Goal: Task Accomplishment & Management: Use online tool/utility

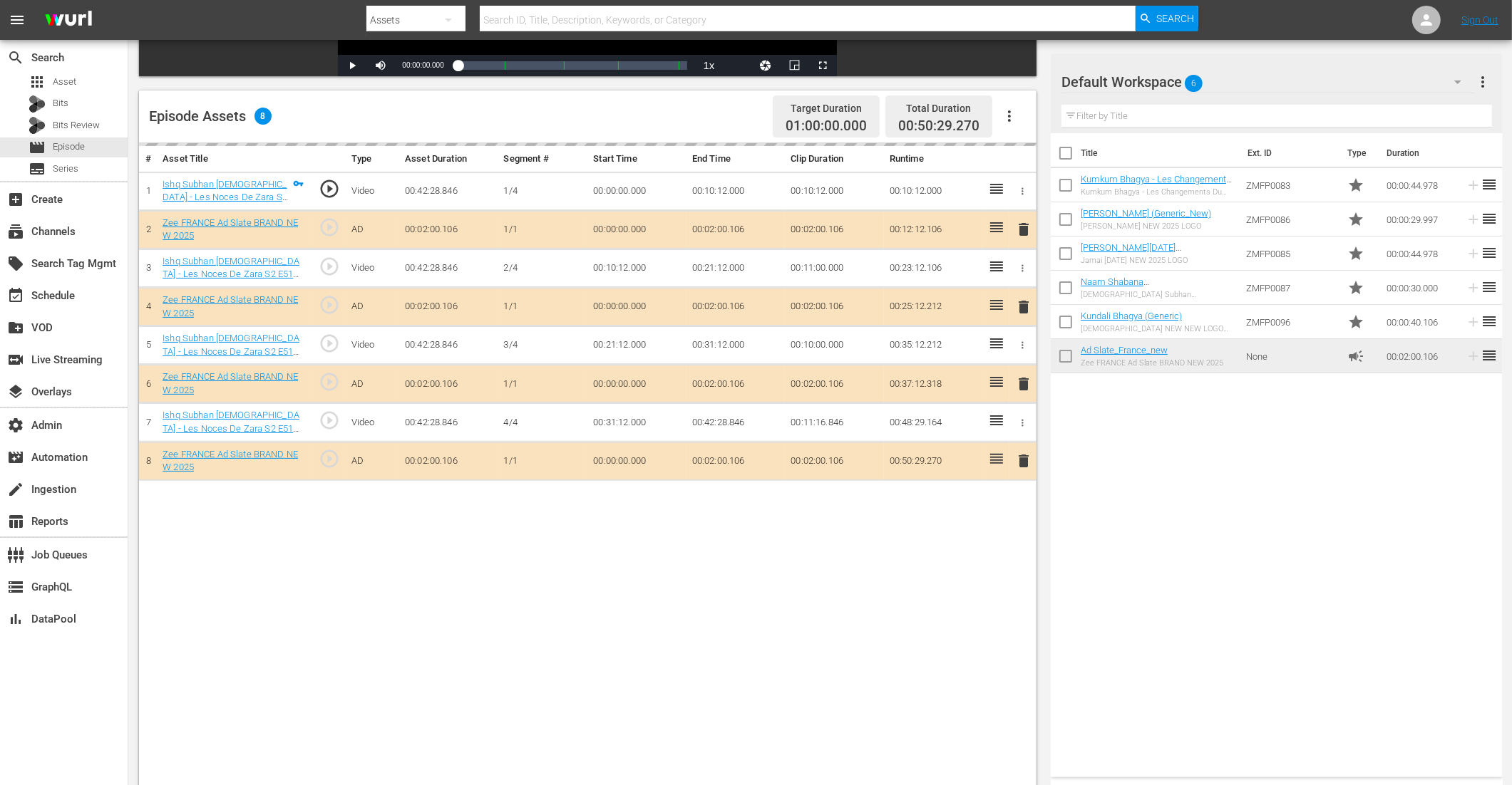
scroll to position [370, 0]
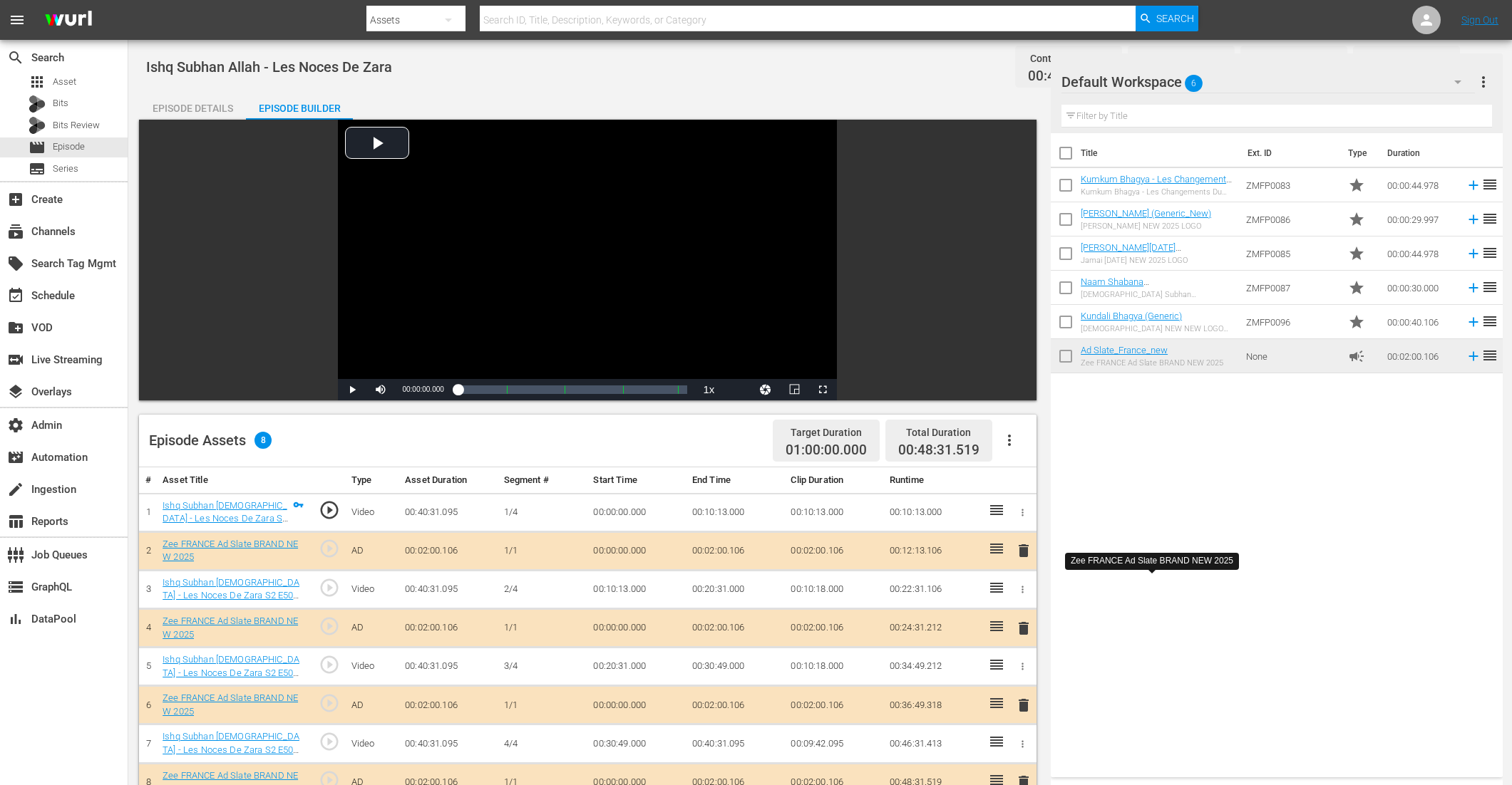
scroll to position [230, 0]
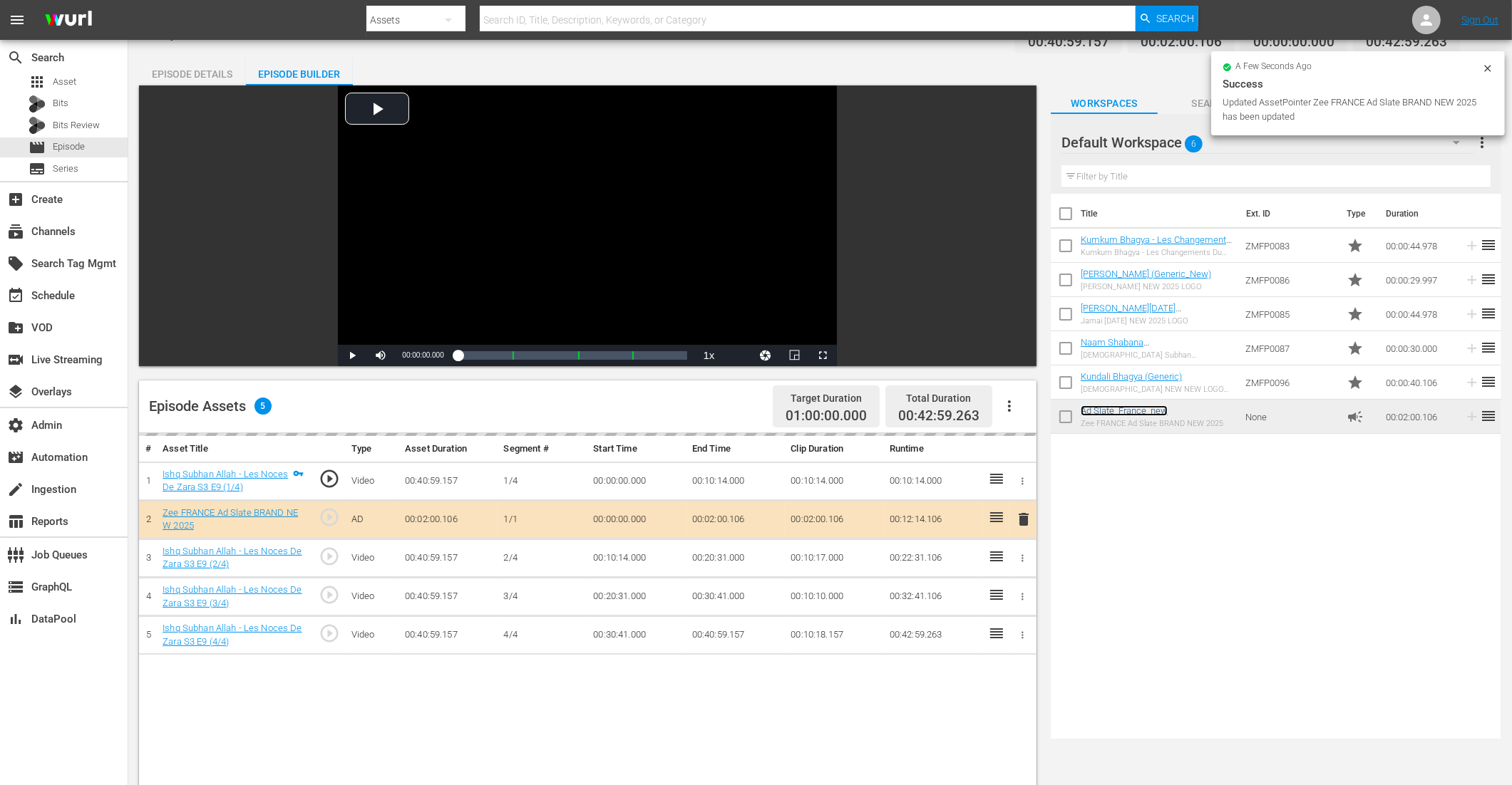
scroll to position [60, 0]
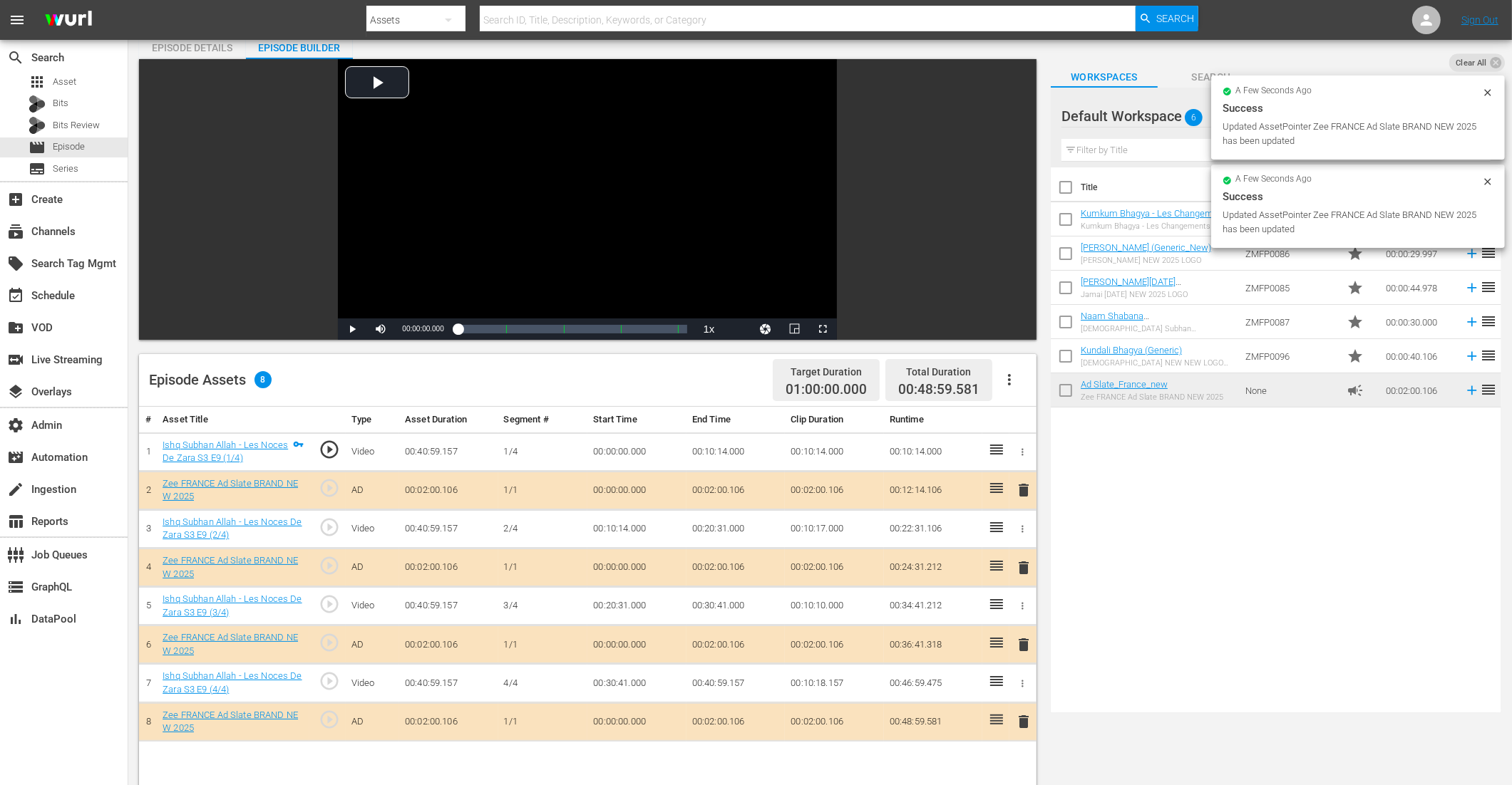
drag, startPoint x: 1110, startPoint y: 385, endPoint x: 1235, endPoint y: 2, distance: 402.9
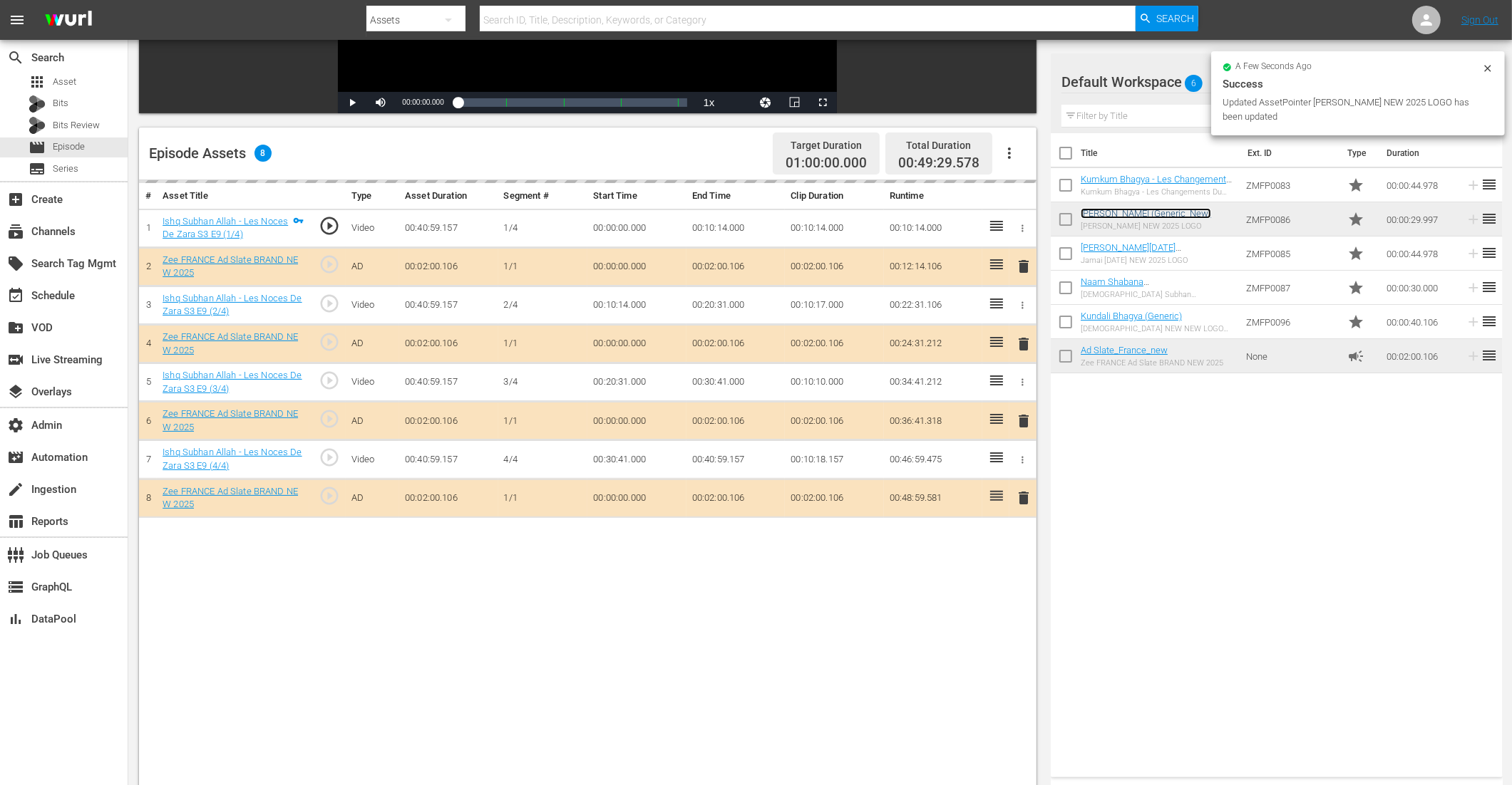
scroll to position [370, 0]
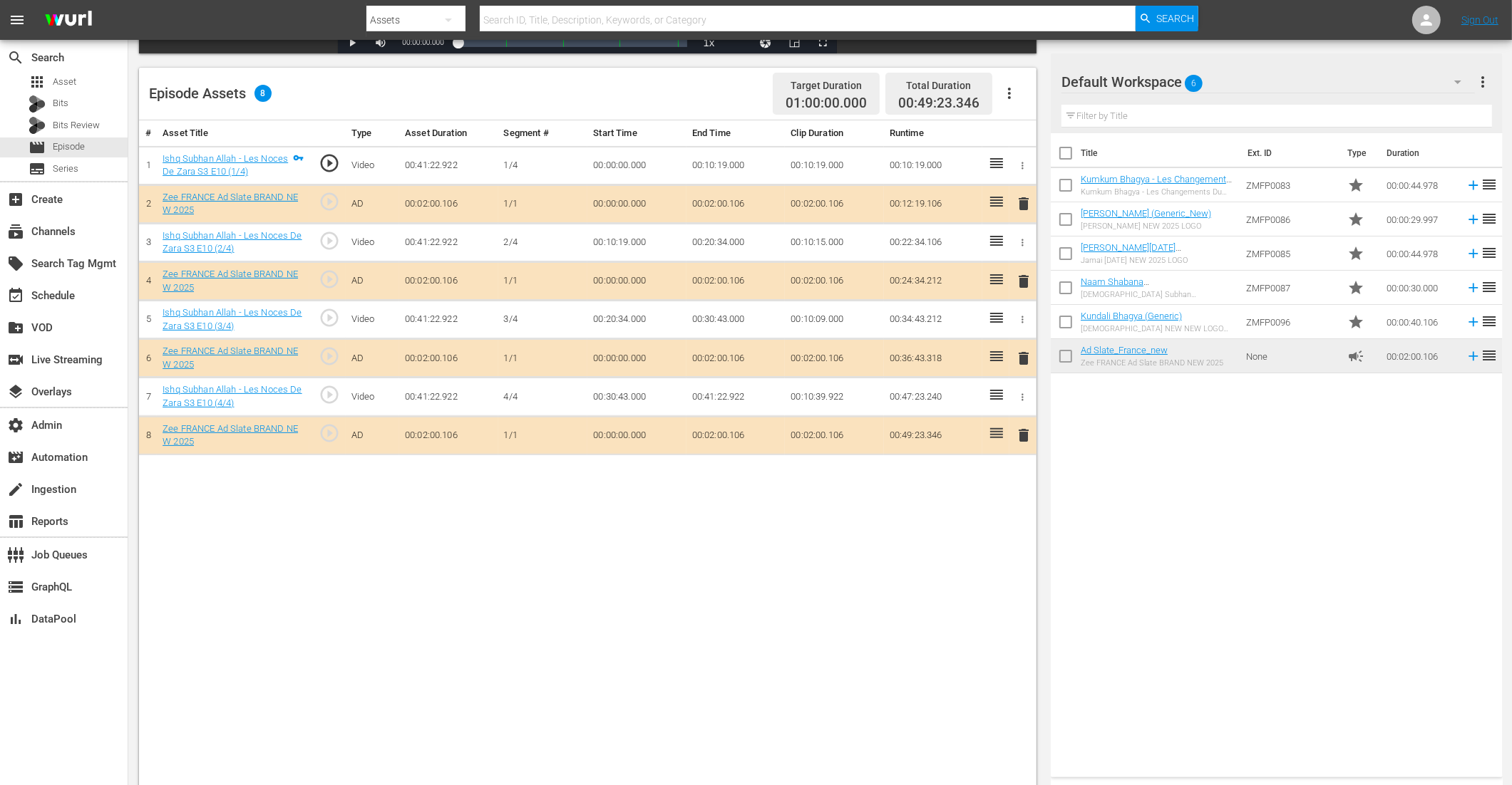
scroll to position [336, 0]
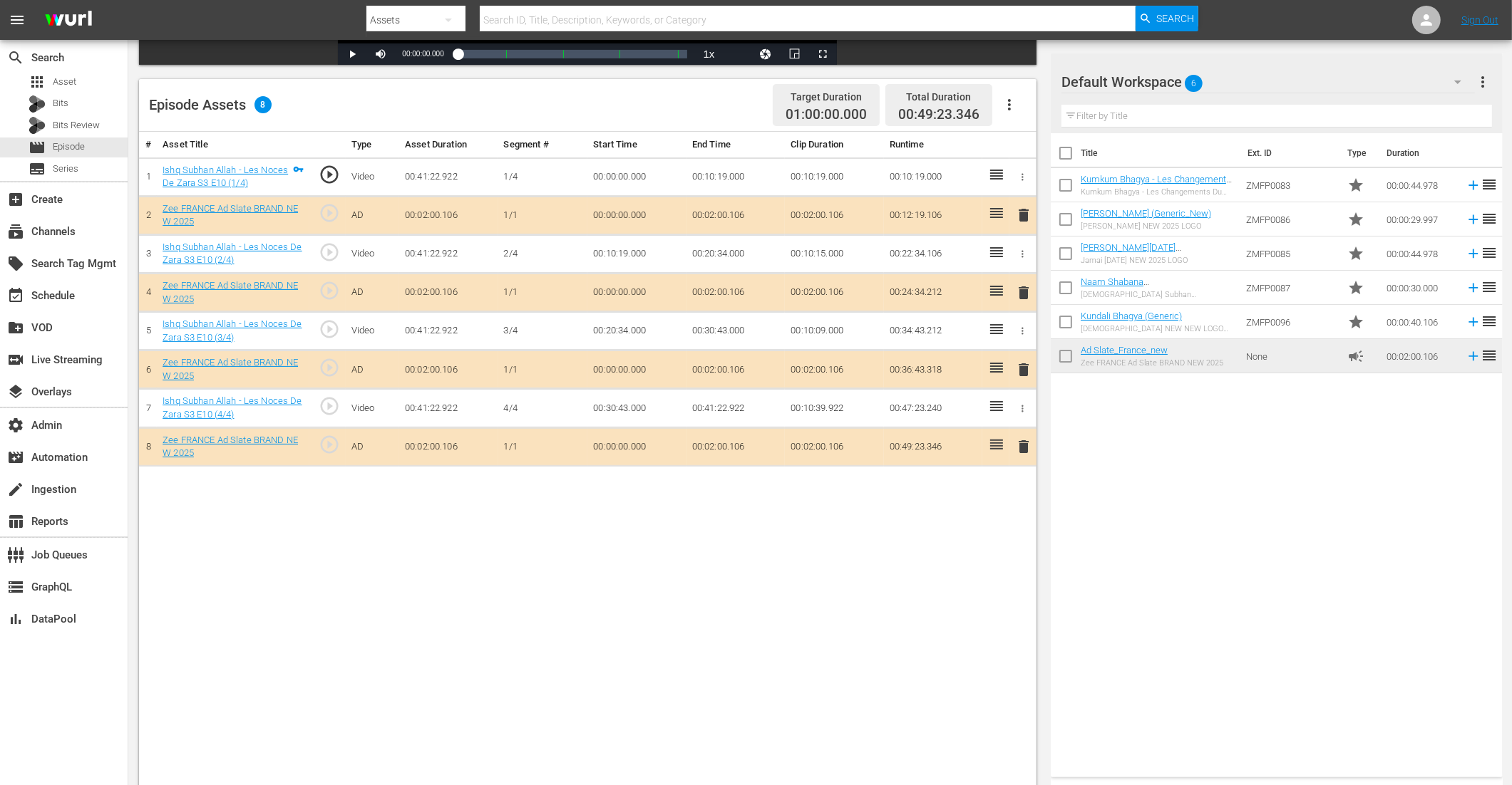
drag, startPoint x: 1120, startPoint y: 357, endPoint x: 661, endPoint y: 1, distance: 580.9
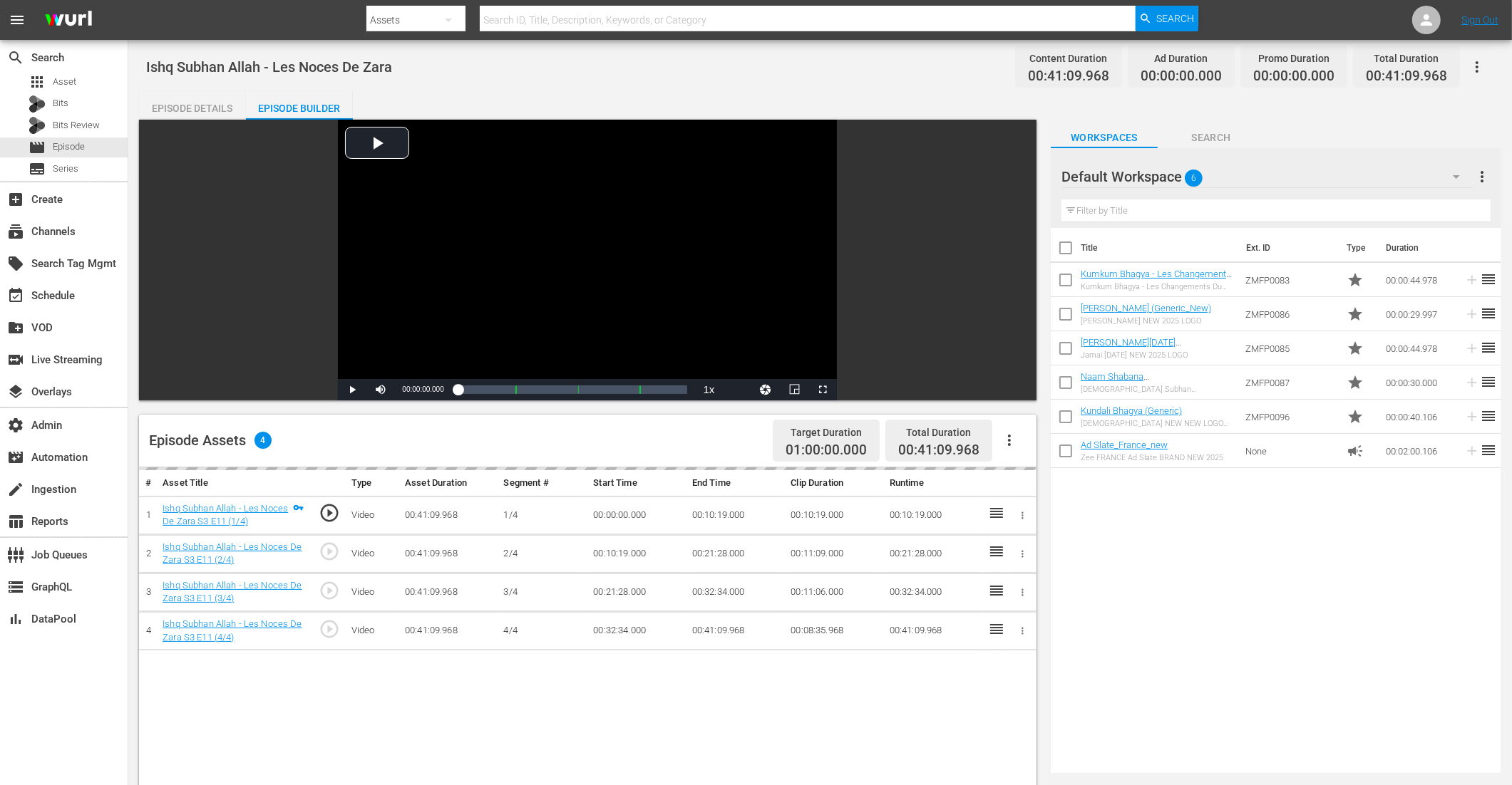
scroll to position [229, 0]
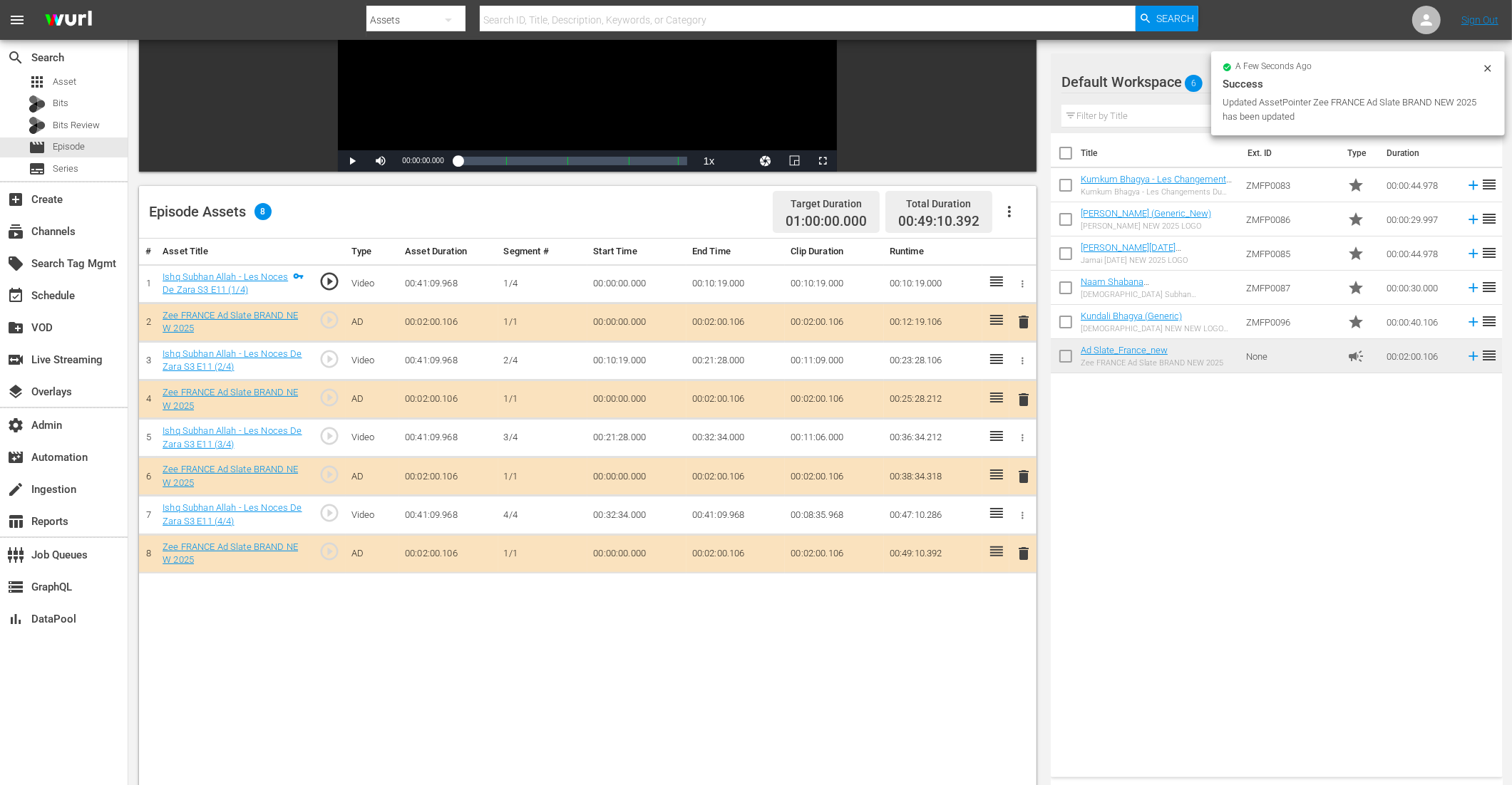
drag, startPoint x: 1116, startPoint y: 349, endPoint x: 1313, endPoint y: 0, distance: 400.8
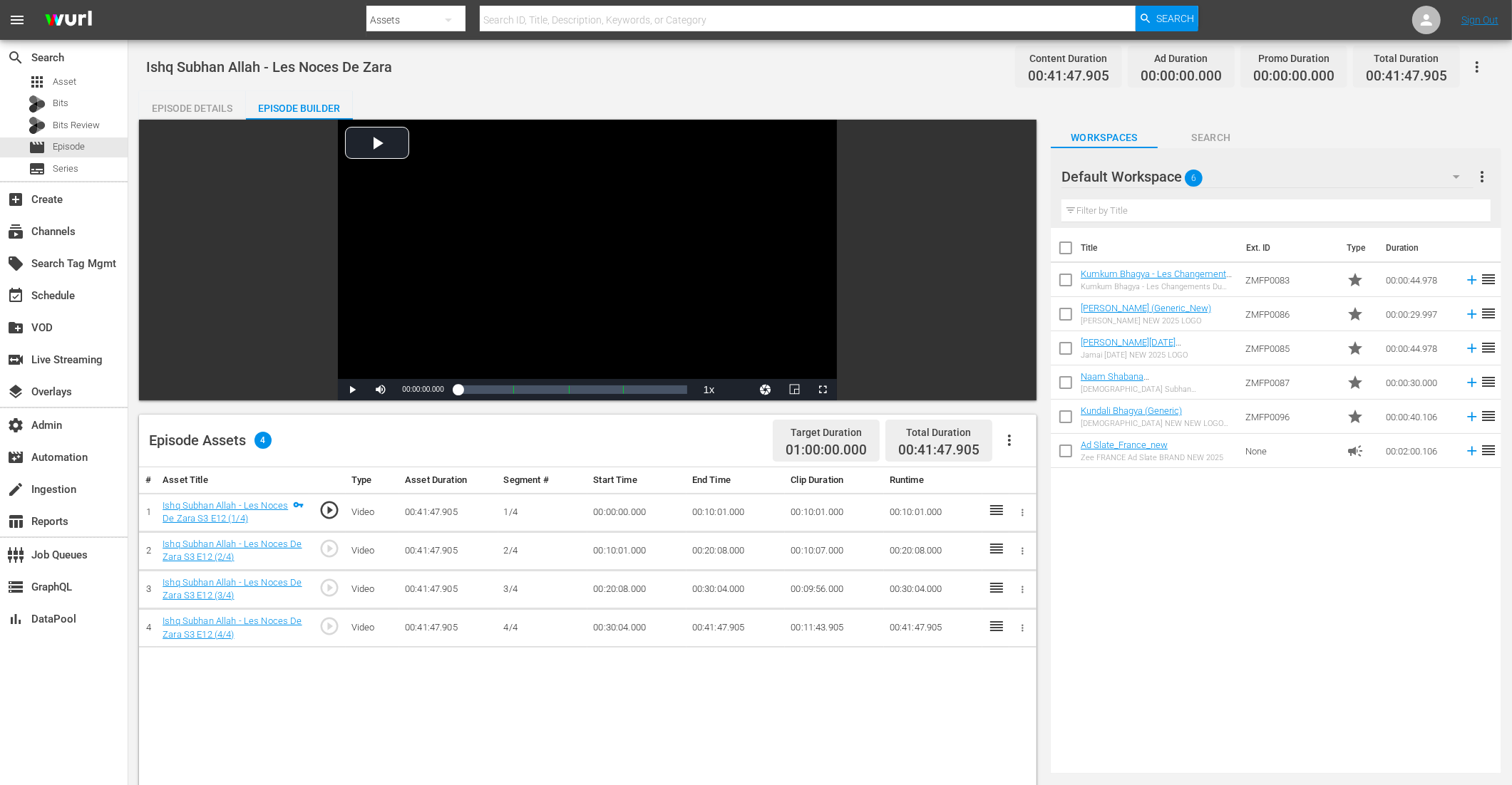
scroll to position [370, 0]
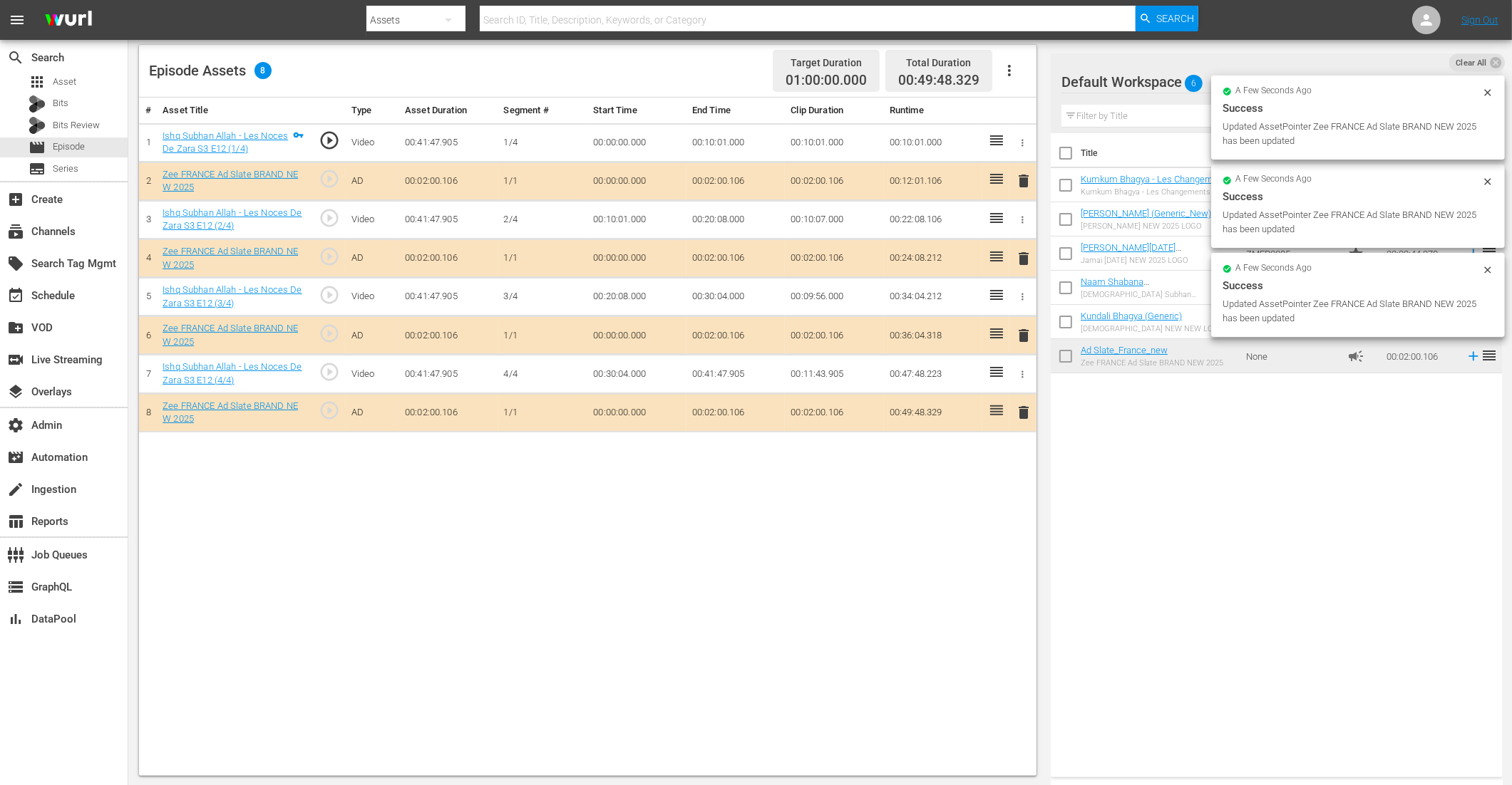
drag, startPoint x: 1104, startPoint y: 355, endPoint x: 981, endPoint y: 59, distance: 320.5
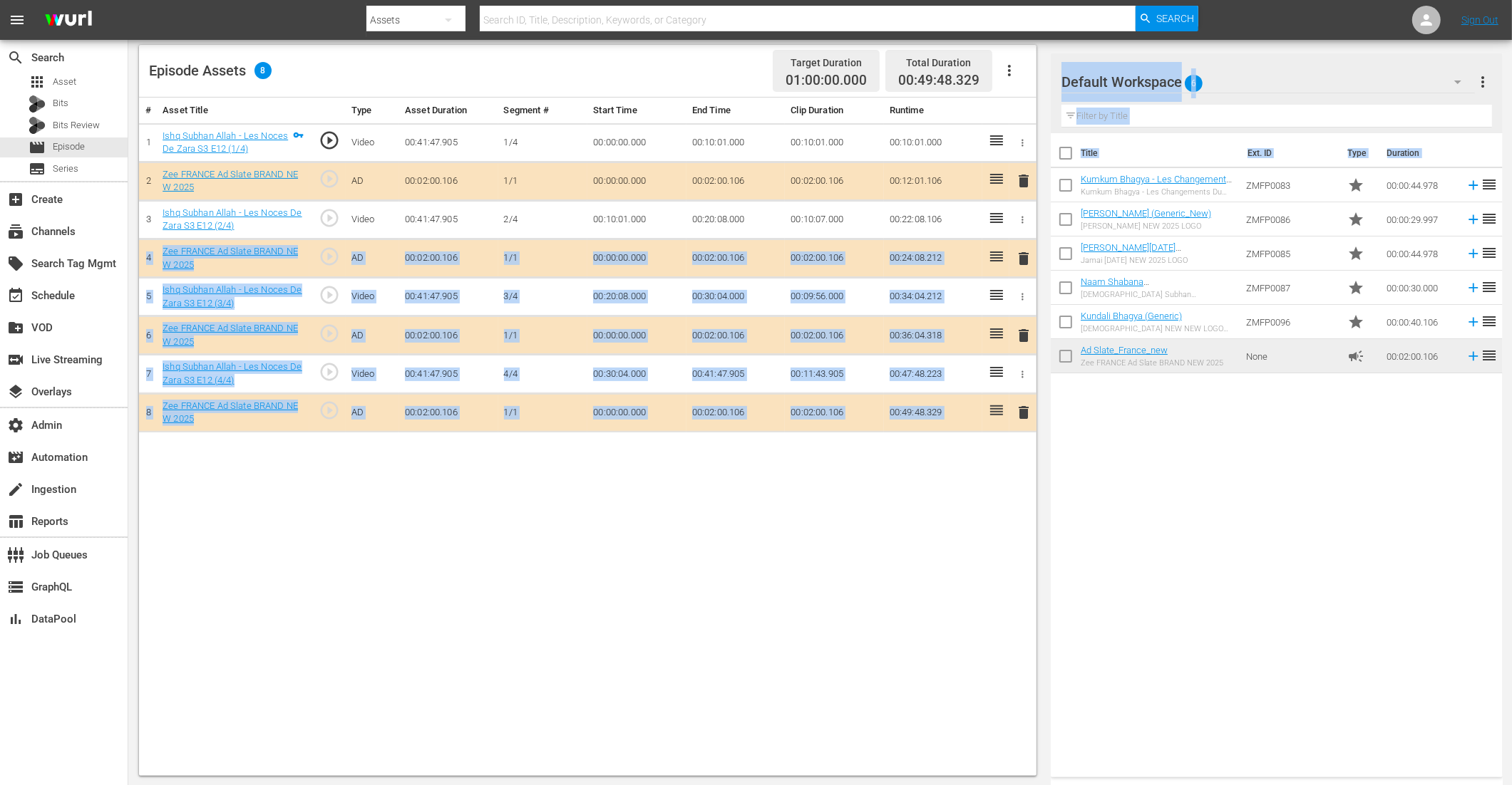
drag, startPoint x: 1157, startPoint y: 320, endPoint x: 986, endPoint y: 272, distance: 177.6
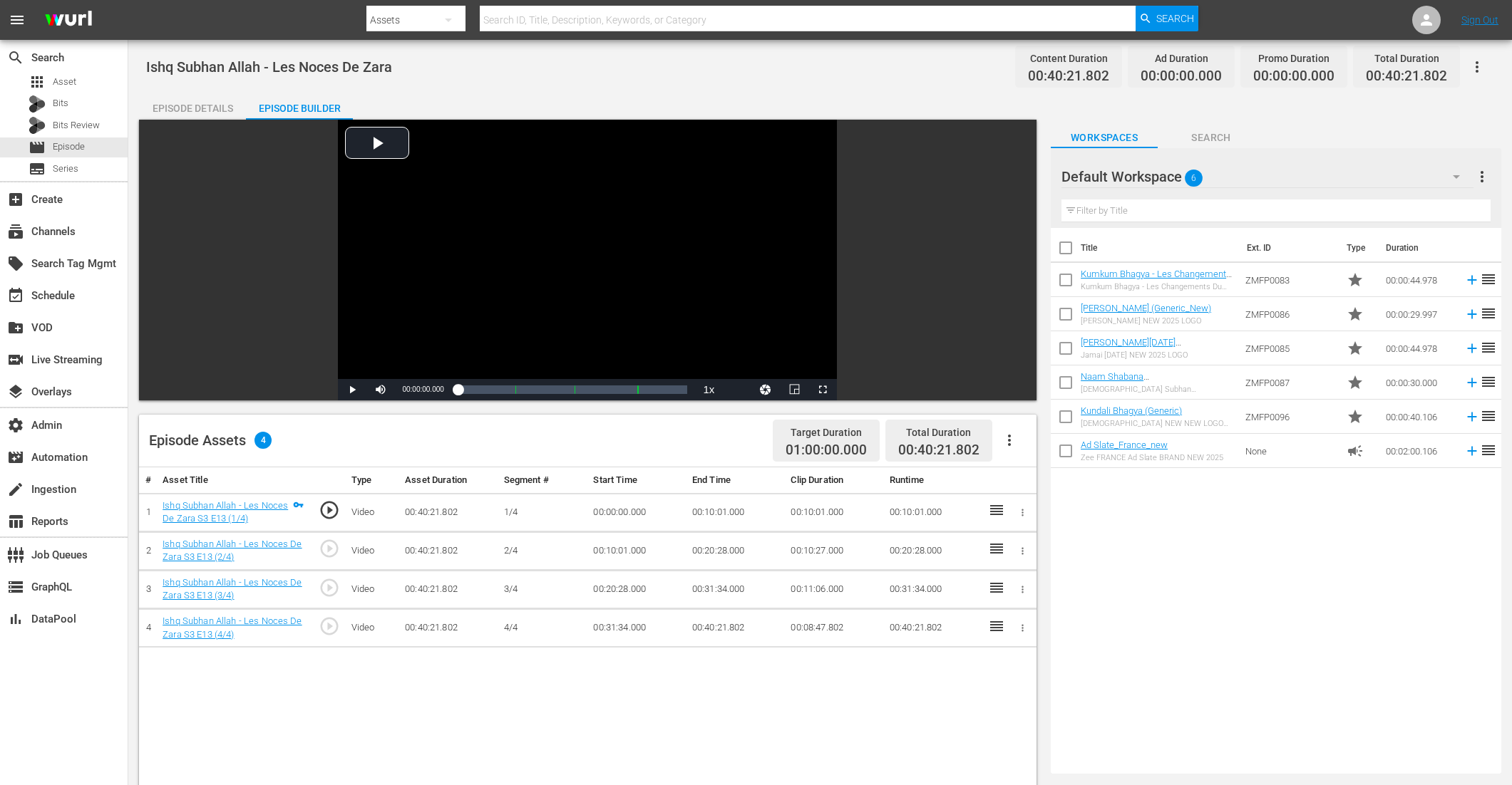
scroll to position [219, 0]
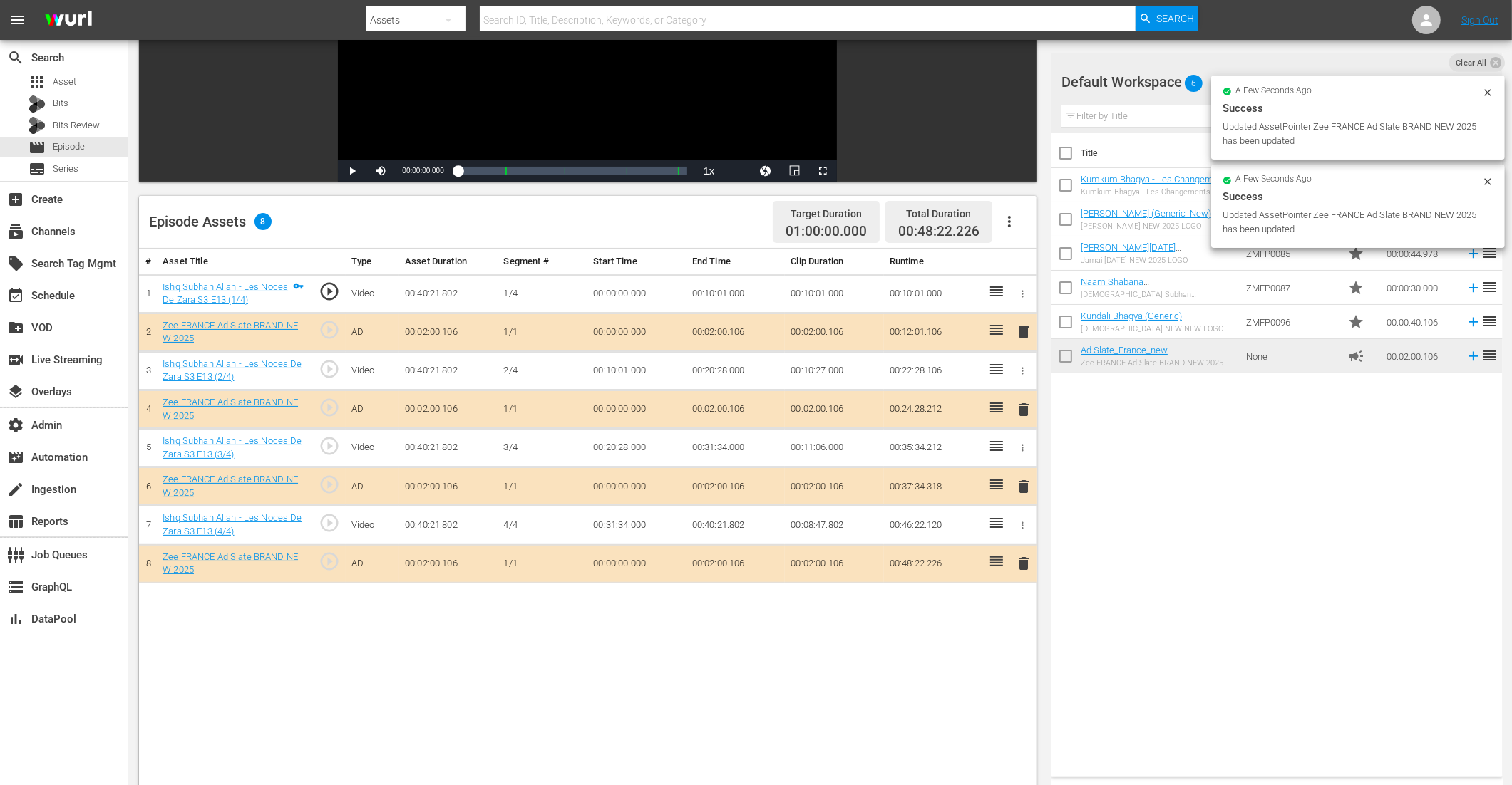
drag, startPoint x: 1100, startPoint y: 355, endPoint x: 1090, endPoint y: 31, distance: 324.2
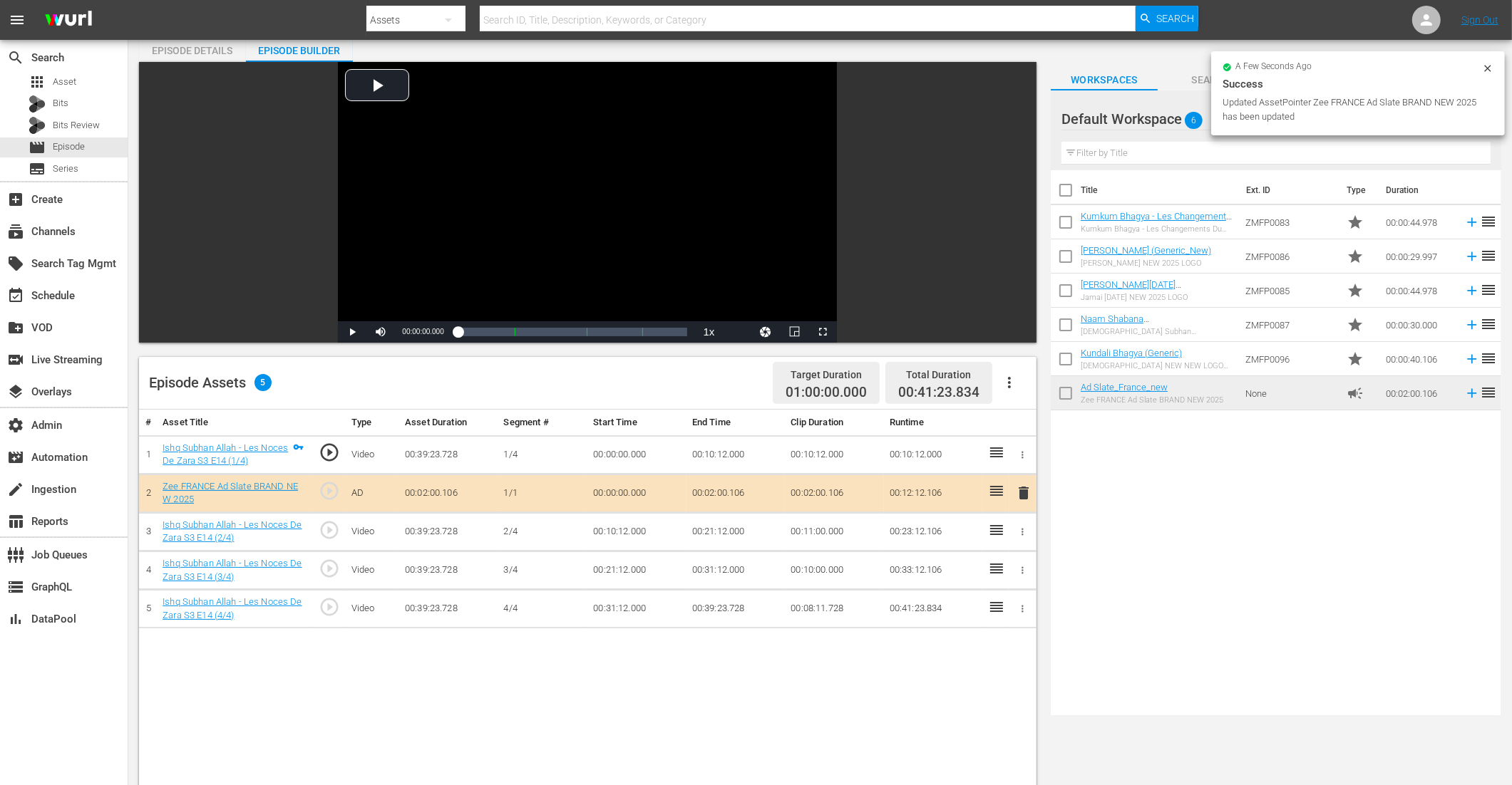
scroll to position [70, 0]
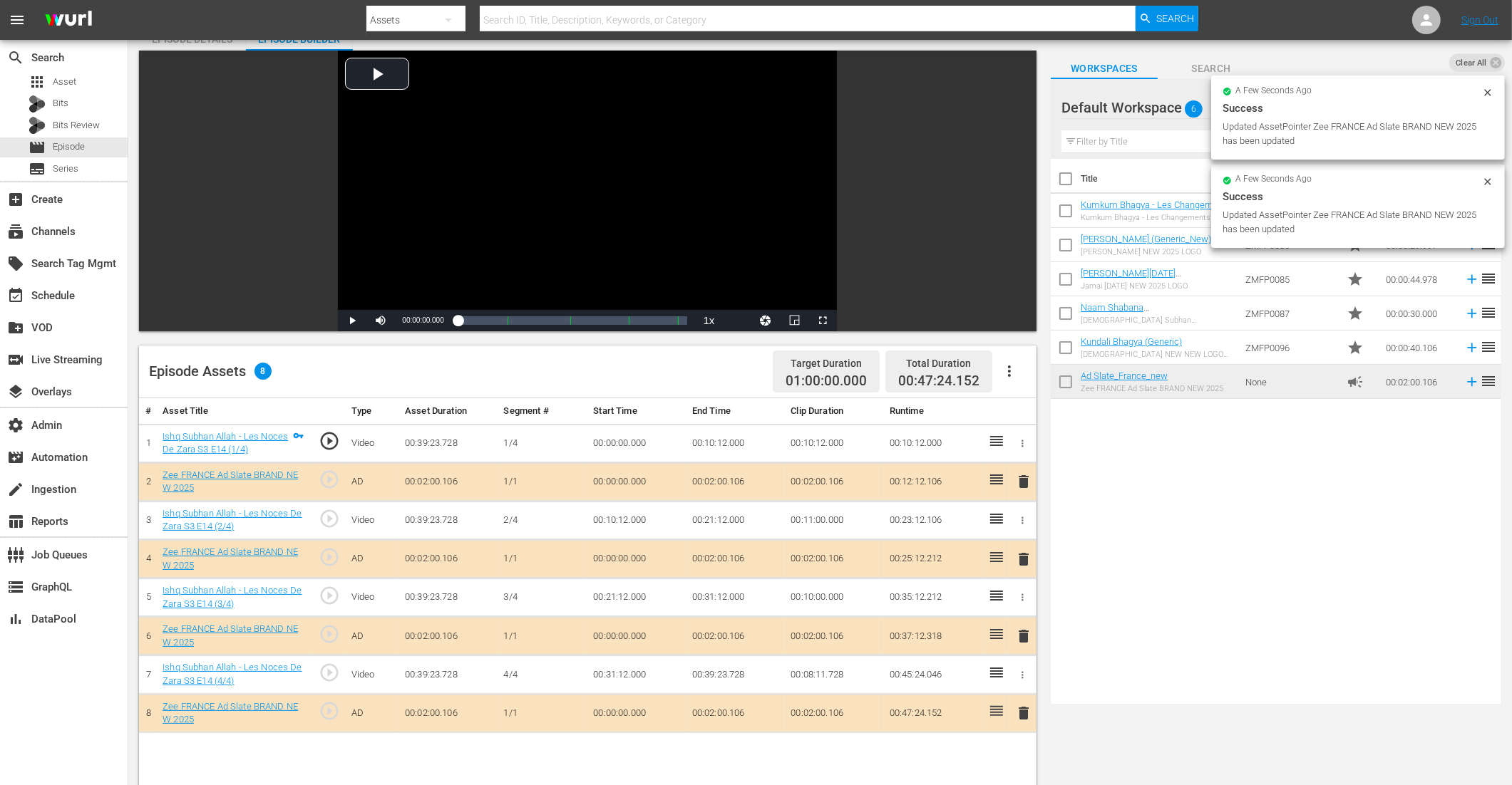
drag, startPoint x: 1122, startPoint y: 379, endPoint x: 951, endPoint y: 3, distance: 413.1
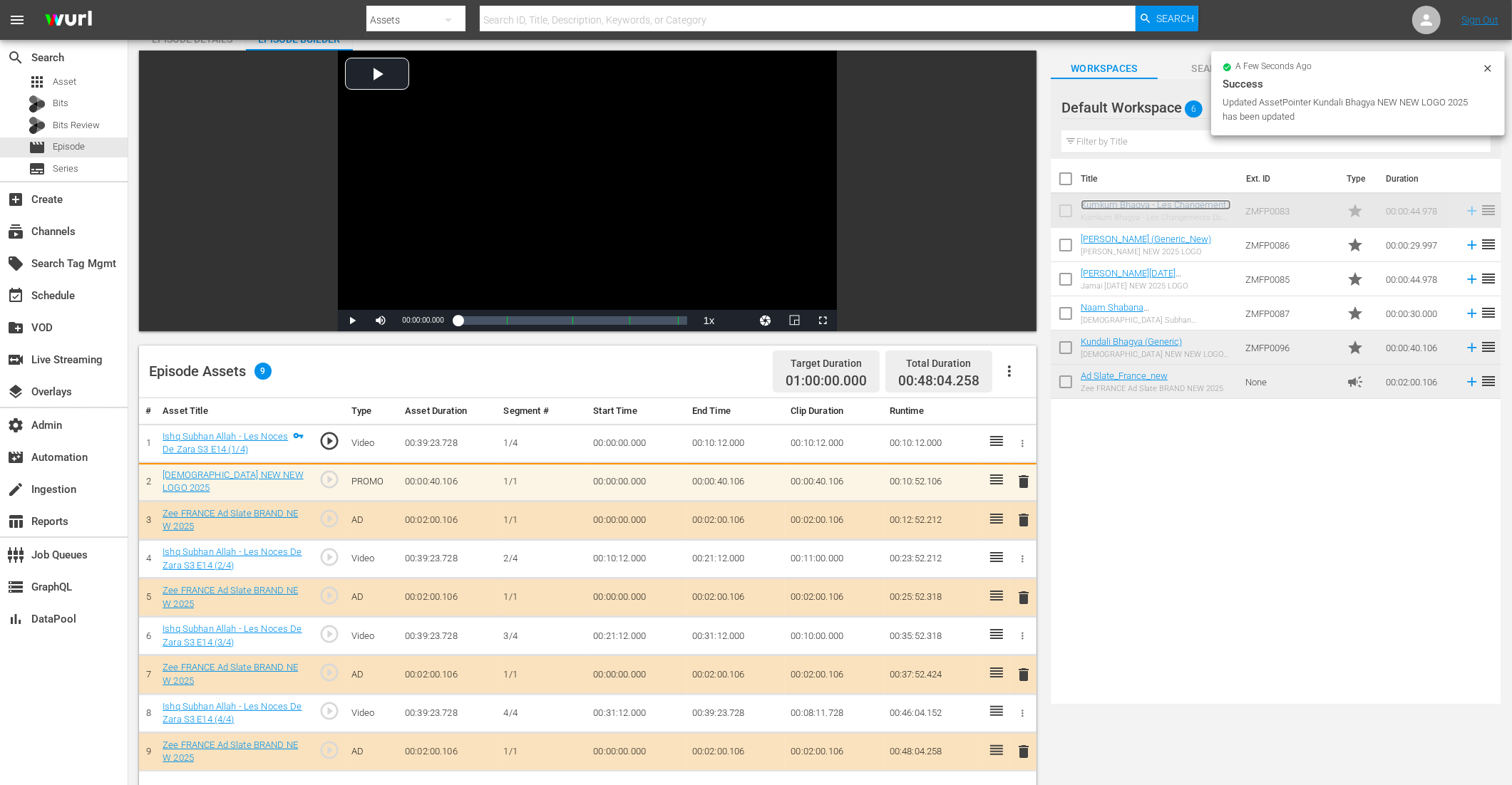
scroll to position [370, 0]
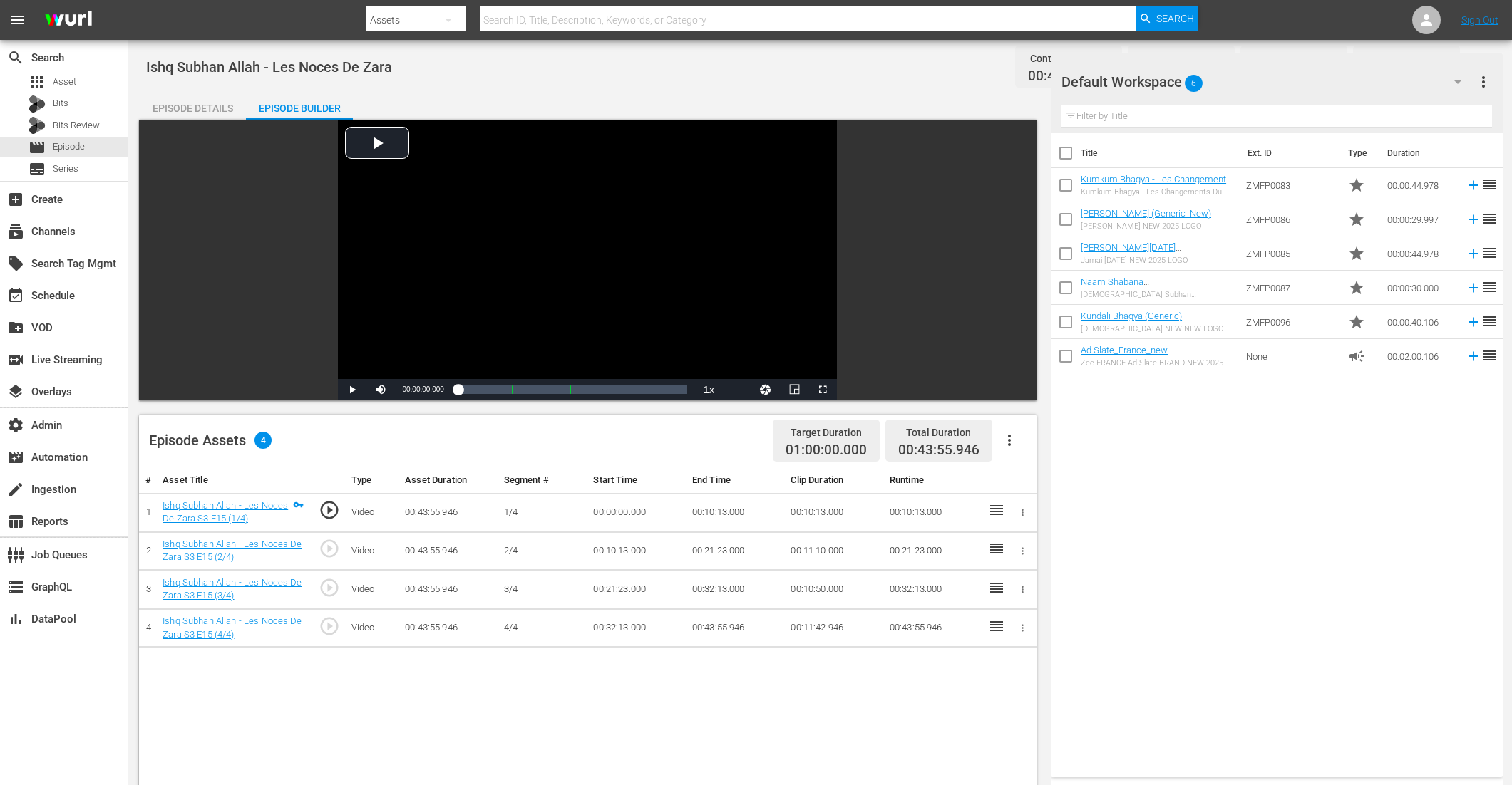
scroll to position [370, 0]
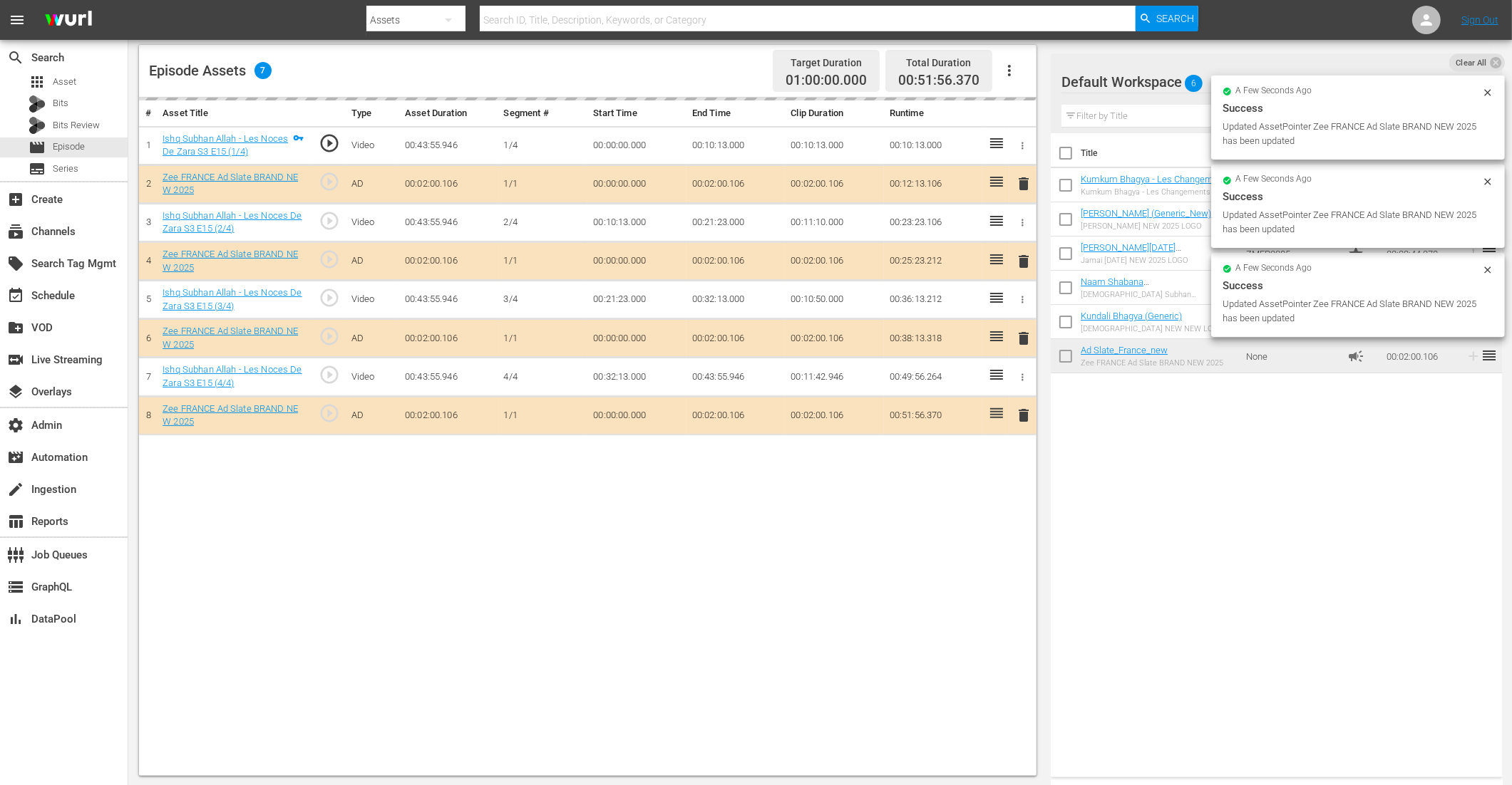
drag, startPoint x: 1099, startPoint y: 350, endPoint x: 938, endPoint y: 13, distance: 373.5
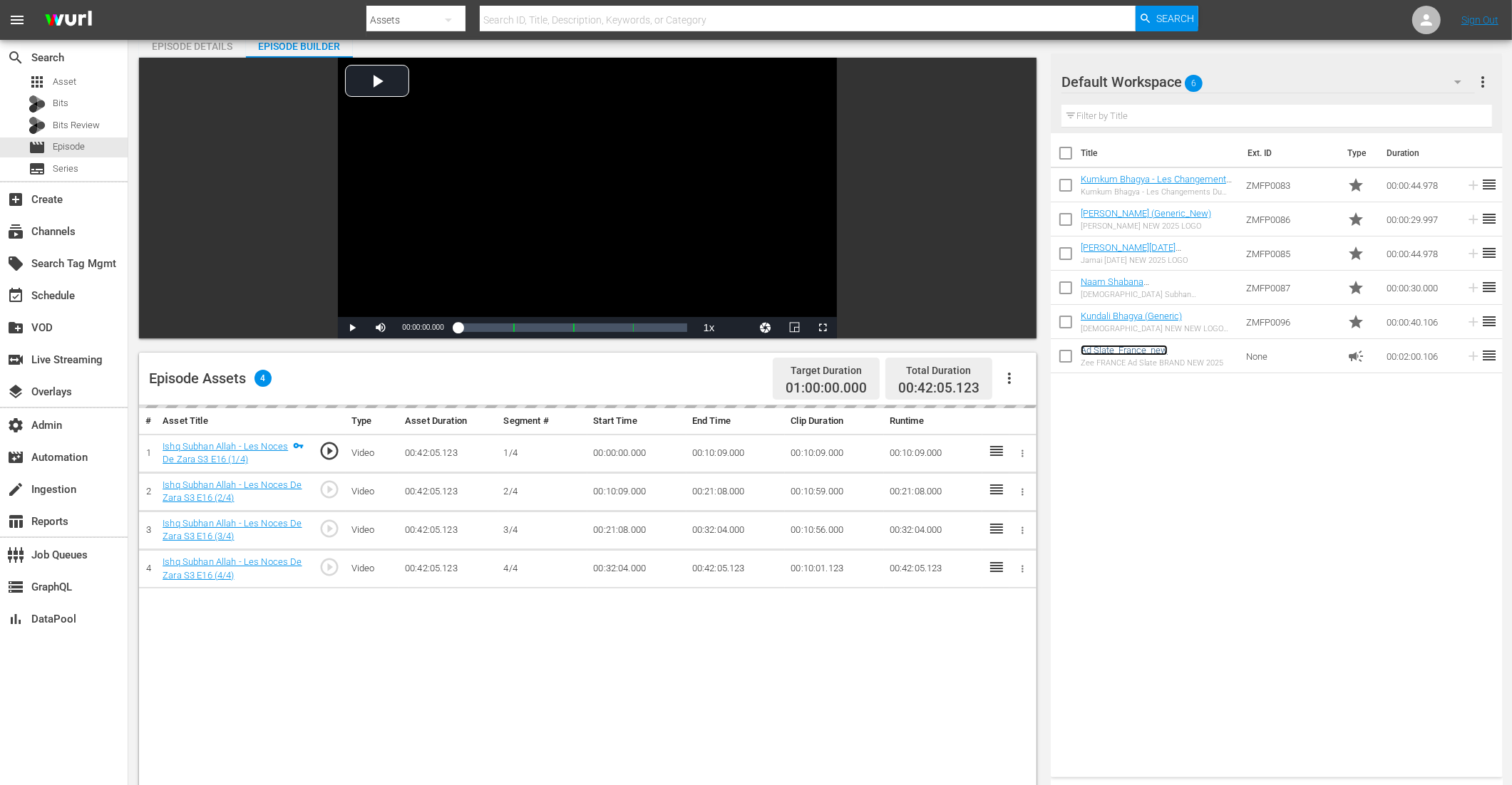
scroll to position [147, 0]
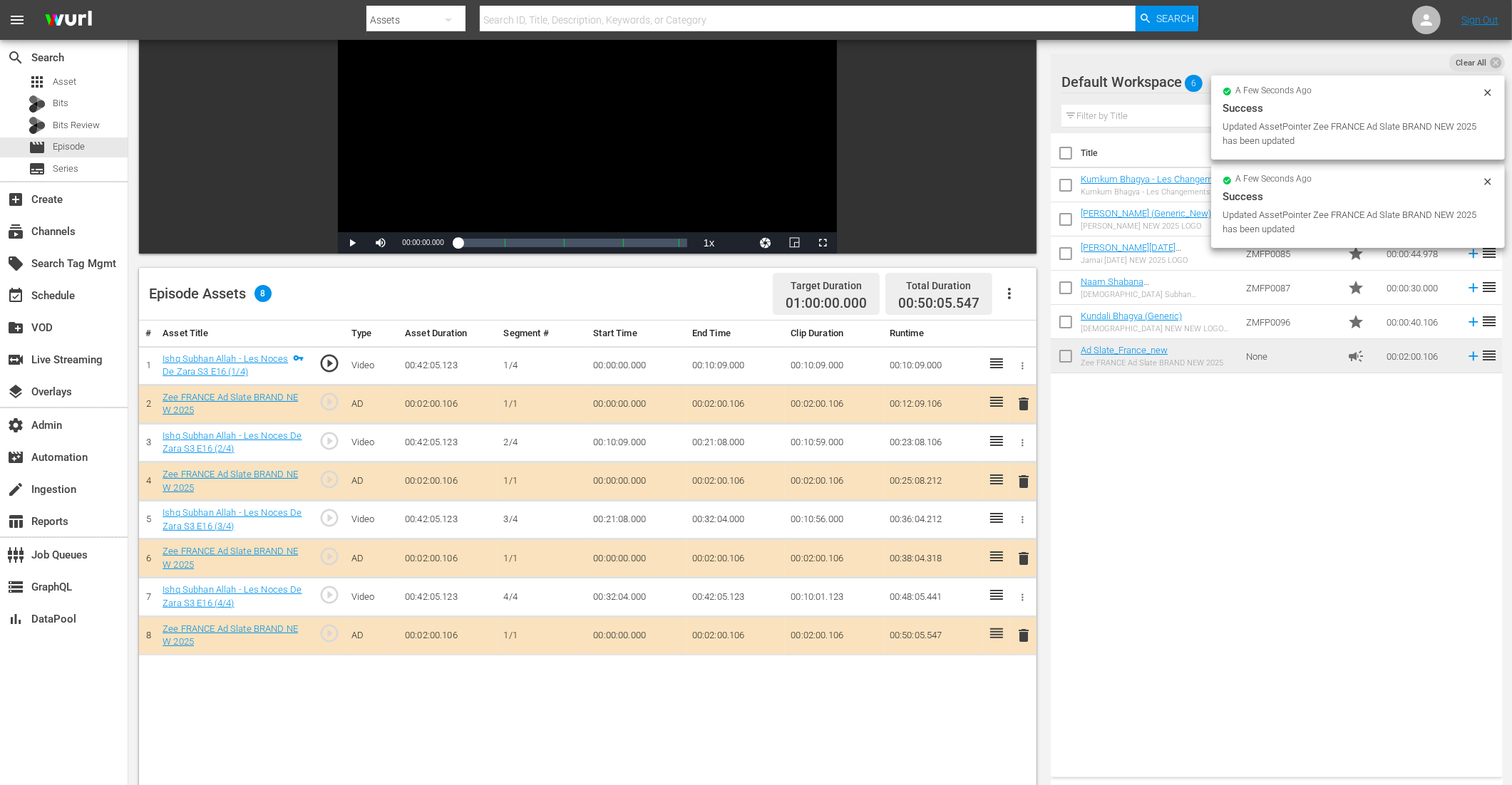
drag, startPoint x: 1107, startPoint y: 347, endPoint x: 856, endPoint y: 27, distance: 406.7
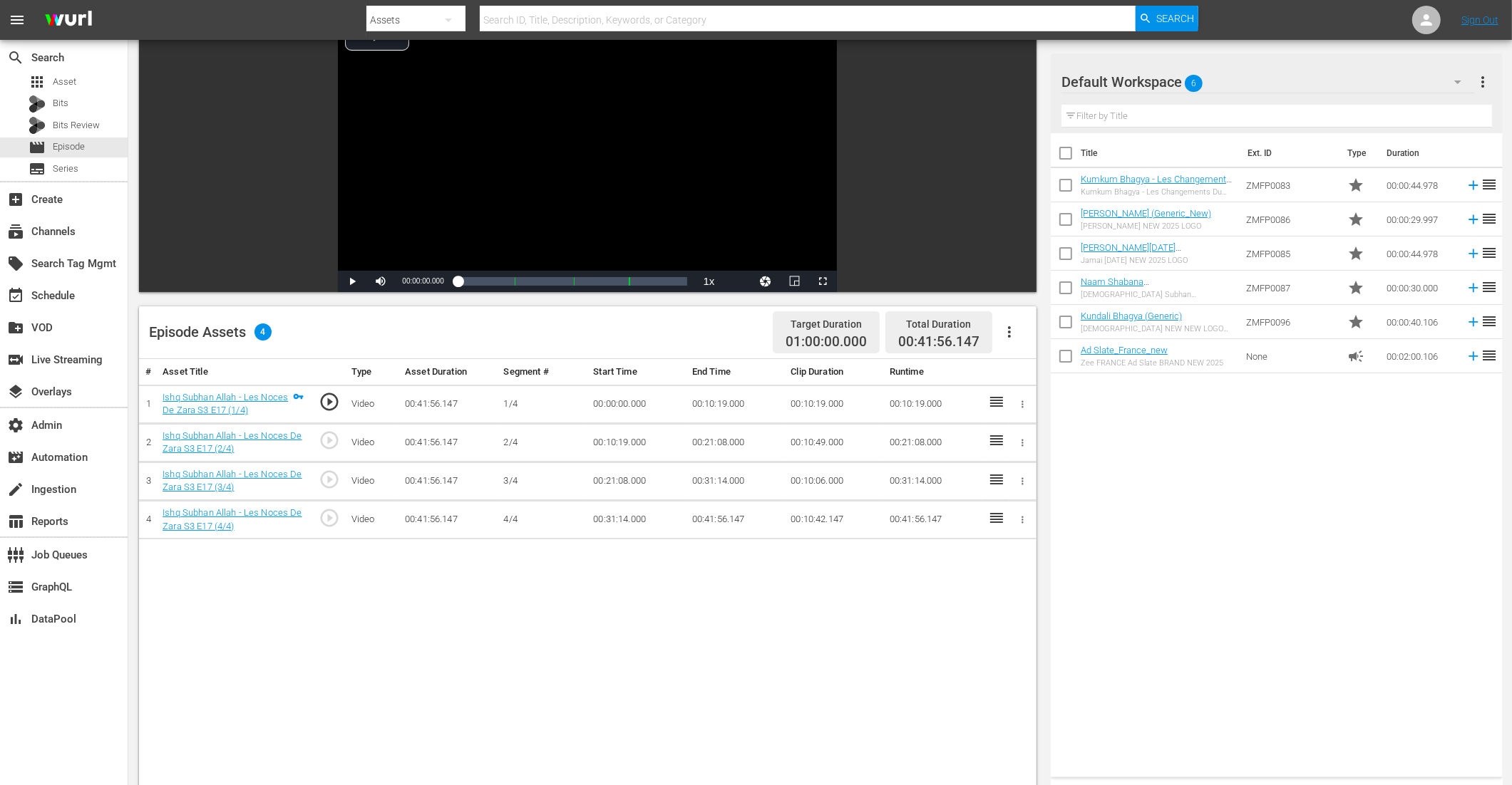
scroll to position [307, 0]
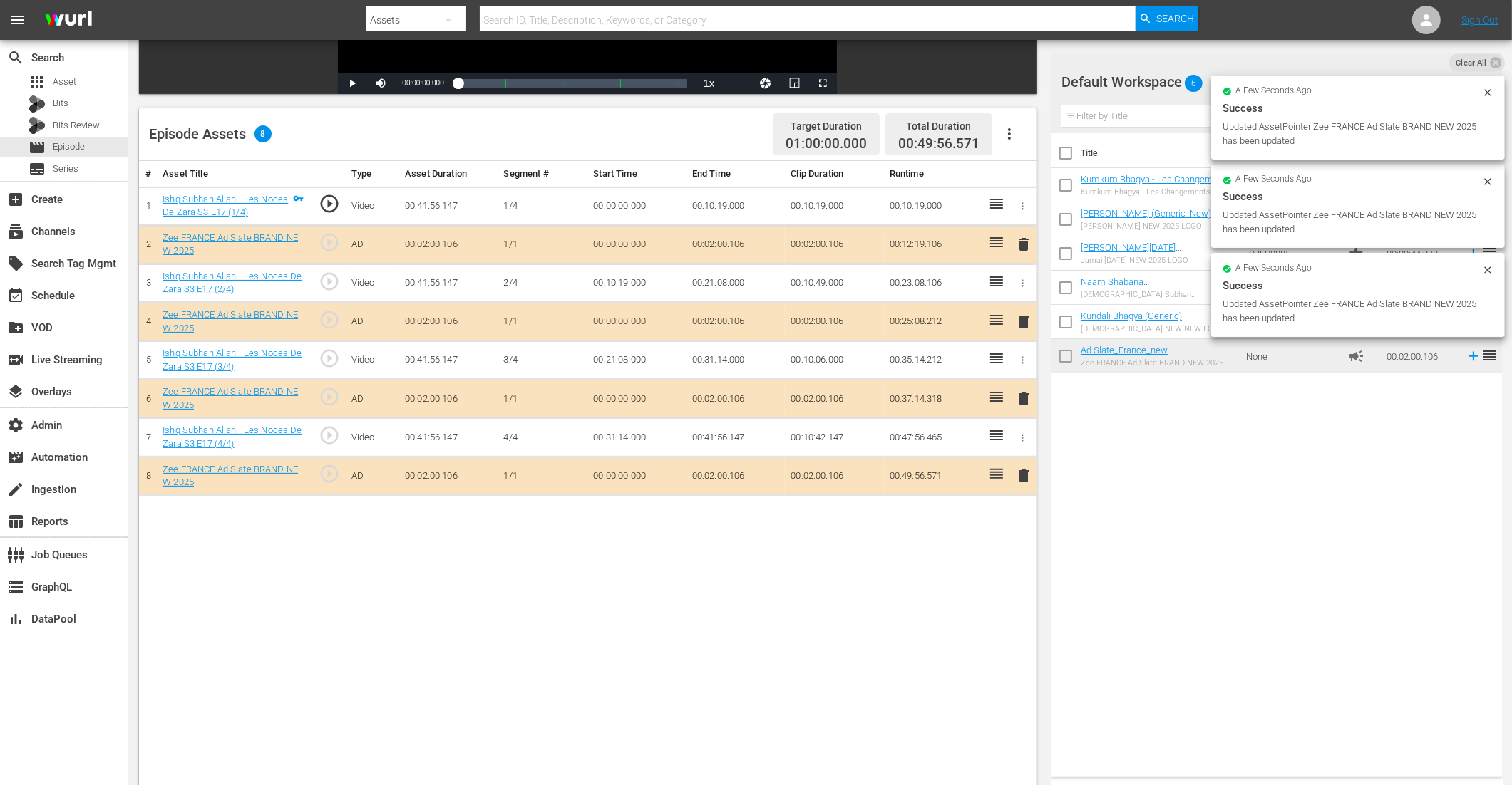
drag, startPoint x: 1110, startPoint y: 356, endPoint x: 996, endPoint y: 29, distance: 346.3
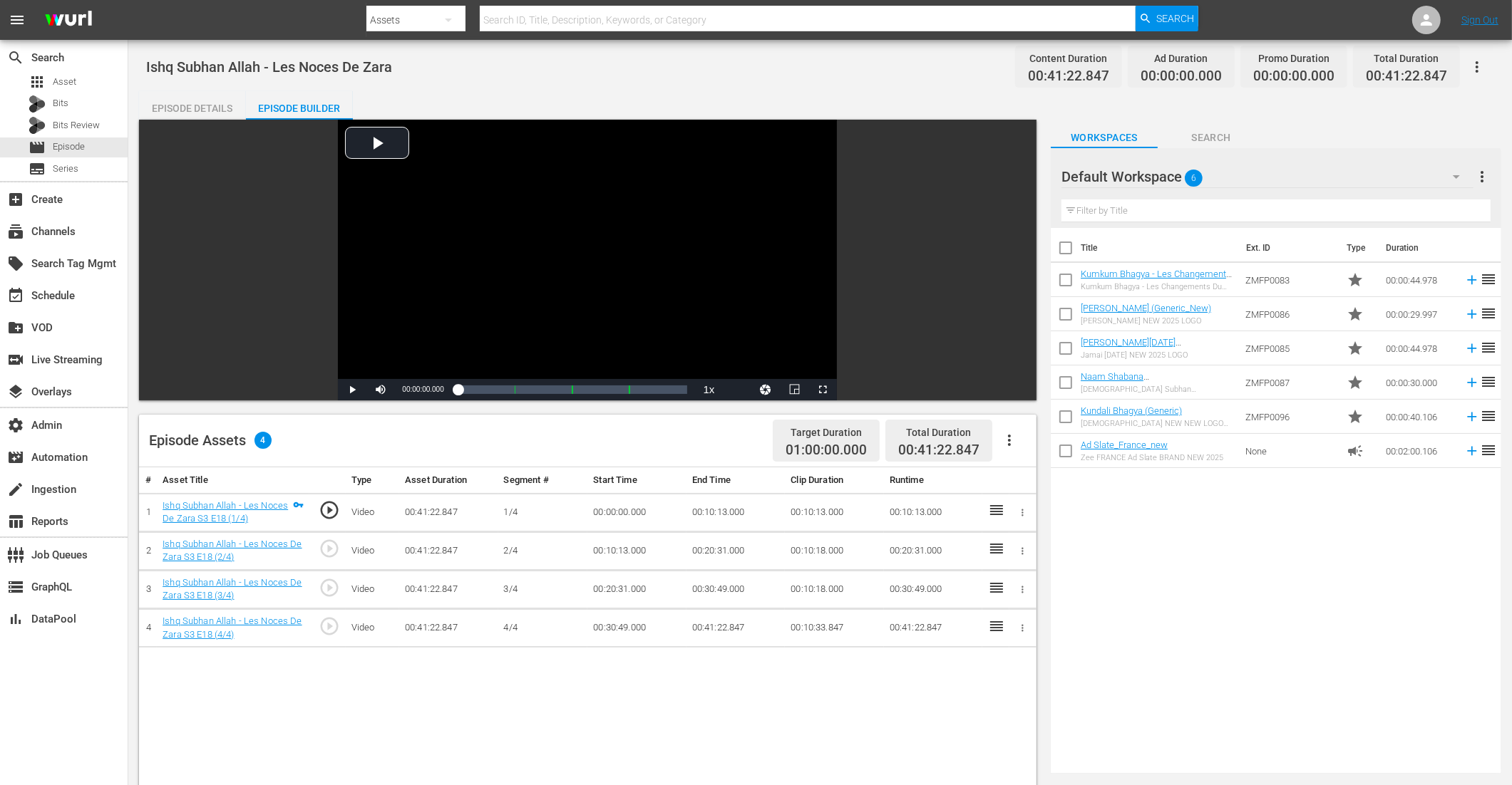
scroll to position [276, 0]
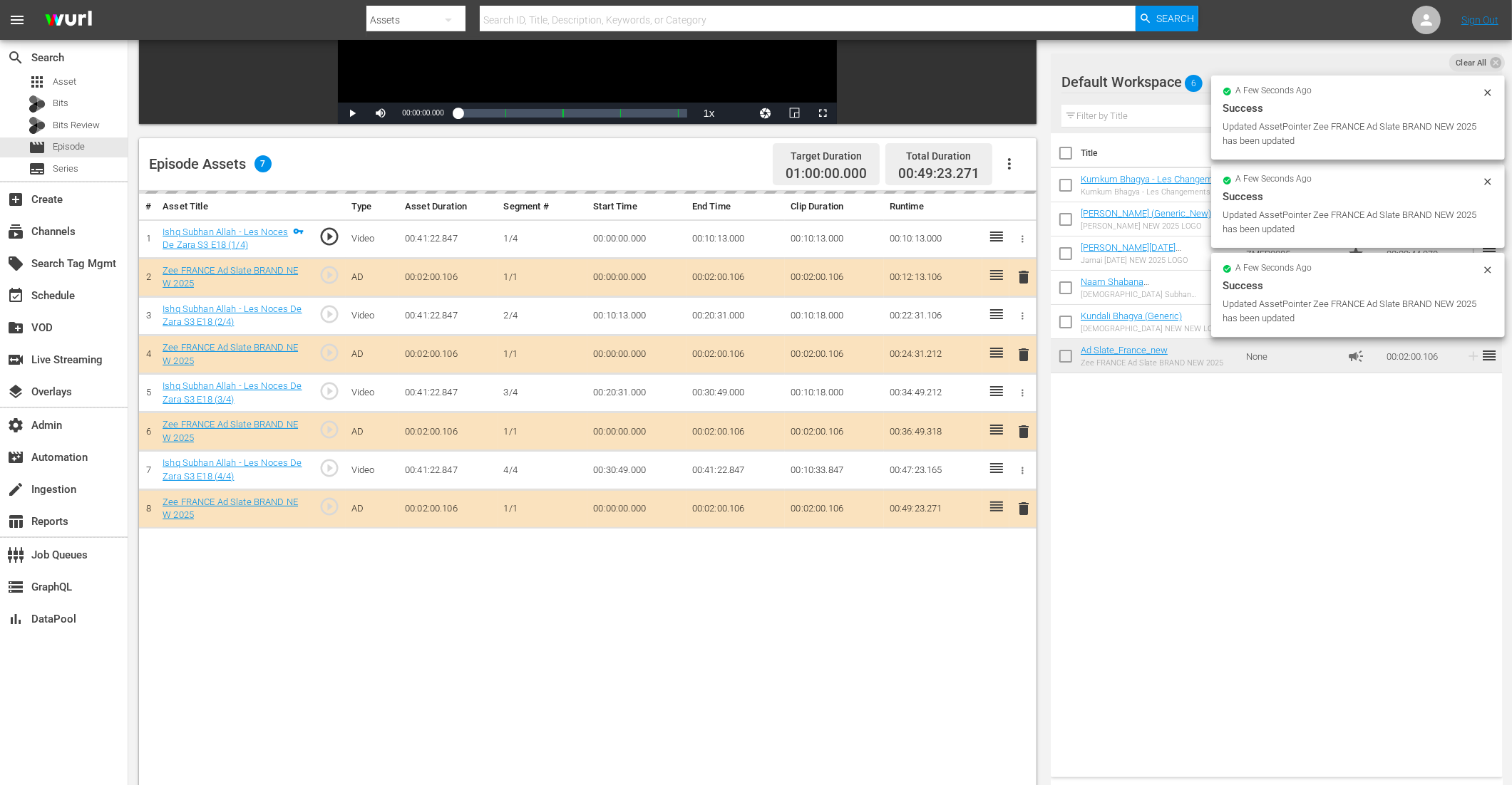
drag, startPoint x: 1098, startPoint y: 349, endPoint x: 867, endPoint y: 13, distance: 407.7
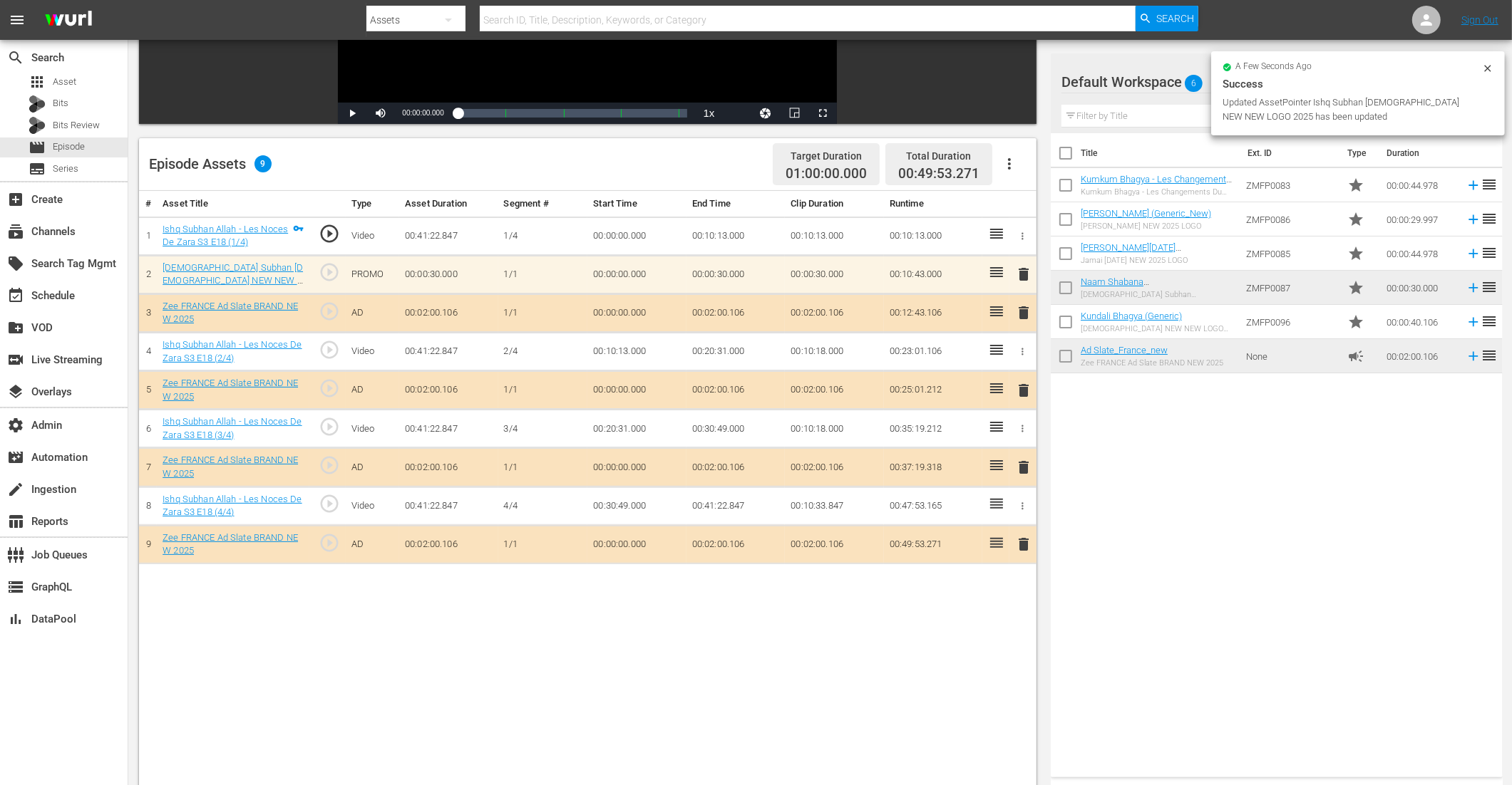
click at [1020, 266] on span "delete" at bounding box center [1023, 274] width 17 height 17
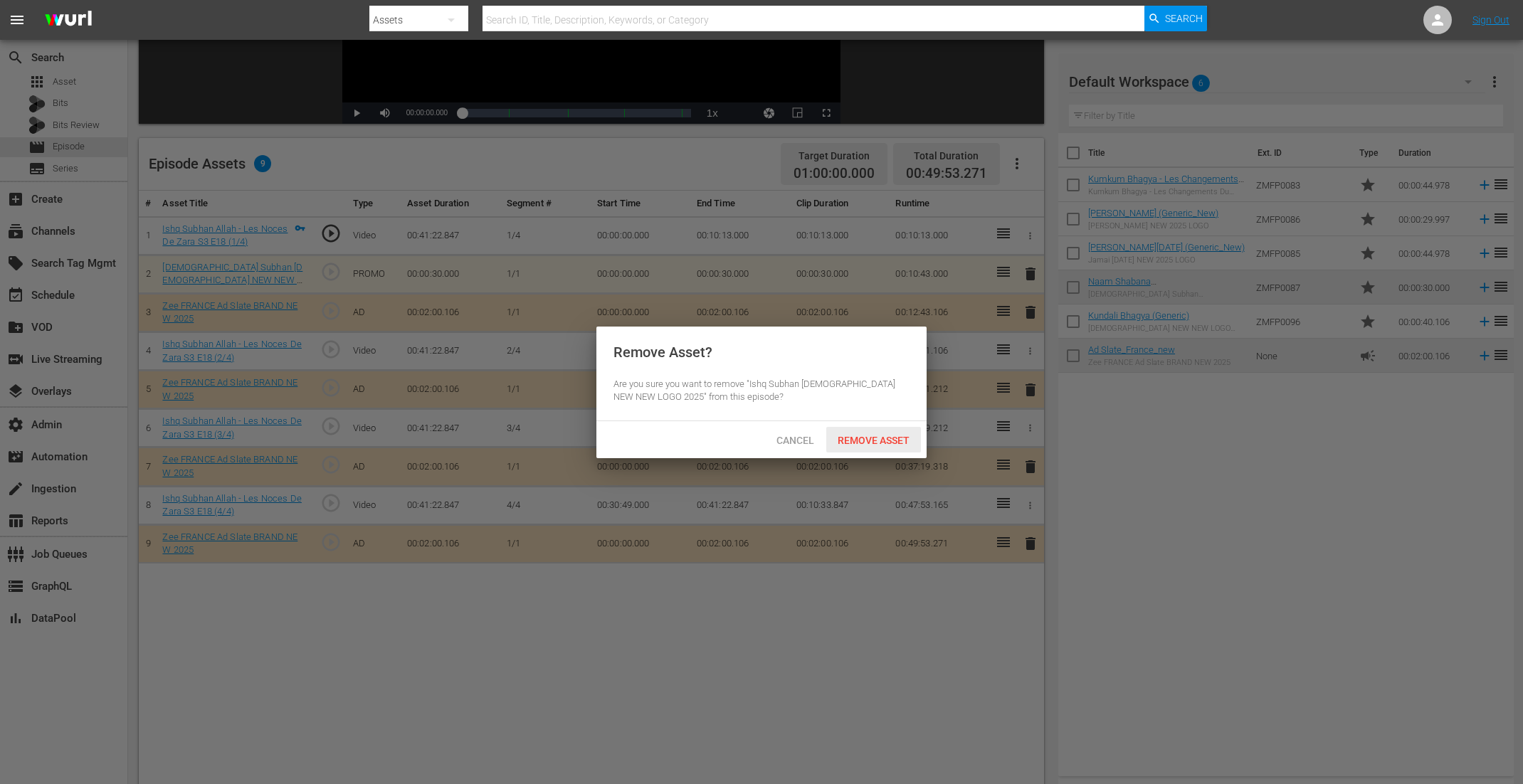
click at [870, 445] on span "Remove Asset" at bounding box center [874, 441] width 95 height 12
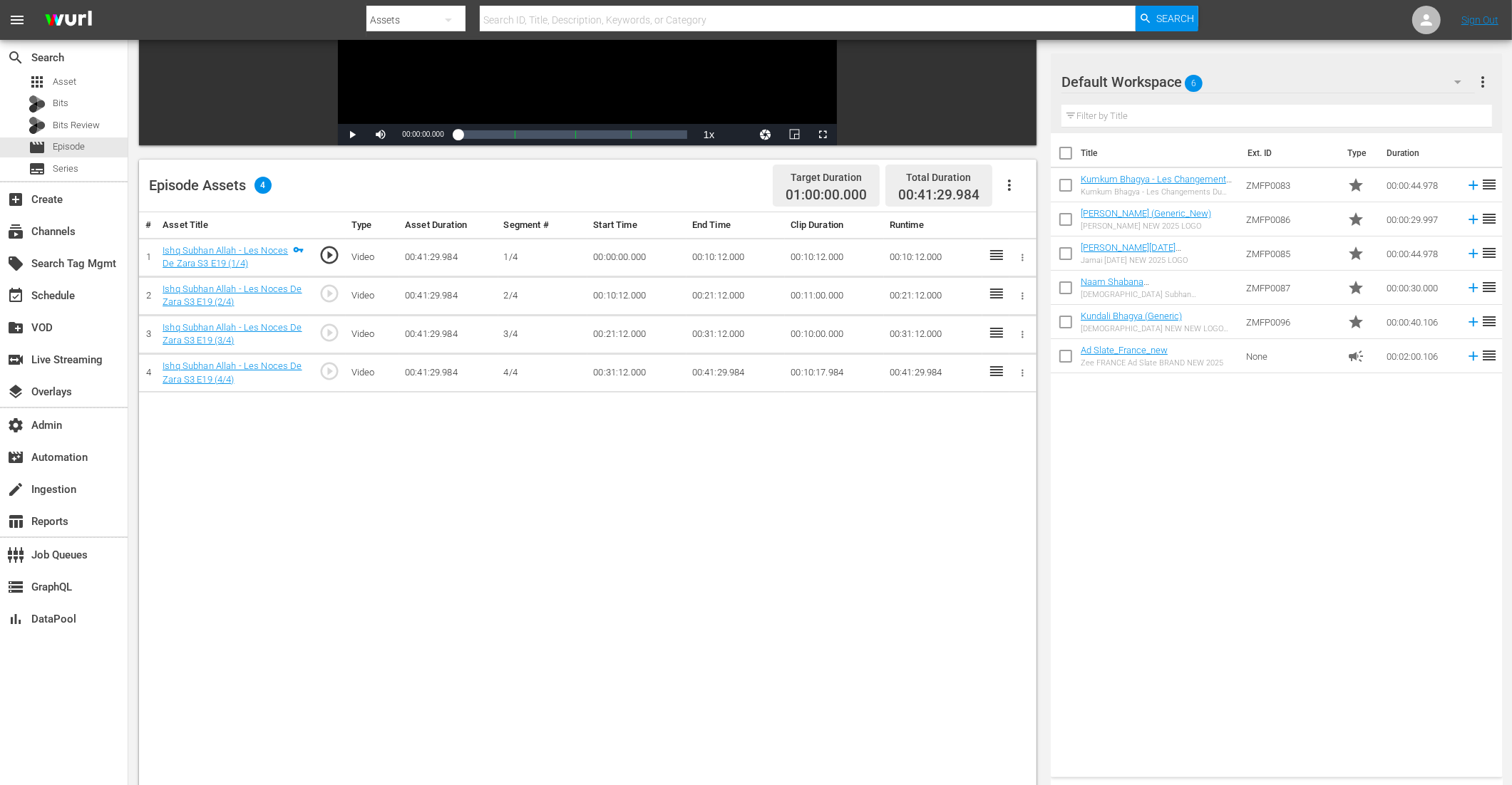
scroll to position [370, 0]
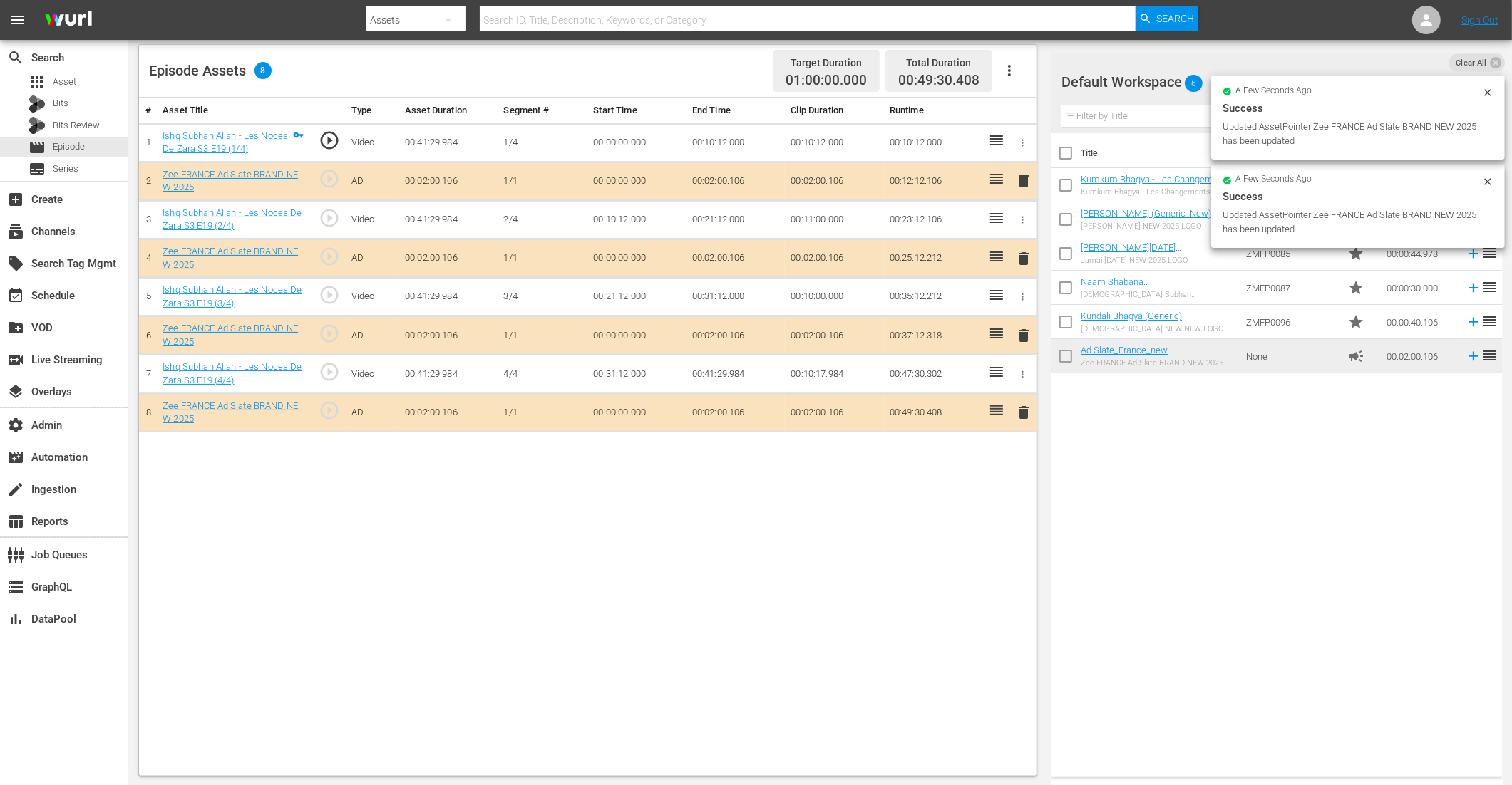
drag, startPoint x: 1101, startPoint y: 355, endPoint x: 880, endPoint y: 11, distance: 408.9
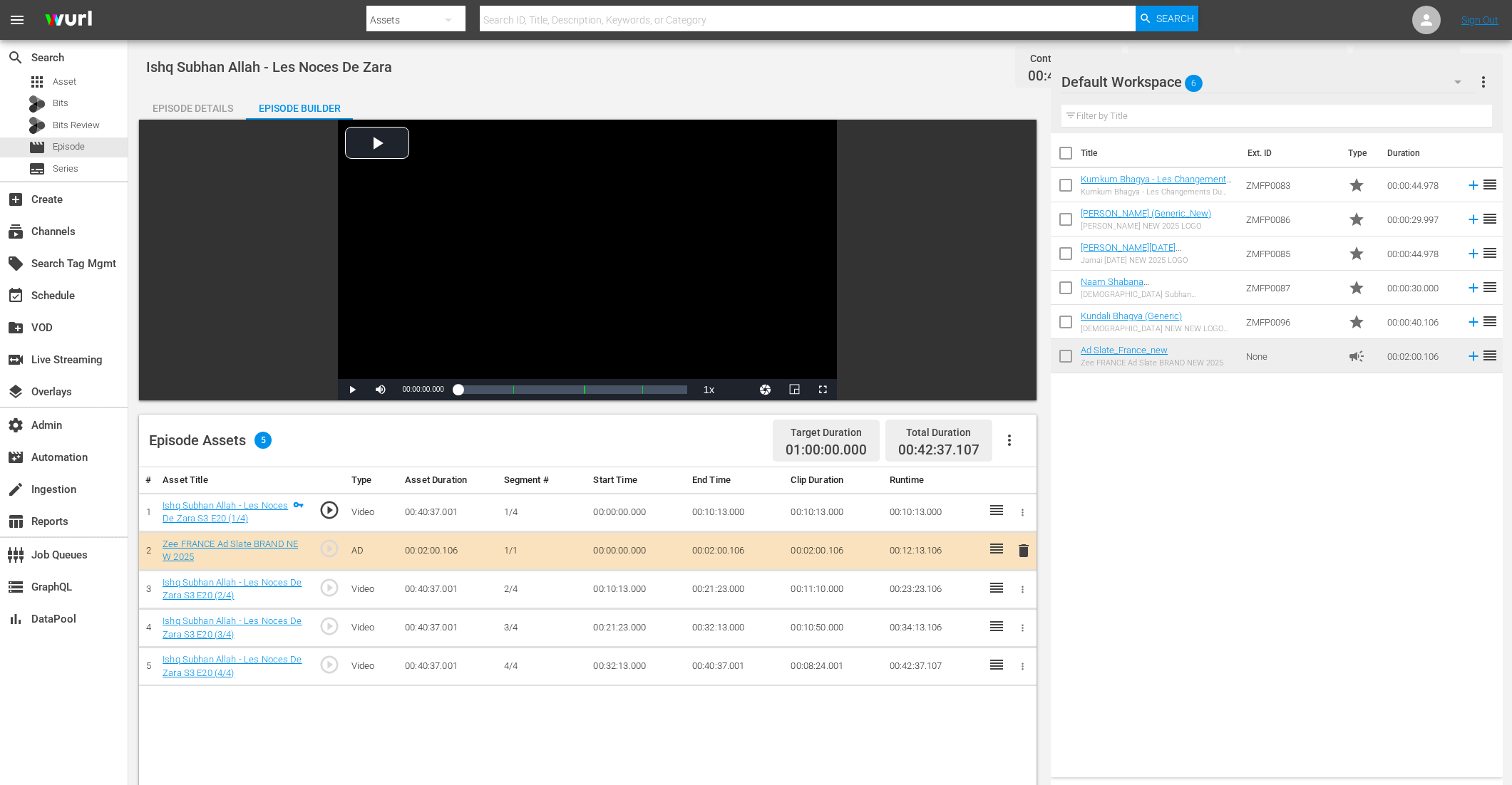
scroll to position [370, 0]
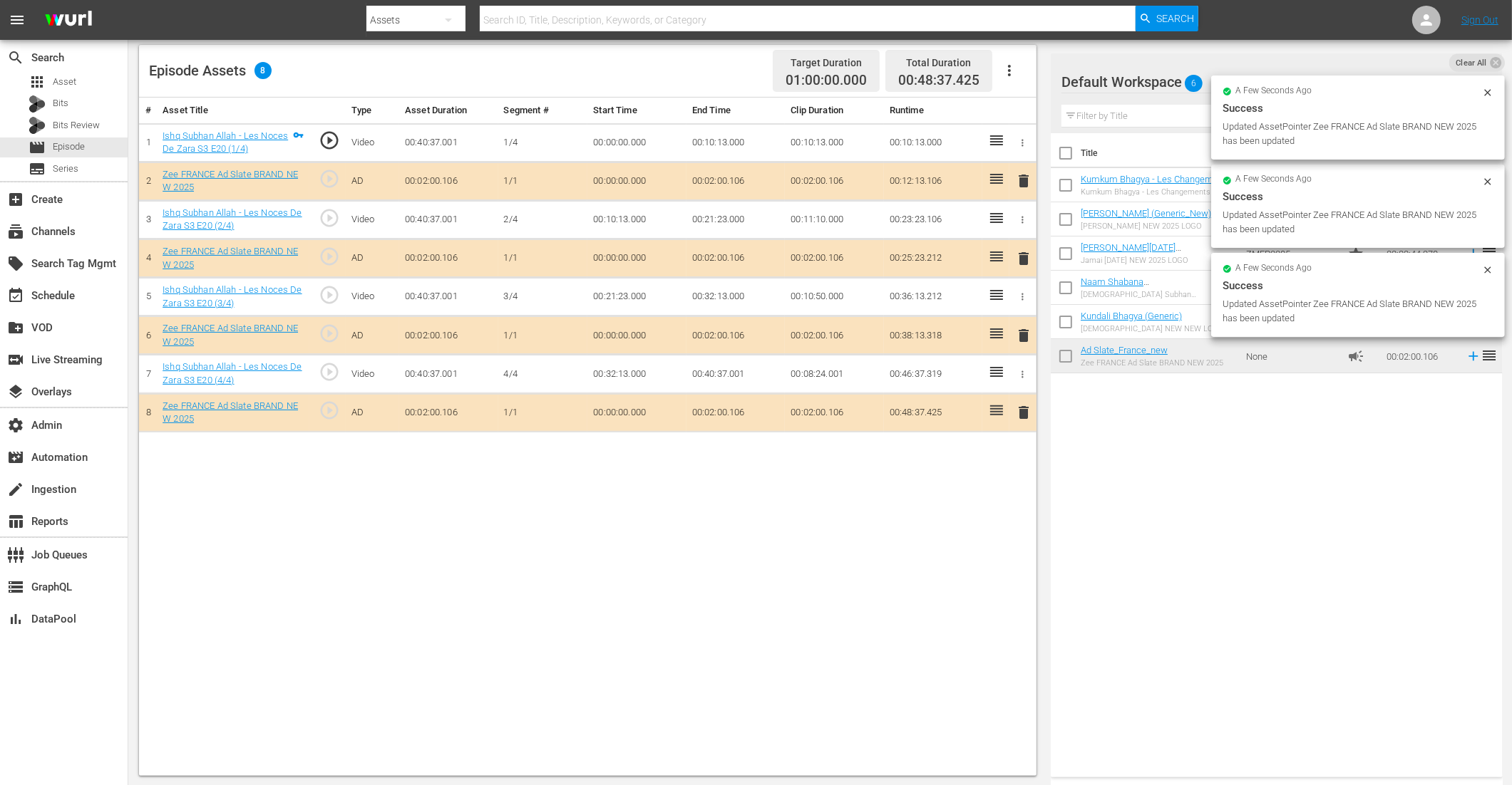
drag, startPoint x: 1121, startPoint y: 354, endPoint x: 952, endPoint y: 13, distance: 380.6
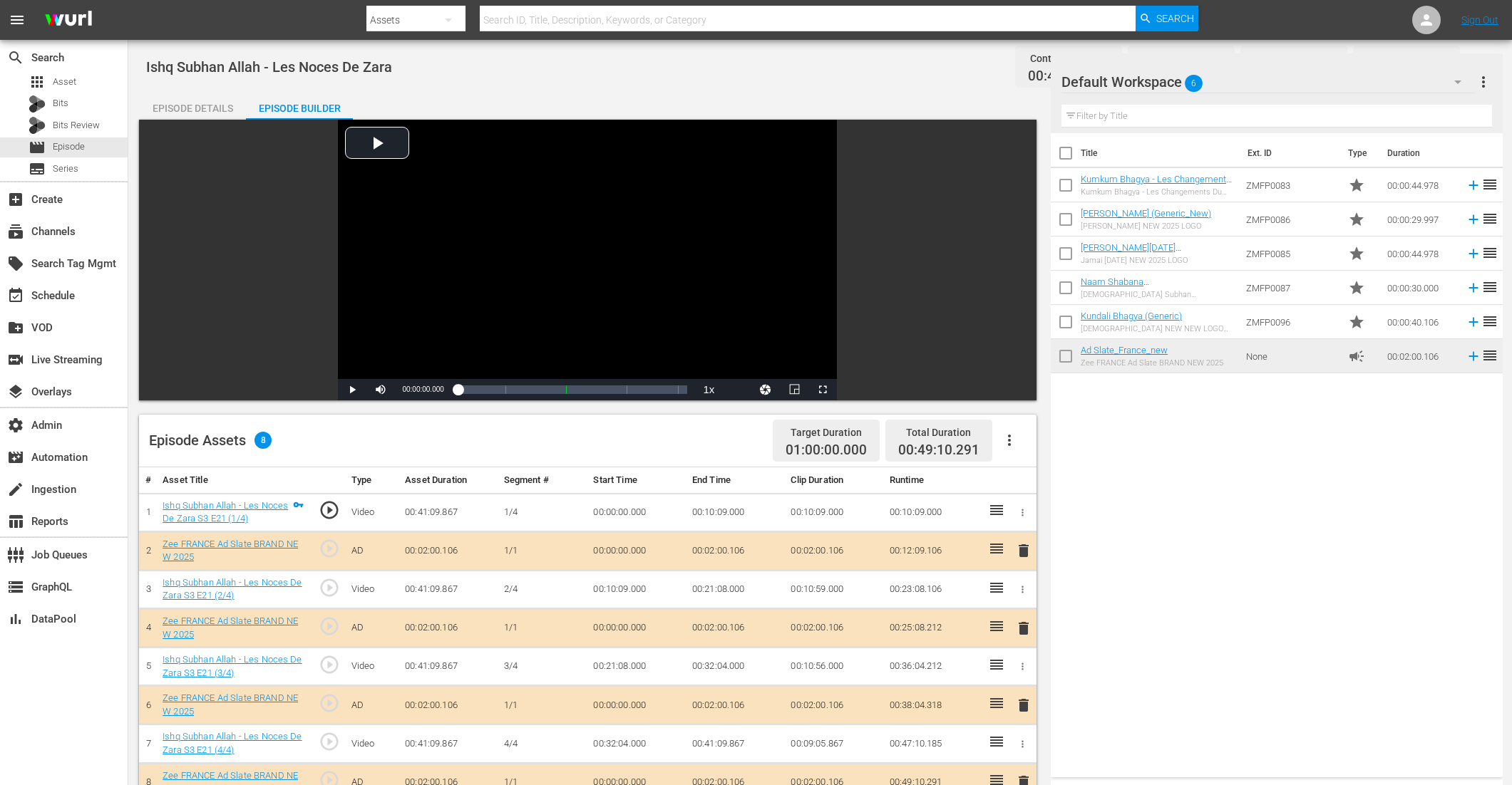
scroll to position [370, 0]
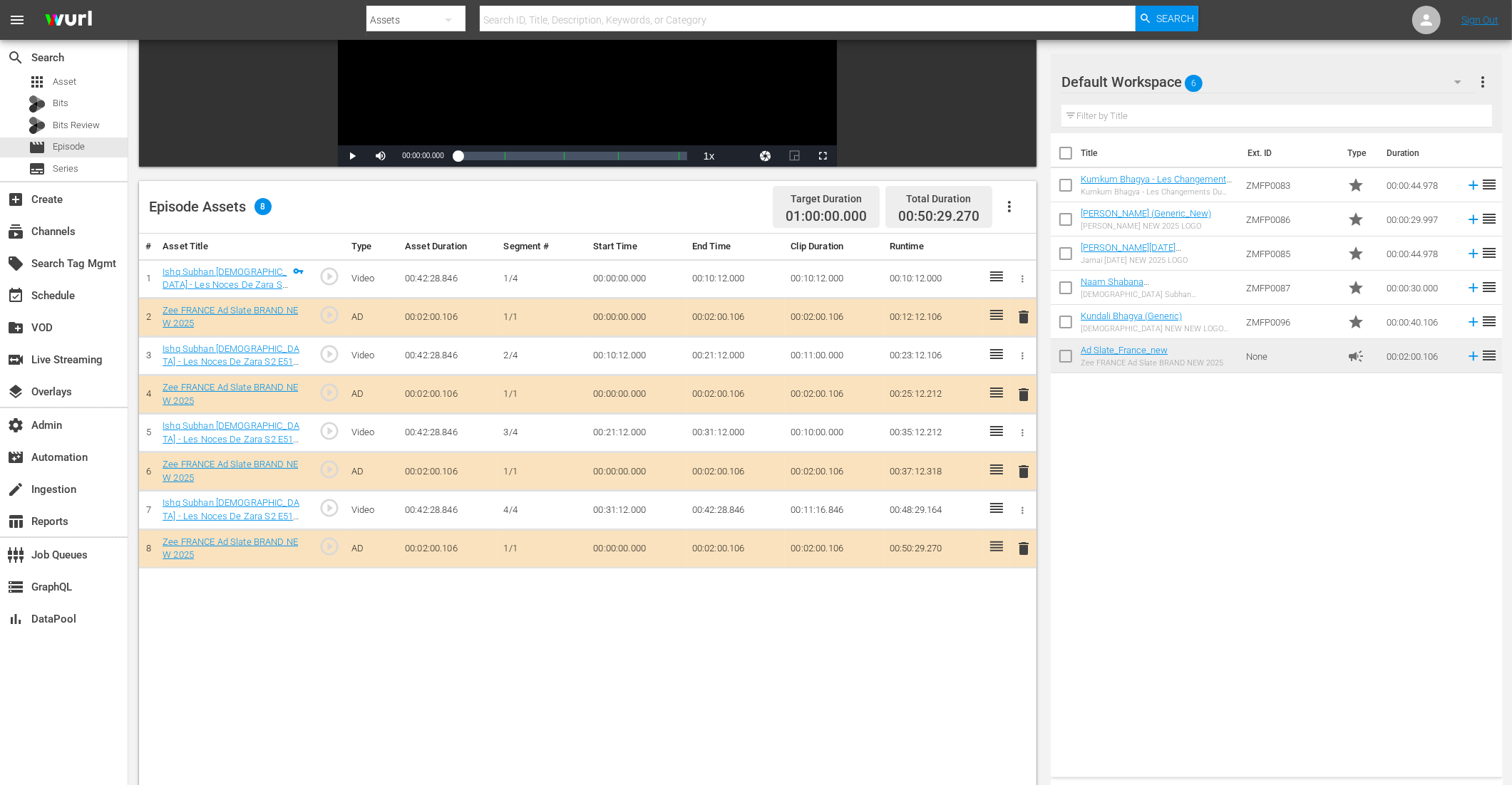
scroll to position [333, 0]
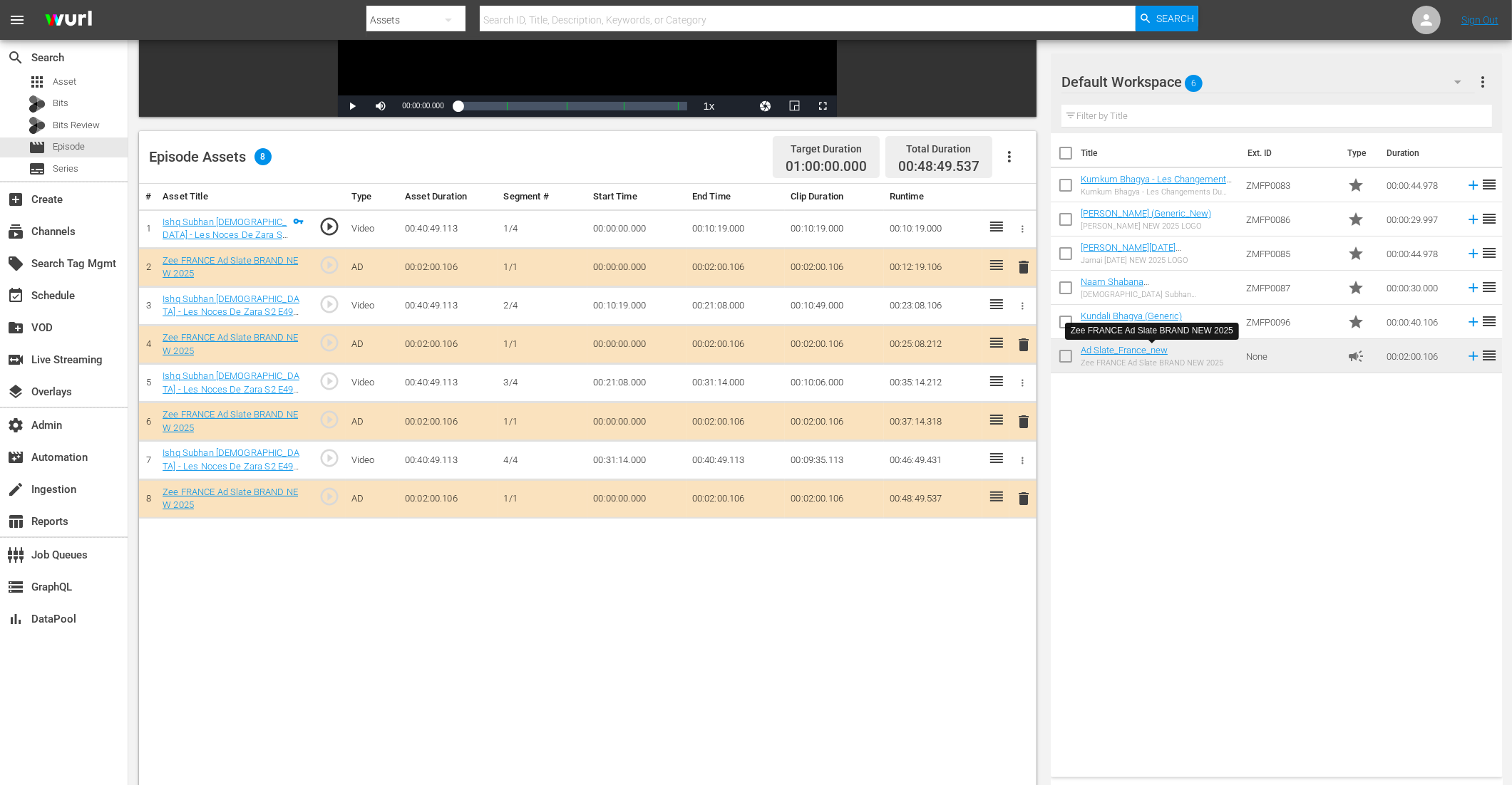
scroll to position [370, 0]
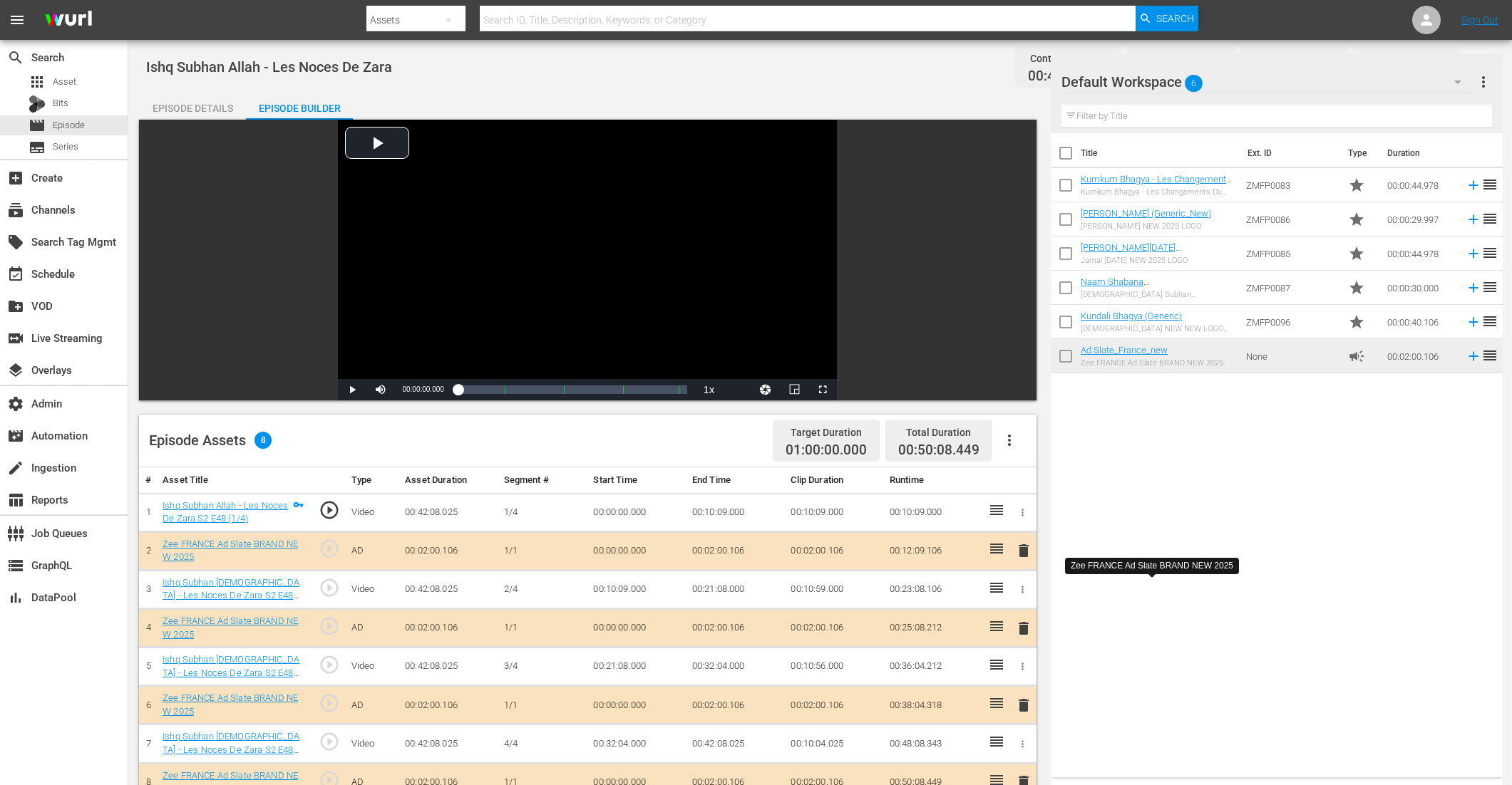
scroll to position [235, 0]
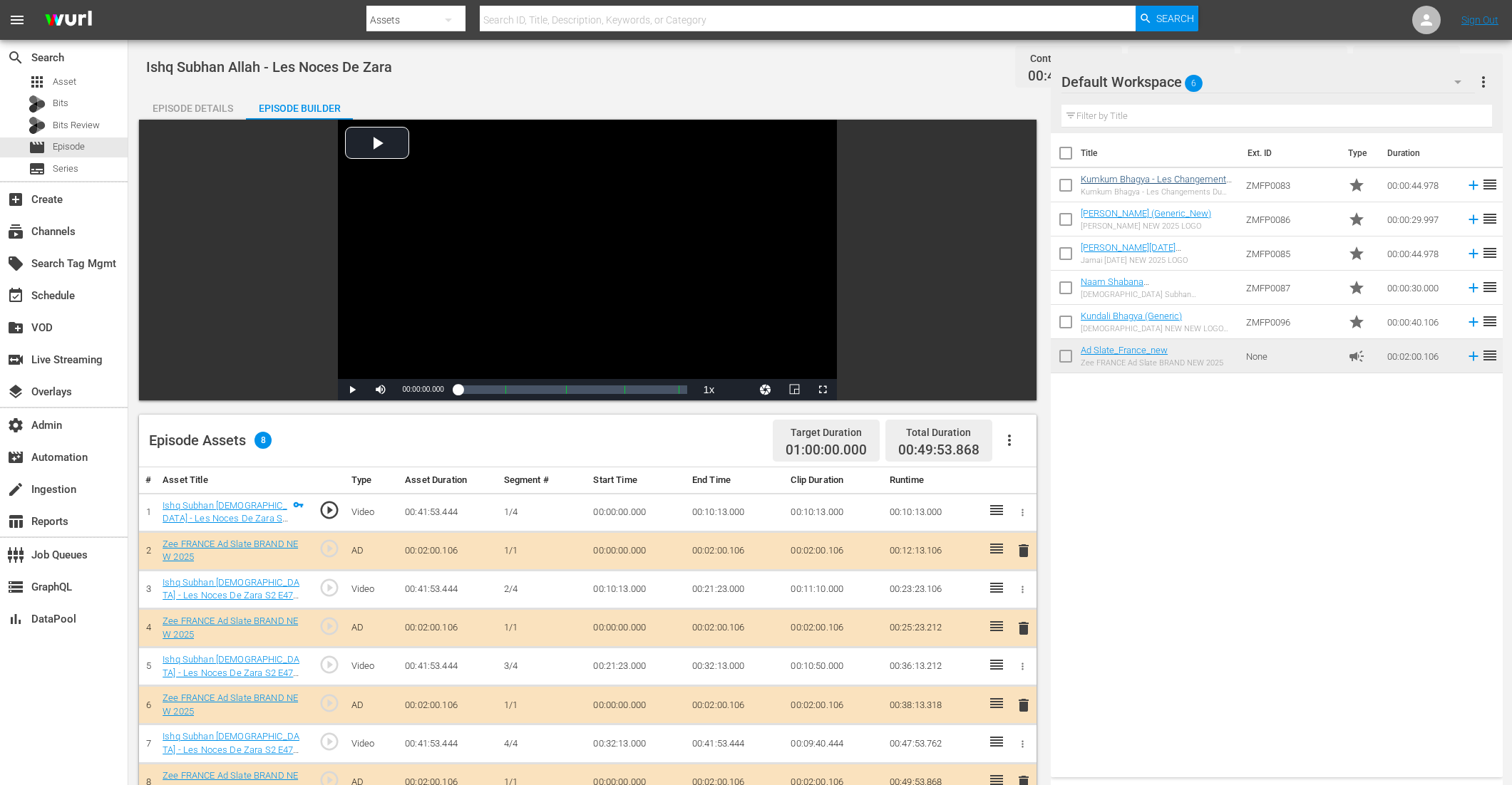
scroll to position [319, 0]
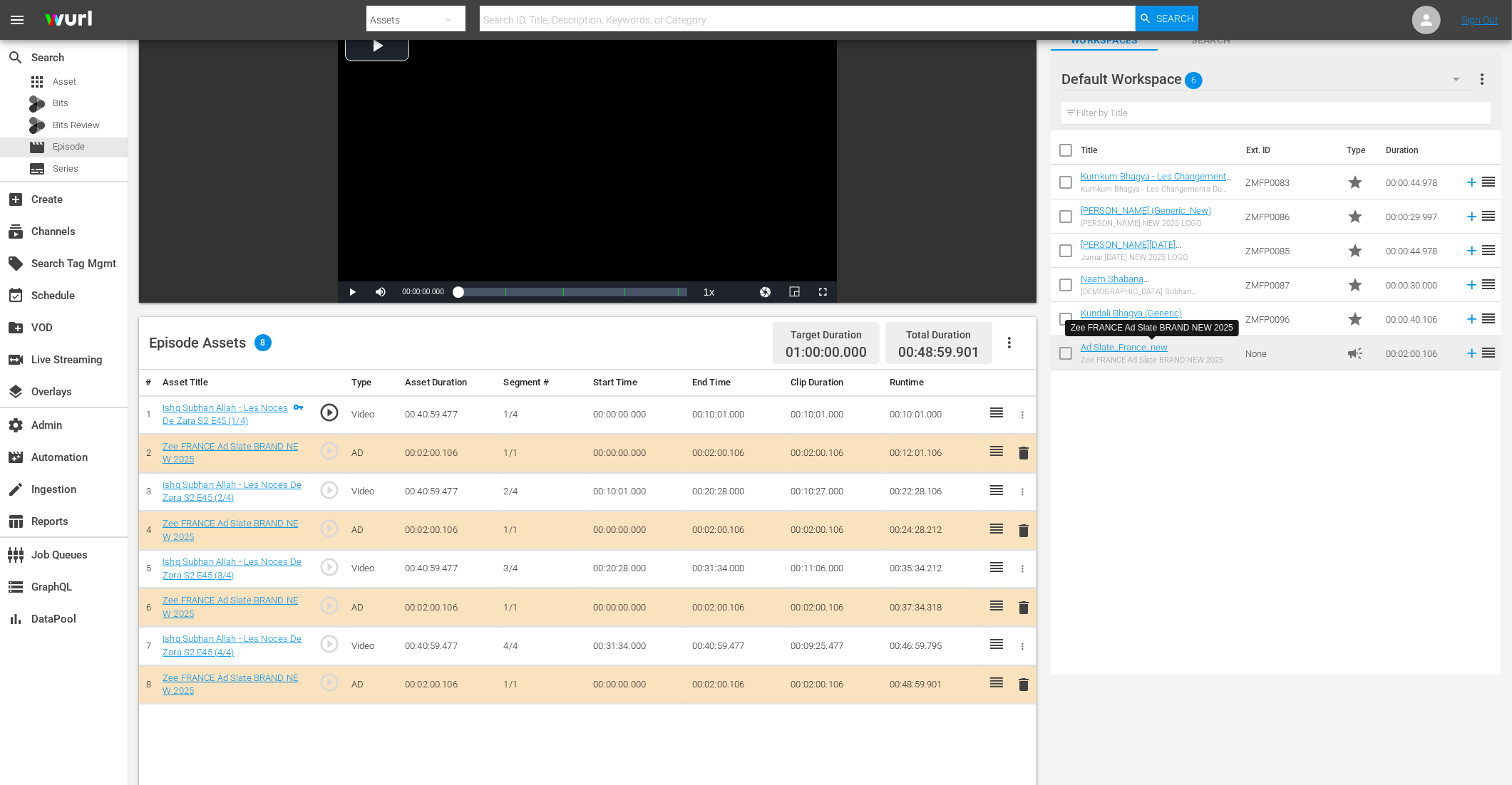
scroll to position [370, 0]
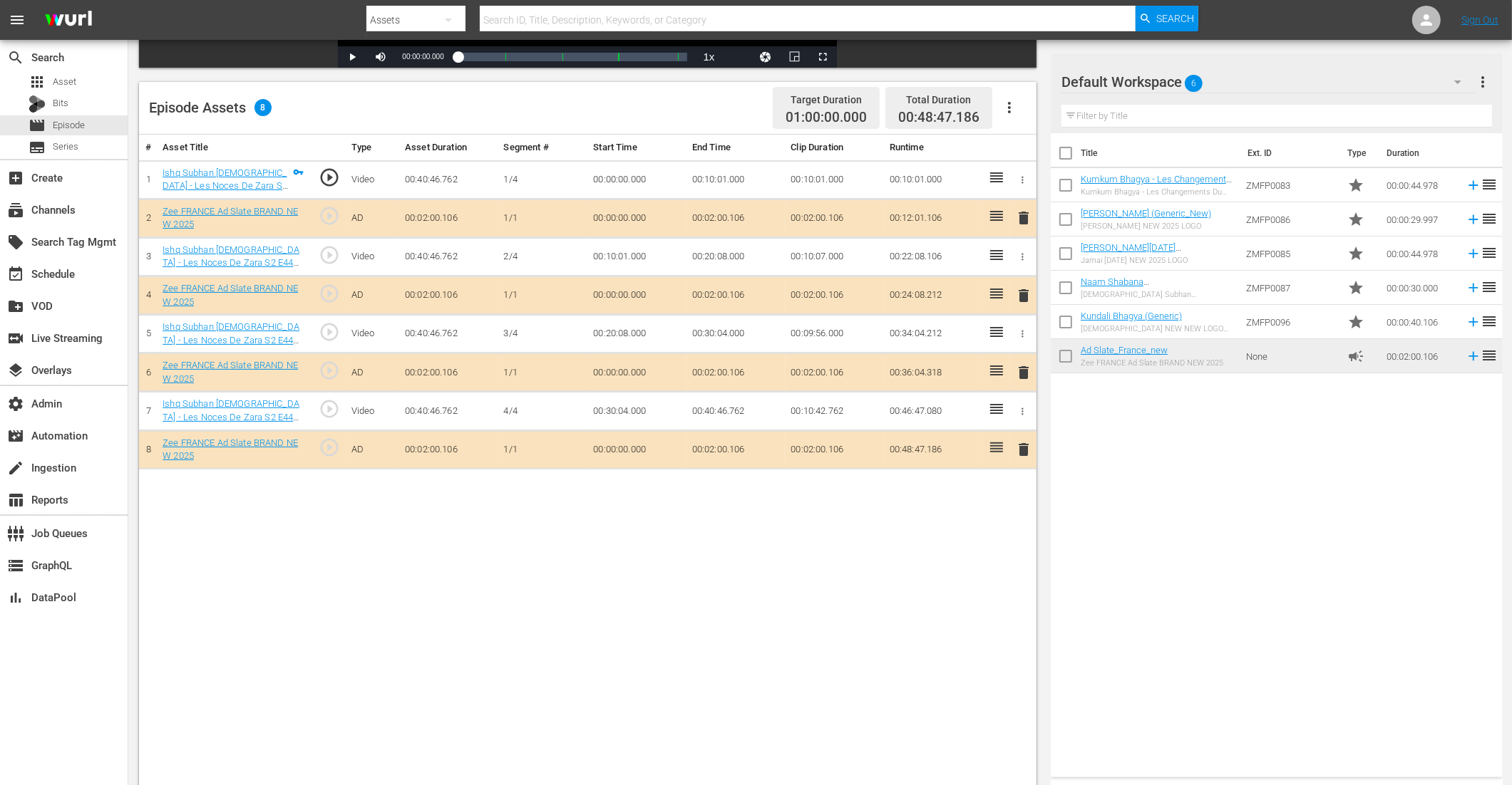
scroll to position [370, 0]
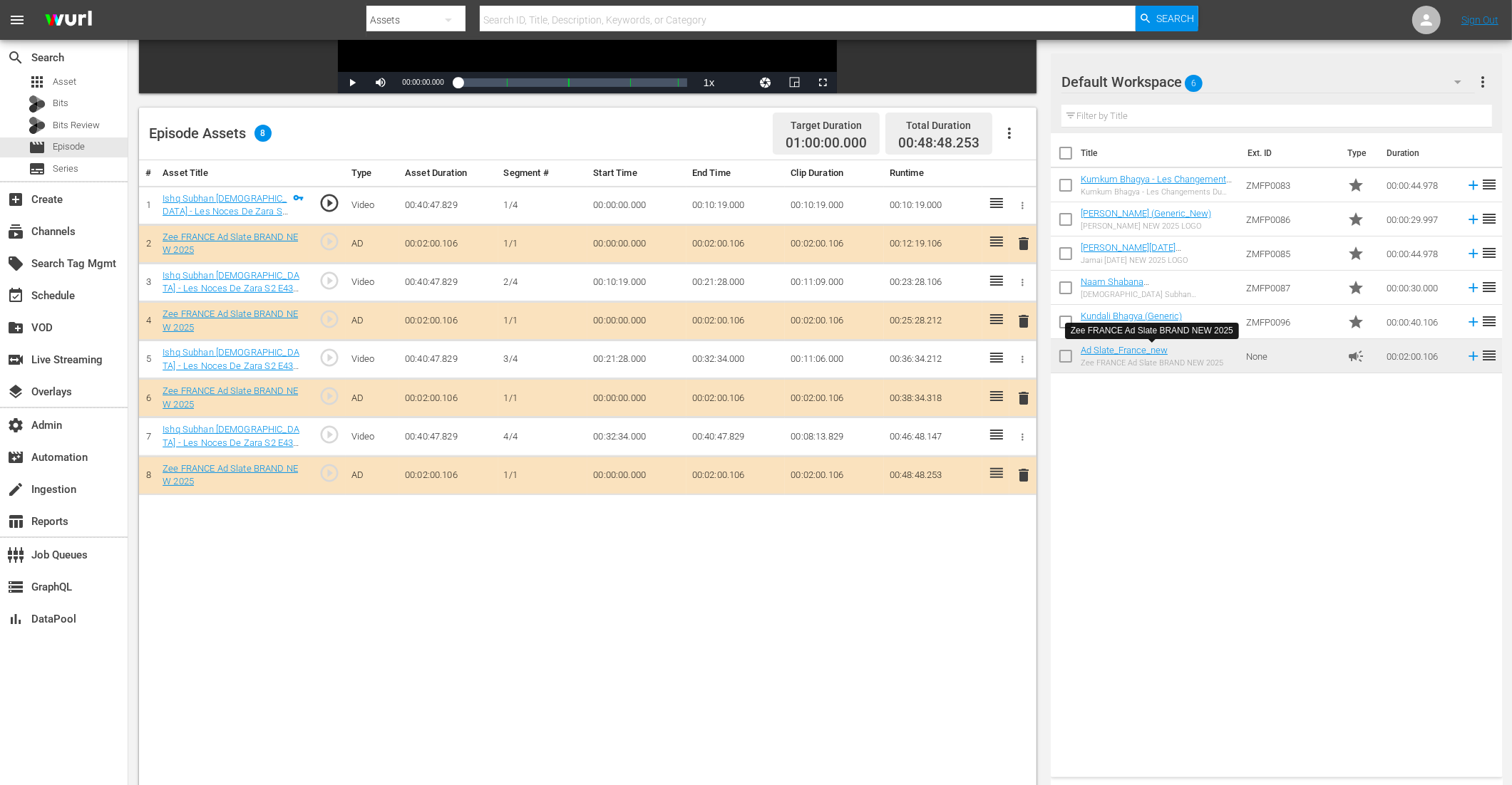
scroll to position [370, 0]
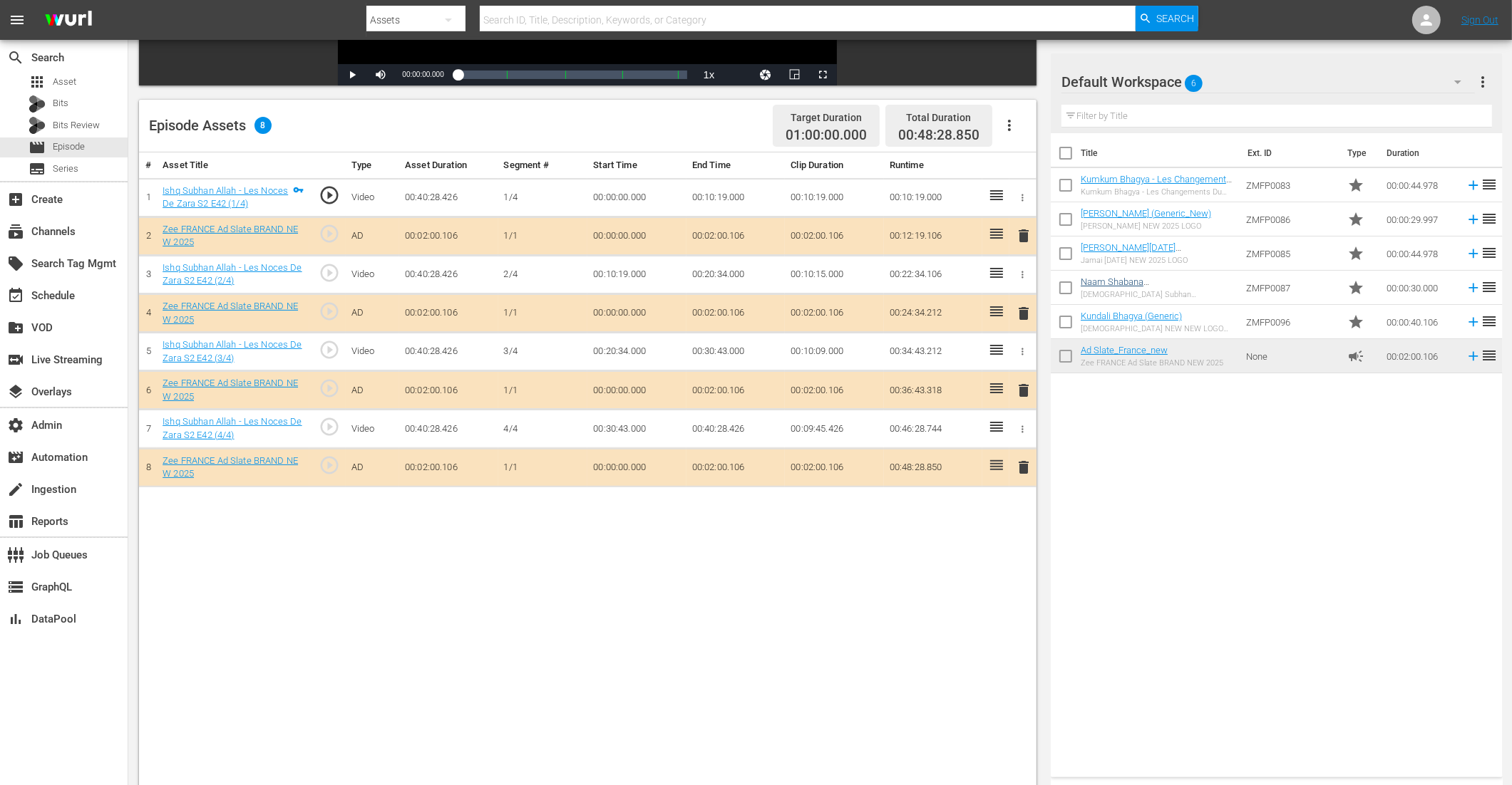
scroll to position [327, 0]
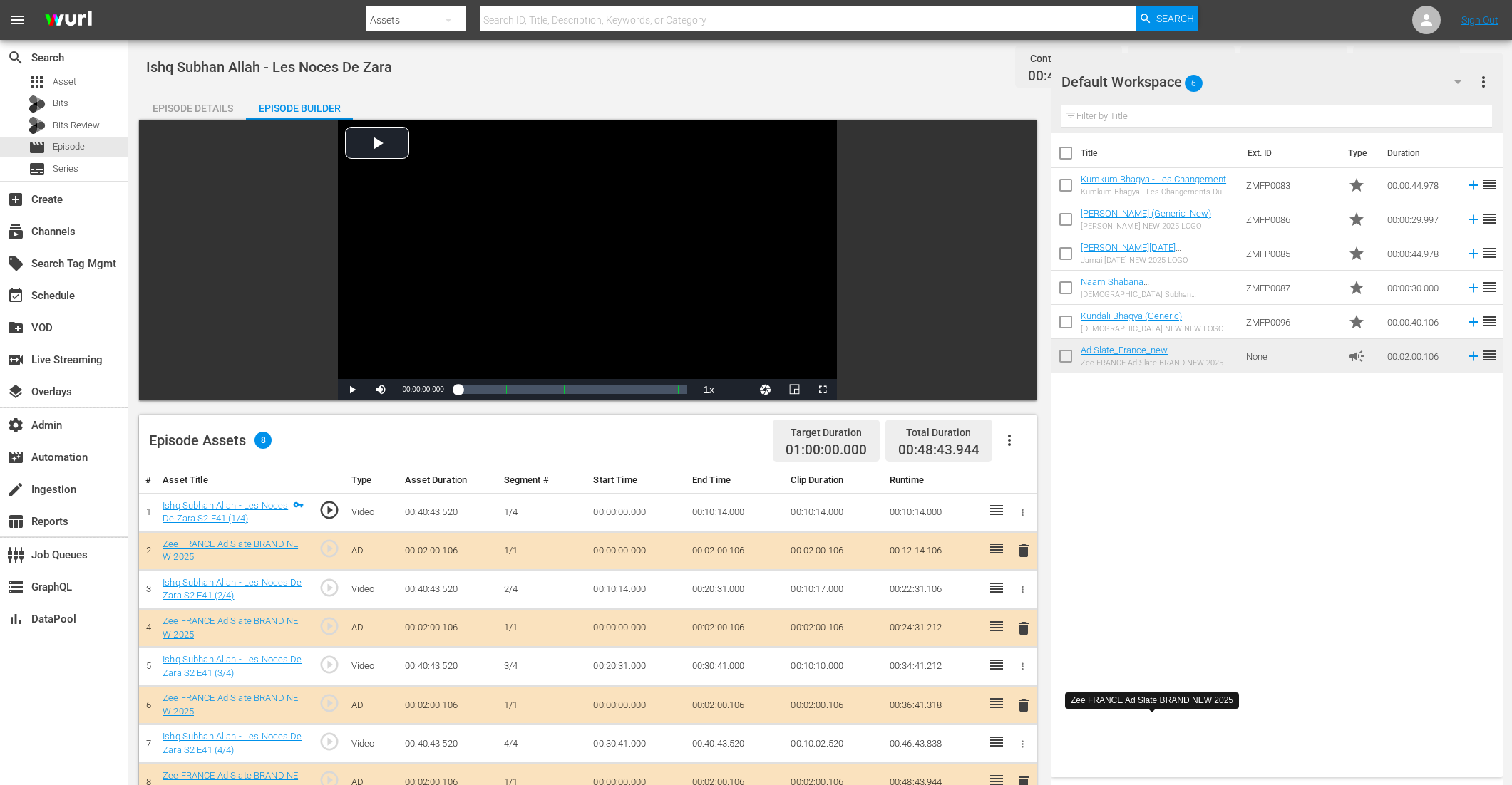
scroll to position [370, 0]
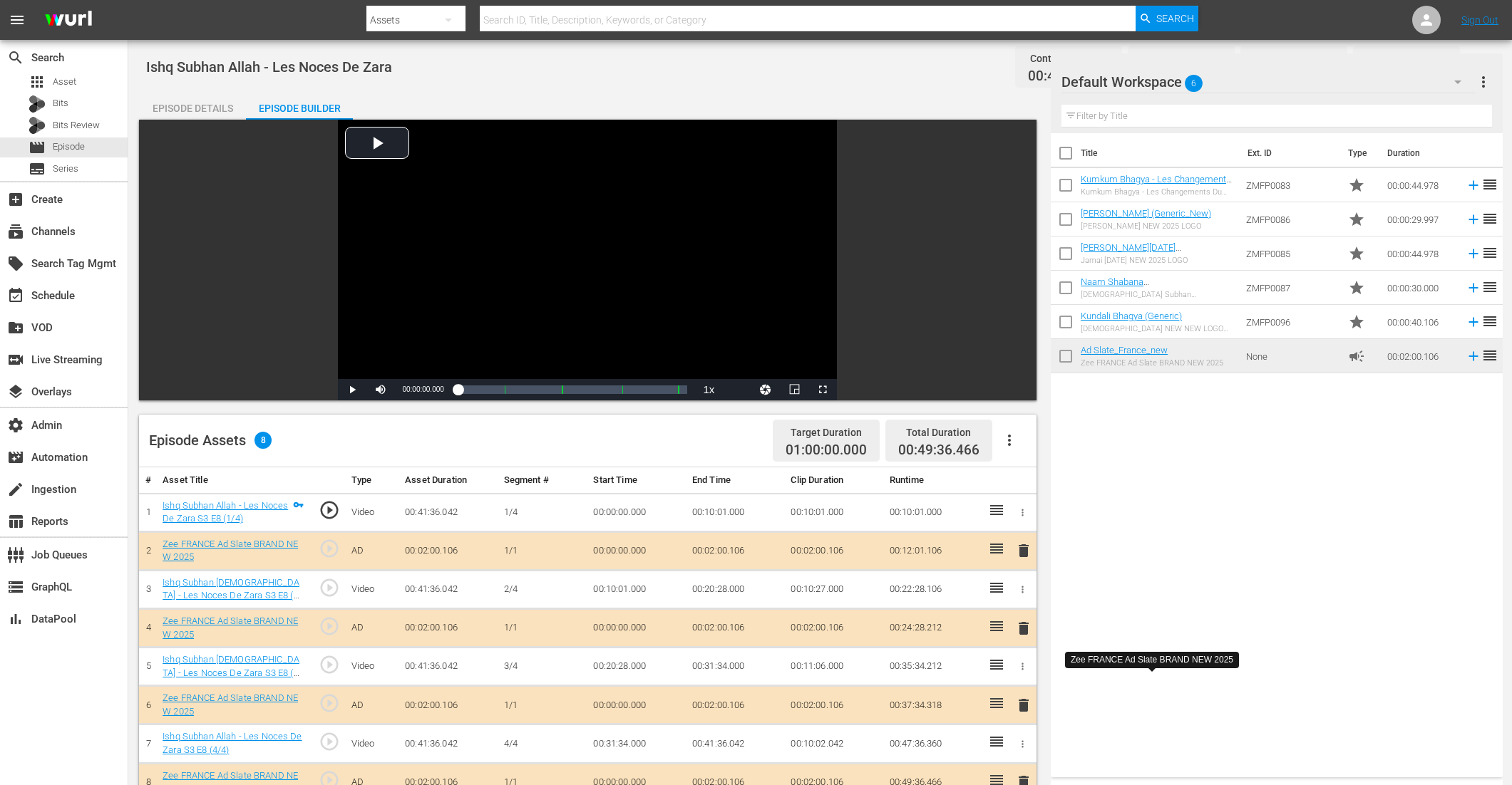
scroll to position [329, 0]
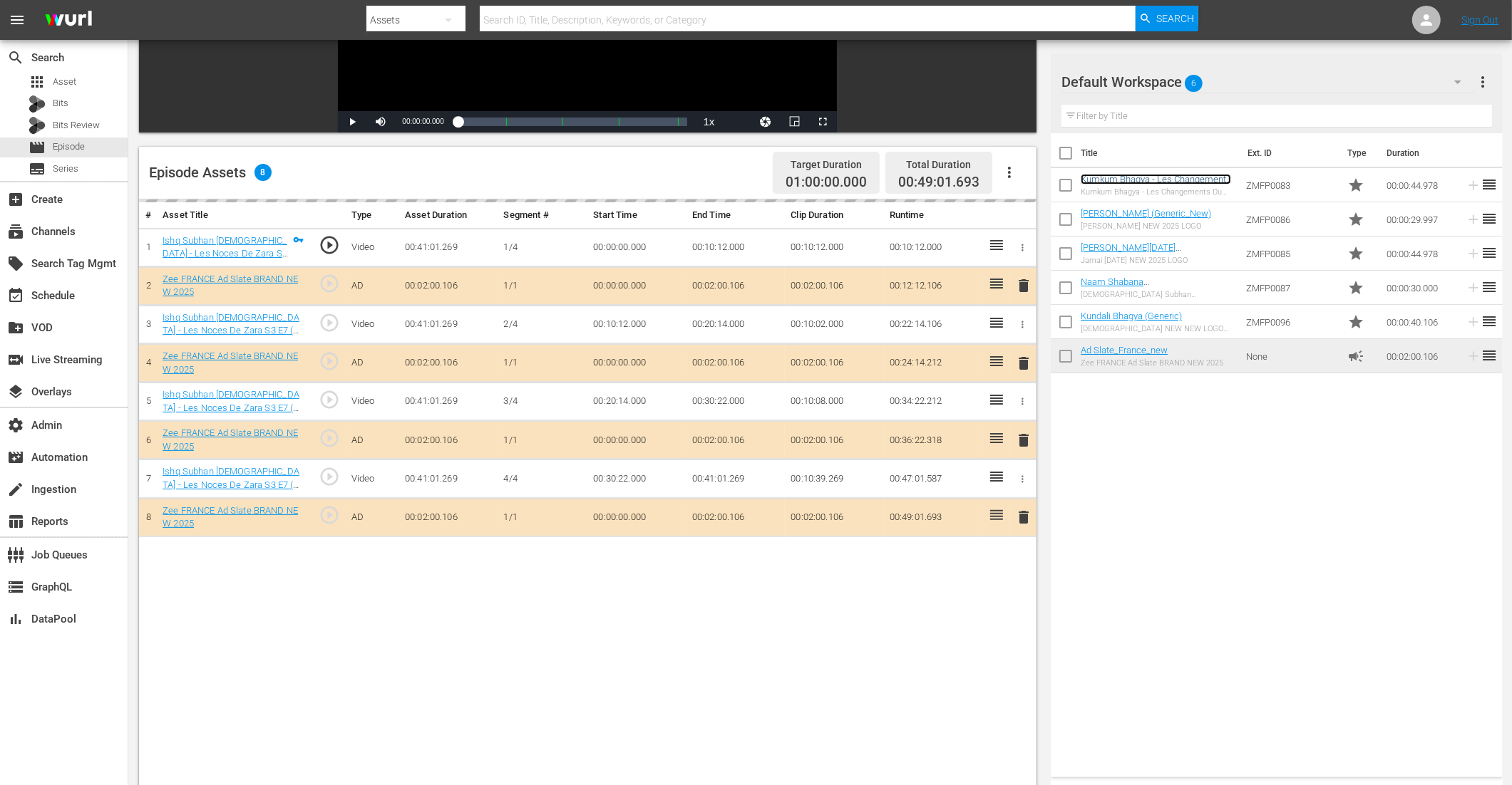
scroll to position [370, 0]
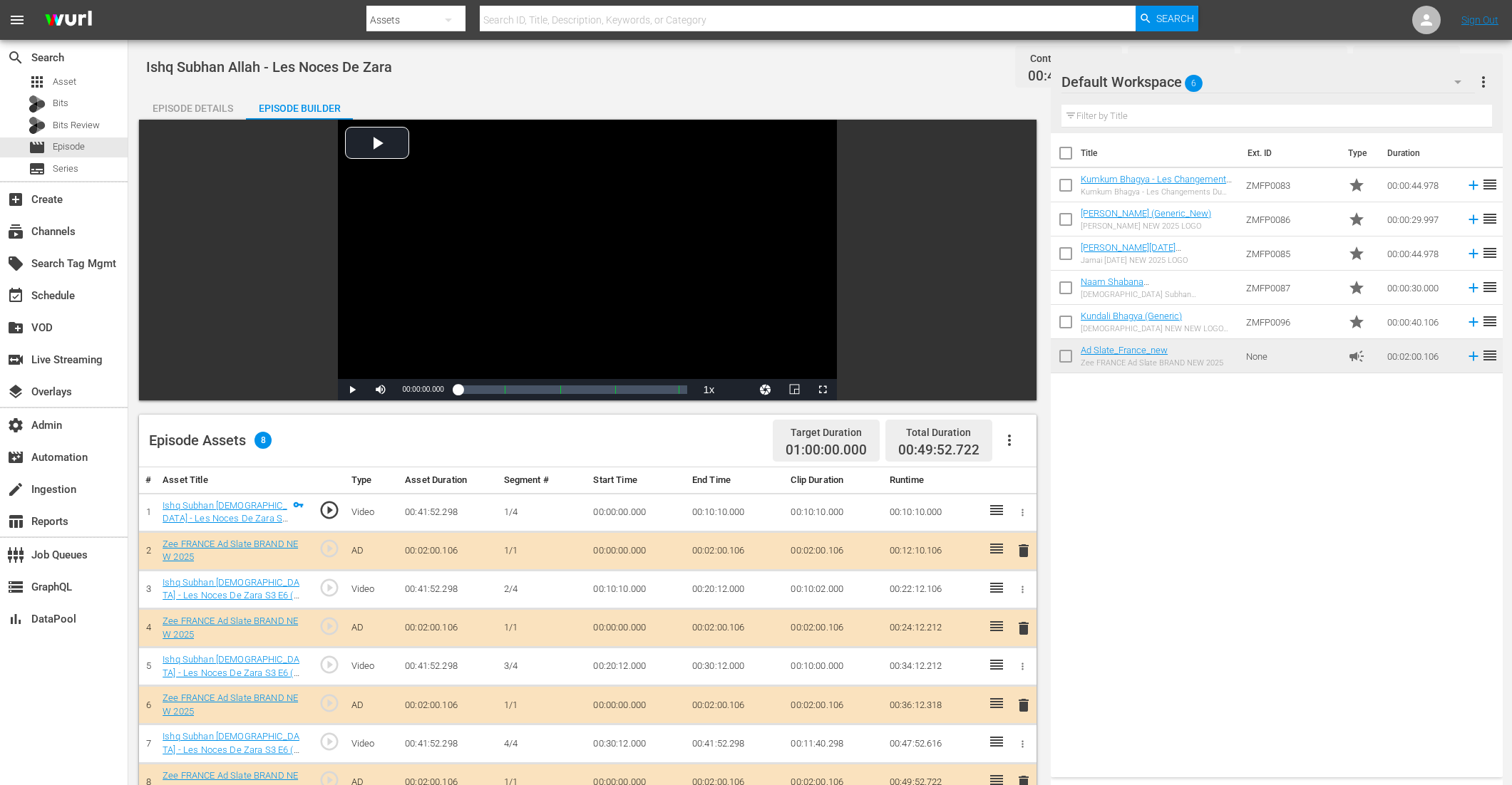
scroll to position [360, 0]
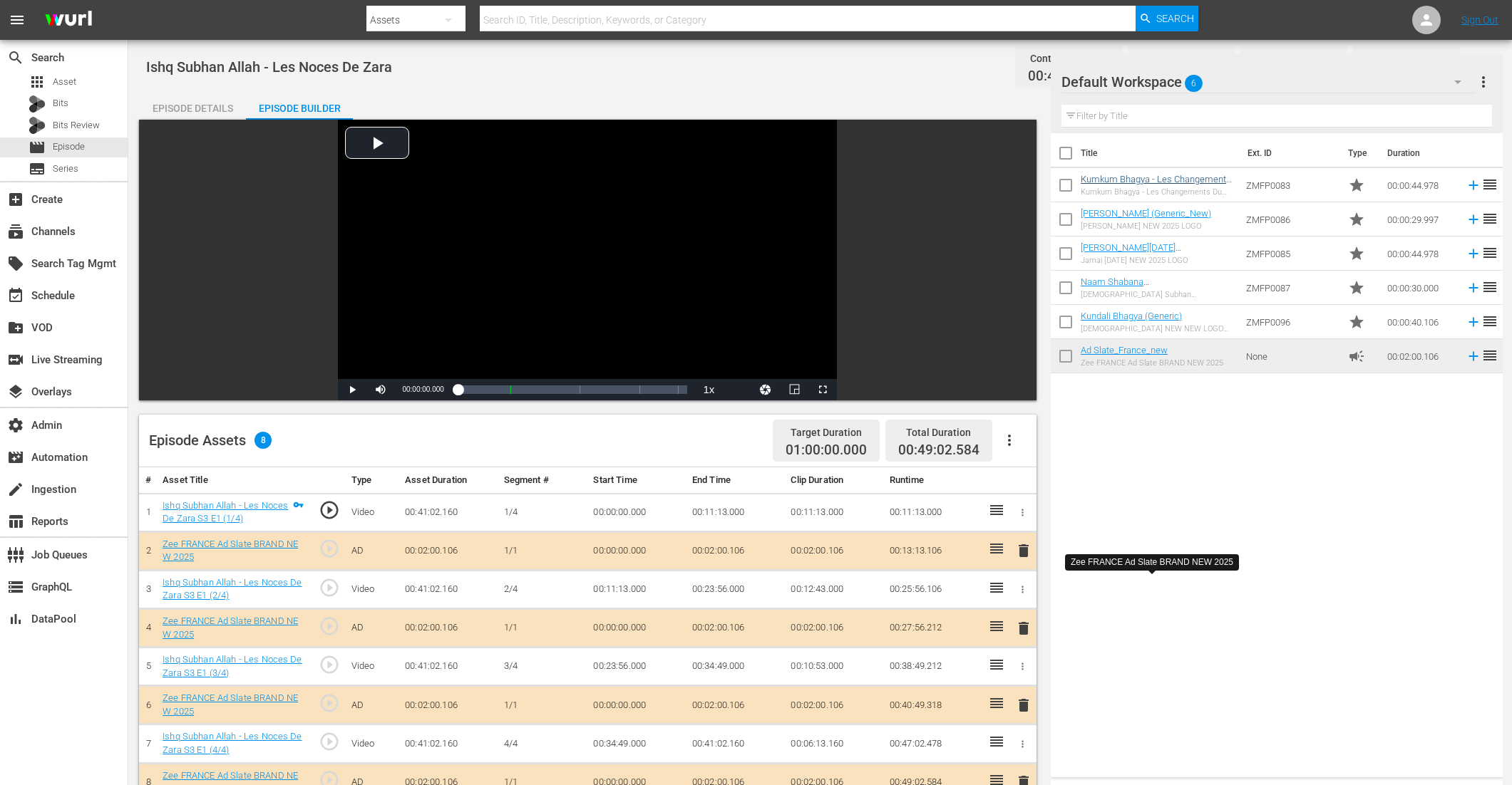
scroll to position [231, 0]
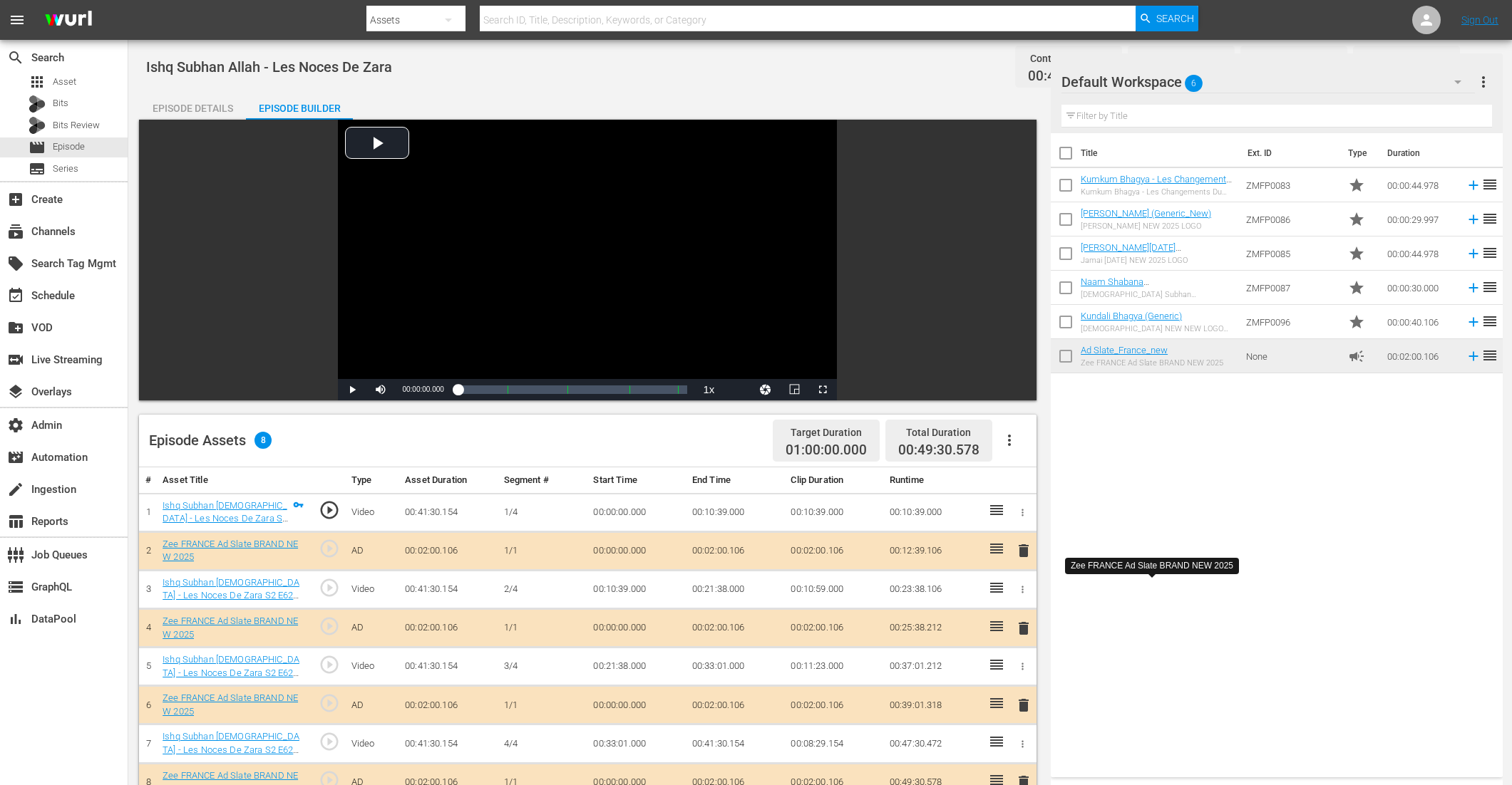
scroll to position [235, 0]
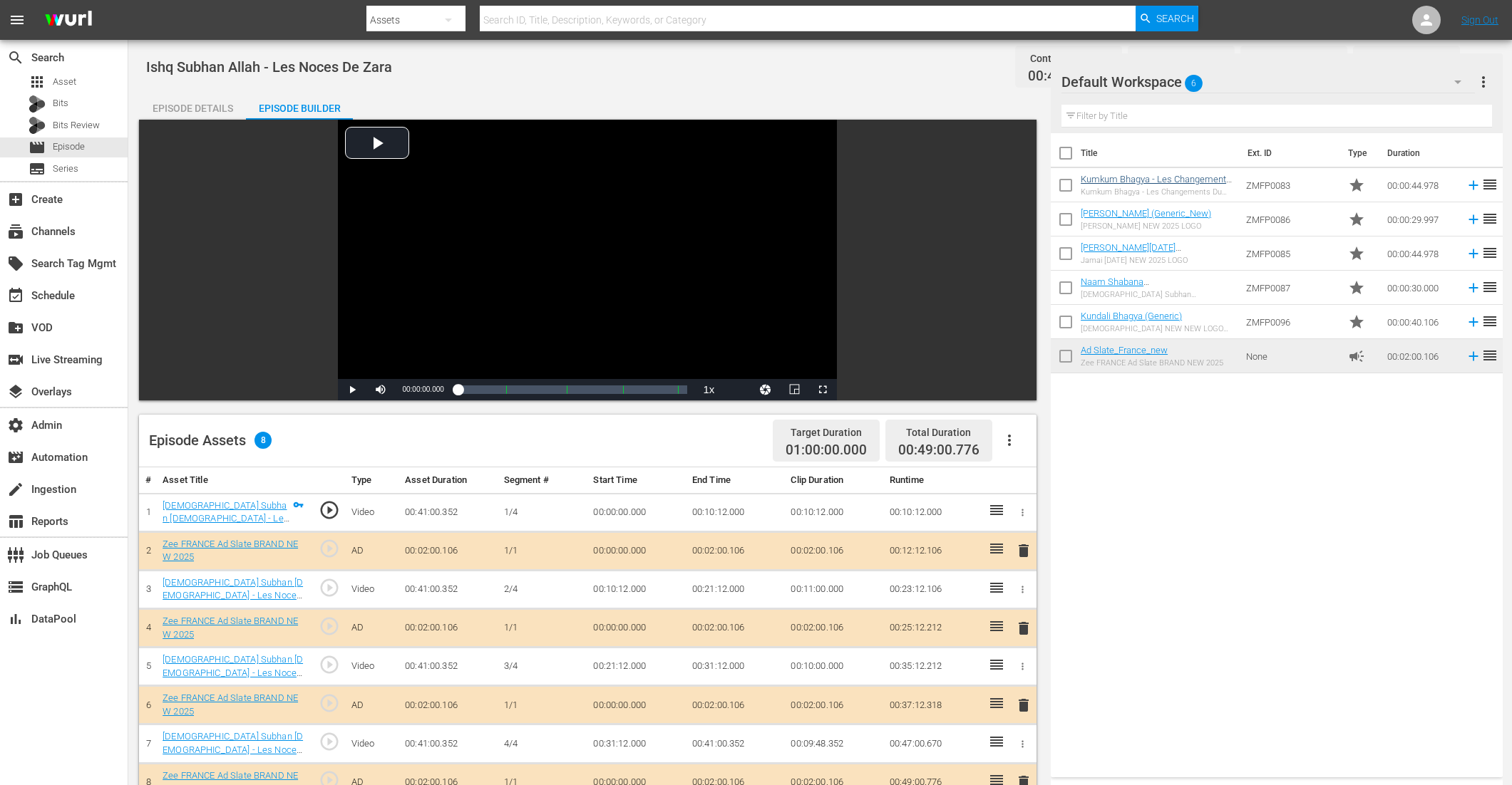
scroll to position [287, 0]
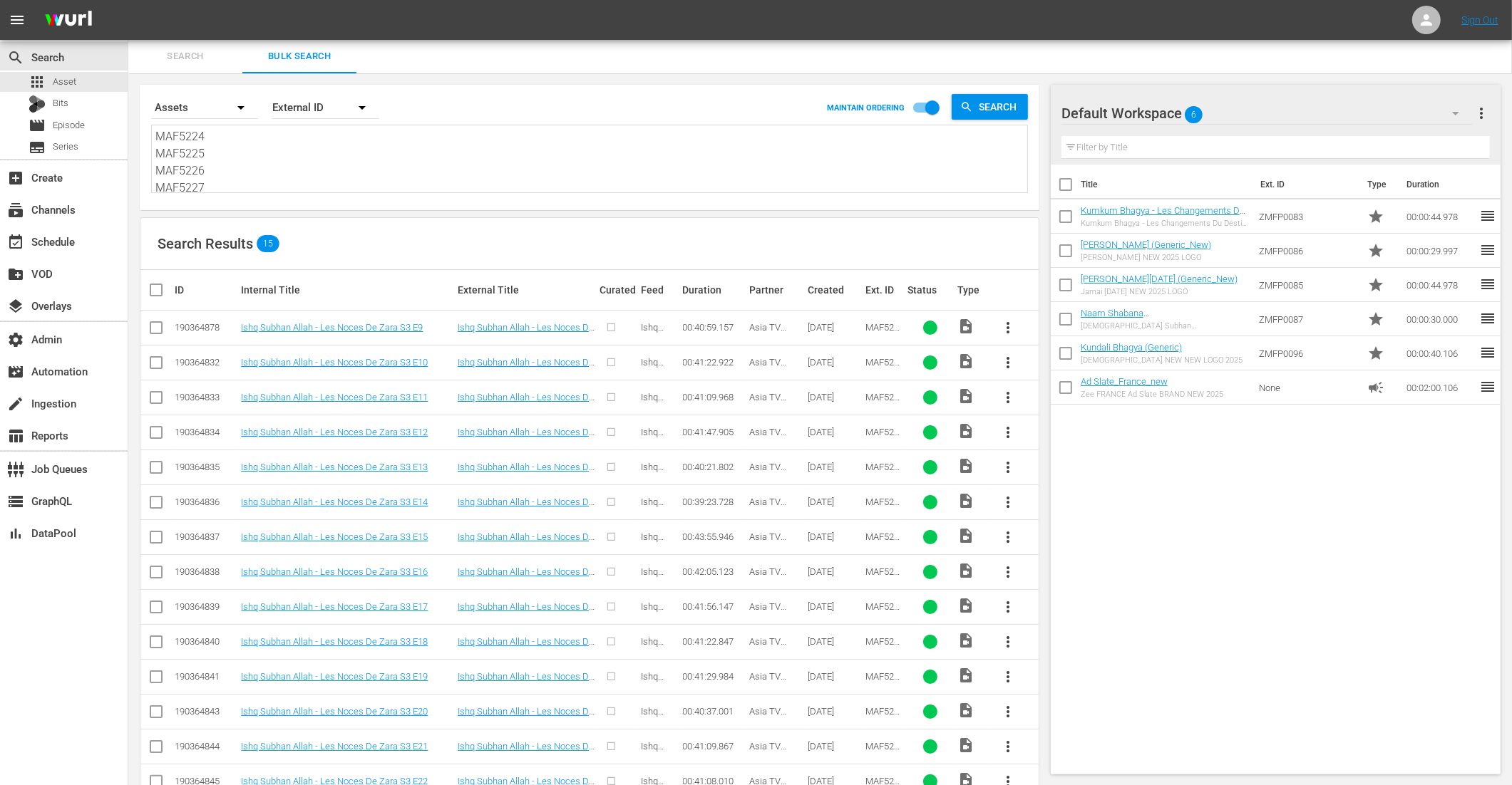
drag, startPoint x: 222, startPoint y: 182, endPoint x: 246, endPoint y: 21, distance: 162.8
click at [246, 22] on div "menu Sign Out search Search apps Asset Bits movie Episode subtitles Series add_…" at bounding box center [756, 430] width 1512 height 861
paste textarea "MAF5239 MAF5240 MAF5241 MAF5242 MAF5243 MAF5244 MAF5245 MAF5511 MAF5512 MAF5513…"
type textarea "MAF5239 MAF5240 MAF5241 MAF5242 MAF5243 MAF5244 MAF5245 MAF5511 MAF5512 MAF5513…"
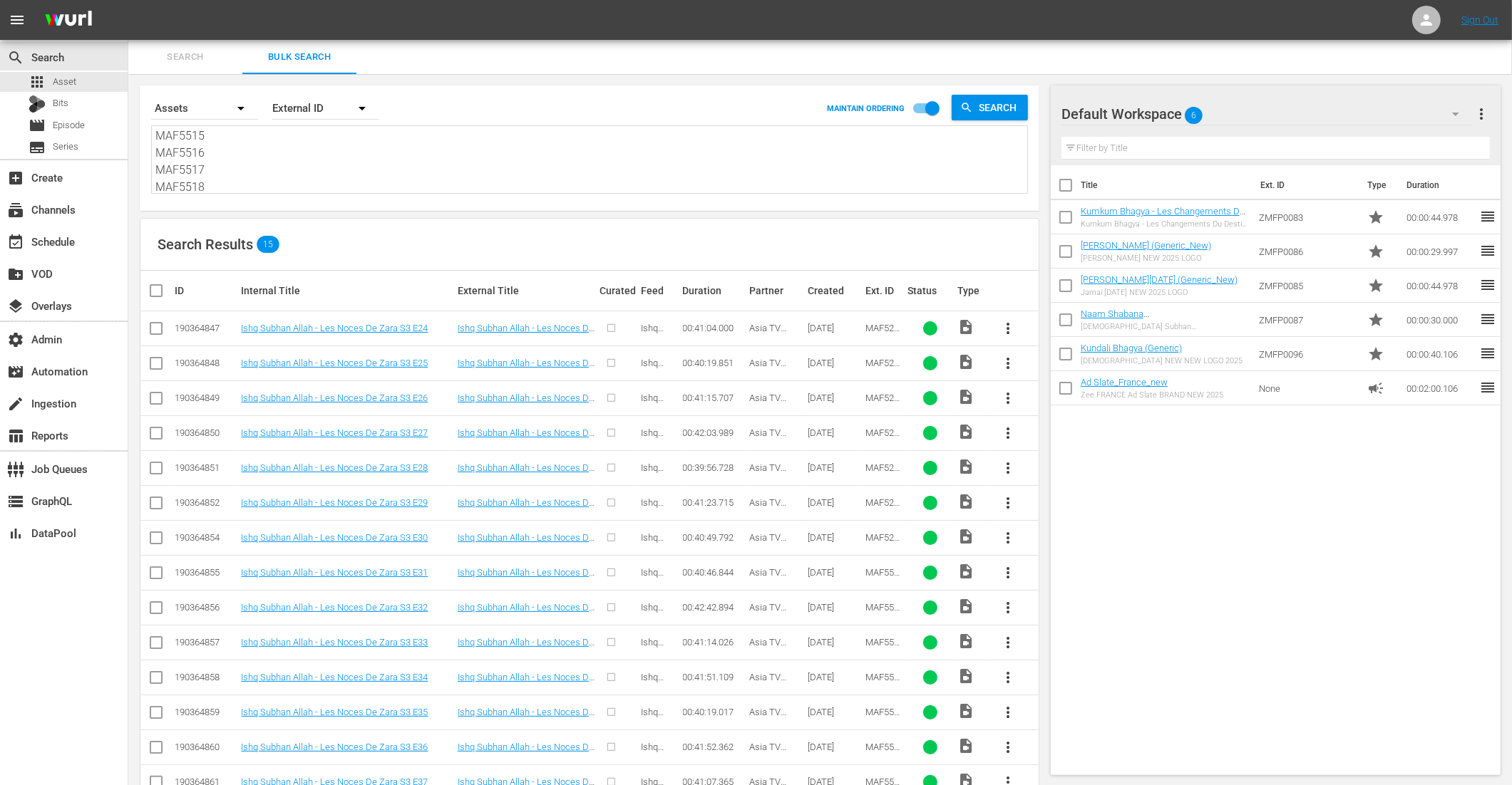
click at [152, 289] on input "checkbox" at bounding box center [162, 291] width 28 height 17
checkbox input "true"
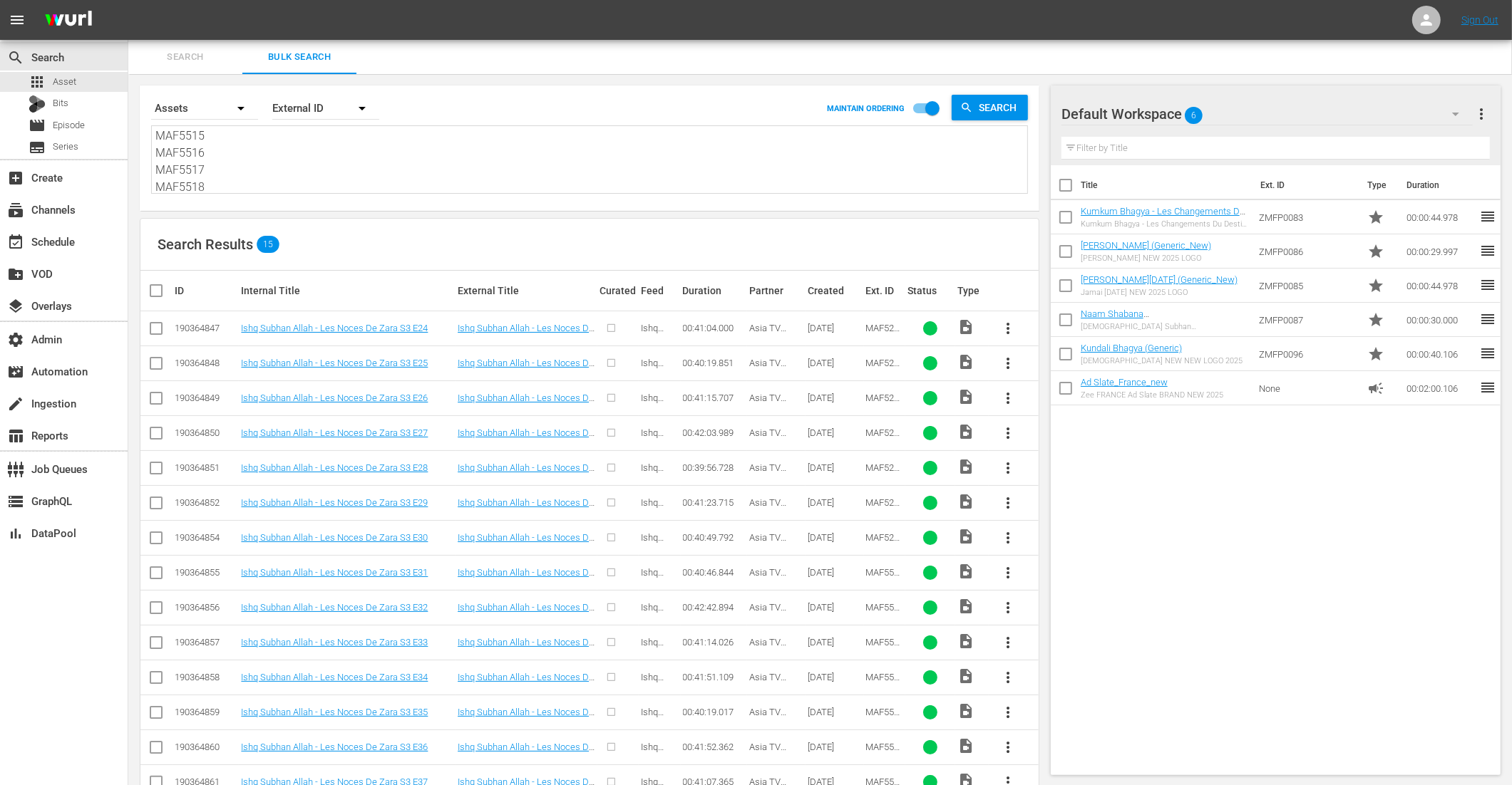
checkbox input "true"
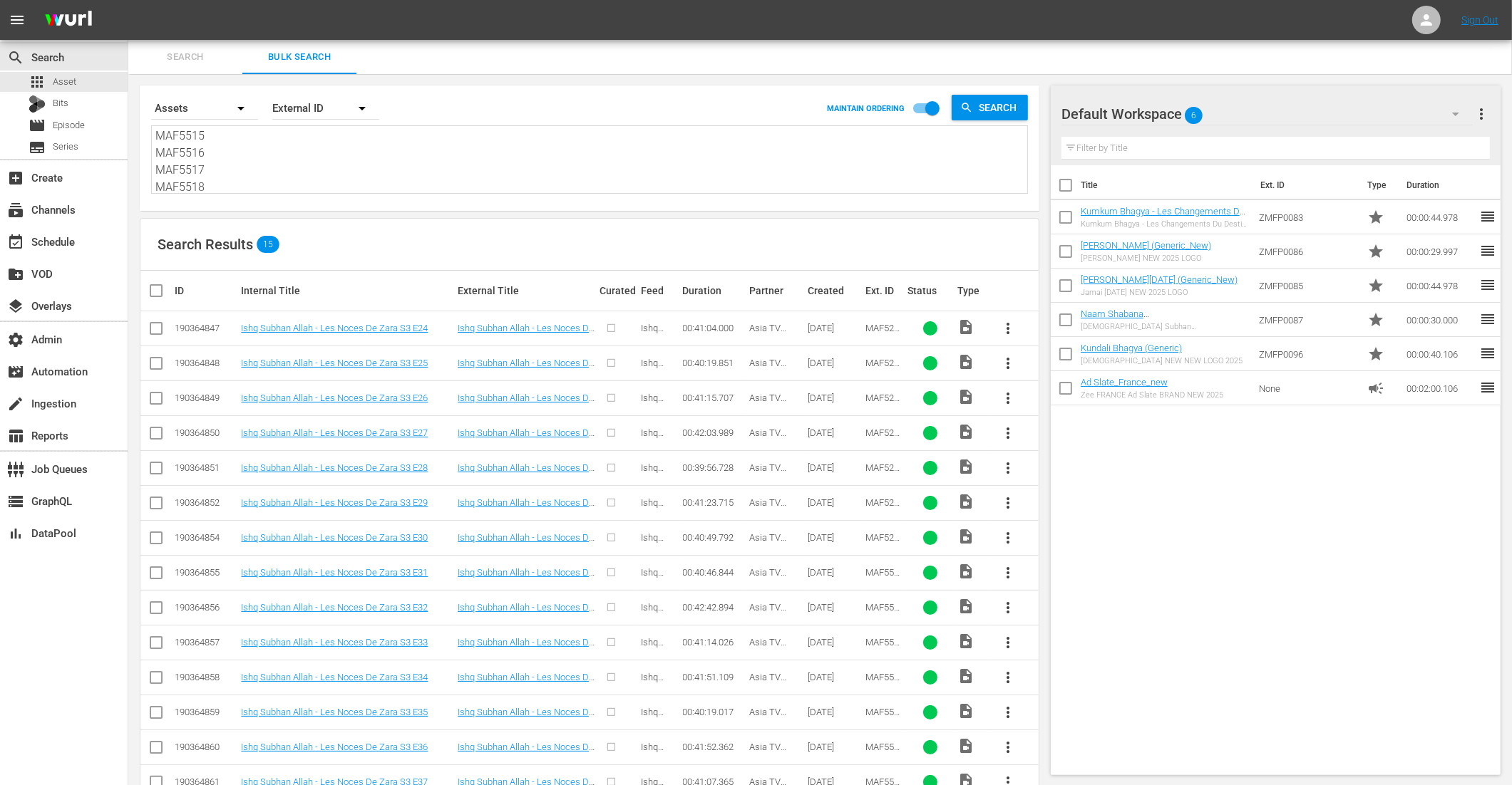
checkbox input "true"
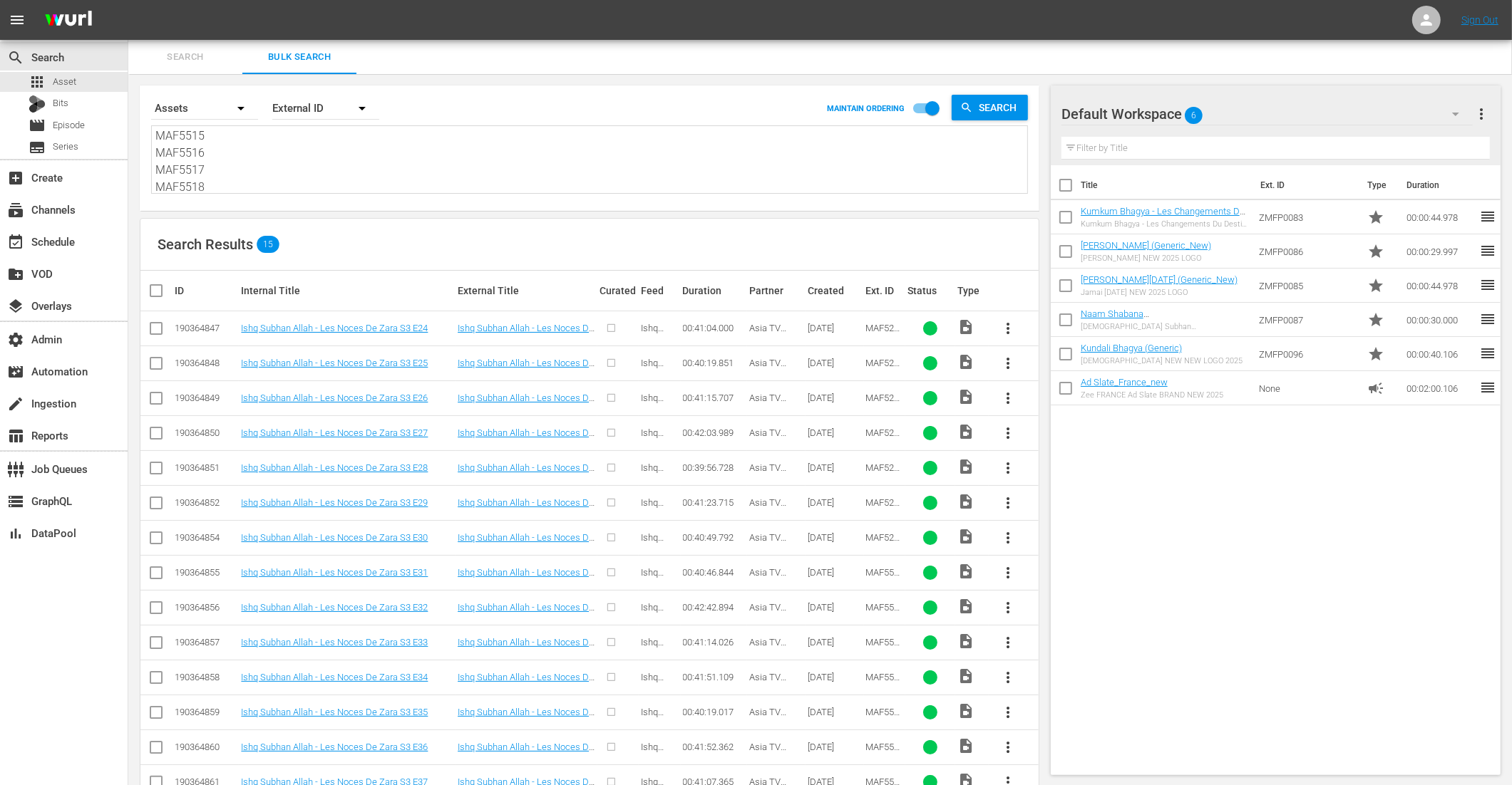
checkbox input "true"
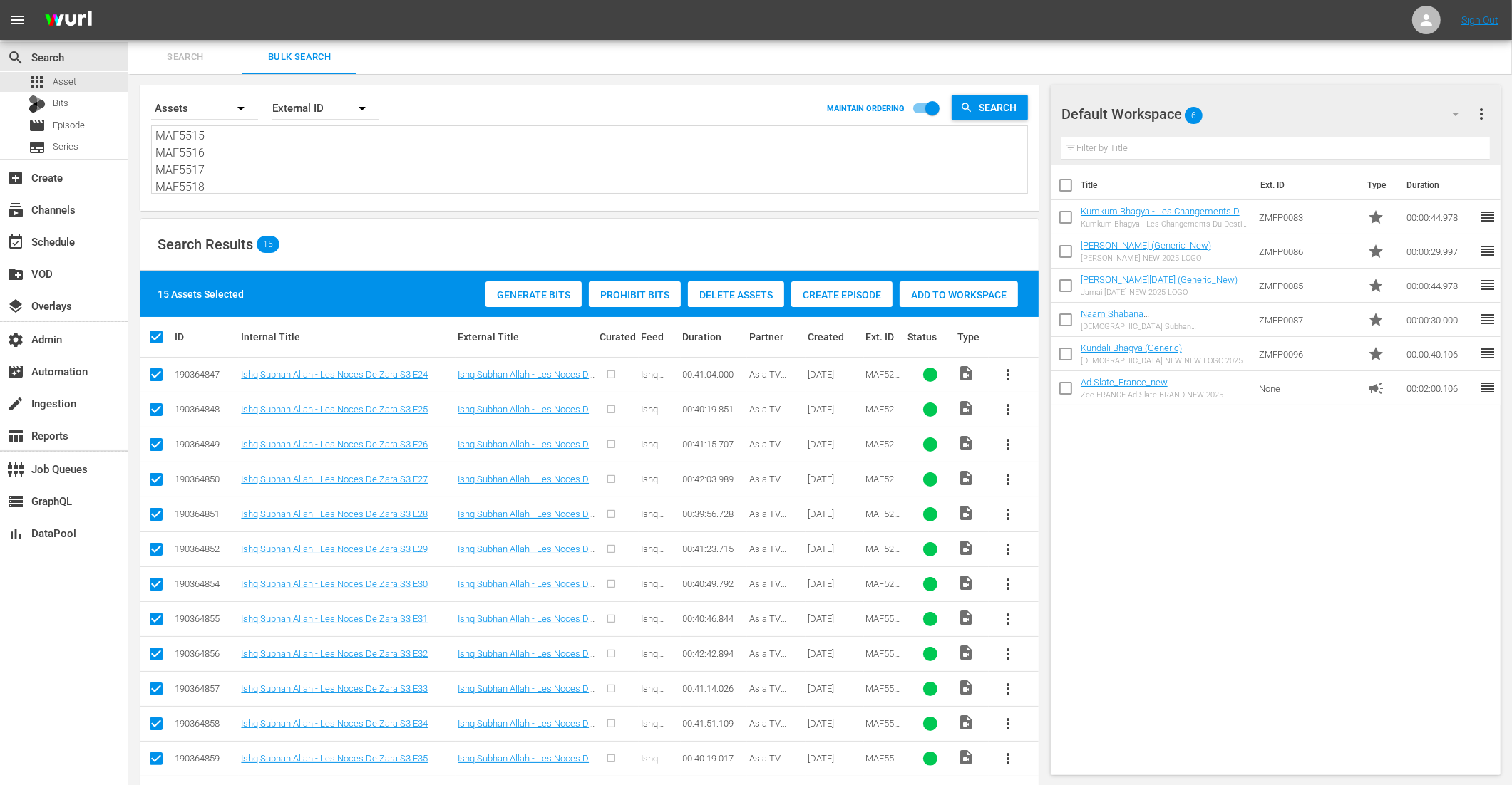
click at [825, 273] on div "15 Assets Selected Generate Bits Prohibit Bits Delete Assets Create Episode Add…" at bounding box center [590, 293] width 898 height 46
click at [825, 289] on span "Create Episode" at bounding box center [841, 295] width 101 height 12
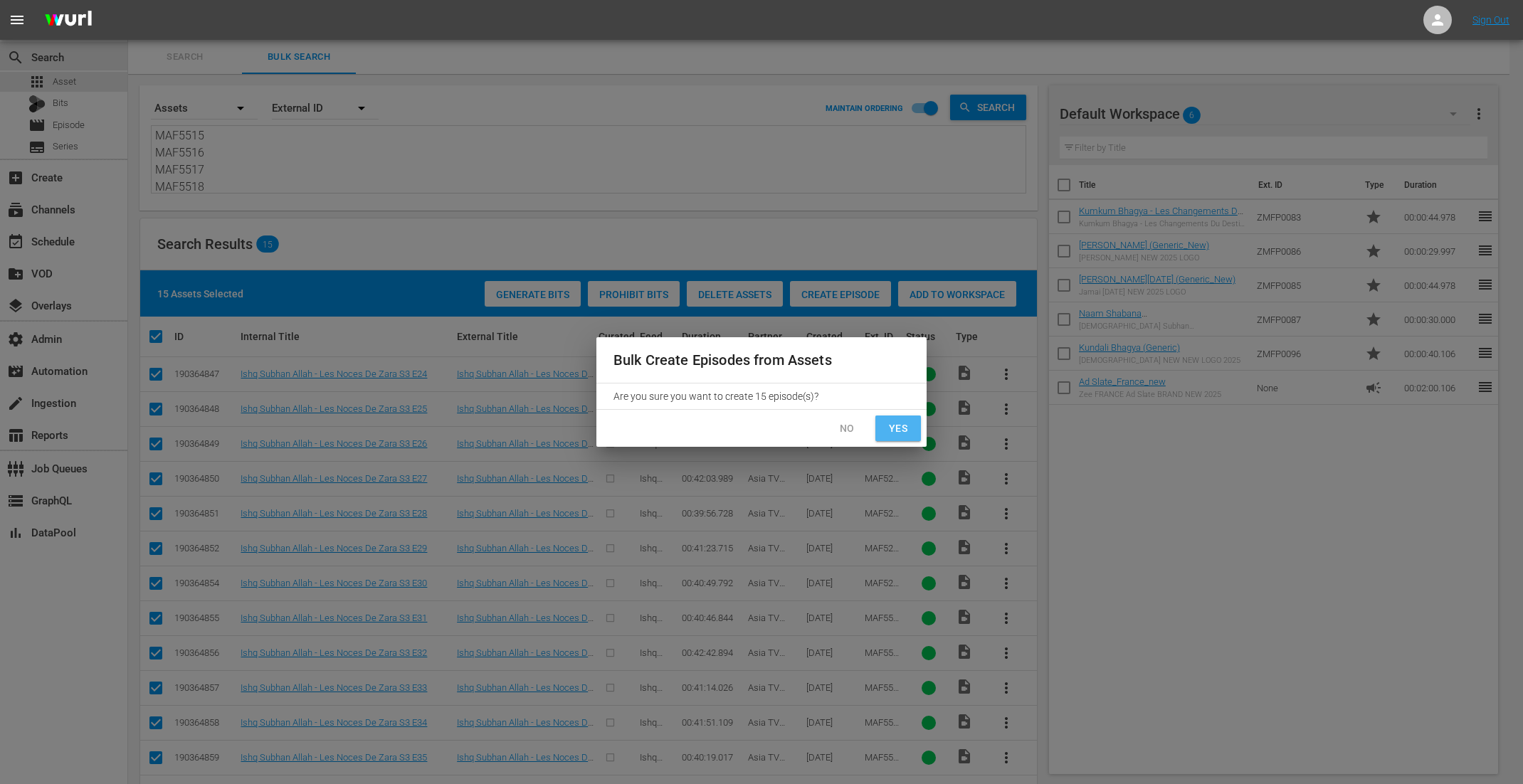
click at [896, 423] on span "Yes" at bounding box center [898, 428] width 23 height 18
checkbox input "false"
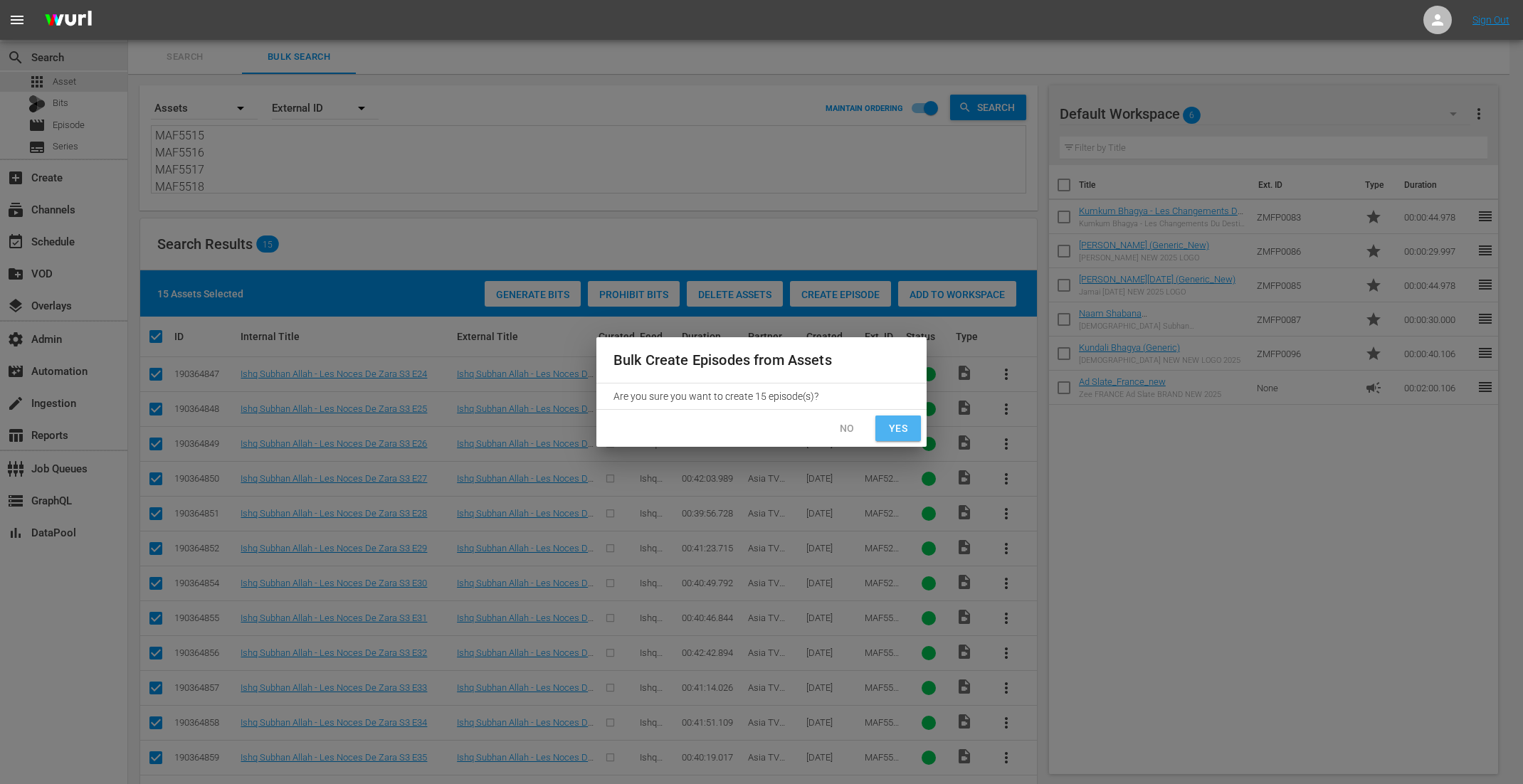
checkbox input "false"
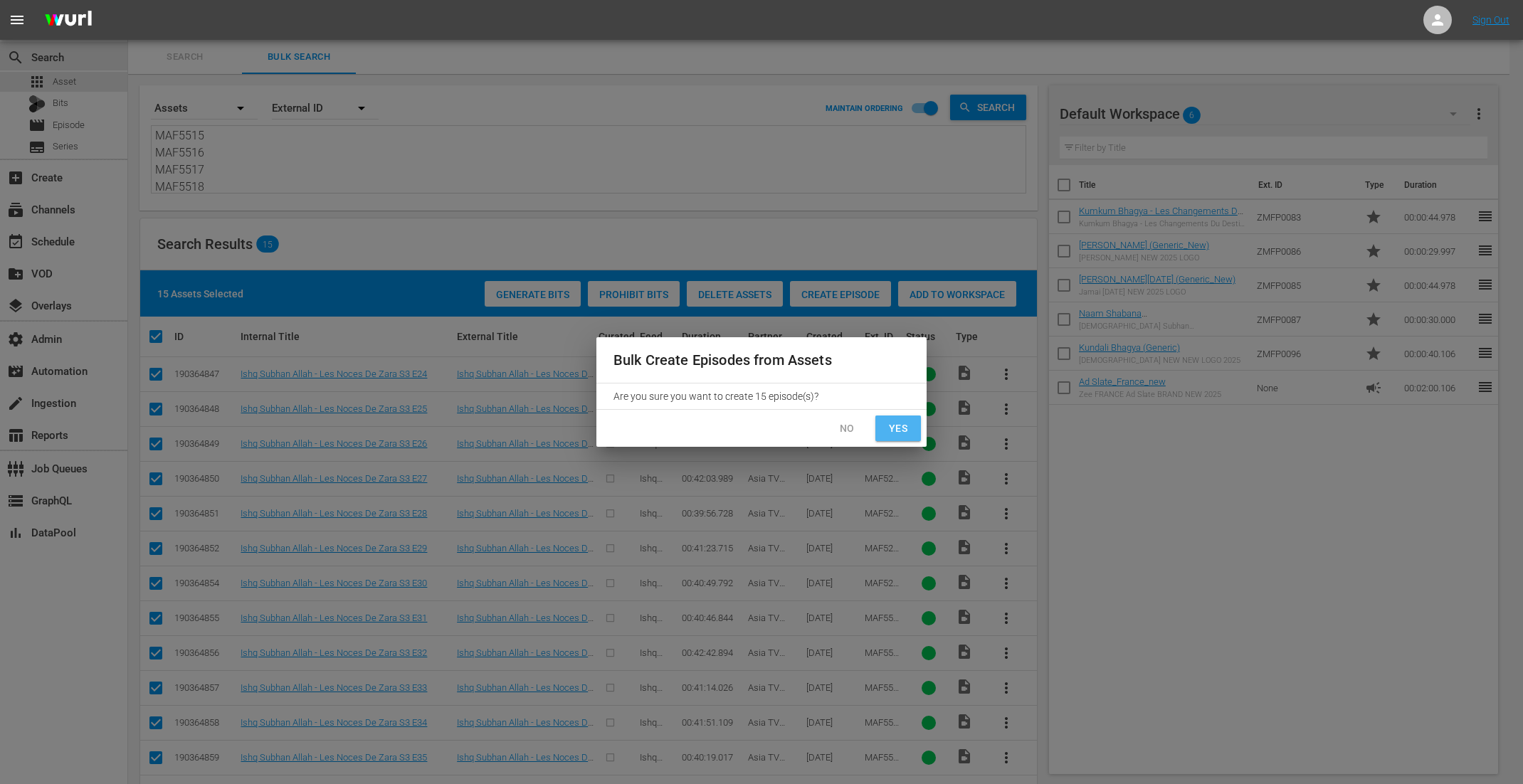
checkbox input "false"
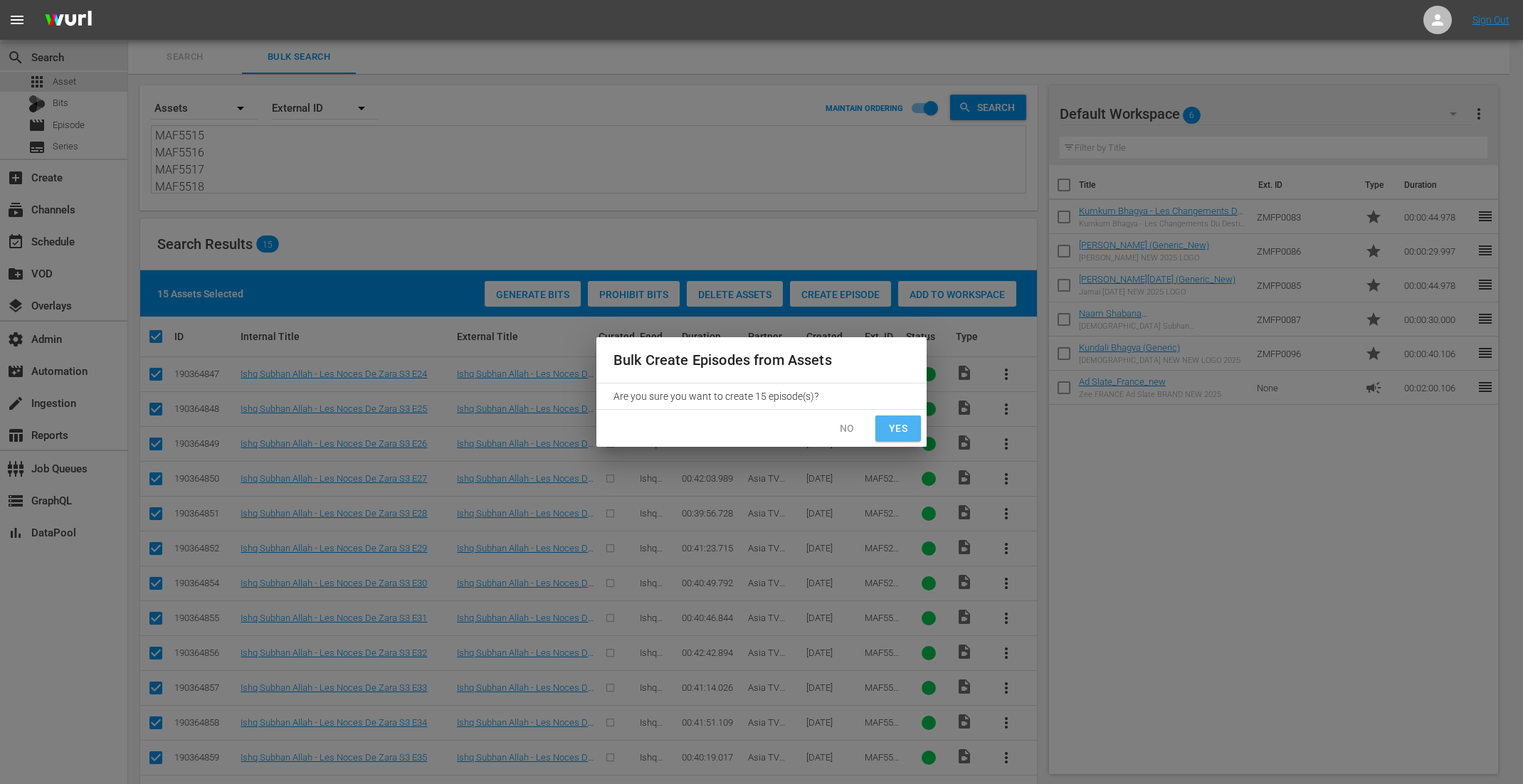
checkbox input "false"
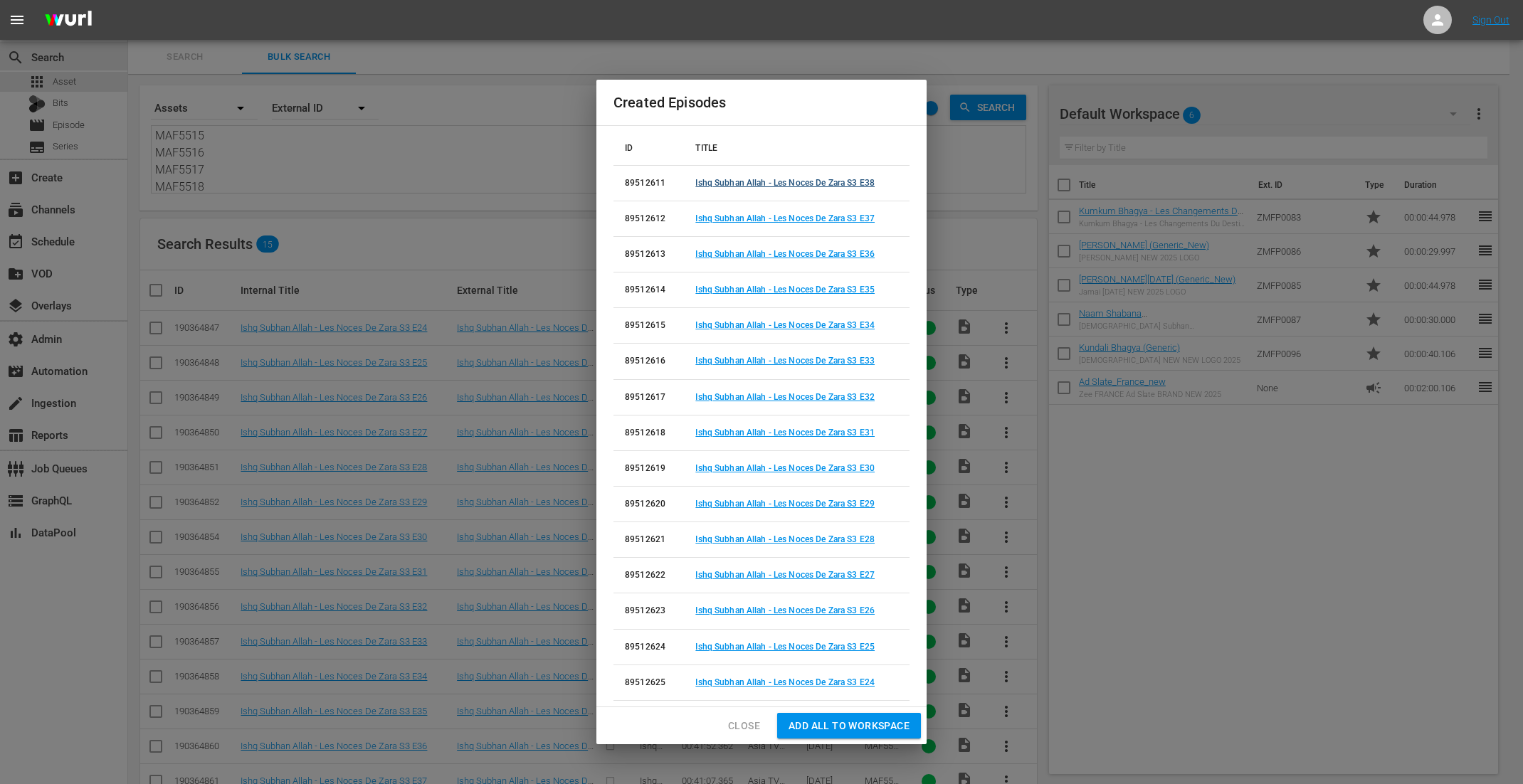
click at [807, 183] on link "Ishq Subhan Allah - Les Noces De Zara S3 E38" at bounding box center [785, 183] width 179 height 10
click at [799, 222] on link "Ishq Subhan Allah - Les Noces De Zara S3 E37" at bounding box center [785, 218] width 179 height 10
click at [791, 252] on link "Ishq Subhan Allah - Les Noces De Zara S3 E36" at bounding box center [785, 254] width 179 height 10
click at [790, 290] on link "Ishq Subhan Allah - Les Noces De Zara S3 E35" at bounding box center [785, 290] width 179 height 10
click at [790, 325] on link "Ishq Subhan Allah - Les Noces De Zara S3 E34" at bounding box center [785, 325] width 179 height 10
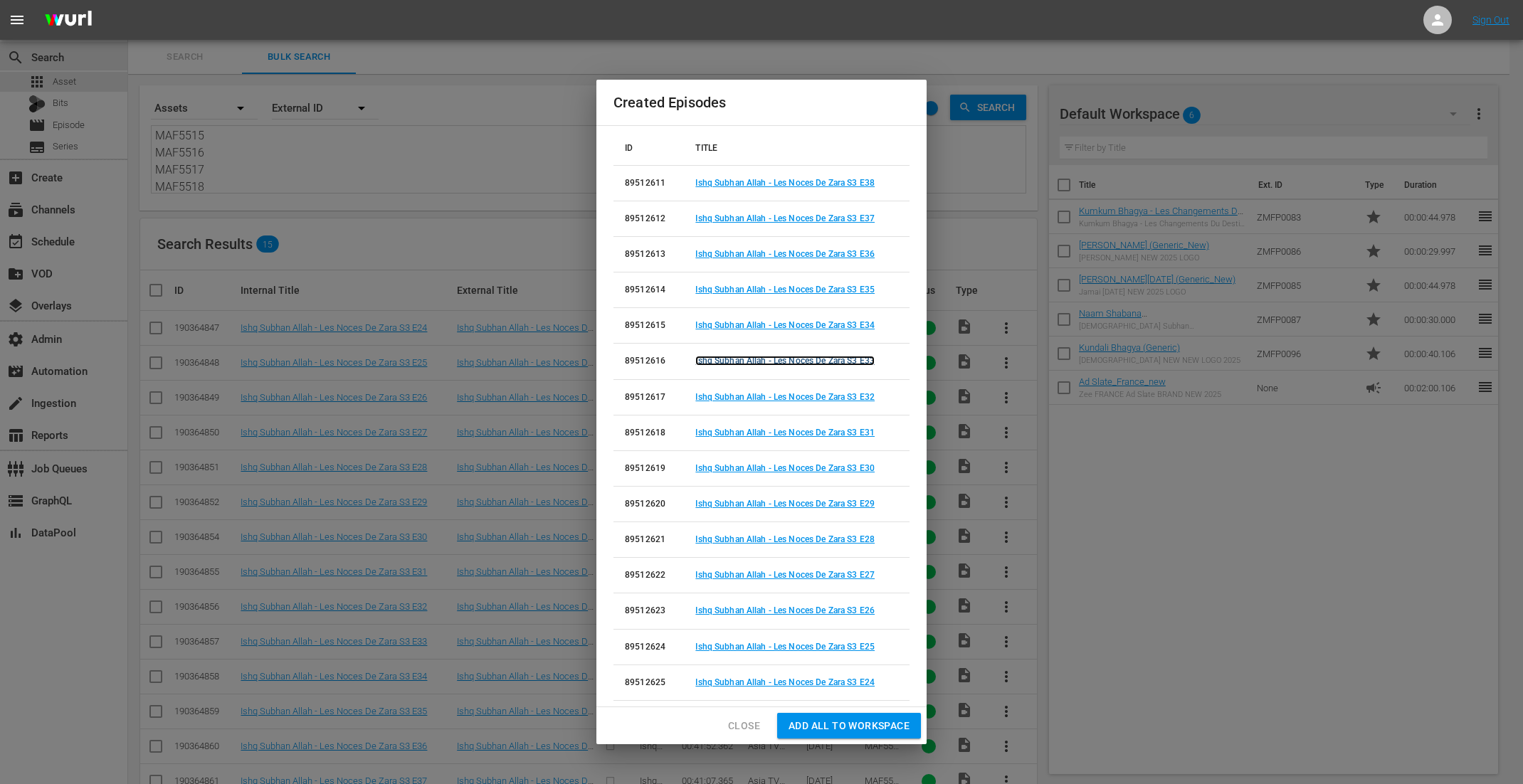
click at [787, 365] on link "Ishq Subhan Allah - Les Noces De Zara S3 E33" at bounding box center [785, 361] width 179 height 10
click at [787, 397] on link "Ishq Subhan Allah - Les Noces De Zara S3 E32" at bounding box center [785, 397] width 179 height 10
click at [790, 438] on link "Ishq Subhan Allah - Les Noces De Zara S3 E31" at bounding box center [785, 433] width 179 height 10
click at [785, 469] on link "Ishq Subhan Allah - Les Noces De Zara S3 E30" at bounding box center [785, 469] width 179 height 10
click at [787, 505] on link "Ishq Subhan Allah - Les Noces De Zara S3 E29" at bounding box center [785, 504] width 179 height 10
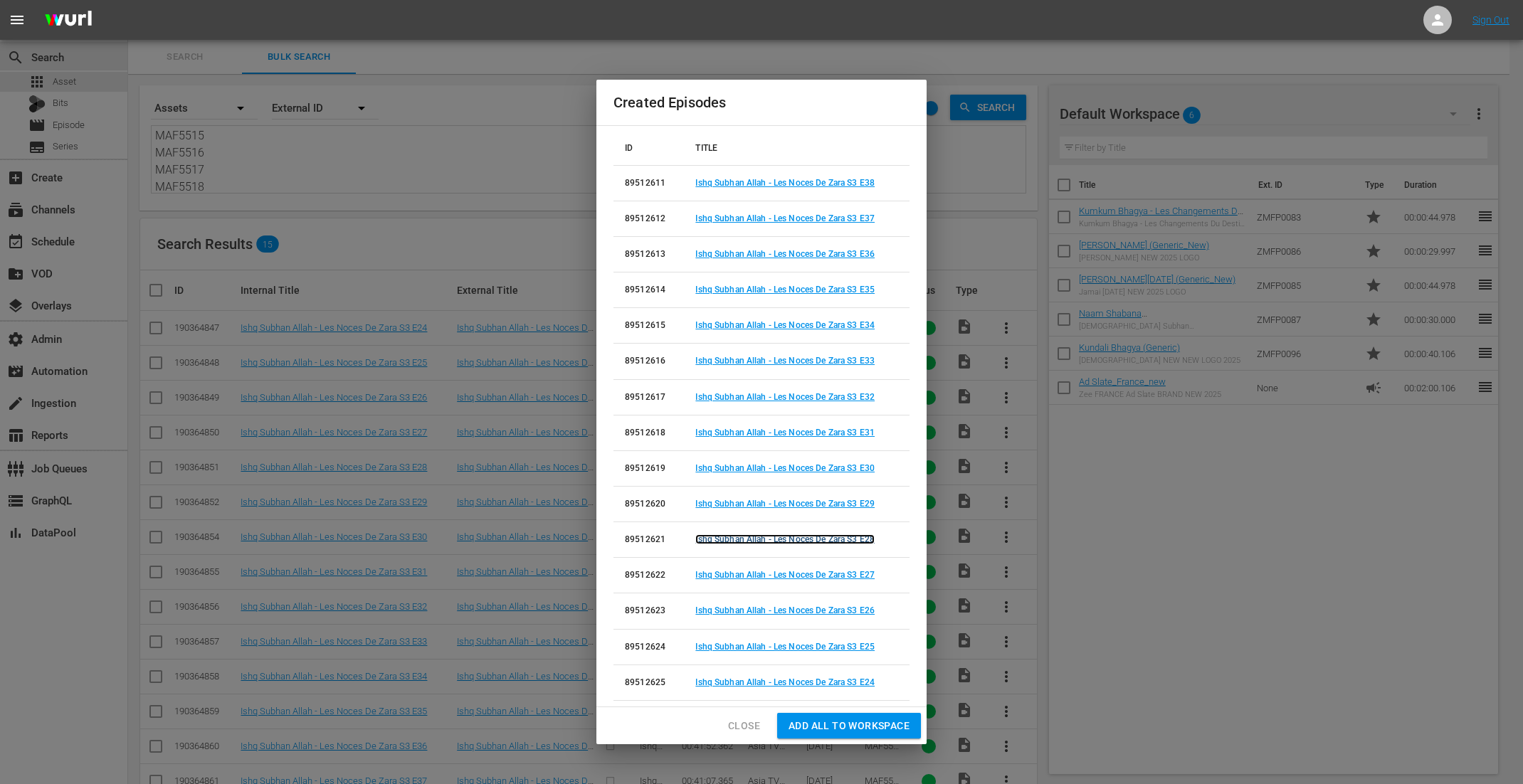
click at [785, 538] on link "Ishq Subhan Allah - Les Noces De Zara S3 E28" at bounding box center [785, 540] width 179 height 10
click at [787, 574] on link "Ishq Subhan Allah - Les Noces De Zara S3 E27" at bounding box center [785, 575] width 179 height 10
drag, startPoint x: 787, startPoint y: 612, endPoint x: 786, endPoint y: 643, distance: 31.0
click at [787, 612] on link "Ishq Subhan Allah - Les Noces De Zara S3 E26" at bounding box center [785, 611] width 179 height 10
click at [789, 648] on link "Ishq Subhan Allah - Les Noces De Zara S3 E25" at bounding box center [785, 647] width 179 height 10
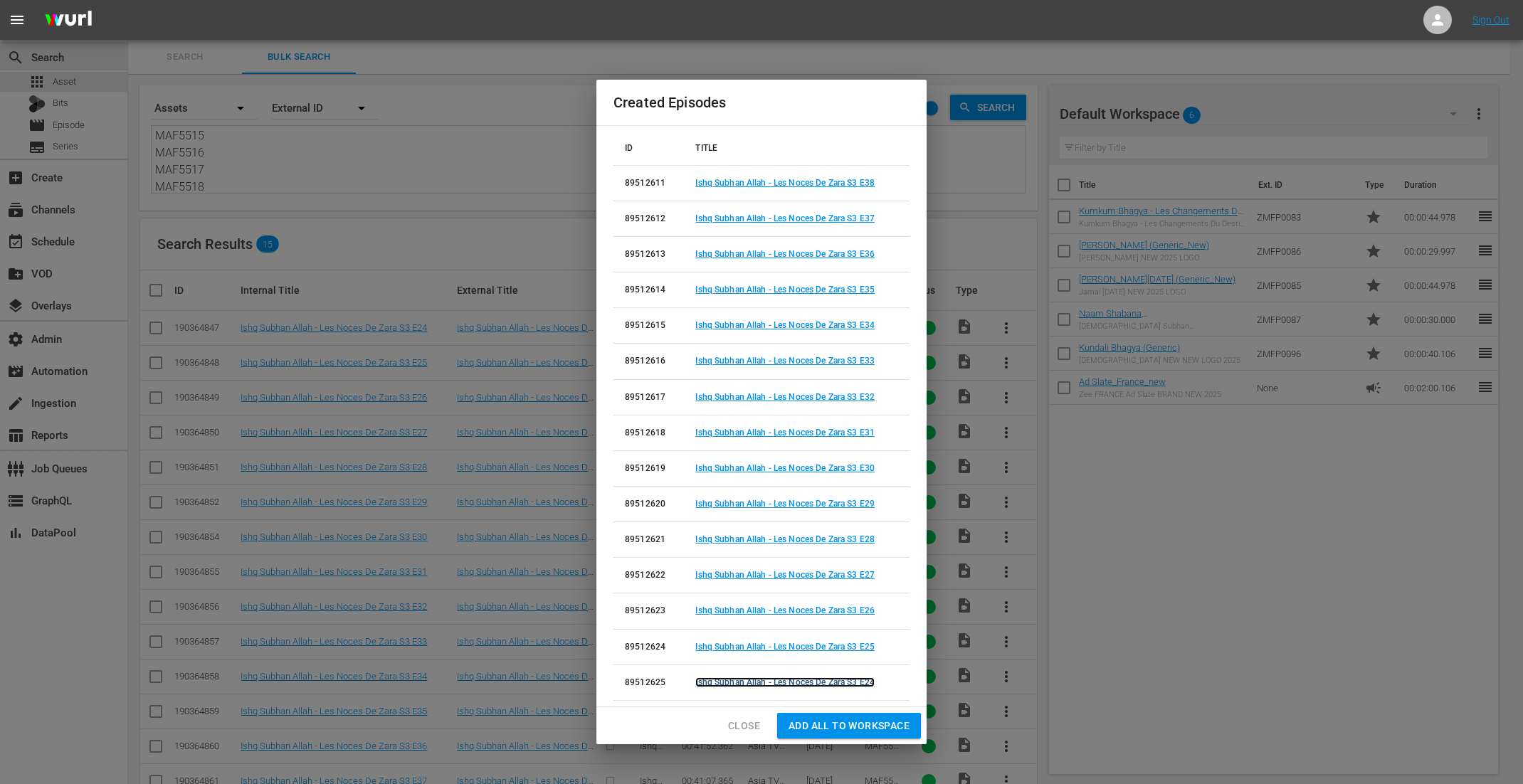
click at [787, 679] on link "Ishq Subhan Allah - Les Noces De Zara S3 E24" at bounding box center [785, 683] width 179 height 10
click at [744, 720] on span "Close" at bounding box center [744, 726] width 32 height 18
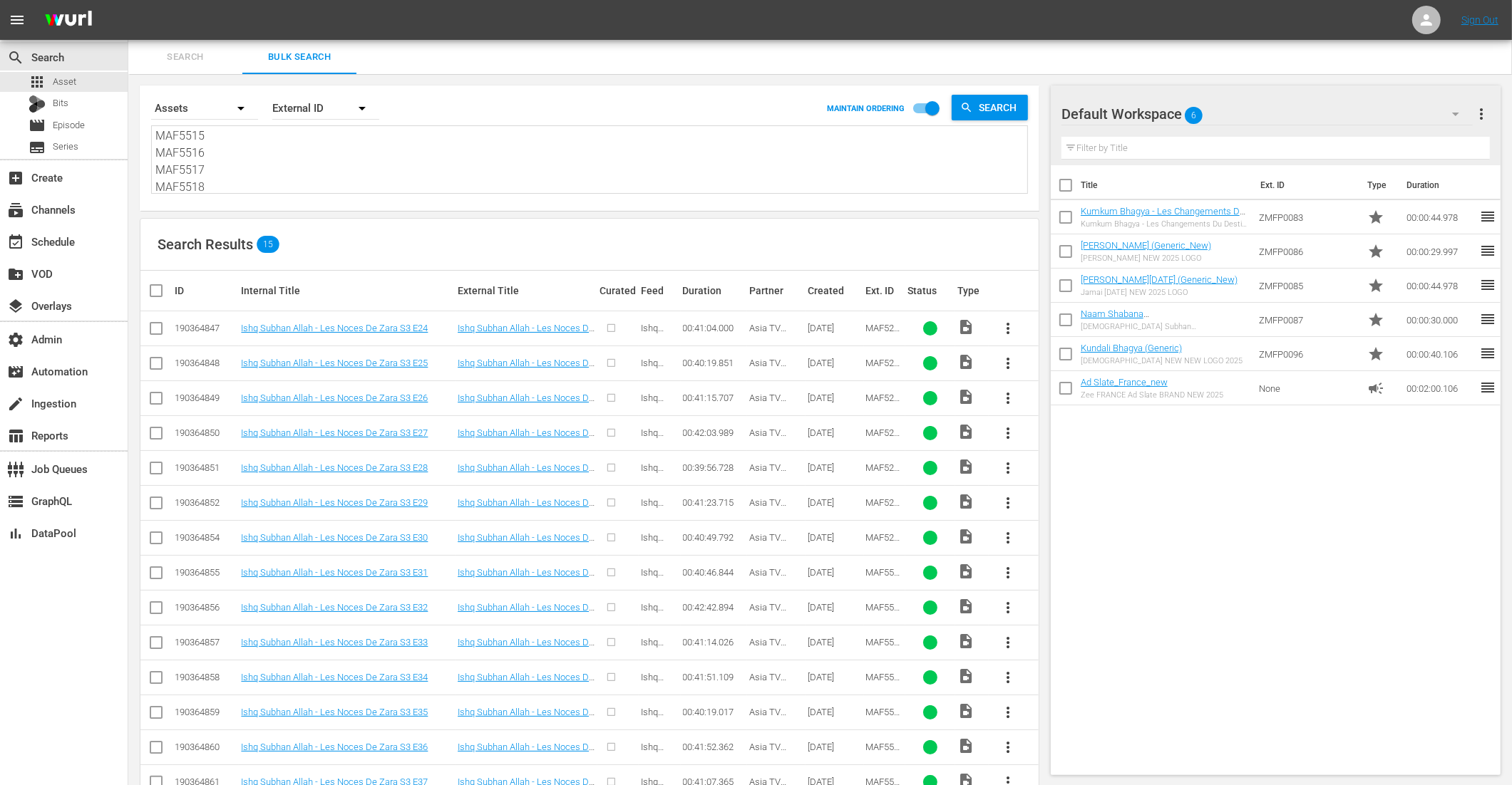
drag, startPoint x: 222, startPoint y: 187, endPoint x: 159, endPoint y: 8, distance: 189.8
click at [159, 8] on div "menu Sign Out search Search apps Asset Bits movie Episode subtitles Series add_…" at bounding box center [756, 431] width 1512 height 861
paste textarea "MAF5519 MAF5520 MAF5521 MAF5522 MAF5523 MAF5524 MAF5525 MAF5526 MAF5527 MAF5528…"
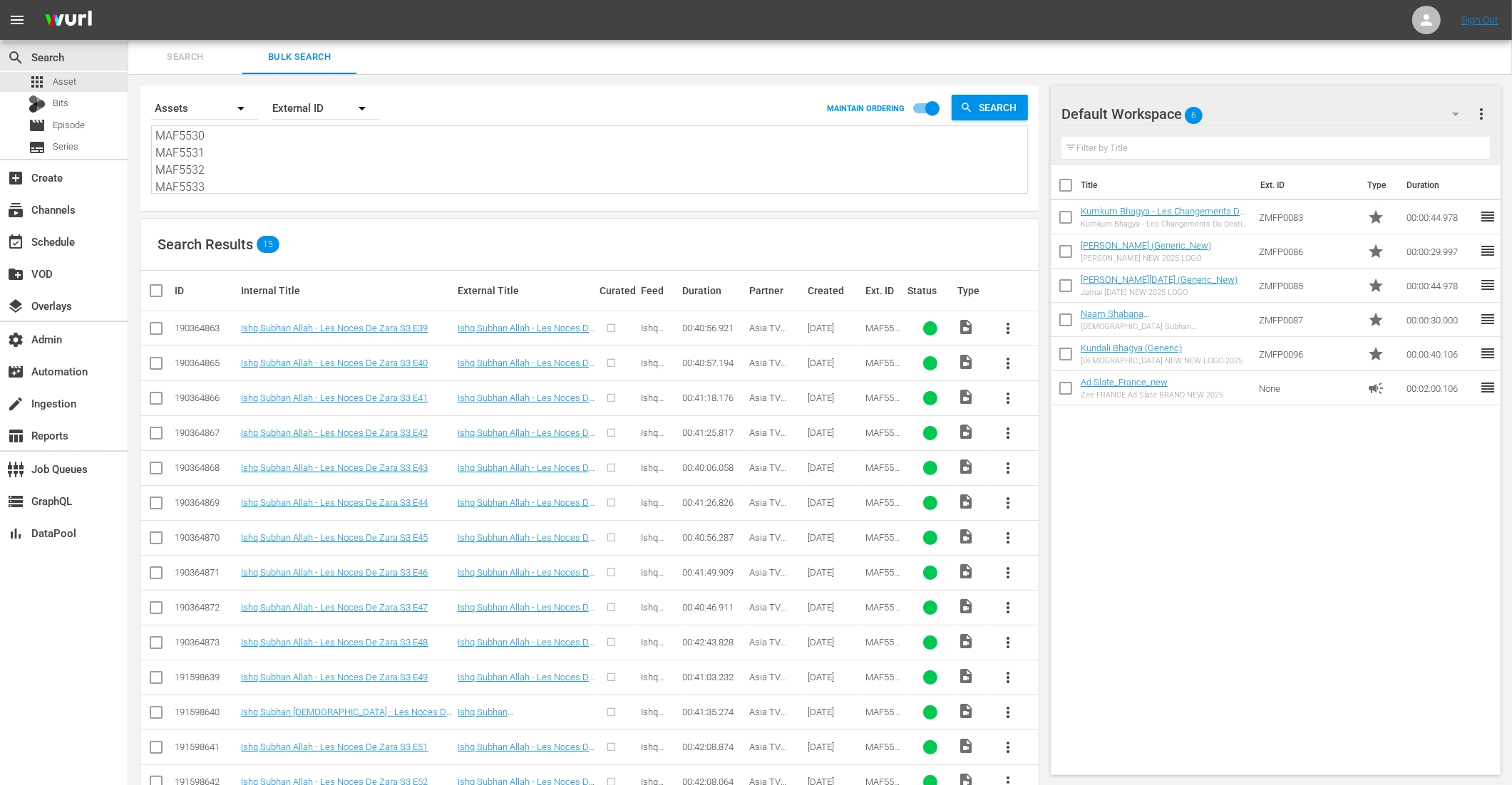
type textarea "MAF5519 MAF5520 MAF5521 MAF5522 MAF5523 MAF5524 MAF5525 MAF5526 MAF5527 MAF5528…"
click at [156, 292] on input "checkbox" at bounding box center [162, 291] width 28 height 17
checkbox input "true"
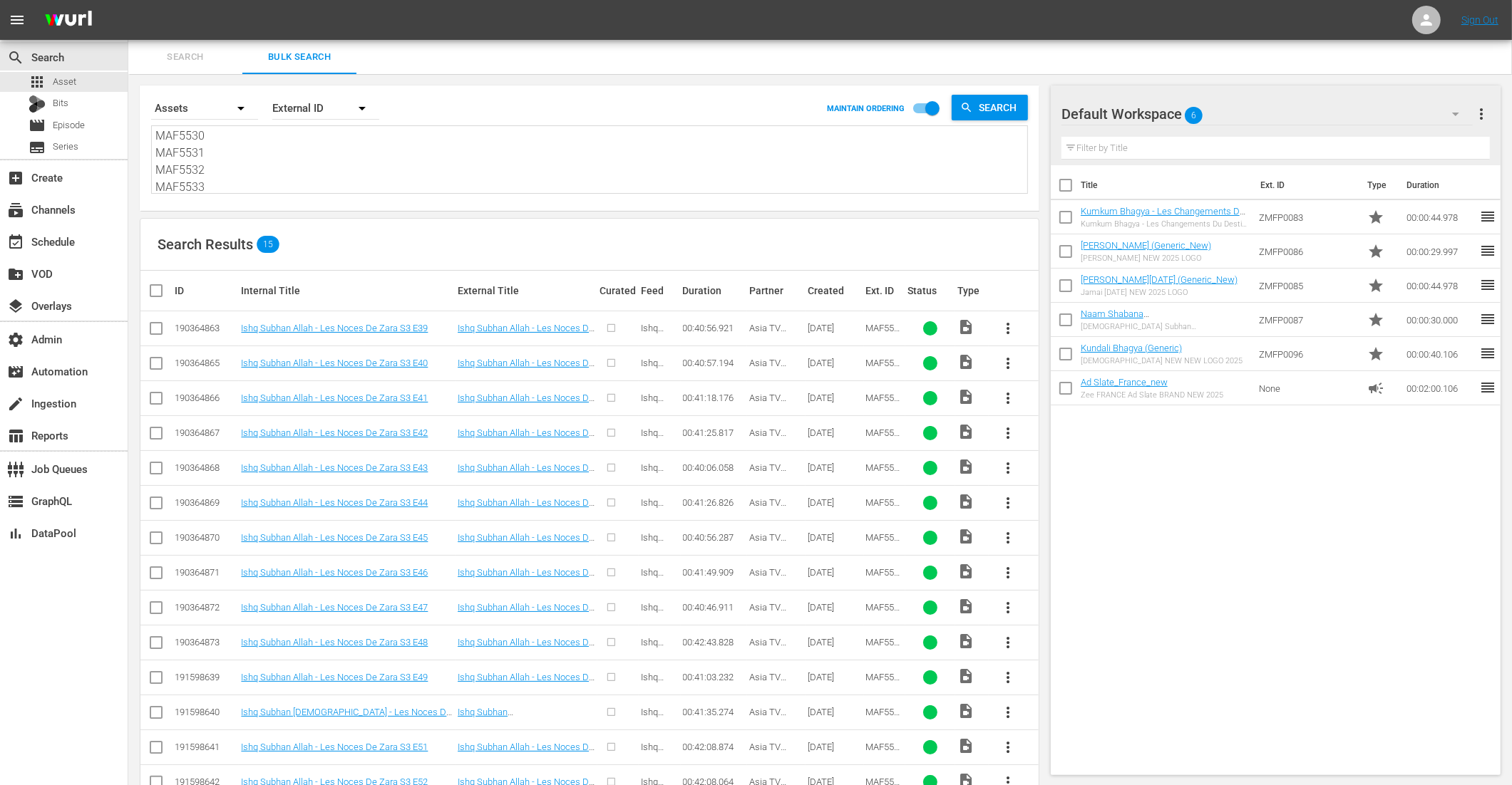
checkbox input "true"
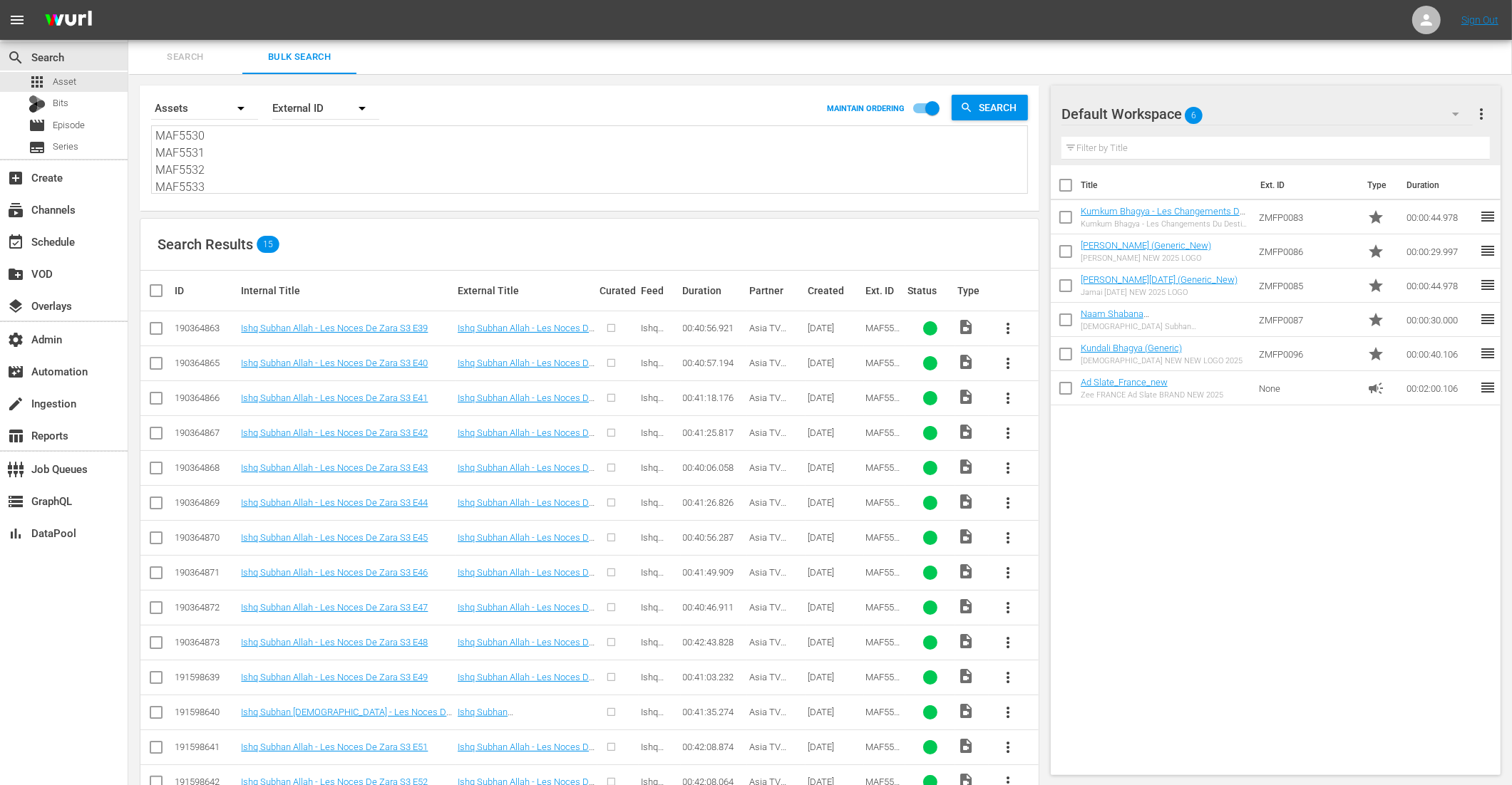
checkbox input "true"
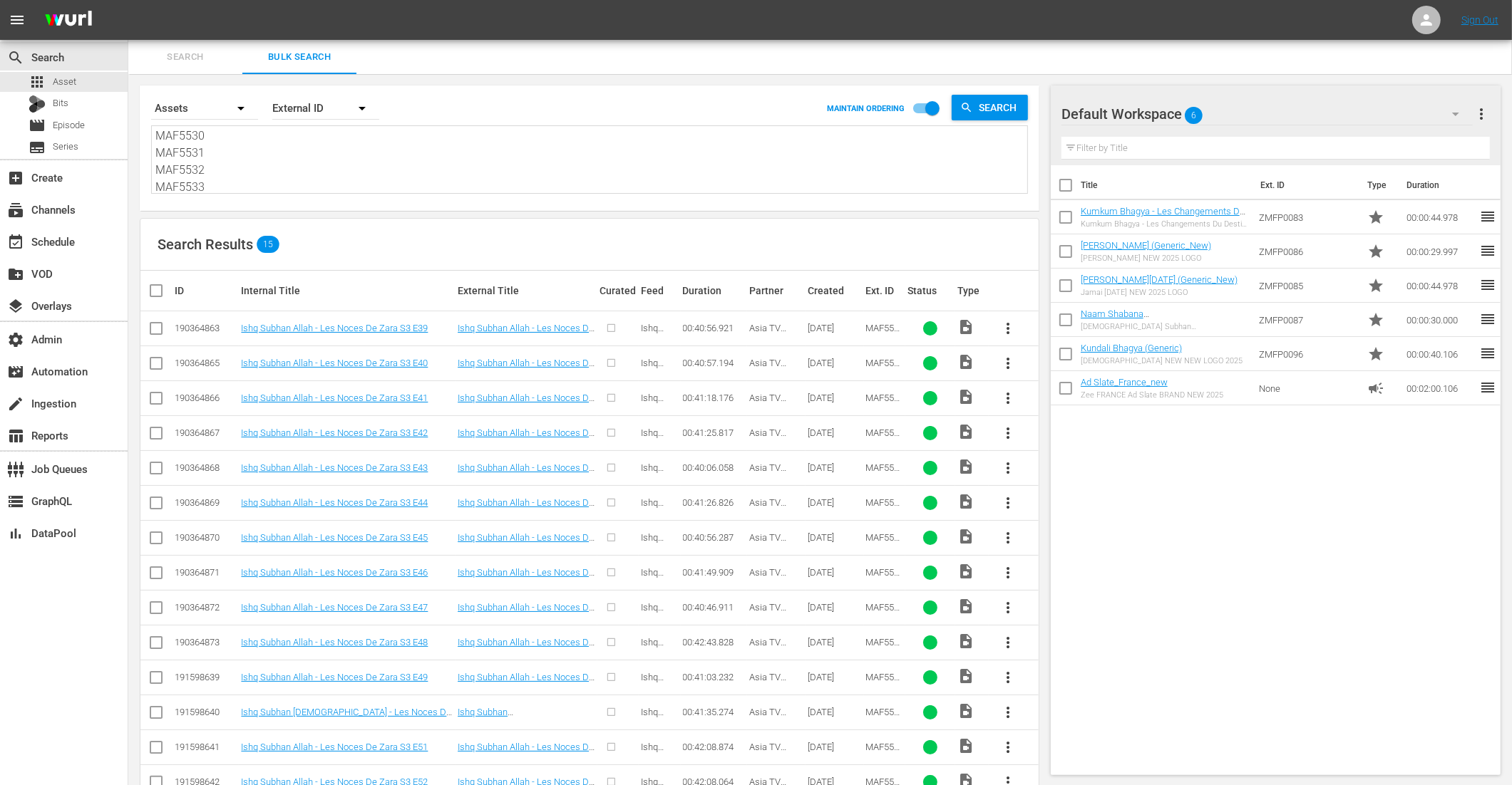
checkbox input "true"
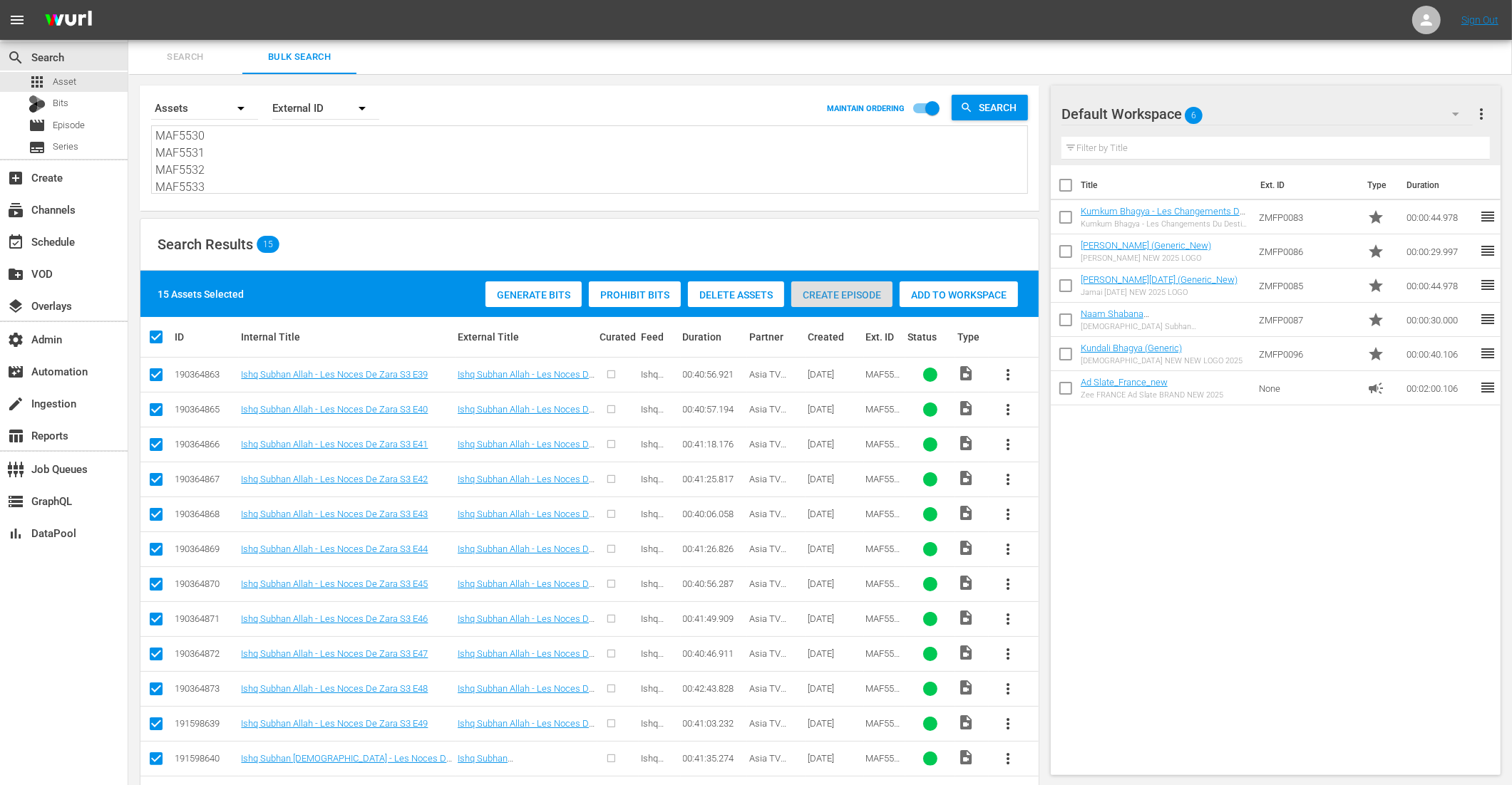
click at [861, 287] on div "Create Episode" at bounding box center [841, 295] width 101 height 27
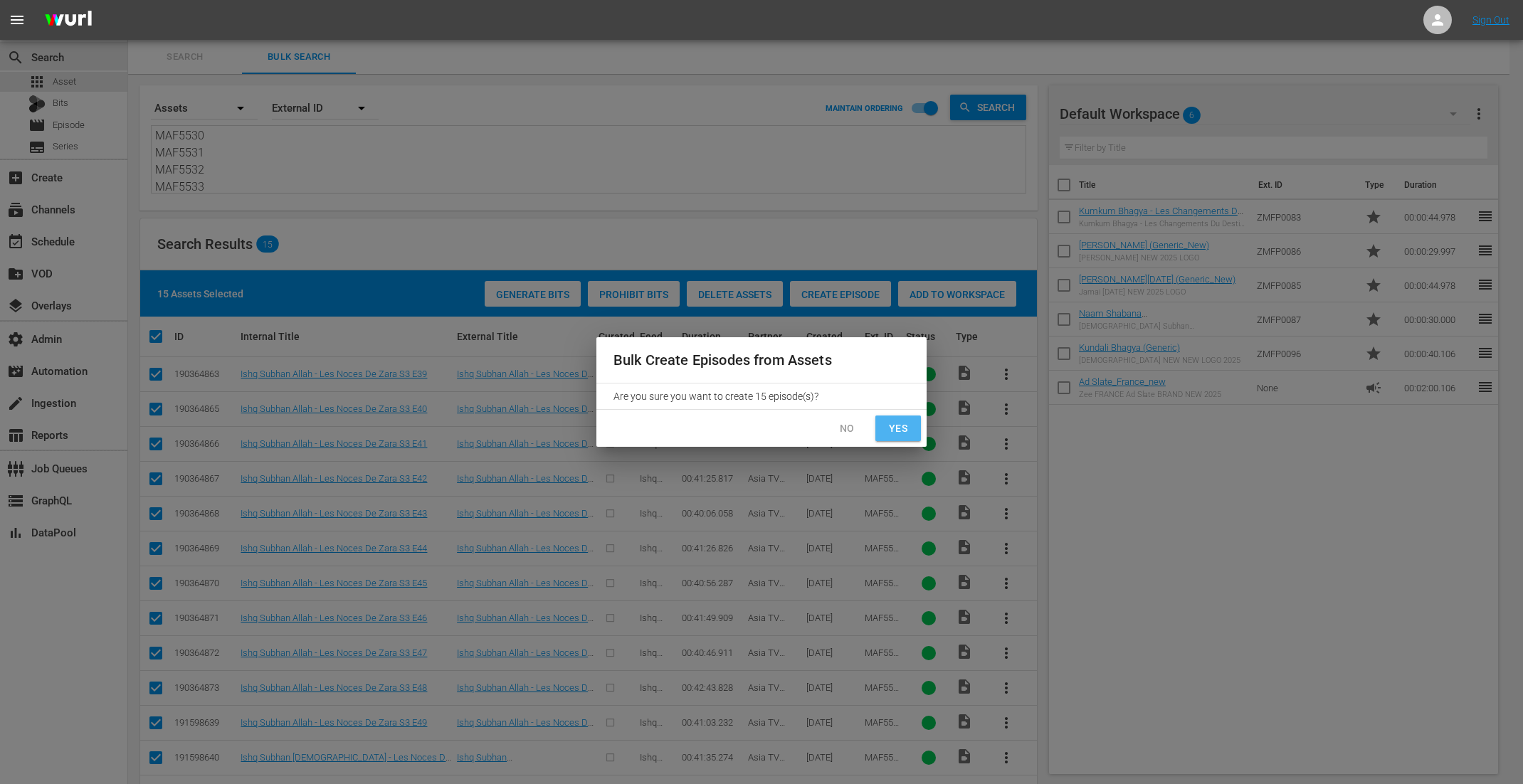
click at [914, 435] on button "Yes" at bounding box center [898, 428] width 45 height 26
checkbox input "false"
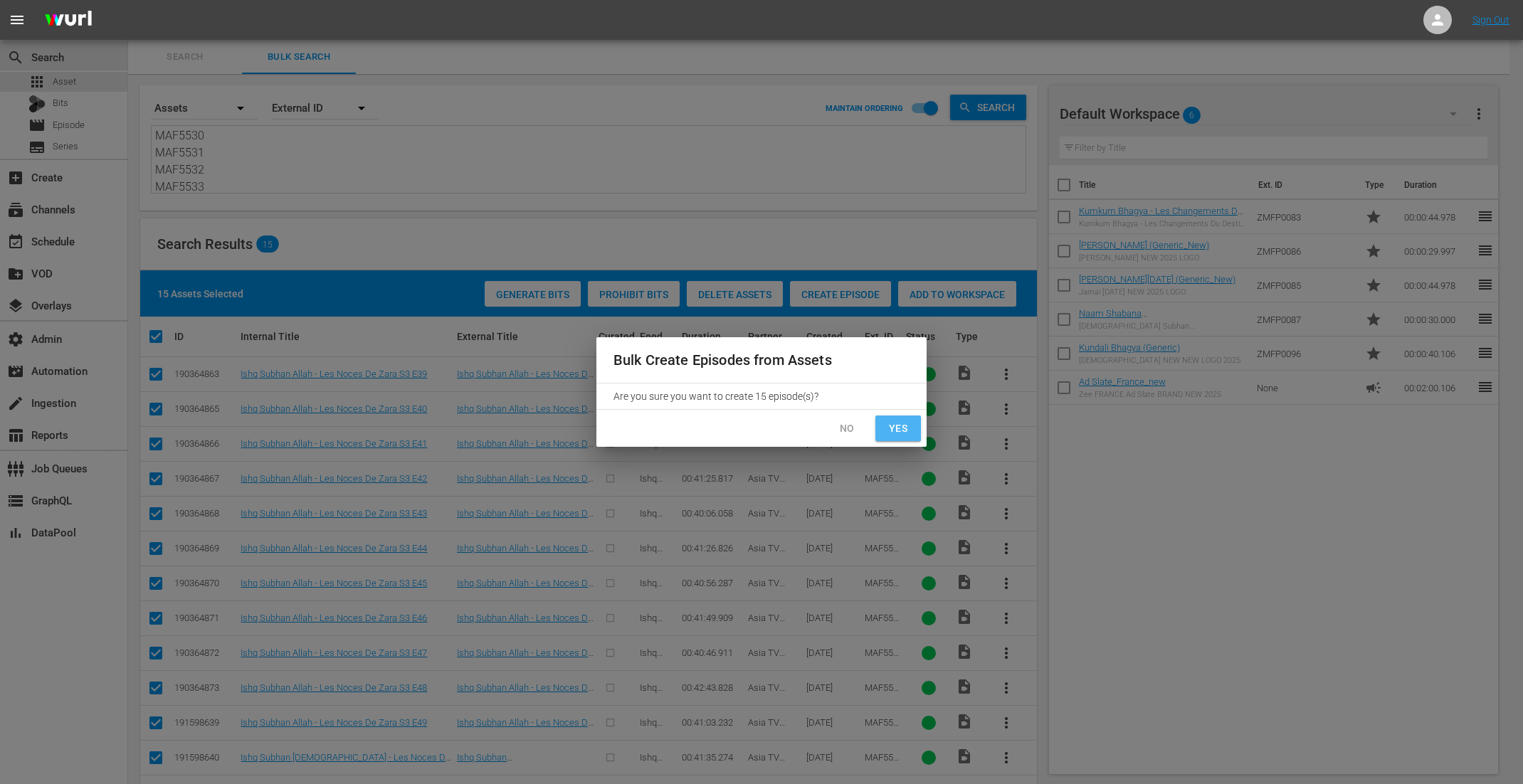
checkbox input "false"
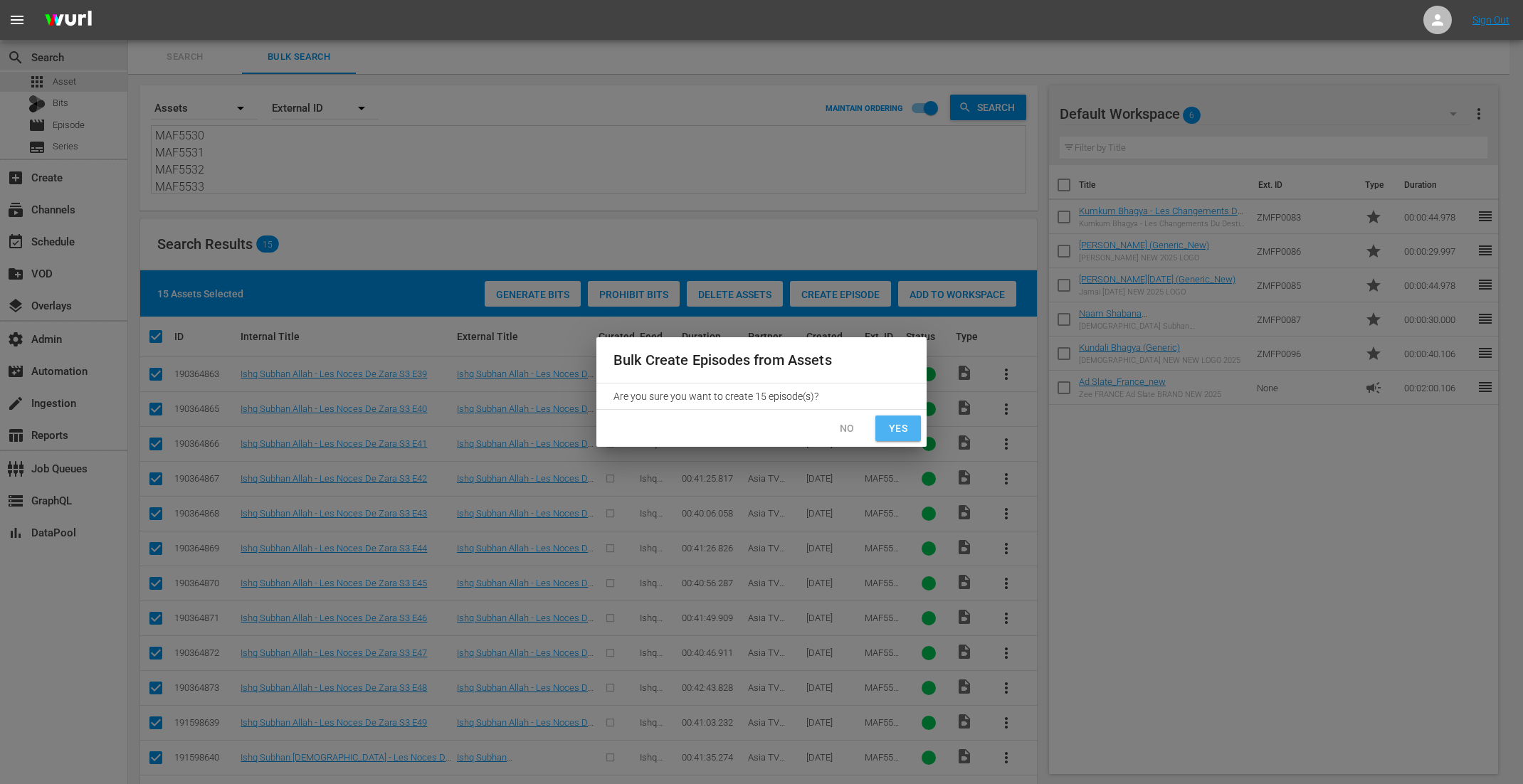
checkbox input "false"
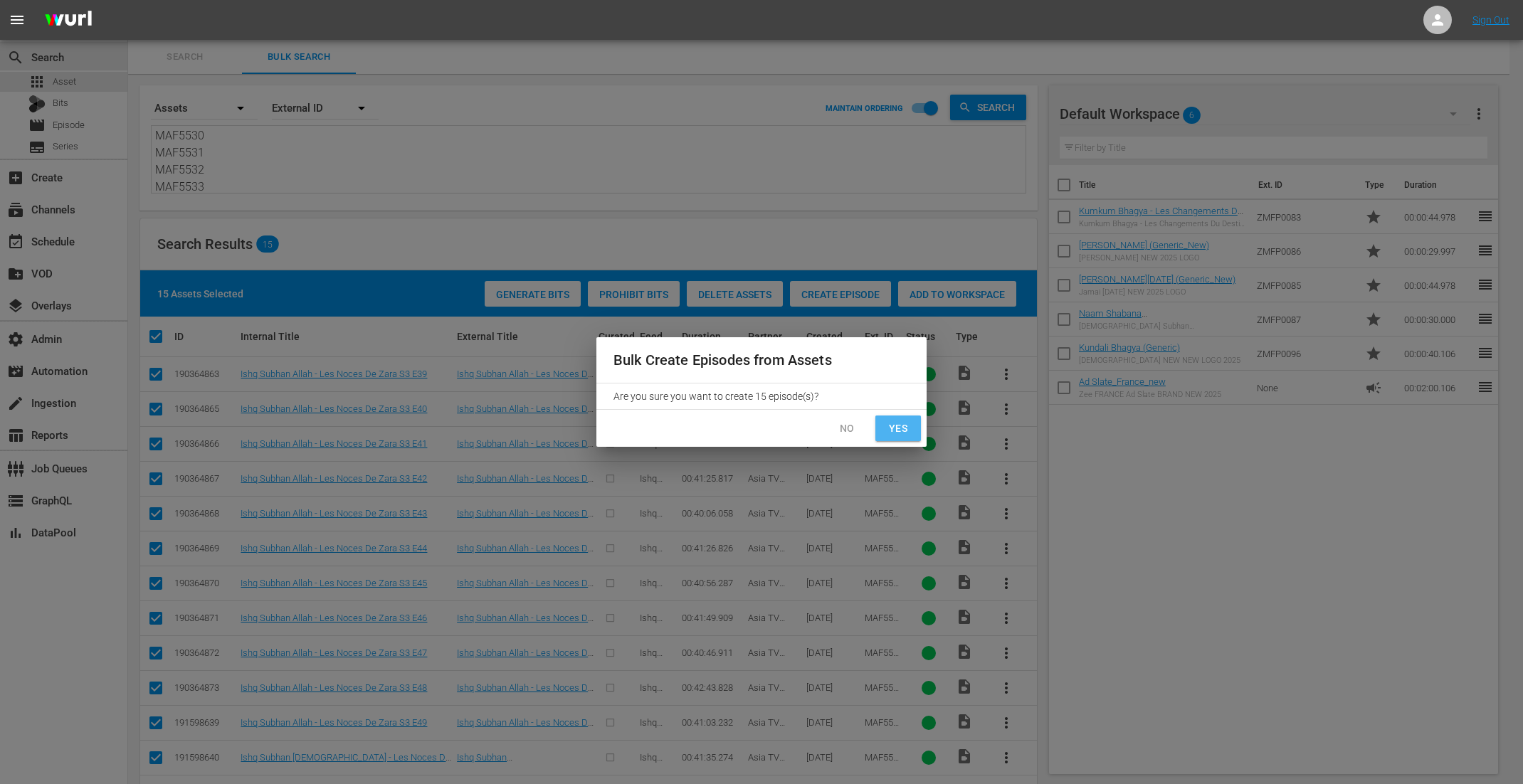
checkbox input "false"
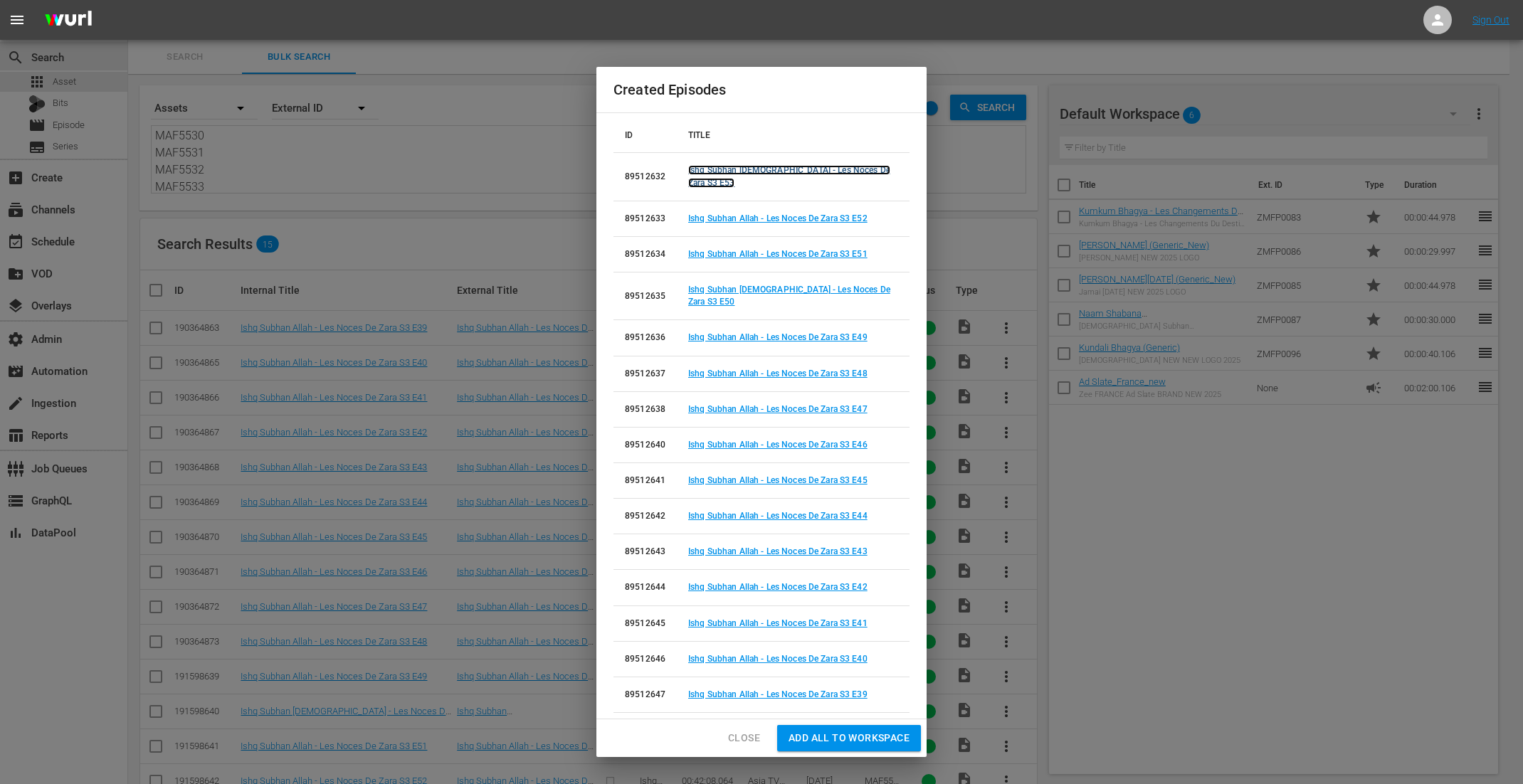
click at [791, 185] on link "Ishq Subhan Allah - Les Noces De Zara S3 E53" at bounding box center [790, 176] width 203 height 22
click at [784, 221] on link "Ishq Subhan Allah - Les Noces De Zara S3 E52" at bounding box center [778, 218] width 179 height 10
click at [780, 256] on link "Ishq Subhan Allah - Les Noces De Zara S3 E51" at bounding box center [778, 254] width 179 height 10
click at [780, 293] on link "Ishq Subhan Allah - Les Noces De Zara S3 E50" at bounding box center [790, 295] width 203 height 22
click at [783, 332] on link "Ishq Subhan Allah - Les Noces De Zara S3 E49" at bounding box center [778, 337] width 179 height 10
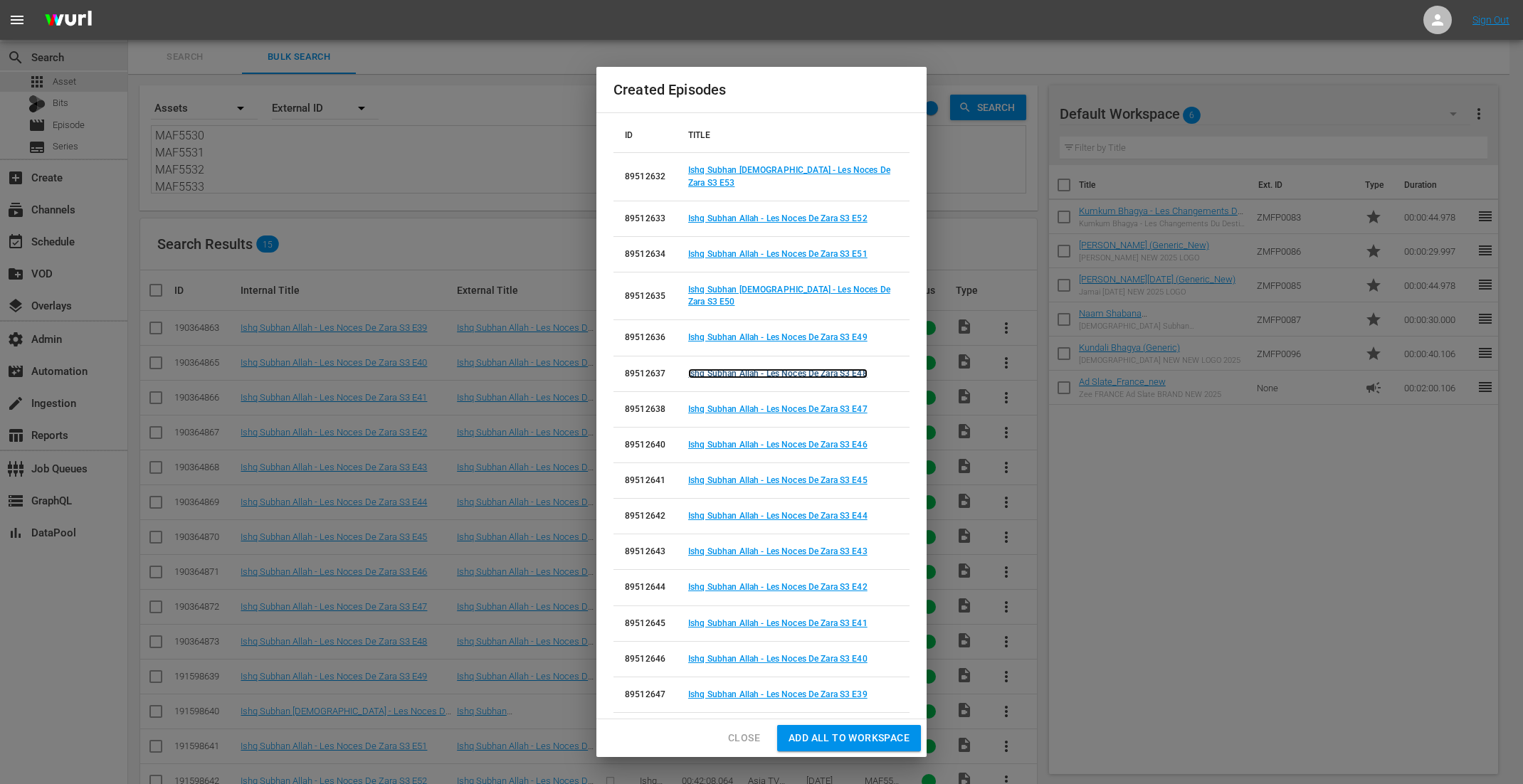
click at [783, 369] on link "Ishq Subhan Allah - Les Noces De Zara S3 E48" at bounding box center [778, 374] width 179 height 10
click at [788, 404] on link "Ishq Subhan Allah - Les Noces De Zara S3 E47" at bounding box center [778, 409] width 179 height 10
click at [788, 440] on link "Ishq Subhan Allah - Les Noces De Zara S3 E46" at bounding box center [778, 445] width 179 height 10
click at [786, 475] on link "Ishq Subhan Allah - Les Noces De Zara S3 E45" at bounding box center [778, 480] width 179 height 10
click at [796, 511] on link "Ishq Subhan Allah - Les Noces De Zara S3 E44" at bounding box center [778, 516] width 179 height 10
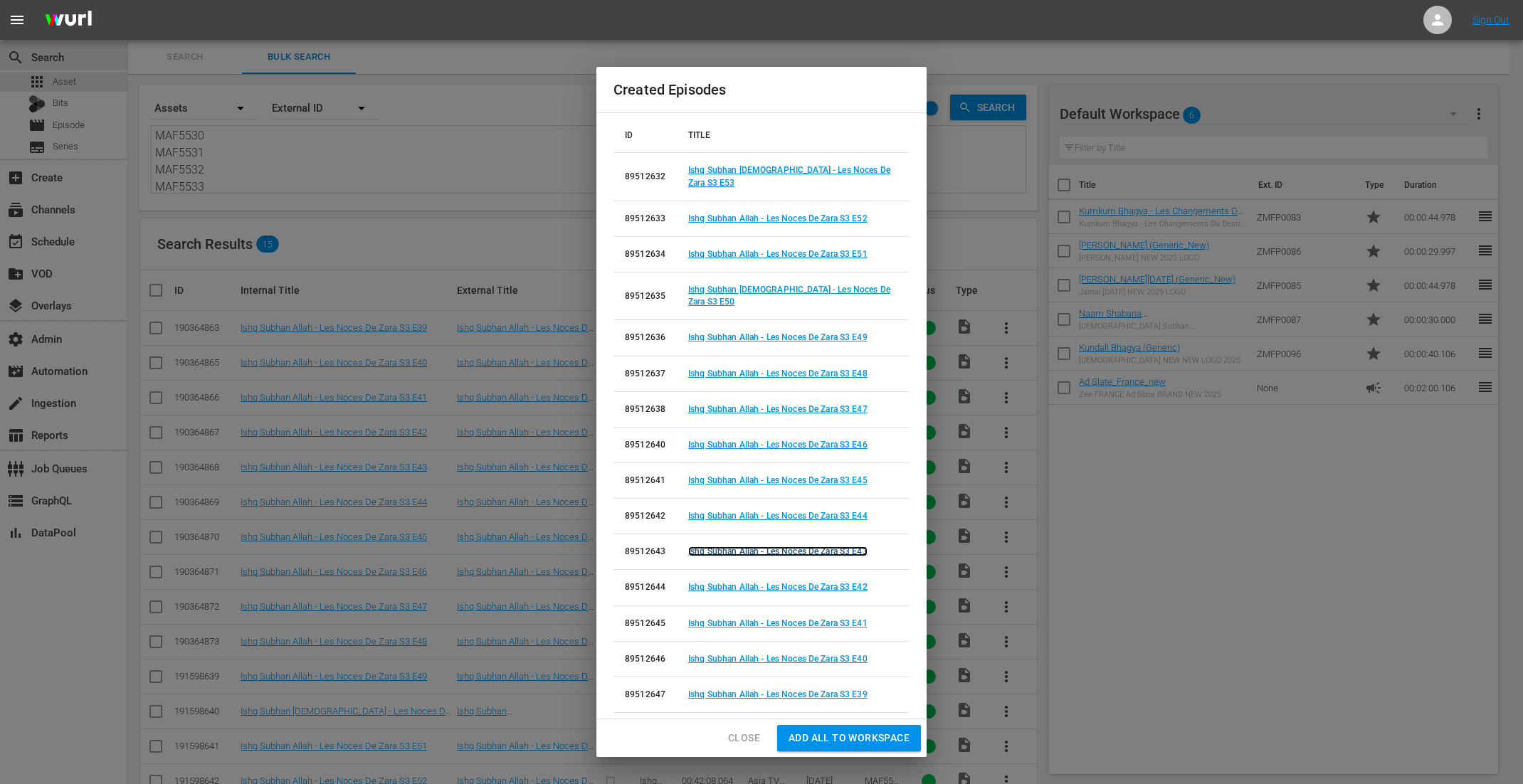
click at [794, 546] on link "Ishq Subhan Allah - Les Noces De Zara S3 E43" at bounding box center [778, 551] width 179 height 10
click at [793, 582] on link "Ishq Subhan Allah - Les Noces De Zara S3 E42" at bounding box center [778, 587] width 179 height 10
click at [791, 618] on link "Ishq Subhan Allah - Les Noces De Zara S3 E41" at bounding box center [778, 623] width 179 height 10
click at [792, 651] on td "Ishq Subhan Allah - Les Noces De Zara S3 E40" at bounding box center [793, 658] width 233 height 36
click at [792, 654] on link "Ishq Subhan Allah - Les Noces De Zara S3 E40" at bounding box center [778, 659] width 179 height 10
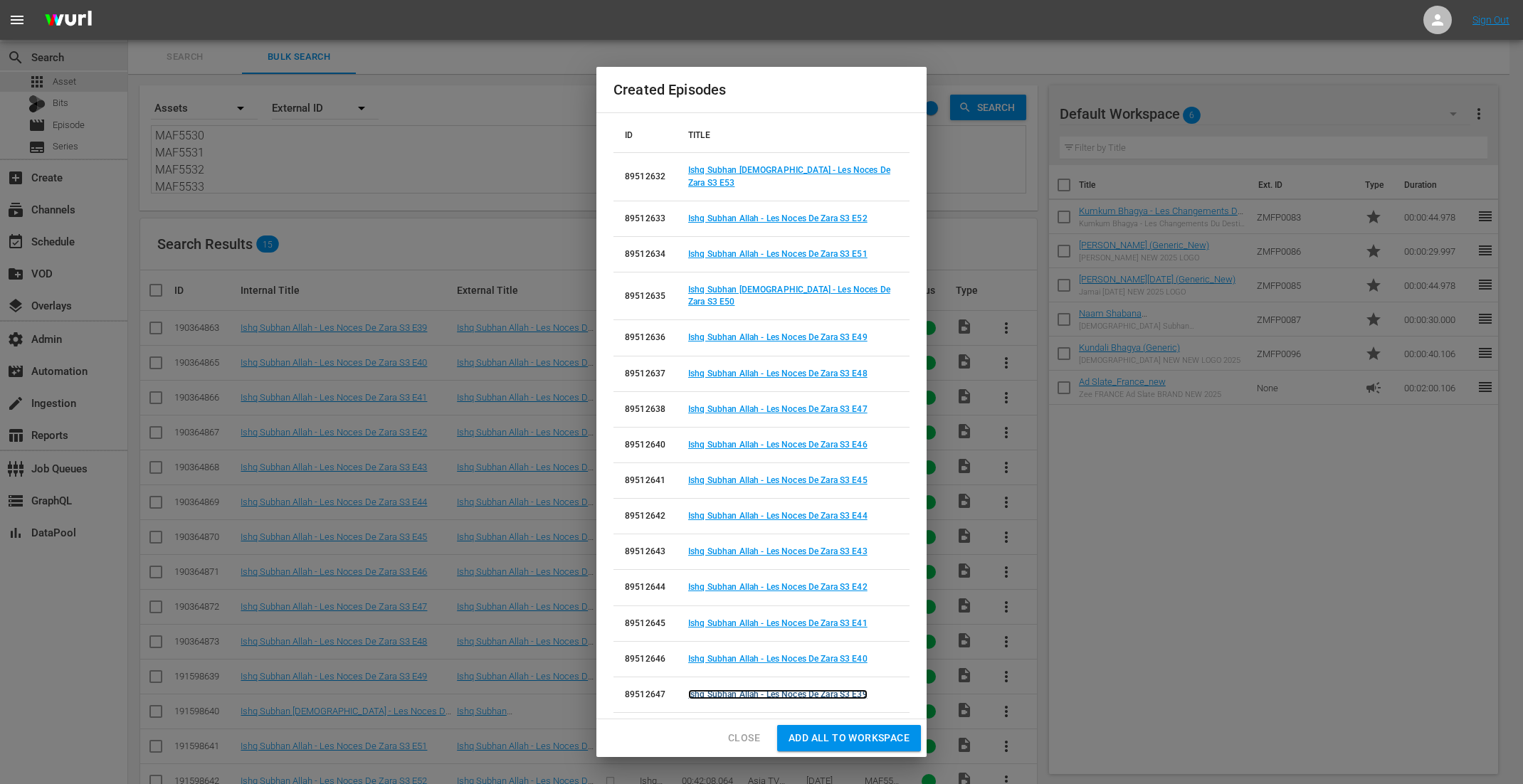
click at [785, 689] on link "Ishq Subhan Allah - Les Noces De Zara S3 E39" at bounding box center [778, 694] width 179 height 10
click at [736, 730] on span "Close" at bounding box center [744, 738] width 32 height 18
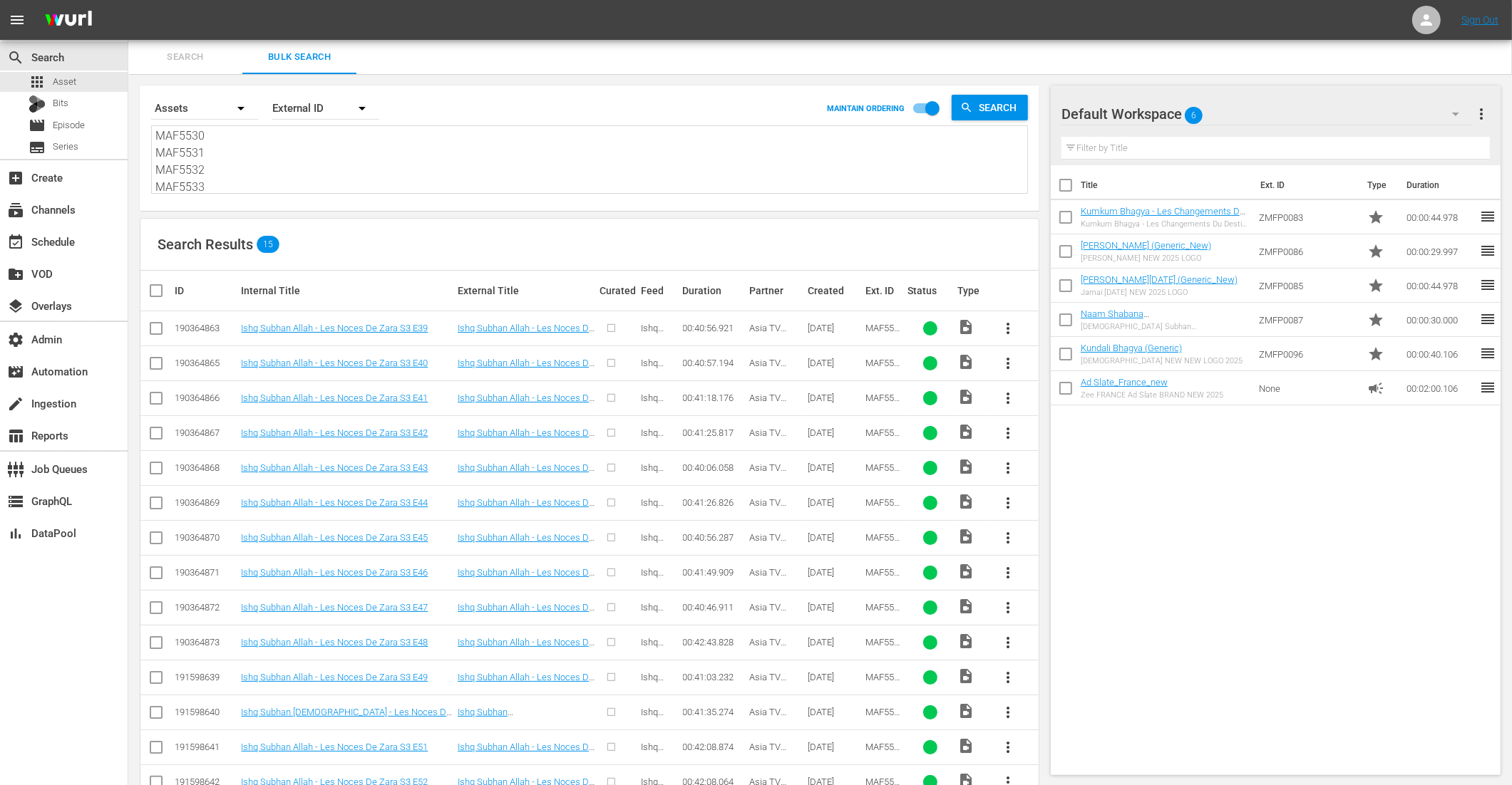
scroll to position [0, 0]
drag, startPoint x: 217, startPoint y: 178, endPoint x: 147, endPoint y: 82, distance: 118.8
click at [147, 82] on div "Search By Assets Order By External ID MAINTAIN ORDERING Search MAF5519 MAF5520 …" at bounding box center [589, 467] width 923 height 788
type textarea "MAF5533"
drag, startPoint x: 204, startPoint y: 151, endPoint x: 103, endPoint y: 83, distance: 121.8
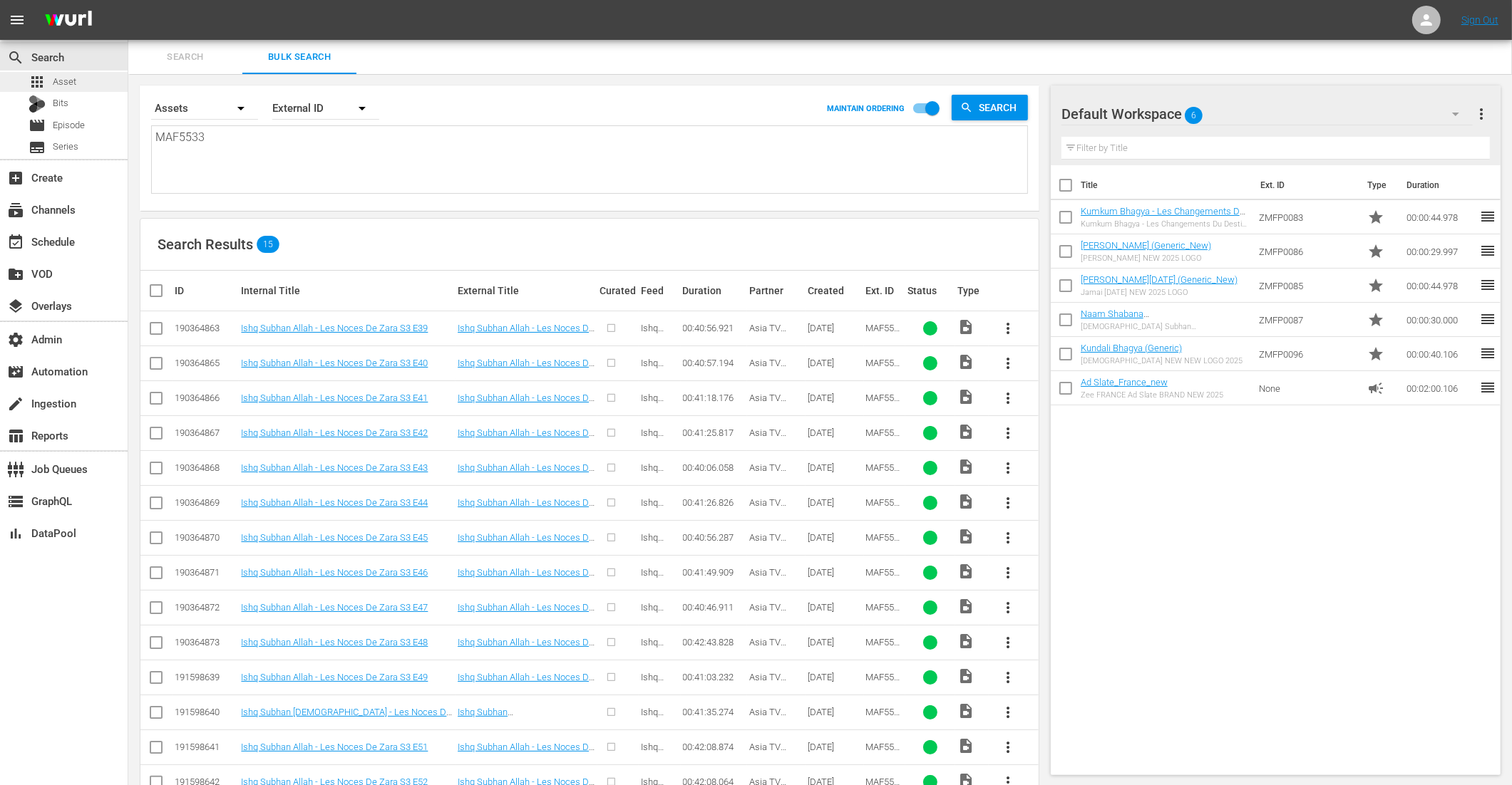
click at [128, 0] on div "search Search apps Asset Bits movie Episode subtitles Series add_box Create sub…" at bounding box center [820, 0] width 1384 height 0
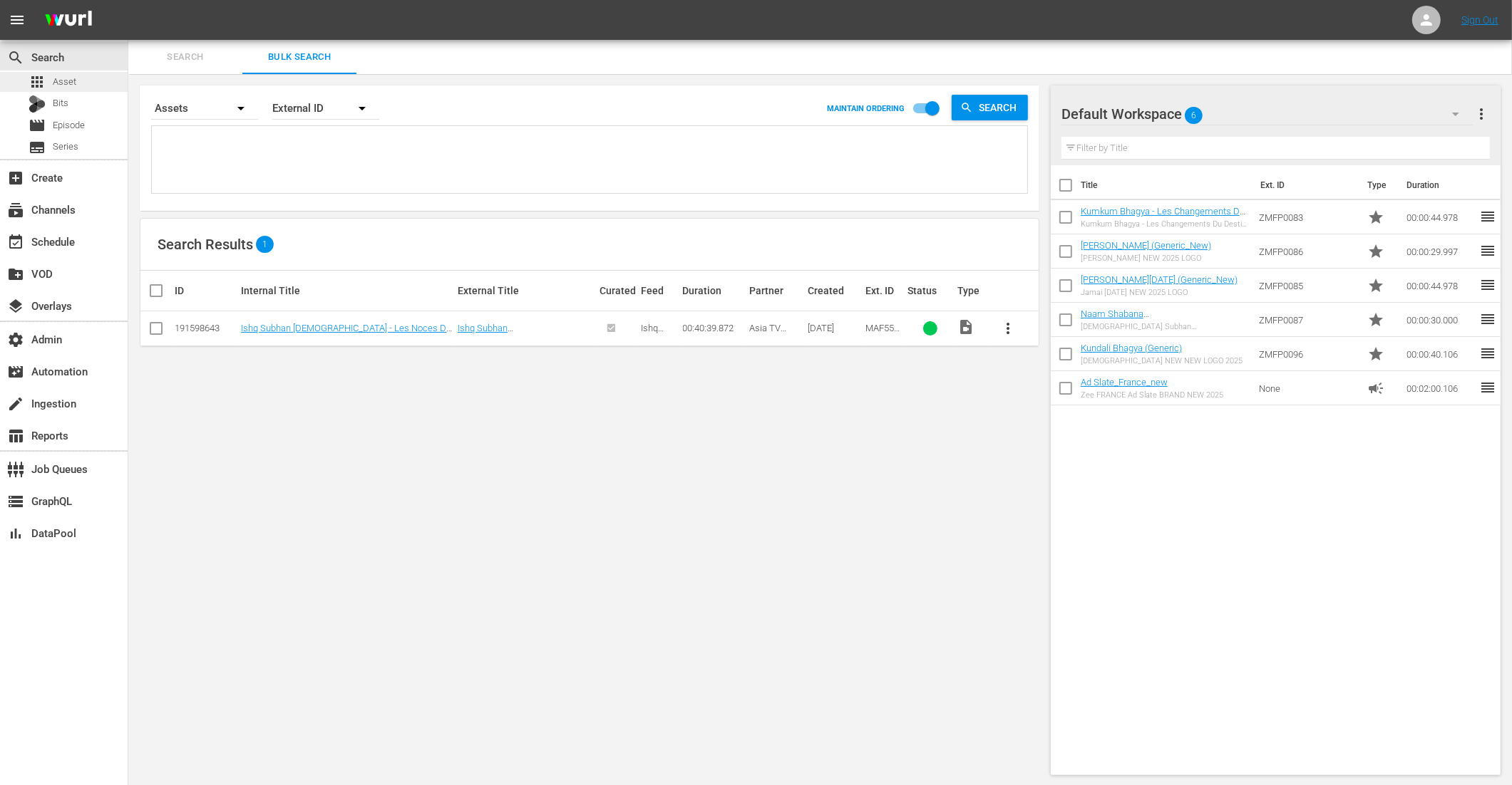
paste textarea "MAF5534 MAF5535 MAF5536 MAF5537 MAF5538 MAF5539 MAF5540 MAF5541 MAF5542 MAF5543…"
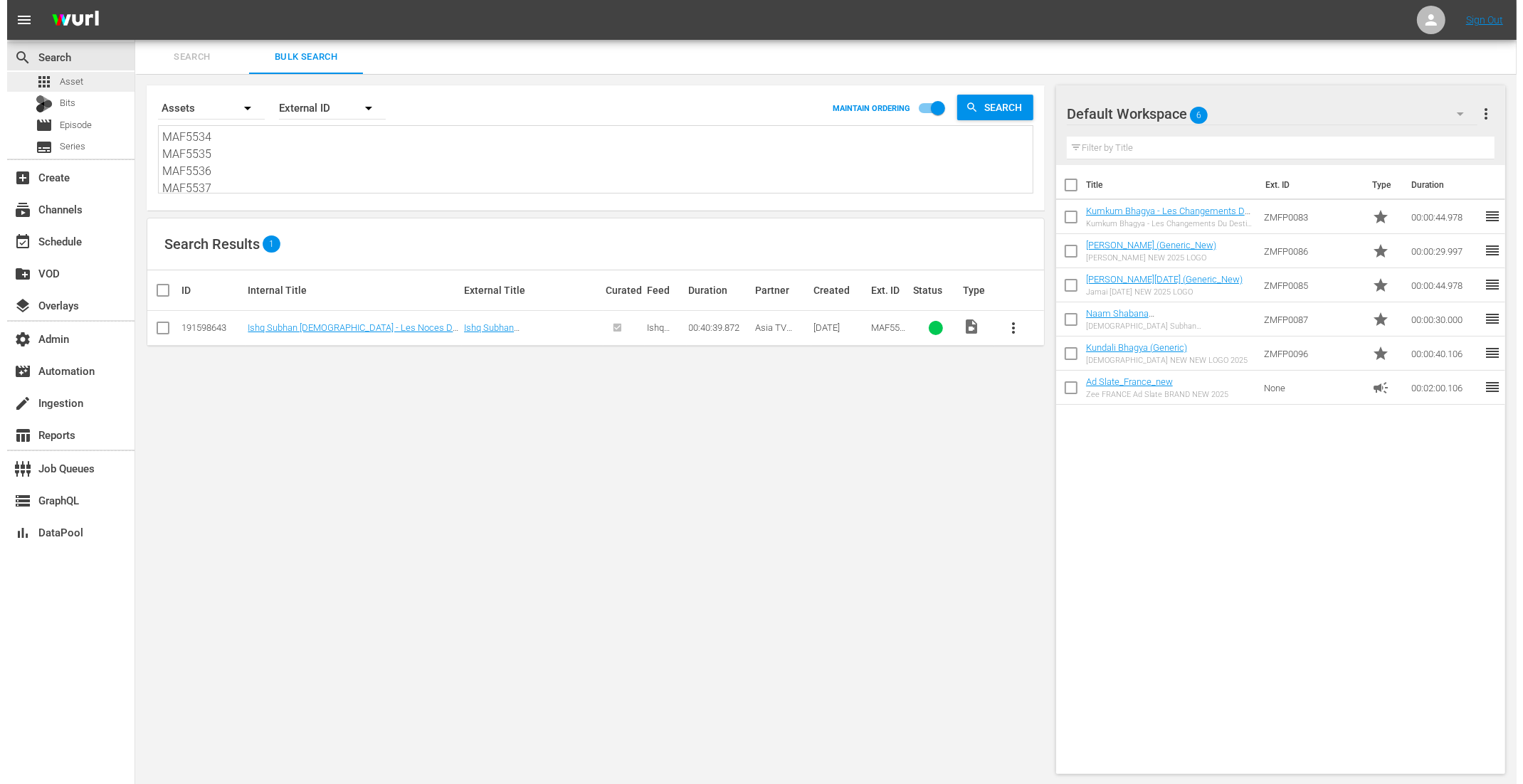
scroll to position [224, 0]
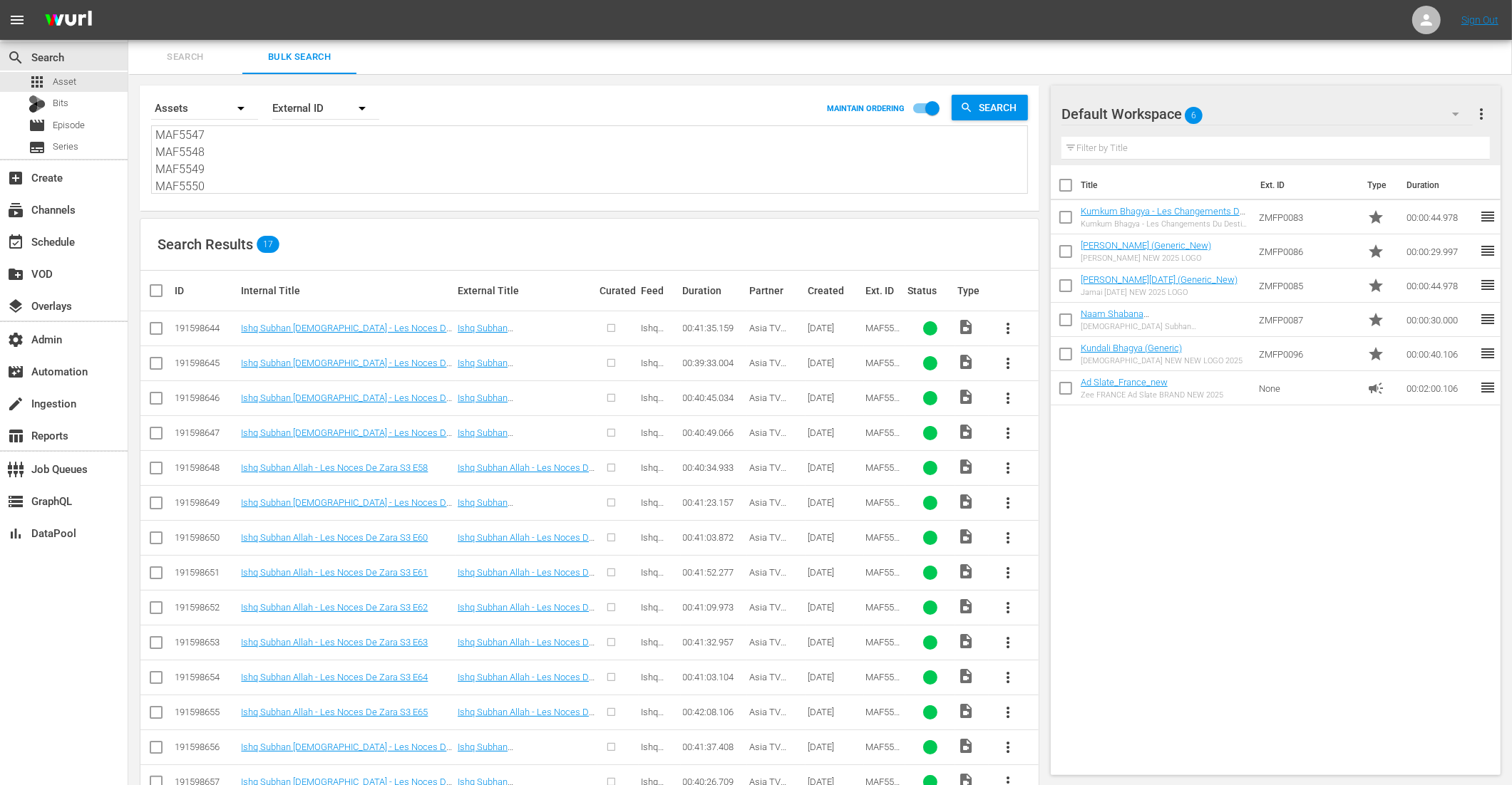
type textarea "MAF5534 MAF5535 MAF5536 MAF5537 MAF5538 MAF5539 MAF5540 MAF5541 MAF5542 MAF5543…"
click at [155, 289] on input "checkbox" at bounding box center [162, 291] width 28 height 17
checkbox input "true"
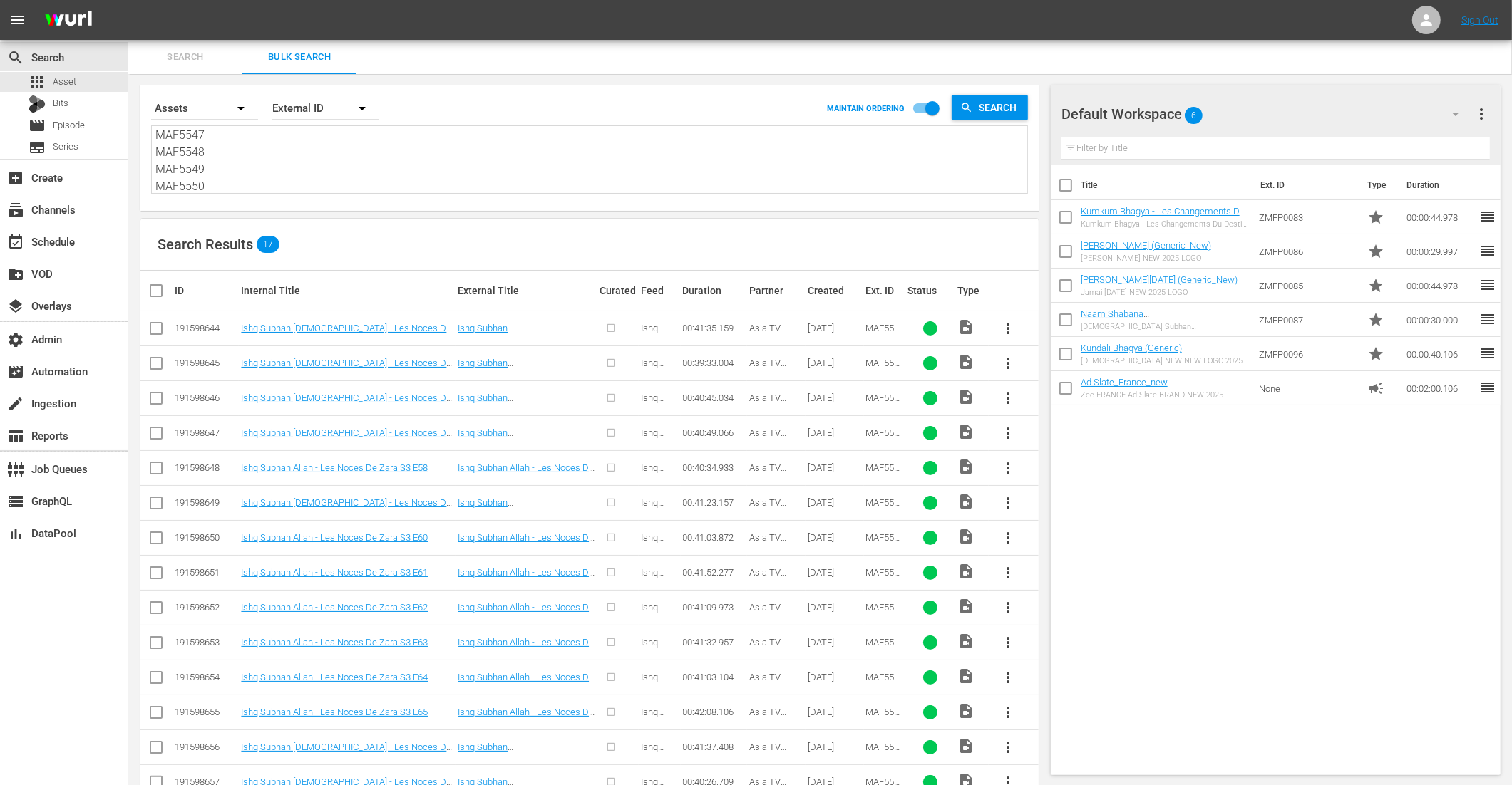
checkbox input "true"
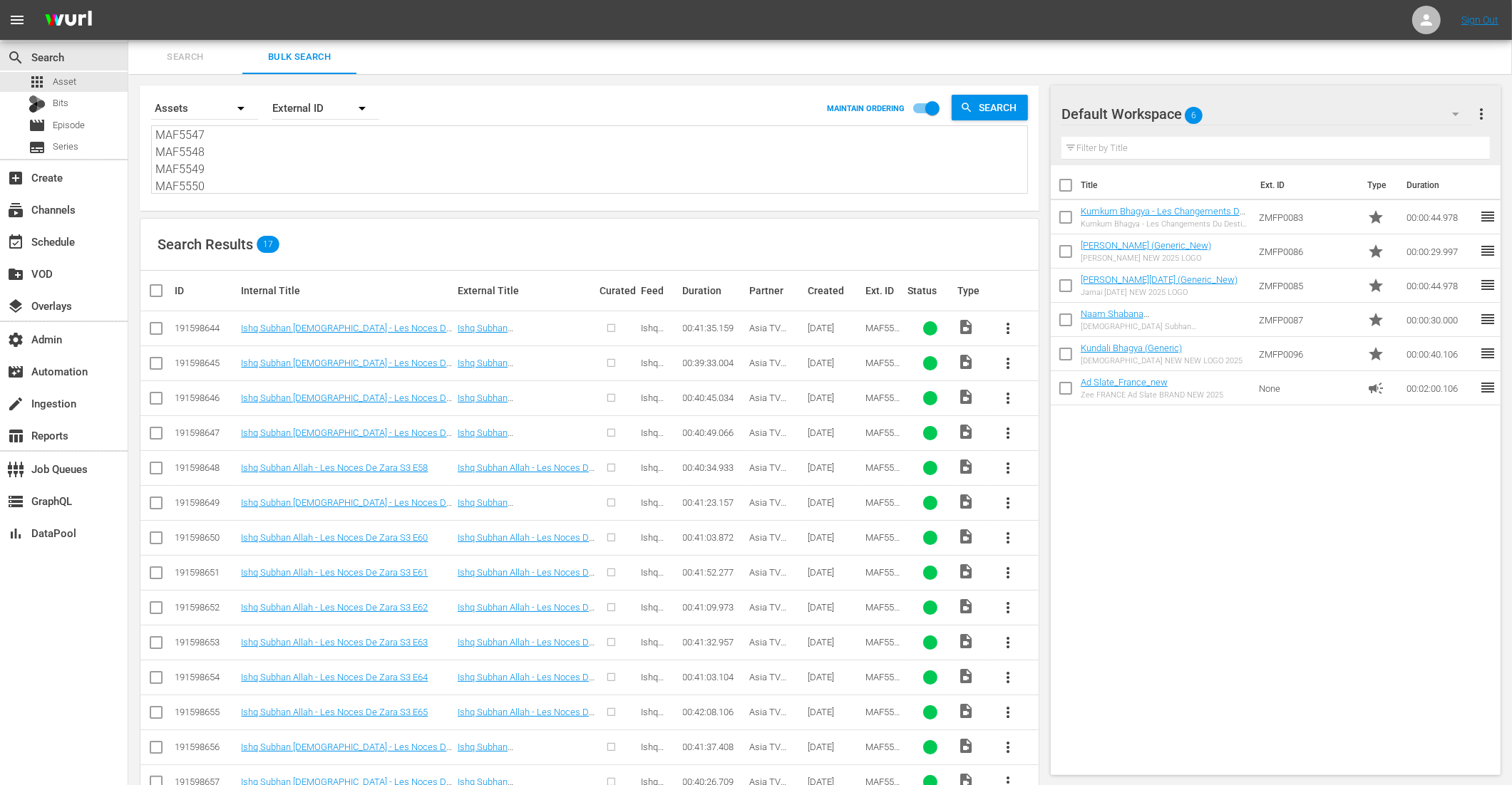
checkbox input "true"
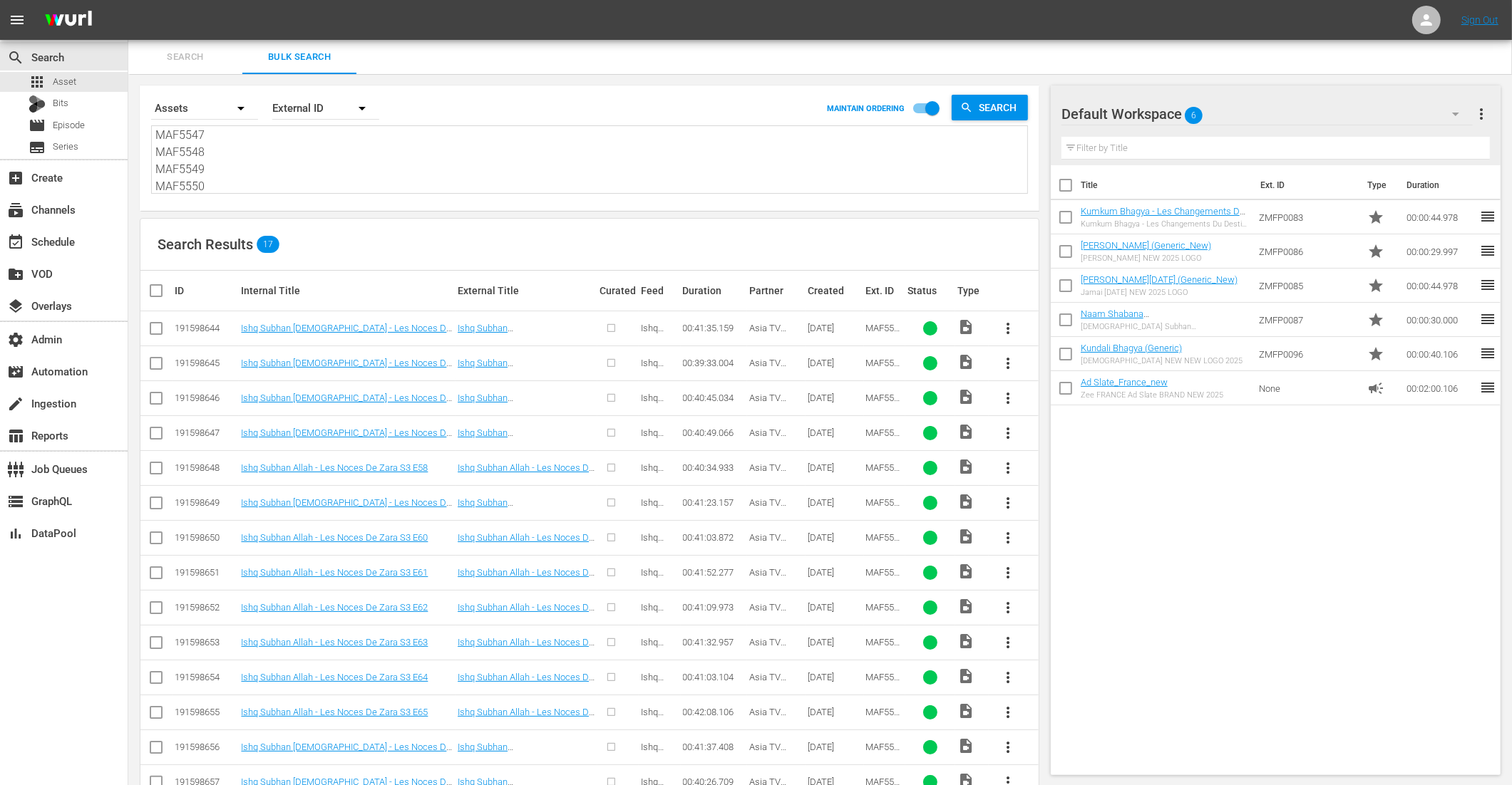
checkbox input "true"
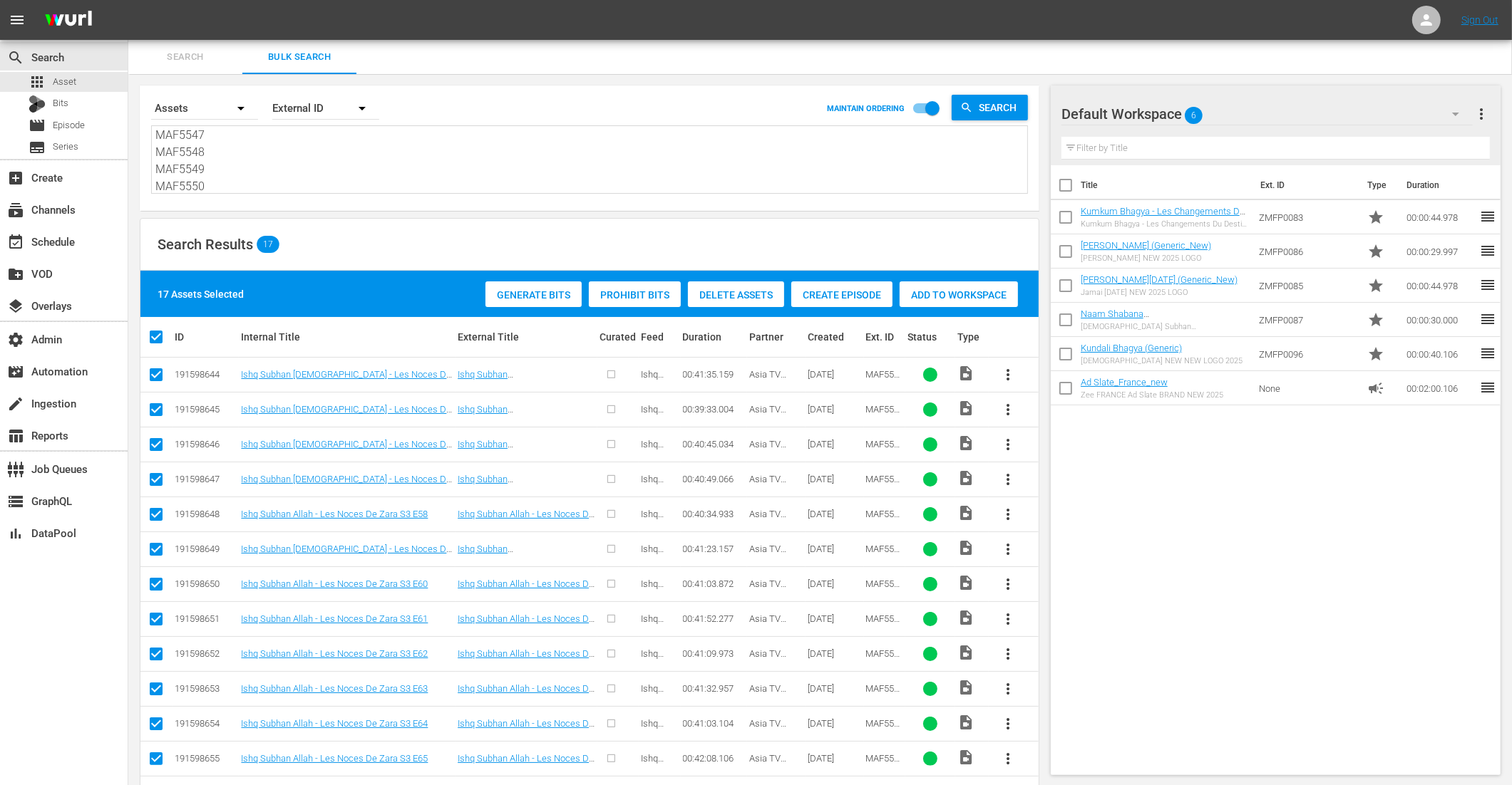
click at [836, 292] on span "Create Episode" at bounding box center [841, 295] width 101 height 12
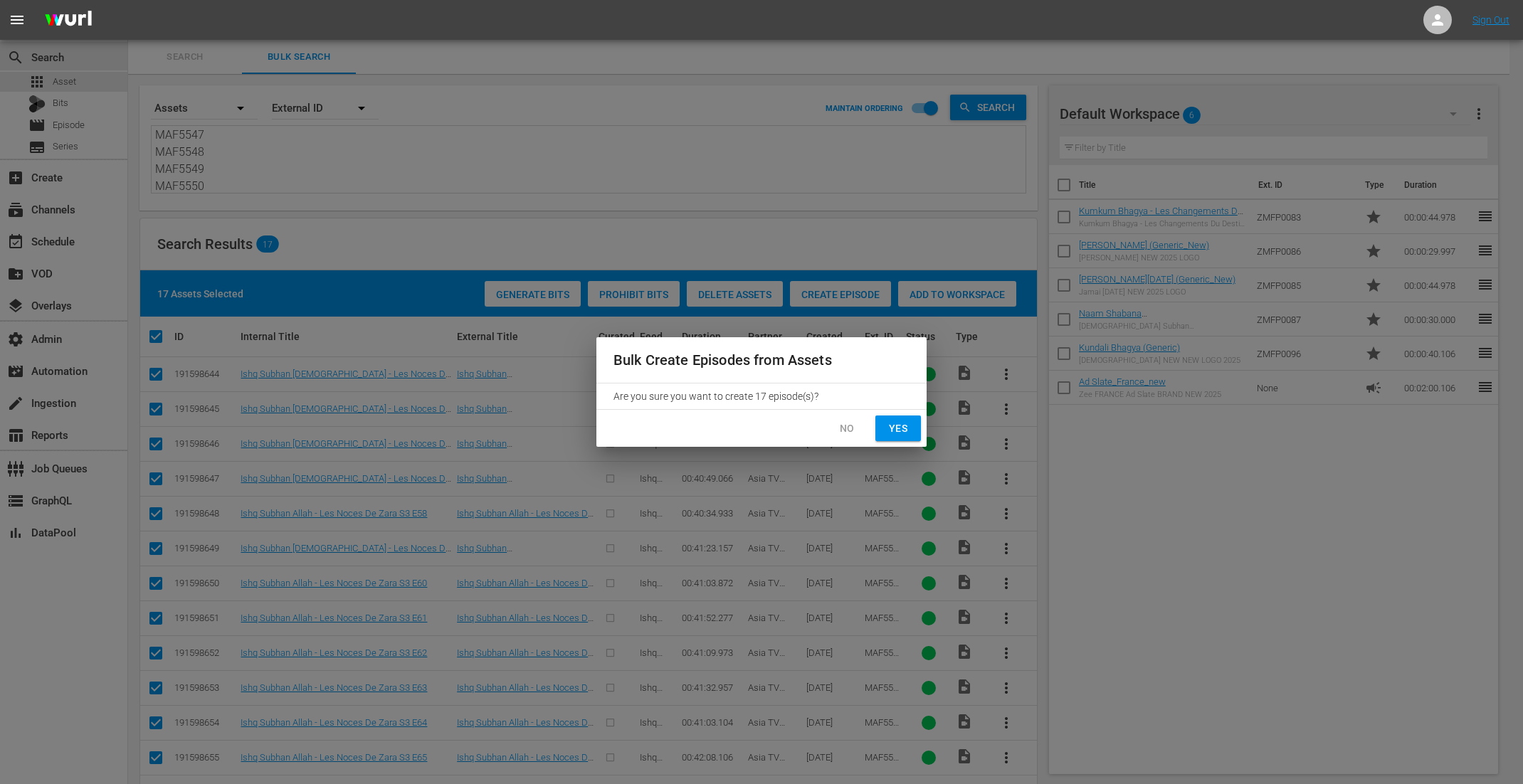
click at [882, 418] on button "Yes" at bounding box center [898, 428] width 45 height 26
checkbox input "false"
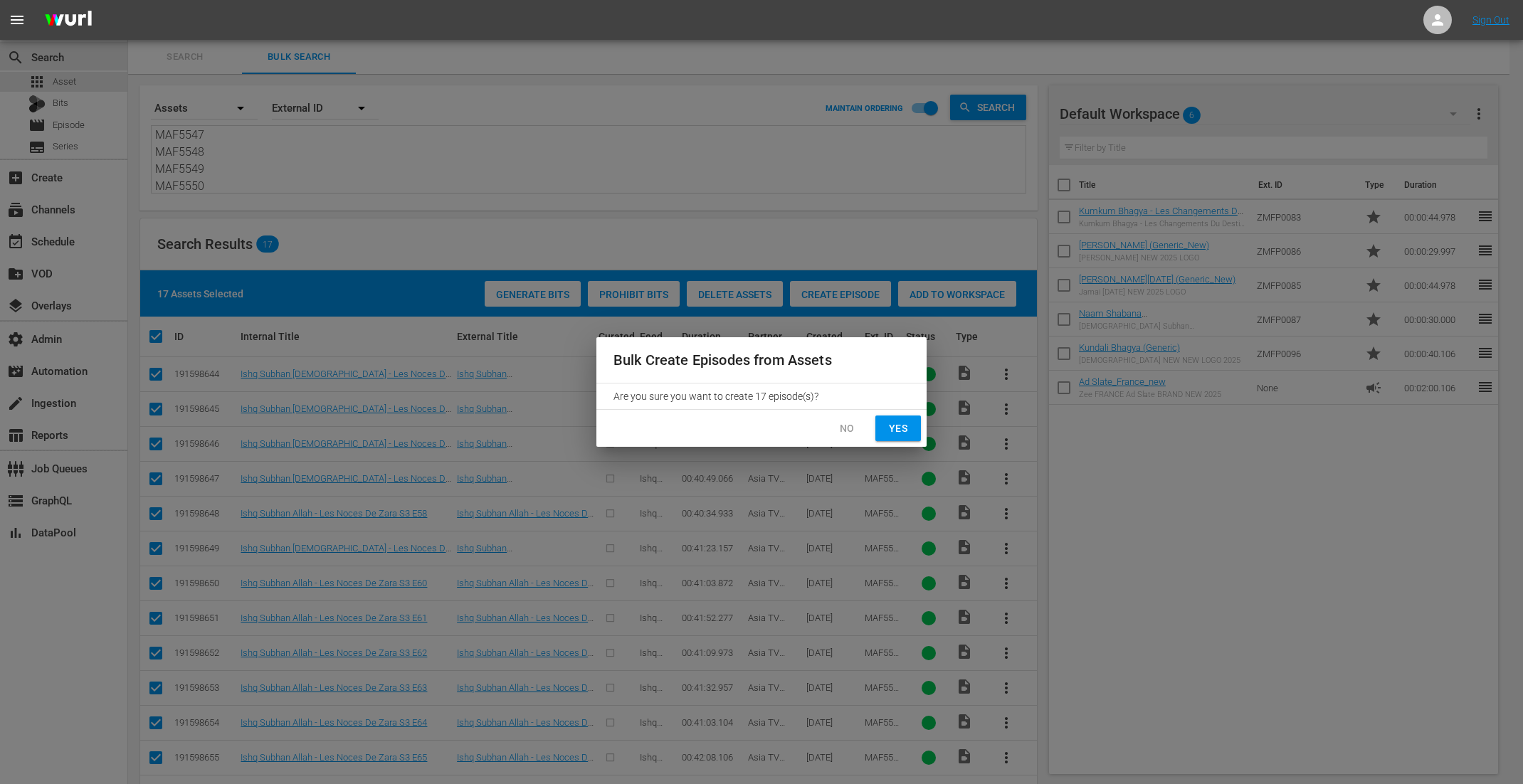
checkbox input "false"
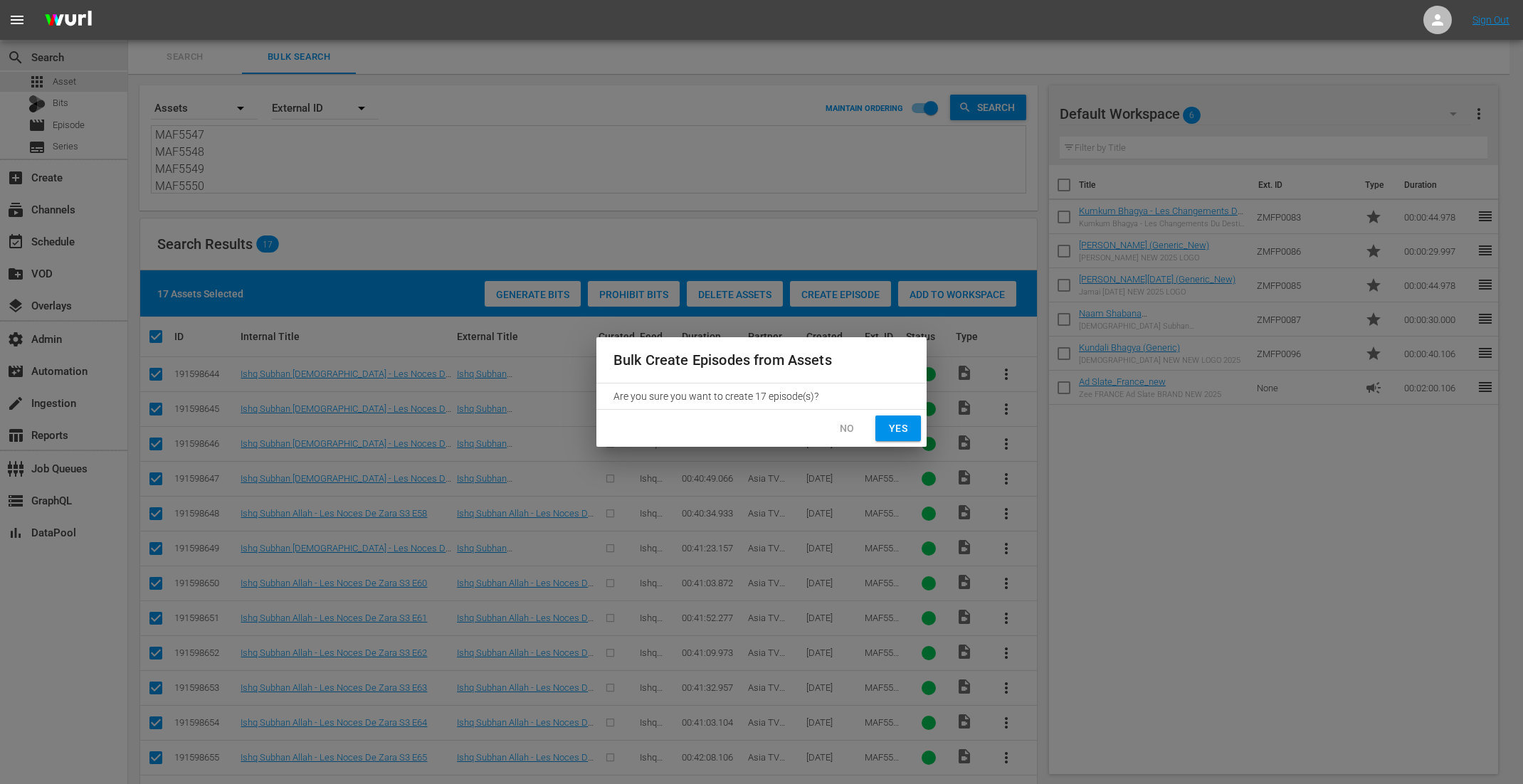
checkbox input "false"
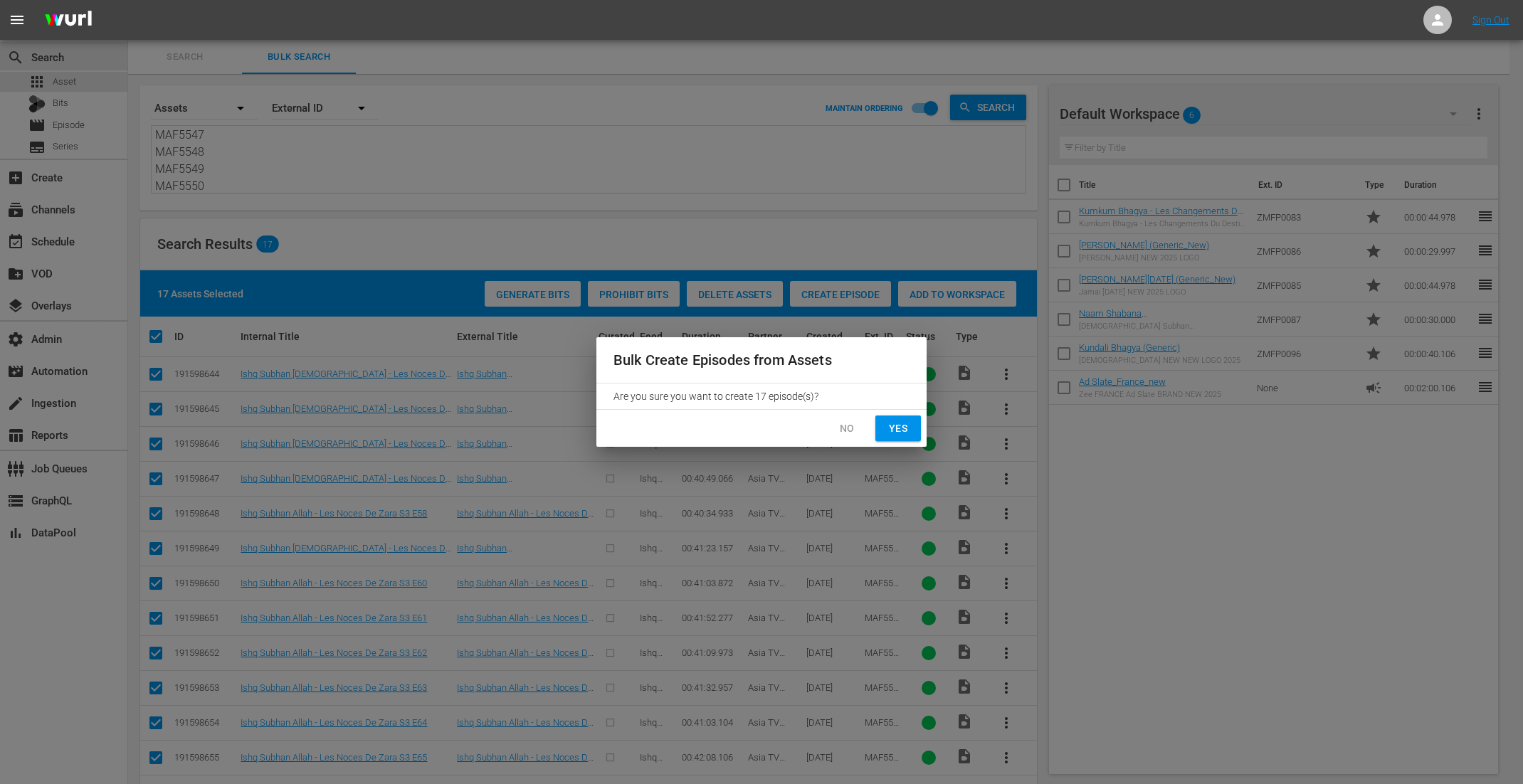
checkbox input "false"
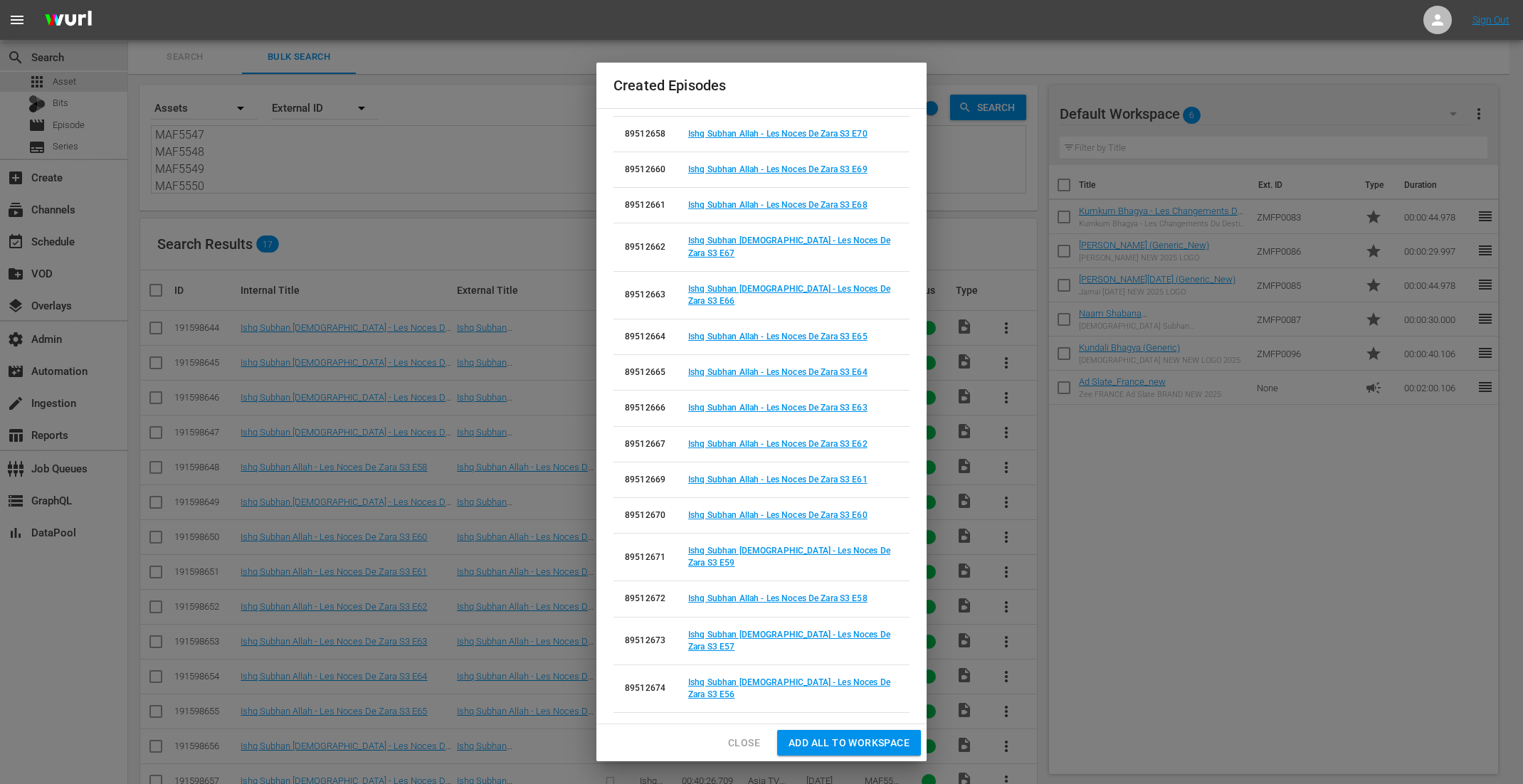
scroll to position [0, 0]
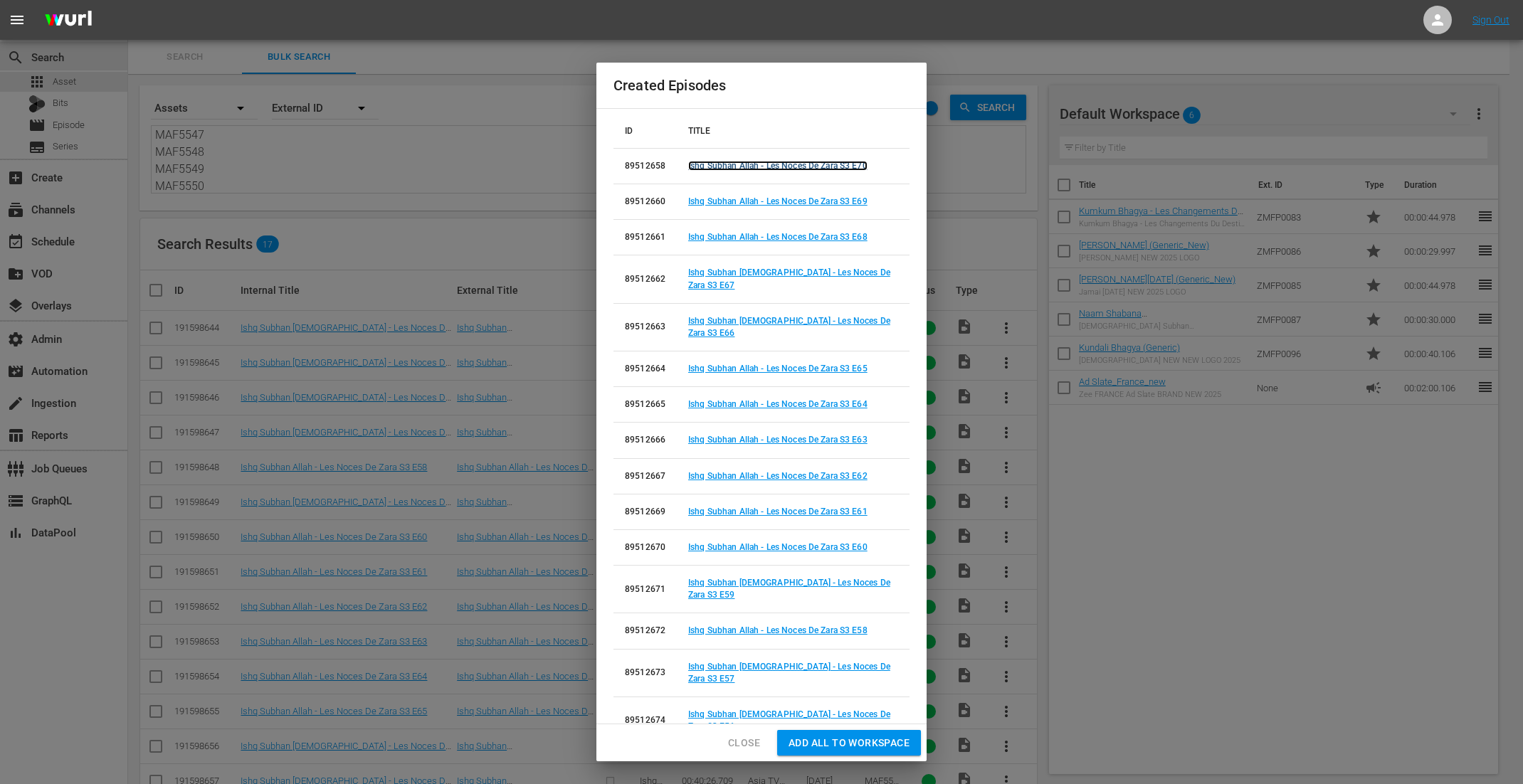
click at [813, 165] on link "Ishq Subhan Allah - Les Noces De Zara S3 E70" at bounding box center [778, 166] width 179 height 10
click at [811, 199] on link "Ishq Subhan Allah - Les Noces De Zara S3 E69" at bounding box center [778, 202] width 179 height 10
click at [808, 236] on link "Ishq Subhan Allah - Les Noces De Zara S3 E68" at bounding box center [778, 237] width 179 height 10
click at [807, 269] on link "Ishq Subhan Allah - Les Noces De Zara S3 E67" at bounding box center [790, 279] width 203 height 22
click at [808, 316] on link "Ishq Subhan Allah - Les Noces De Zara S3 E66" at bounding box center [790, 327] width 203 height 22
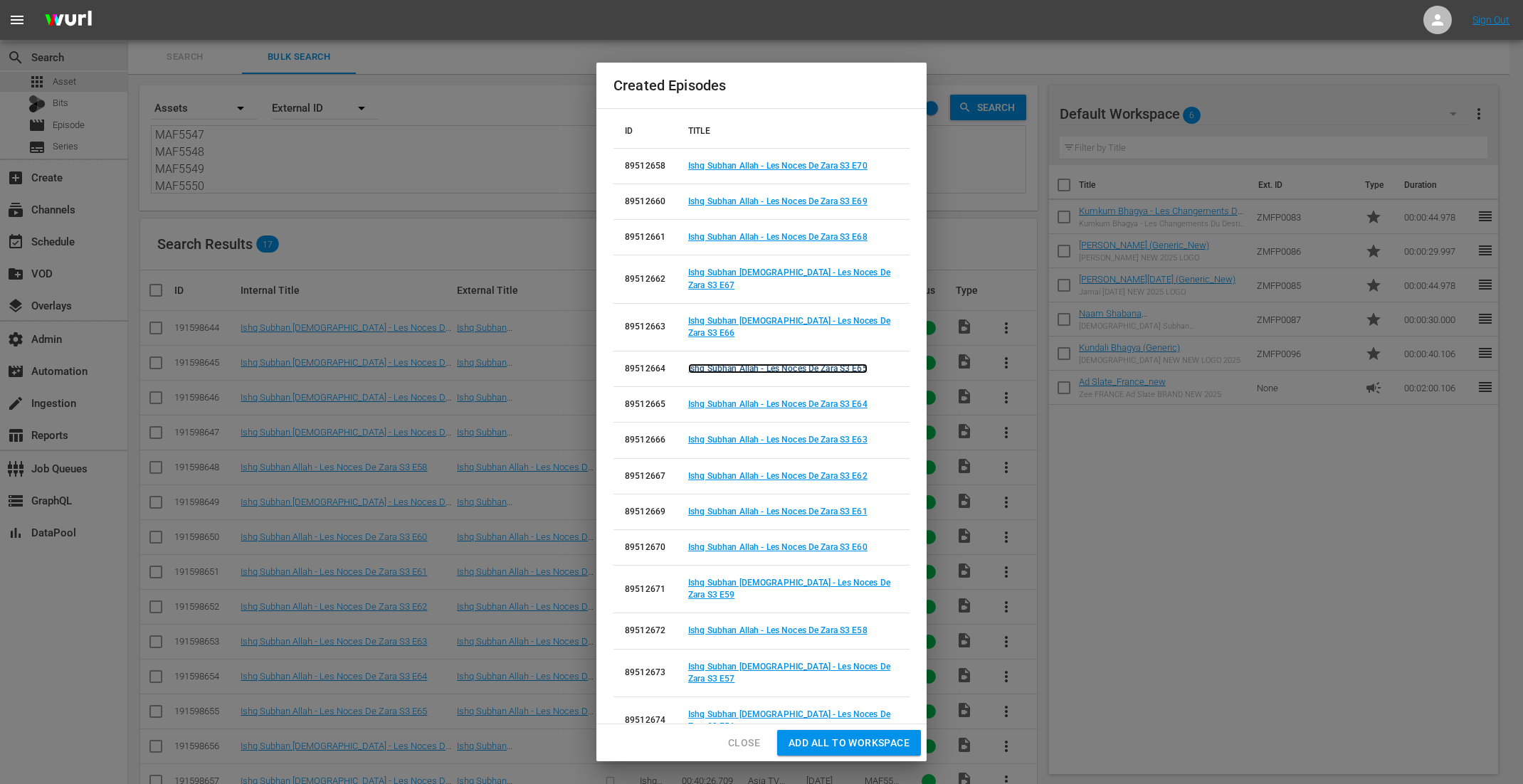
click at [807, 364] on link "Ishq Subhan Allah - Les Noces De Zara S3 E65" at bounding box center [778, 369] width 179 height 10
click at [806, 399] on link "Ishq Subhan Allah - Les Noces De Zara S3 E64" at bounding box center [778, 404] width 179 height 10
click at [806, 435] on link "Ishq Subhan Allah - Les Noces De Zara S3 E63" at bounding box center [778, 440] width 179 height 10
click at [804, 471] on link "Ishq Subhan Allah - Les Noces De Zara S3 E62" at bounding box center [778, 476] width 179 height 10
click at [804, 507] on link "Ishq Subhan Allah - Les Noces De Zara S3 E61" at bounding box center [778, 512] width 179 height 10
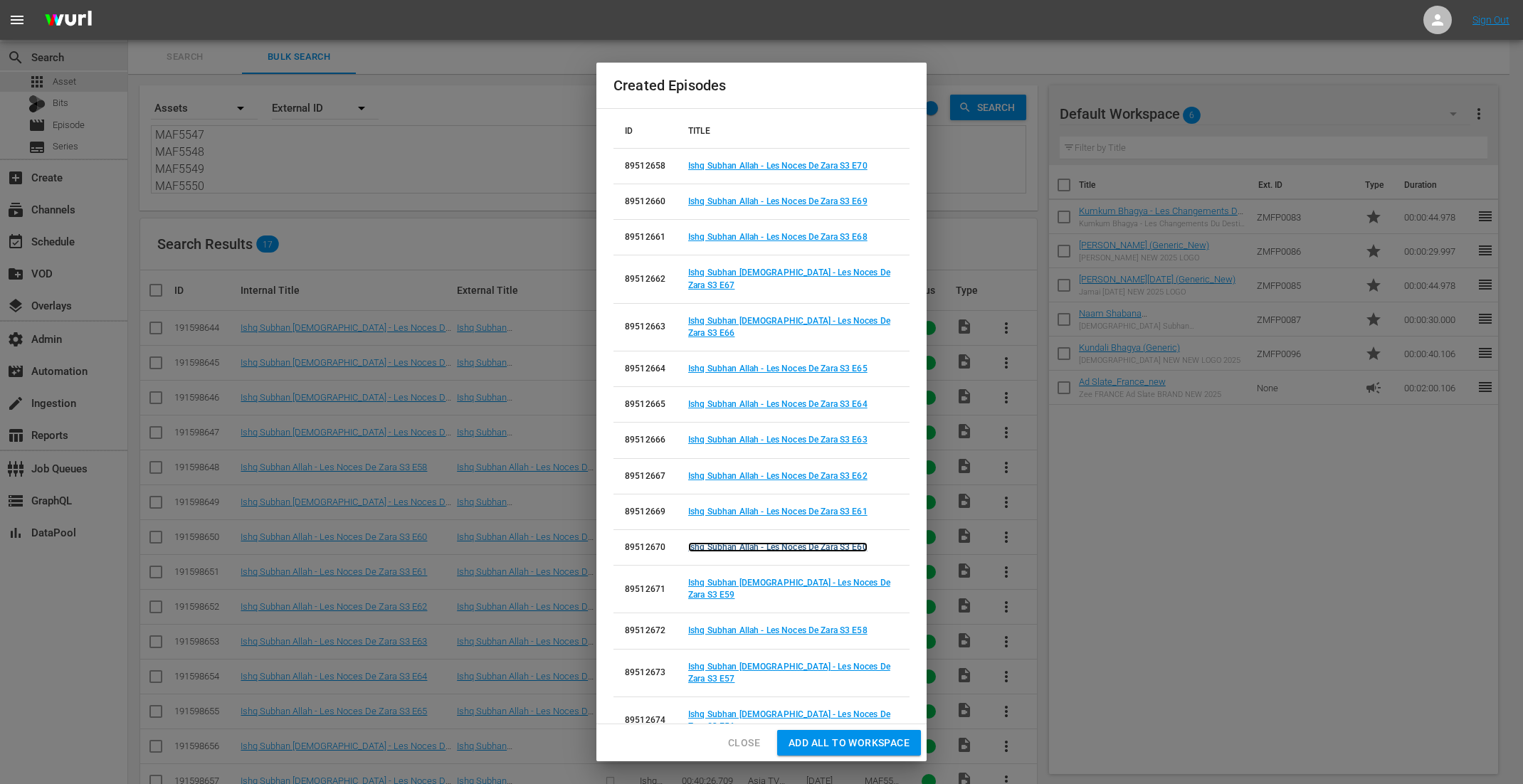
click at [806, 542] on link "Ishq Subhan Allah - Les Noces De Zara S3 E60" at bounding box center [778, 547] width 179 height 10
click at [806, 578] on link "Ishq Subhan Allah - Les Noces De Zara S3 E59" at bounding box center [790, 589] width 203 height 22
click at [808, 626] on link "Ishq Subhan Allah - Les Noces De Zara S3 E58" at bounding box center [778, 631] width 179 height 10
click at [808, 662] on link "Ishq Subhan Allah - Les Noces De Zara S3 E57" at bounding box center [790, 673] width 203 height 22
click at [808, 710] on link "Ishq Subhan Allah - Les Noces De Zara S3 E56" at bounding box center [790, 720] width 203 height 22
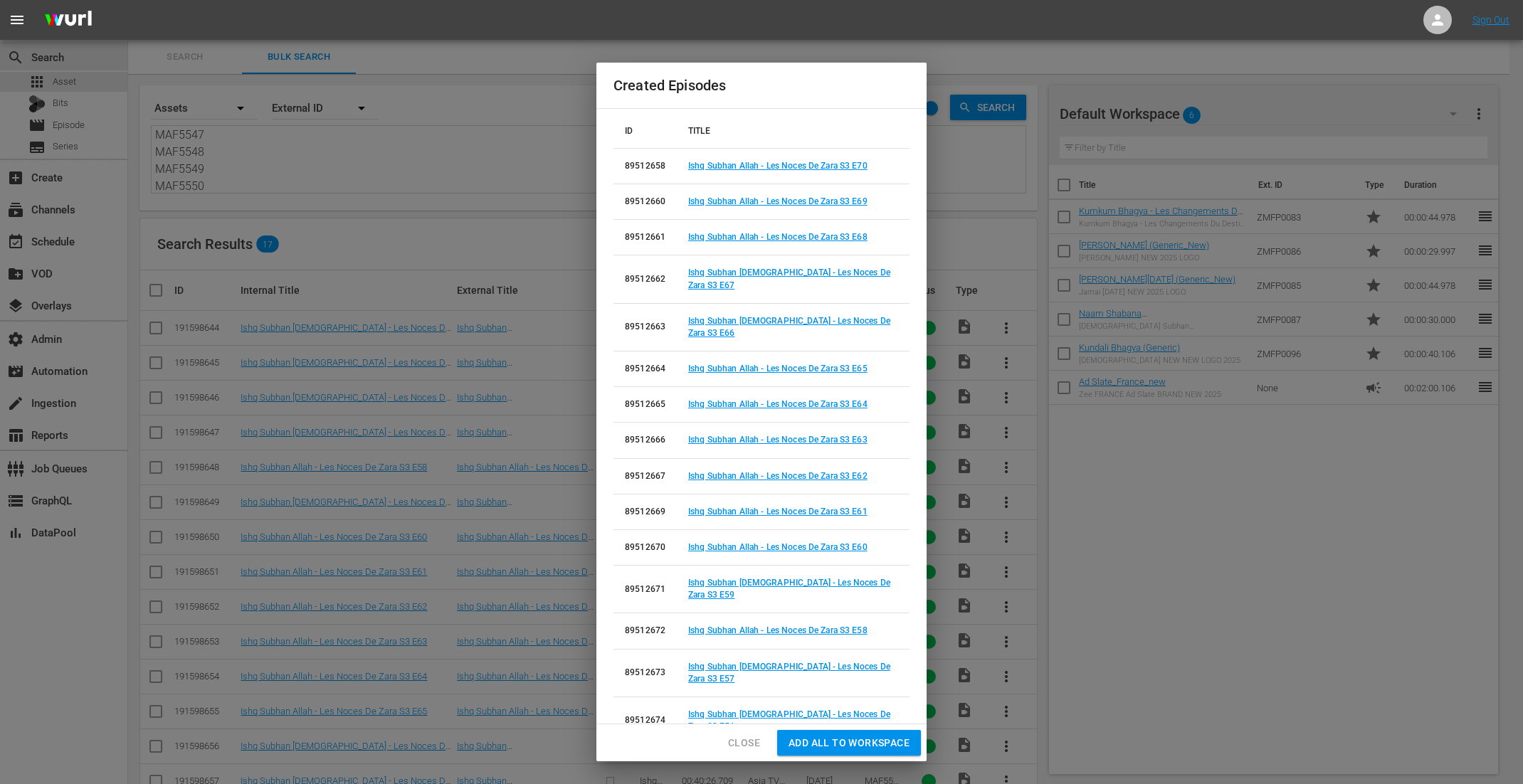
click at [804, 757] on link "Ishq Subhan Allah - Les Noces De Zara S3 E55" at bounding box center [790, 768] width 203 height 22
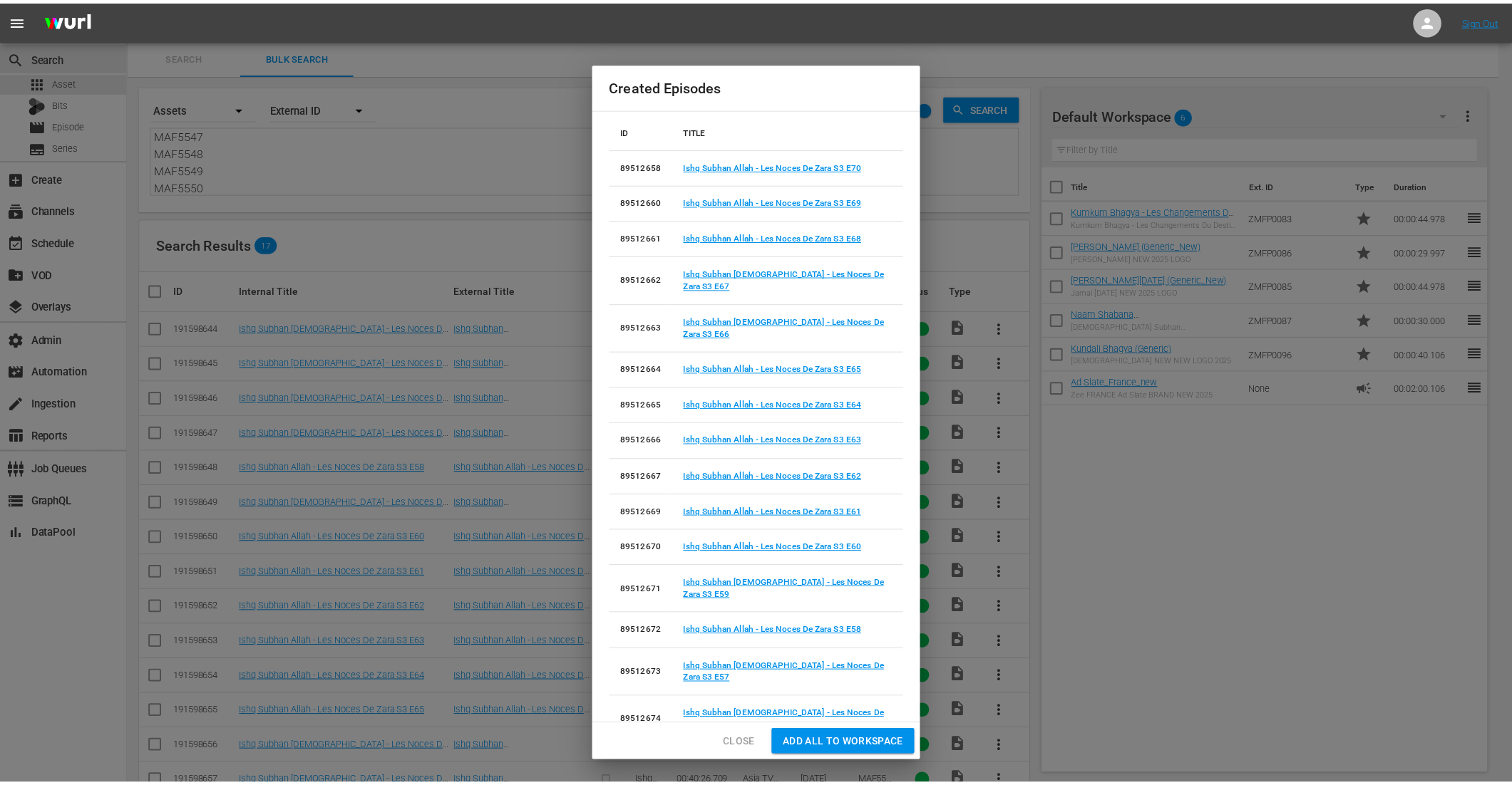
scroll to position [32, 0]
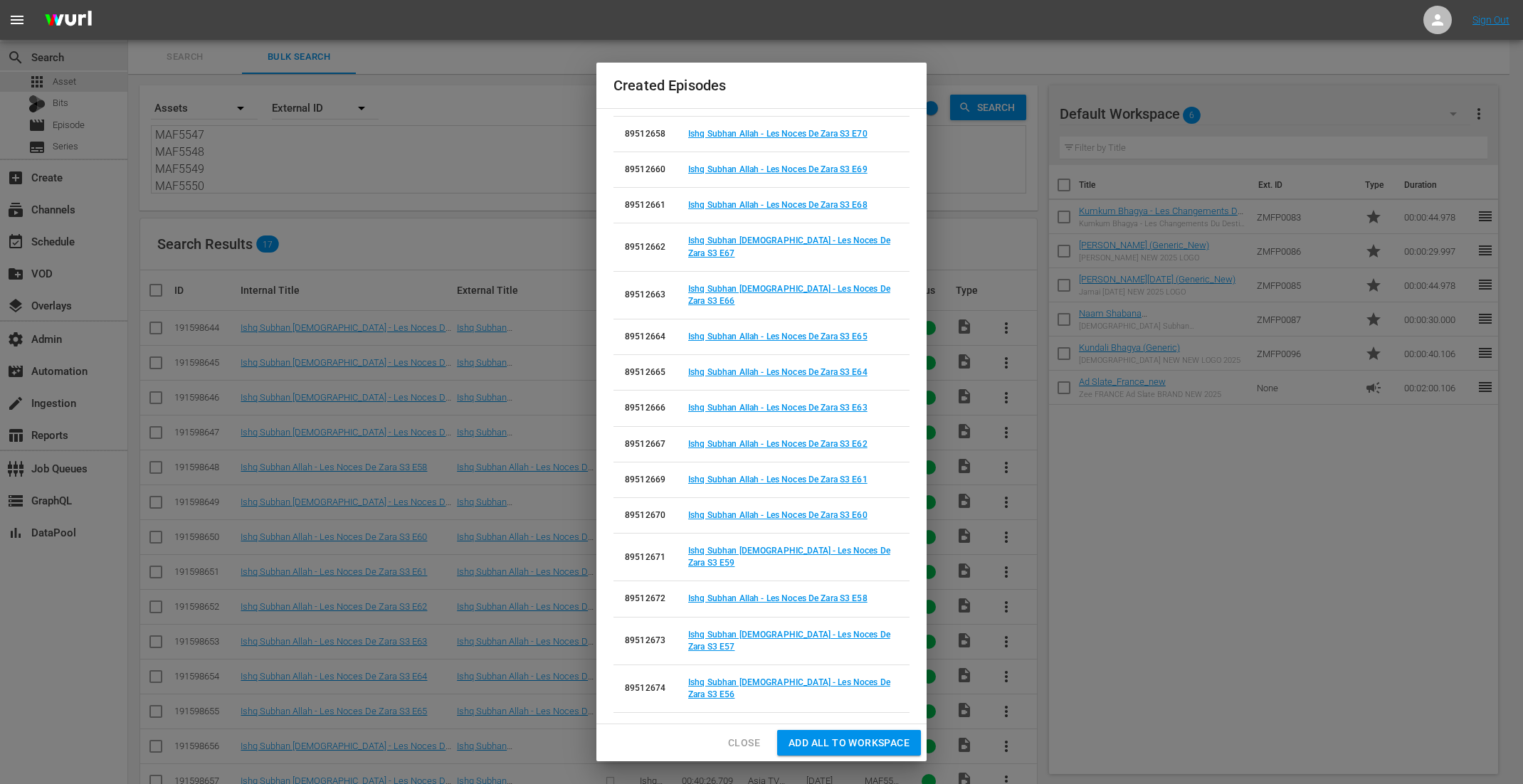
click at [813, 773] on link "Ishq Subhan Allah - Les Noces De Zara S3 E54" at bounding box center [790, 784] width 203 height 22
click at [733, 736] on span "Close" at bounding box center [744, 743] width 32 height 18
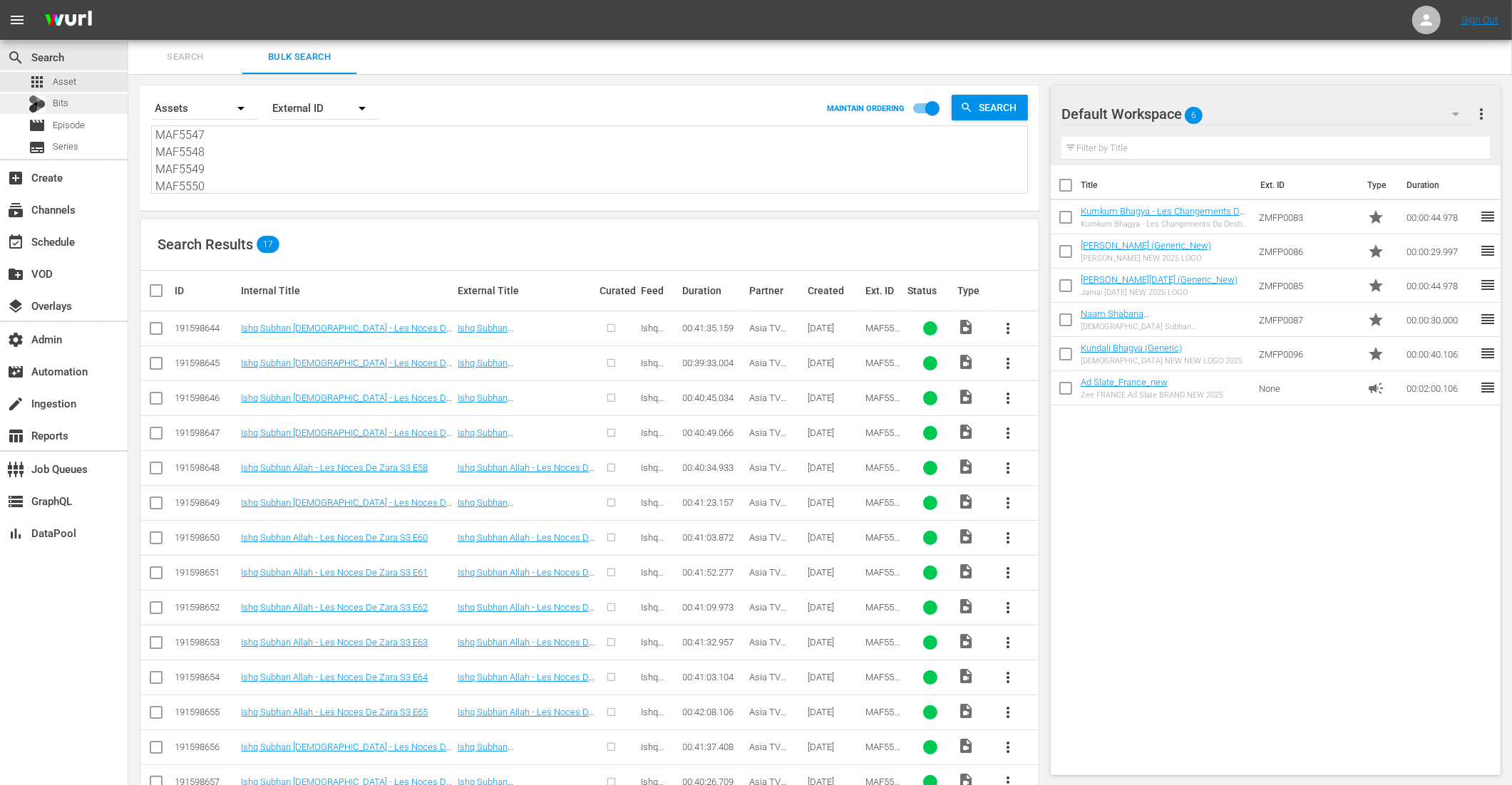
click at [60, 101] on span "Bits" at bounding box center [60, 103] width 16 height 14
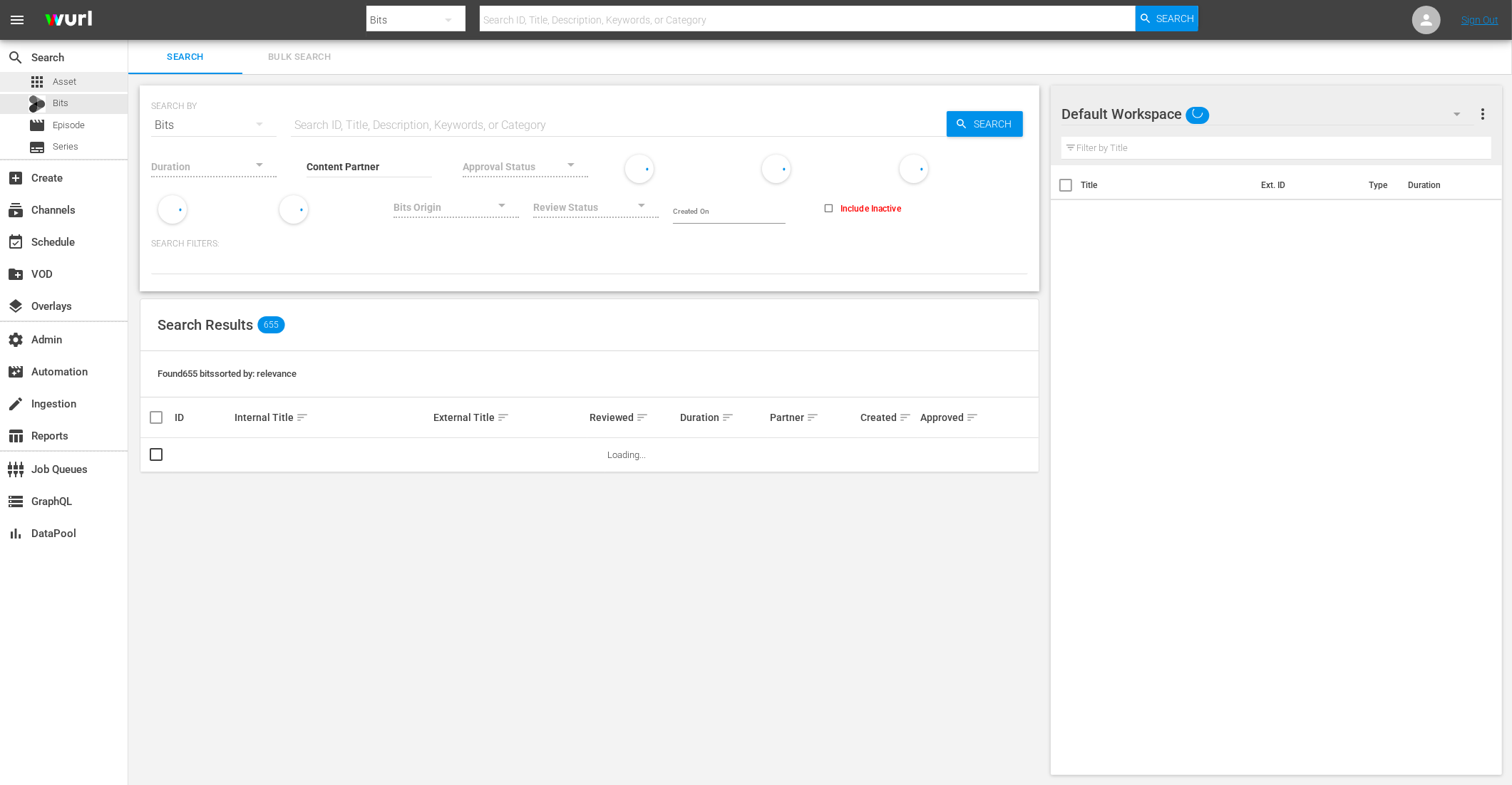
click at [65, 86] on span "Asset" at bounding box center [65, 81] width 23 height 14
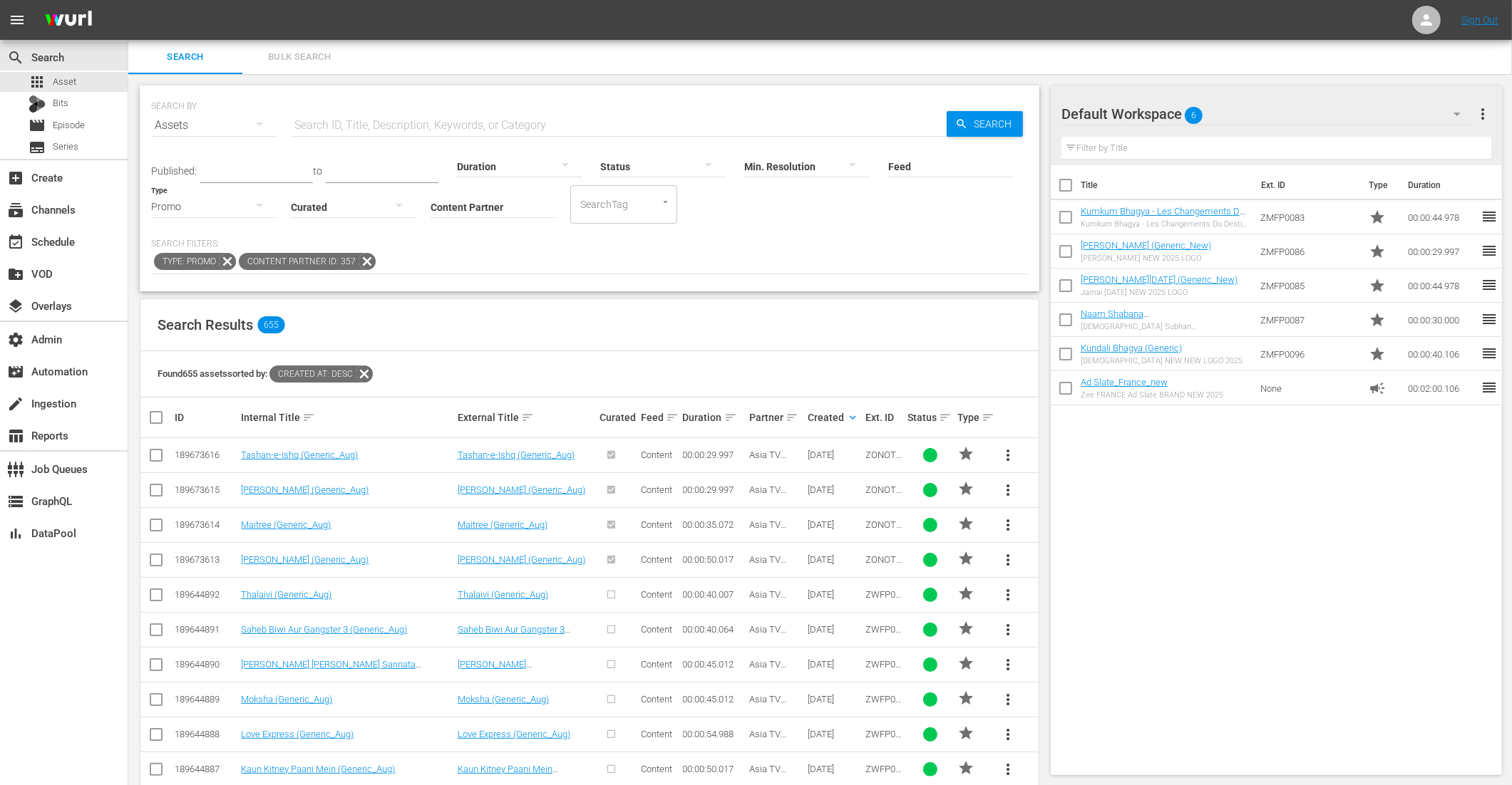
click at [306, 59] on span "Bulk Search" at bounding box center [299, 58] width 97 height 17
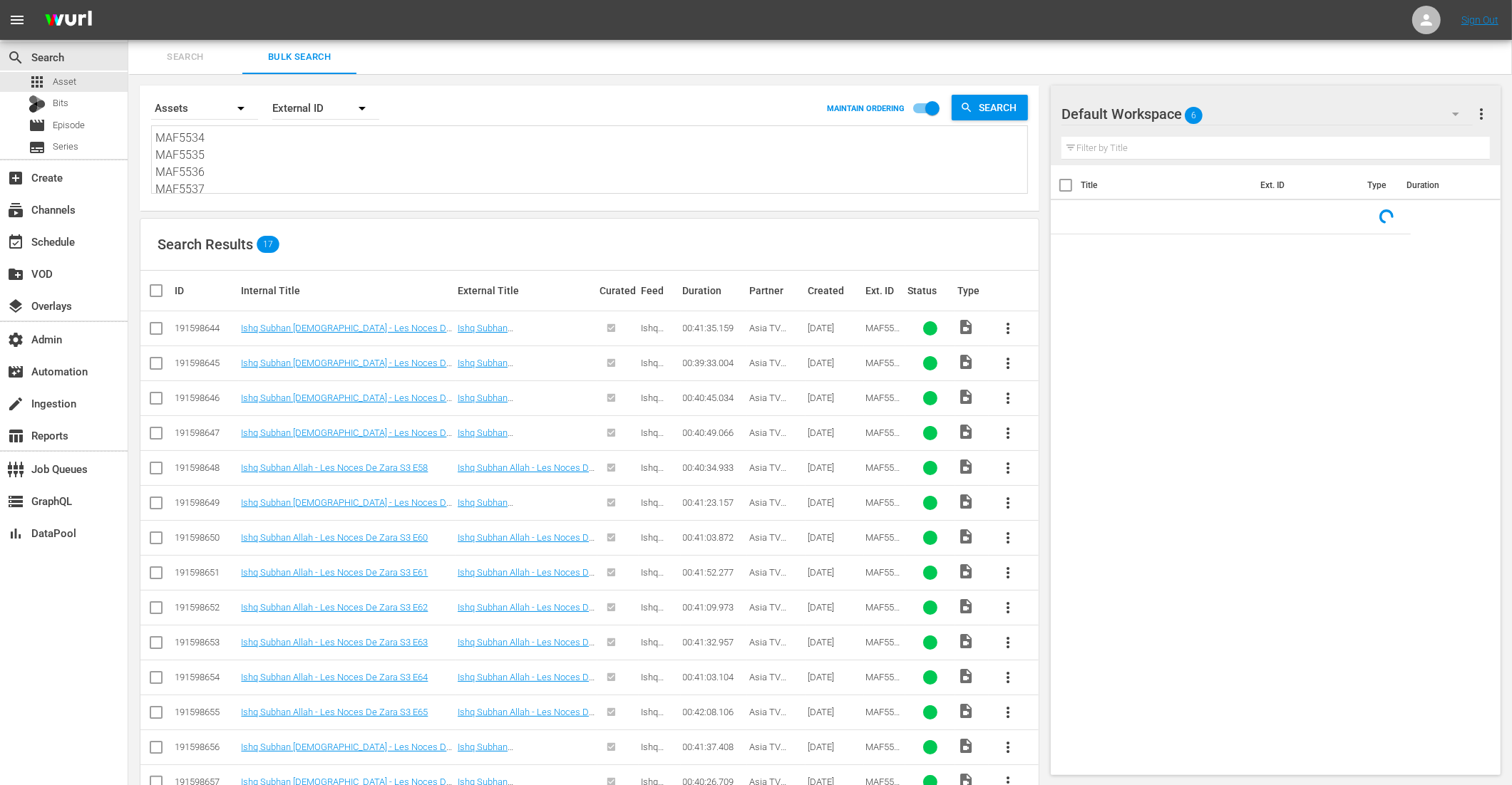
click at [184, 57] on span "Search" at bounding box center [185, 58] width 97 height 17
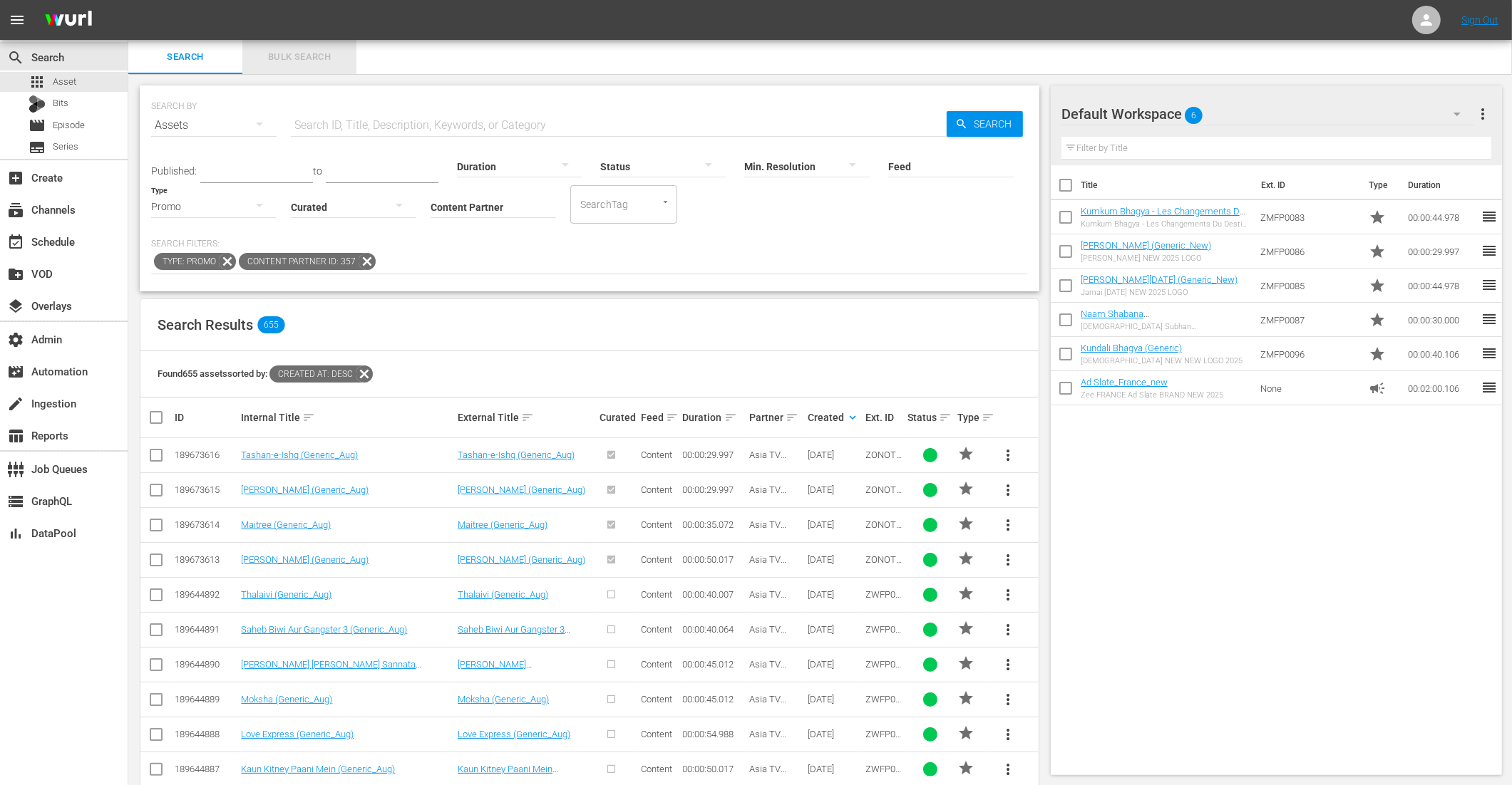
click at [322, 65] on span "Bulk Search" at bounding box center [299, 58] width 97 height 17
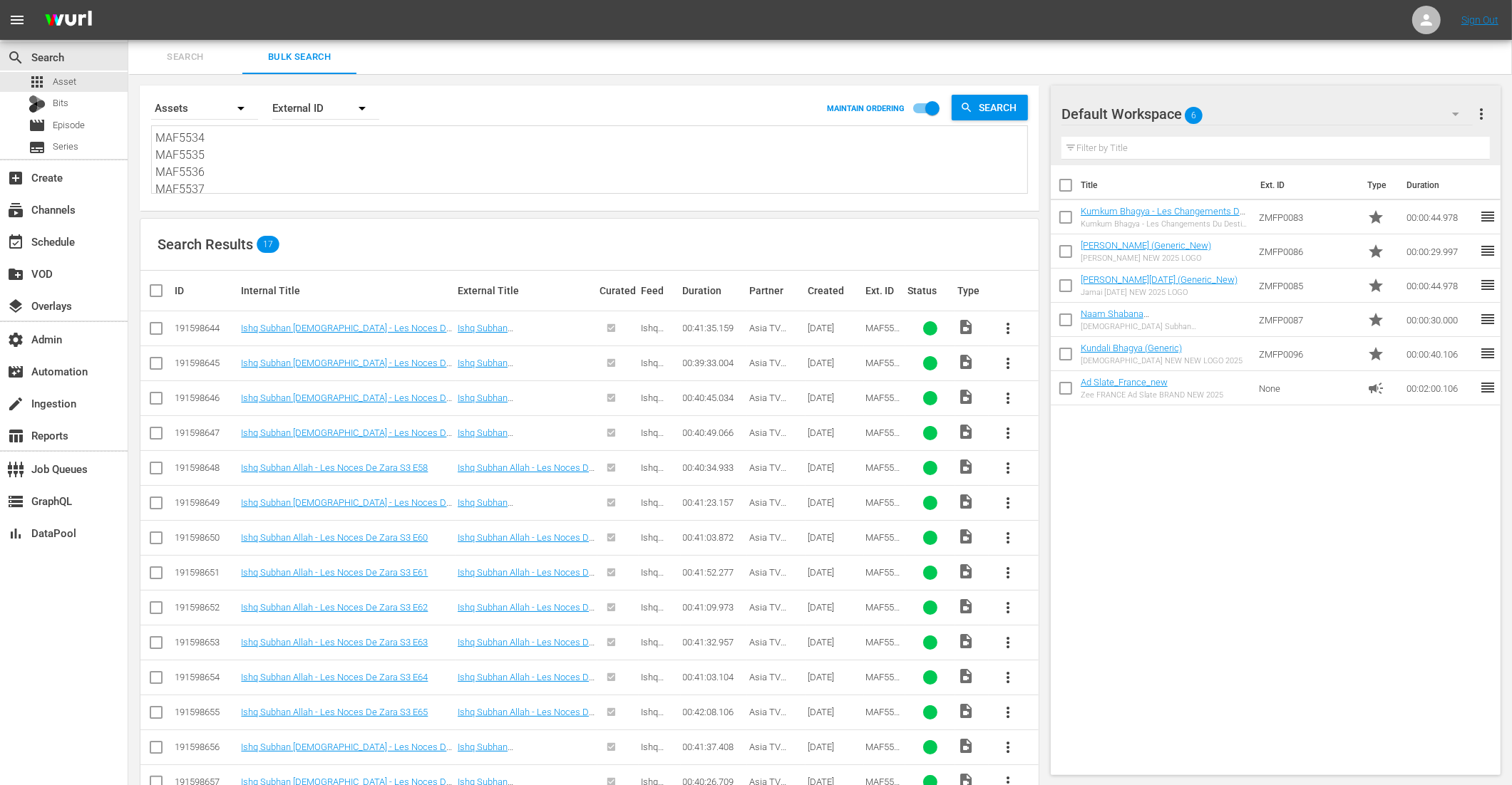
drag, startPoint x: 241, startPoint y: 178, endPoint x: 101, endPoint y: 22, distance: 209.6
click at [101, 23] on div "menu Sign Out search Search apps Asset Bits movie Episode subtitles Series add_…" at bounding box center [756, 466] width 1512 height 932
type textarea "MAF5537 MAF5538 MAF5539 MAF5540 MAF5541 MAF5542 MAF5543 MAF5544 MAF5545 MAF5546…"
drag, startPoint x: 178, startPoint y: 144, endPoint x: 375, endPoint y: 330, distance: 270.9
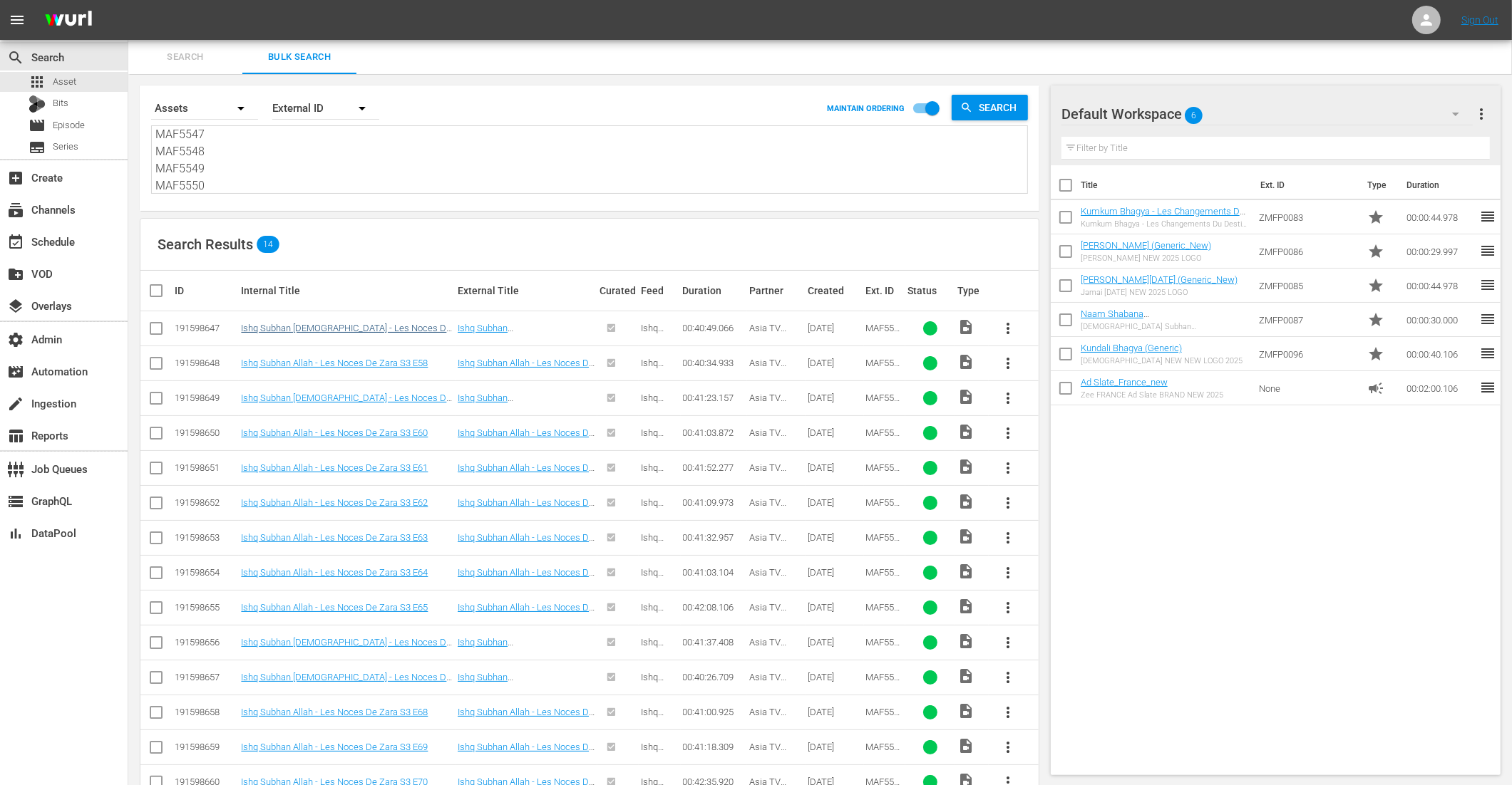
click at [375, 332] on div "Search By Assets Order By External ID MAINTAIN ORDERING Search MAF5537 MAF5538 …" at bounding box center [589, 450] width 923 height 752
paste textarea "MAF5534 MAF5535 MAF5536"
type textarea "MAF5534 MAF5535 MAF5536 MAF5537 MAF5538 MAF5539 MAF5540 MAF5541 MAF5542 MAF5543…"
drag, startPoint x: 222, startPoint y: 186, endPoint x: 47, endPoint y: -73, distance: 312.6
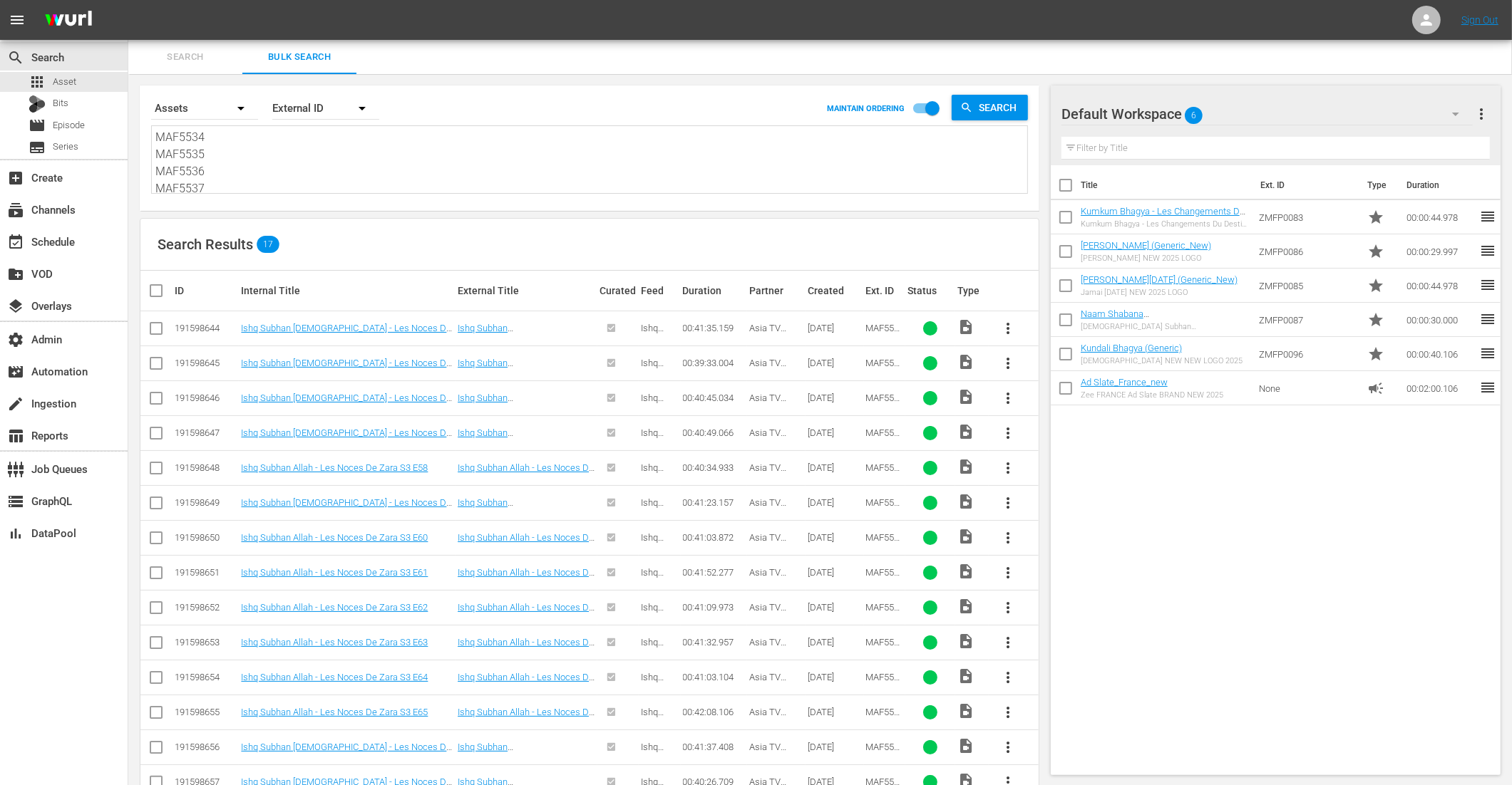
click at [47, 0] on html "menu Sign Out search Search apps Asset Bits movie Episode subtitles Series add_…" at bounding box center [756, 392] width 1512 height 785
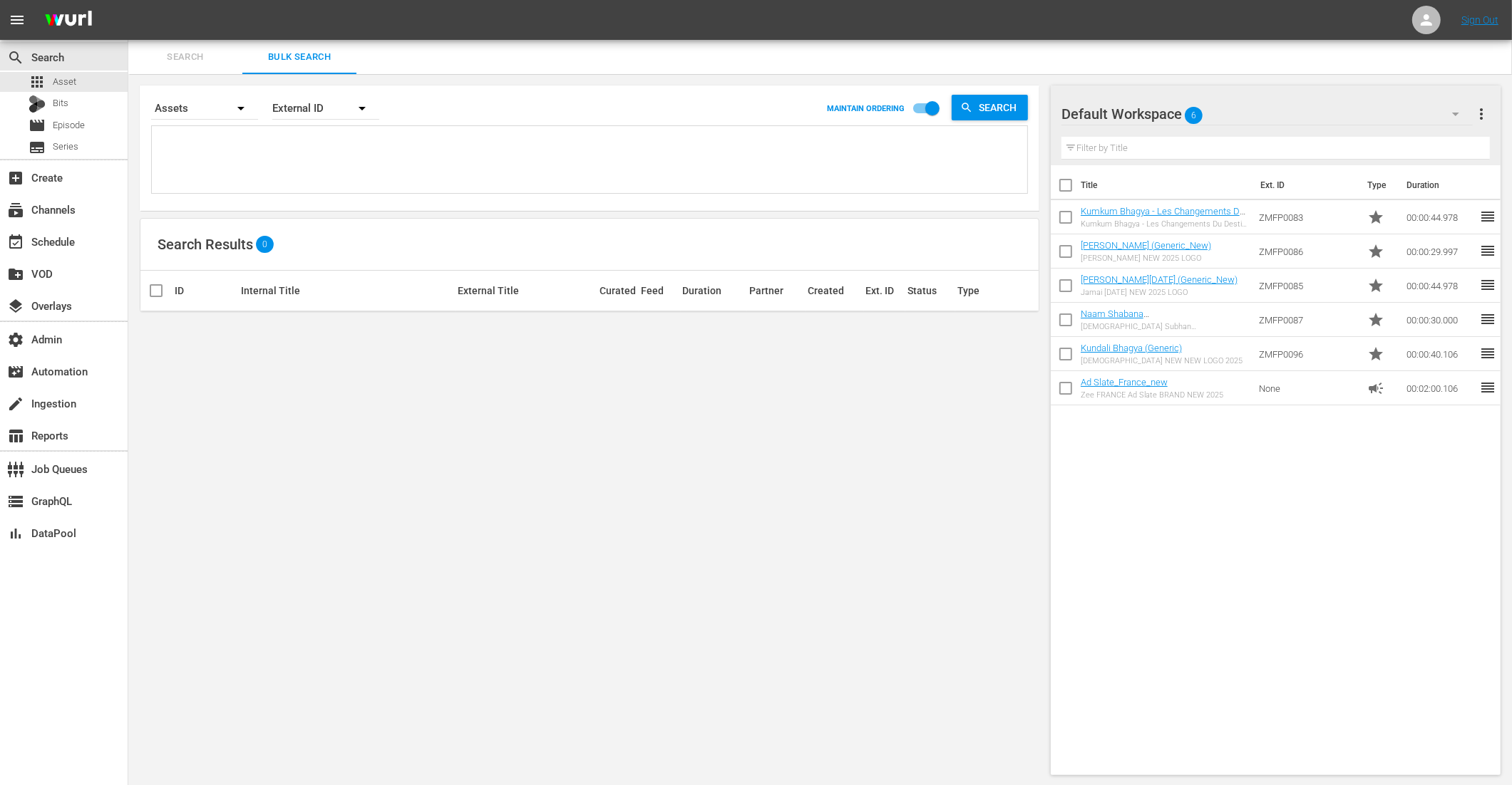
paste textarea "L11MAGHP0258 L11MAGHP0259 L11MAGHP0260 L11MAGHP0261 L11MAGHP0262 L11MAGHP0263 L…"
type textarea "L11MAGHP0258 L11MAGHP0259 L11MAGHP0260 L11MAGHP0261 L11MAGHP0262 L11MAGHP0263 L…"
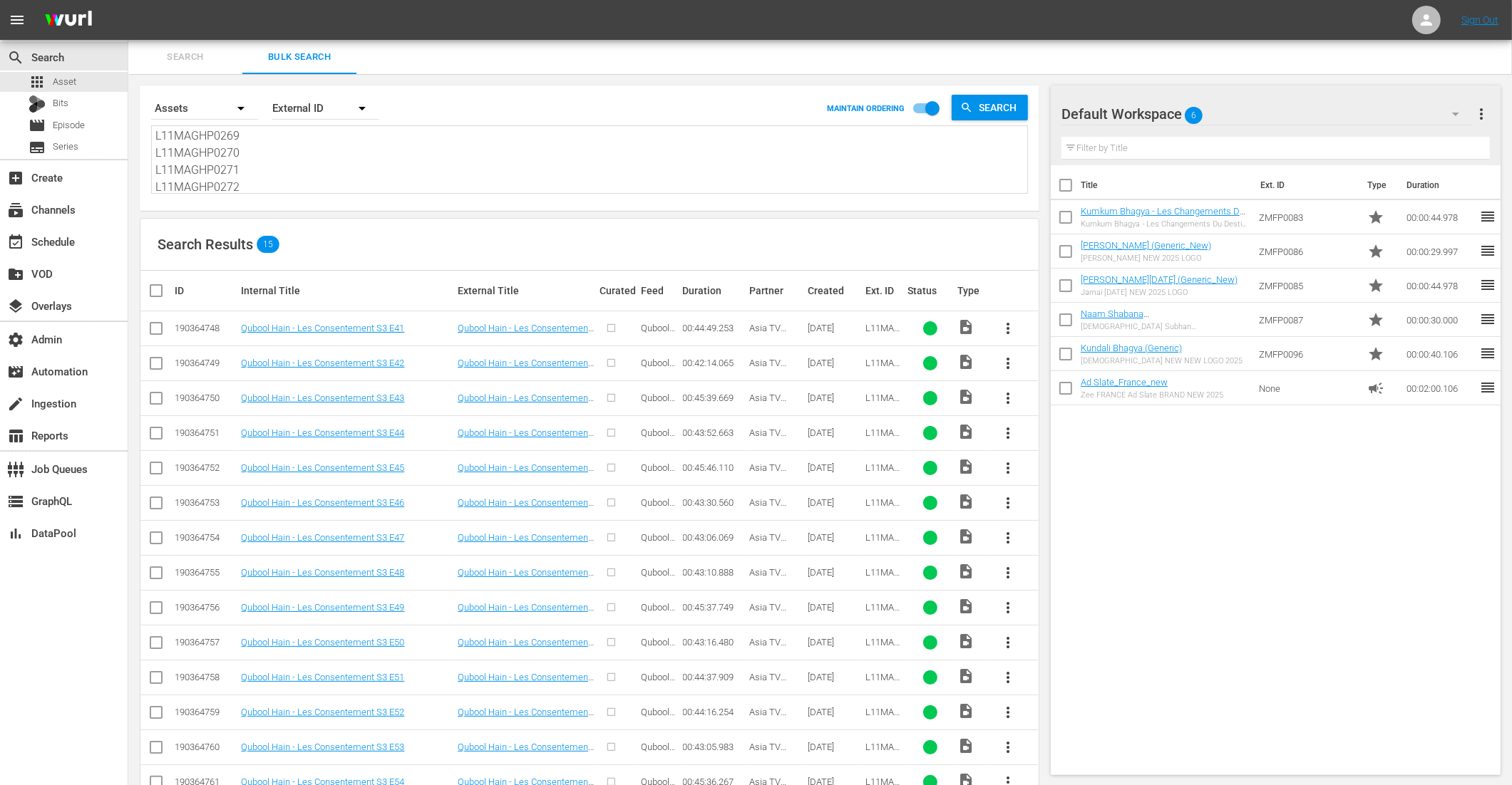
type textarea "L11MAGHP0258 L11MAGHP0259 L11MAGHP0260 L11MAGHP0261 L11MAGHP0262 L11MAGHP0263 L…"
click at [154, 289] on input "checkbox" at bounding box center [162, 291] width 28 height 17
checkbox input "true"
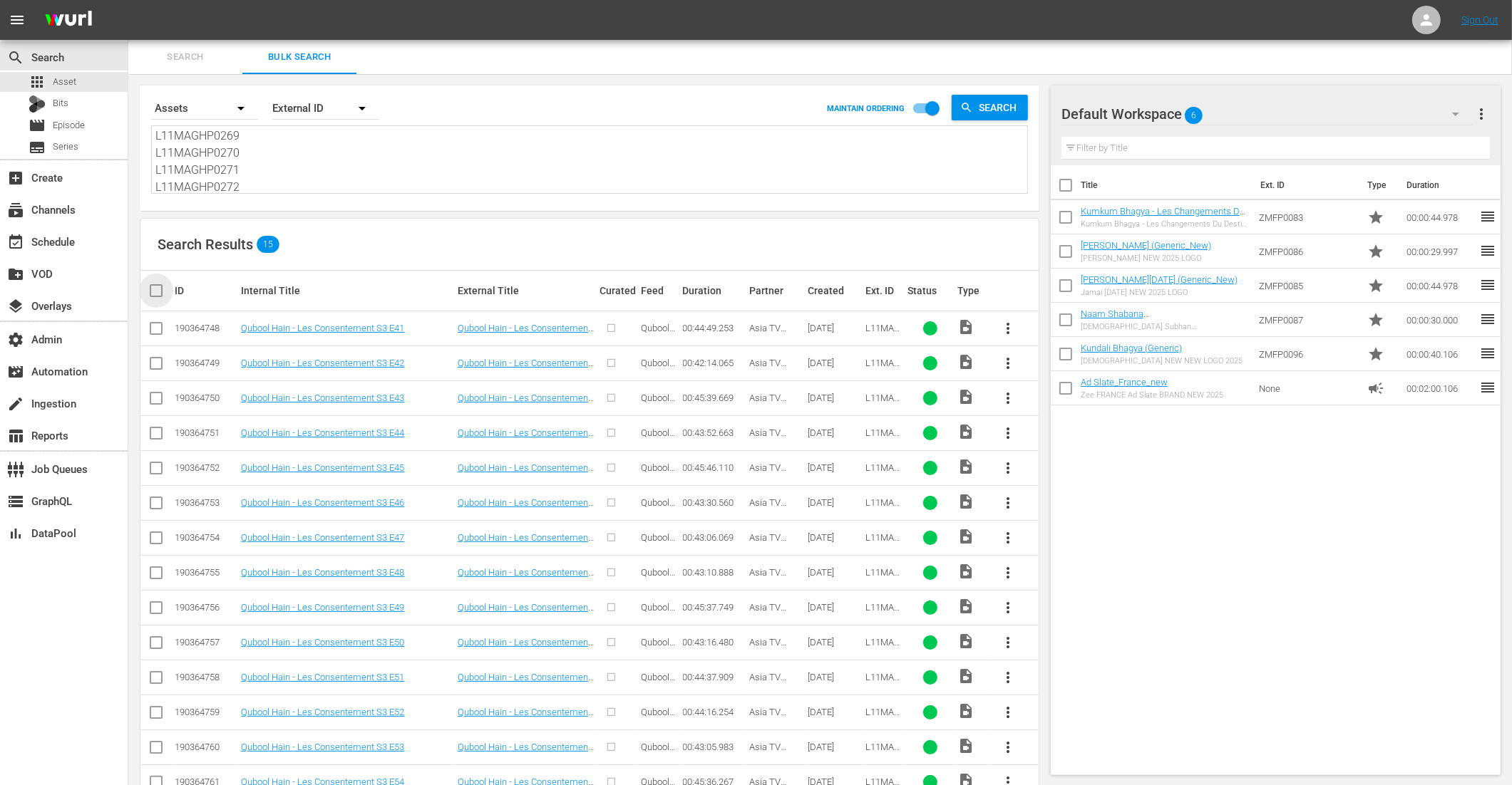
checkbox input "true"
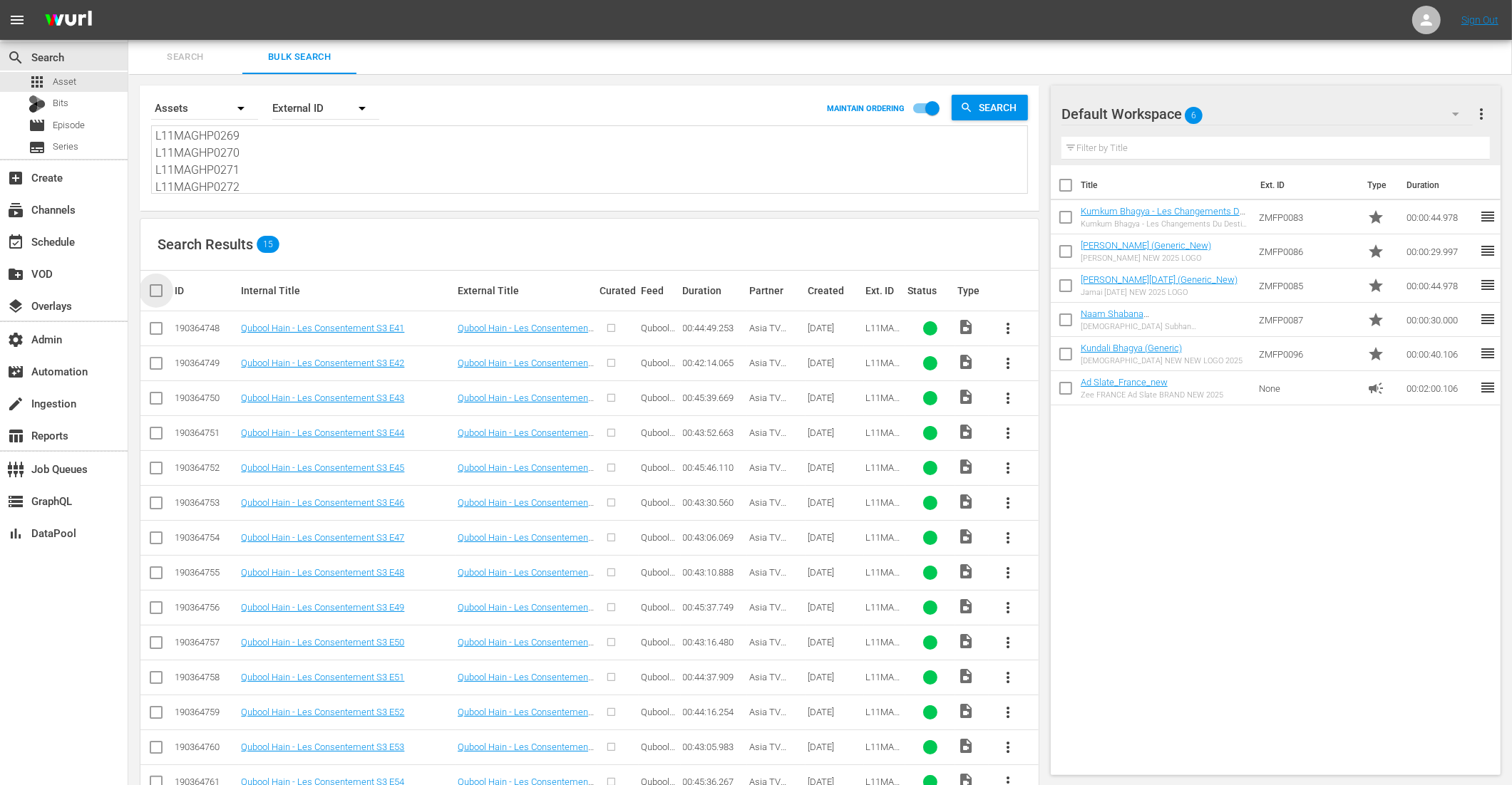
checkbox input "true"
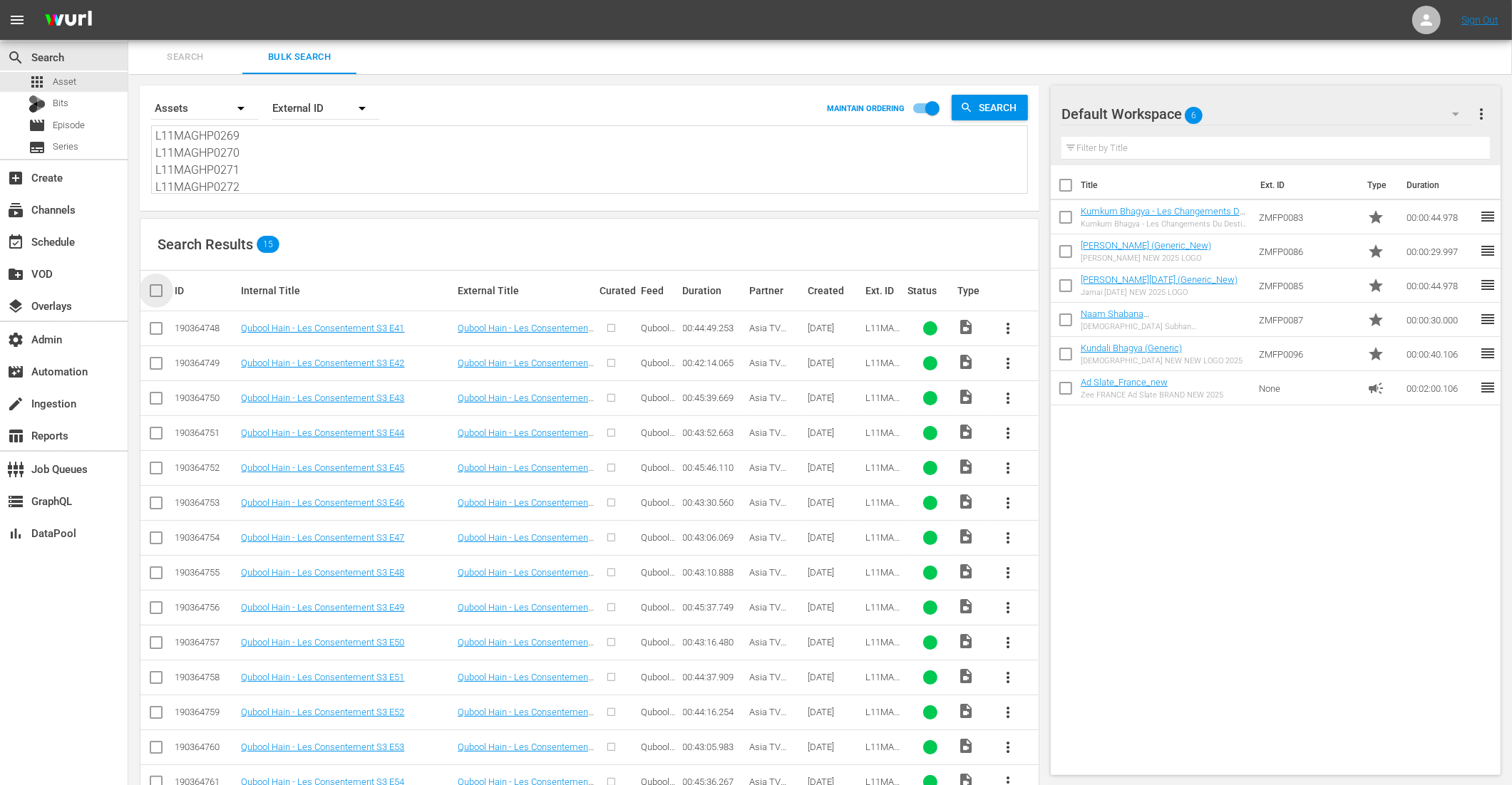
checkbox input "true"
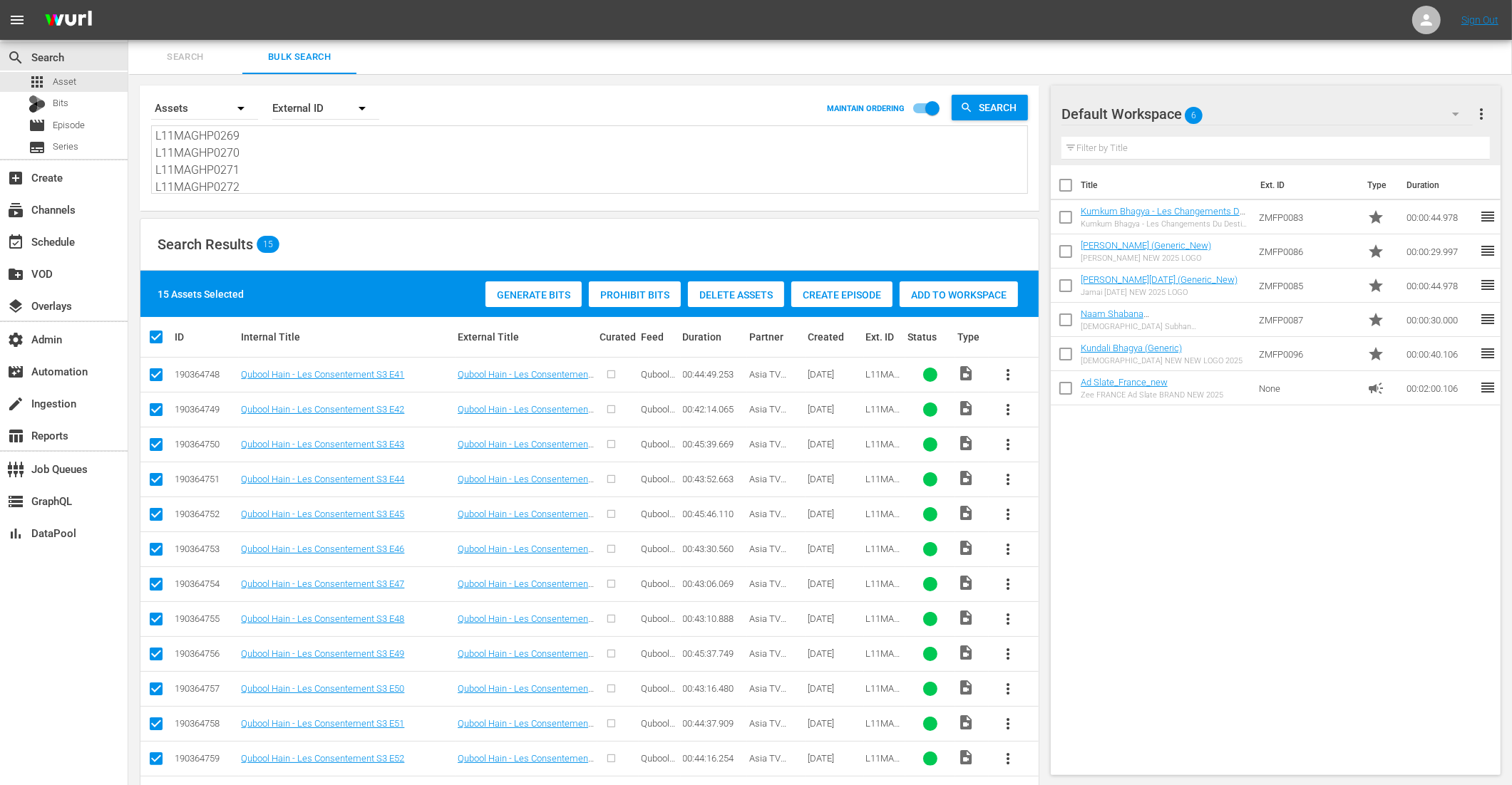
click at [833, 290] on span "Create Episode" at bounding box center [841, 295] width 101 height 12
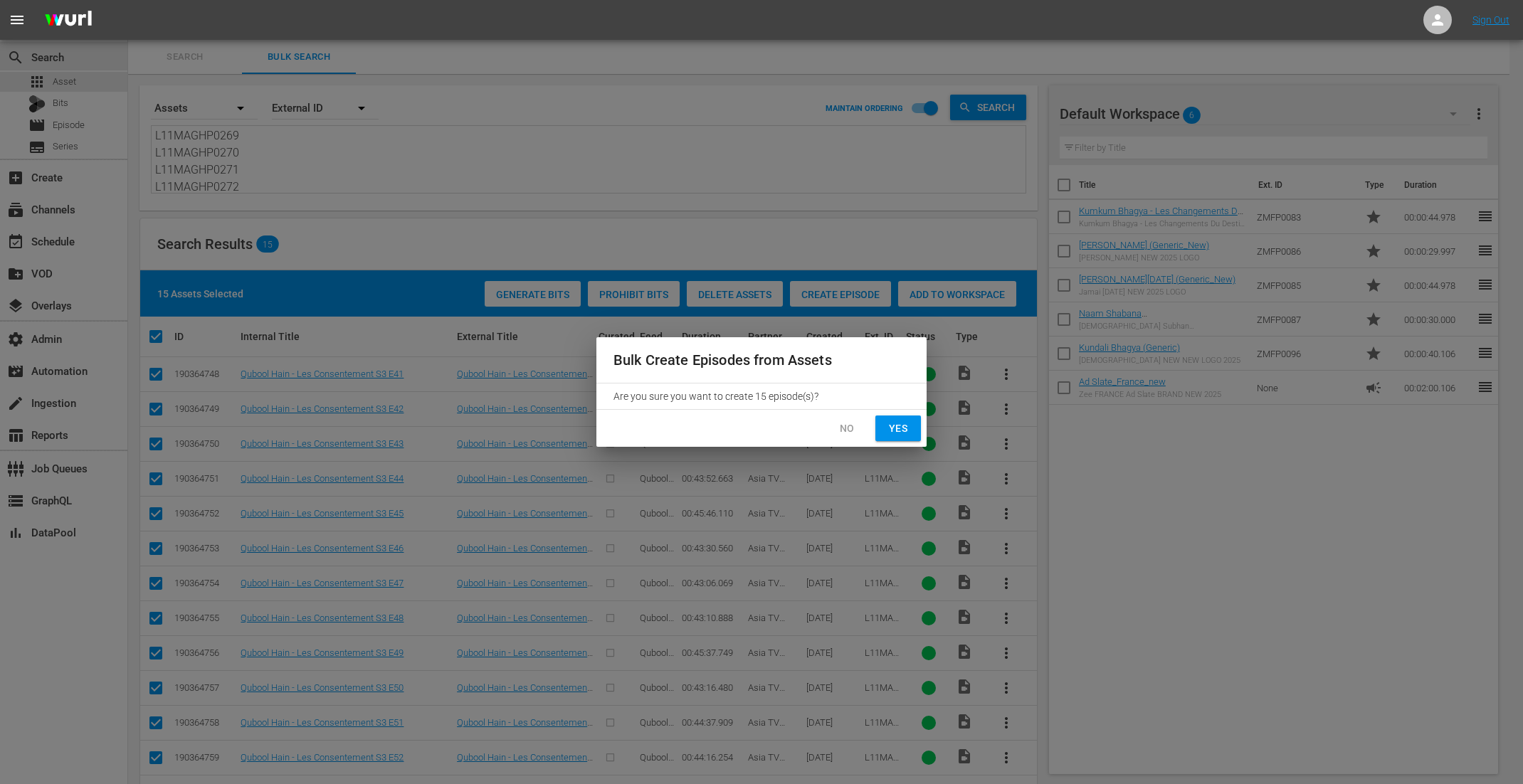
click at [883, 422] on button "Yes" at bounding box center [898, 428] width 45 height 26
checkbox input "false"
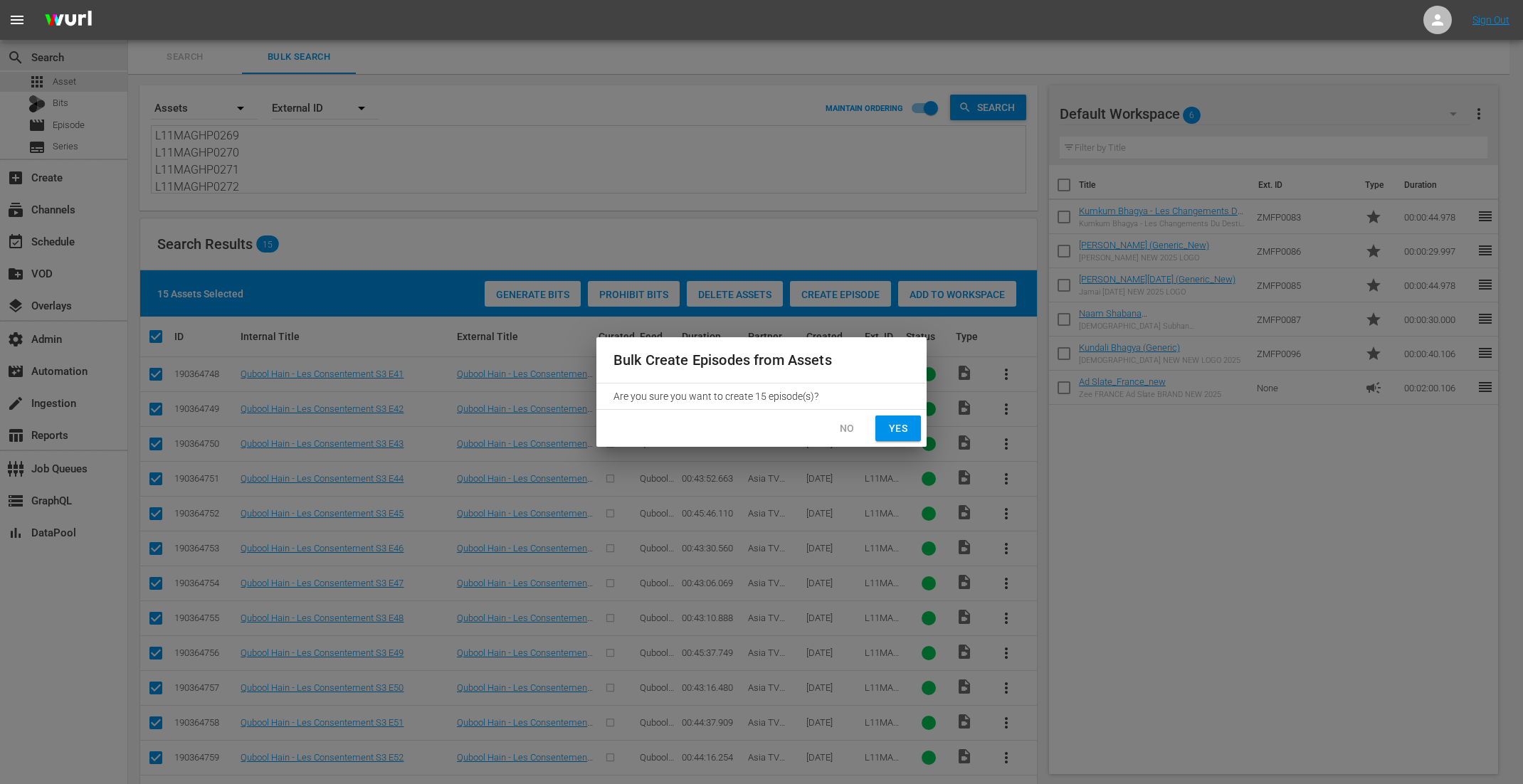
checkbox input "false"
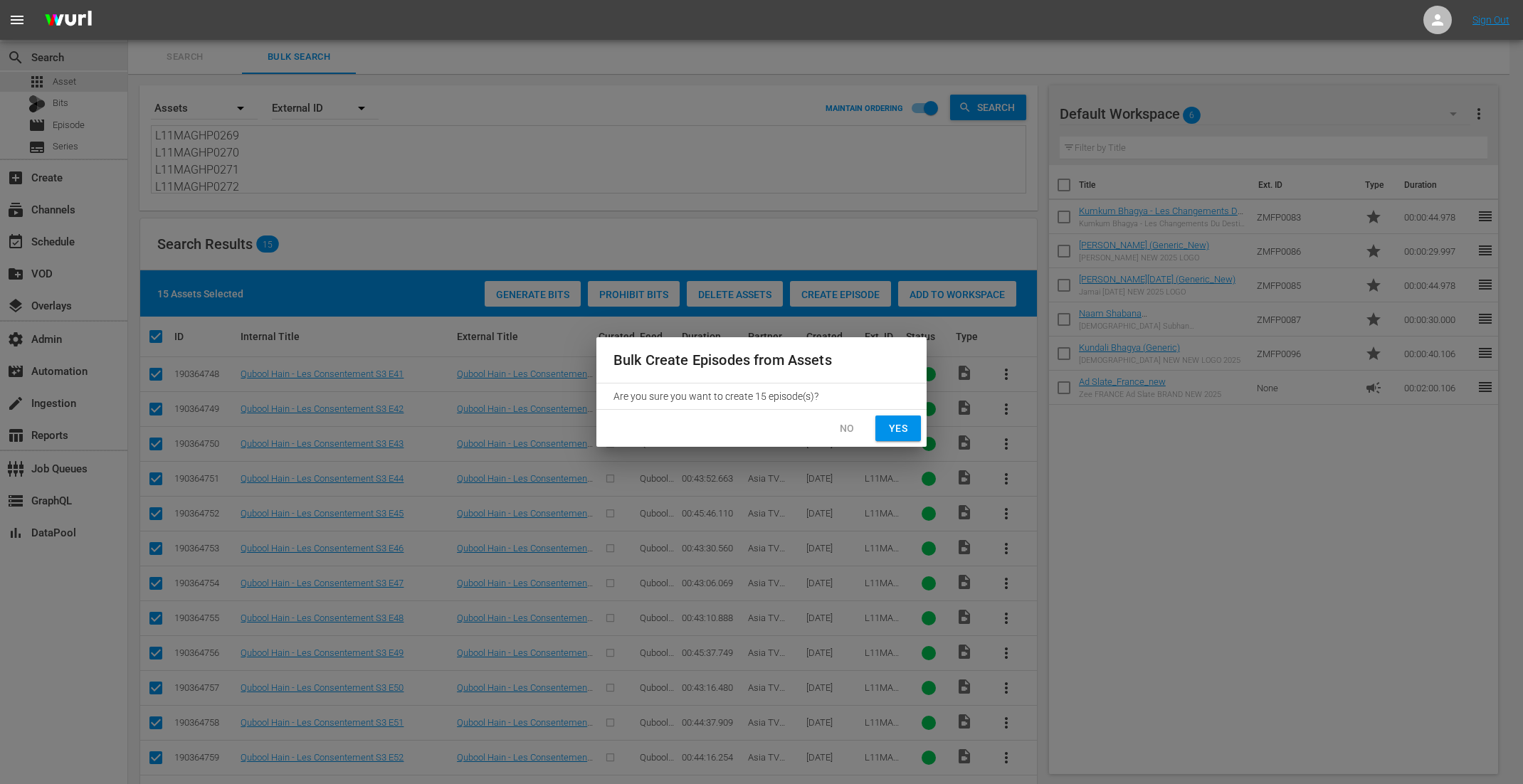
checkbox input "false"
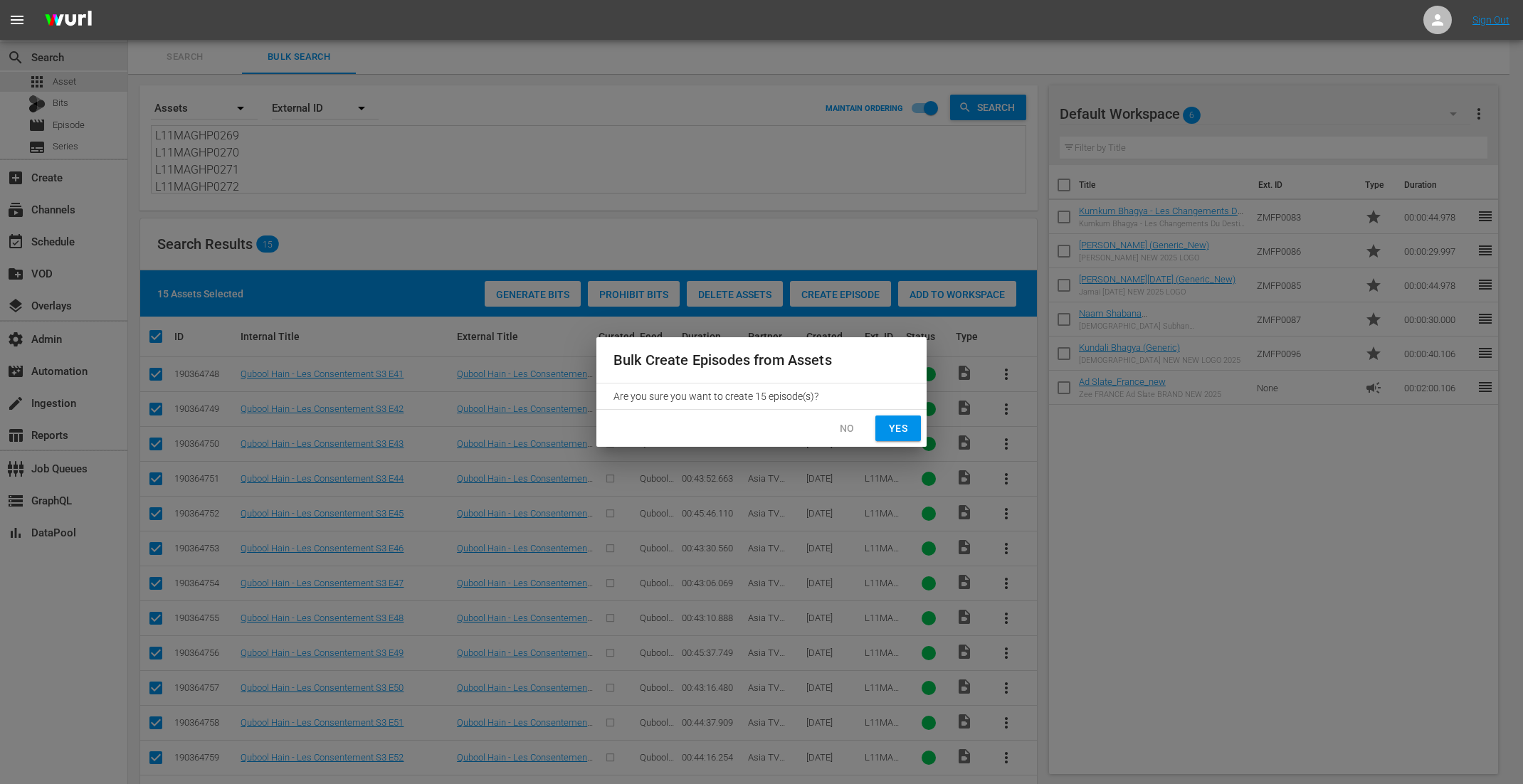
checkbox input "false"
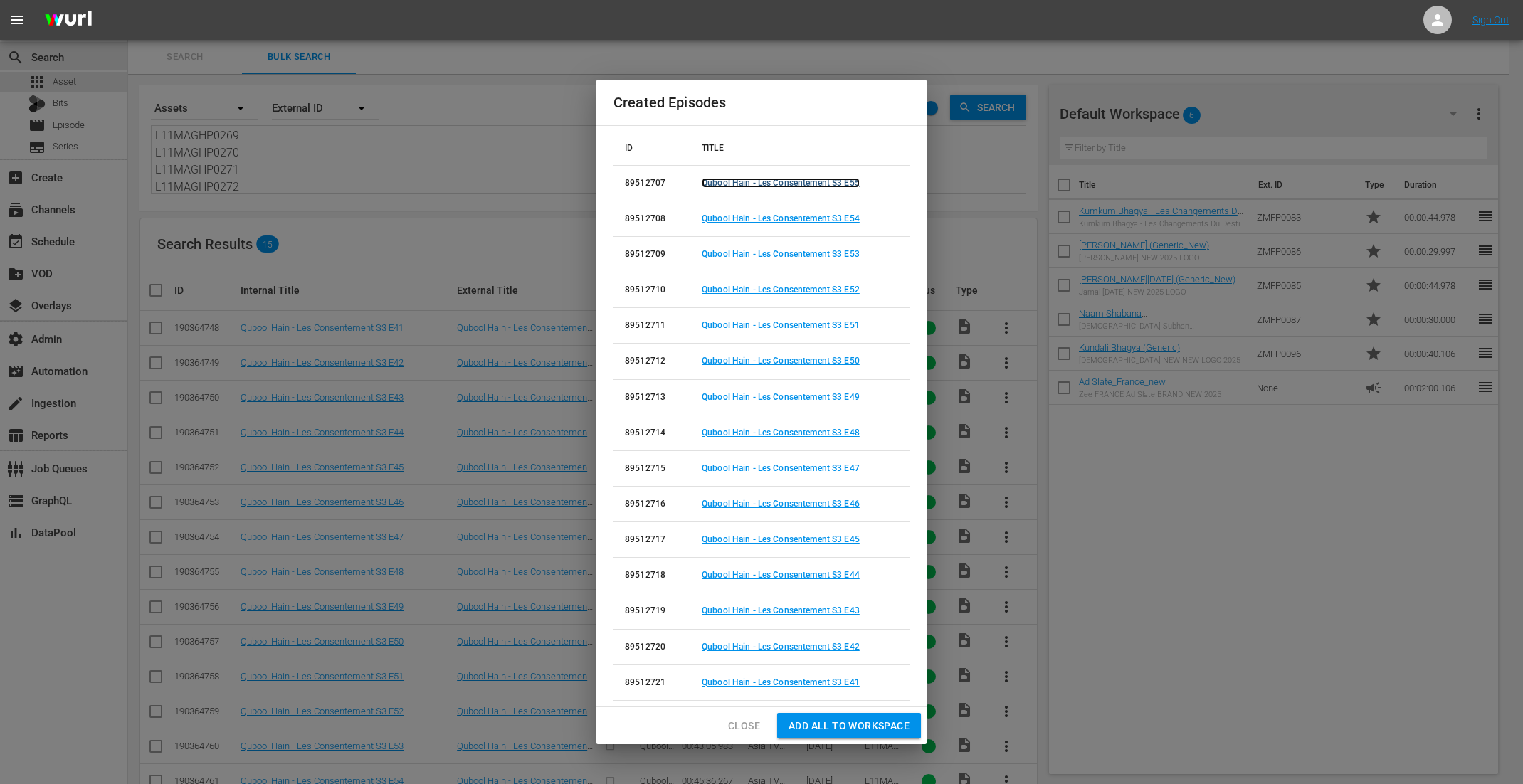
click at [803, 184] on link "Qubool Hain - Les Consentement S3 E55" at bounding box center [781, 183] width 158 height 10
click at [797, 215] on link "Qubool Hain - Les Consentement S3 E54" at bounding box center [781, 218] width 158 height 10
click at [796, 257] on link "Qubool Hain - Les Consentement S3 E53" at bounding box center [781, 254] width 158 height 10
click at [796, 292] on link "Qubool Hain - Les Consentement S3 E52" at bounding box center [781, 290] width 158 height 10
click at [797, 322] on link "Qubool Hain - Les Consentement S3 E51" at bounding box center [781, 325] width 158 height 10
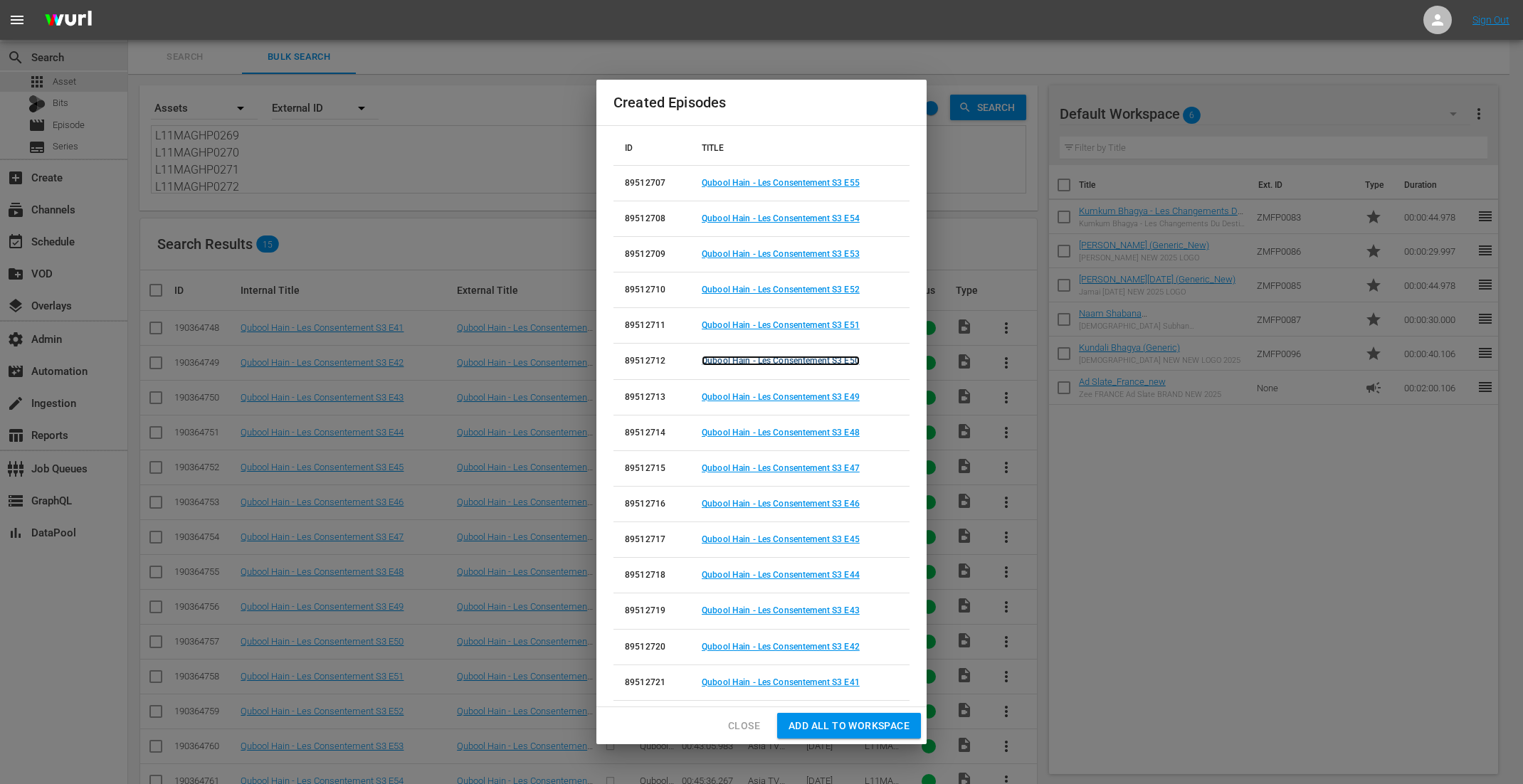
click at [795, 363] on link "Qubool Hain - Les Consentement S3 E50" at bounding box center [781, 361] width 158 height 10
click at [796, 395] on link "Qubool Hain - Les Consentement S3 E49" at bounding box center [781, 397] width 158 height 10
click at [795, 436] on link "Qubool Hain - Les Consentement S3 E48" at bounding box center [781, 433] width 158 height 10
click at [794, 474] on link "Qubool Hain - Les Consentement S3 E47" at bounding box center [781, 469] width 158 height 10
click at [793, 502] on link "Qubool Hain - Les Consentement S3 E46" at bounding box center [781, 504] width 158 height 10
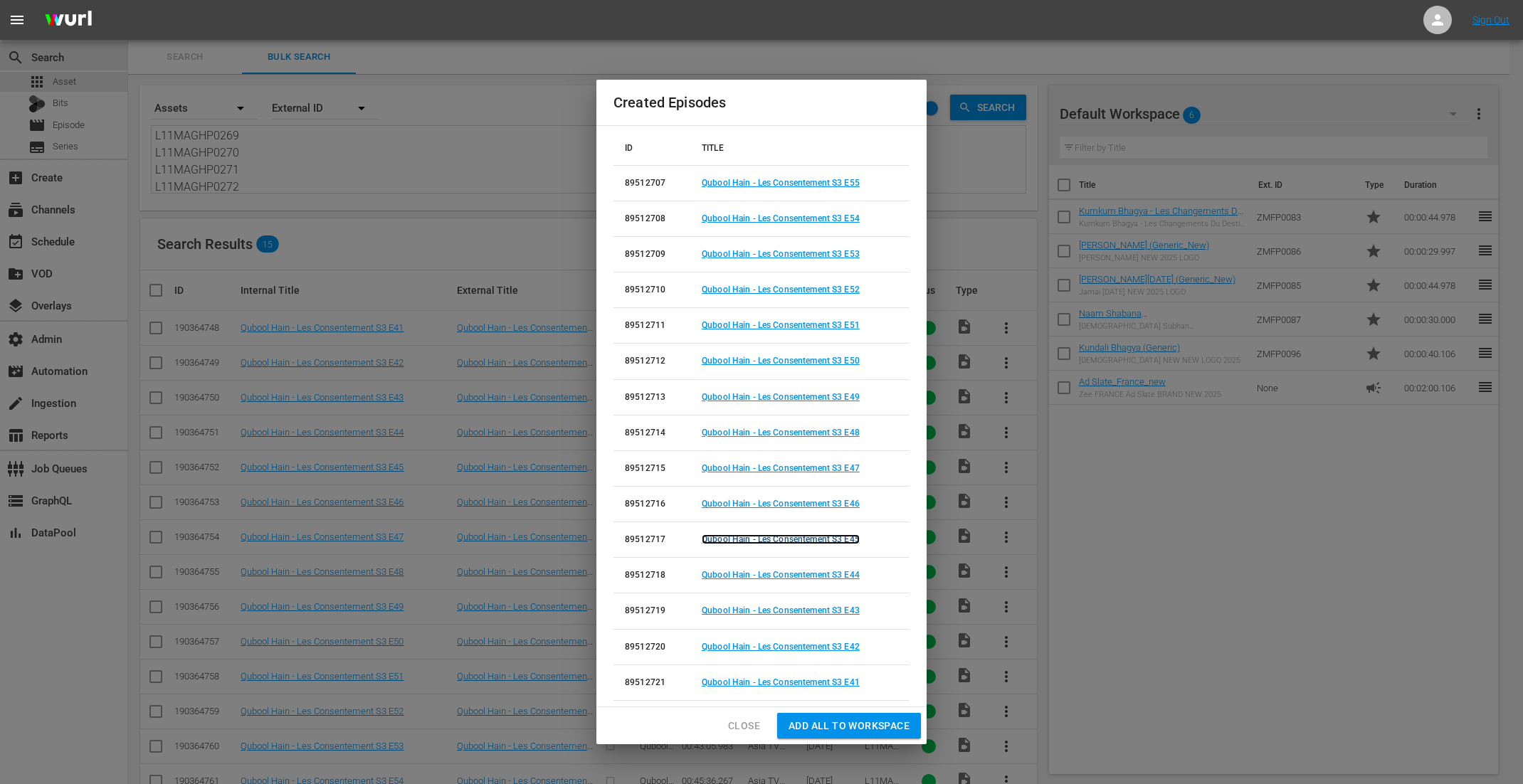
click at [792, 537] on link "Qubool Hain - Les Consentement S3 E45" at bounding box center [781, 540] width 158 height 10
click at [789, 576] on link "Qubool Hain - Les Consentement S3 E44" at bounding box center [781, 575] width 158 height 10
click at [784, 612] on link "Qubool Hain - Les Consentement S3 E43" at bounding box center [781, 611] width 158 height 10
click at [786, 646] on link "Qubool Hain - Les Consentement S3 E42" at bounding box center [781, 647] width 158 height 10
click at [777, 684] on link "Qubool Hain - Les Consentement S3 E41" at bounding box center [781, 683] width 158 height 10
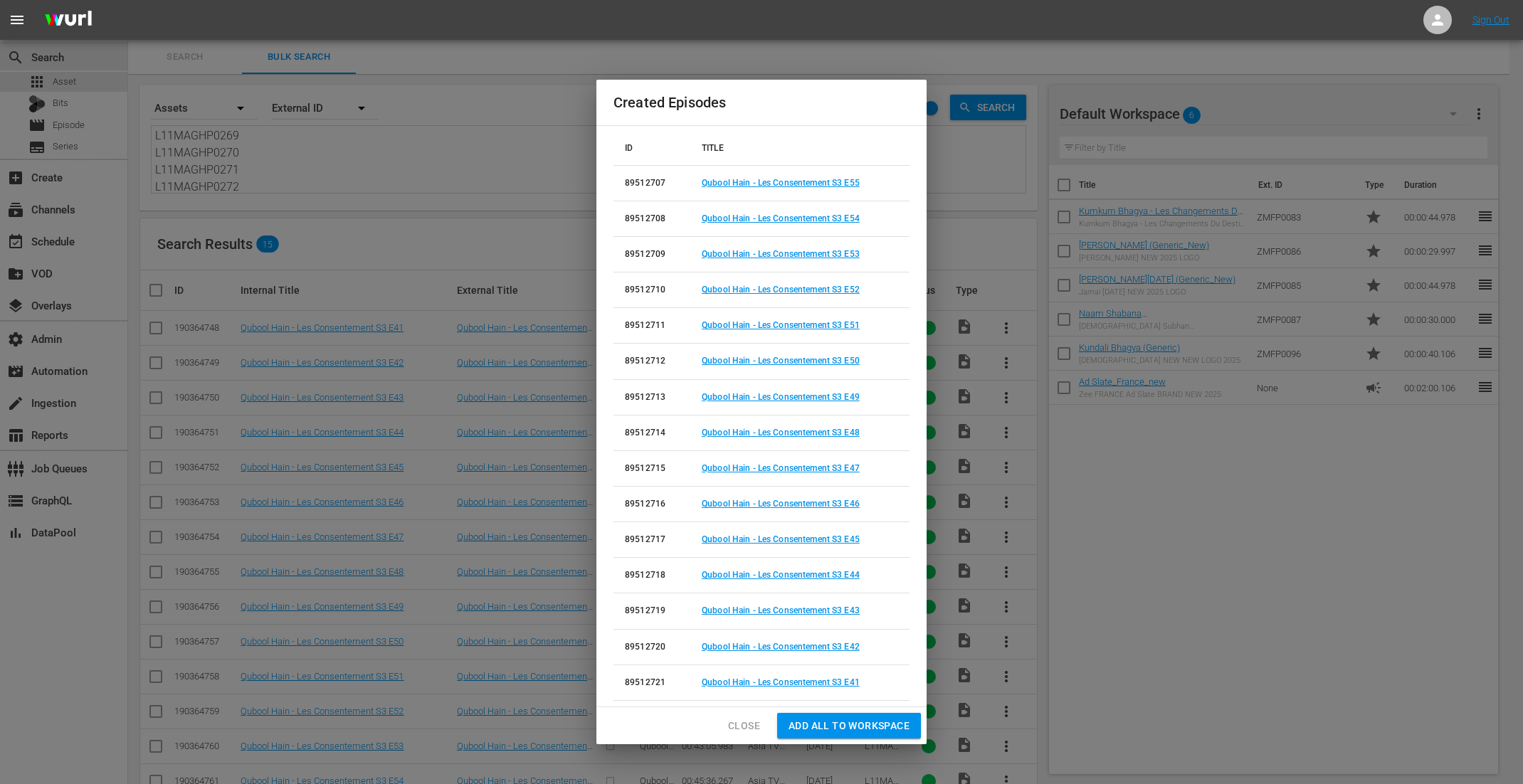
click at [742, 731] on span "Close" at bounding box center [744, 726] width 32 height 18
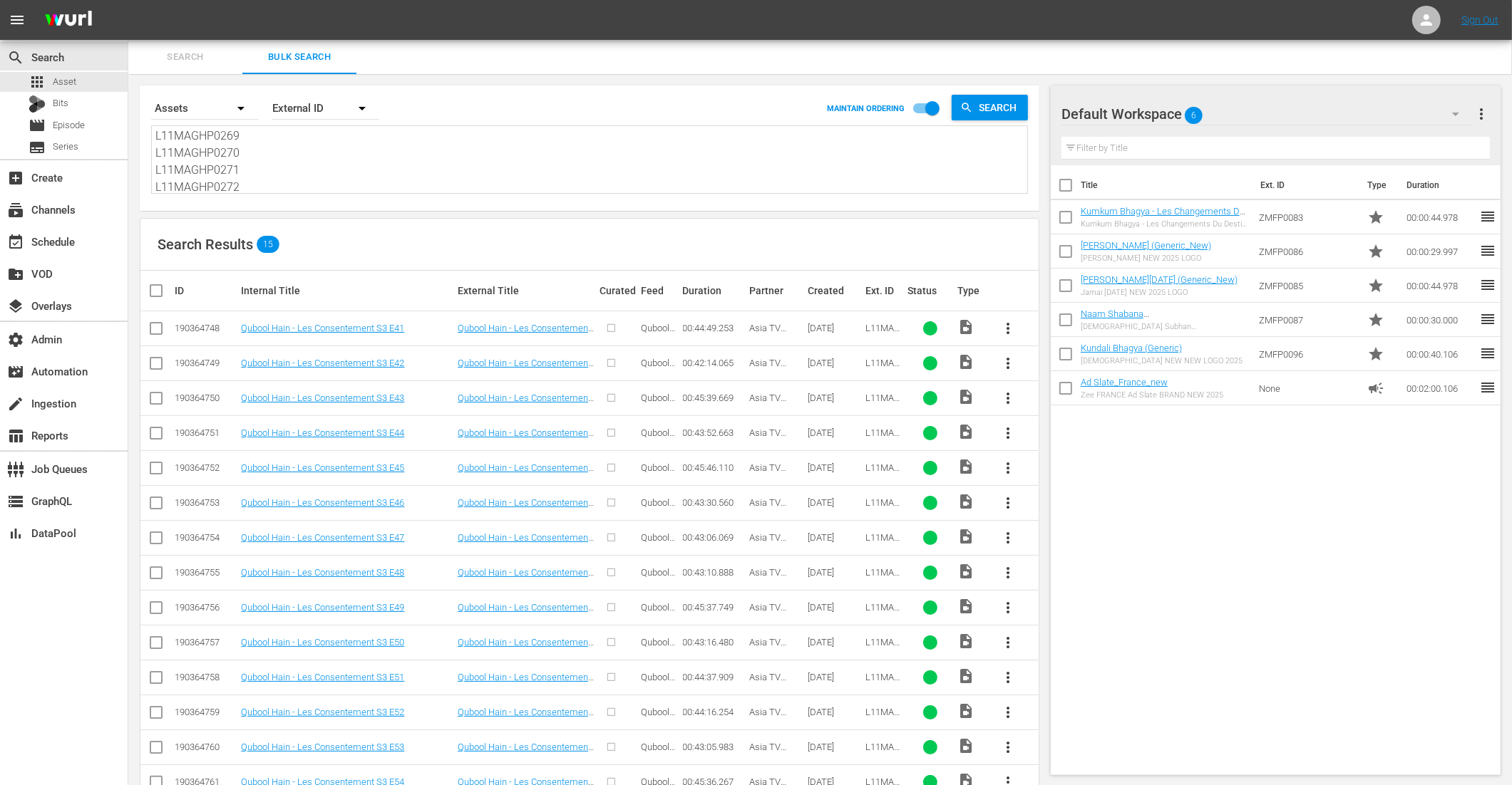
scroll to position [0, 0]
drag, startPoint x: 244, startPoint y: 186, endPoint x: 132, endPoint y: -13, distance: 228.4
click at [132, 0] on html "menu Sign Out search Search apps Asset Bits movie Episode subtitles Series add_…" at bounding box center [756, 392] width 1512 height 785
paste textarea "L11MAGHP0273 L11MAGHP0274 L11MAGHP0275 L11MAGHP0276 L11MAGHP0277 L11MAGHP0278 L…"
type textarea "L11MAGHP0273 L11MAGHP0274 L11MAGHP0275 L11MAGHP0276 L11MAGHP0277 L11MAGHP0278 L…"
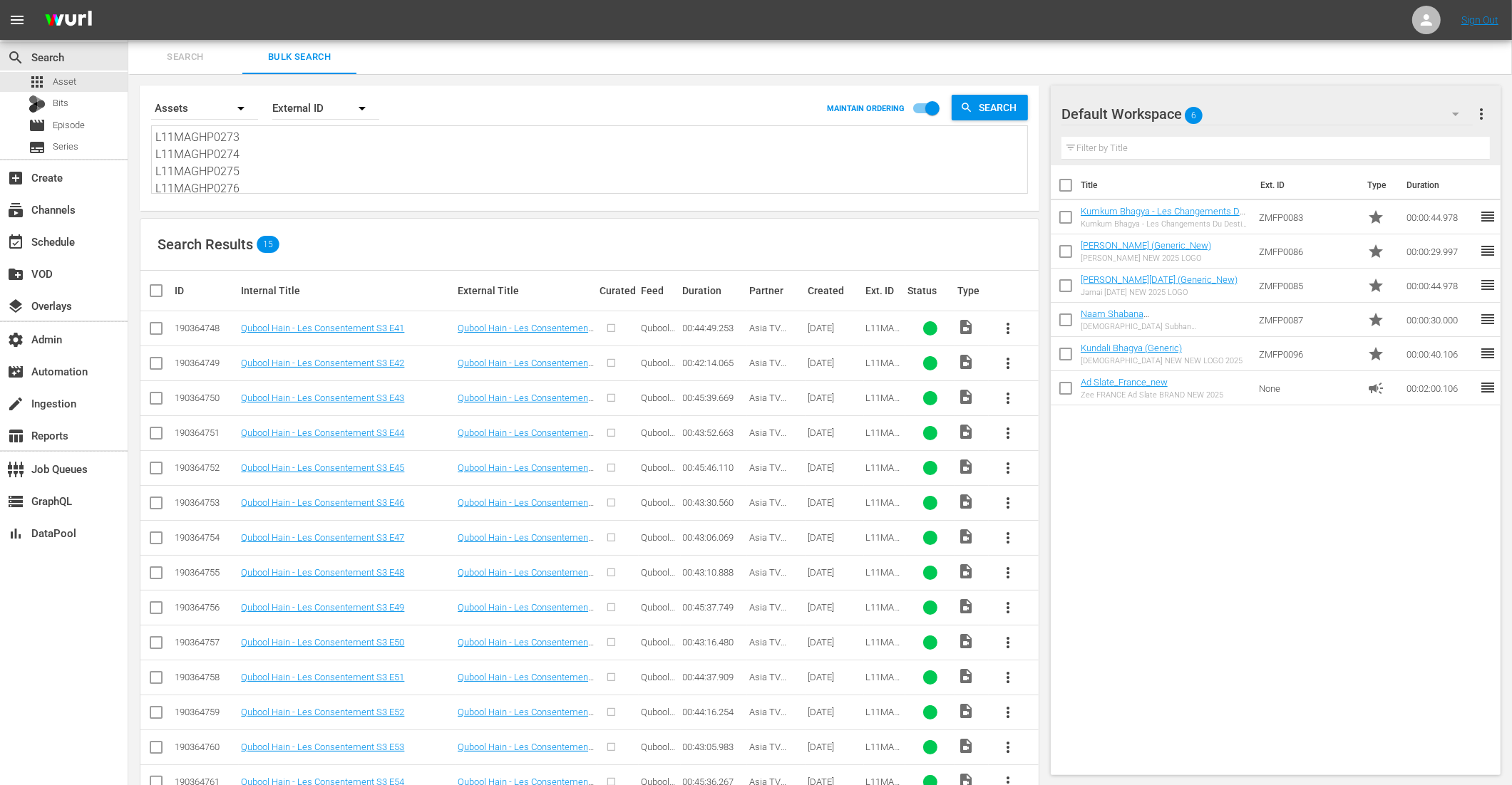
scroll to position [104, 0]
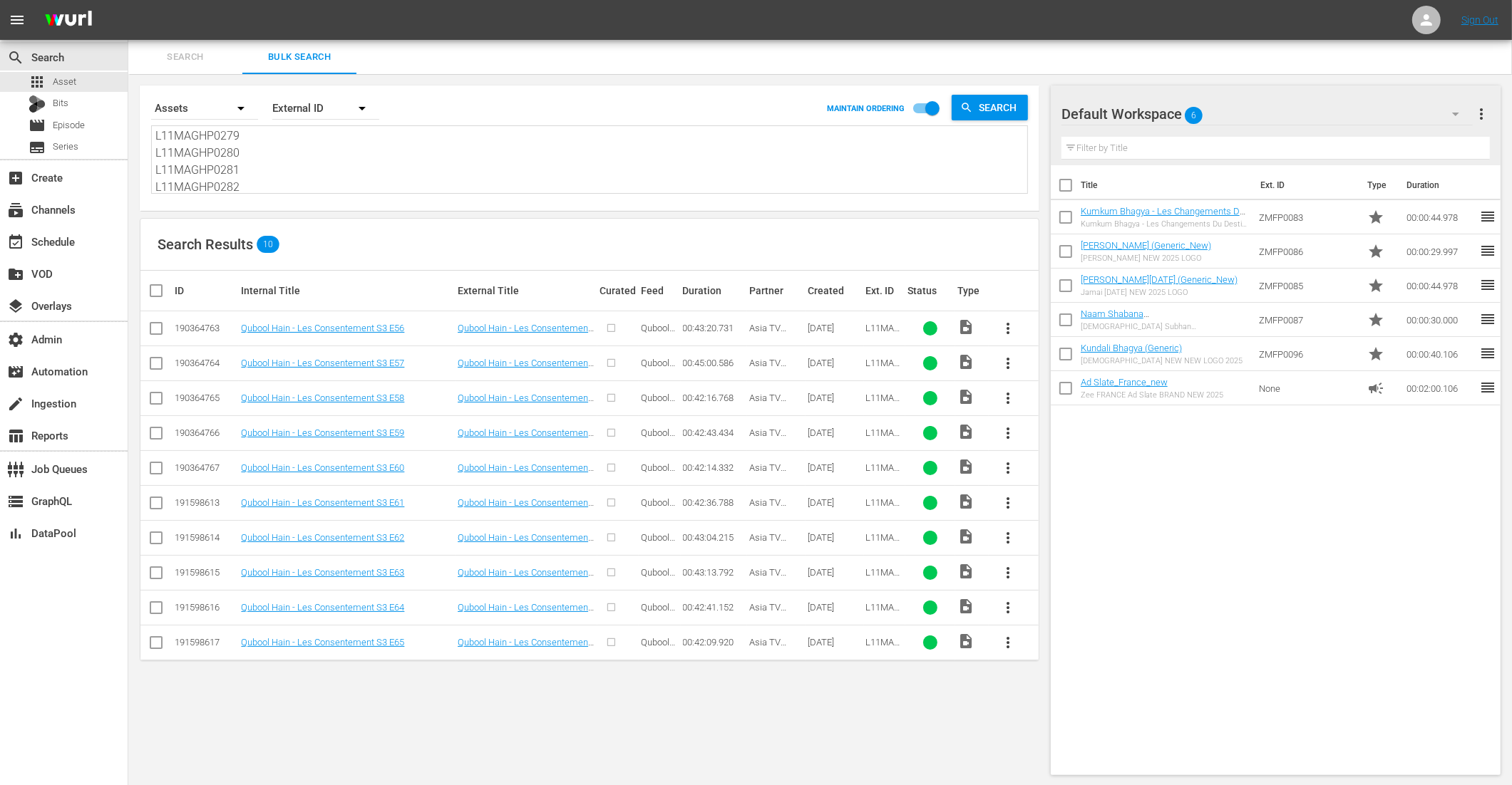
type textarea "L11MAGHP0273 L11MAGHP0274 L11MAGHP0275 L11MAGHP0276 L11MAGHP0277 L11MAGHP0278 L…"
click at [153, 287] on input "checkbox" at bounding box center [162, 291] width 28 height 17
checkbox input "true"
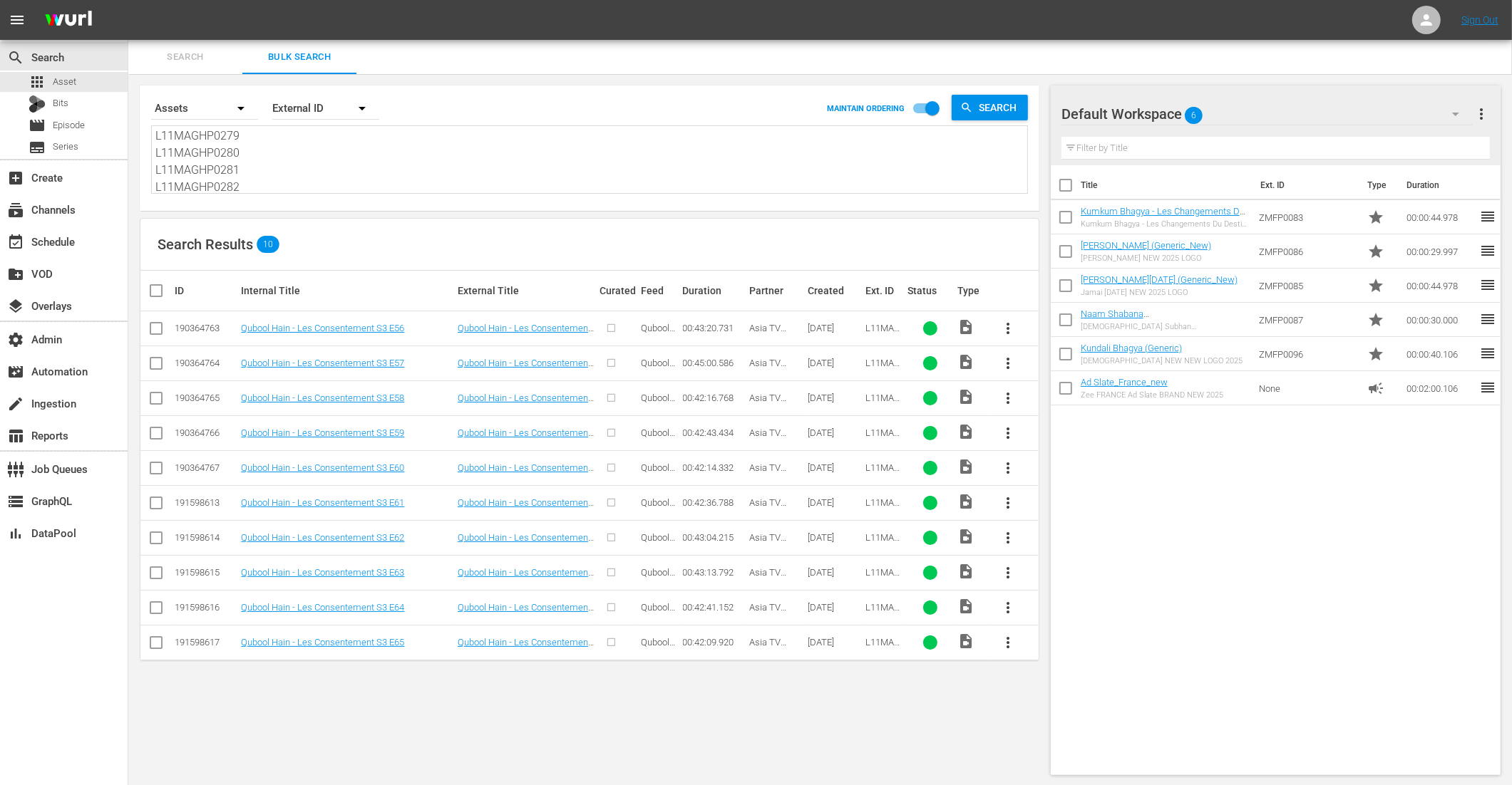
checkbox input "true"
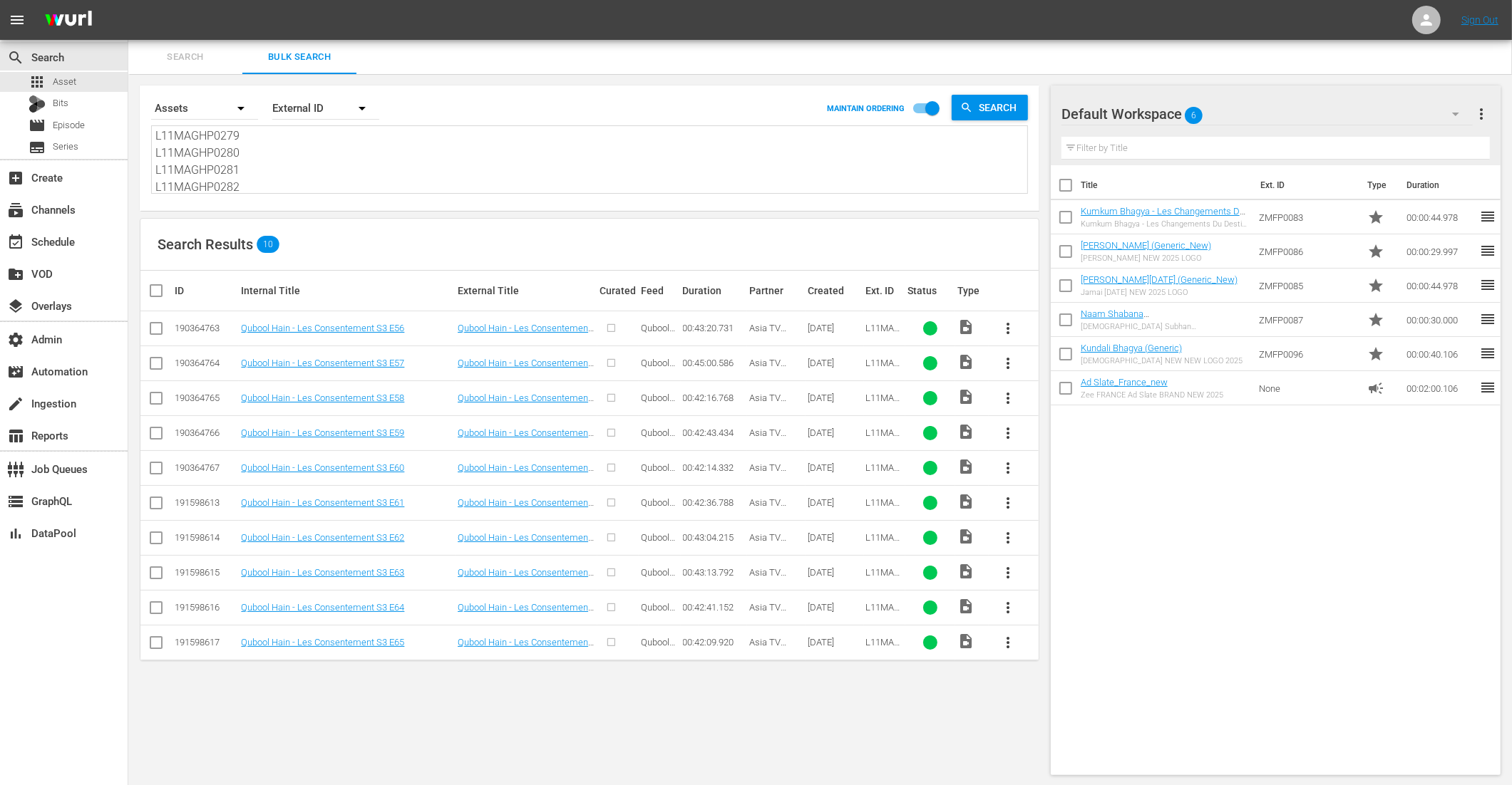
checkbox input "true"
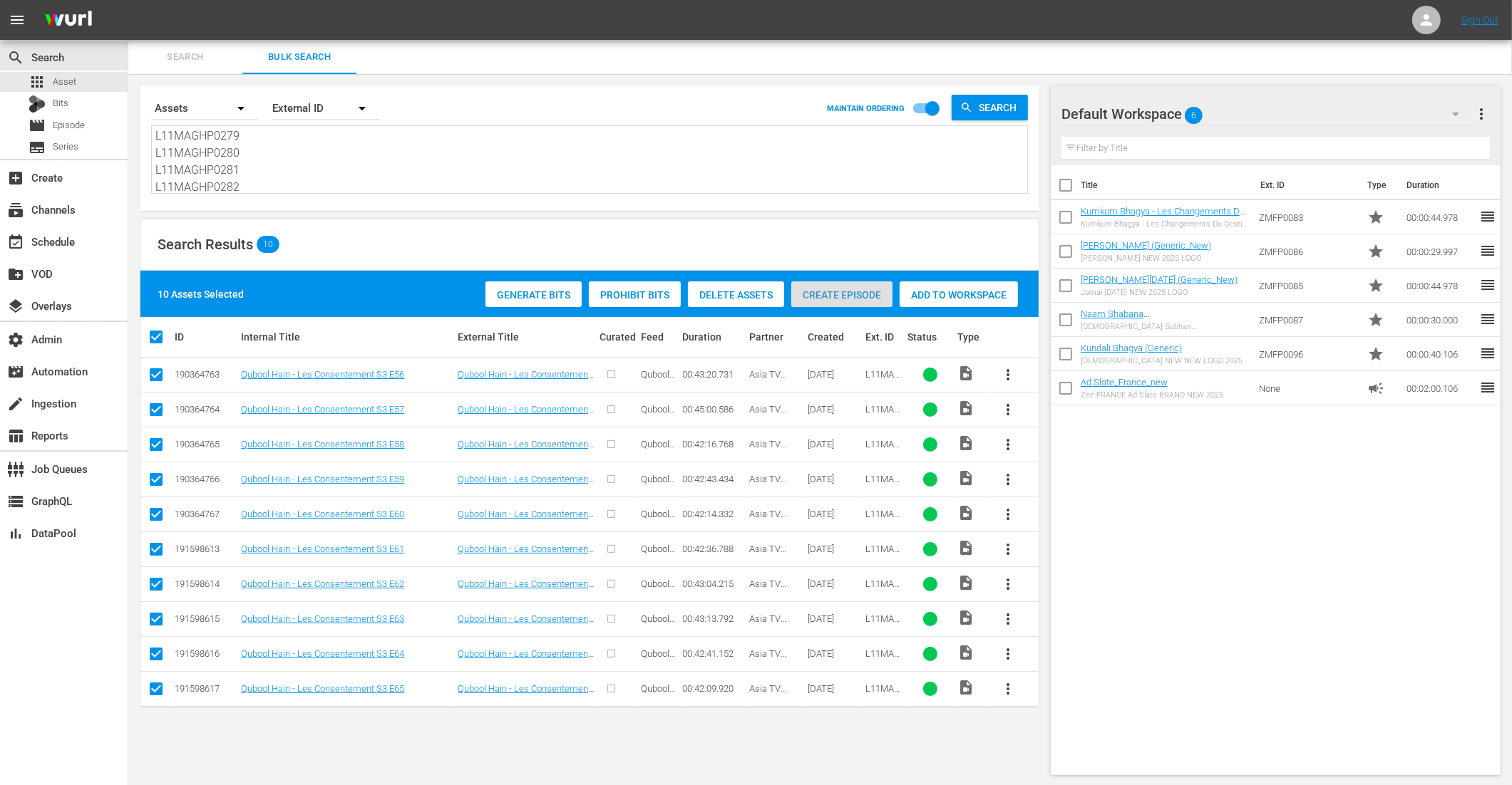
click at [828, 292] on span "Create Episode" at bounding box center [841, 295] width 101 height 12
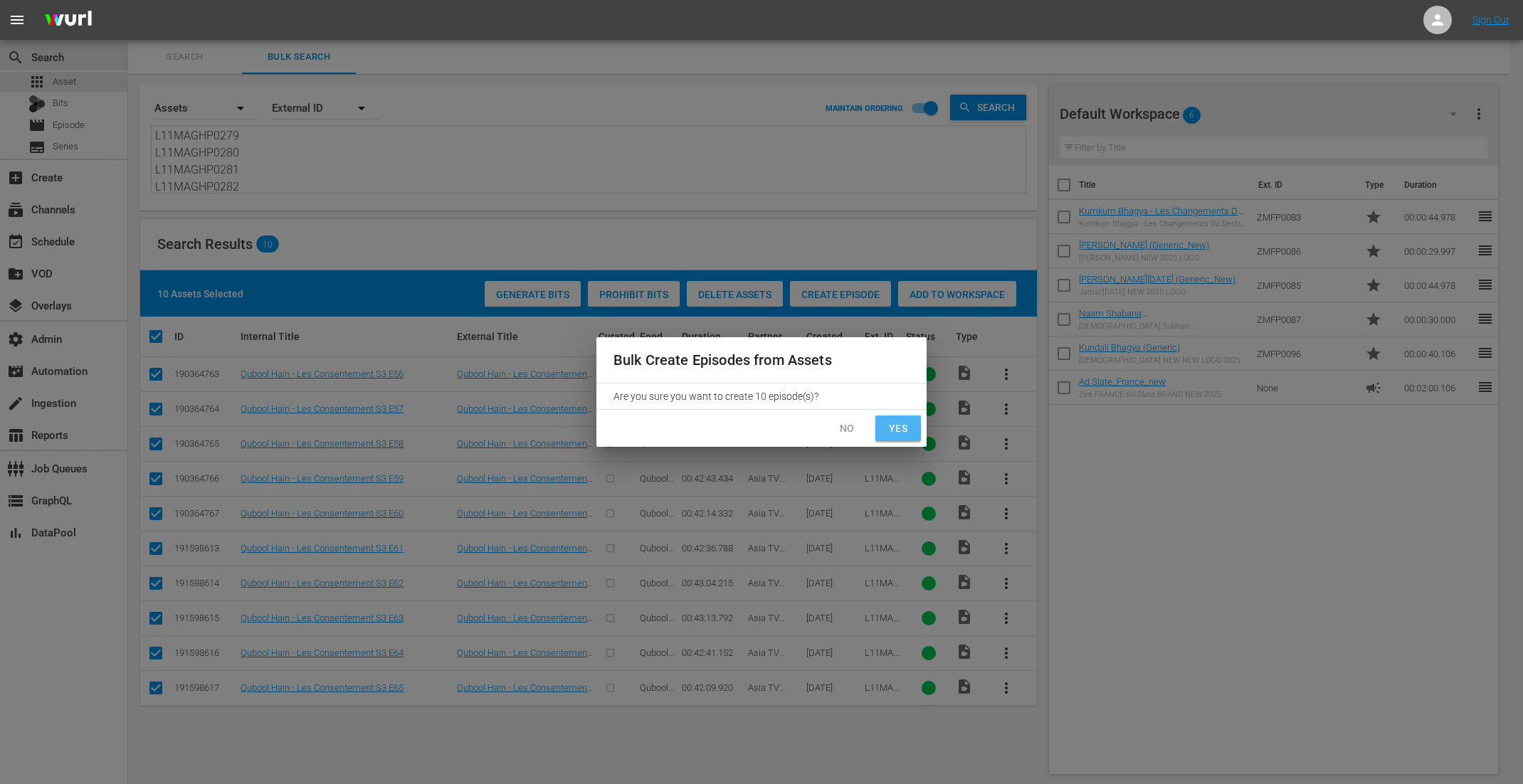
click at [885, 438] on button "Yes" at bounding box center [898, 428] width 45 height 26
checkbox input "false"
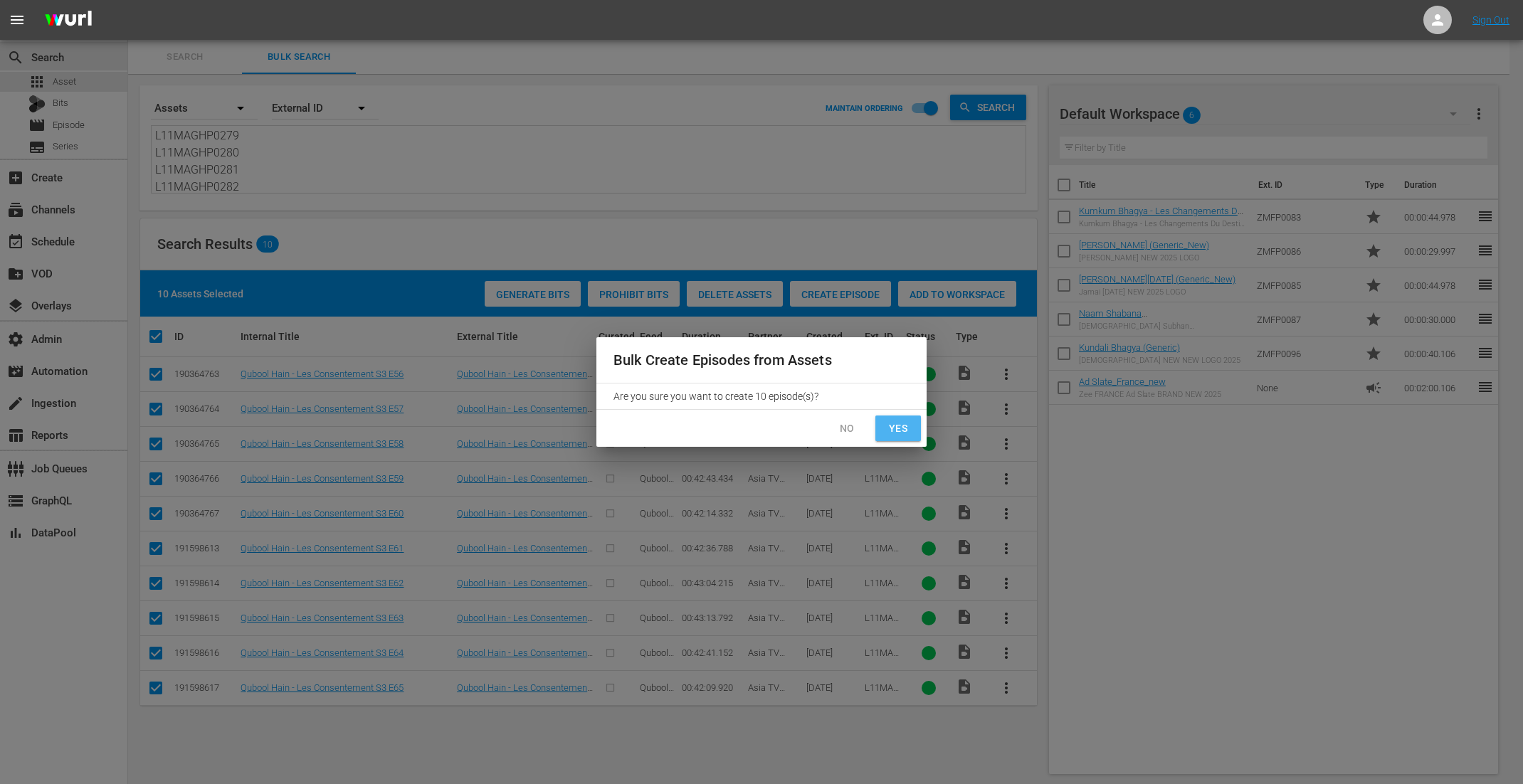
checkbox input "false"
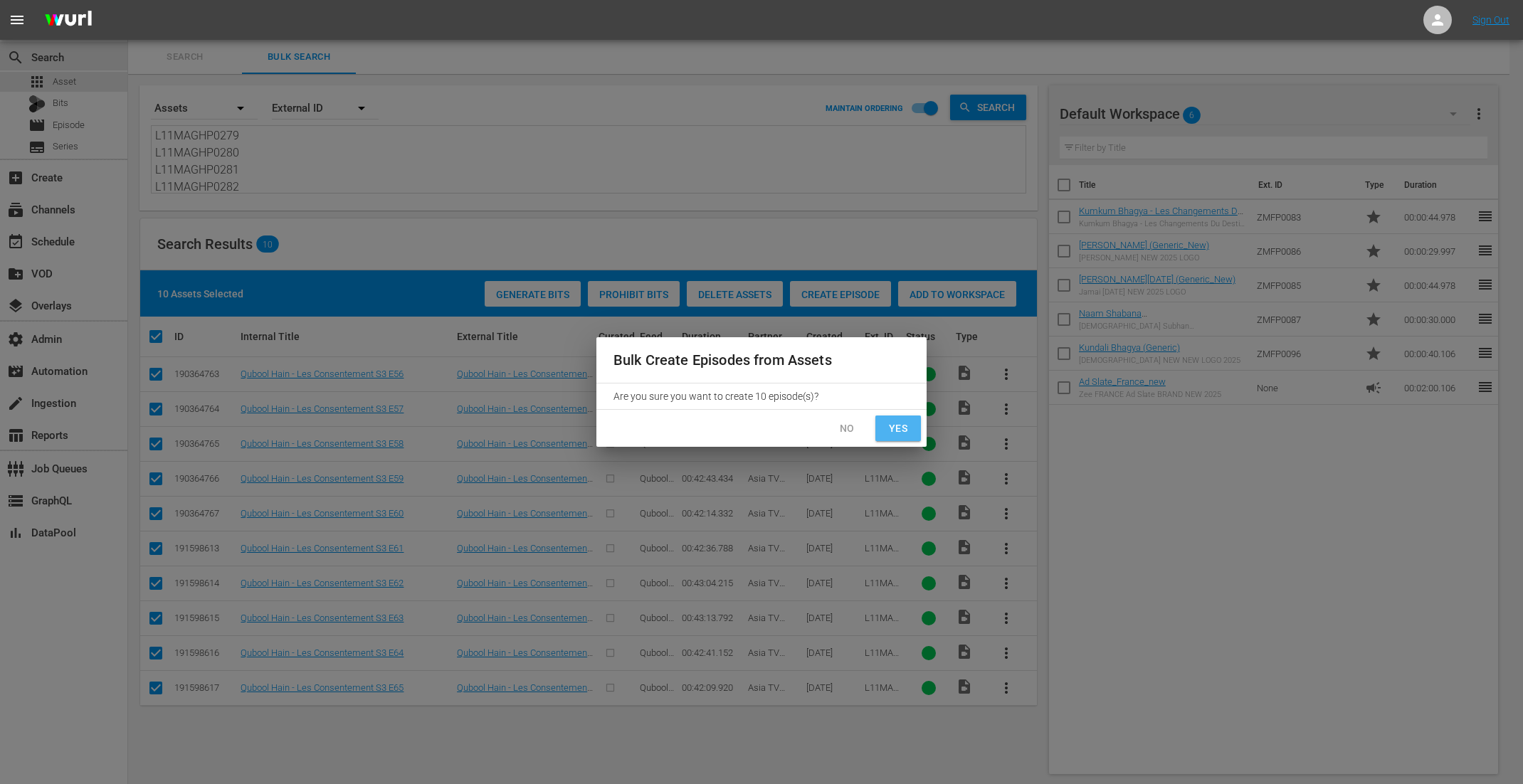
checkbox input "false"
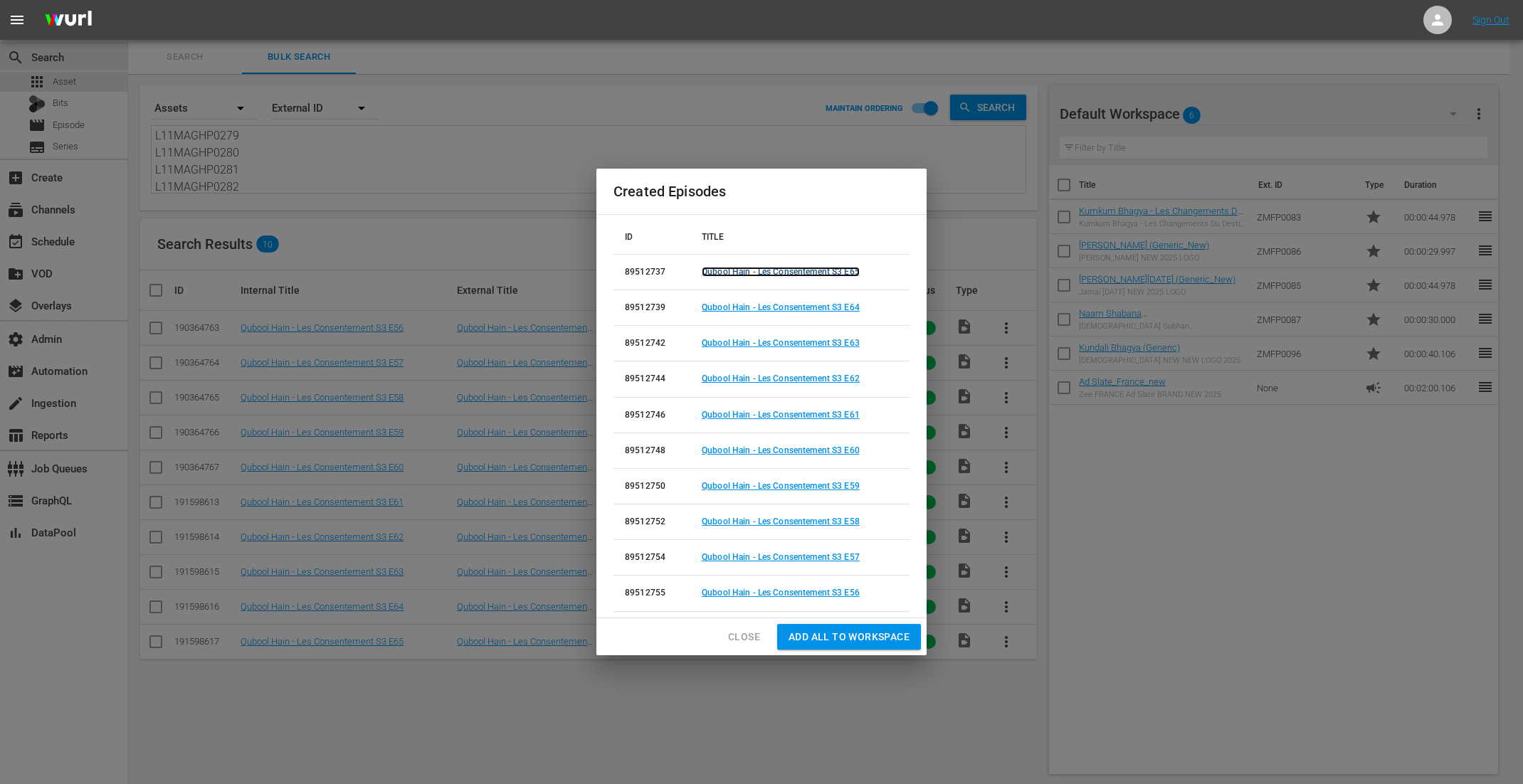
click at [803, 273] on link "Qubool Hain - Les Consentement S3 E65" at bounding box center [781, 272] width 158 height 10
click at [800, 307] on link "Qubool Hain - Les Consentement S3 E64" at bounding box center [781, 308] width 158 height 10
click at [808, 345] on link "Qubool Hain - Les Consentement S3 E63" at bounding box center [781, 343] width 158 height 10
click at [807, 377] on link "Qubool Hain - Les Consentement S3 E62" at bounding box center [781, 379] width 158 height 10
click at [812, 415] on link "Qubool Hain - Les Consentement S3 E61" at bounding box center [781, 415] width 158 height 10
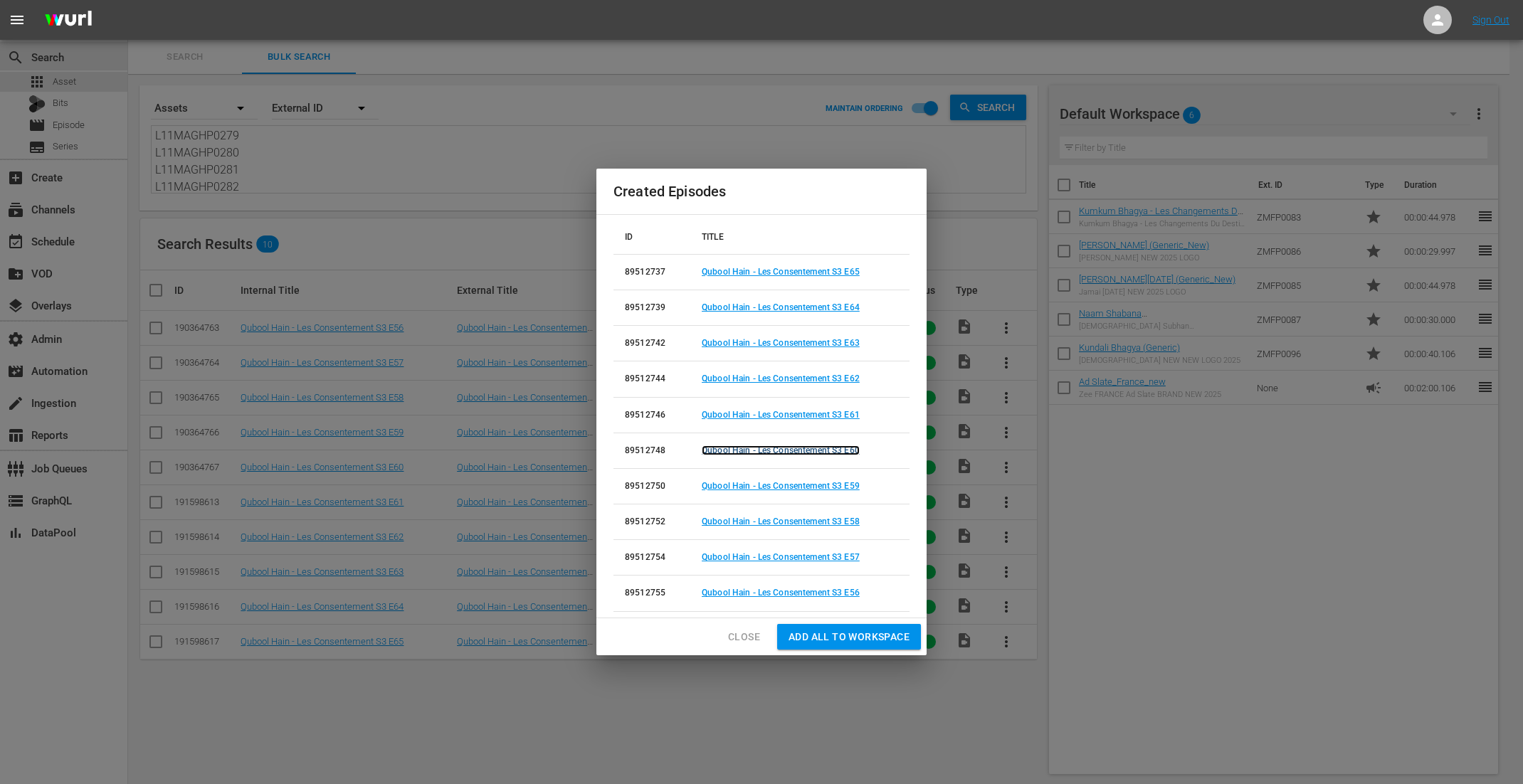
click at [808, 448] on link "Qubool Hain - Les Consentement S3 E60" at bounding box center [781, 451] width 158 height 10
click at [808, 484] on link "Qubool Hain - Les Consentement S3 E59" at bounding box center [781, 486] width 158 height 10
click at [806, 523] on link "Qubool Hain - Les Consentement S3 E58" at bounding box center [781, 522] width 158 height 10
click at [803, 558] on link "Qubool Hain - Les Consentement S3 E57" at bounding box center [781, 557] width 158 height 10
click at [798, 597] on link "Qubool Hain - Les Consentement S3 E56" at bounding box center [781, 593] width 158 height 10
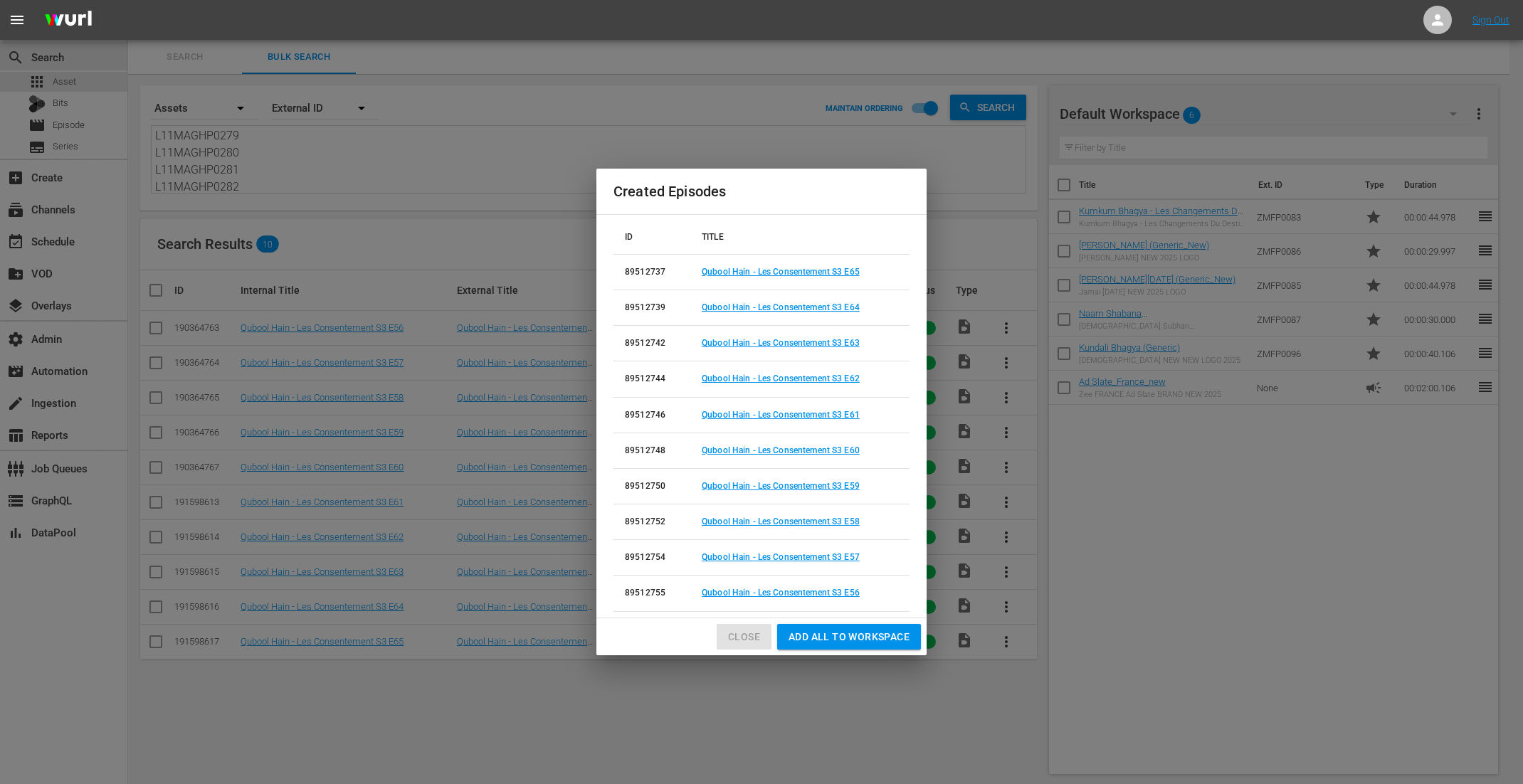
click at [738, 636] on span "Close" at bounding box center [744, 637] width 32 height 18
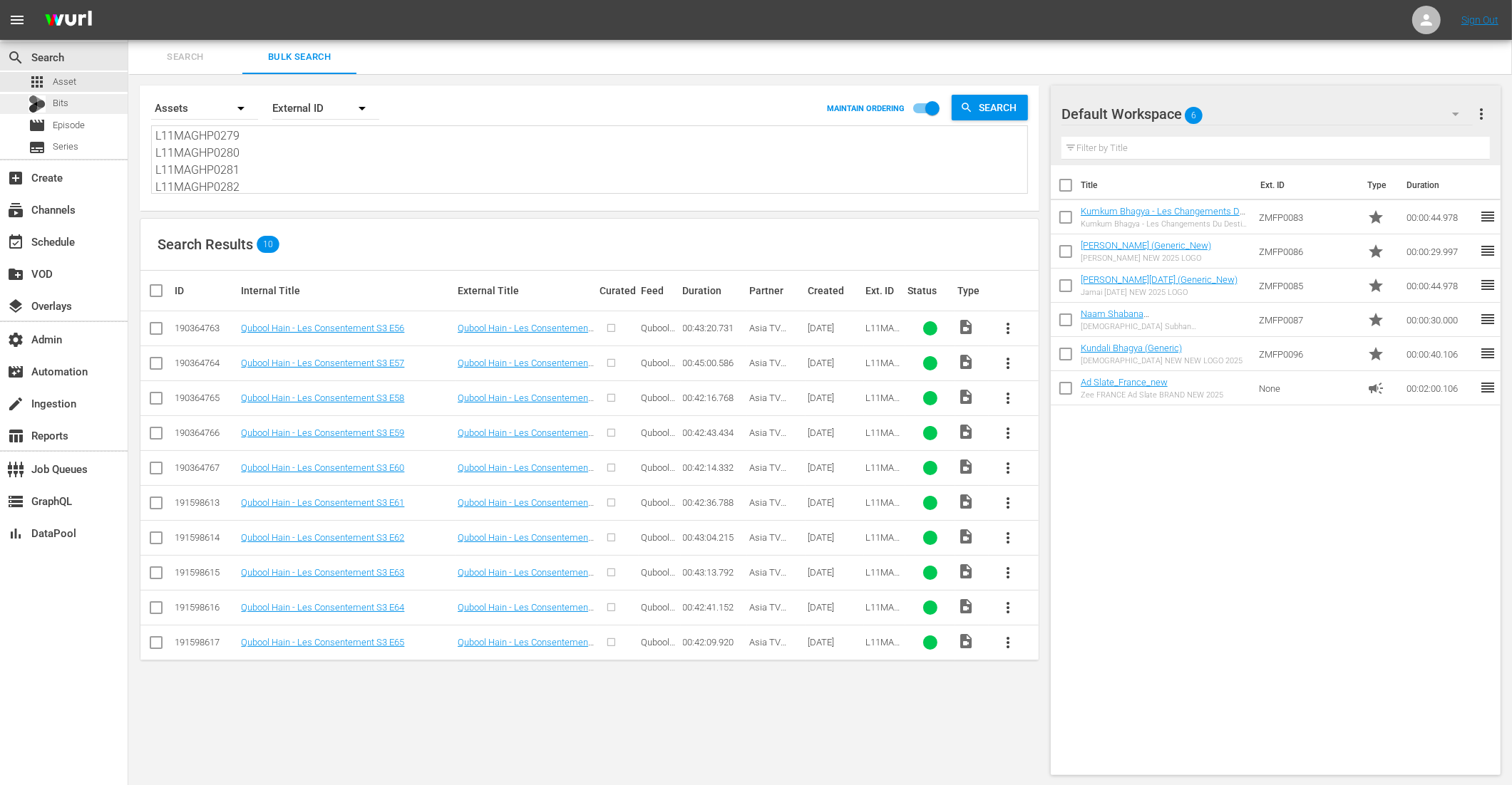
click at [51, 99] on div "Bits" at bounding box center [49, 104] width 40 height 20
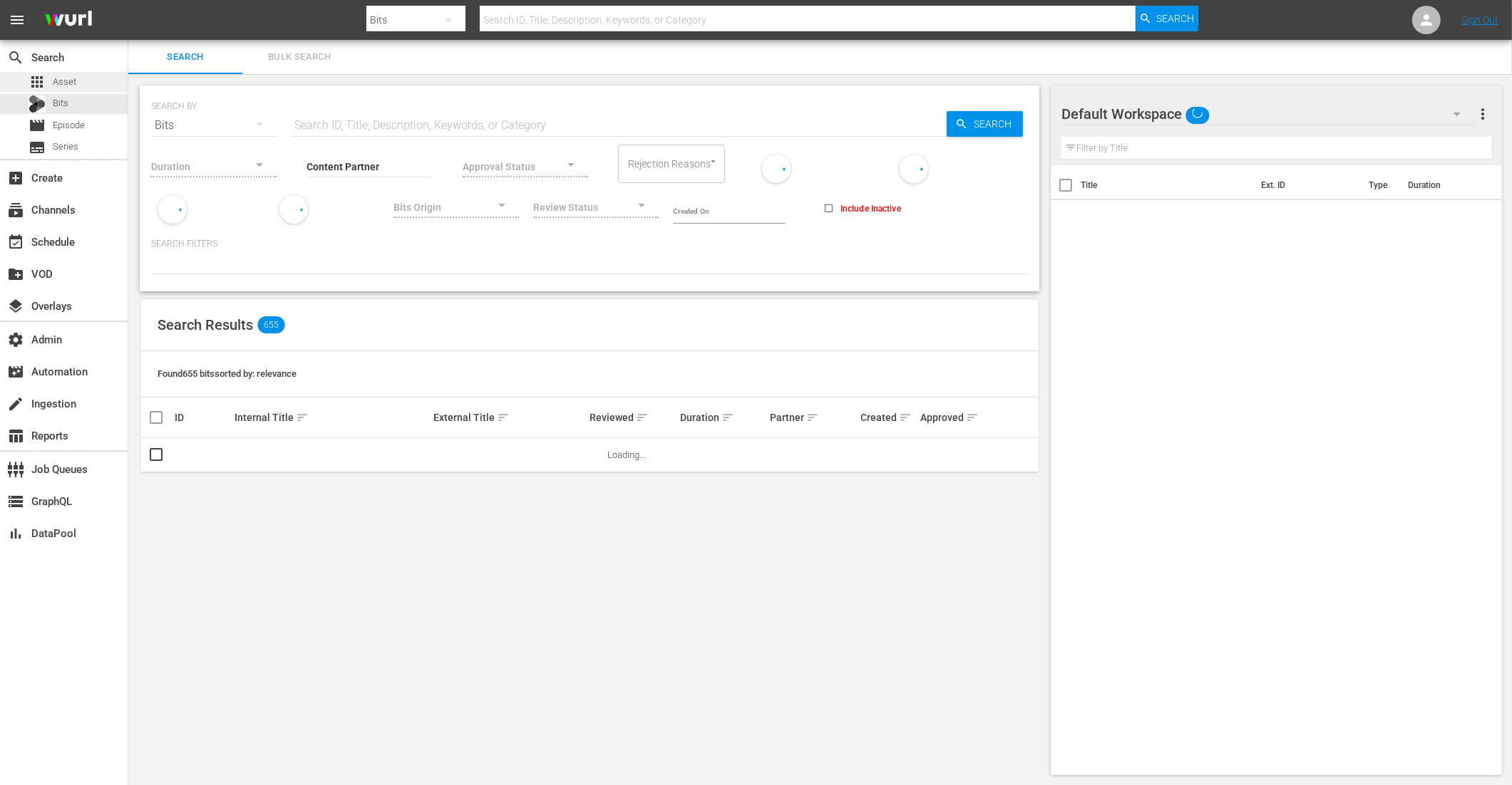
click at [58, 82] on span "Asset" at bounding box center [65, 81] width 23 height 14
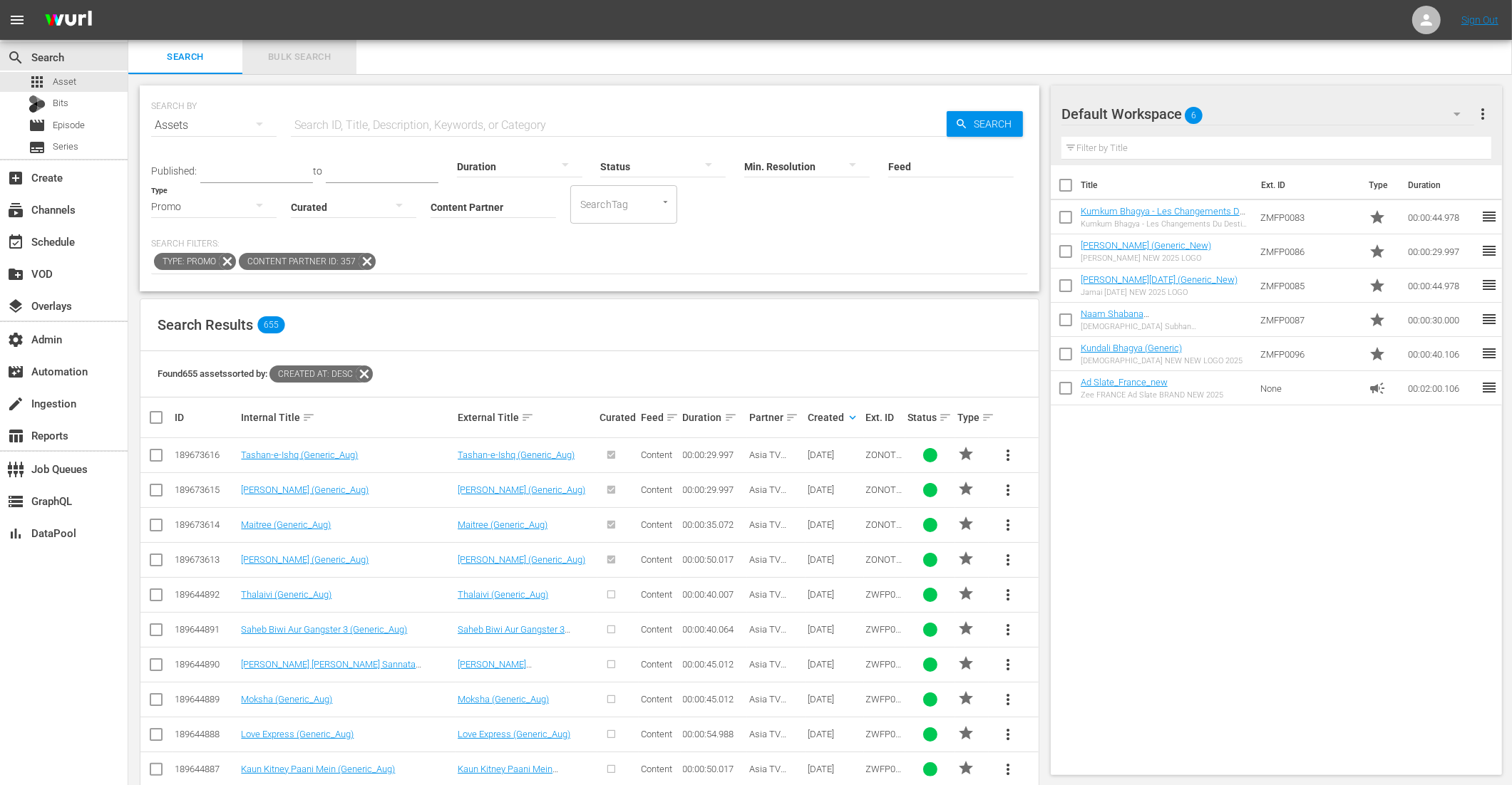
click at [288, 56] on span "Bulk Search" at bounding box center [299, 58] width 97 height 17
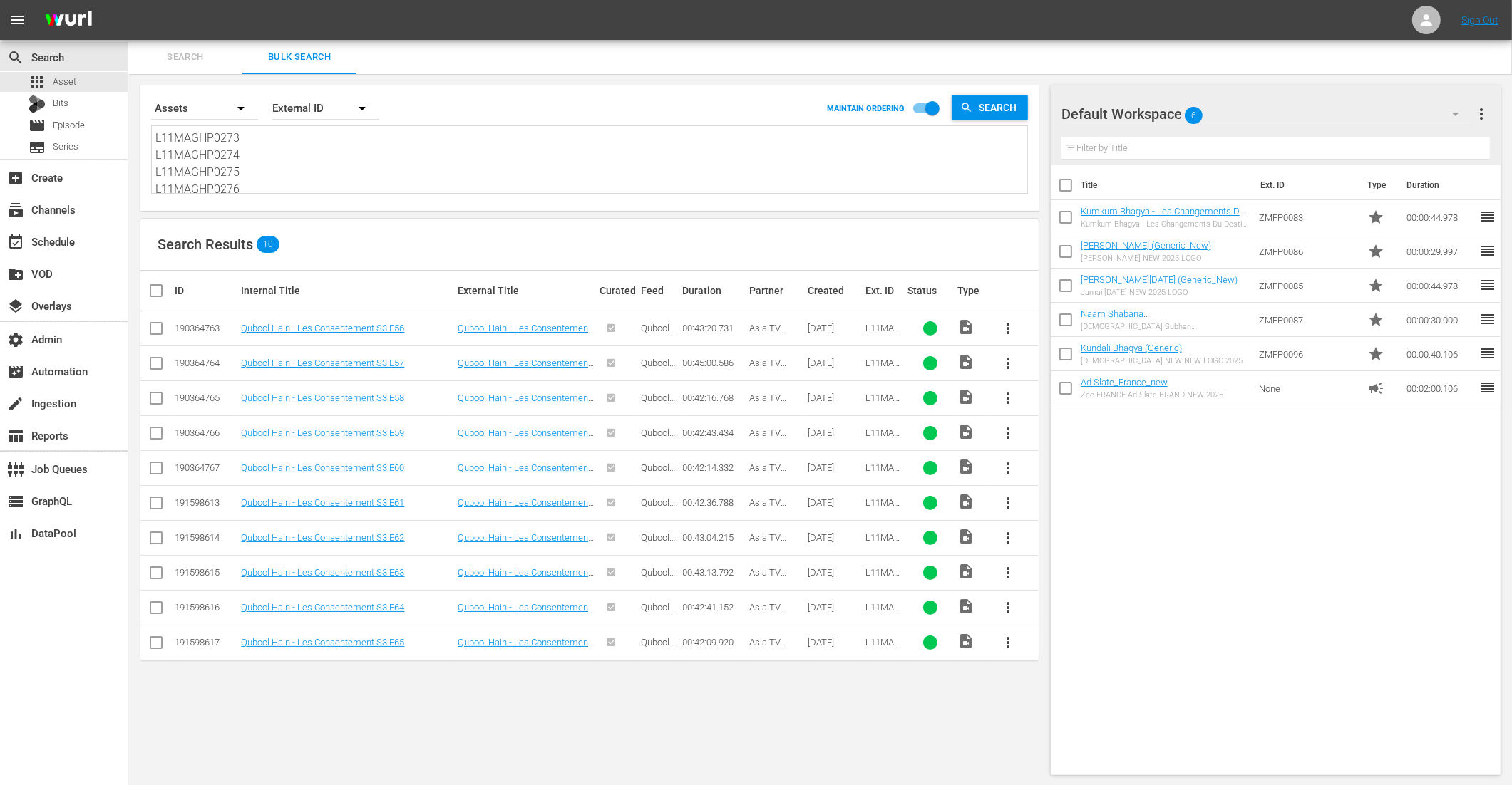
drag, startPoint x: 247, startPoint y: 188, endPoint x: 106, endPoint y: 8, distance: 228.7
click at [93, 18] on div "menu Sign Out search Search apps Asset Bits movie Episode subtitles Series add_…" at bounding box center [756, 393] width 1512 height 787
type textarea "L11MAGHP0277 L11MAGHP0278 L11MAGHP0279 L11MAGHP0280 L11MAGHP0281 L11MAGHP0282"
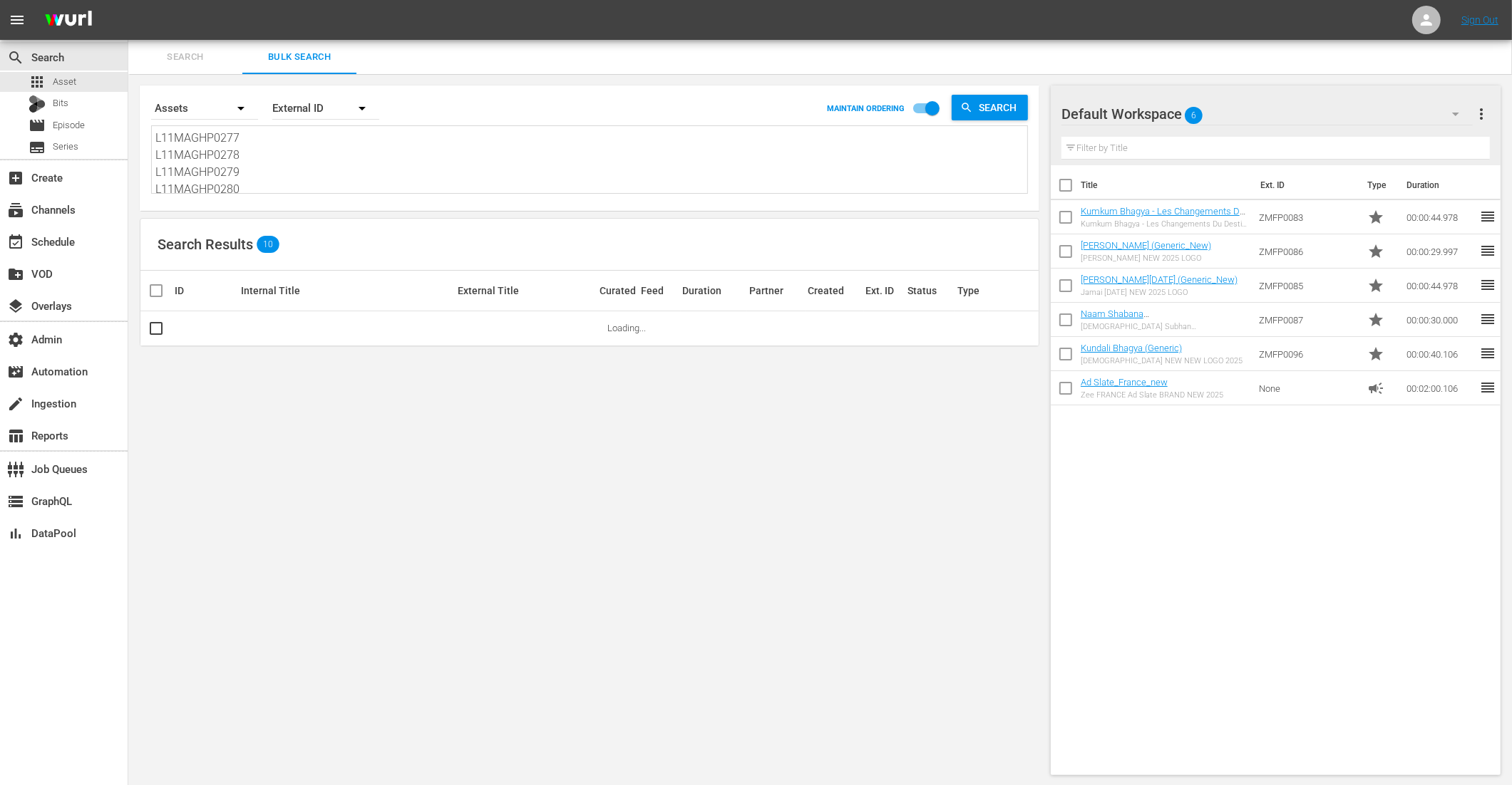
scroll to position [54, 0]
drag, startPoint x: 166, startPoint y: 141, endPoint x: 639, endPoint y: 346, distance: 515.5
click at [608, 346] on div "Search By Assets Order By External ID MAINTAIN ORDERING Search L11MAGHP0277 L11…" at bounding box center [589, 430] width 923 height 713
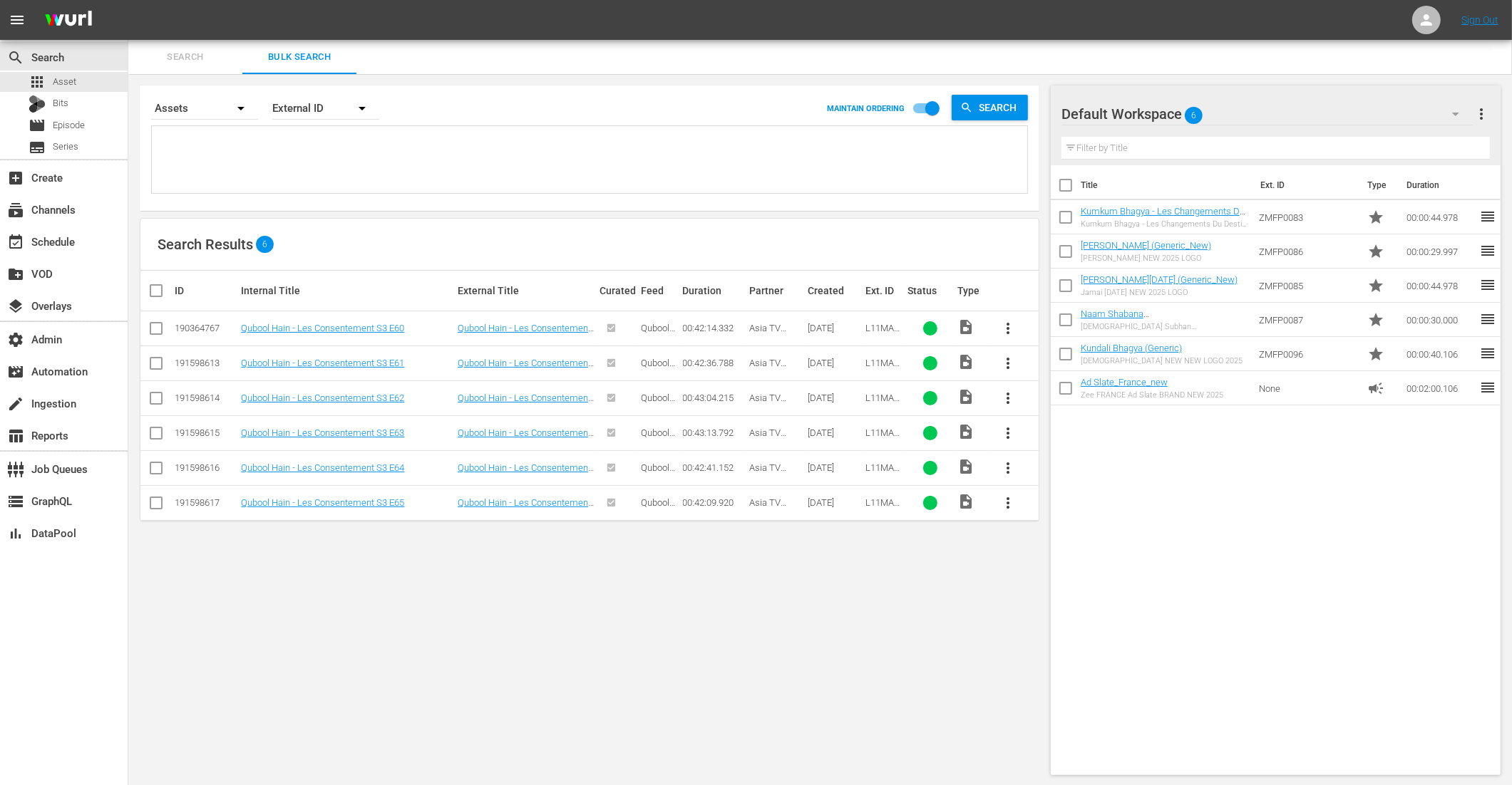
scroll to position [0, 0]
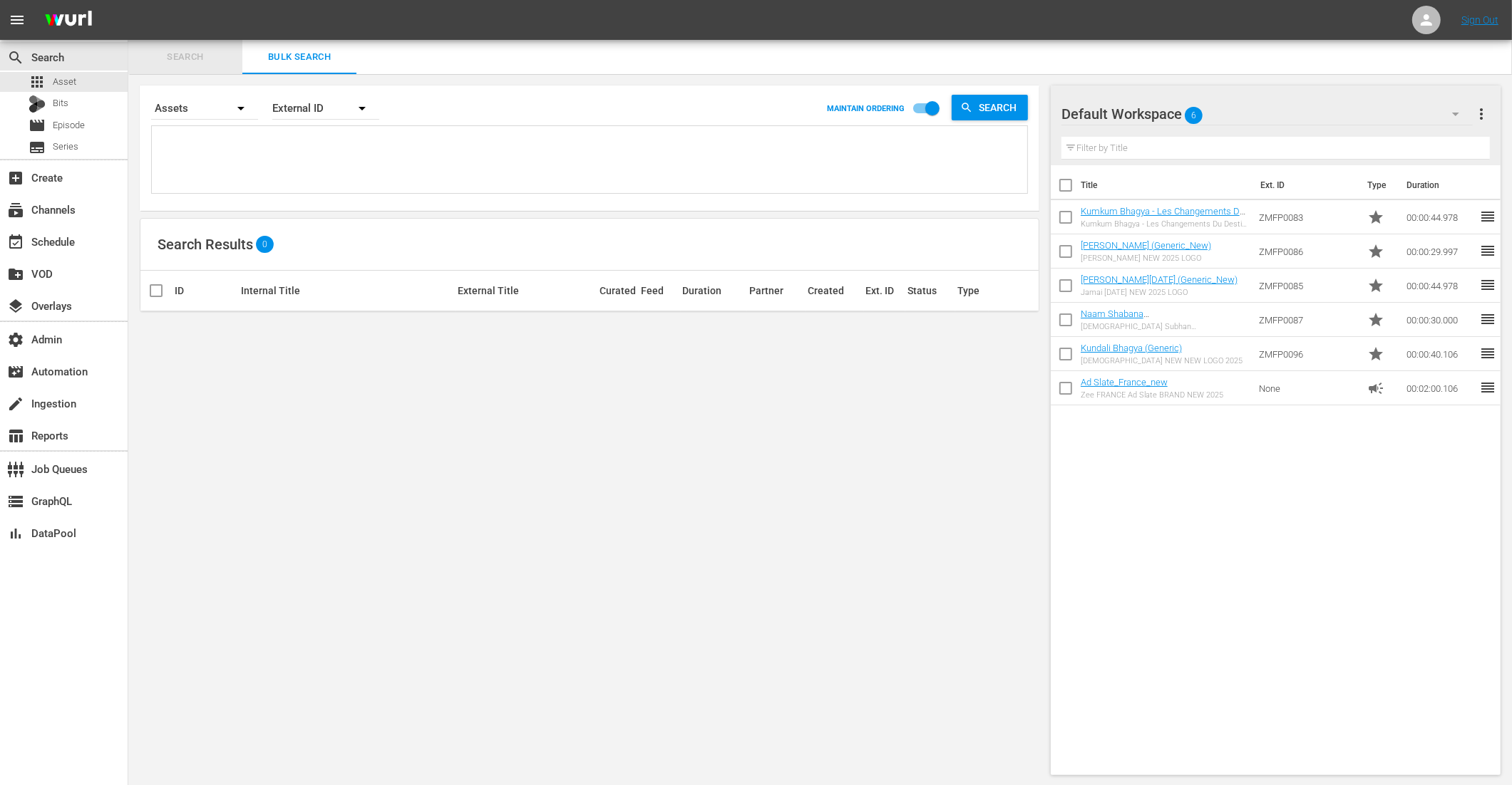
click at [184, 54] on span "Search" at bounding box center [185, 58] width 97 height 17
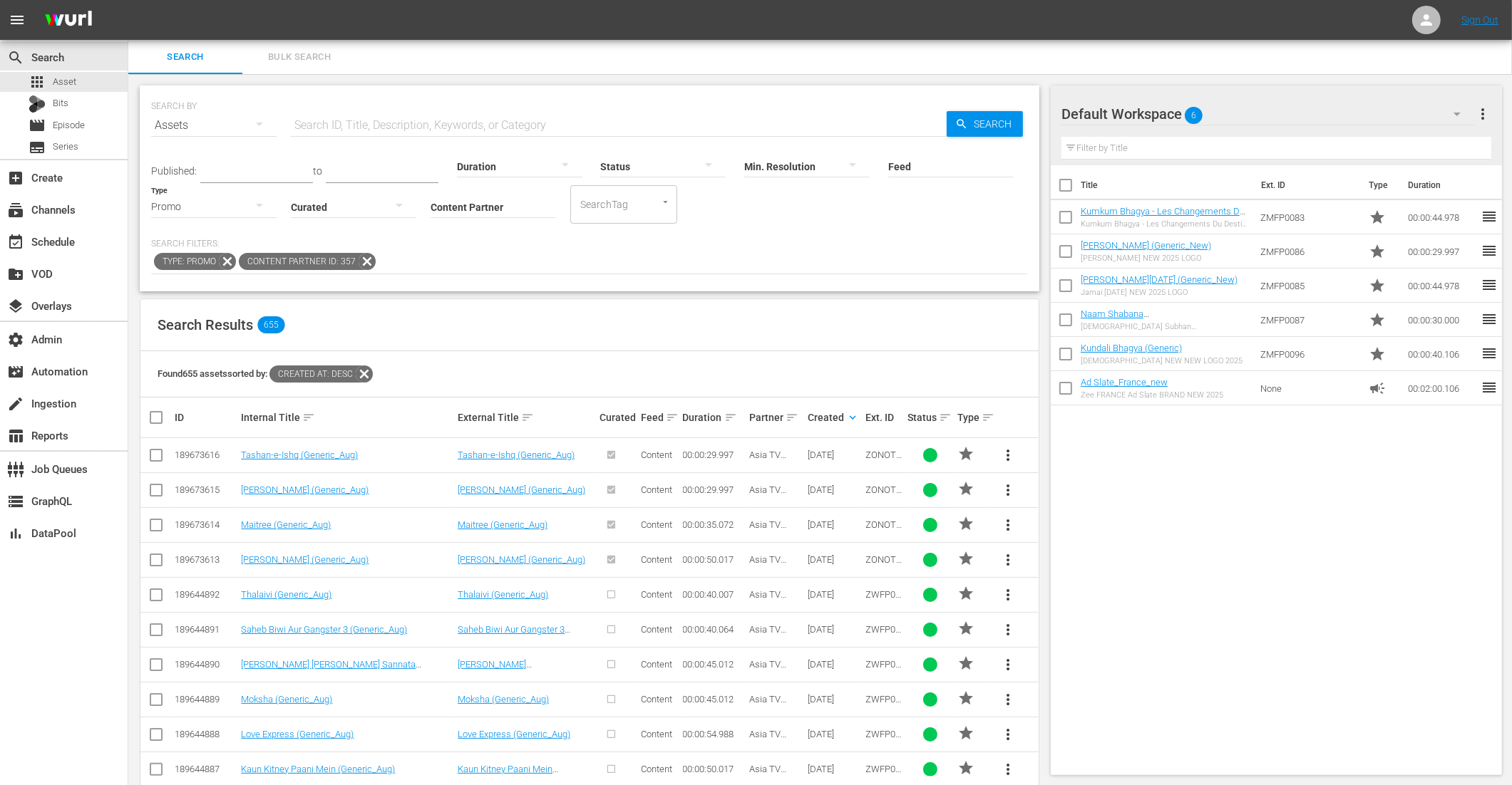
click at [224, 261] on icon at bounding box center [227, 261] width 18 height 18
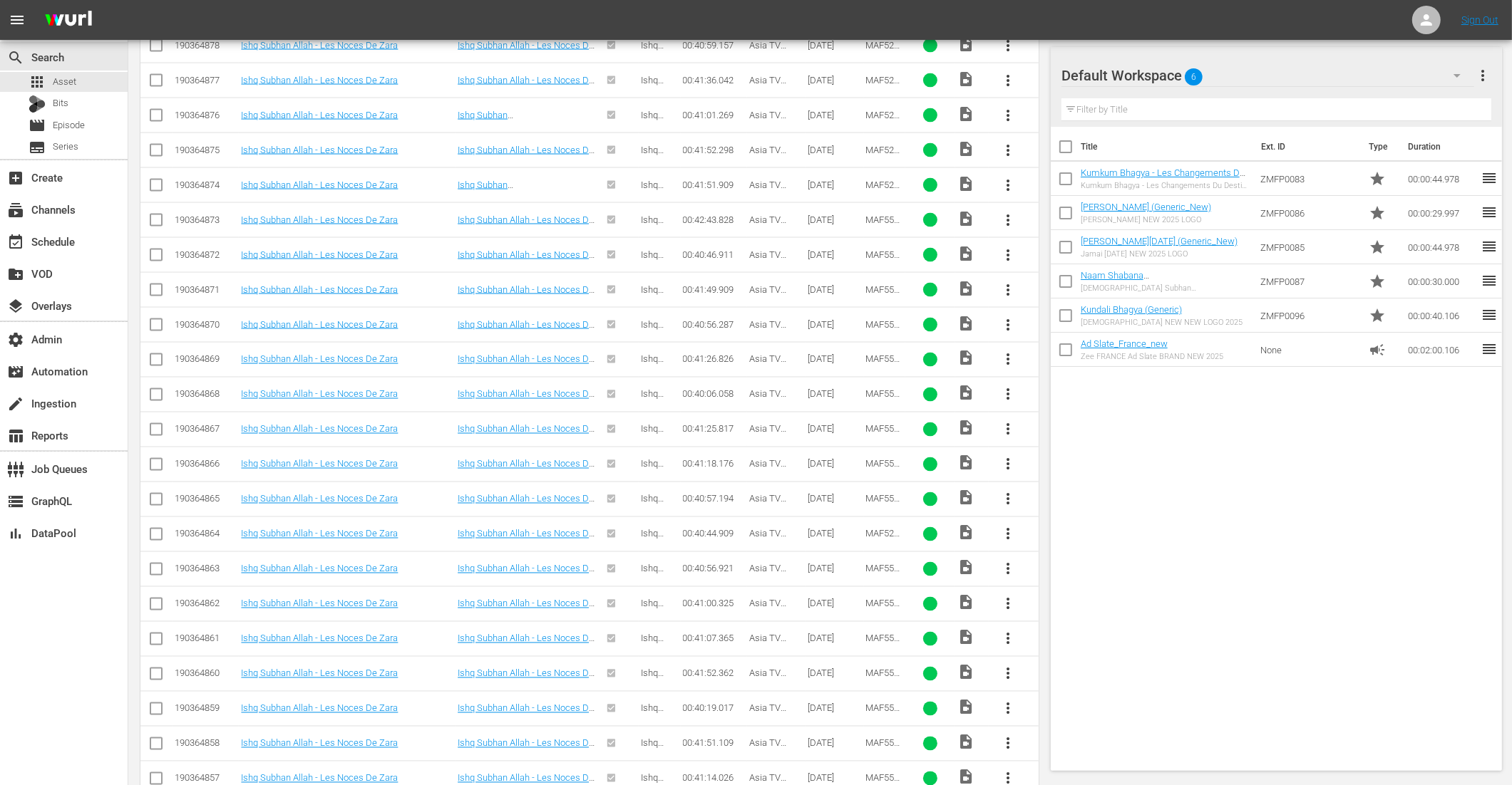
scroll to position [9415, 0]
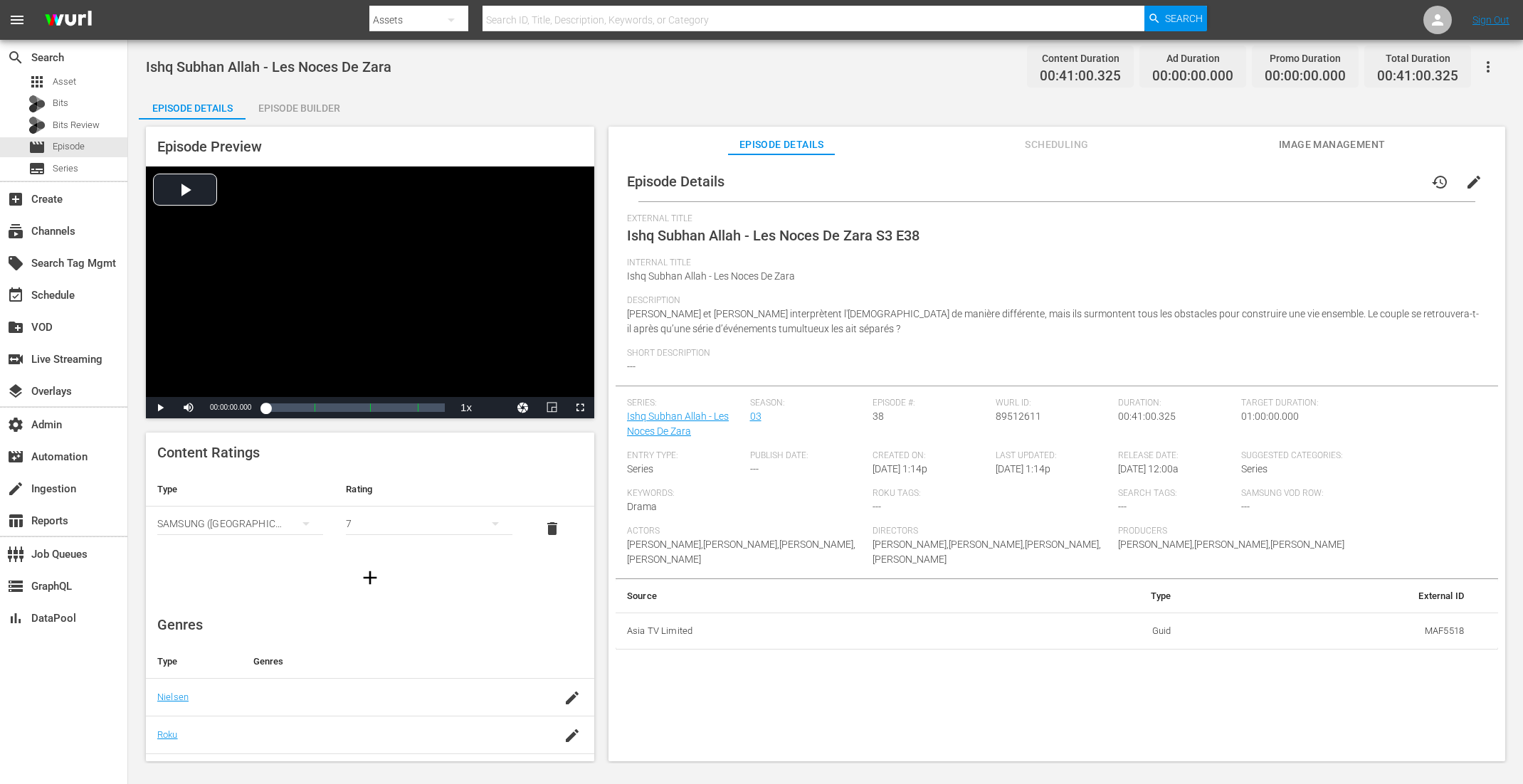
click at [289, 107] on div "Episode Builder" at bounding box center [299, 108] width 107 height 34
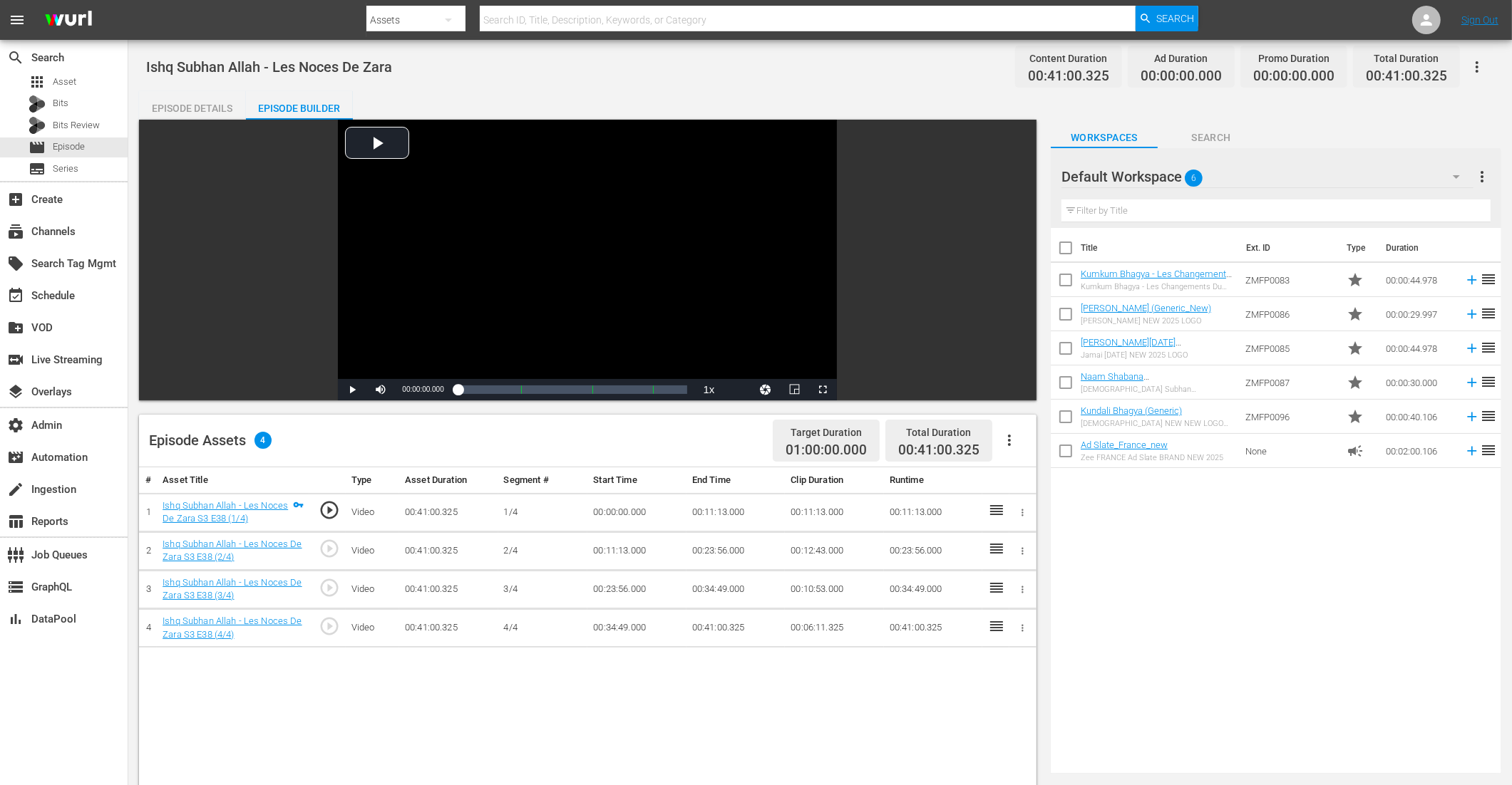
scroll to position [215, 0]
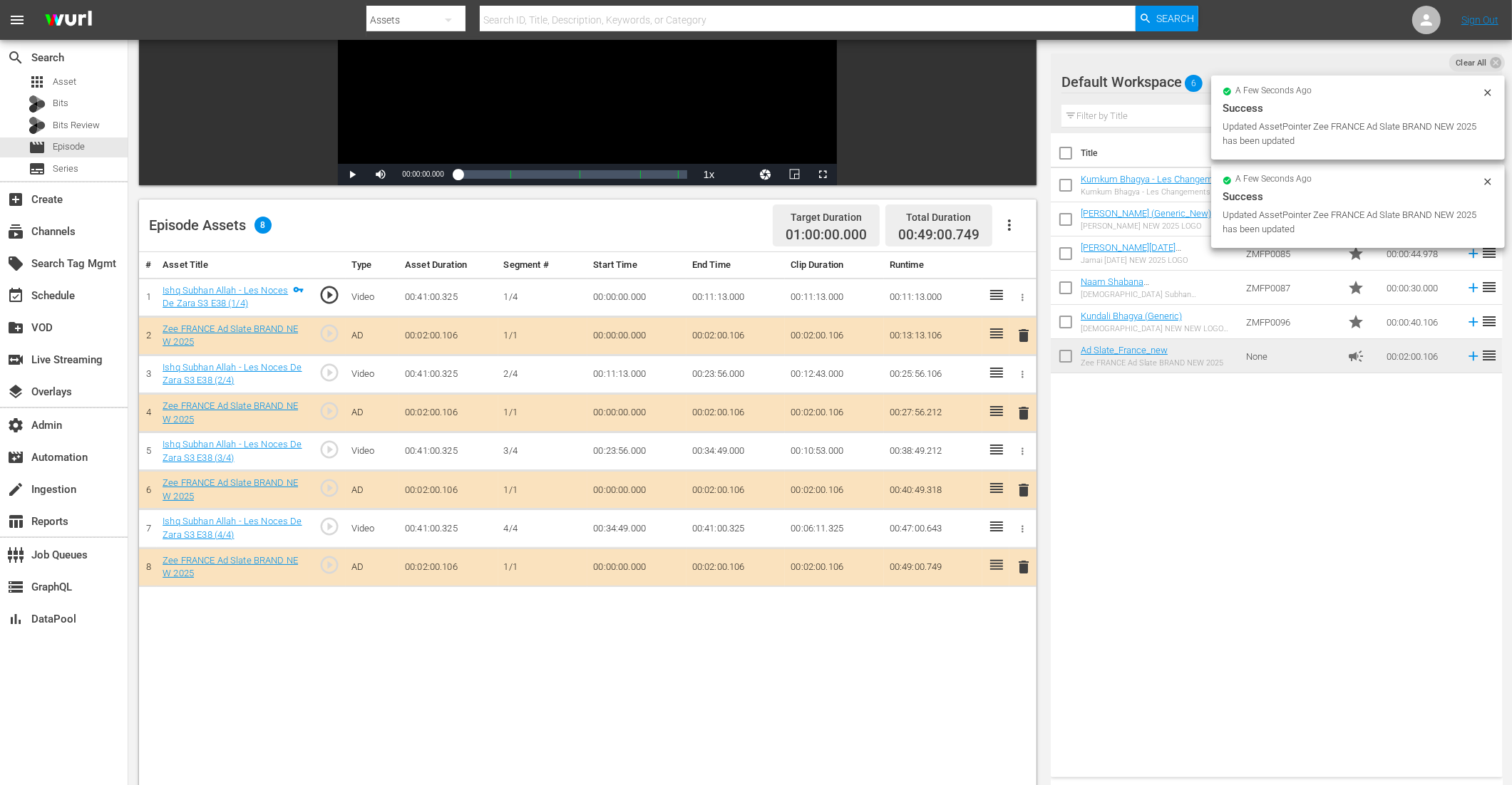
drag, startPoint x: 1112, startPoint y: 355, endPoint x: 380, endPoint y: 37, distance: 798.1
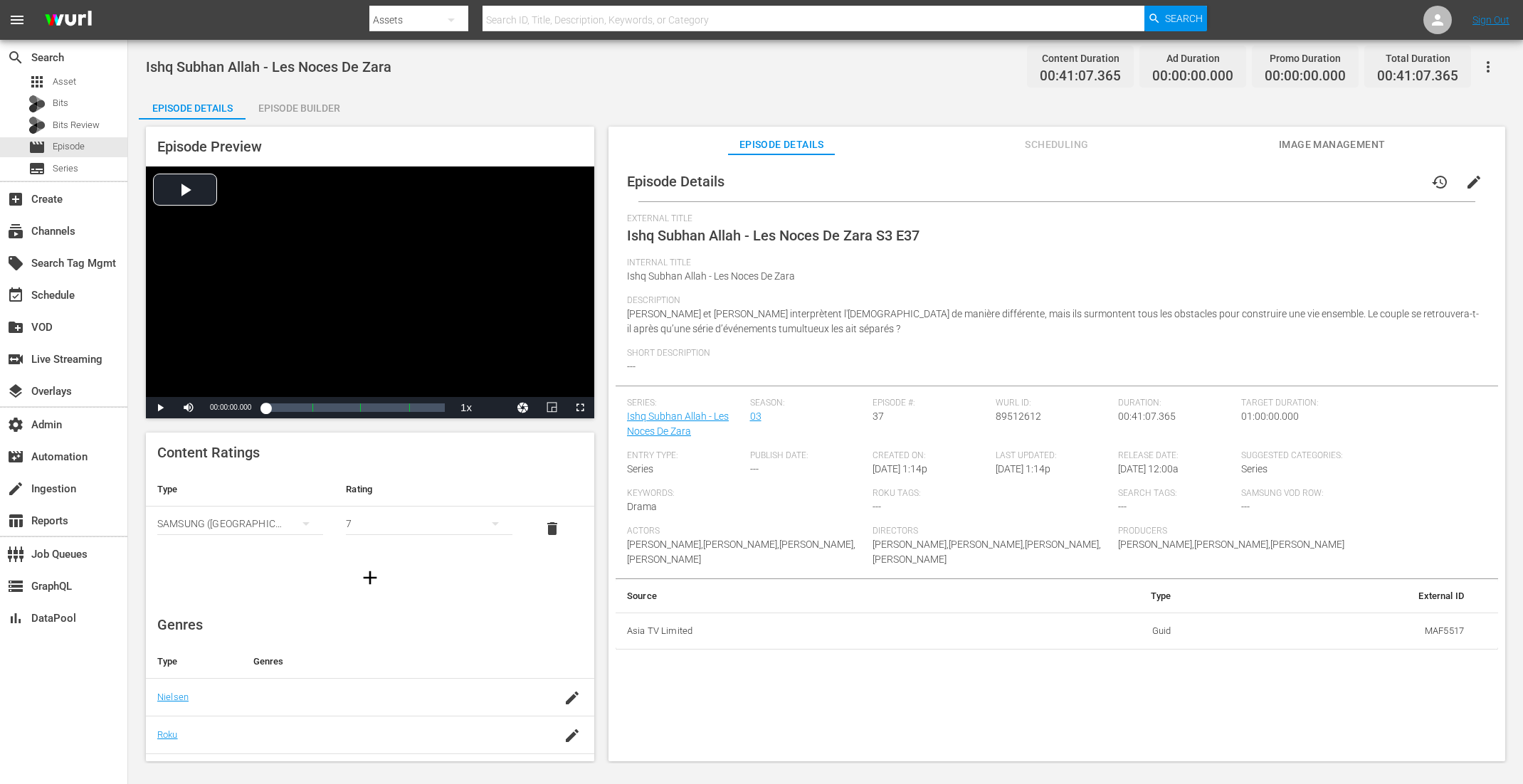
click at [274, 108] on div "Episode Builder" at bounding box center [299, 108] width 107 height 34
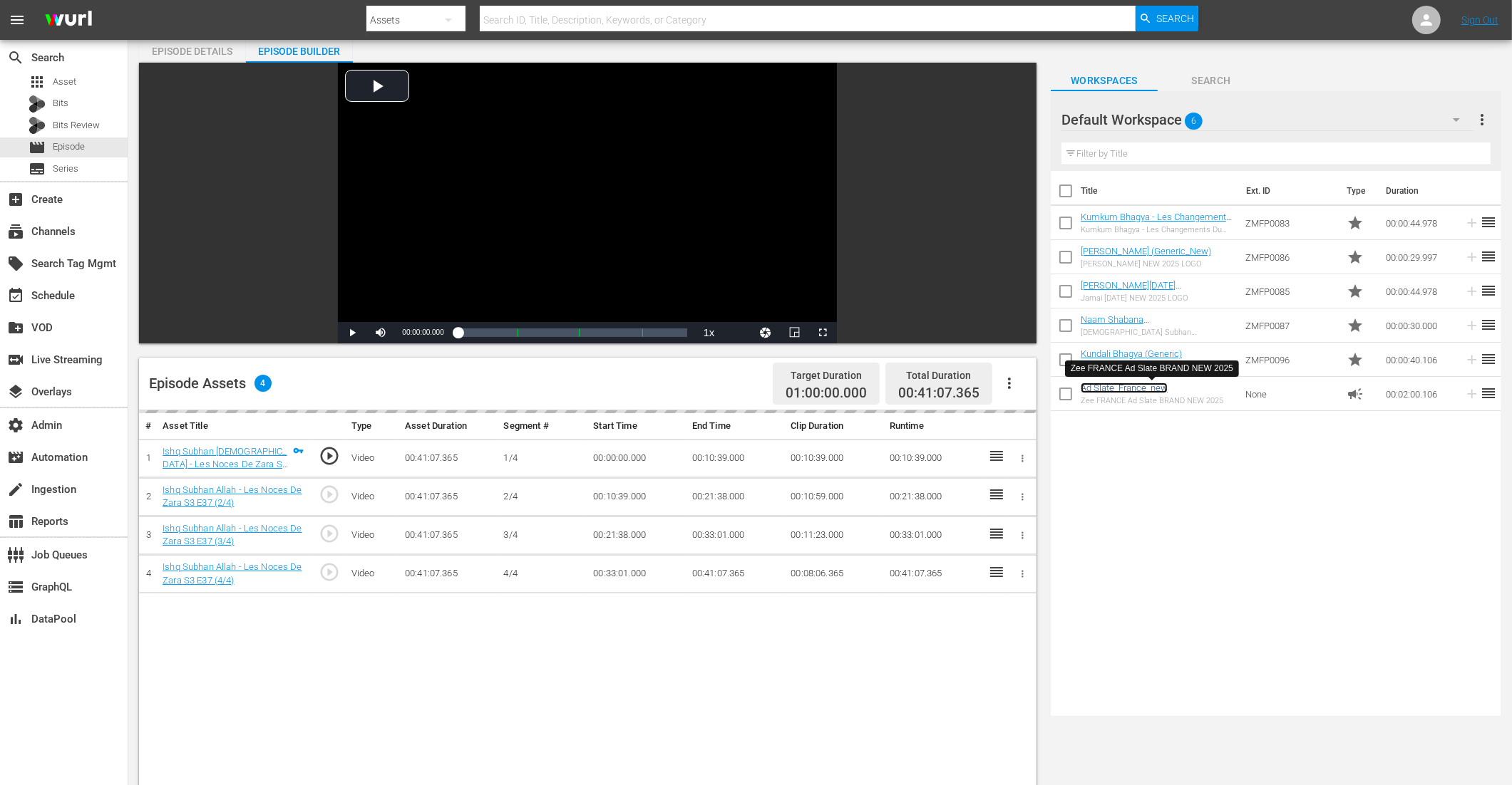
scroll to position [289, 0]
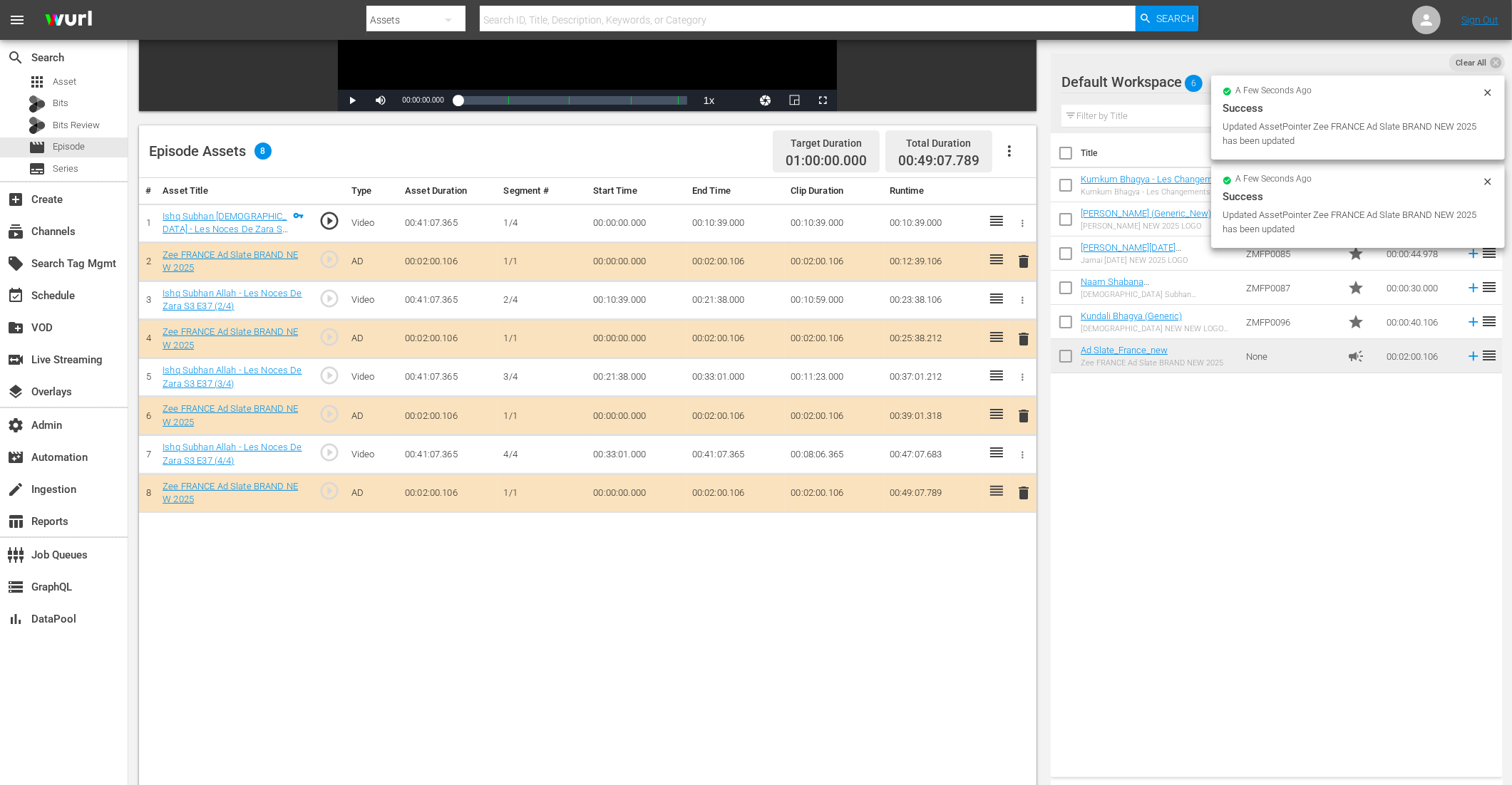
drag, startPoint x: 1134, startPoint y: 349, endPoint x: 542, endPoint y: 5, distance: 684.7
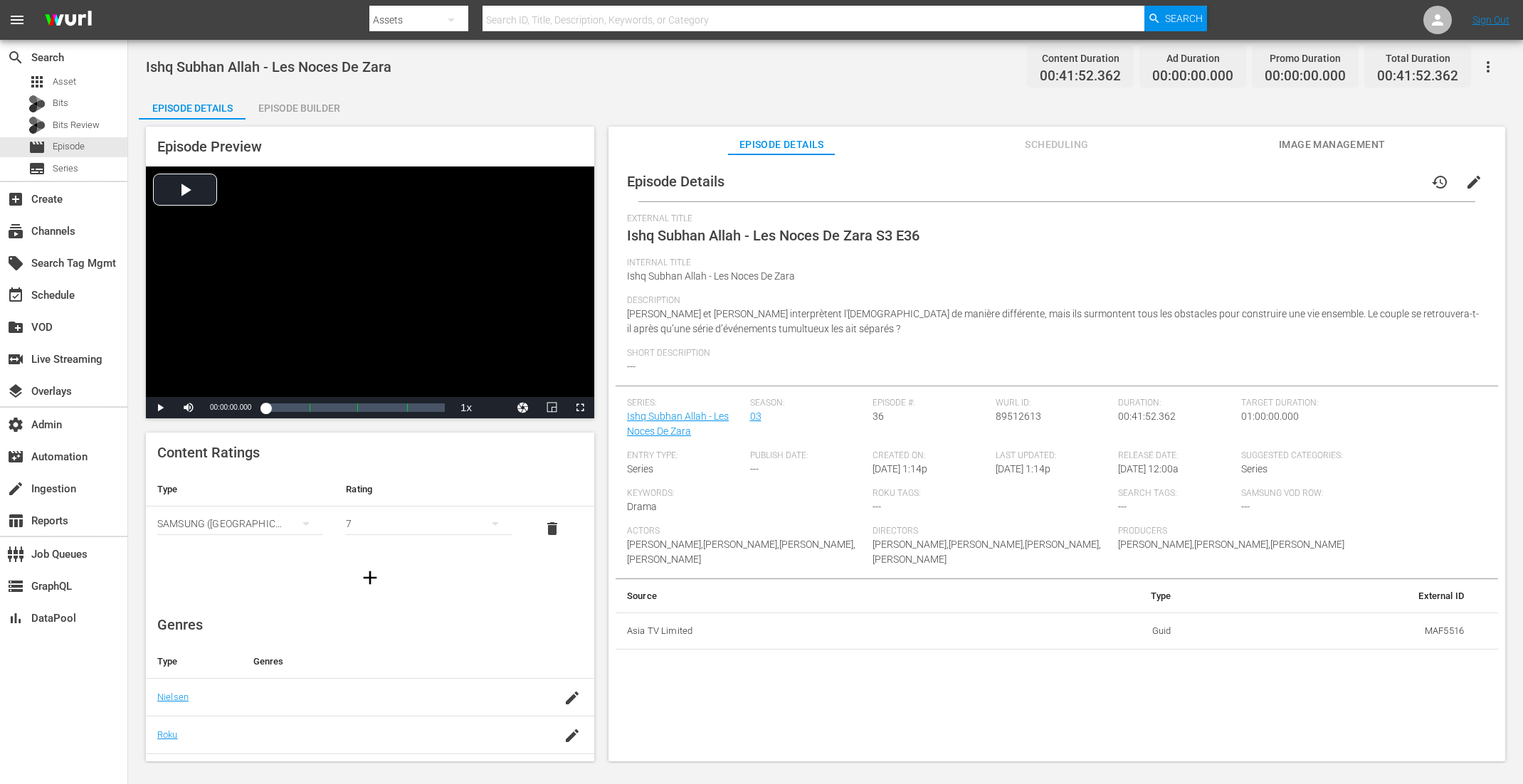
click at [285, 110] on div "Episode Builder" at bounding box center [299, 108] width 107 height 34
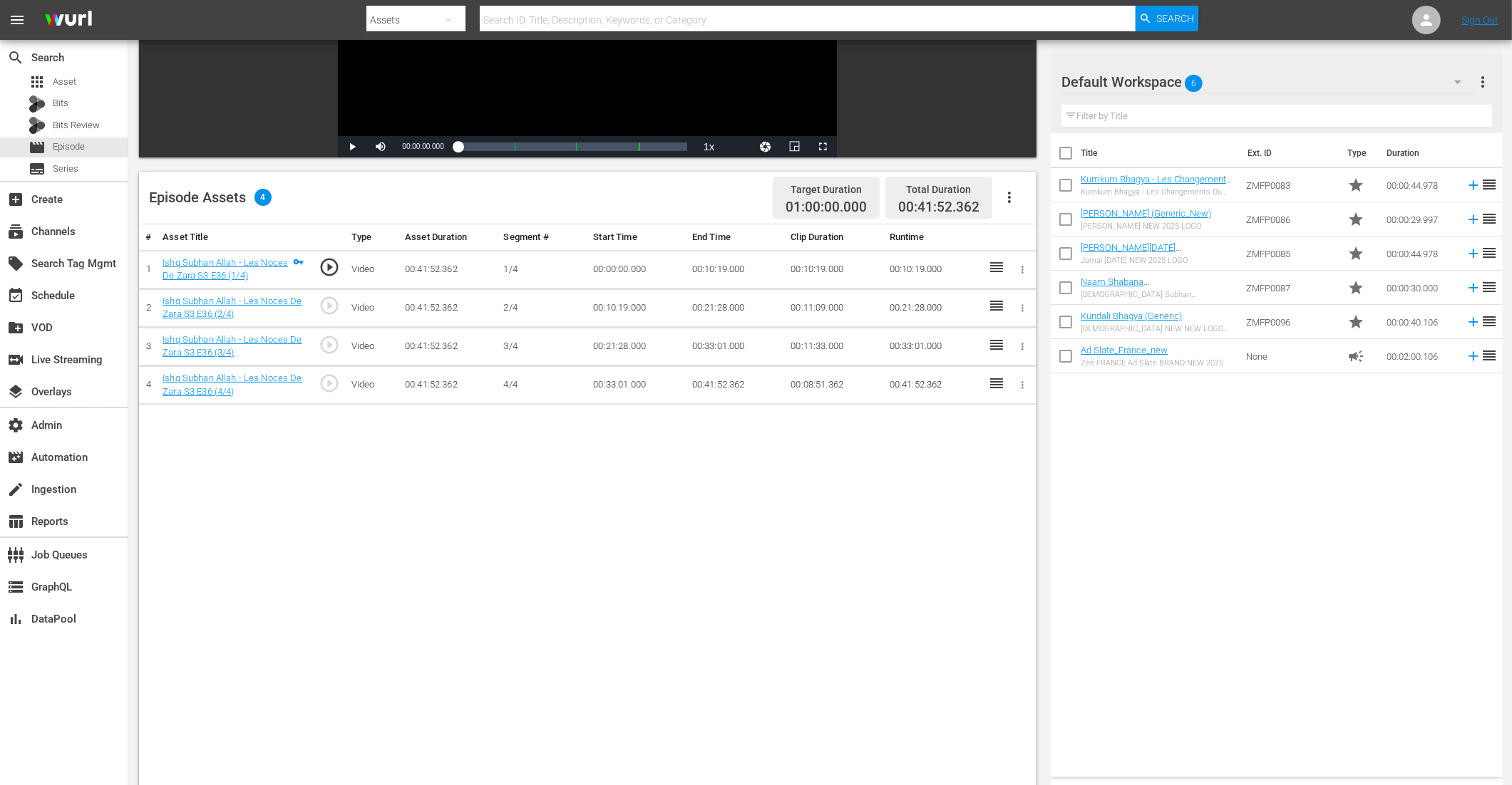
scroll to position [255, 0]
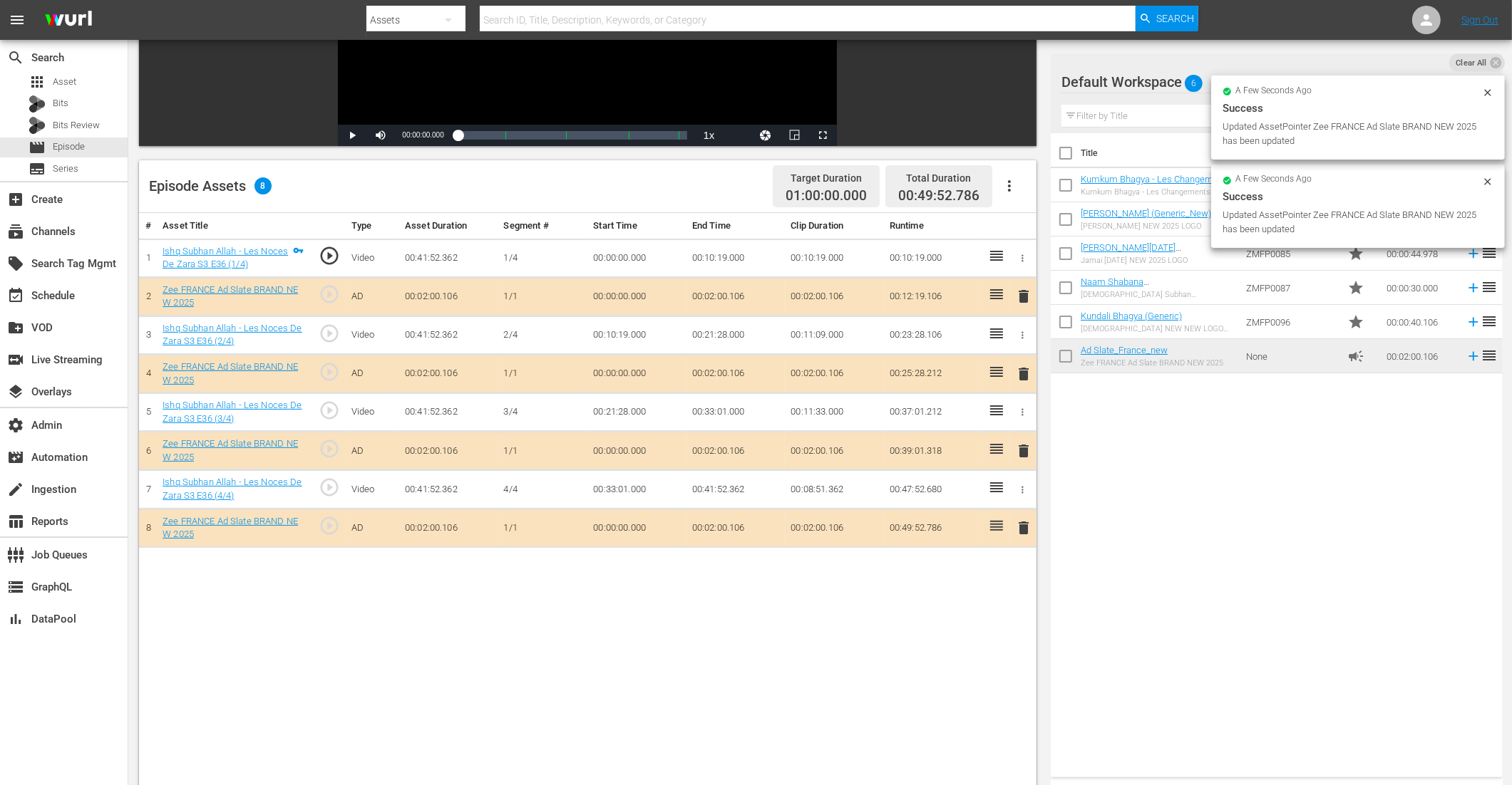
drag, startPoint x: 1116, startPoint y: 354, endPoint x: 380, endPoint y: 10, distance: 812.4
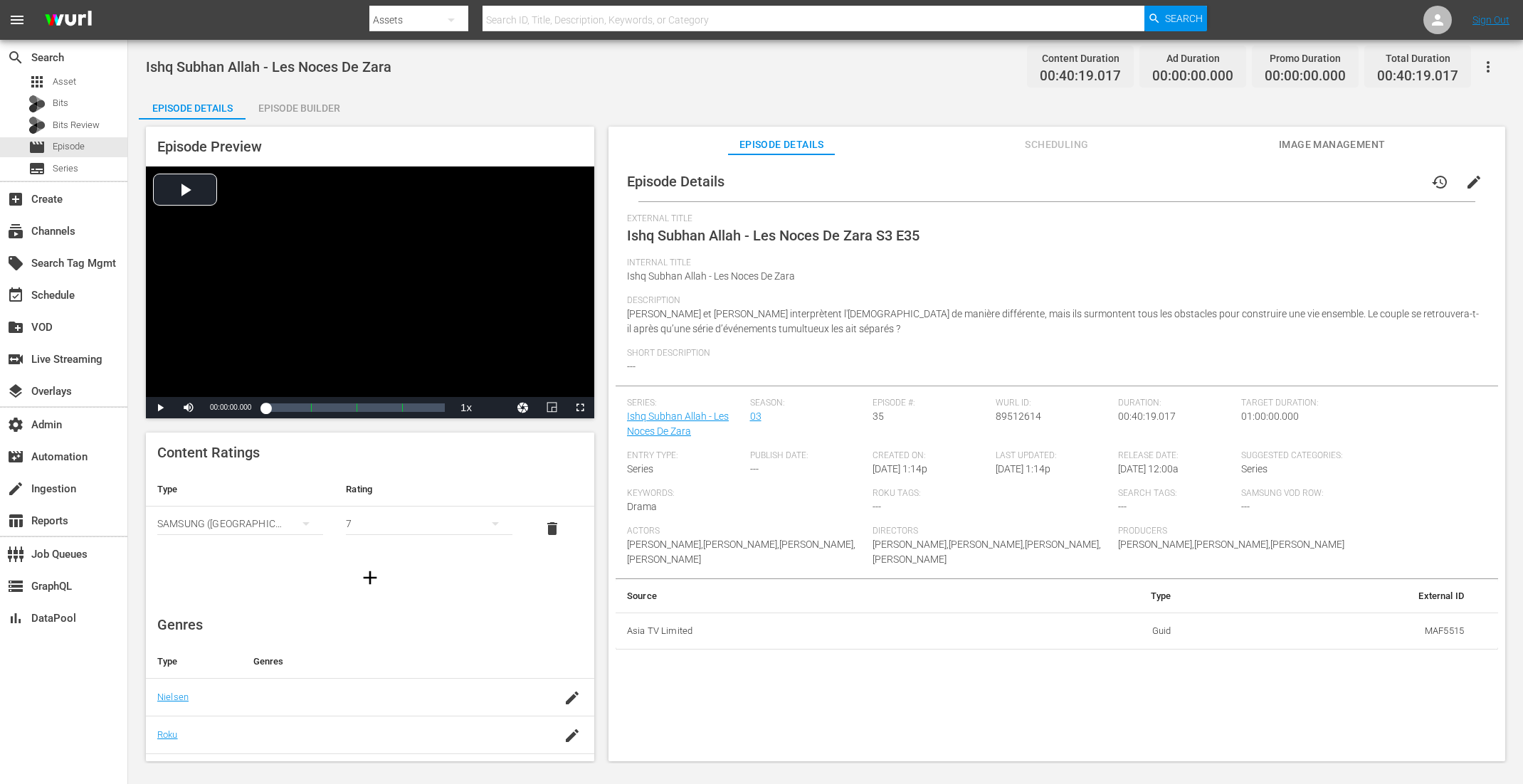
click at [278, 104] on div "Episode Builder" at bounding box center [299, 108] width 107 height 34
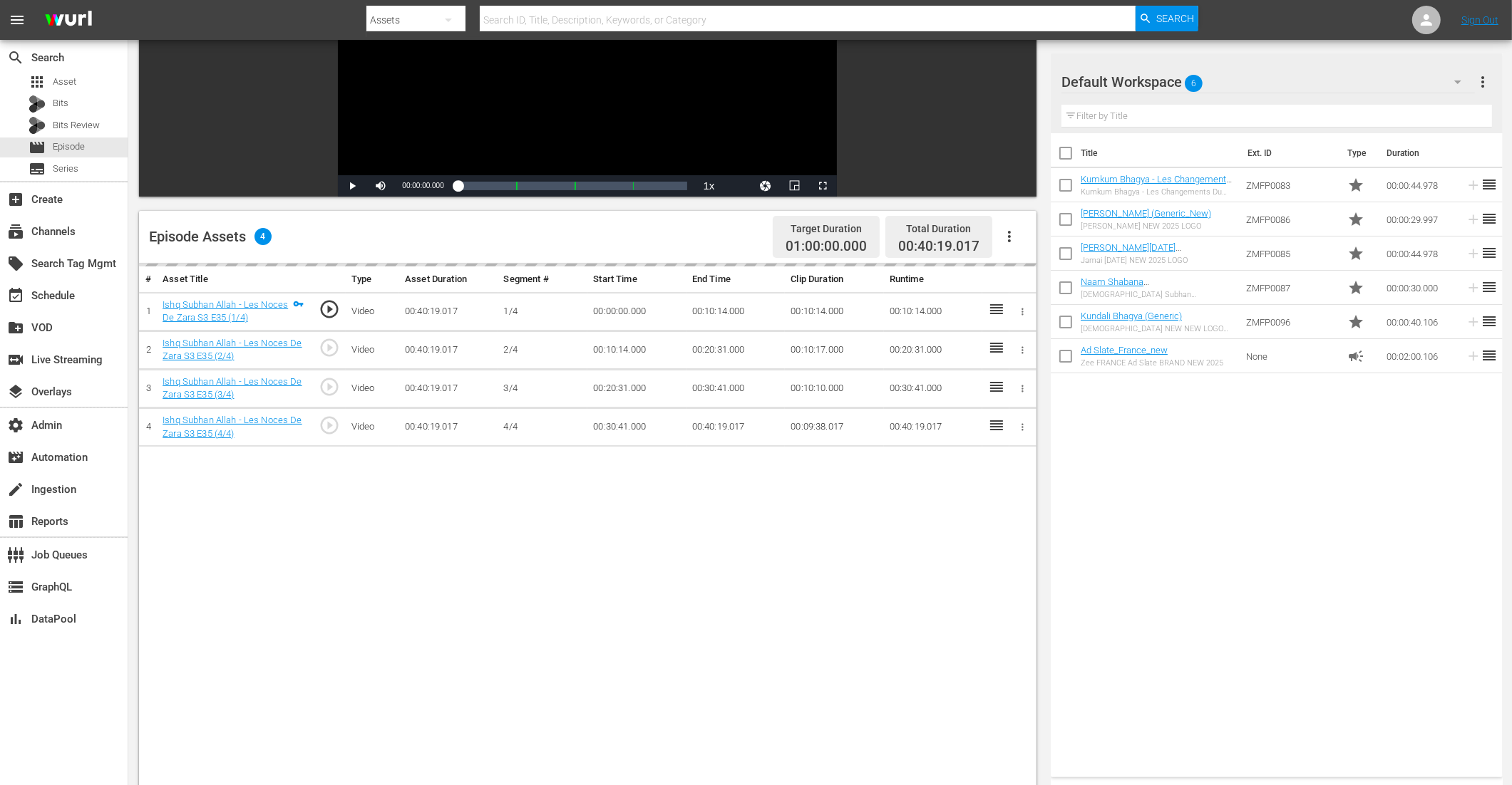
scroll to position [303, 0]
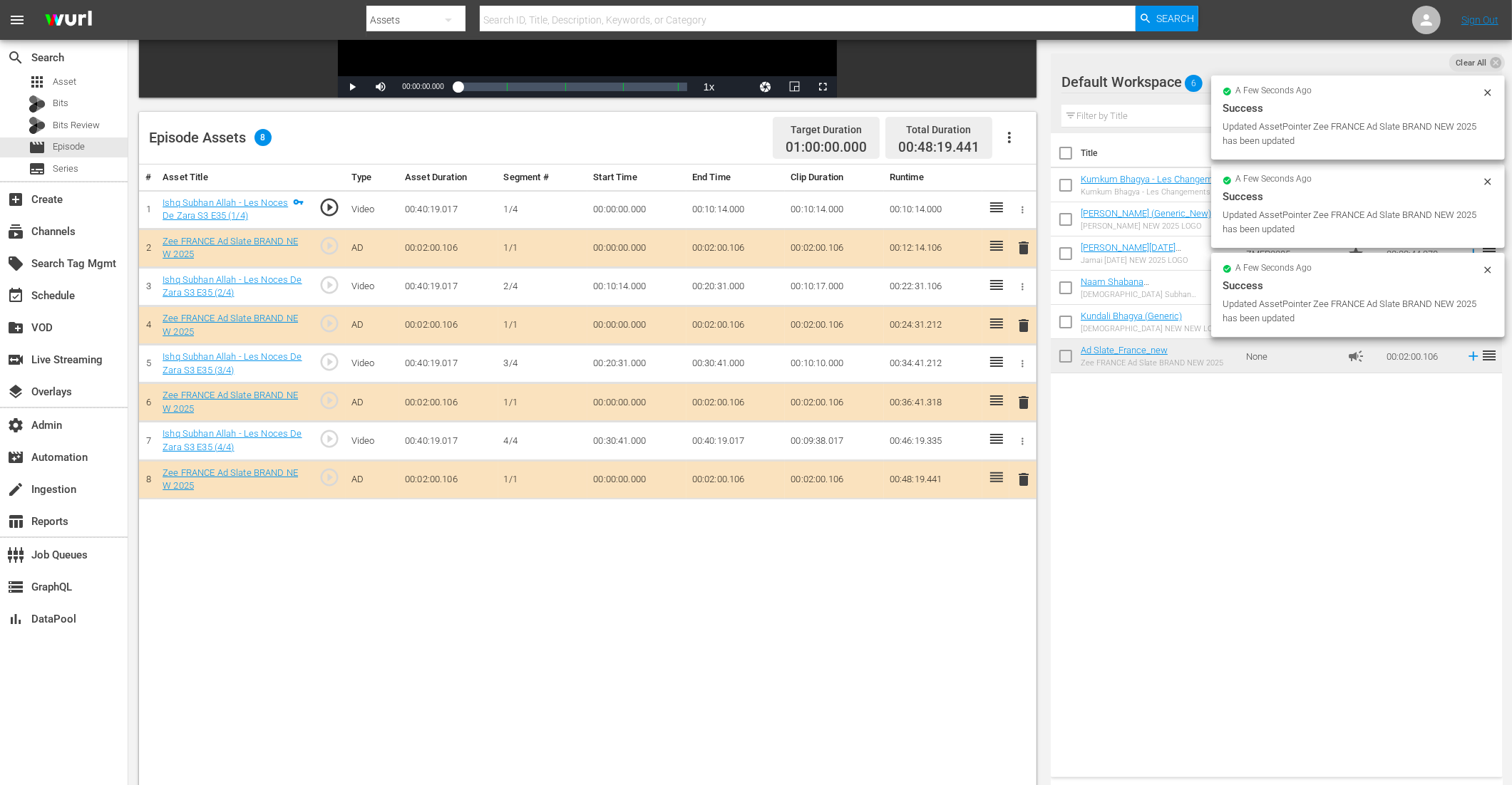
drag, startPoint x: 1113, startPoint y: 354, endPoint x: 608, endPoint y: 20, distance: 605.5
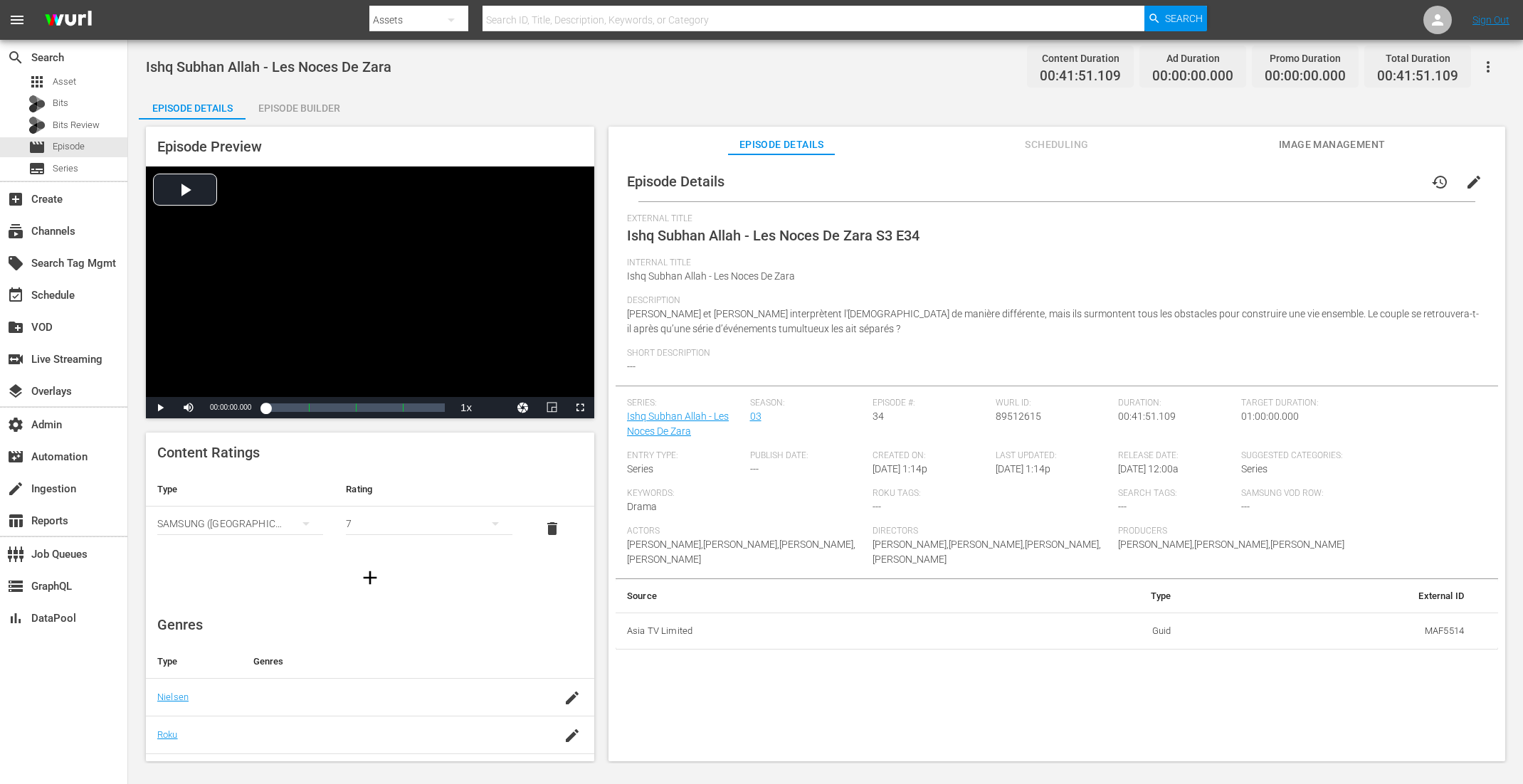
click at [303, 105] on div "Episode Builder" at bounding box center [299, 108] width 107 height 34
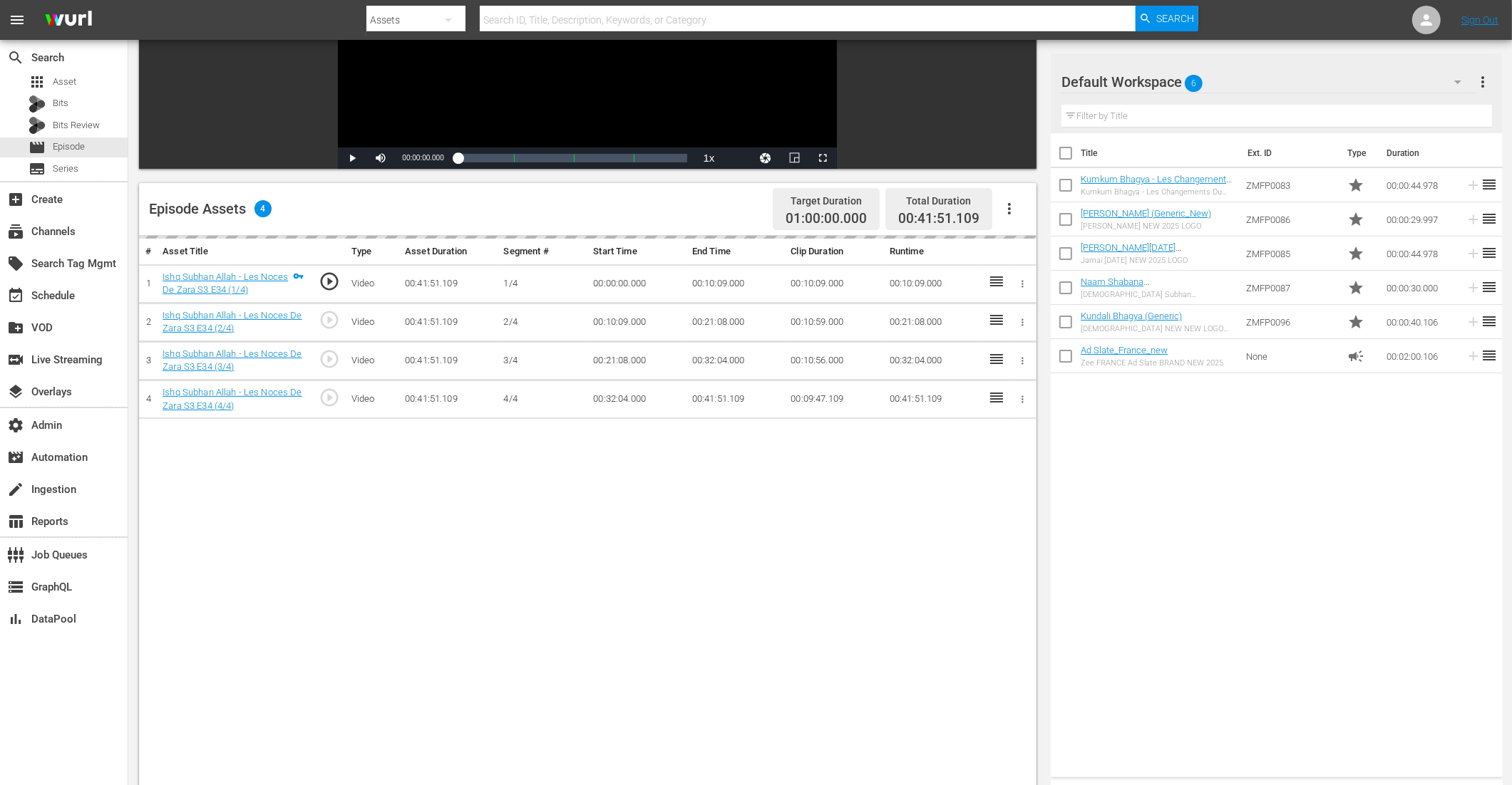
scroll to position [330, 0]
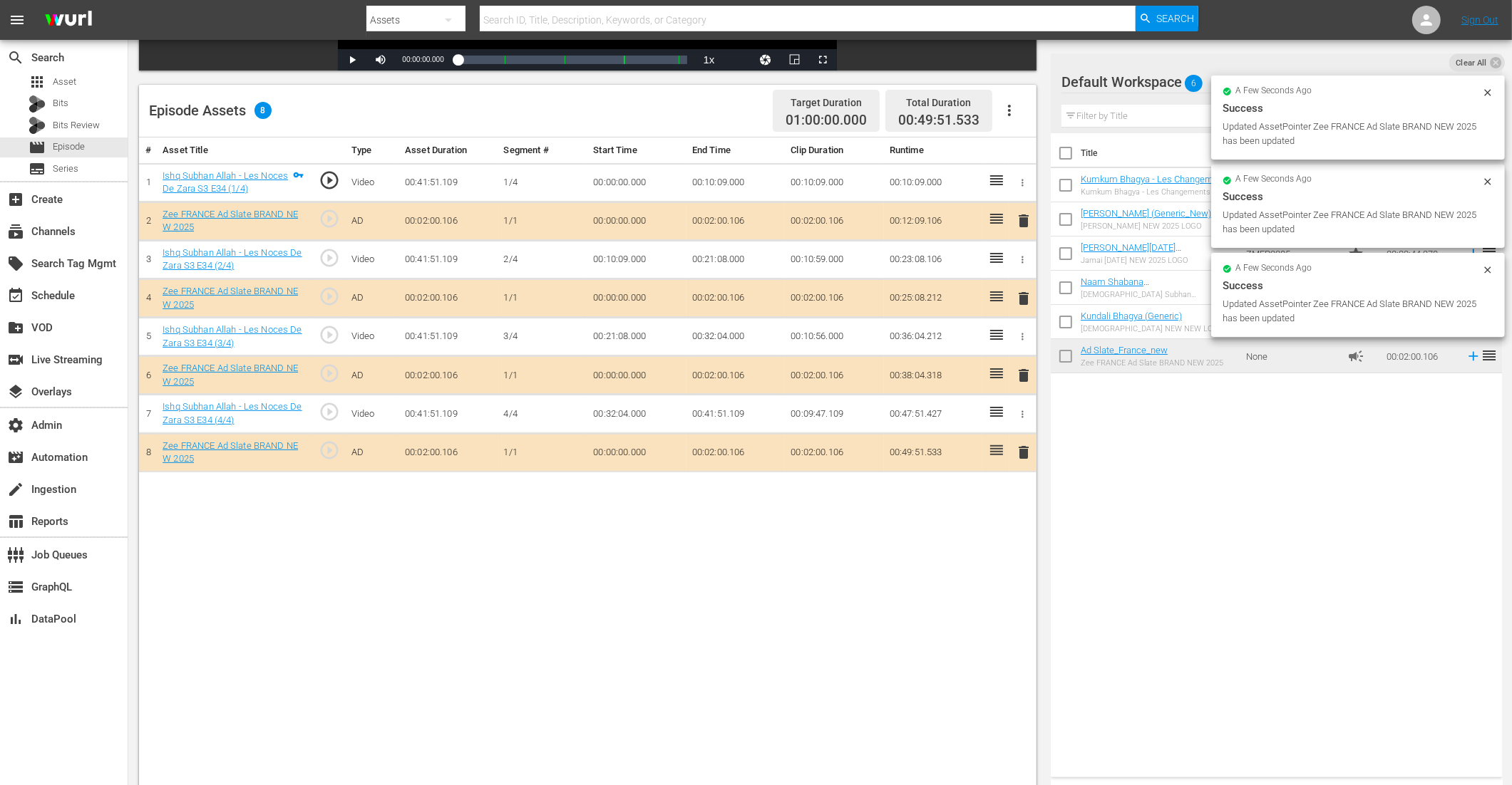
drag, startPoint x: 1126, startPoint y: 352, endPoint x: 588, endPoint y: 30, distance: 627.0
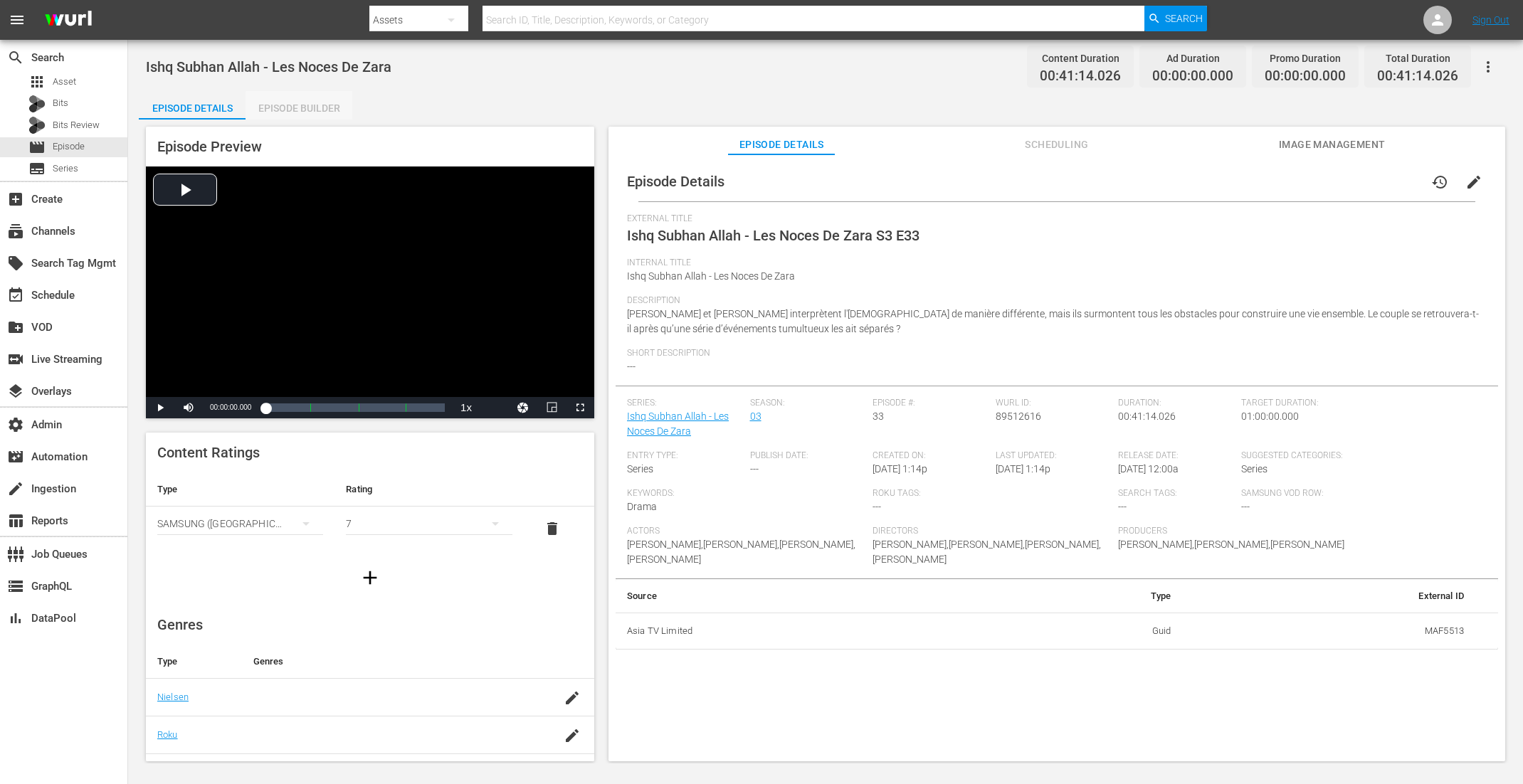
click at [300, 114] on div "Episode Builder" at bounding box center [299, 108] width 107 height 34
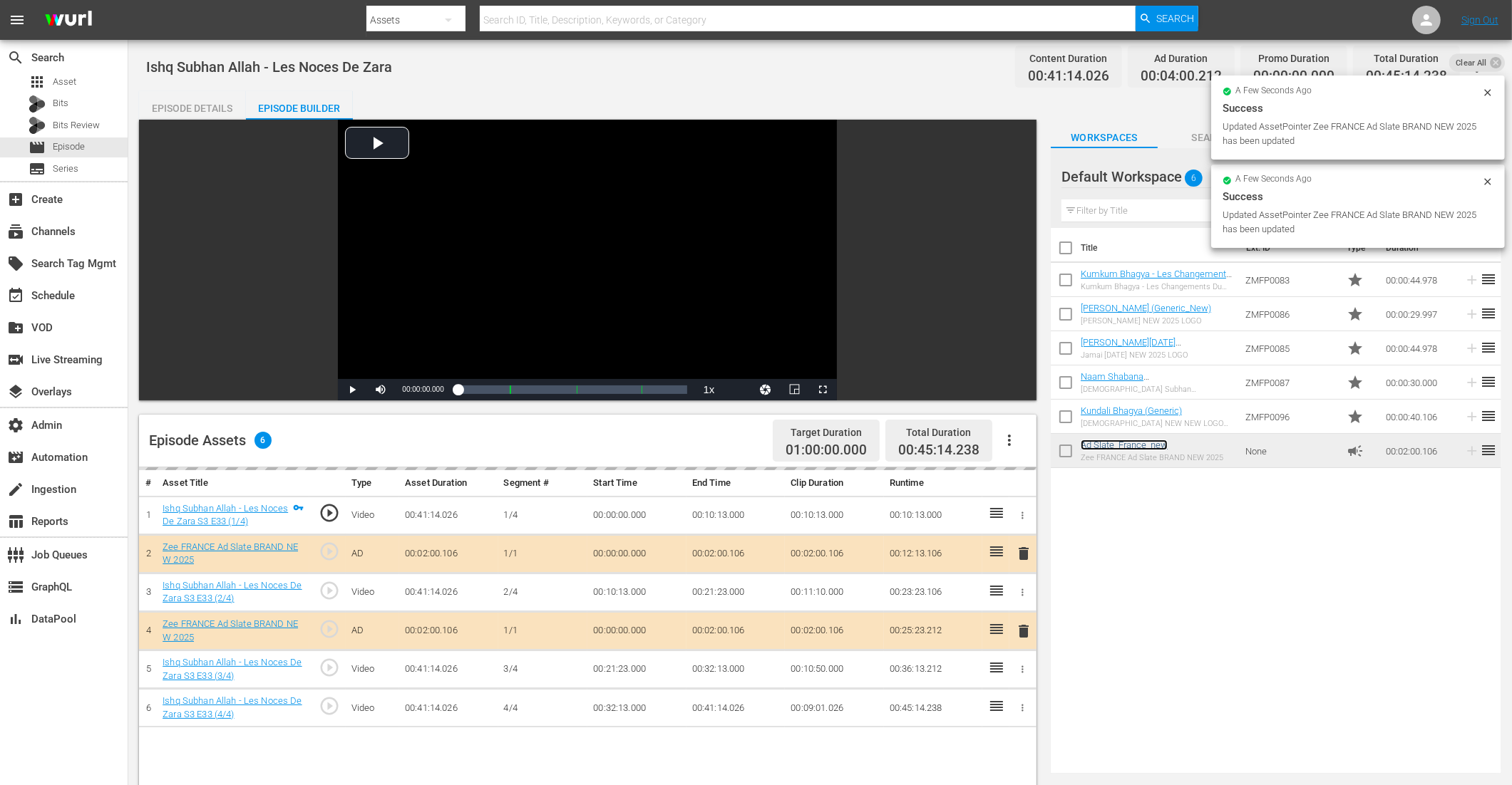
scroll to position [328, 0]
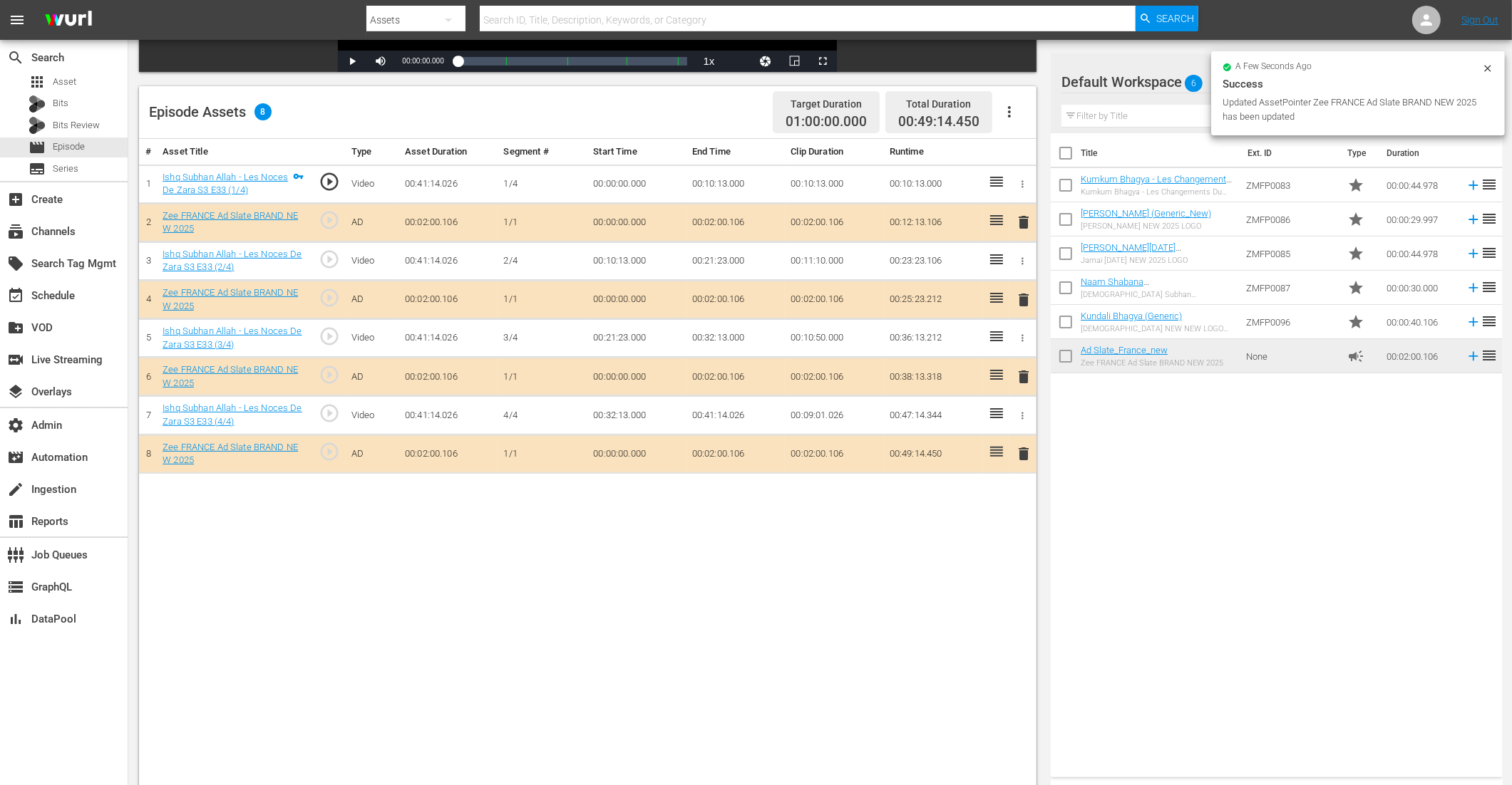
drag, startPoint x: 1123, startPoint y: 355, endPoint x: 358, endPoint y: 2, distance: 842.5
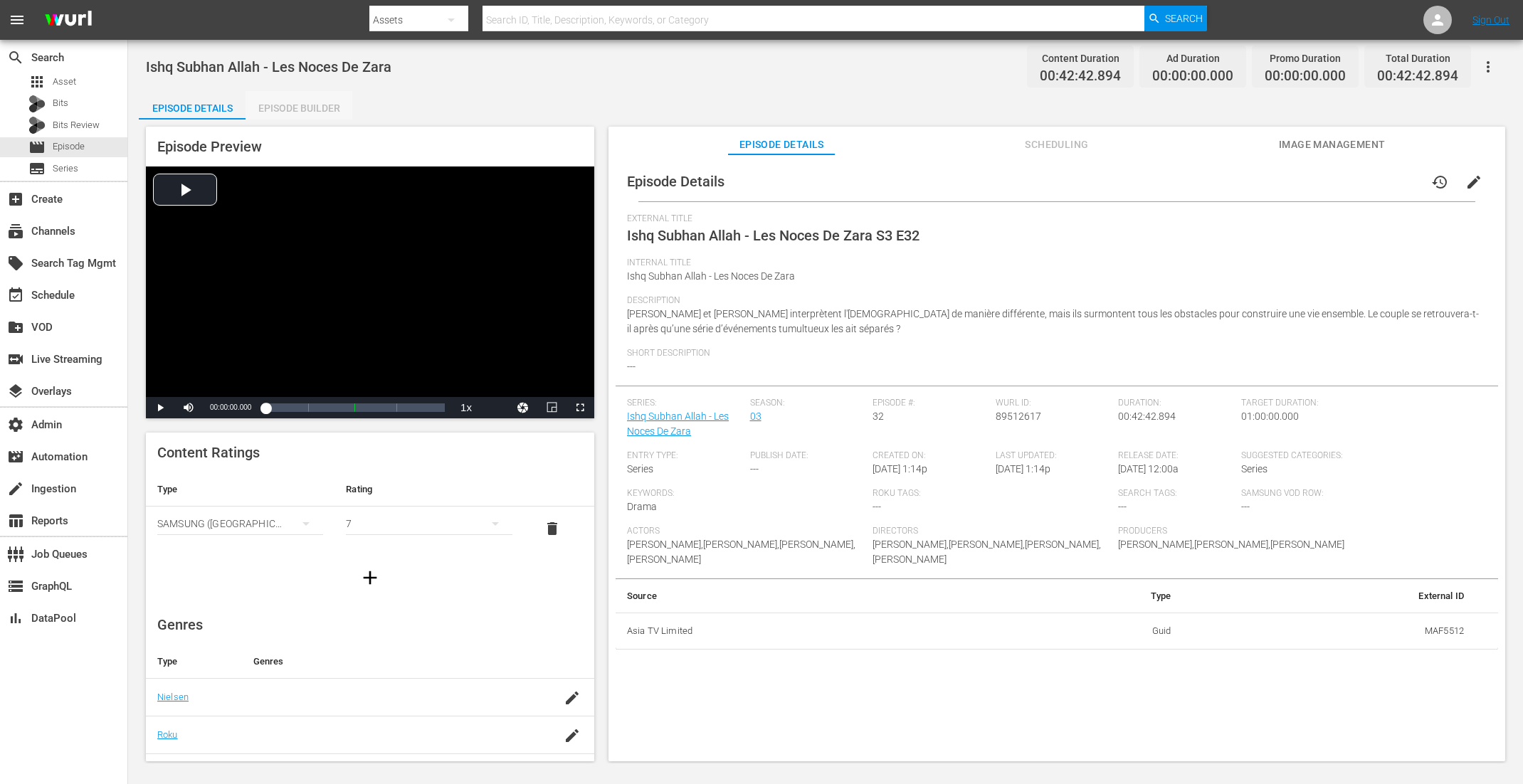
click at [298, 105] on div "Episode Builder" at bounding box center [299, 108] width 107 height 34
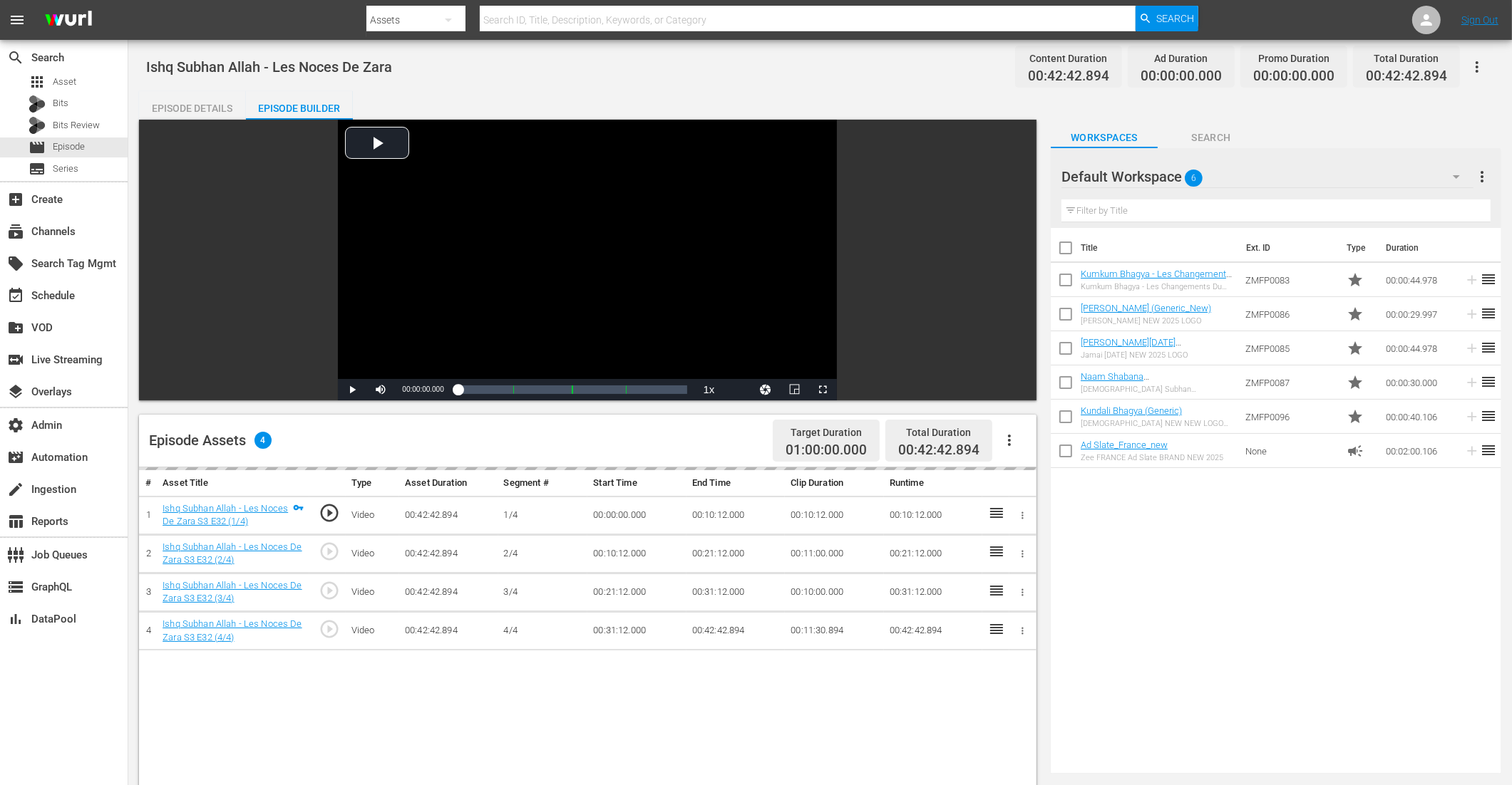
scroll to position [270, 0]
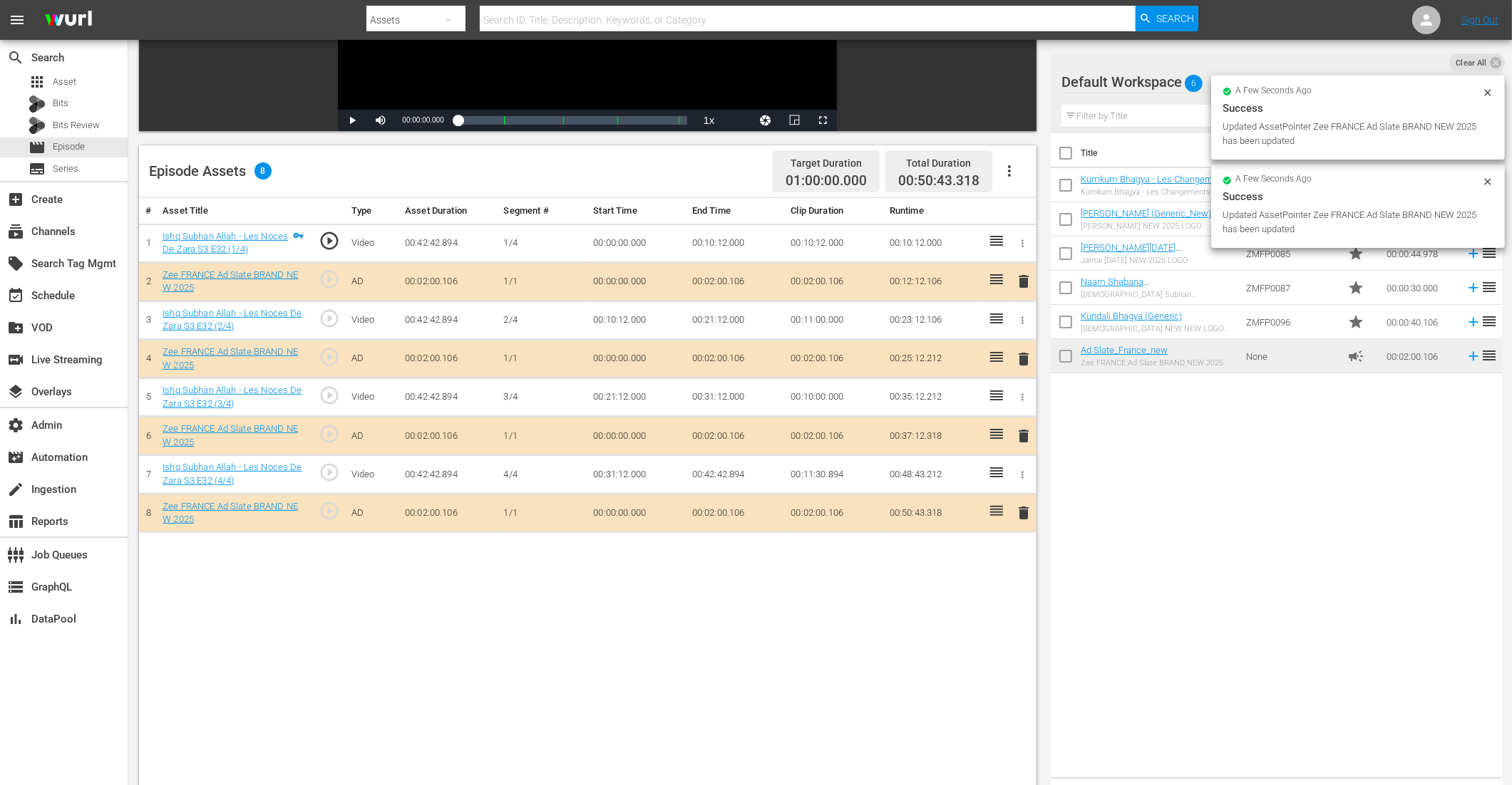
drag, startPoint x: 1107, startPoint y: 357, endPoint x: 512, endPoint y: 24, distance: 681.8
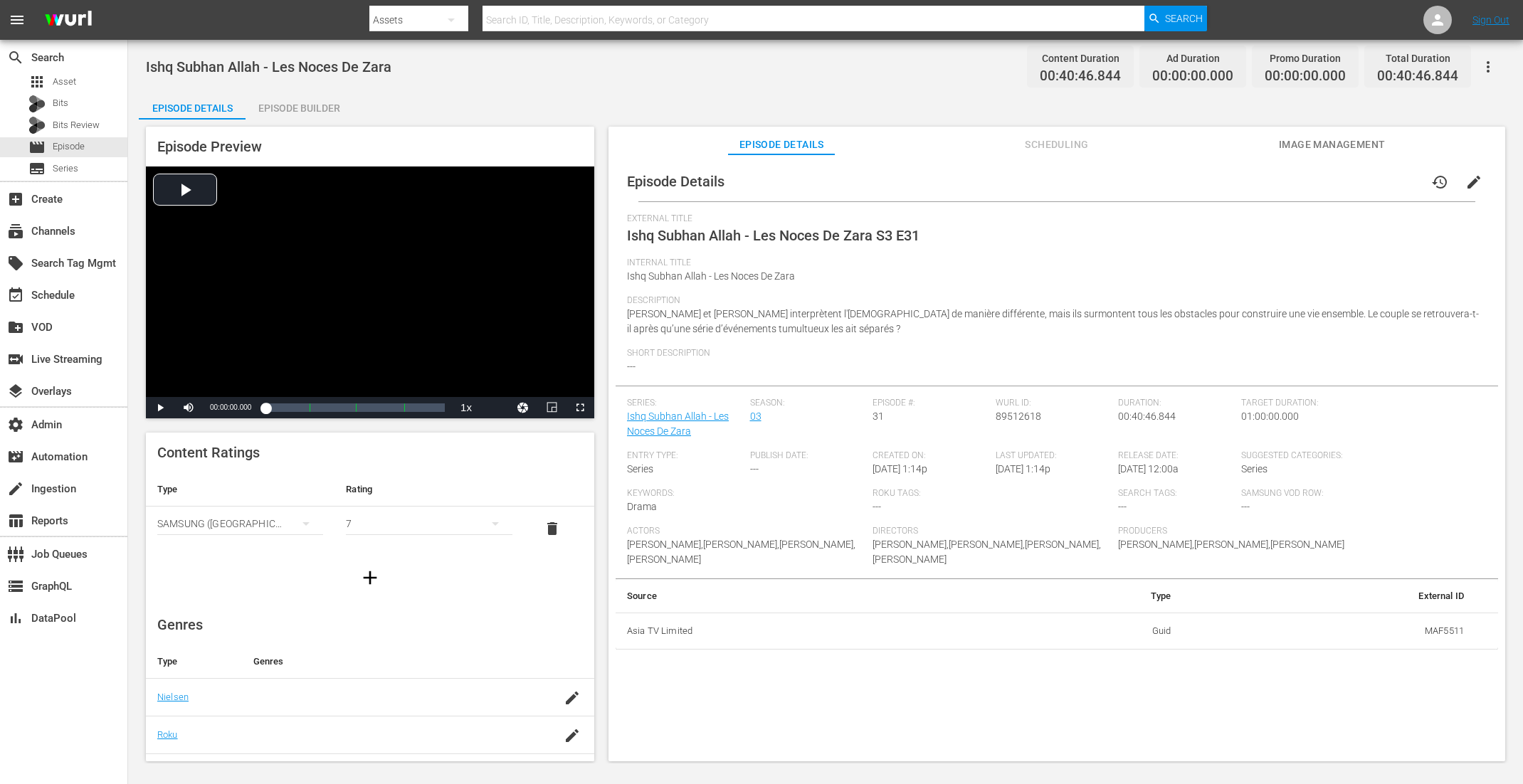
click at [320, 104] on div "Episode Builder" at bounding box center [299, 108] width 107 height 34
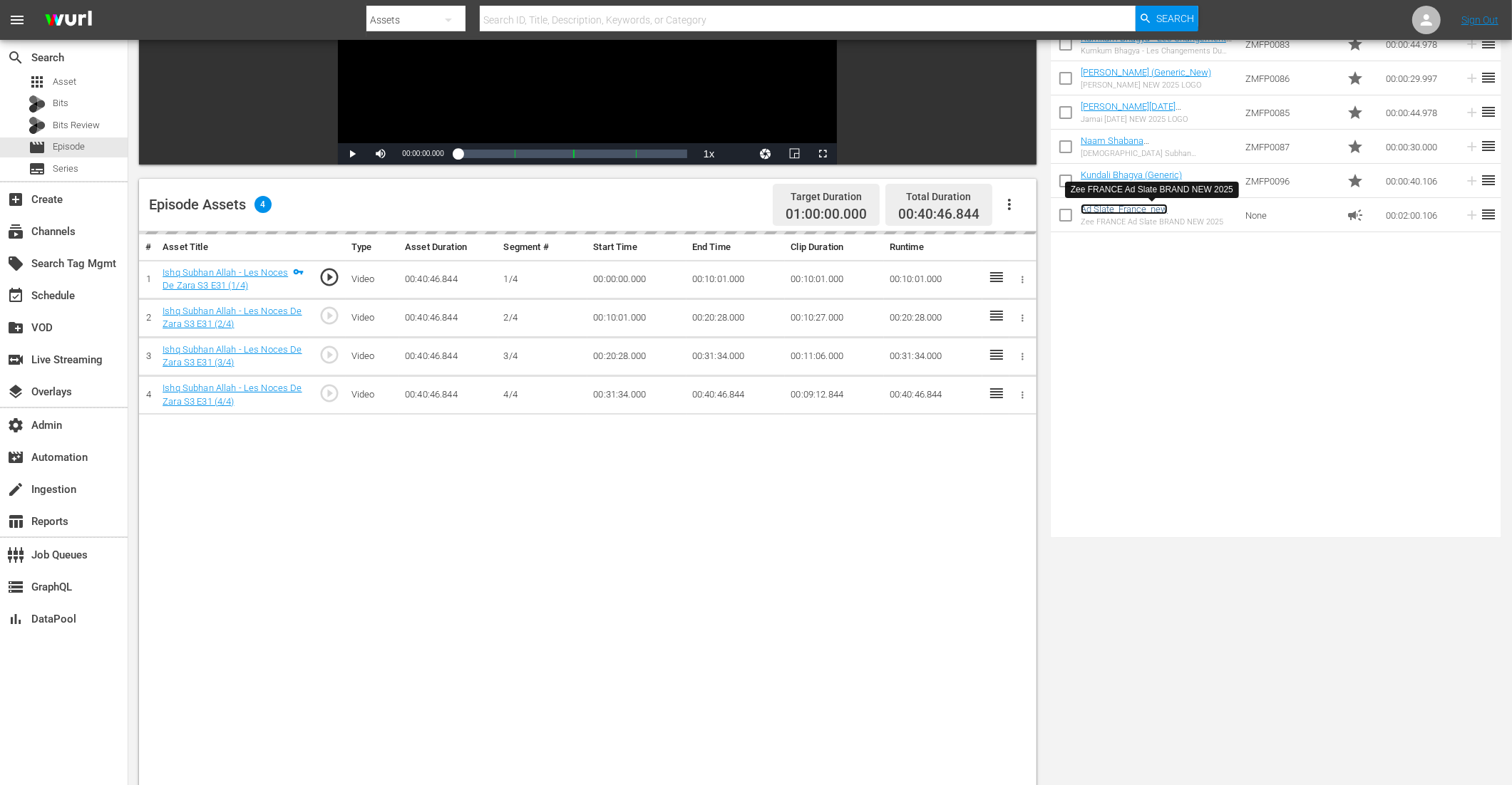
scroll to position [335, 0]
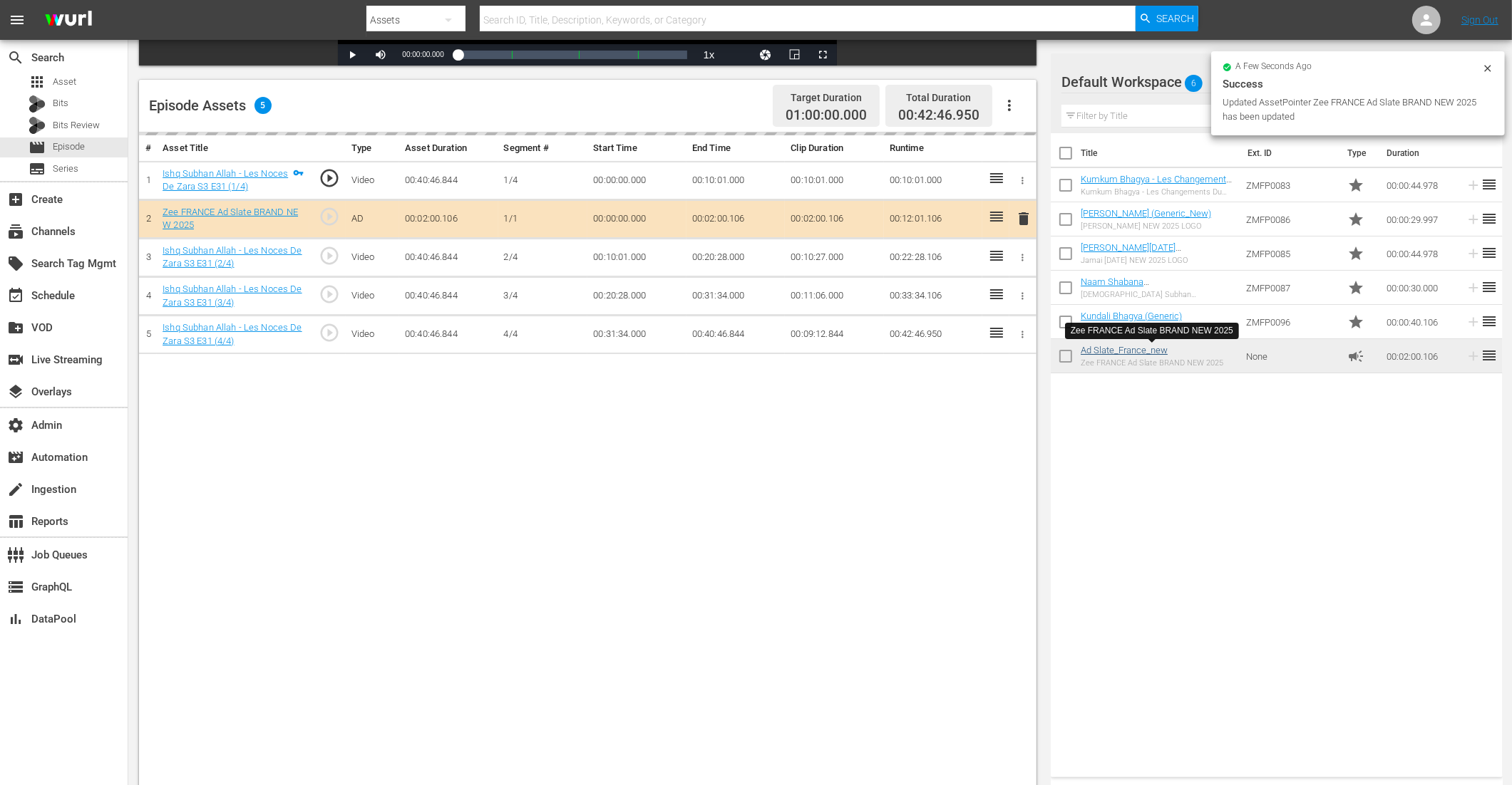
click at [829, 250] on td "00:10:27.000" at bounding box center [834, 257] width 98 height 39
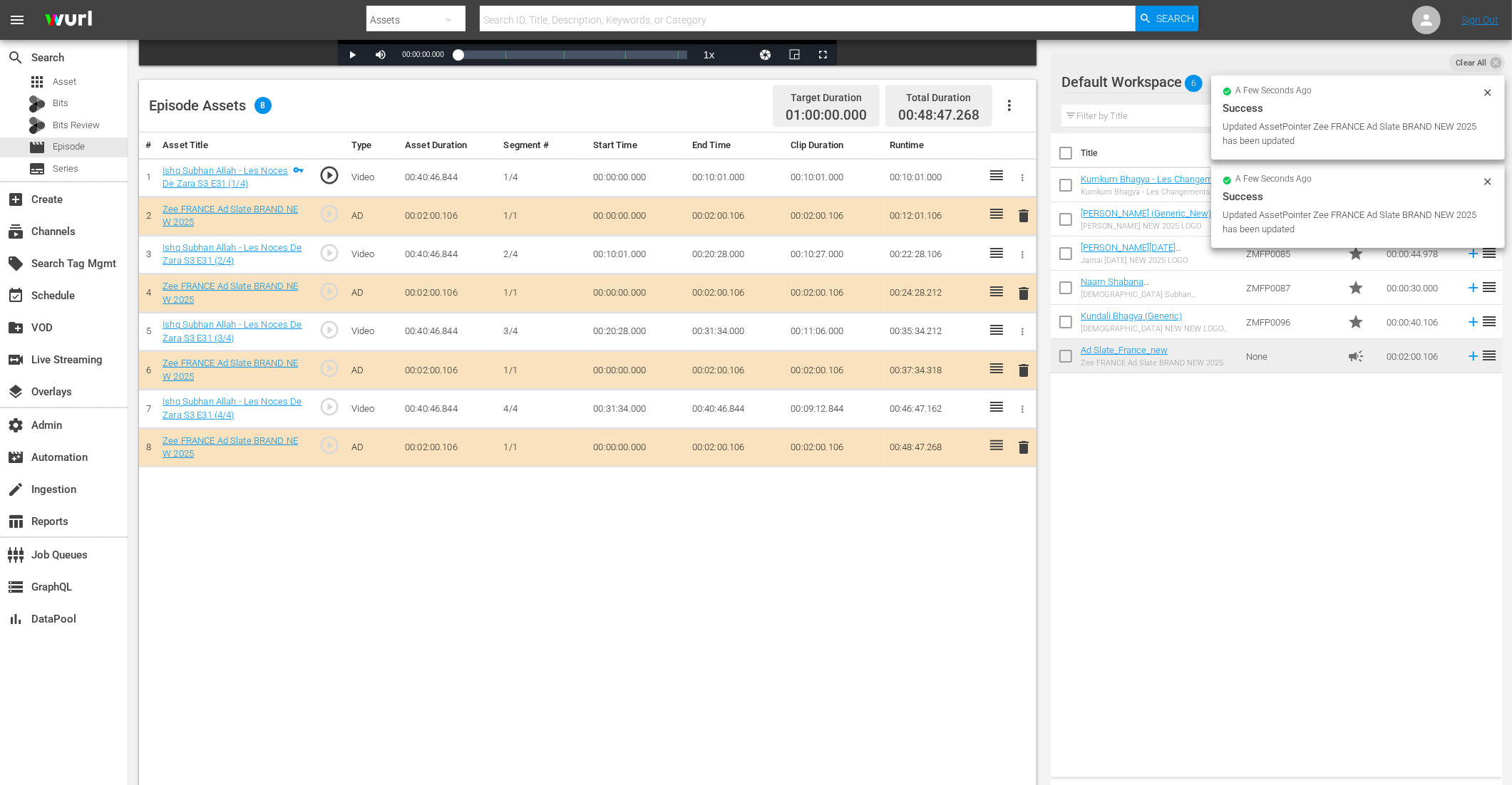
drag, startPoint x: 1126, startPoint y: 356, endPoint x: 519, endPoint y: 13, distance: 697.2
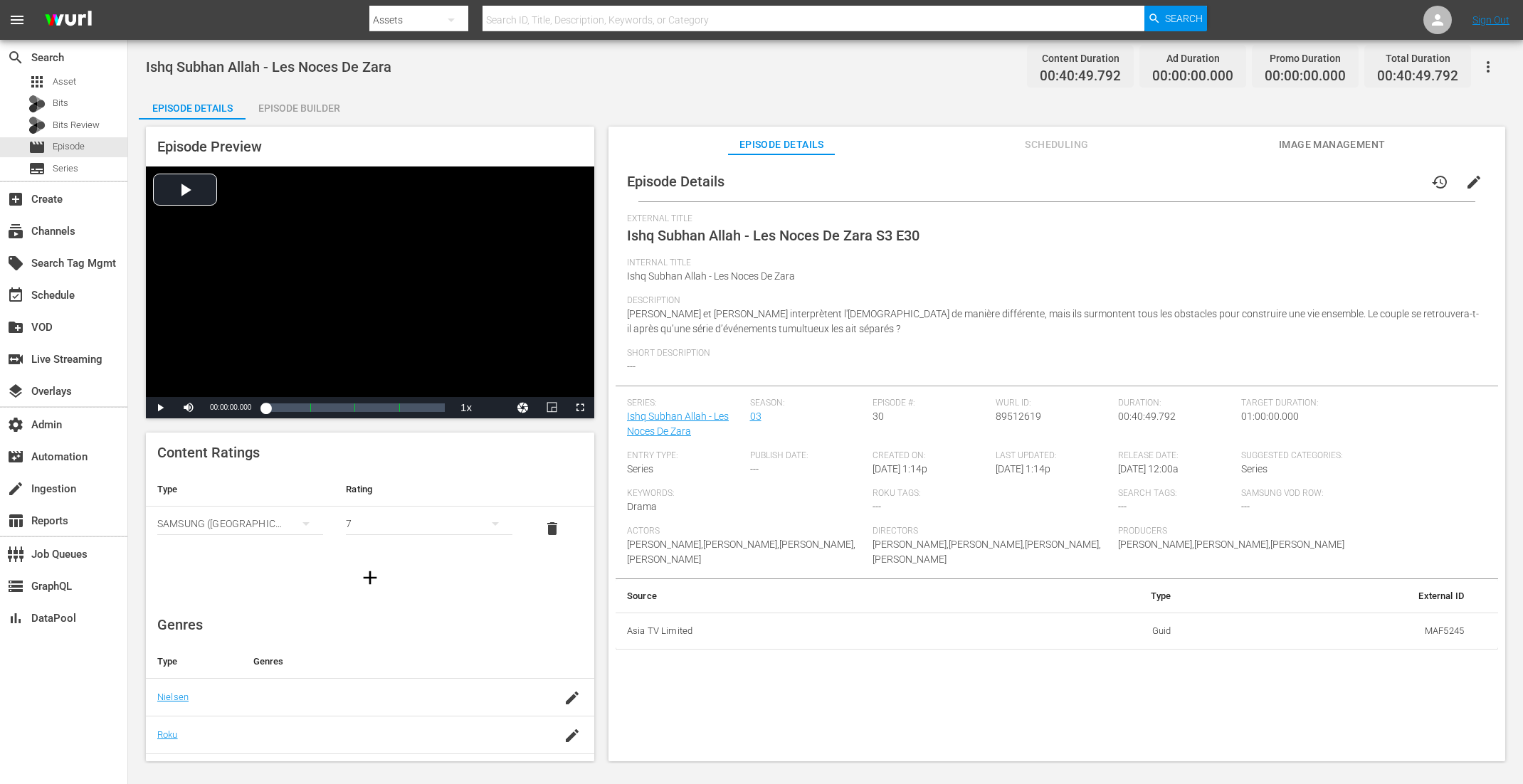
click at [315, 103] on div "Episode Builder" at bounding box center [299, 108] width 107 height 34
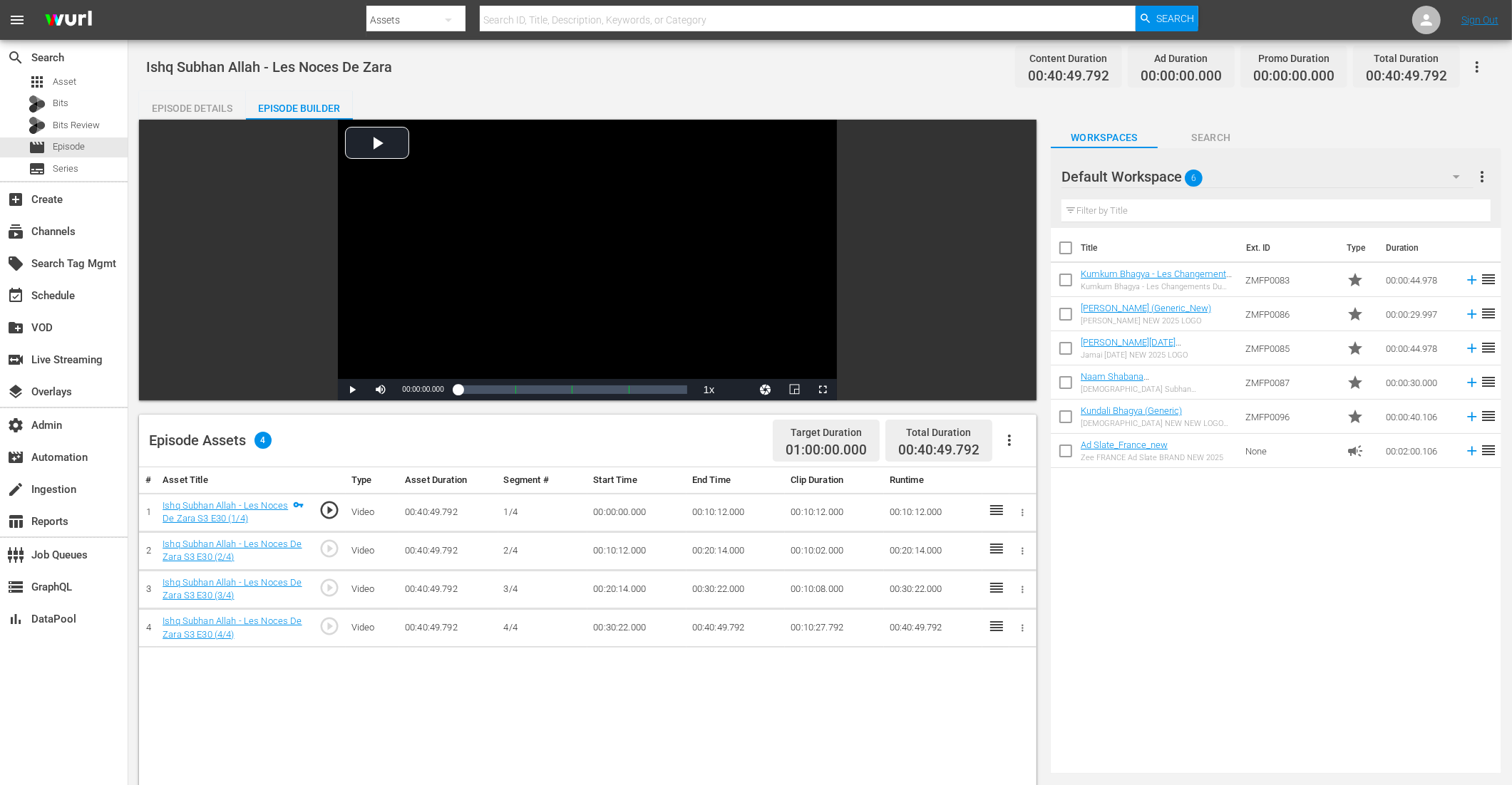
scroll to position [219, 0]
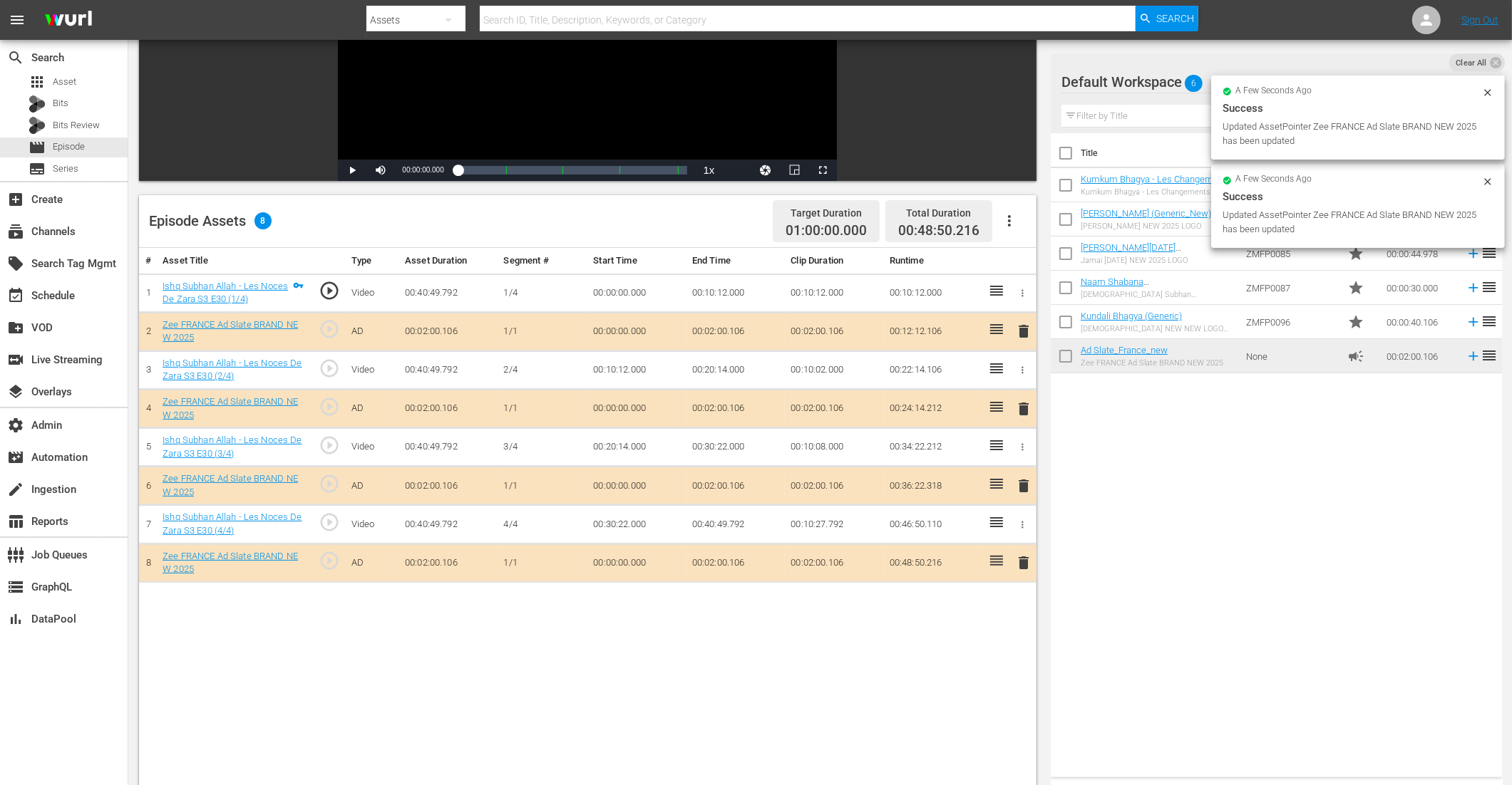
drag, startPoint x: 1097, startPoint y: 355, endPoint x: 360, endPoint y: 65, distance: 792.0
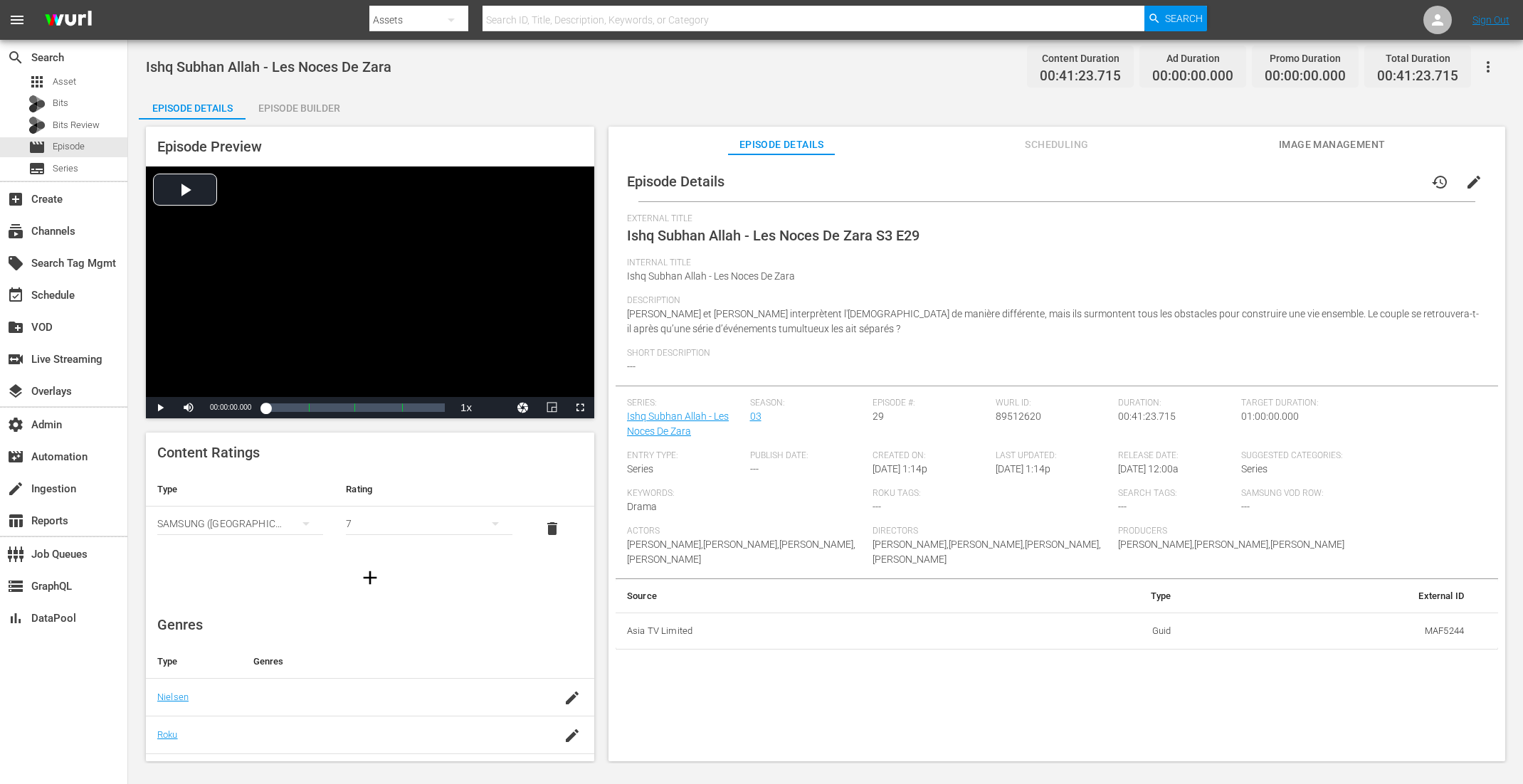
click at [336, 112] on div "Episode Builder" at bounding box center [299, 108] width 107 height 34
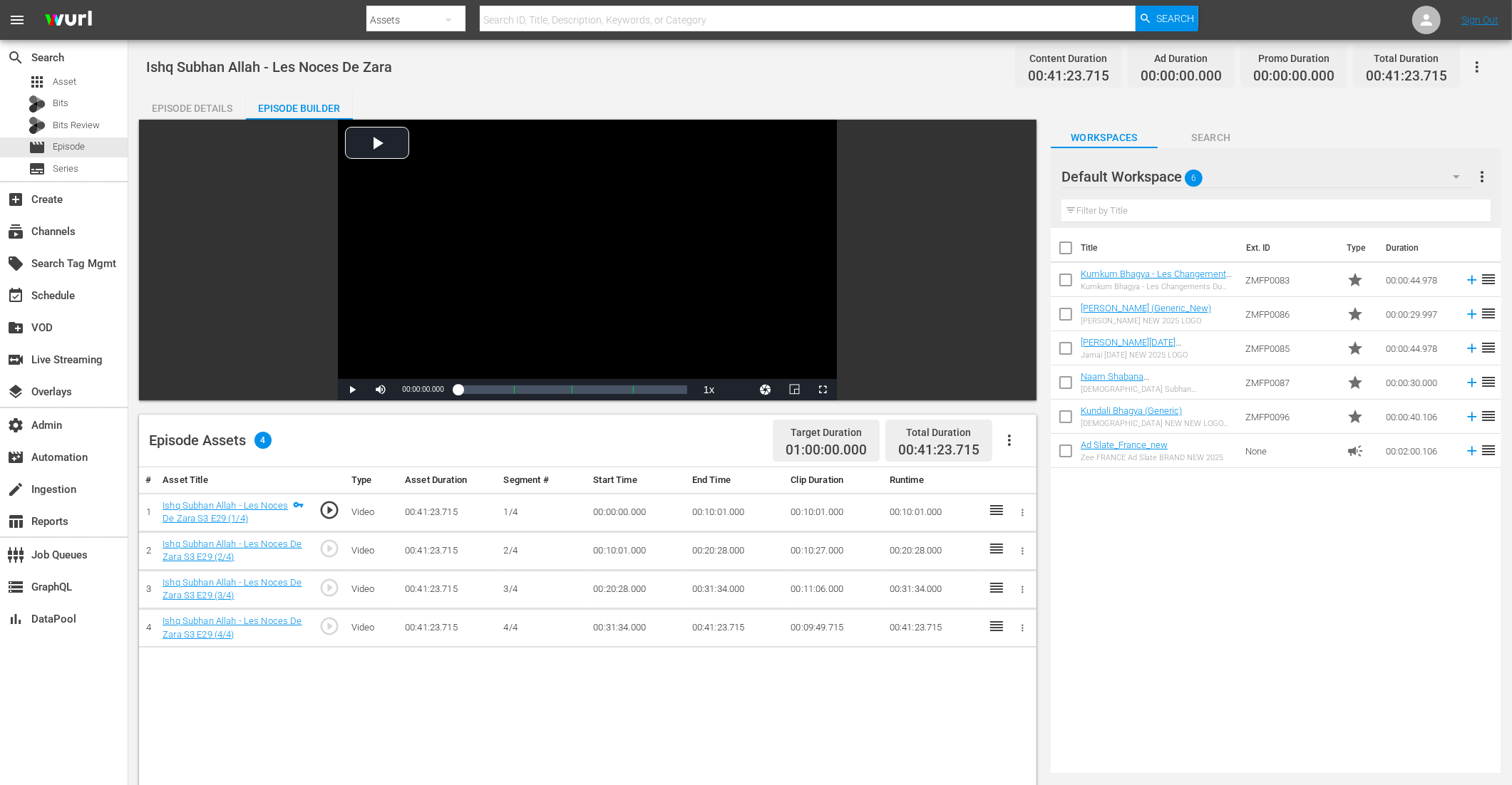
scroll to position [231, 0]
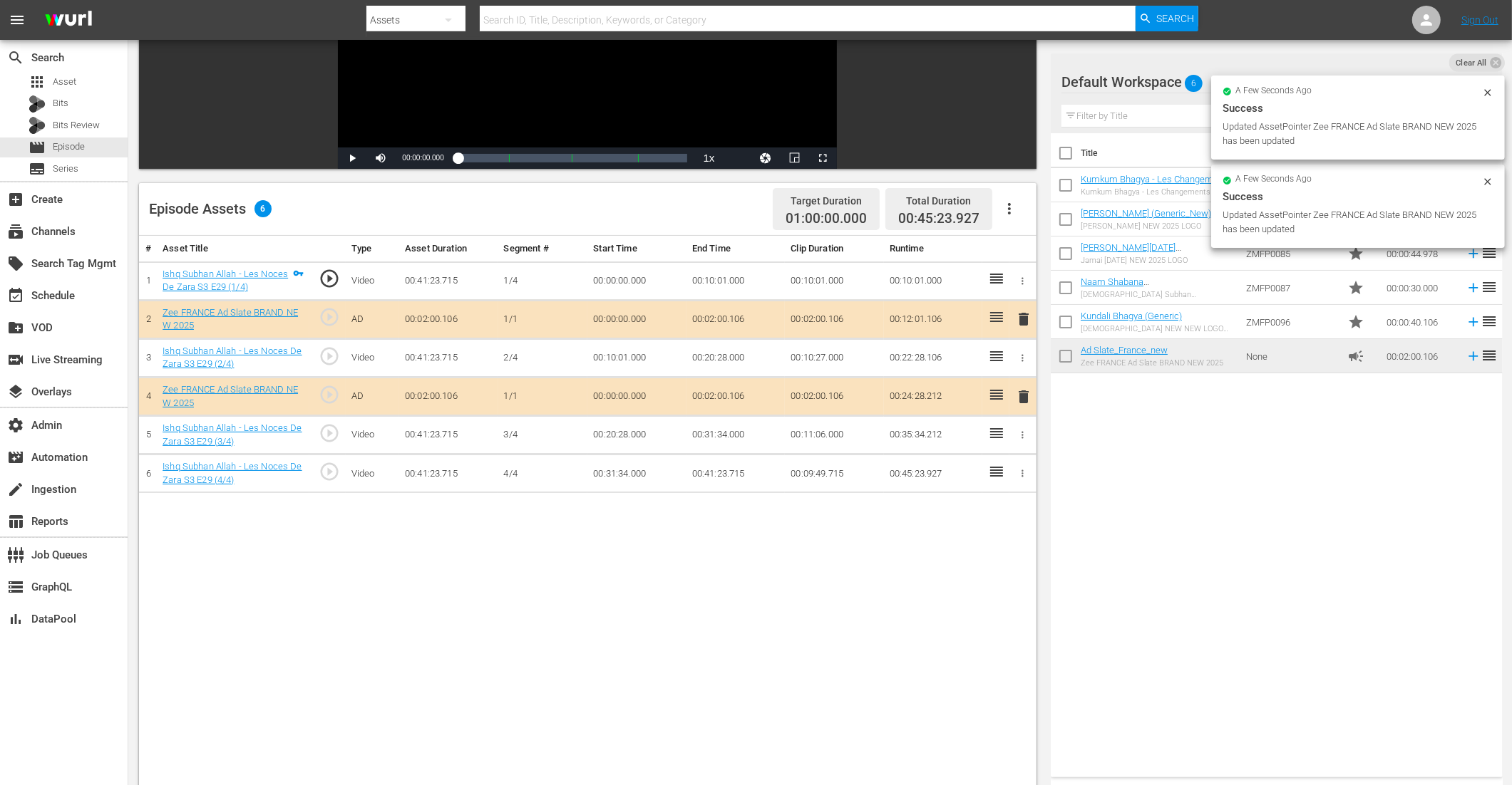
drag, startPoint x: 984, startPoint y: 387, endPoint x: 1041, endPoint y: 387, distance: 57.0
click at [1033, 390] on tr "4 Zee FRANCE Ad Slate BRAND NEW 2025 play_circle_outline AD 00:02:00.106 1/1 00…" at bounding box center [588, 397] width 898 height 39
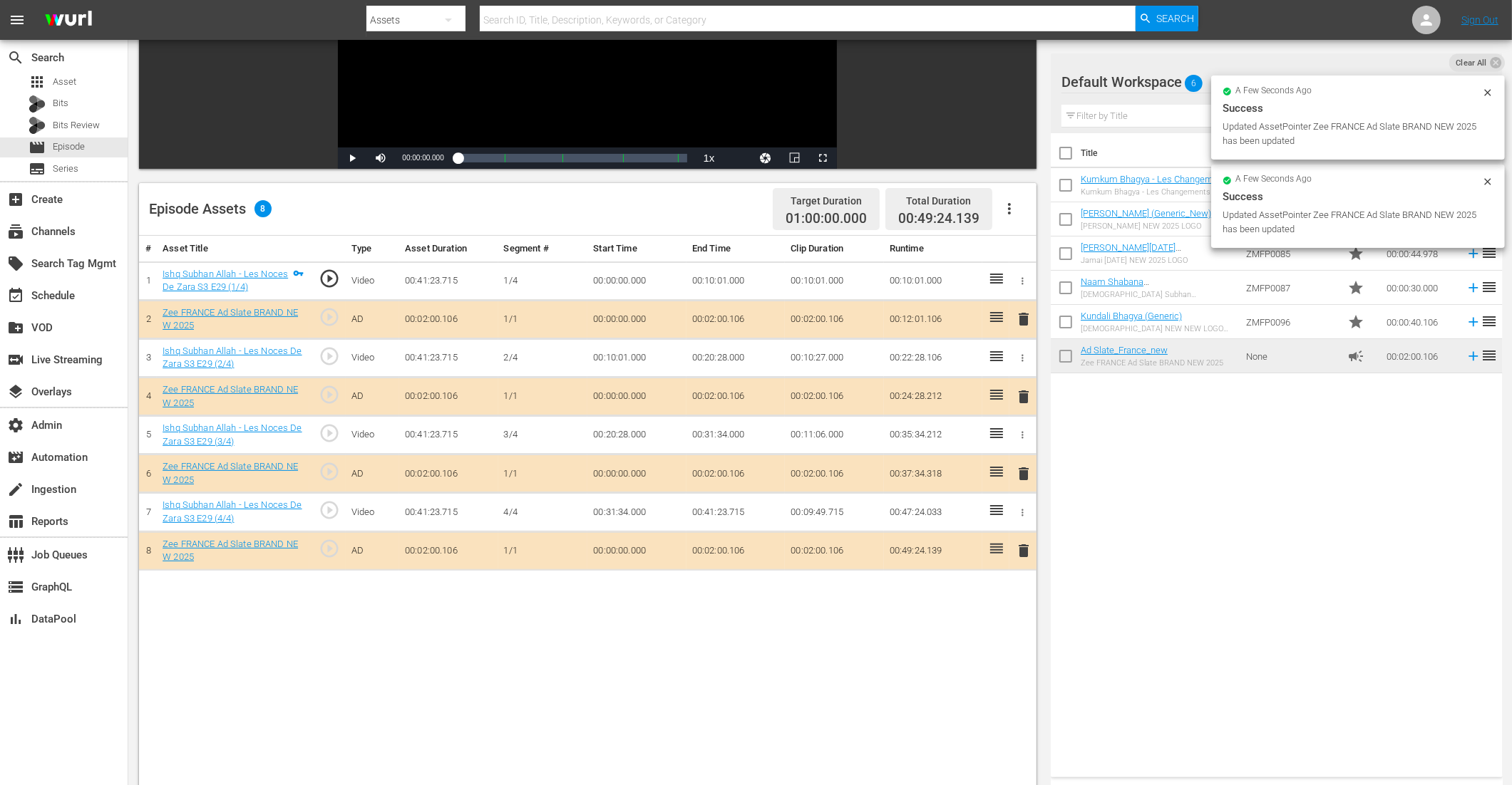
drag, startPoint x: 1106, startPoint y: 358, endPoint x: 327, endPoint y: 8, distance: 854.0
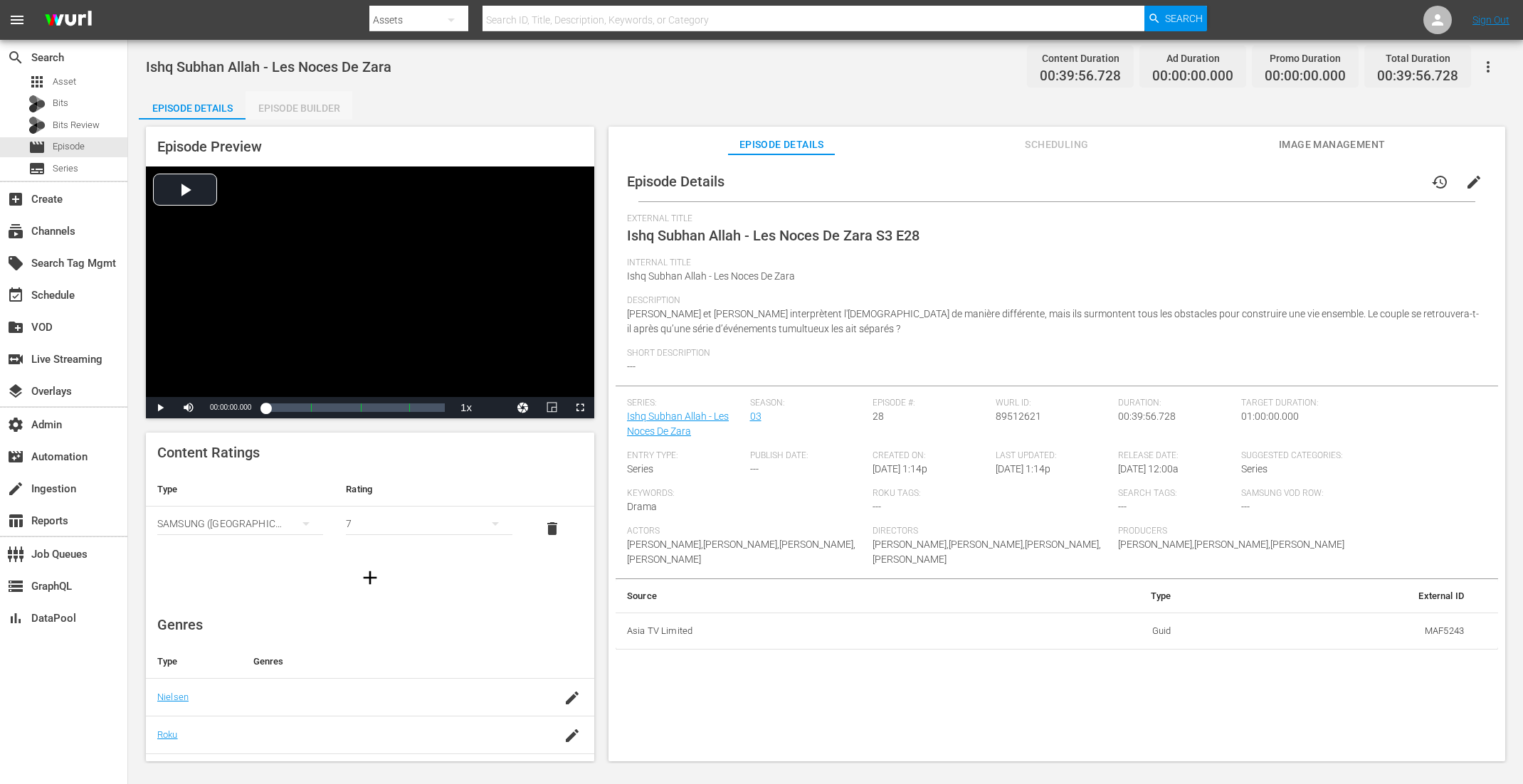
click at [309, 102] on div "Episode Builder" at bounding box center [299, 108] width 107 height 34
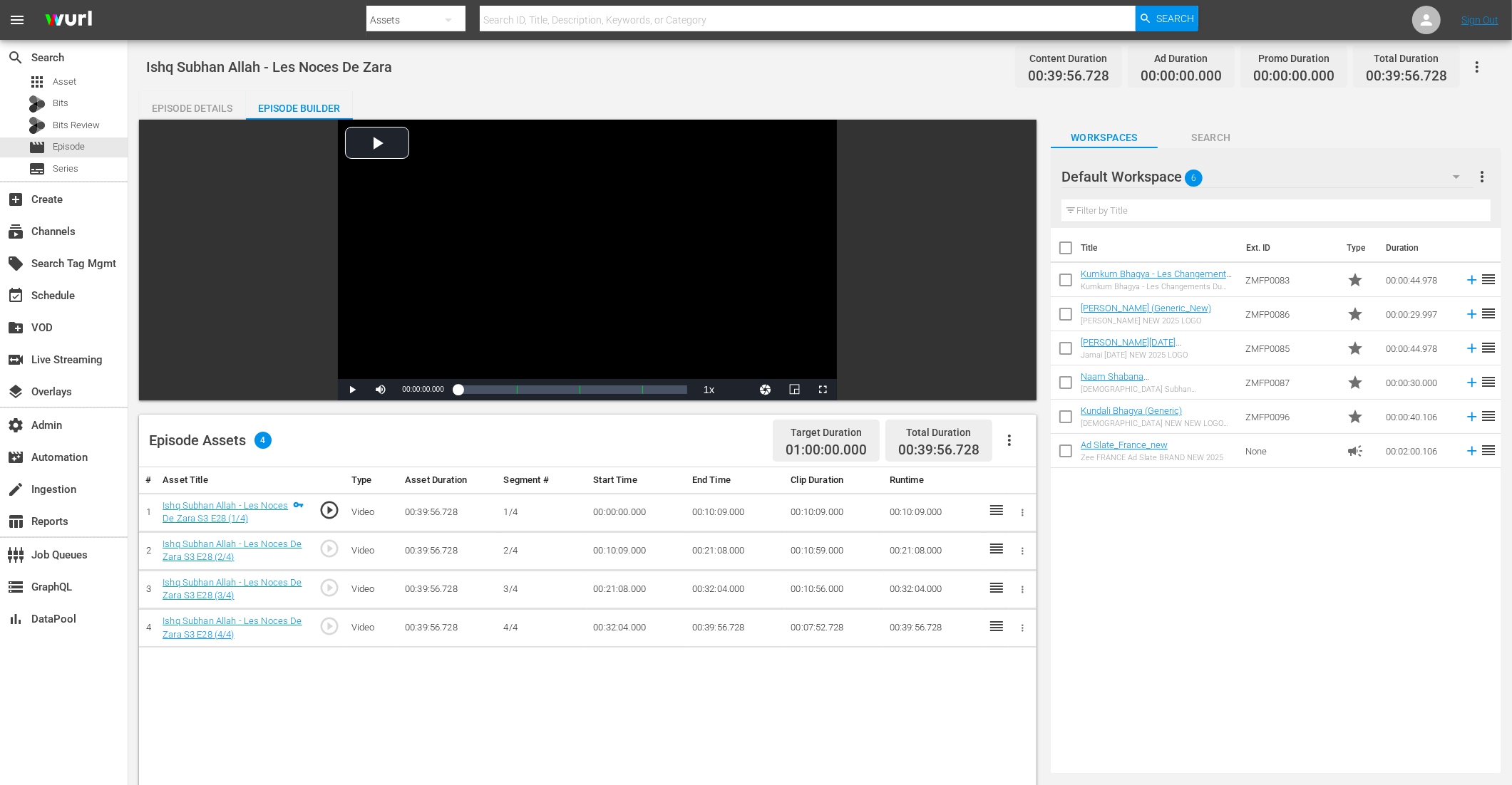
scroll to position [269, 0]
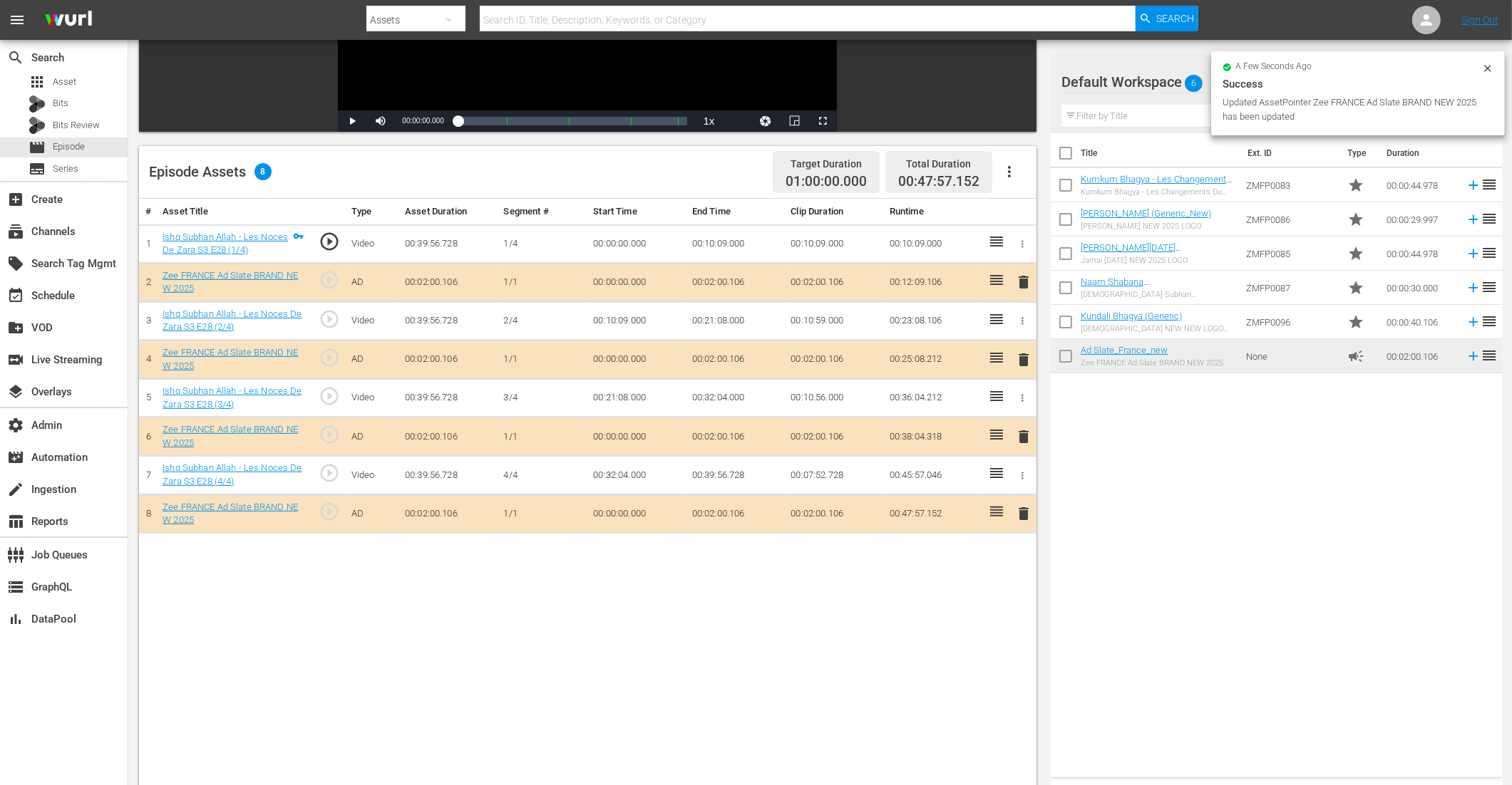
drag, startPoint x: 1102, startPoint y: 351, endPoint x: 407, endPoint y: 23, distance: 768.5
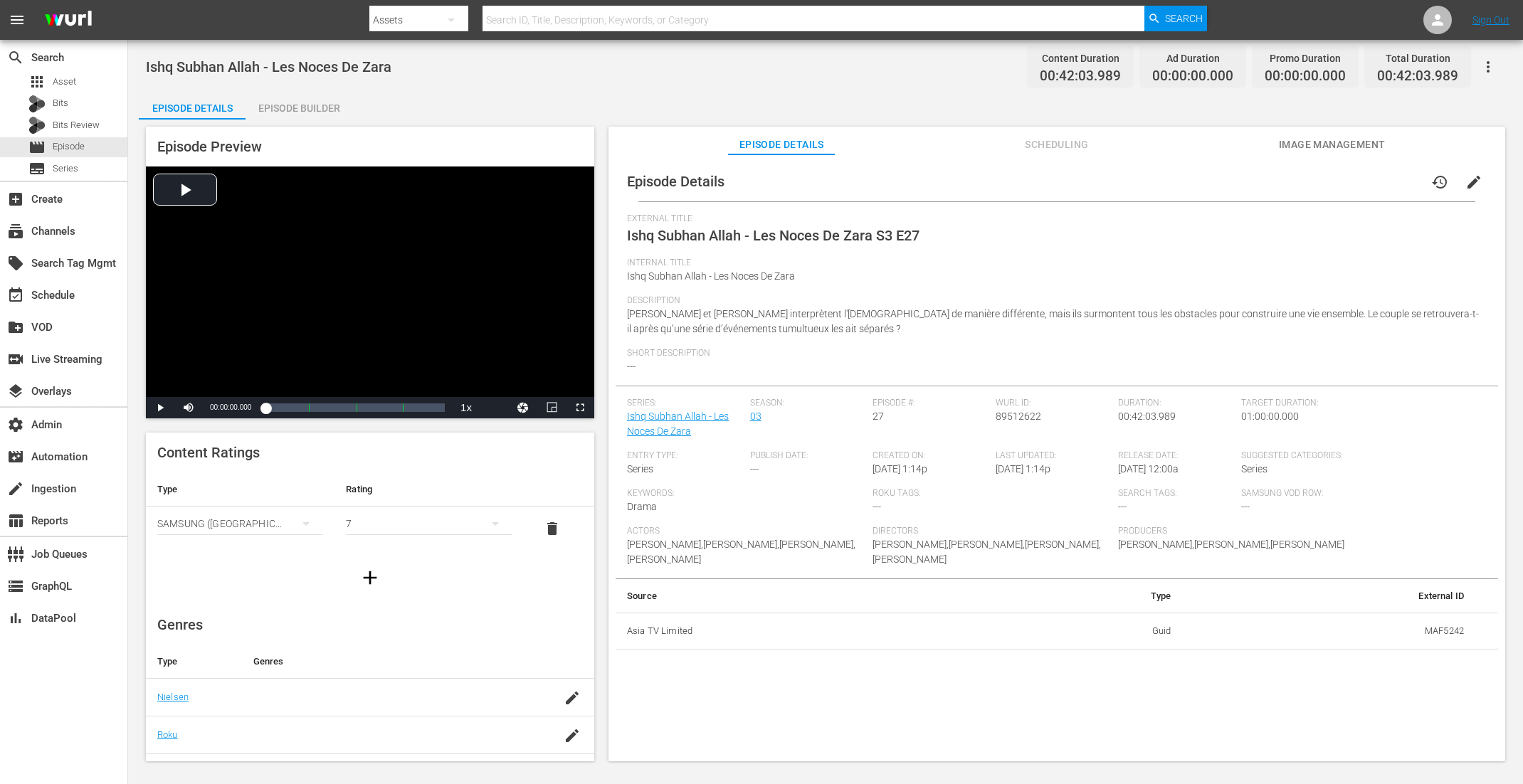
click at [307, 100] on div "Episode Builder" at bounding box center [299, 108] width 107 height 34
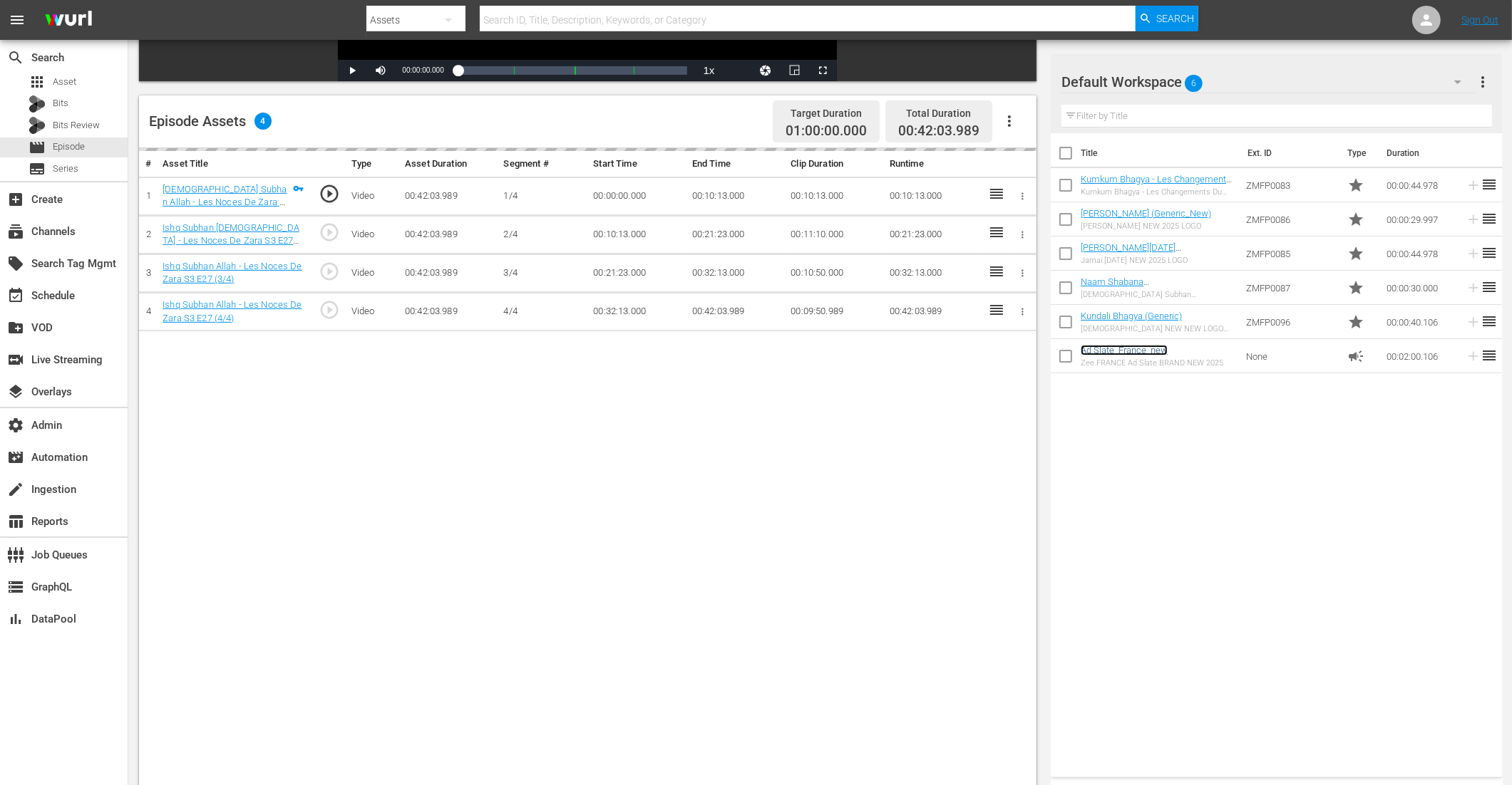
scroll to position [370, 0]
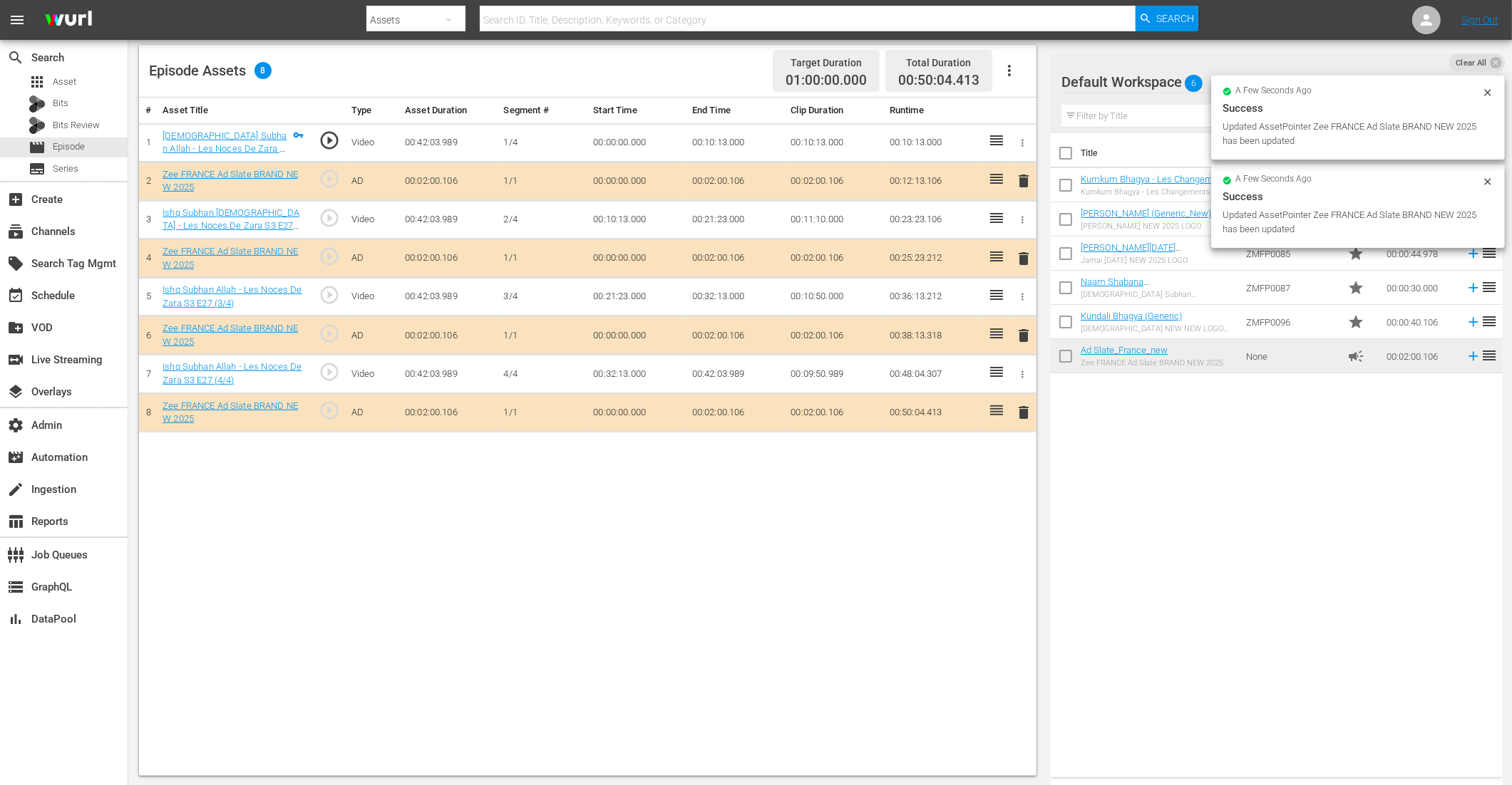
drag, startPoint x: 1097, startPoint y: 359, endPoint x: 643, endPoint y: 17, distance: 568.4
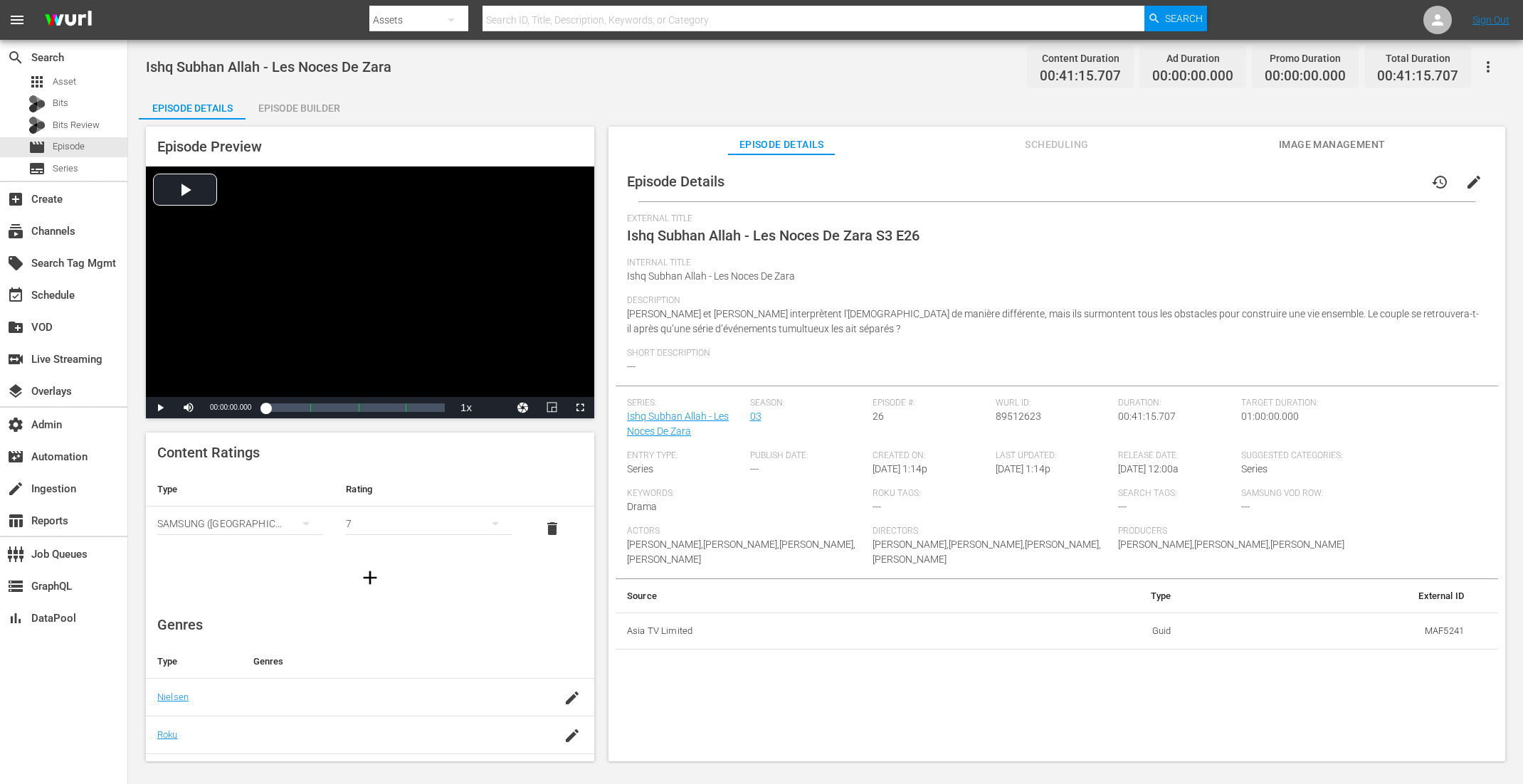
click at [289, 117] on div "Episode Builder" at bounding box center [299, 108] width 107 height 34
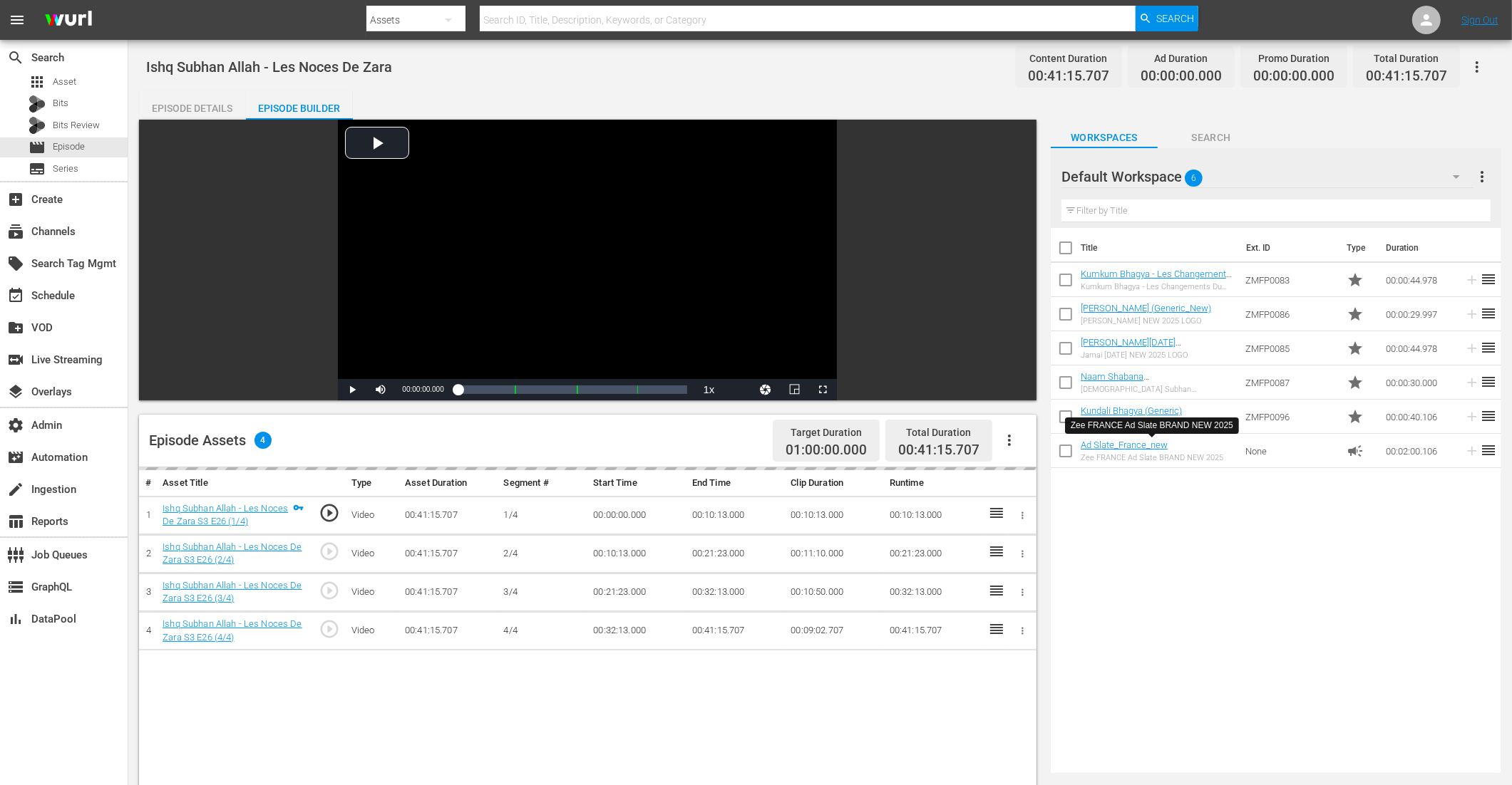
scroll to position [330, 0]
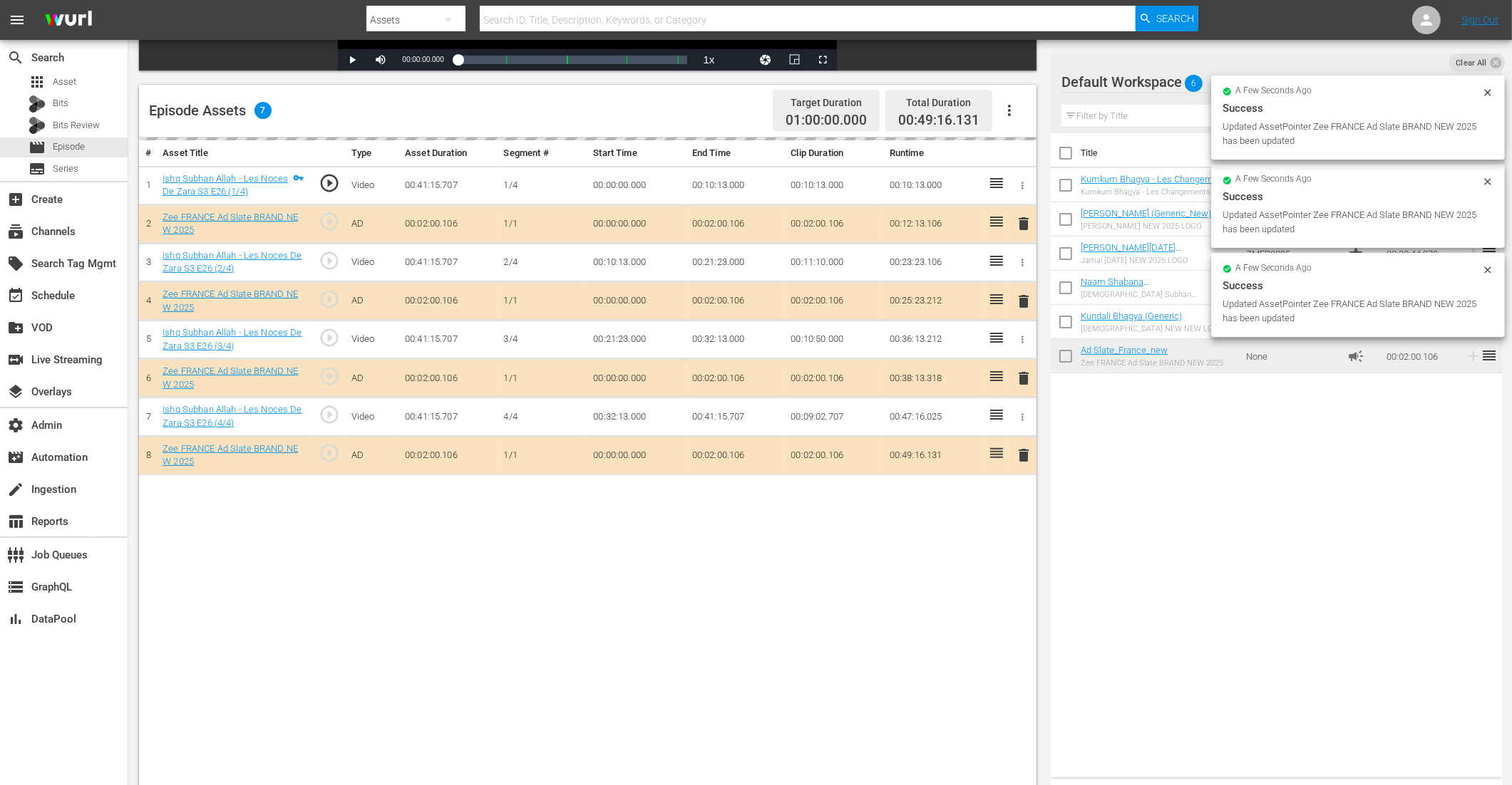
drag, startPoint x: 1104, startPoint y: 346, endPoint x: 599, endPoint y: 22, distance: 600.0
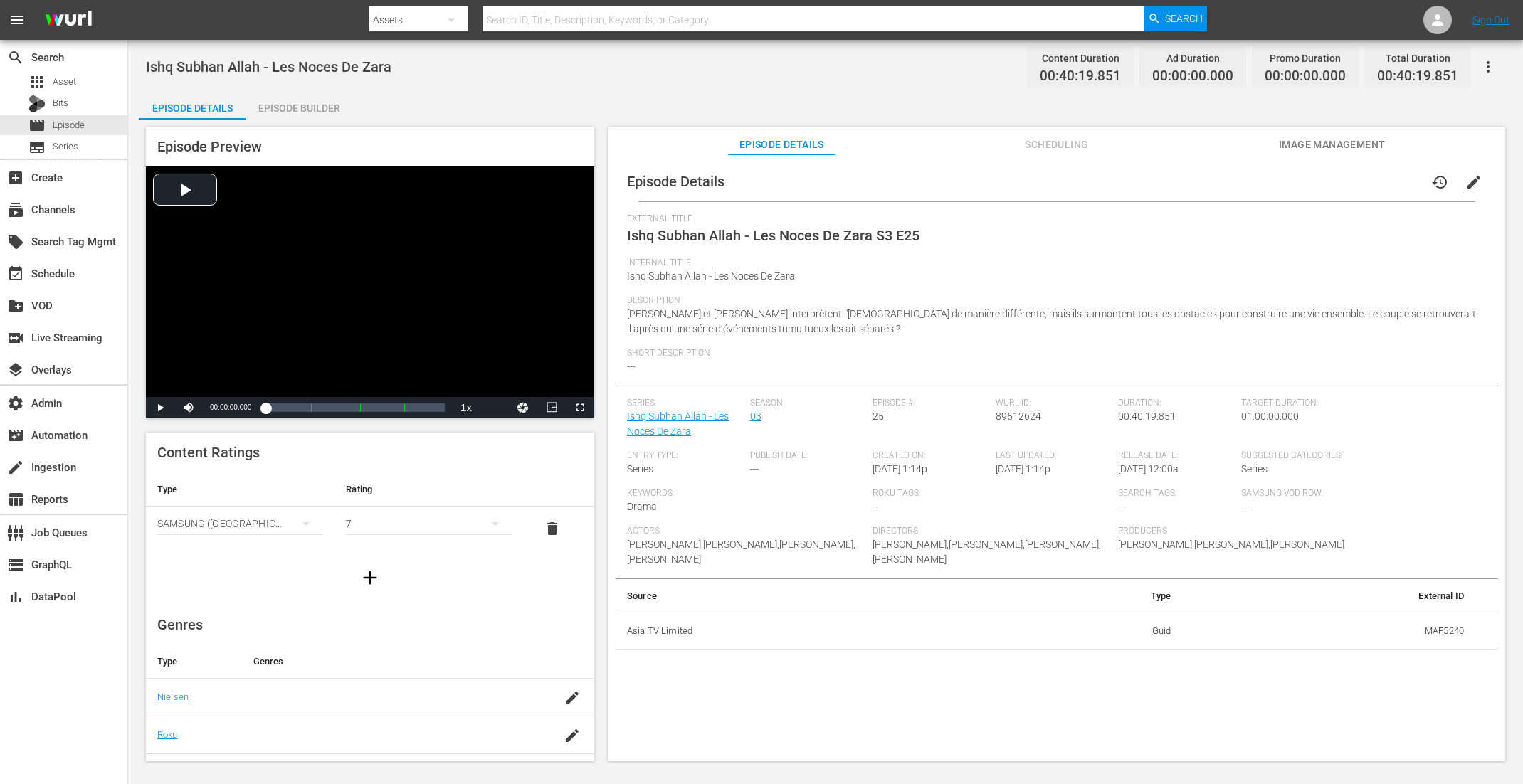
click at [288, 107] on div "Episode Builder" at bounding box center [299, 108] width 107 height 34
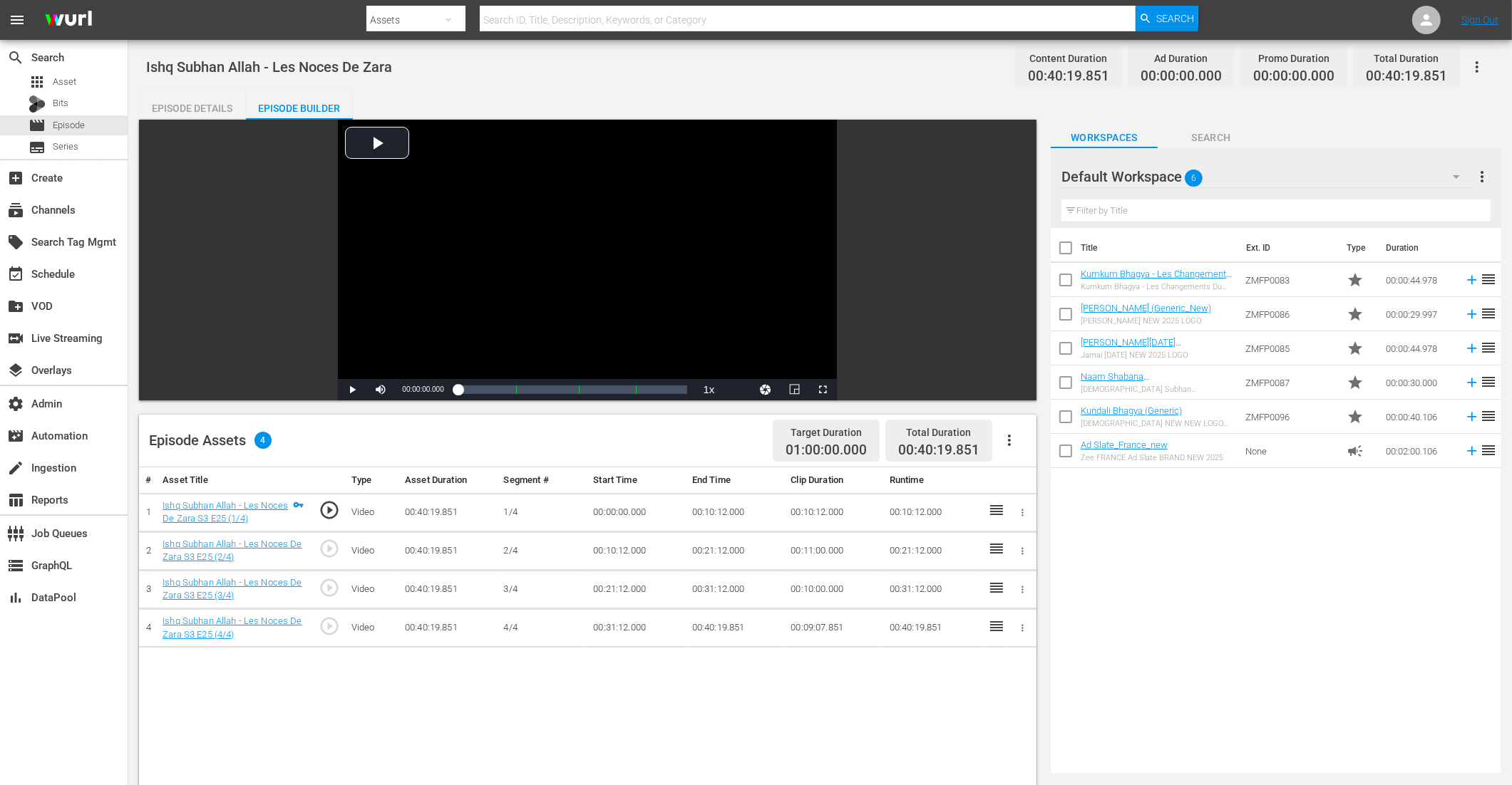
scroll to position [232, 0]
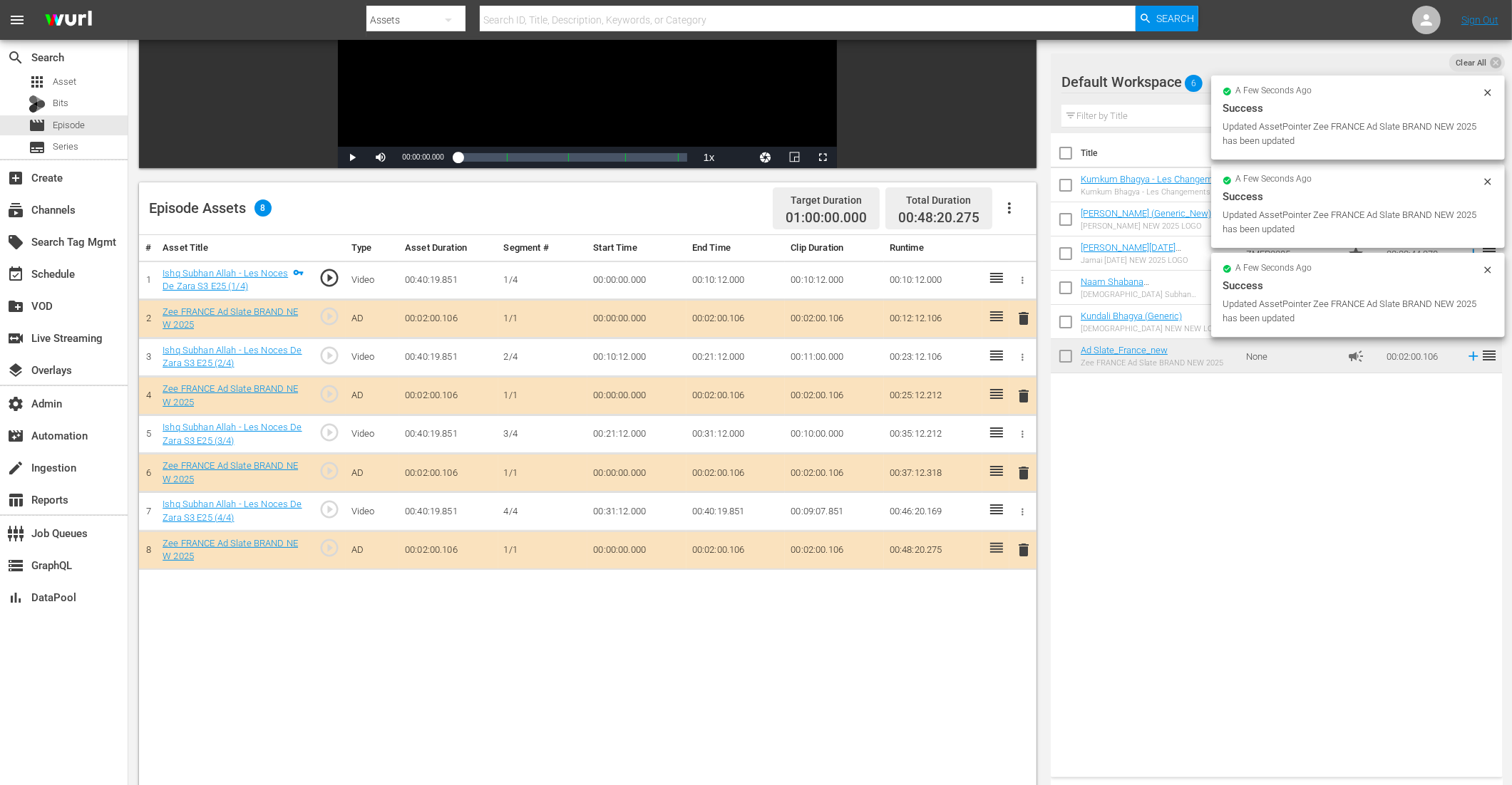
drag, startPoint x: 1103, startPoint y: 355, endPoint x: 642, endPoint y: 28, distance: 565.2
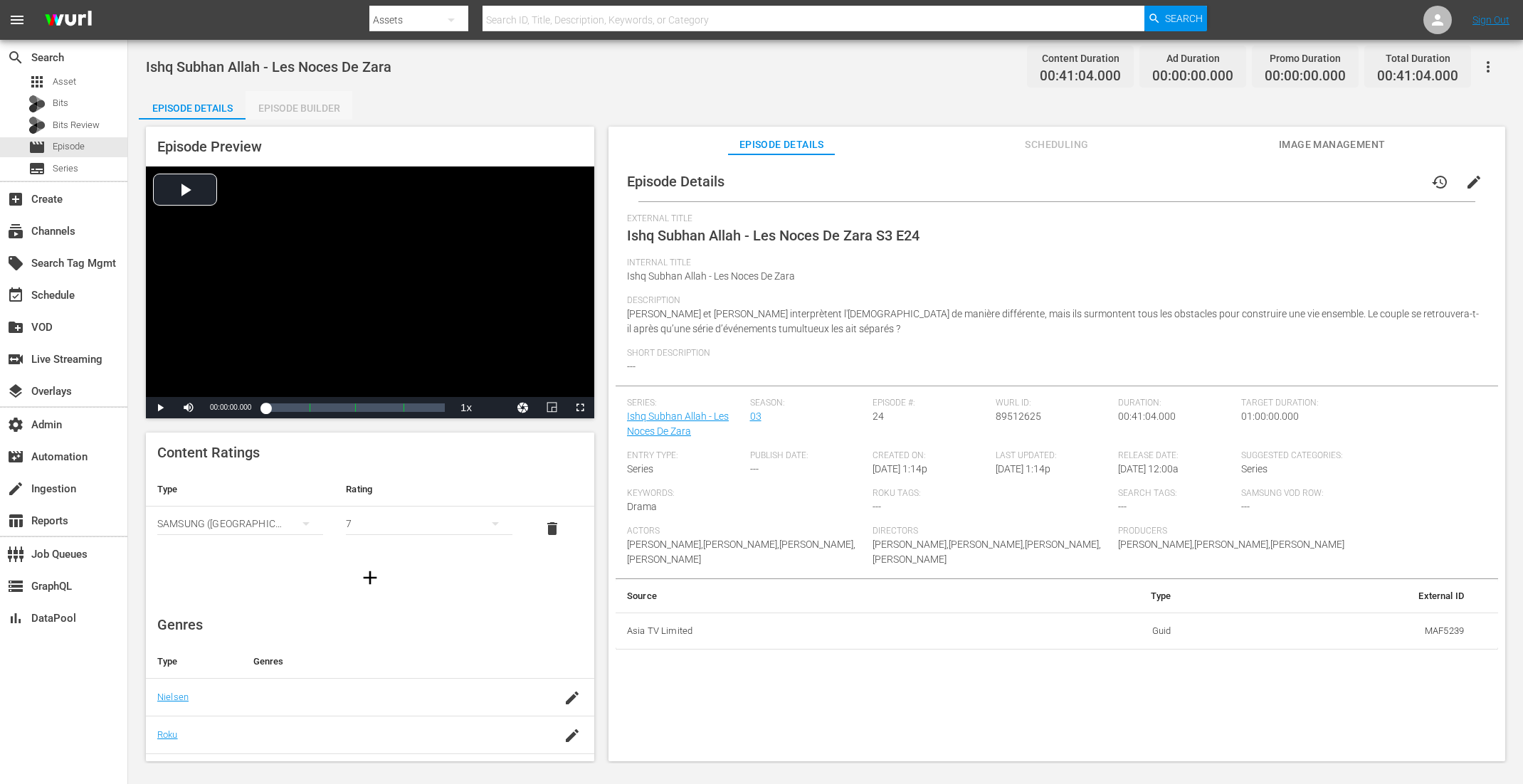
click at [329, 104] on div "Episode Builder" at bounding box center [299, 108] width 107 height 34
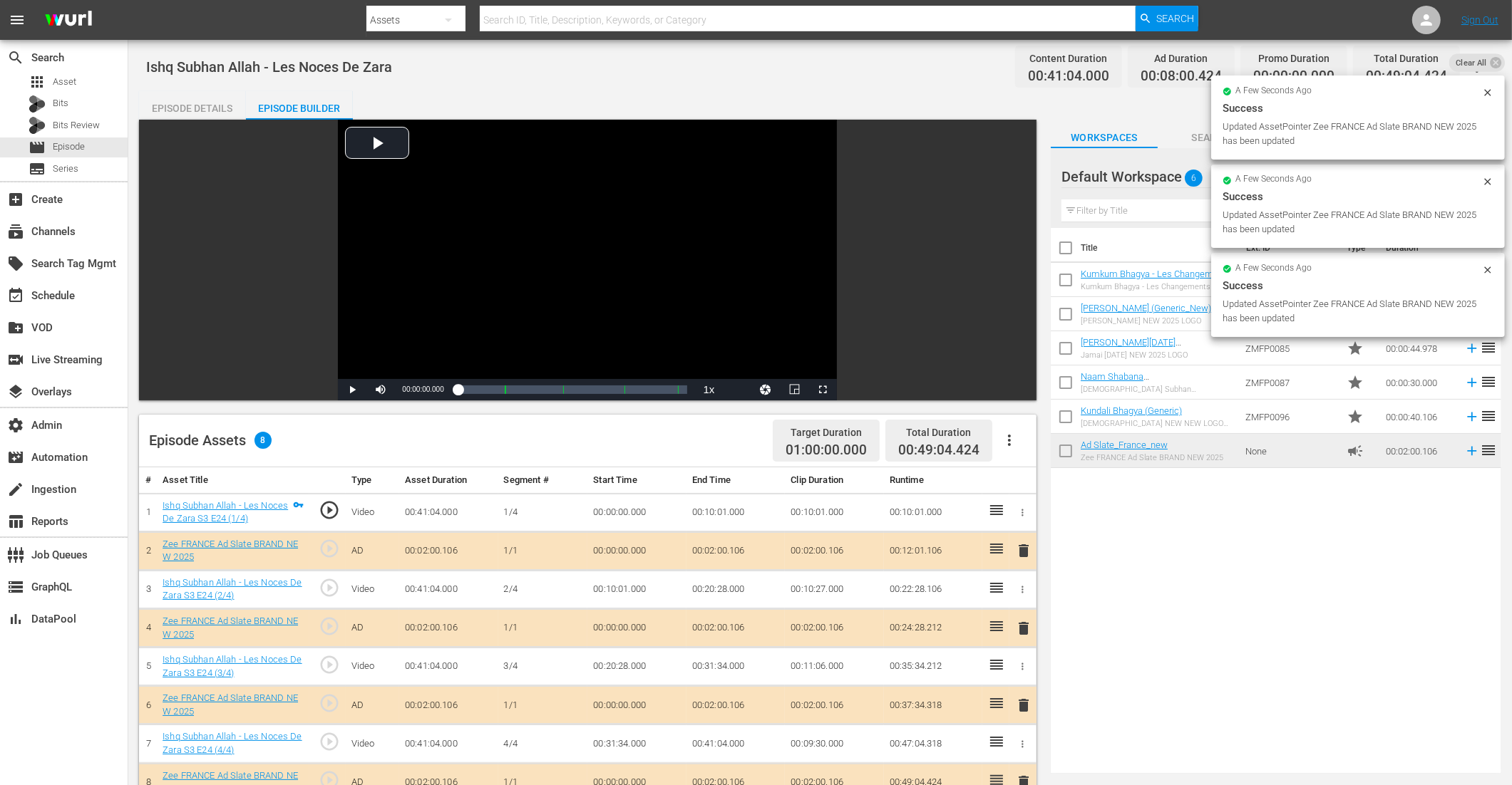
drag, startPoint x: 1093, startPoint y: 451, endPoint x: 102, endPoint y: 3, distance: 1087.6
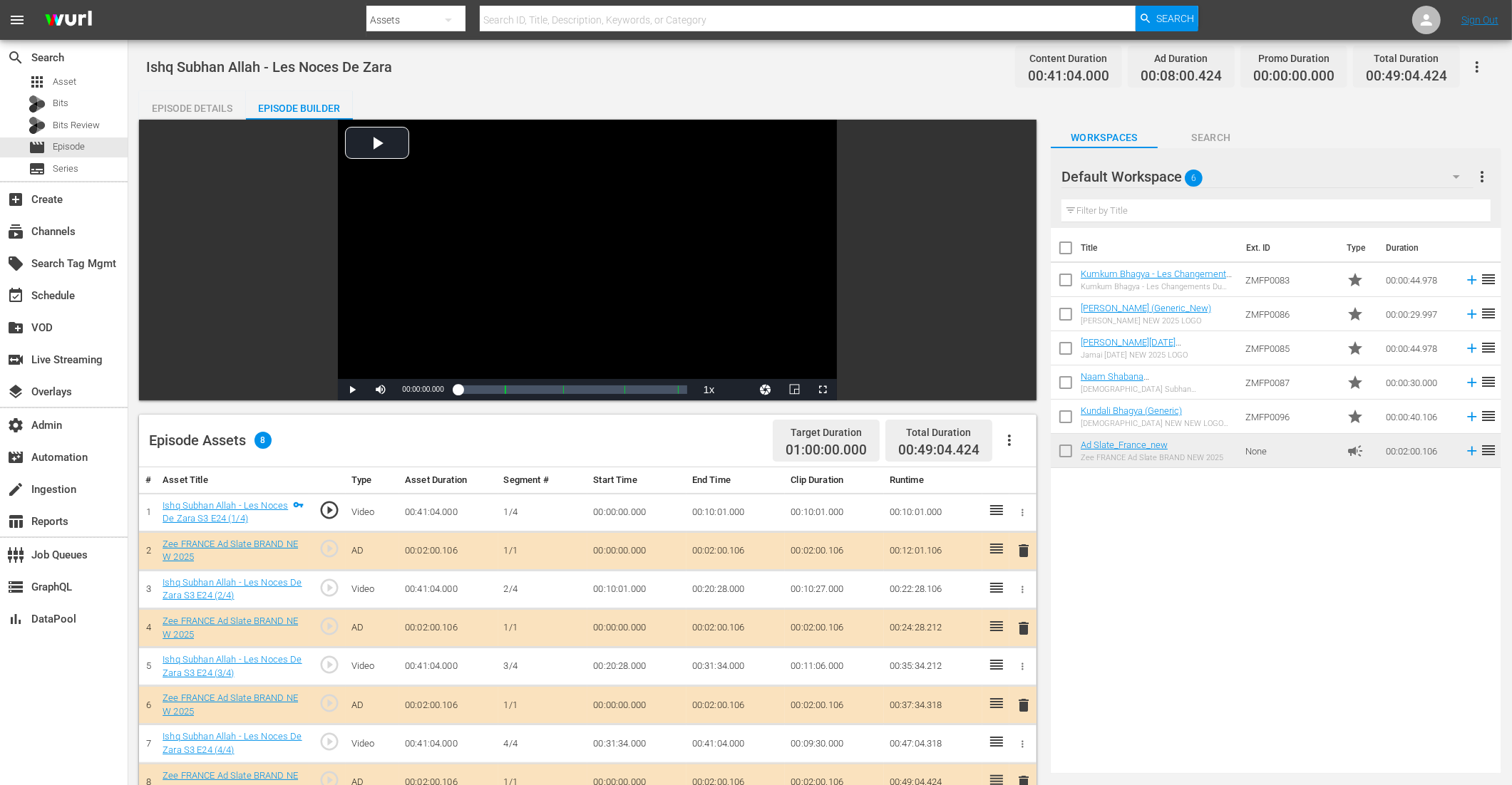
scroll to position [329, 0]
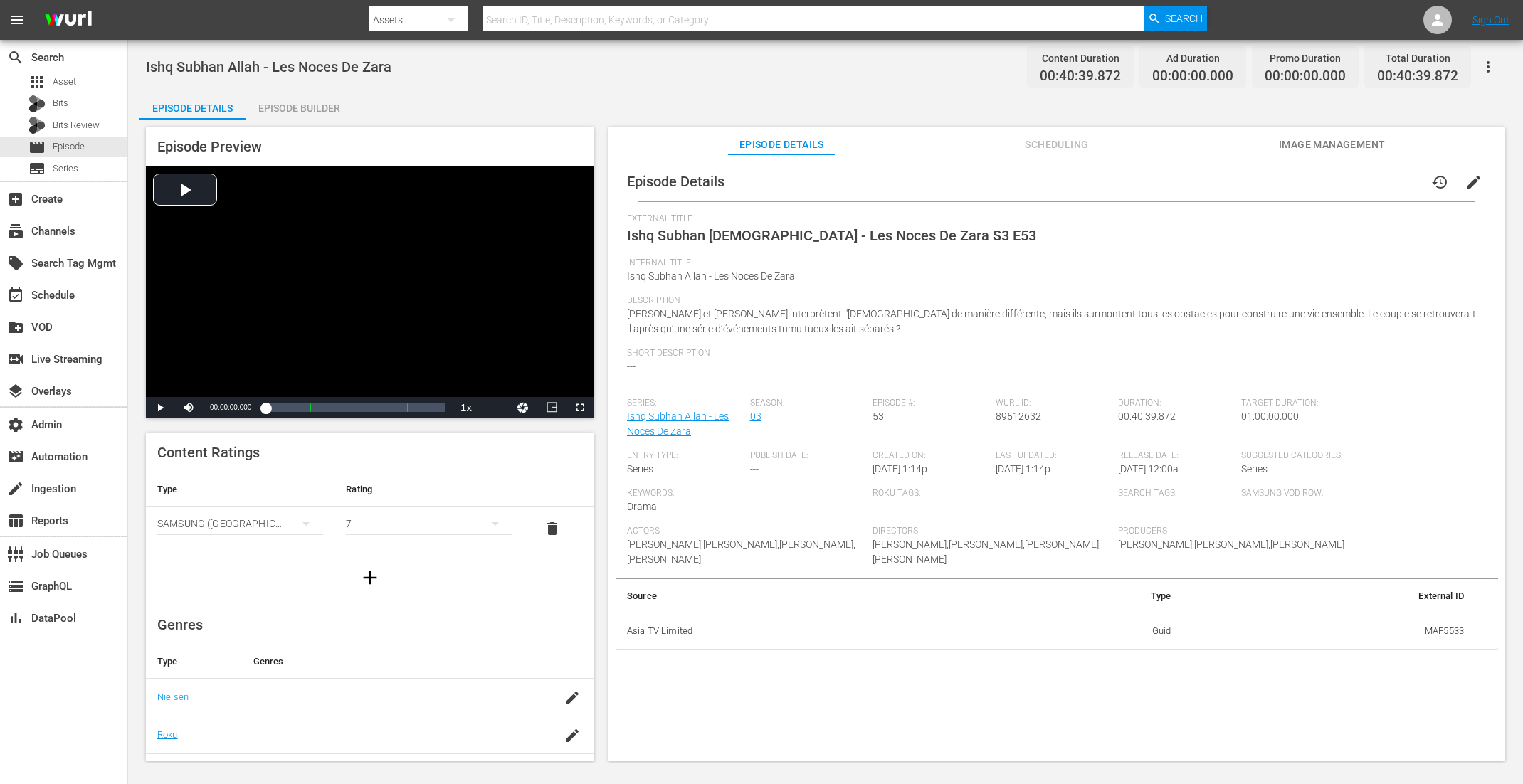
click at [302, 103] on div "Episode Builder" at bounding box center [299, 108] width 107 height 34
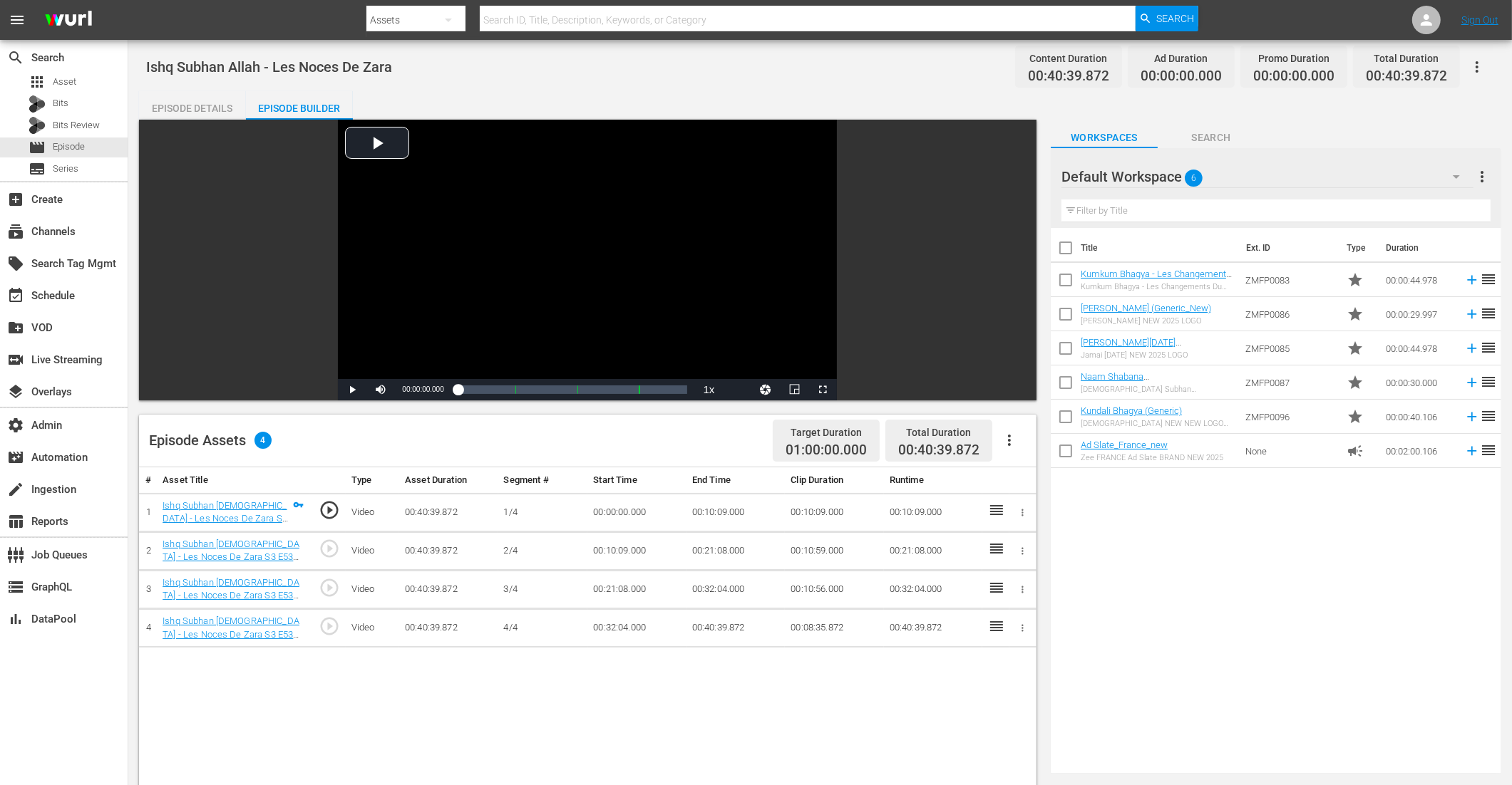
scroll to position [236, 0]
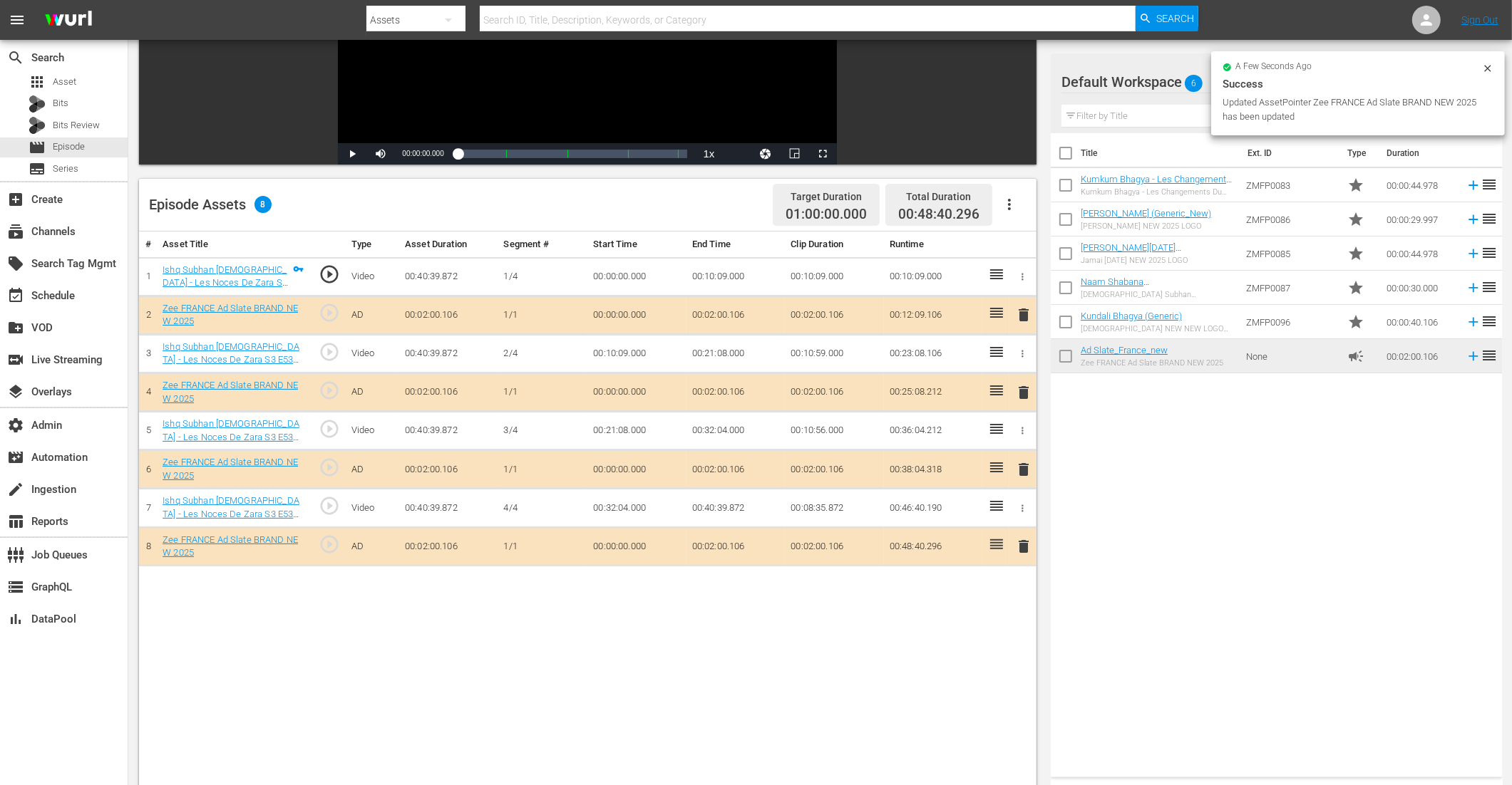
drag, startPoint x: 1111, startPoint y: 352, endPoint x: 342, endPoint y: 16, distance: 839.2
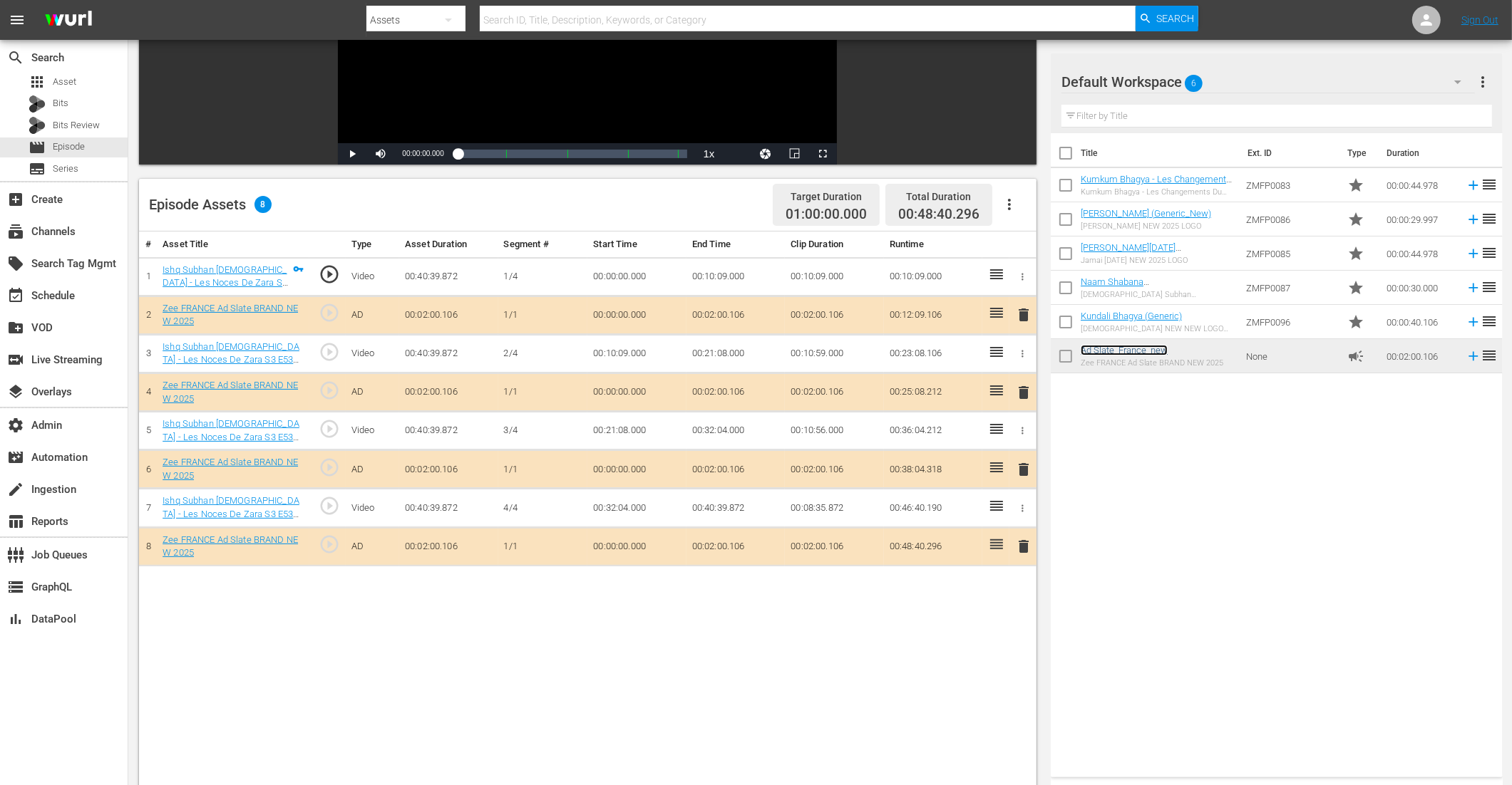
scroll to position [370, 0]
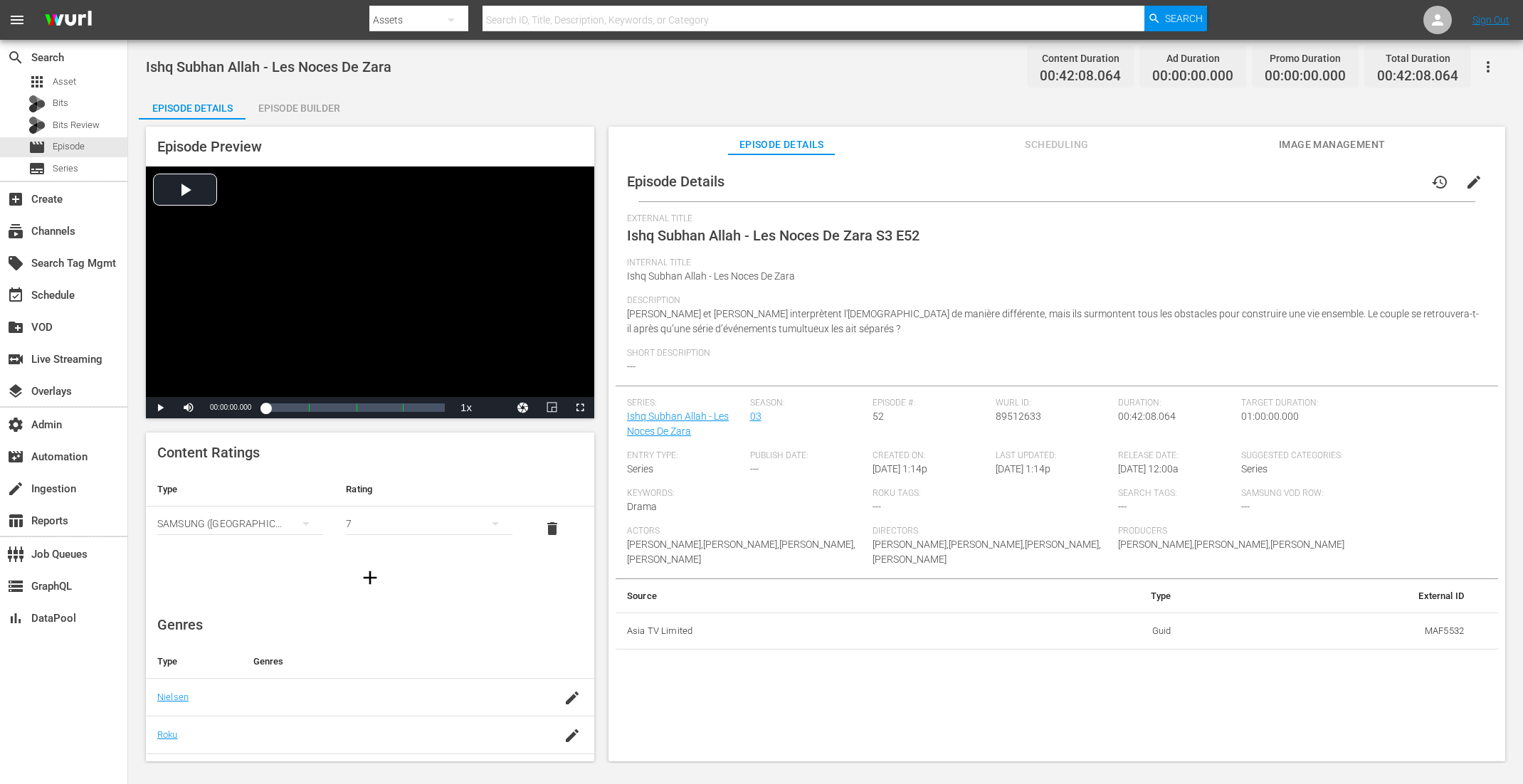
click at [283, 114] on div "Episode Builder" at bounding box center [299, 108] width 107 height 34
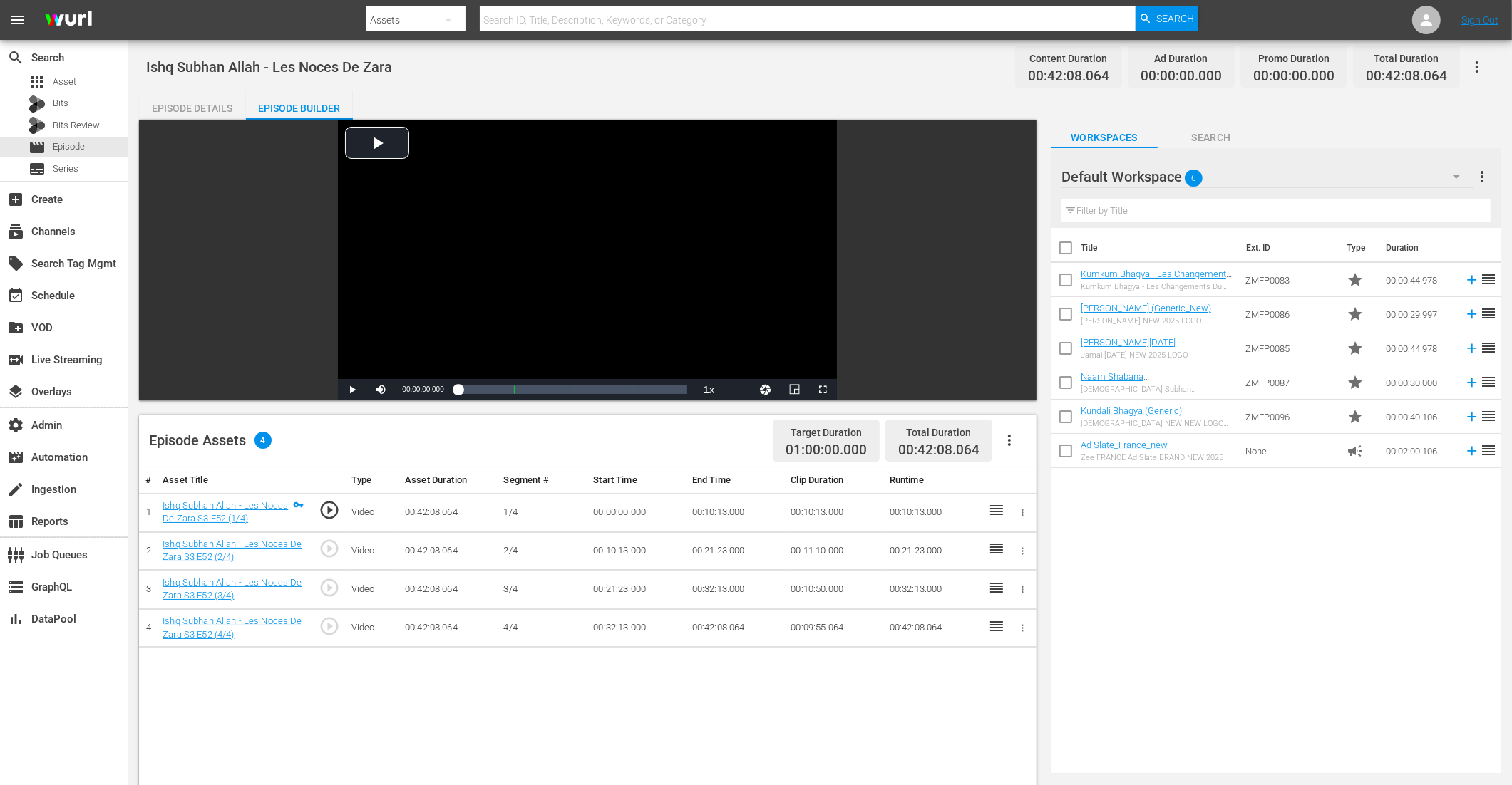
scroll to position [221, 0]
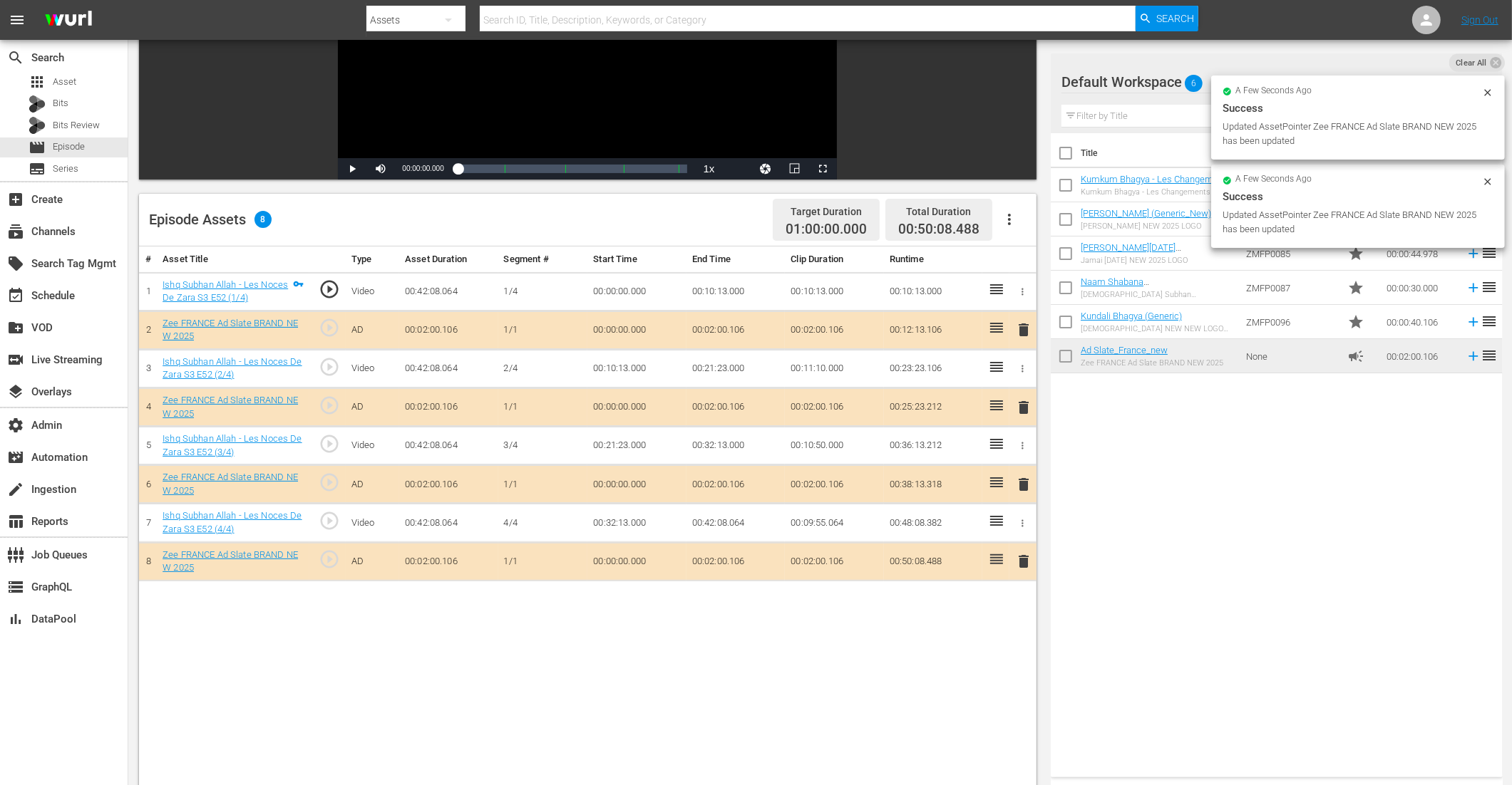
drag, startPoint x: 1115, startPoint y: 349, endPoint x: 469, endPoint y: 25, distance: 722.7
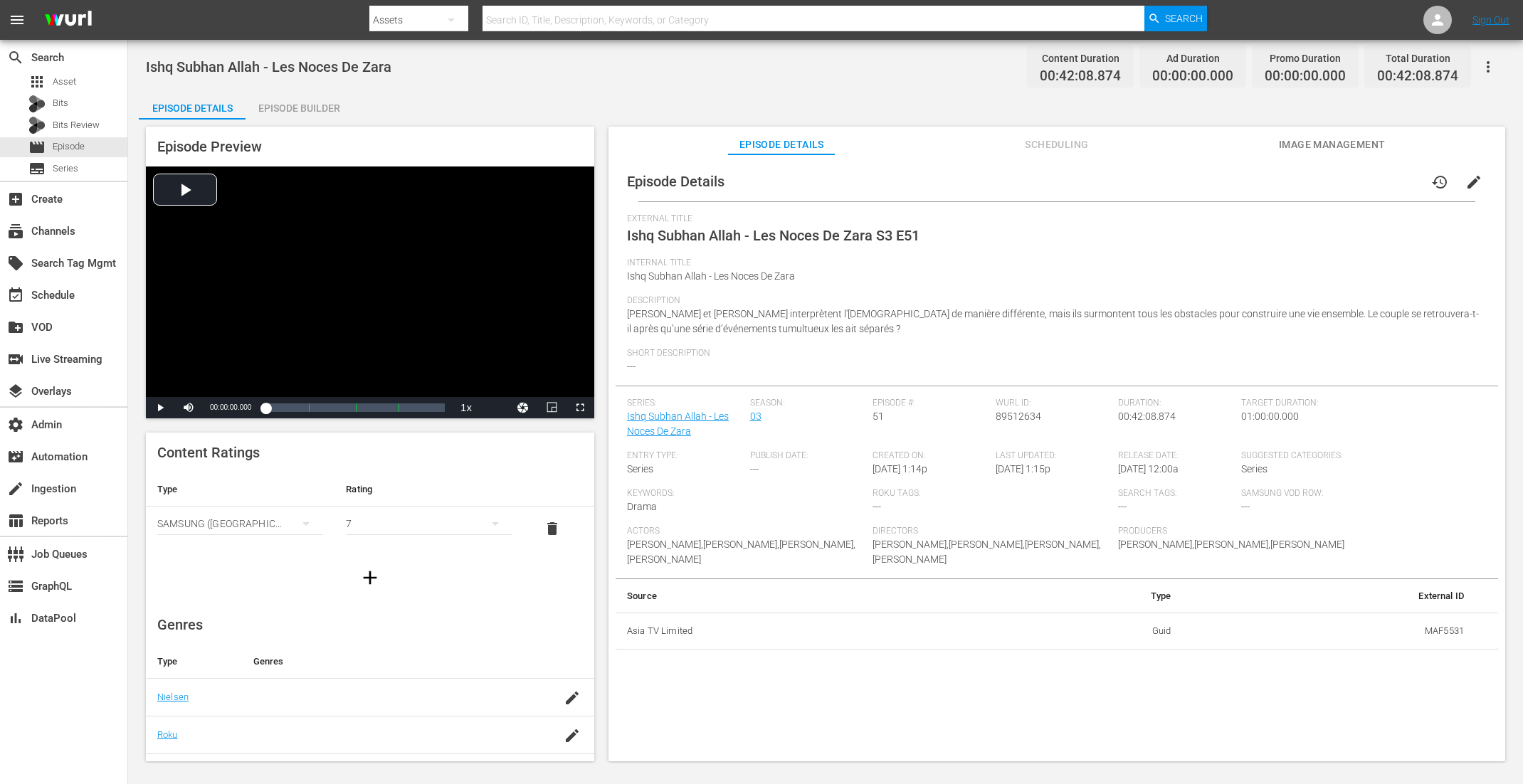
click at [310, 100] on div "Episode Builder" at bounding box center [299, 108] width 107 height 34
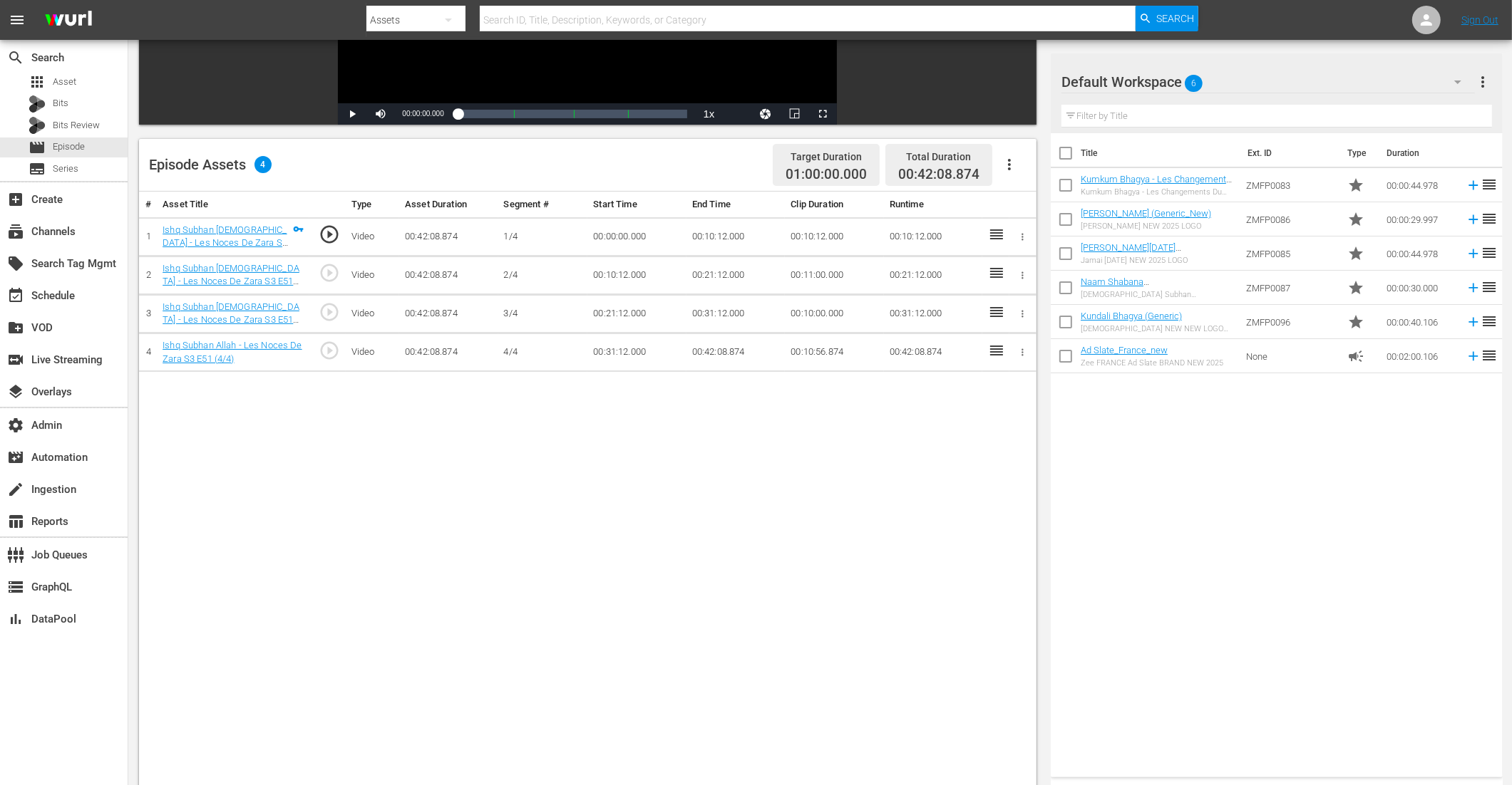
scroll to position [287, 0]
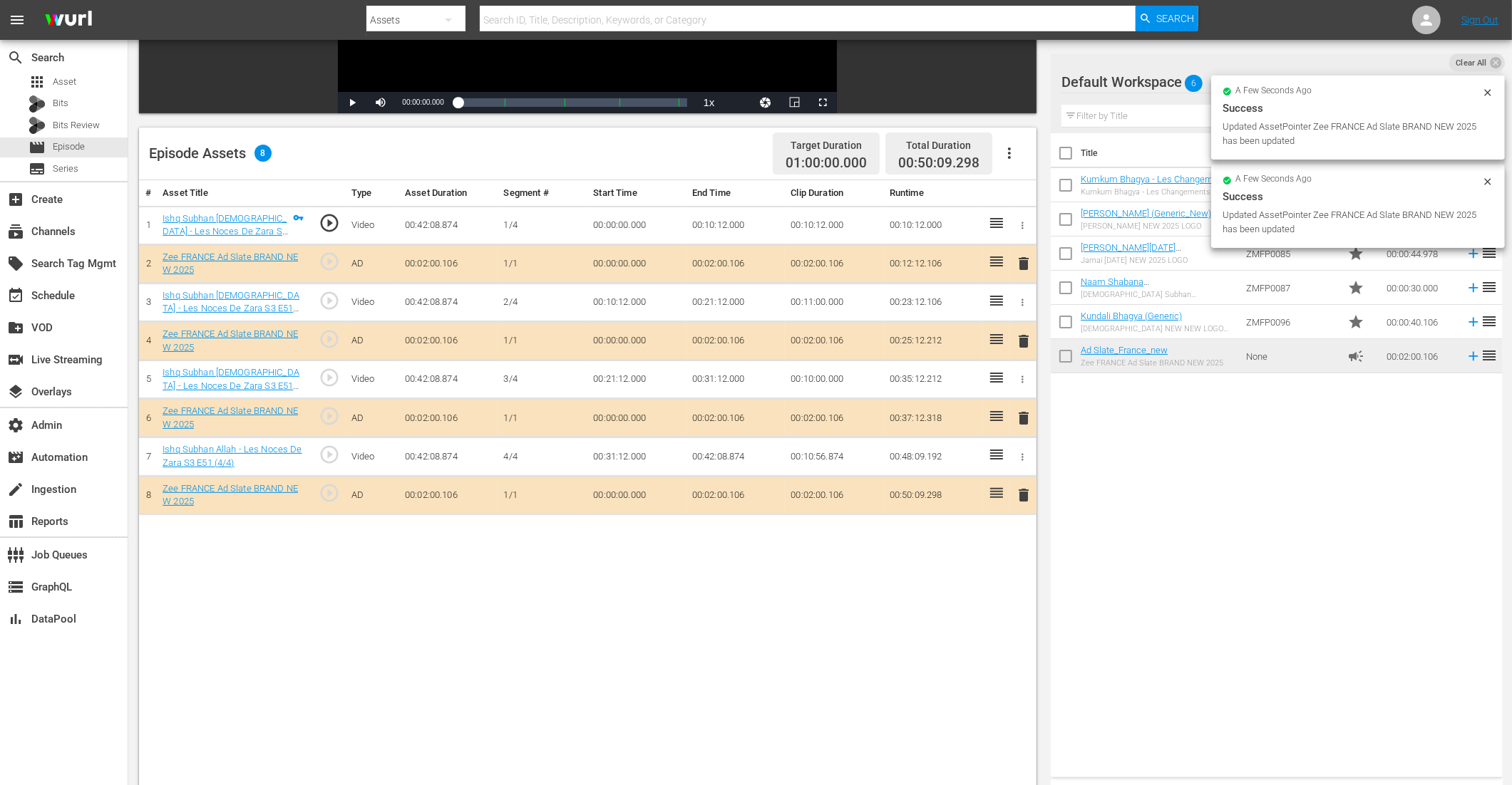
drag, startPoint x: 1121, startPoint y: 352, endPoint x: 396, endPoint y: 0, distance: 805.9
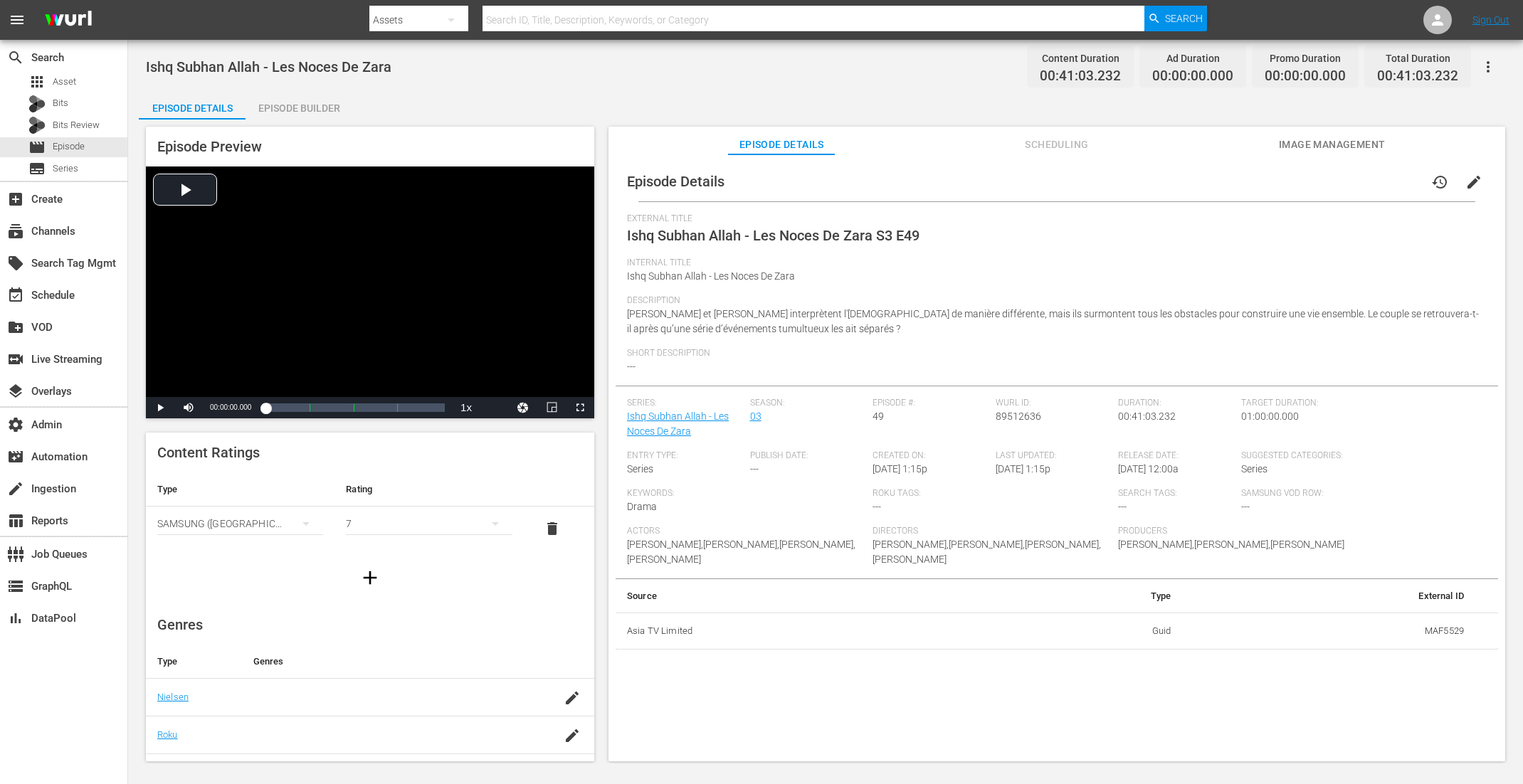
click at [312, 100] on div "Episode Builder" at bounding box center [299, 108] width 107 height 34
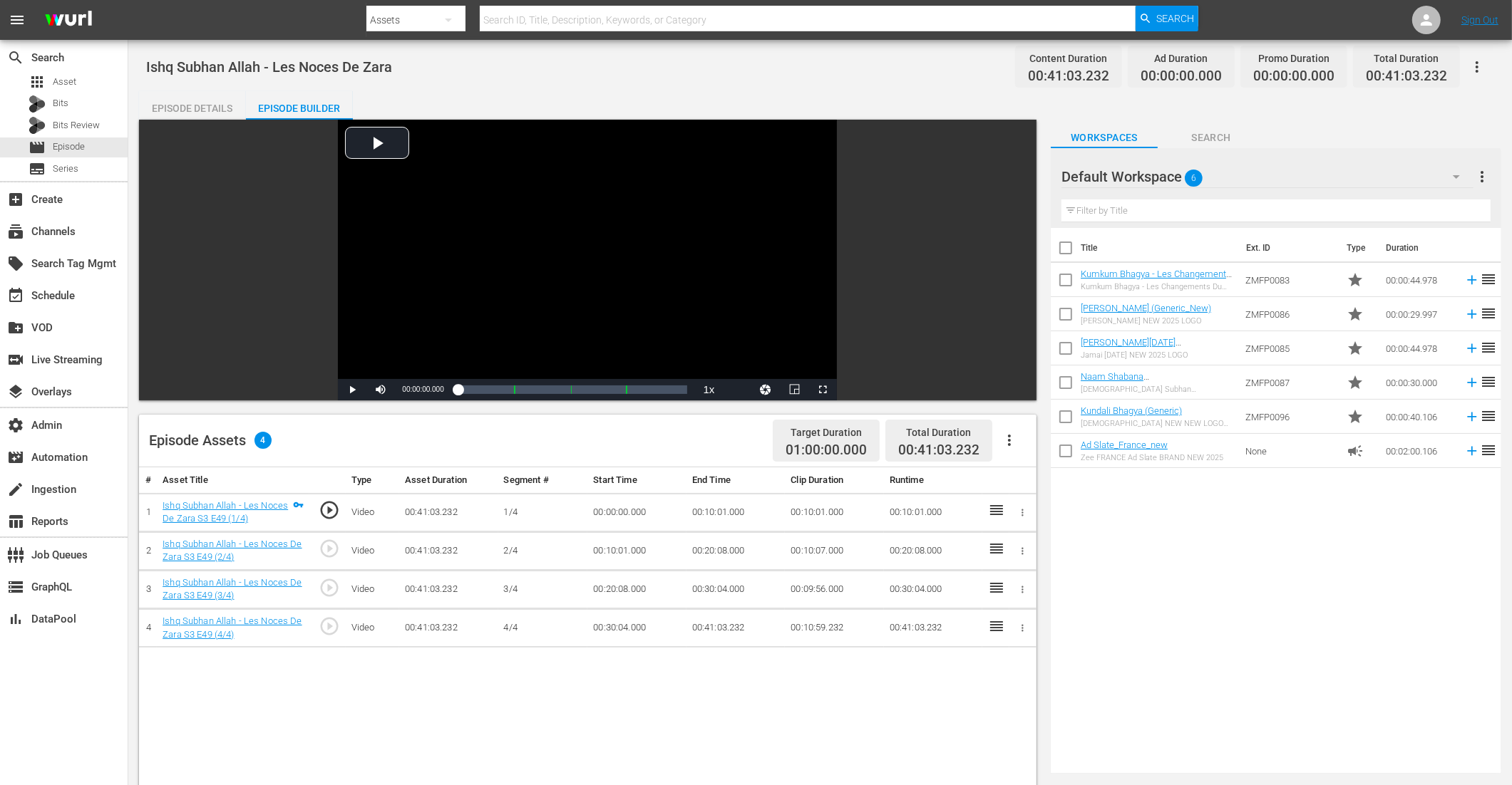
scroll to position [370, 0]
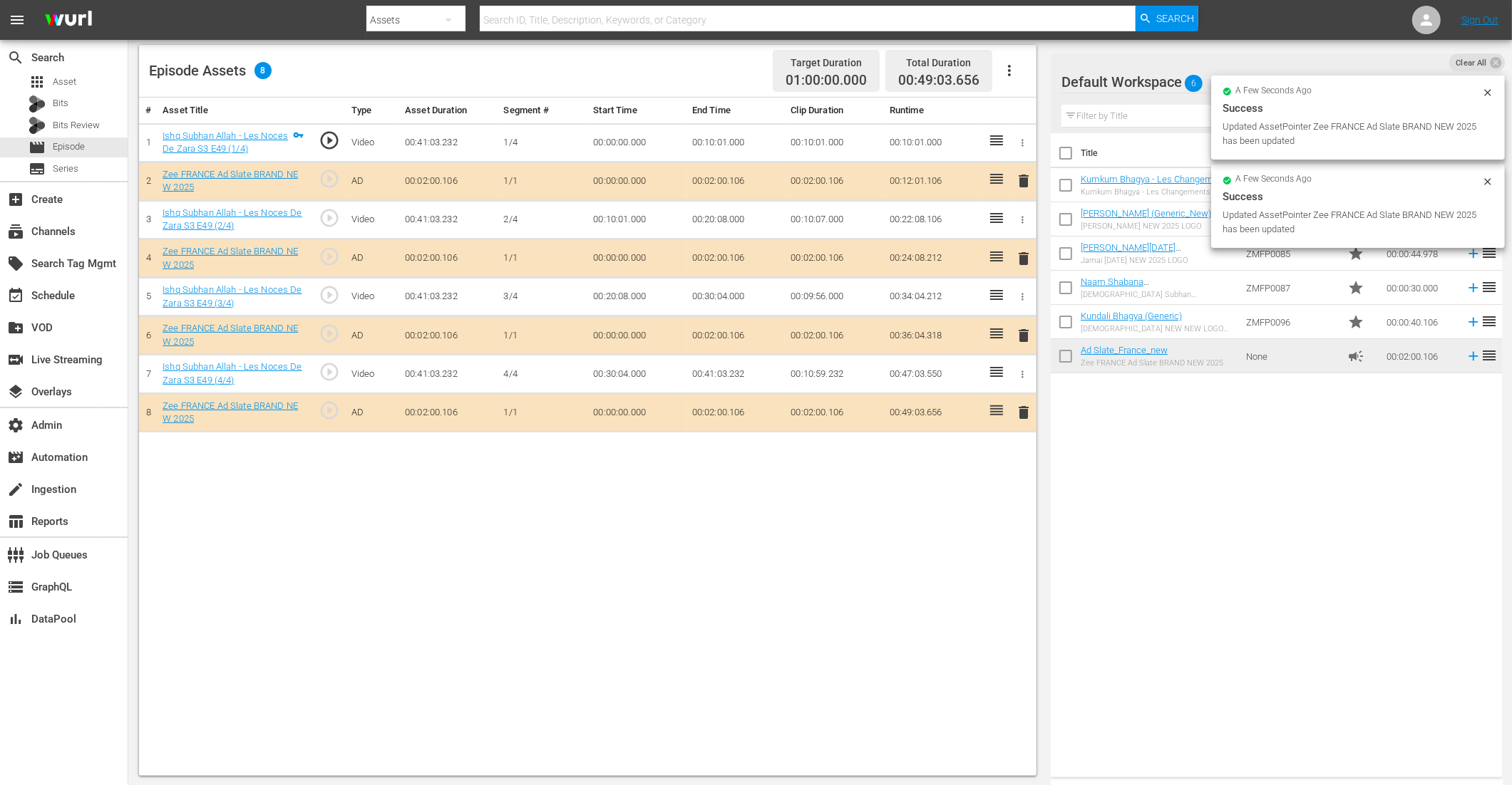
drag, startPoint x: 1086, startPoint y: 351, endPoint x: 498, endPoint y: 39, distance: 665.6
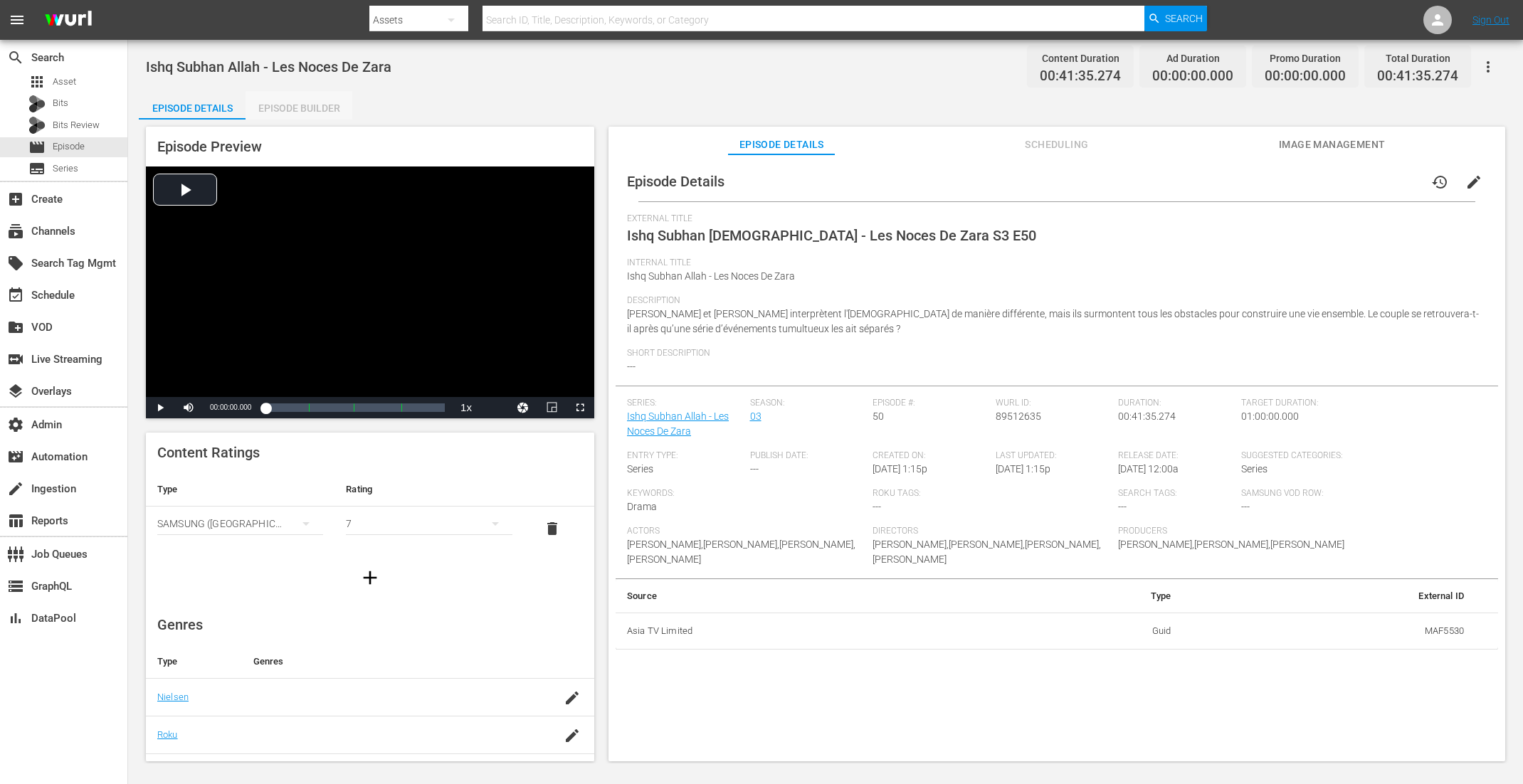
click at [315, 103] on div "Episode Builder" at bounding box center [299, 108] width 107 height 34
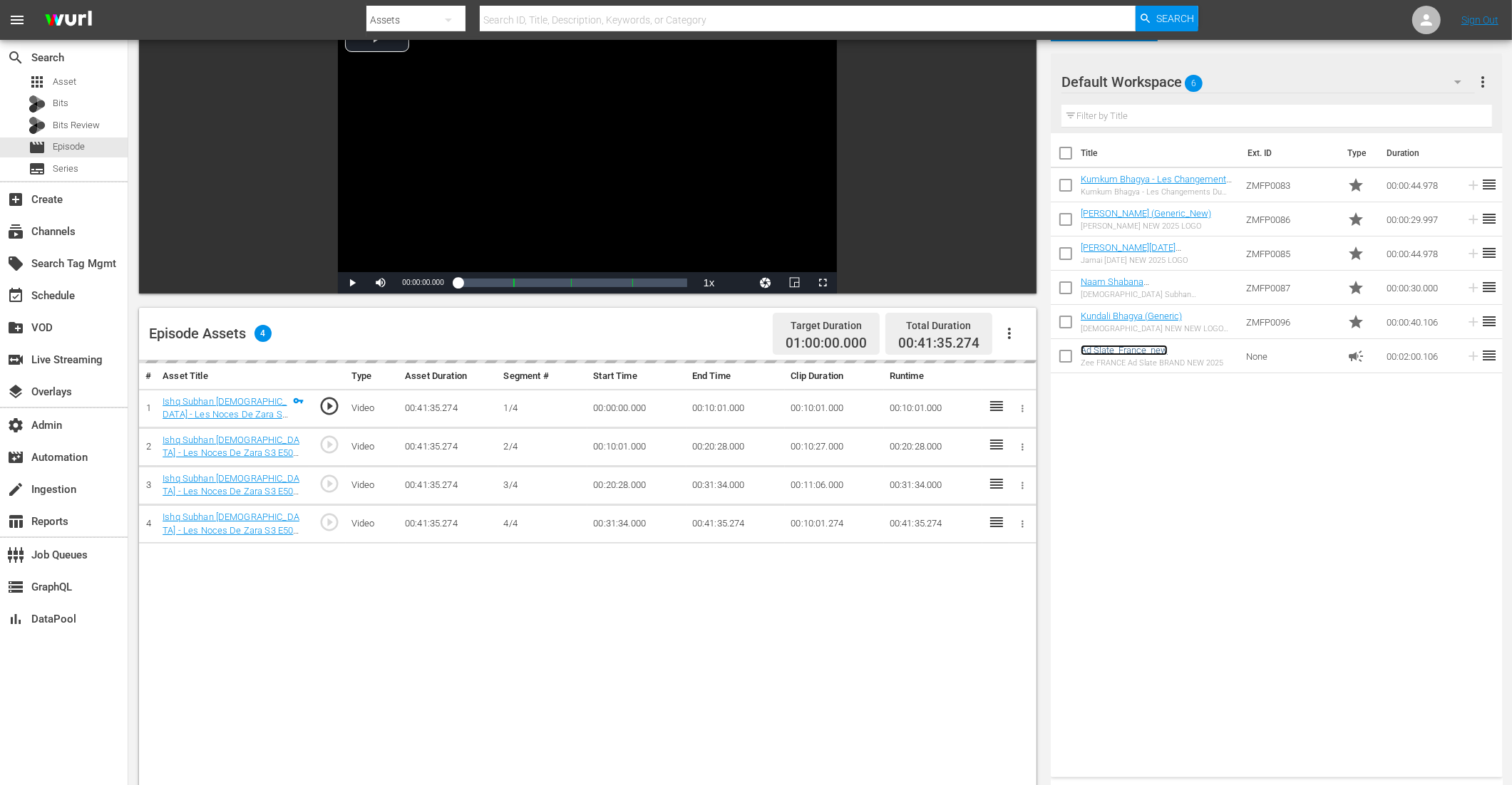
scroll to position [118, 0]
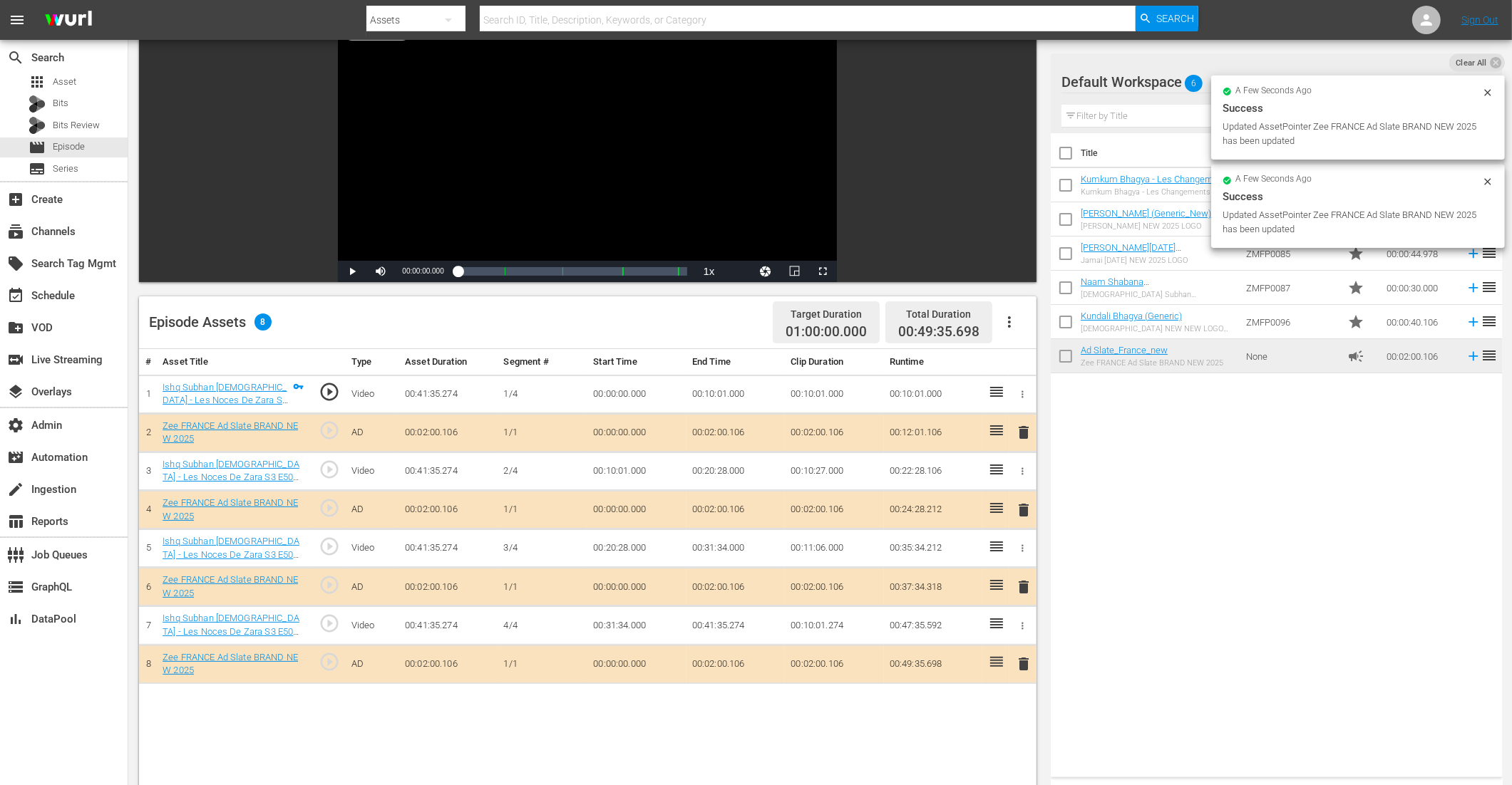
drag, startPoint x: 1117, startPoint y: 351, endPoint x: 510, endPoint y: 2, distance: 700.2
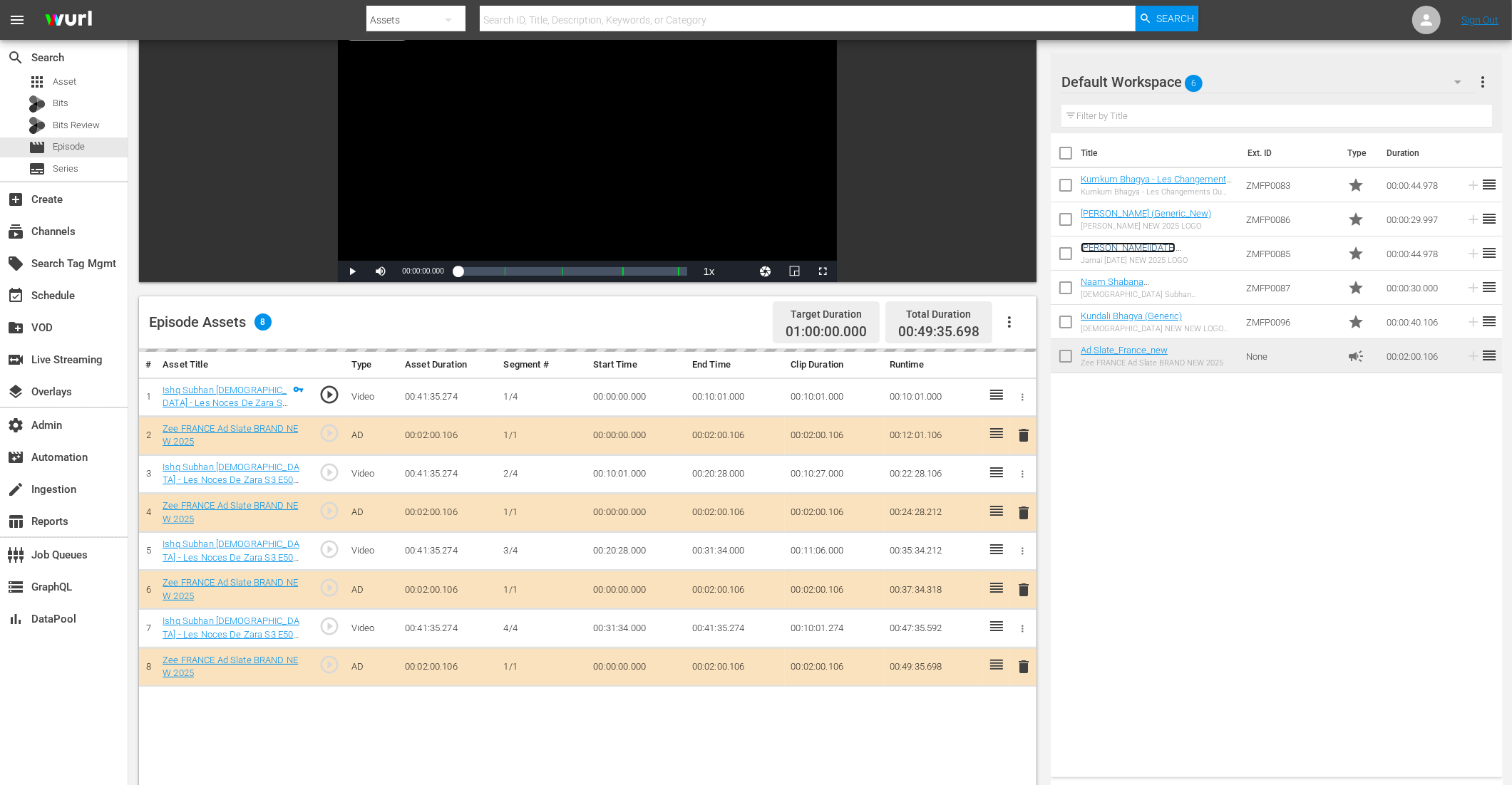
scroll to position [339, 0]
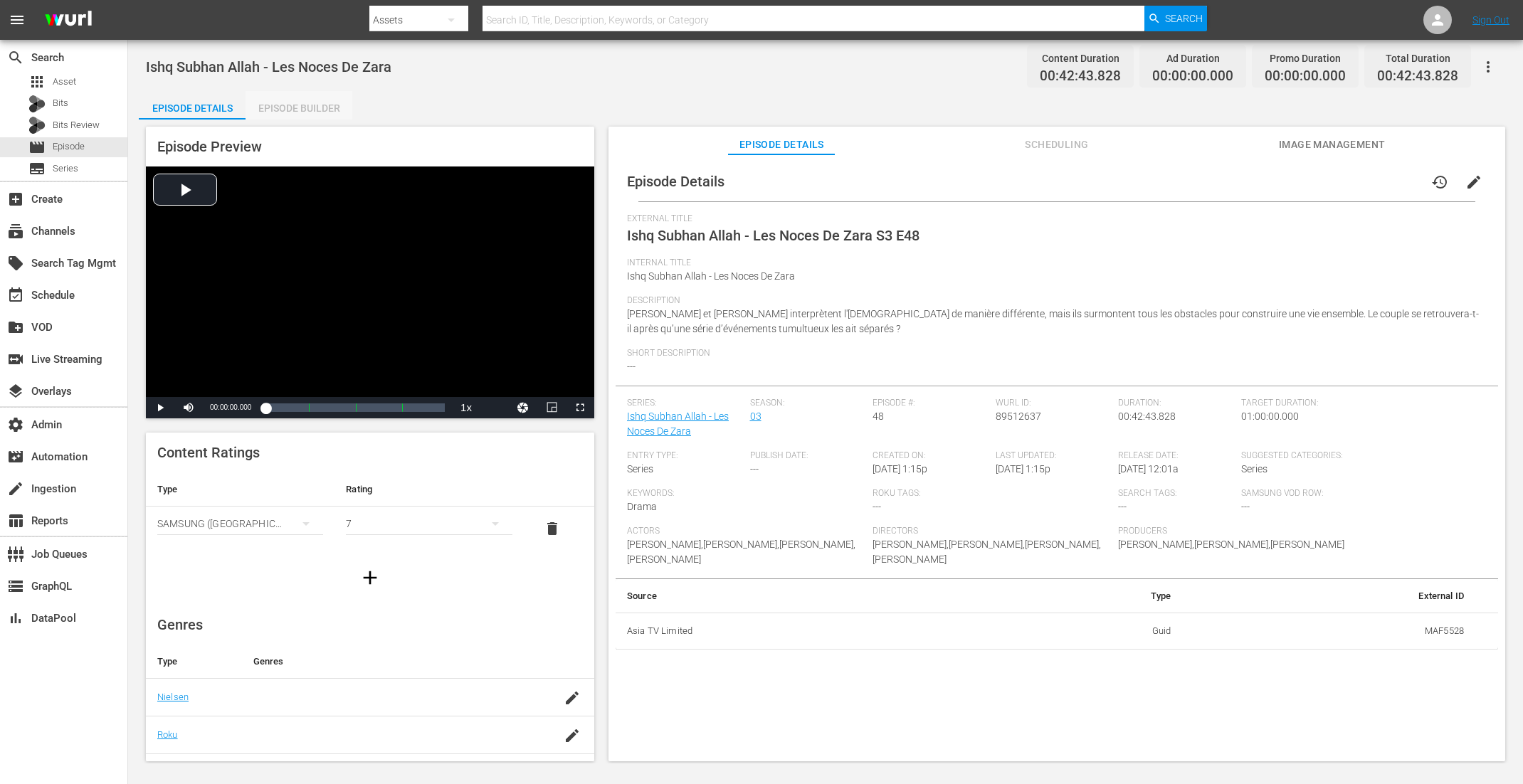
click at [279, 103] on div "Episode Builder" at bounding box center [299, 108] width 107 height 34
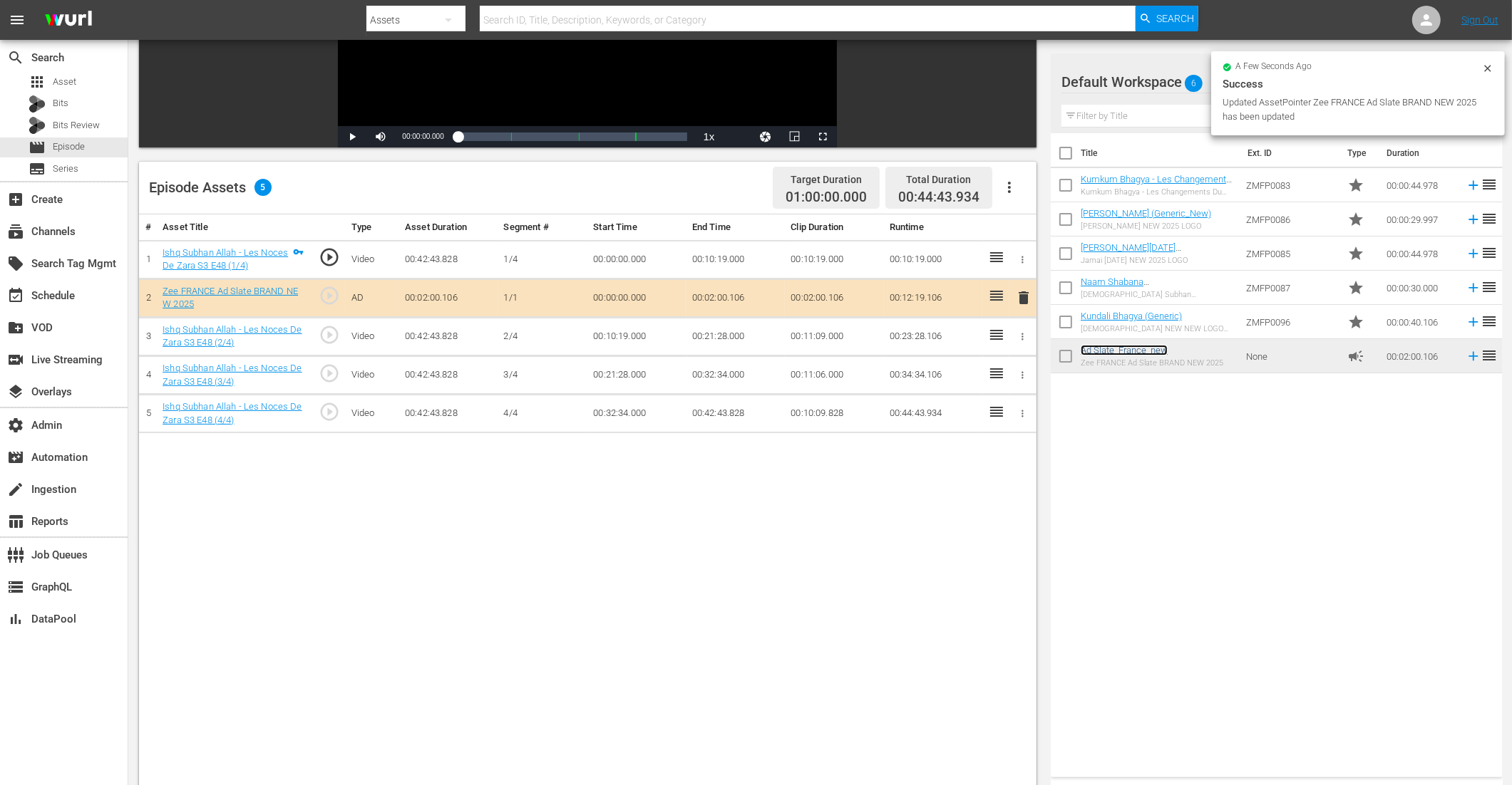
scroll to position [265, 0]
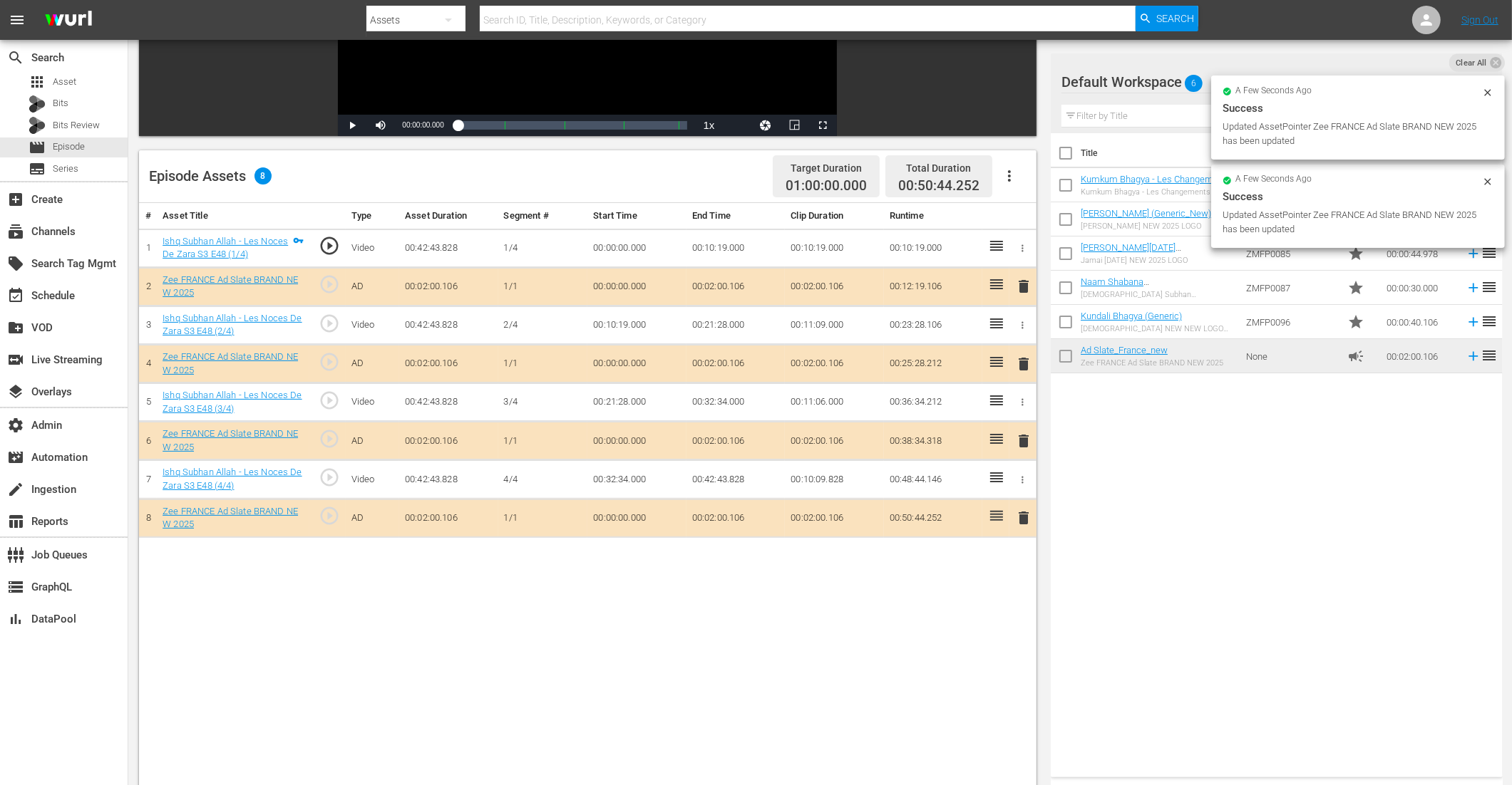
drag, startPoint x: 1101, startPoint y: 360, endPoint x: 561, endPoint y: 21, distance: 637.6
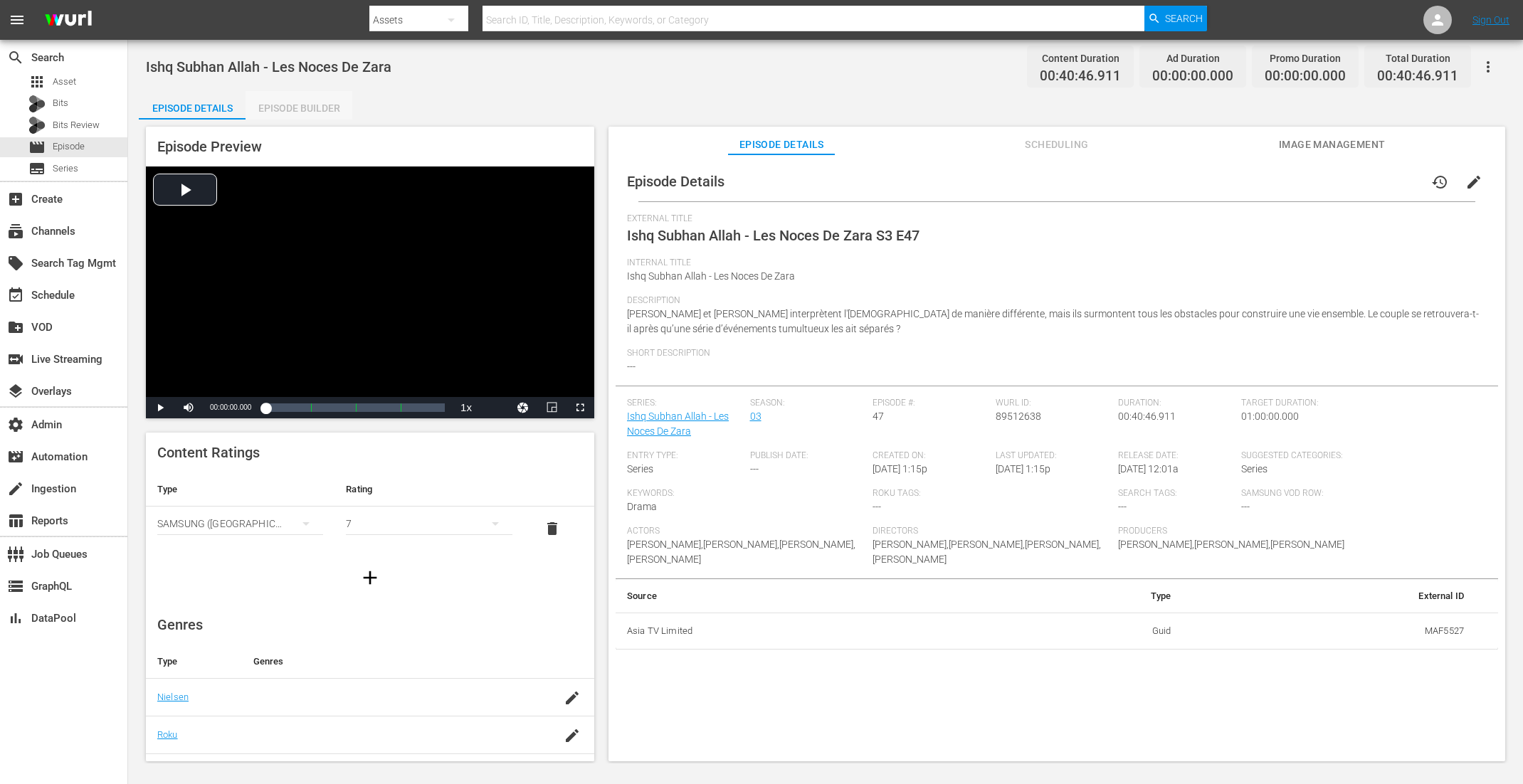
click at [303, 115] on div "Episode Builder" at bounding box center [299, 108] width 107 height 34
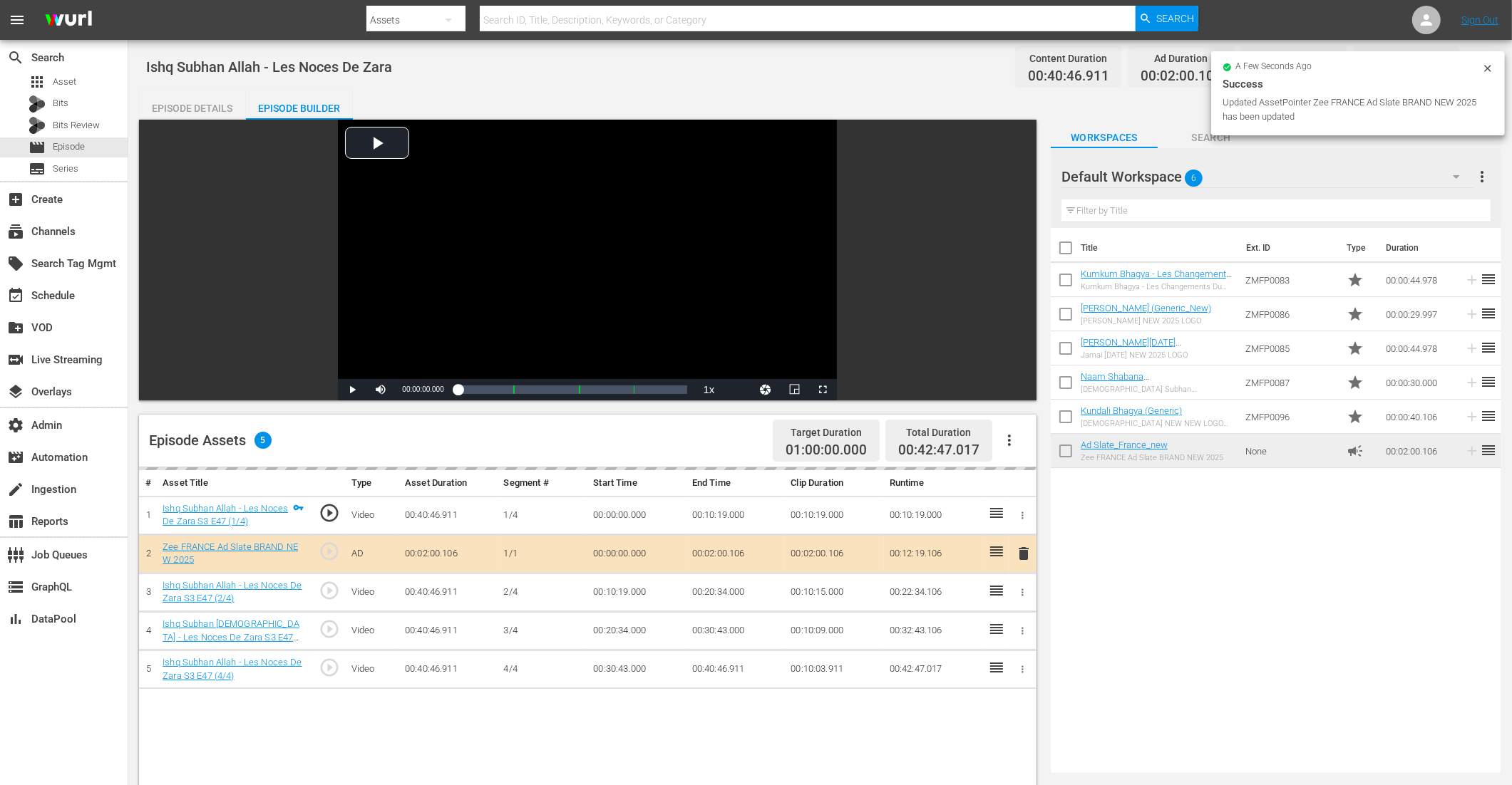
scroll to position [214, 0]
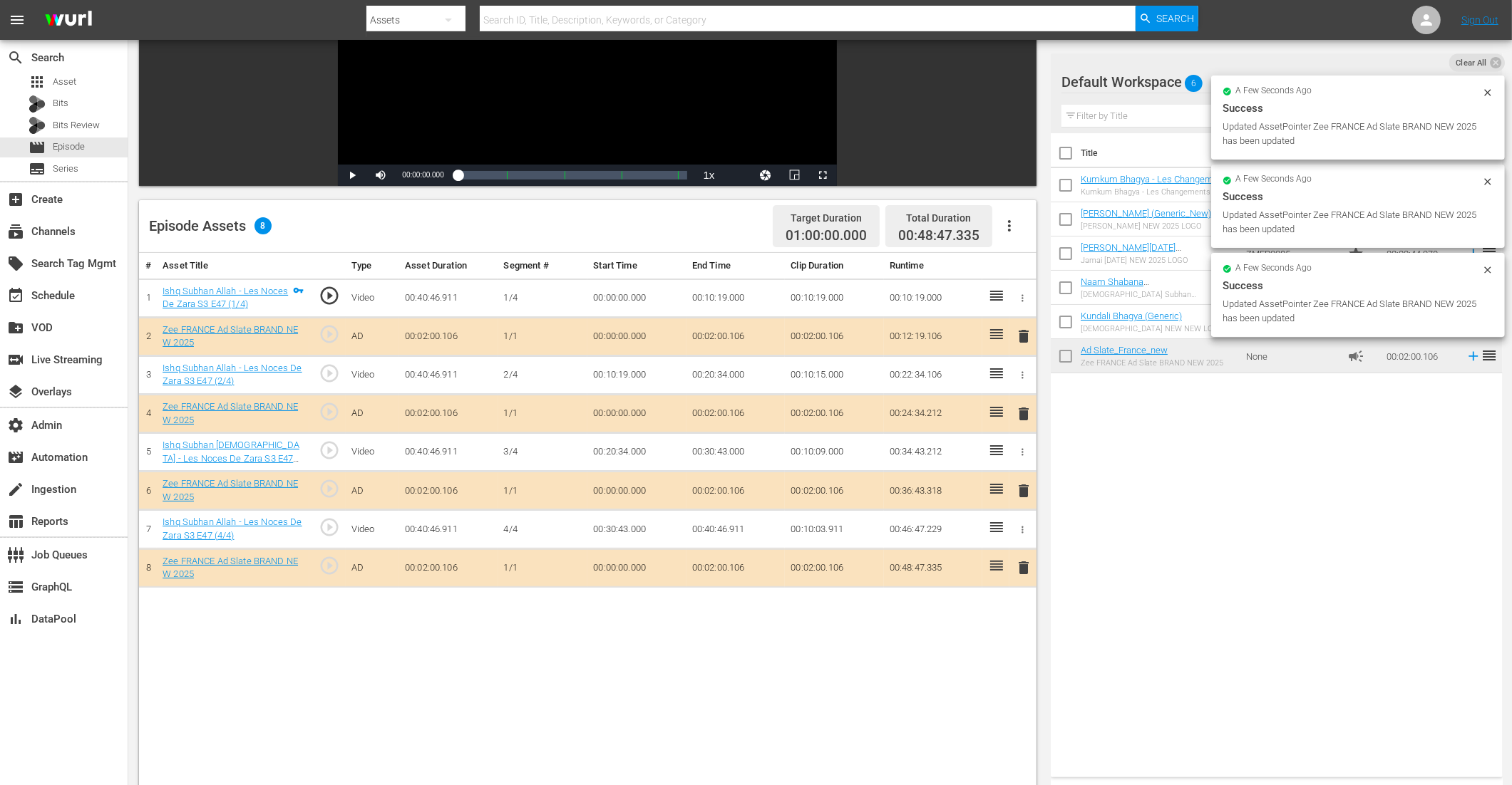
drag, startPoint x: 1113, startPoint y: 348, endPoint x: 442, endPoint y: 39, distance: 738.7
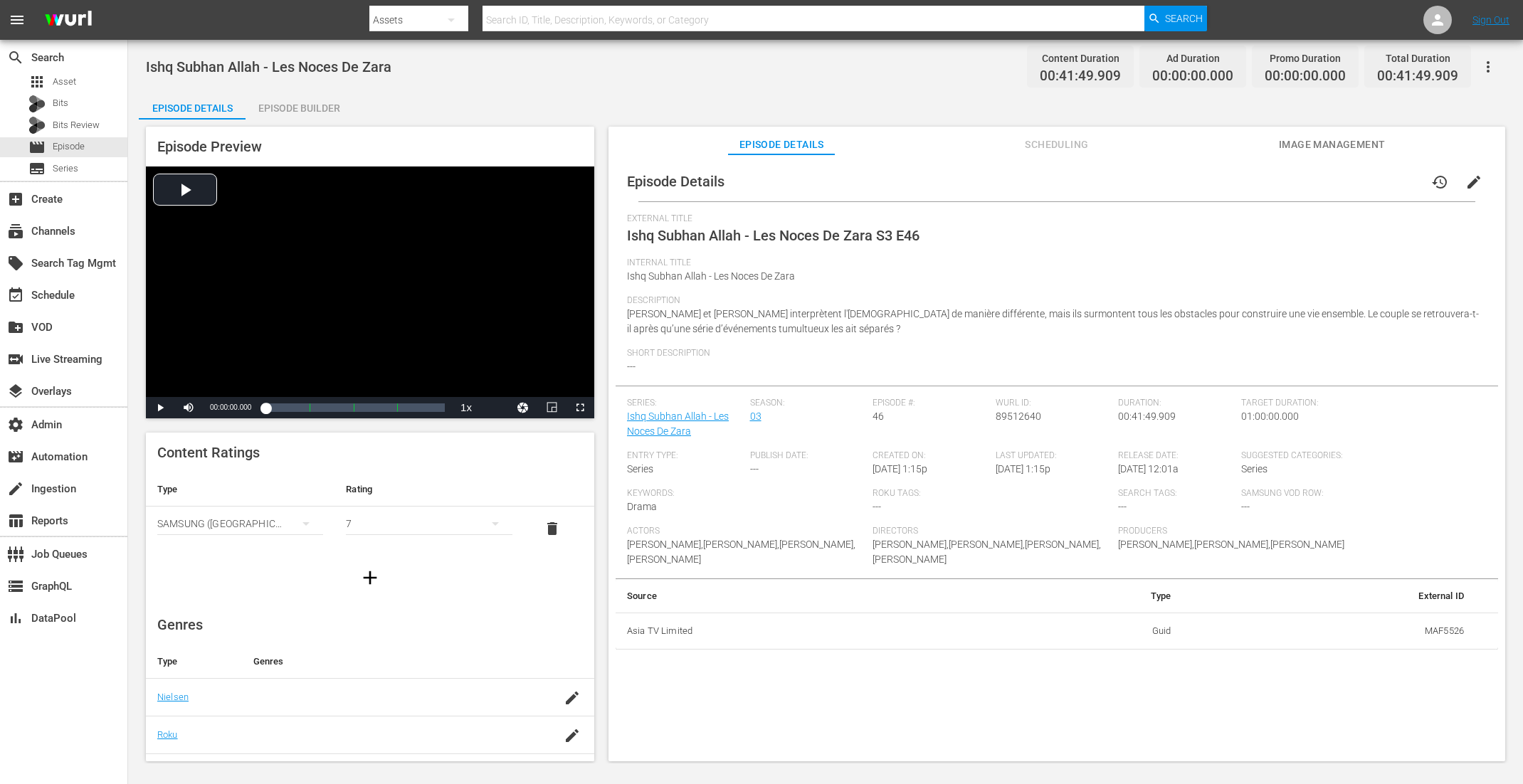
click at [311, 107] on div "Episode Builder" at bounding box center [299, 108] width 107 height 34
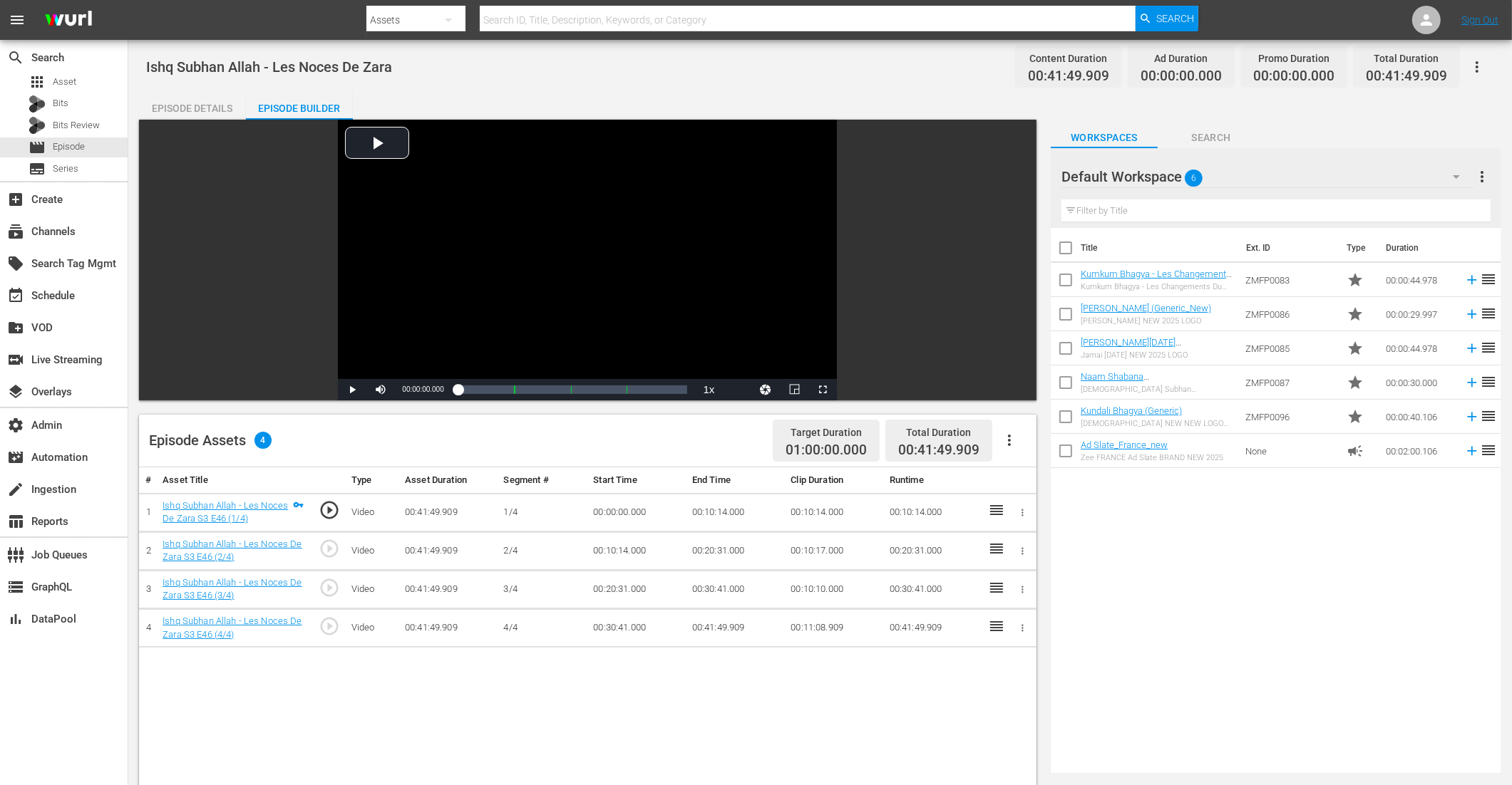
scroll to position [332, 0]
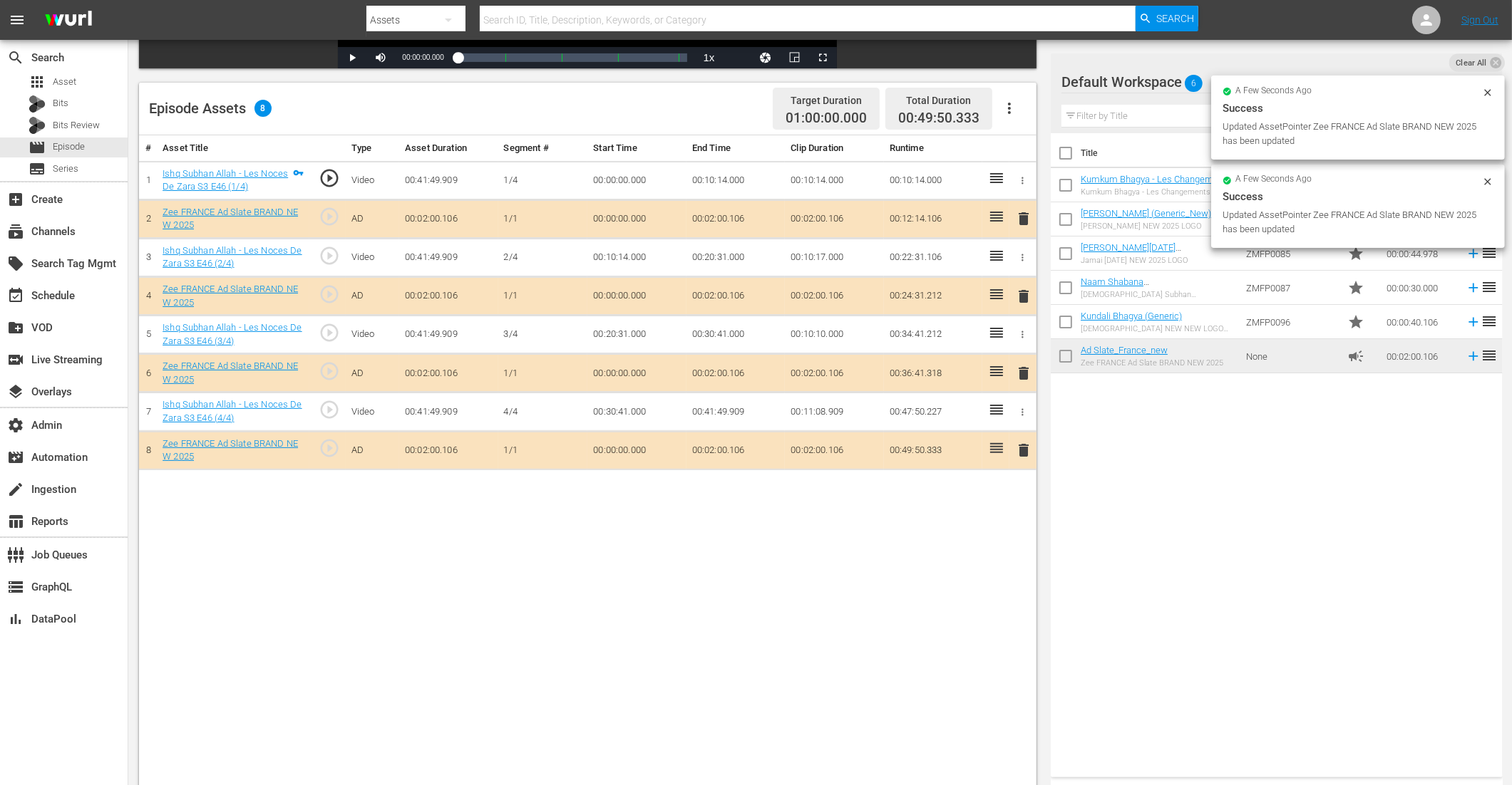
drag, startPoint x: 1103, startPoint y: 354, endPoint x: 509, endPoint y: 13, distance: 684.9
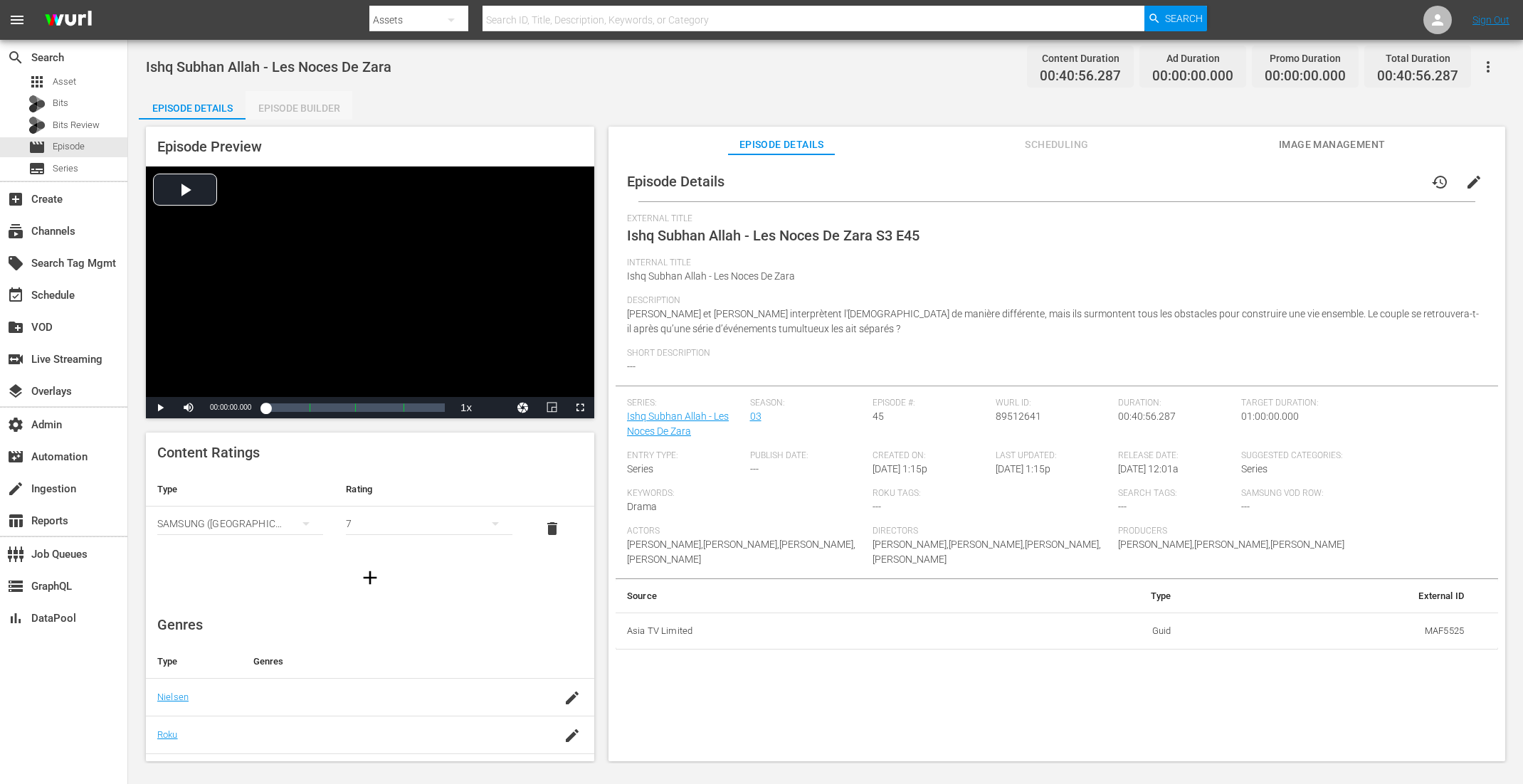
click at [307, 102] on div "Episode Builder" at bounding box center [299, 108] width 107 height 34
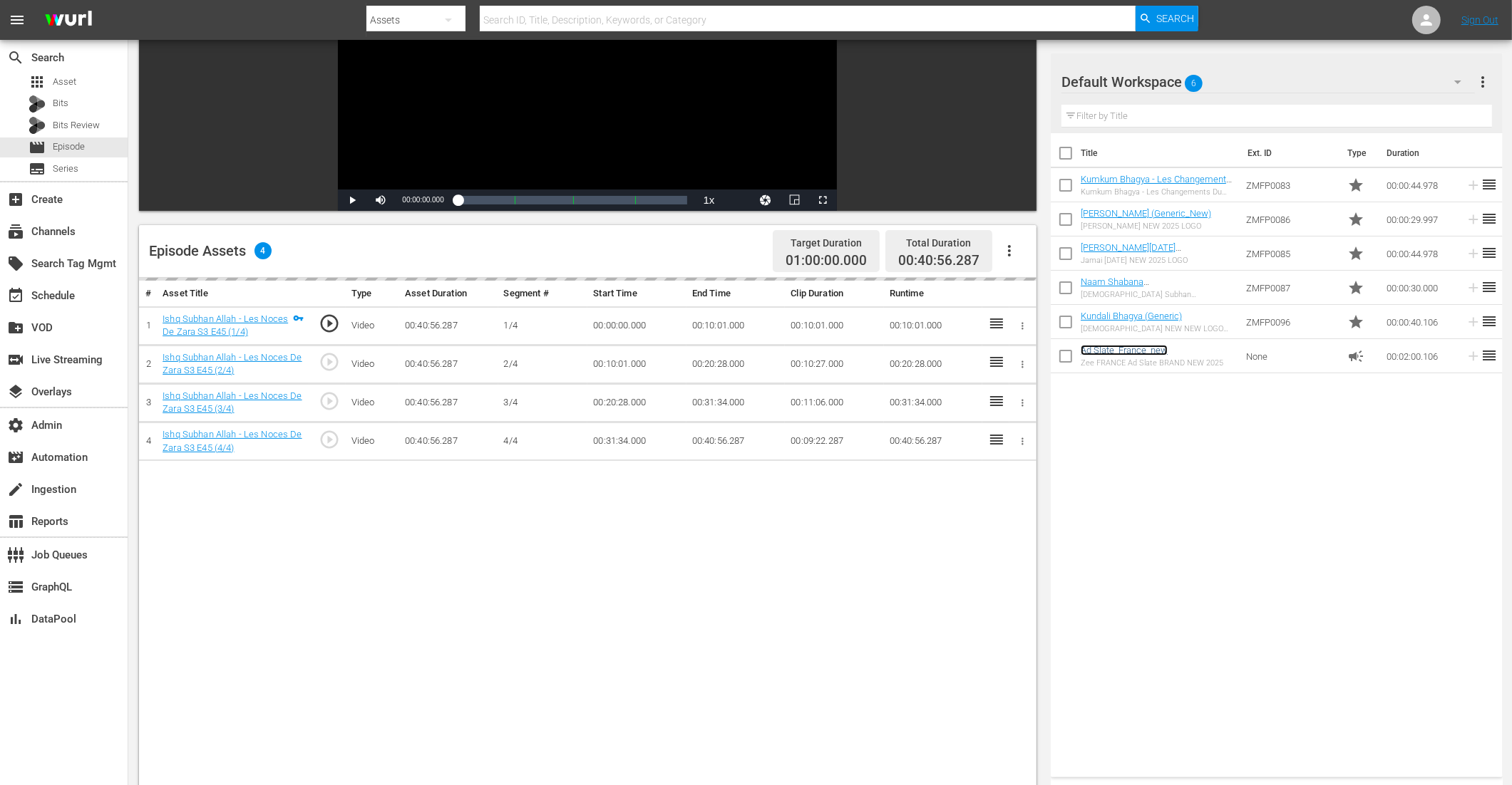
scroll to position [289, 0]
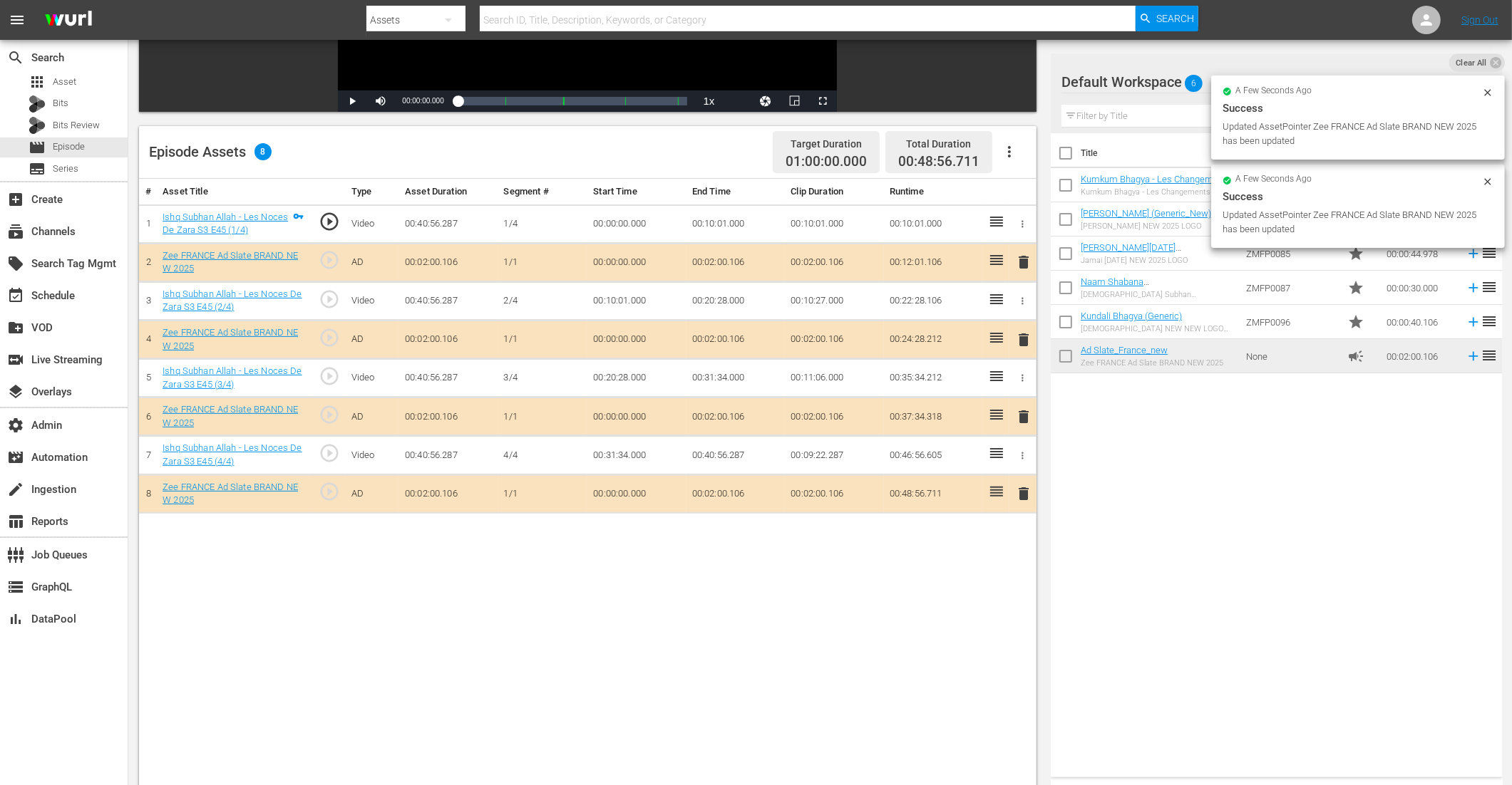
drag, startPoint x: 1098, startPoint y: 365, endPoint x: 480, endPoint y: 8, distance: 713.7
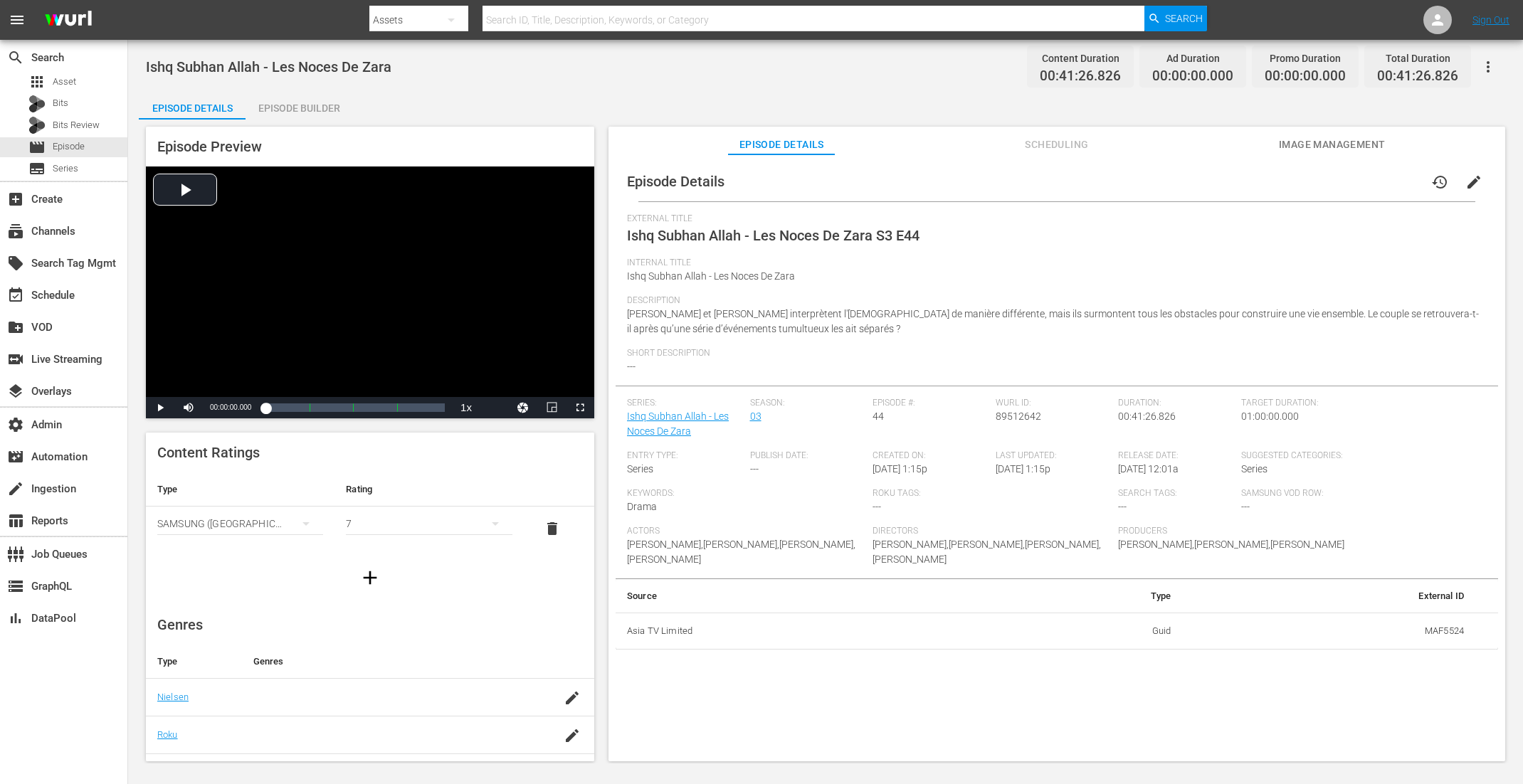
click at [289, 105] on div "Episode Builder" at bounding box center [299, 108] width 107 height 34
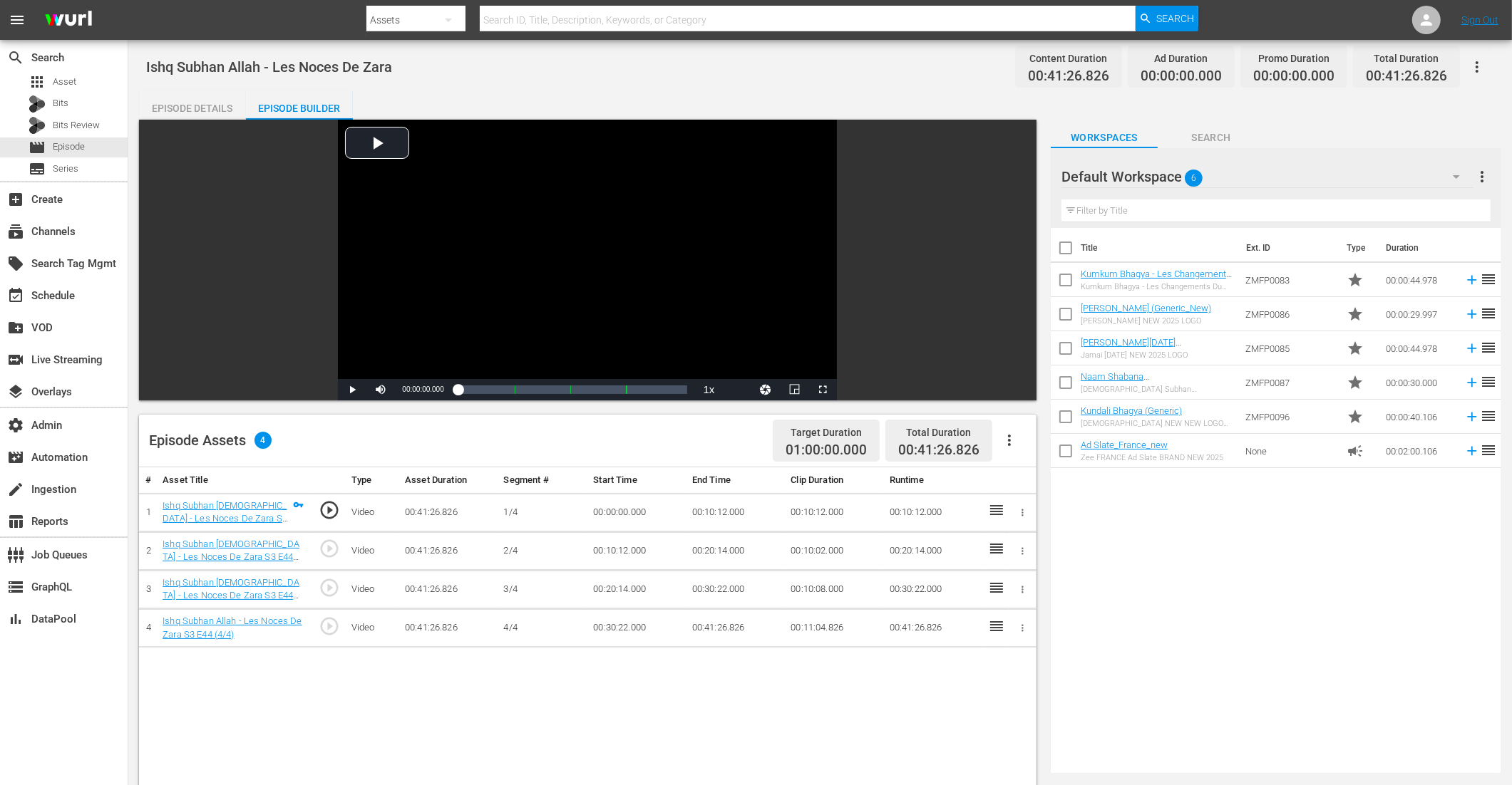
scroll to position [319, 0]
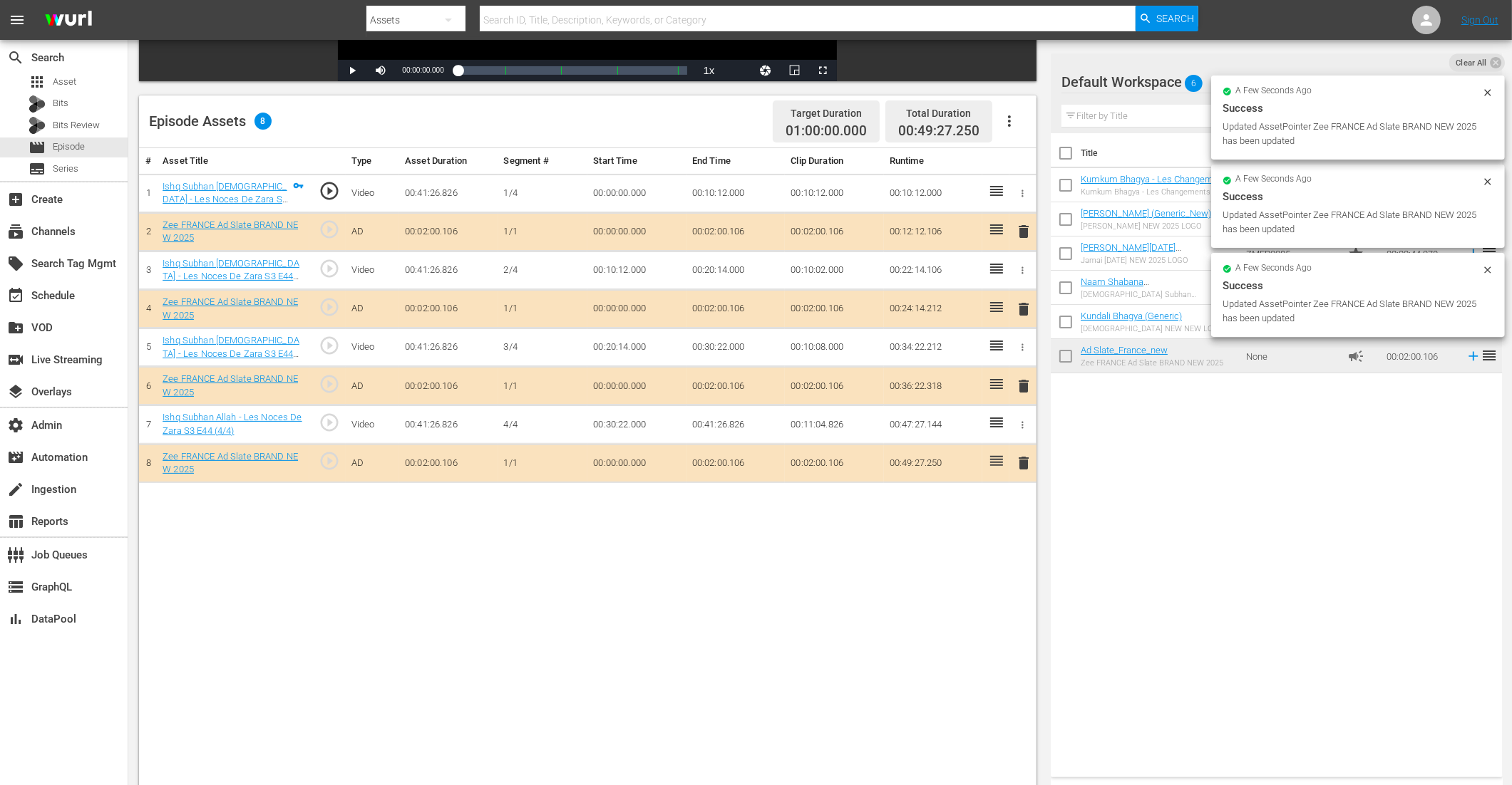
drag, startPoint x: 1108, startPoint y: 353, endPoint x: 648, endPoint y: 7, distance: 575.6
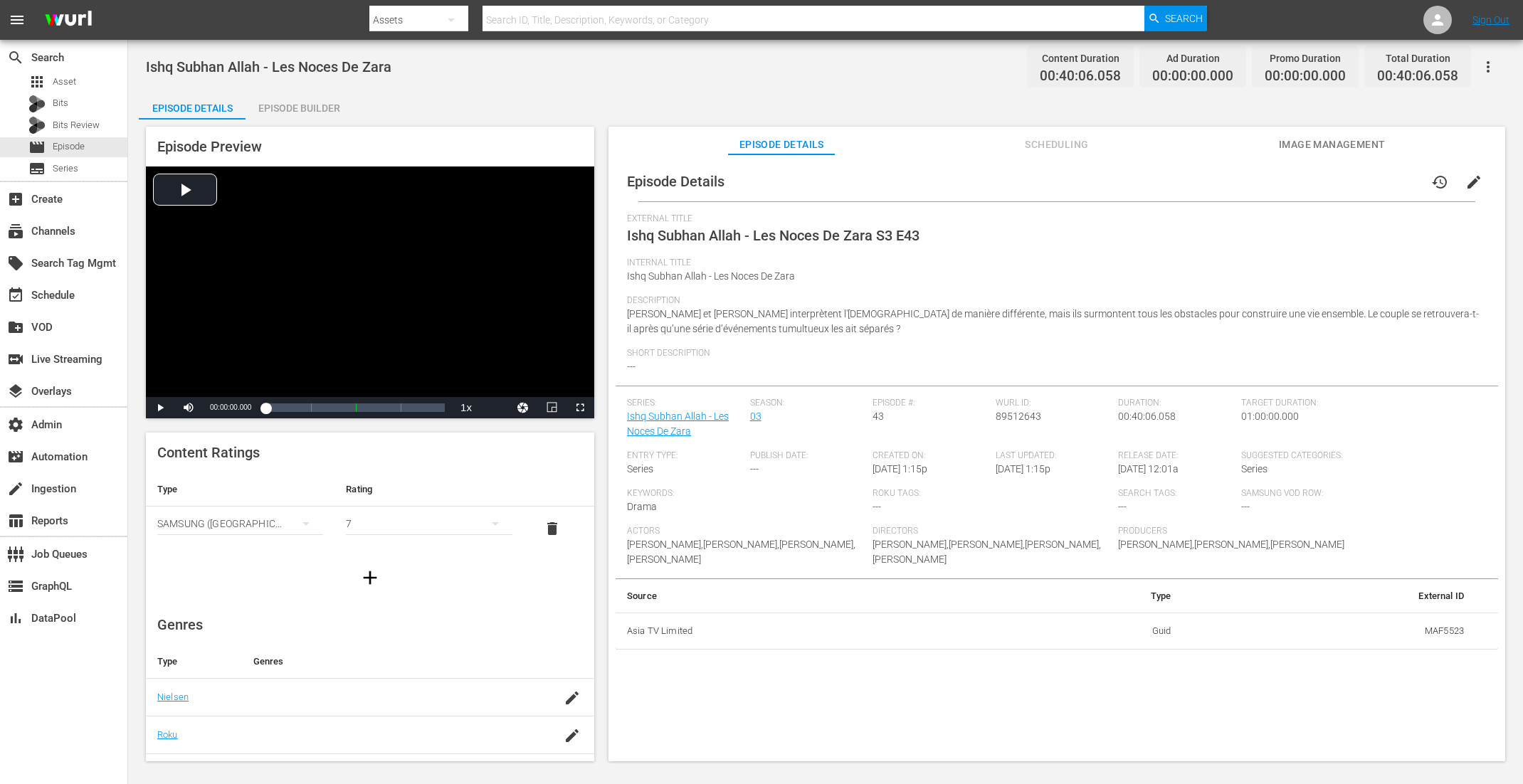
click at [274, 112] on div "Episode Builder" at bounding box center [299, 108] width 107 height 34
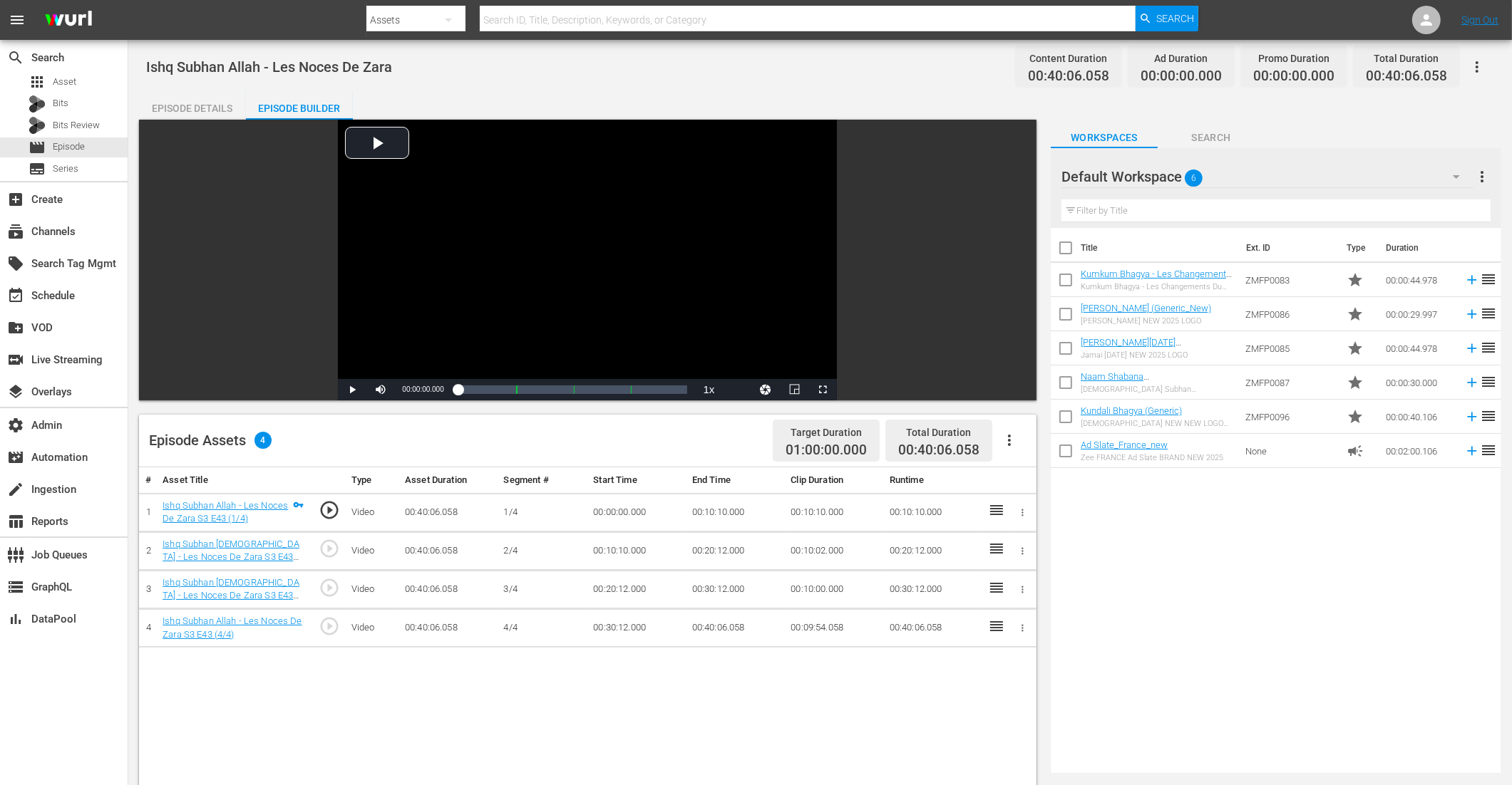
scroll to position [370, 0]
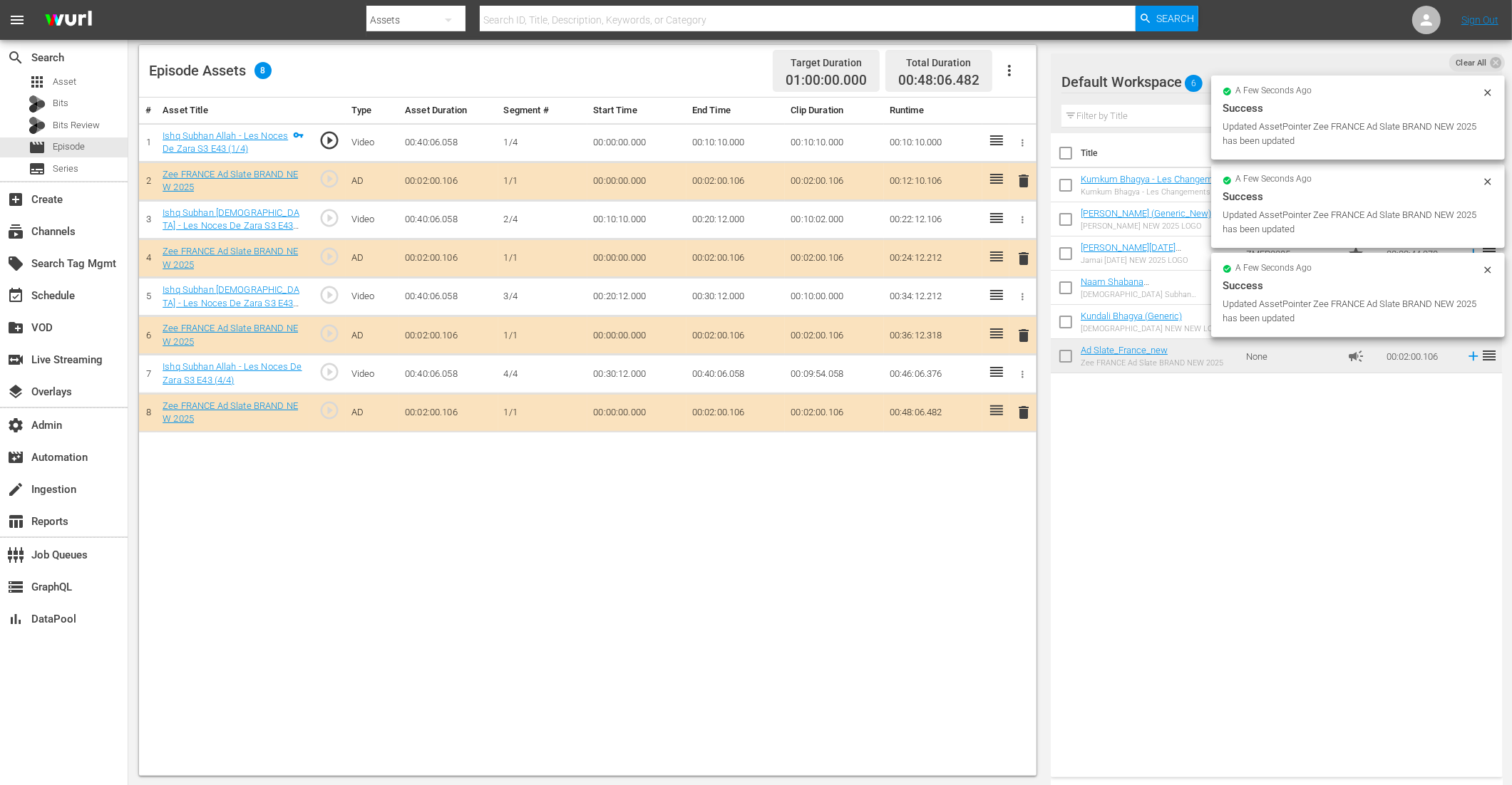
drag, startPoint x: 1111, startPoint y: 350, endPoint x: 751, endPoint y: 23, distance: 486.3
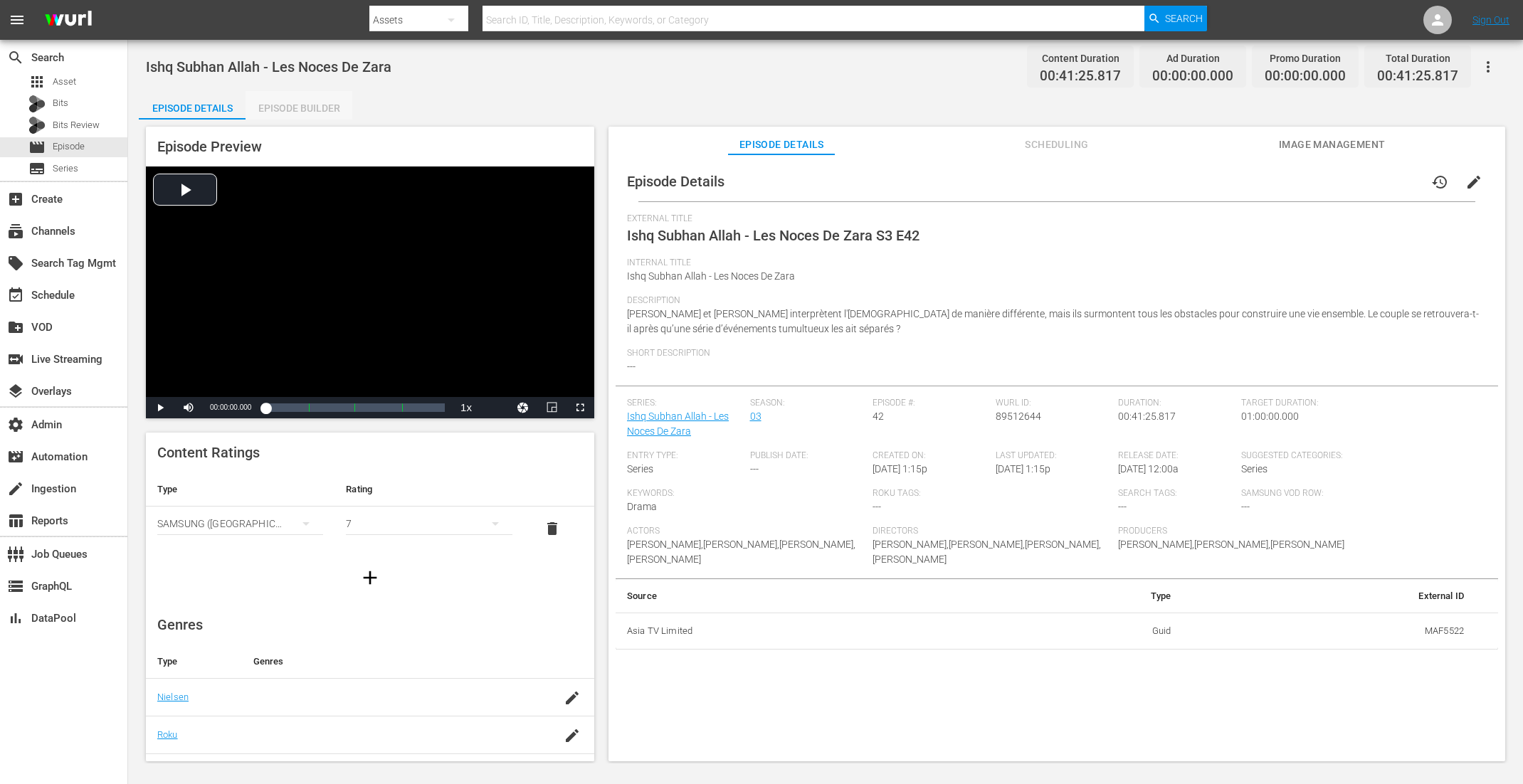
click at [295, 107] on div "Episode Builder" at bounding box center [299, 108] width 107 height 34
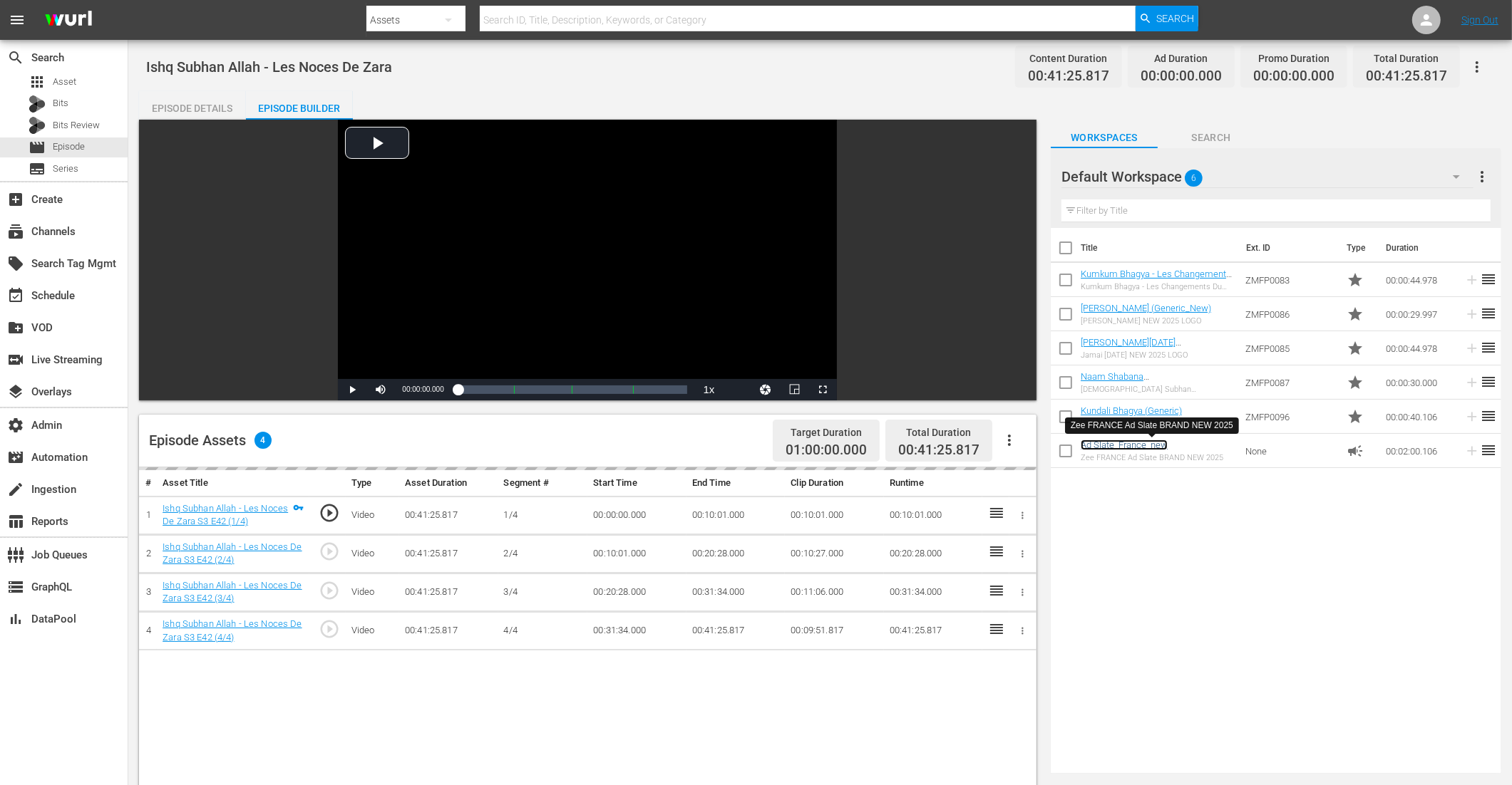
scroll to position [268, 0]
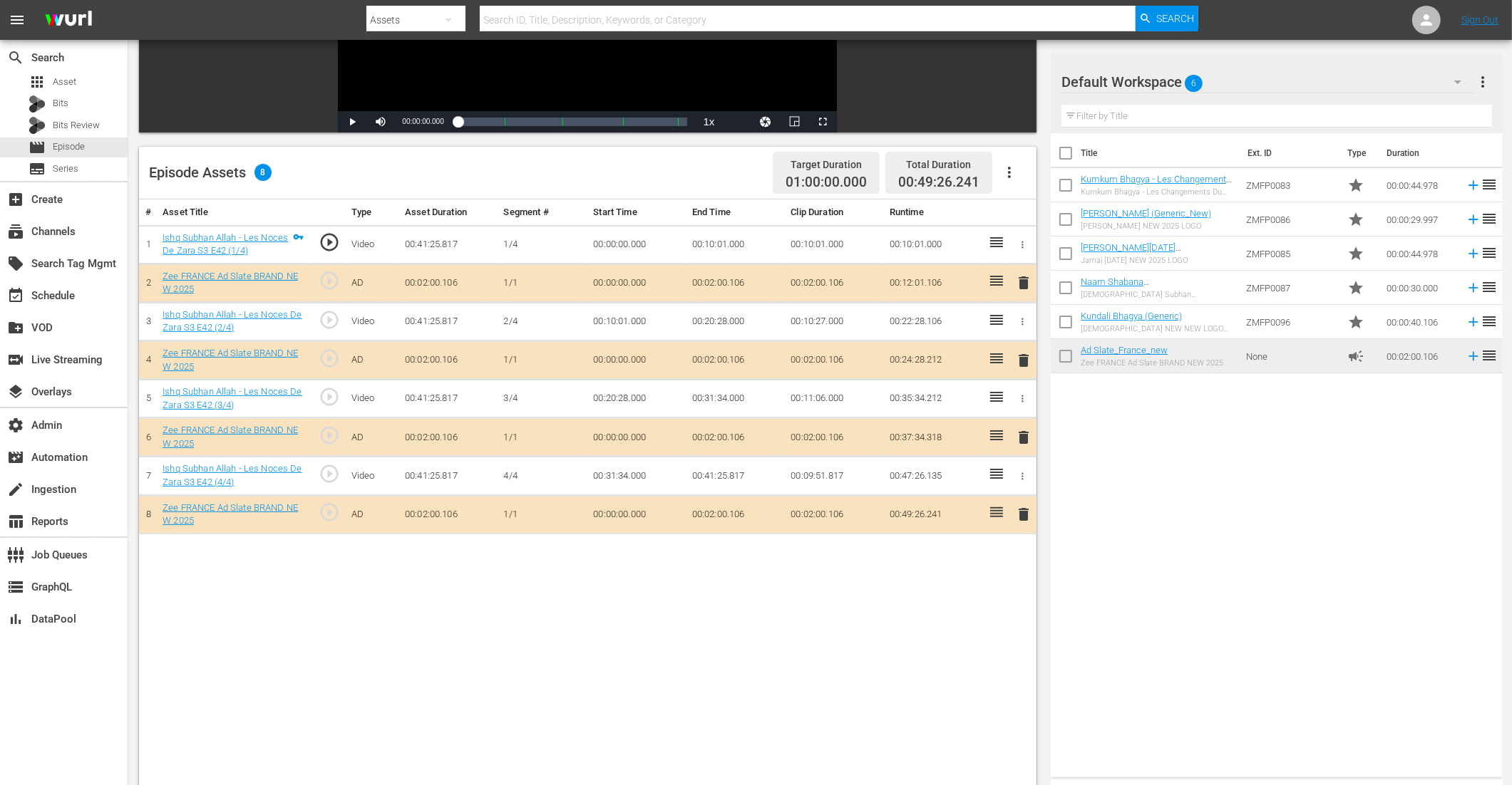
drag, startPoint x: 1138, startPoint y: 358, endPoint x: 784, endPoint y: 0, distance: 503.5
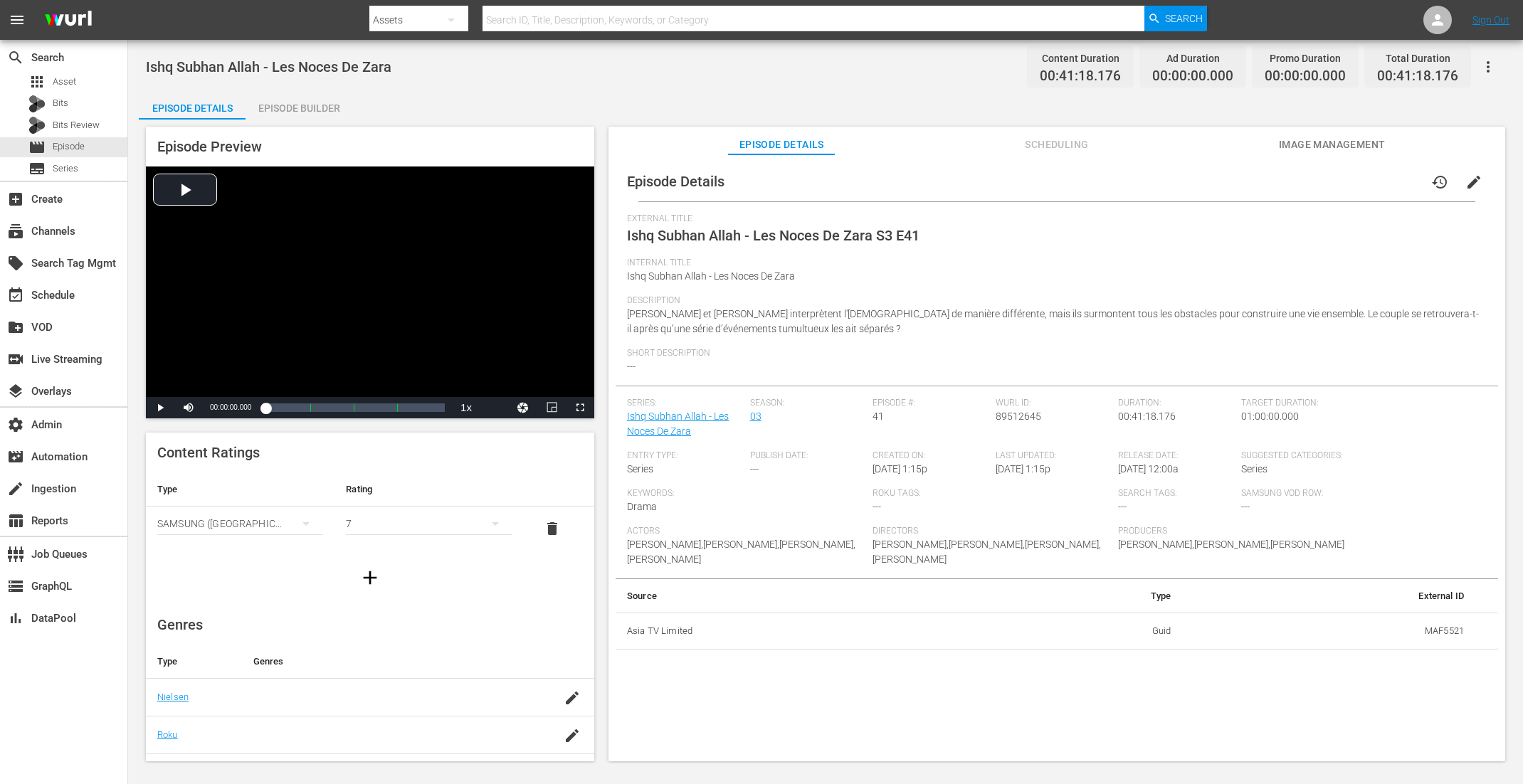
click at [320, 112] on div "Episode Builder" at bounding box center [299, 108] width 107 height 34
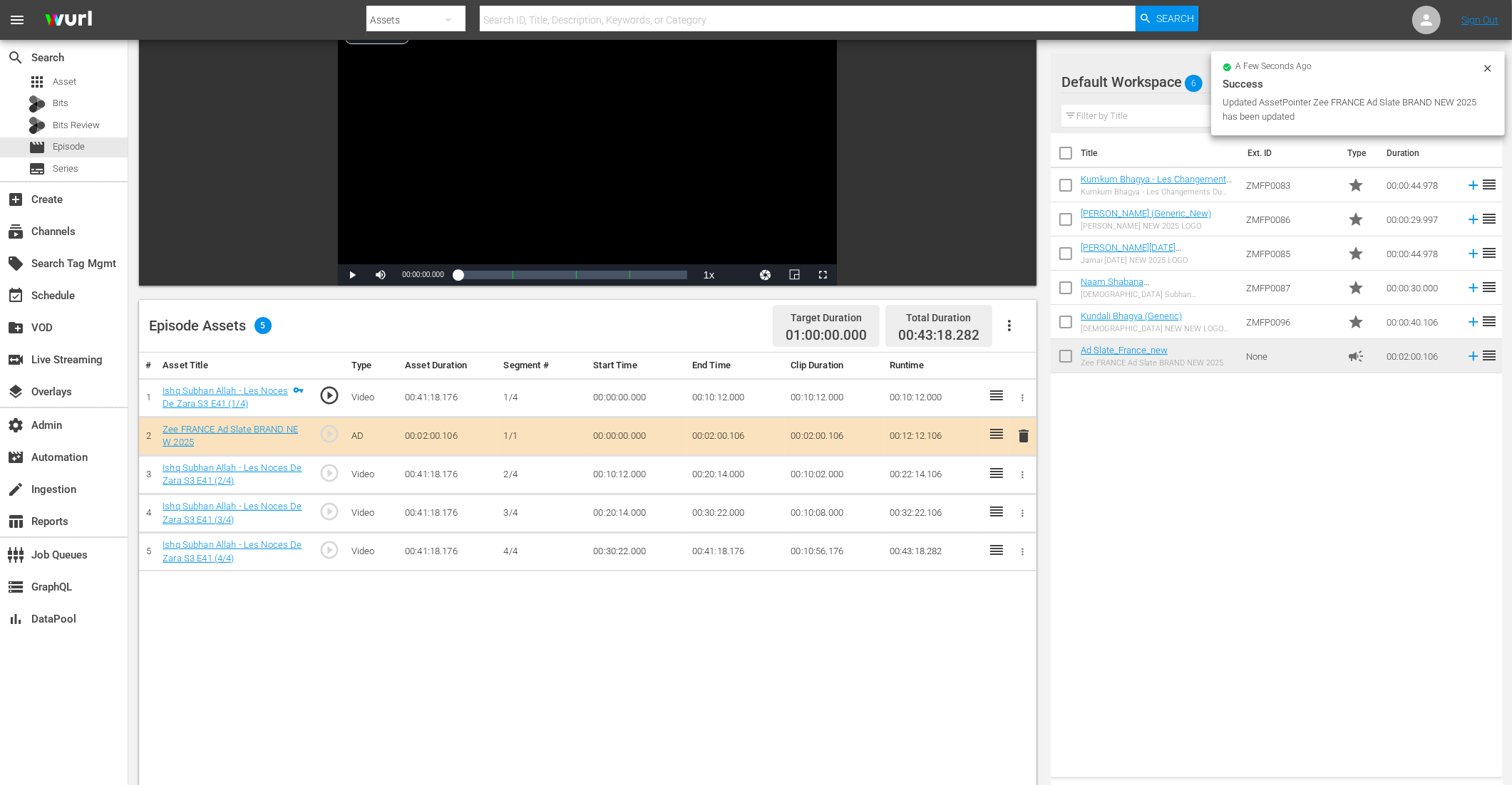
scroll to position [346, 0]
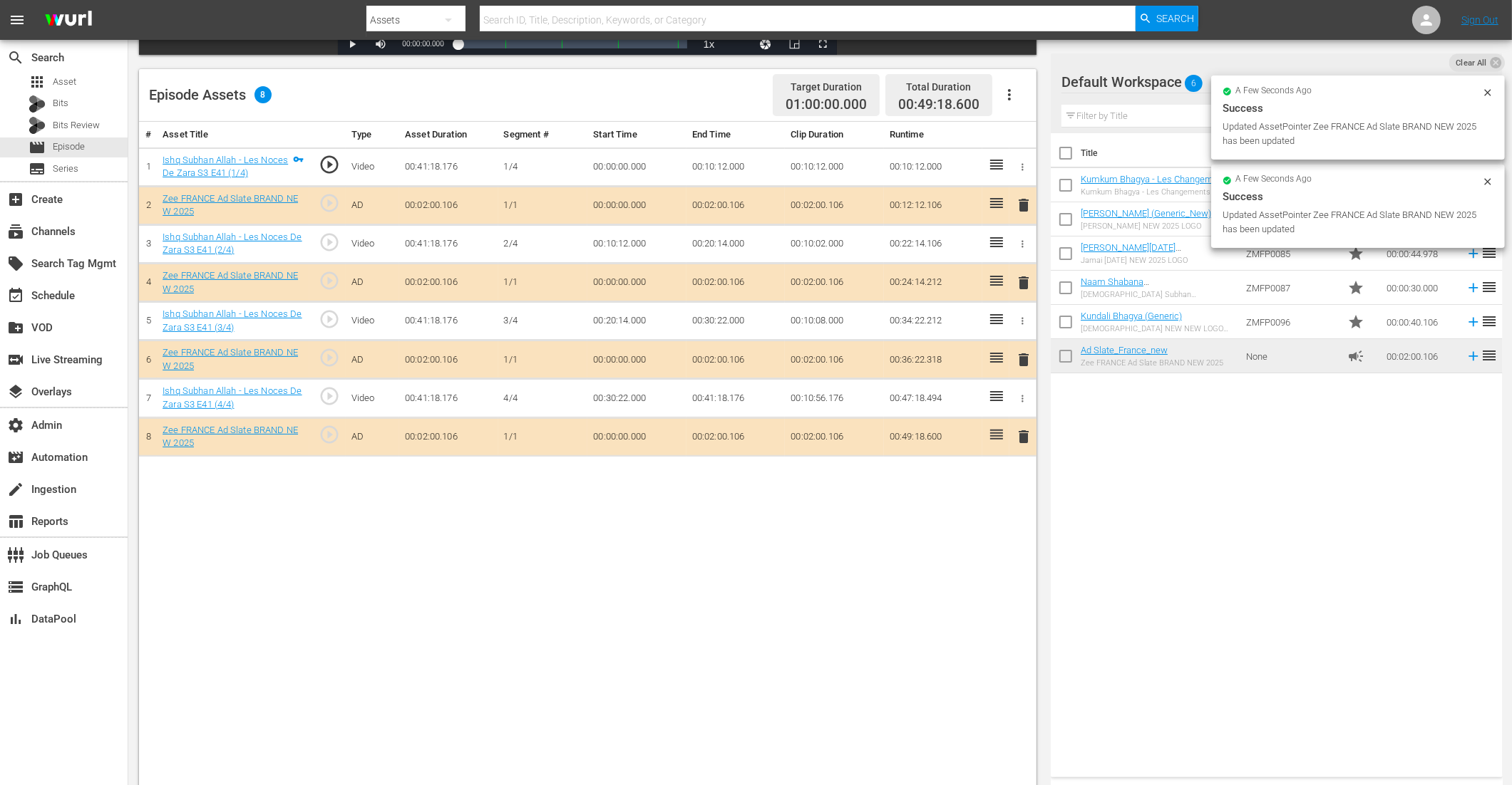
drag, startPoint x: 1102, startPoint y: 351, endPoint x: 546, endPoint y: 13, distance: 650.7
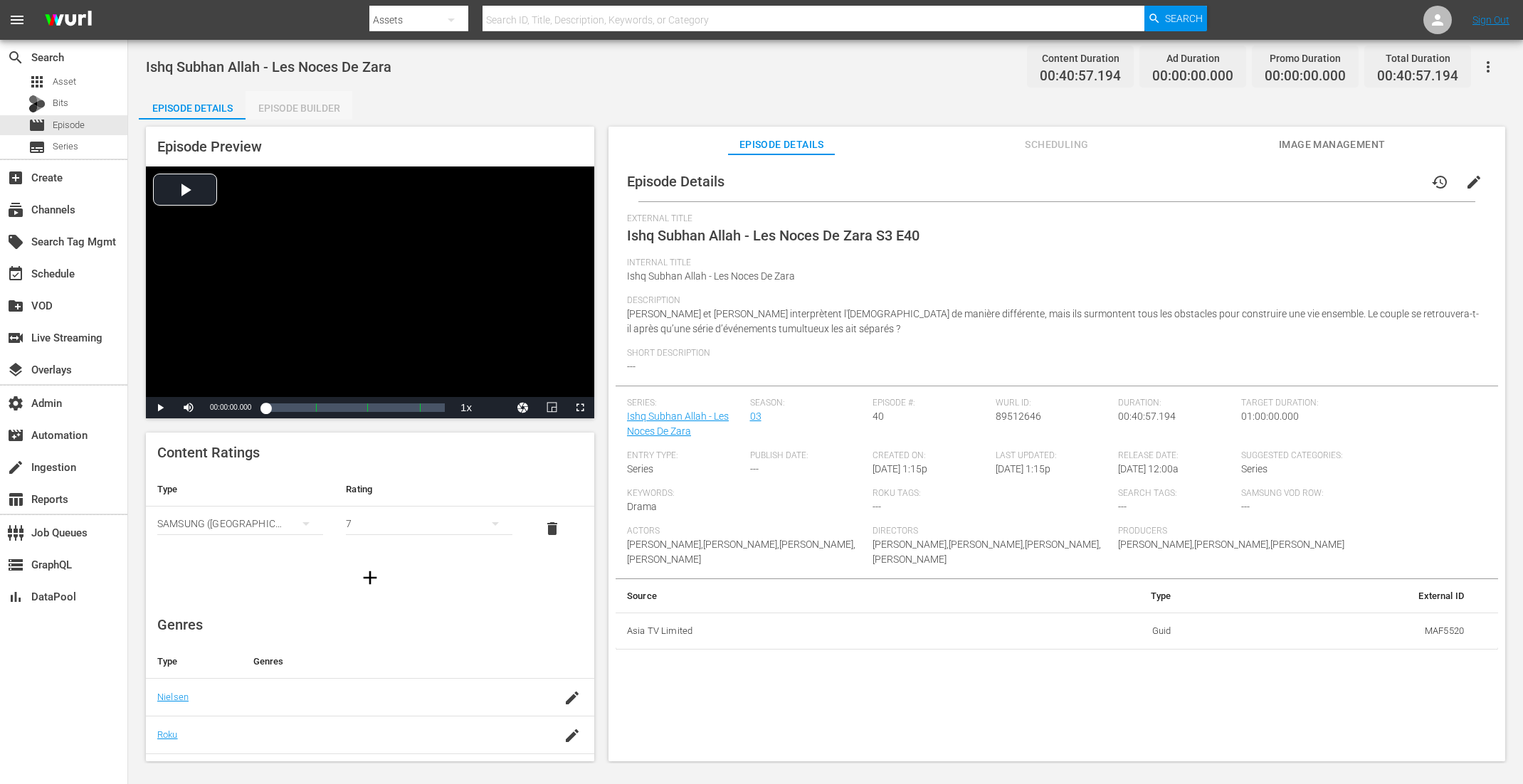
click at [293, 112] on div "Episode Builder" at bounding box center [299, 108] width 107 height 34
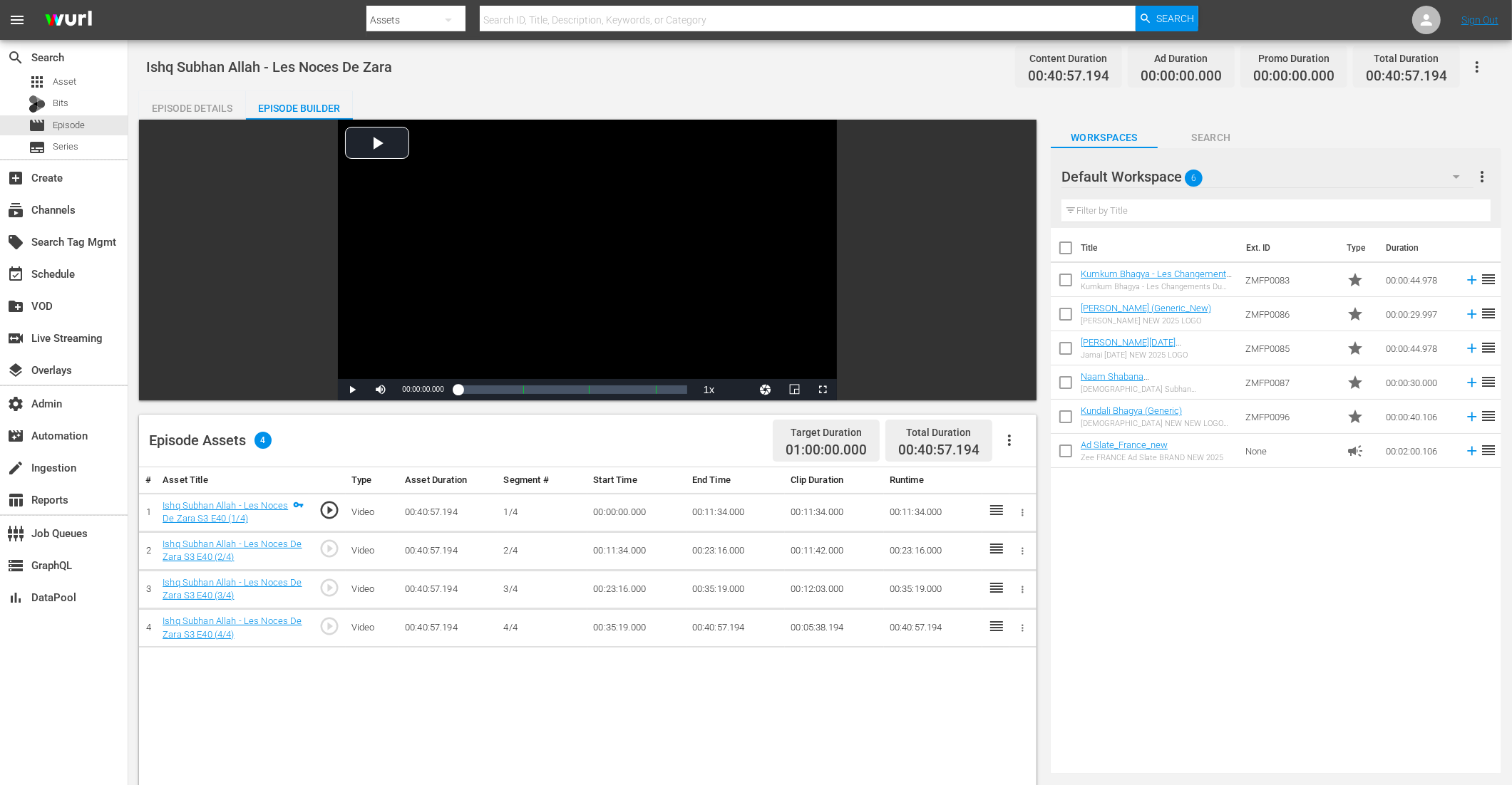
scroll to position [370, 0]
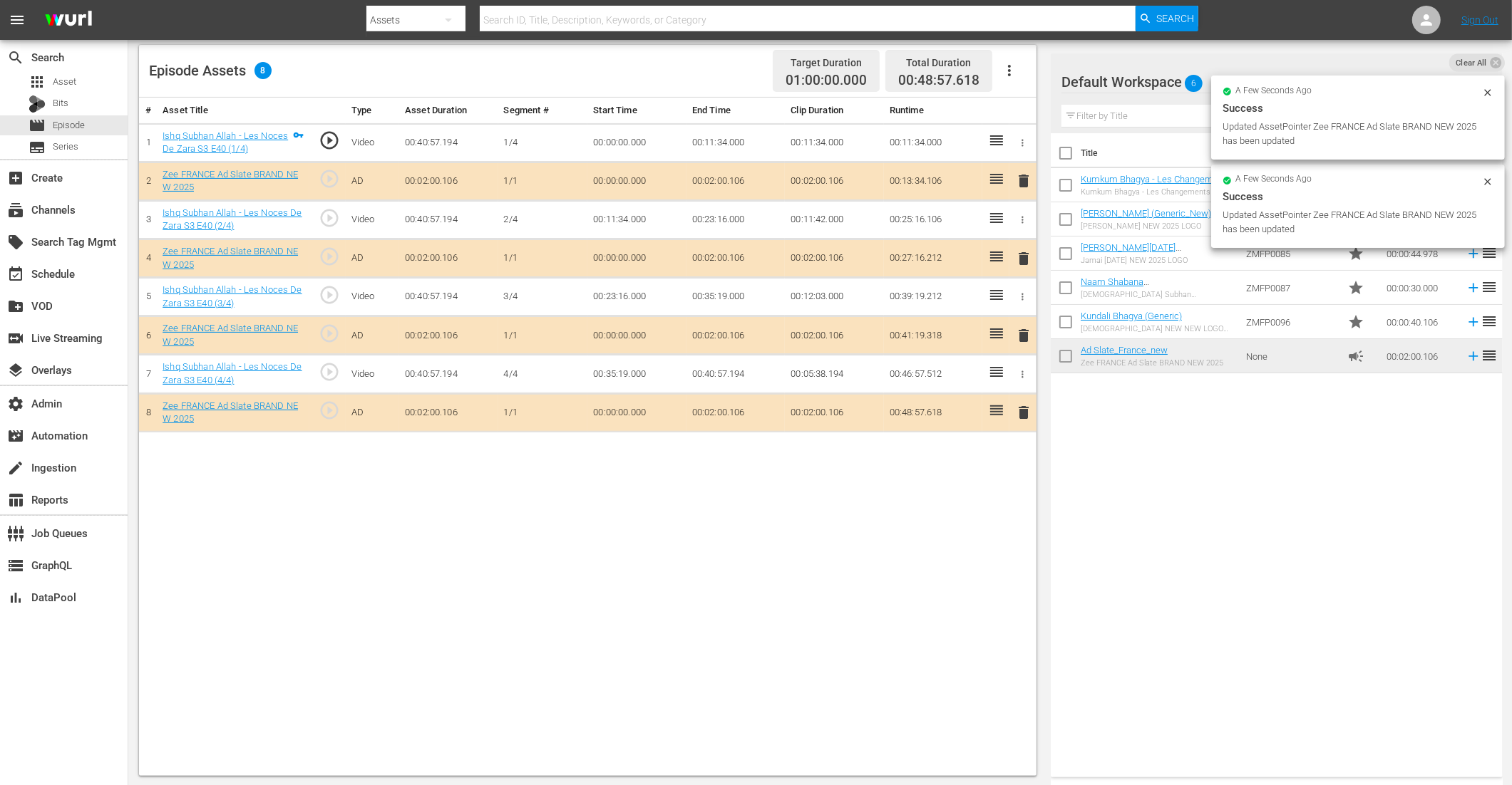
drag, startPoint x: 1130, startPoint y: 354, endPoint x: 856, endPoint y: 13, distance: 437.4
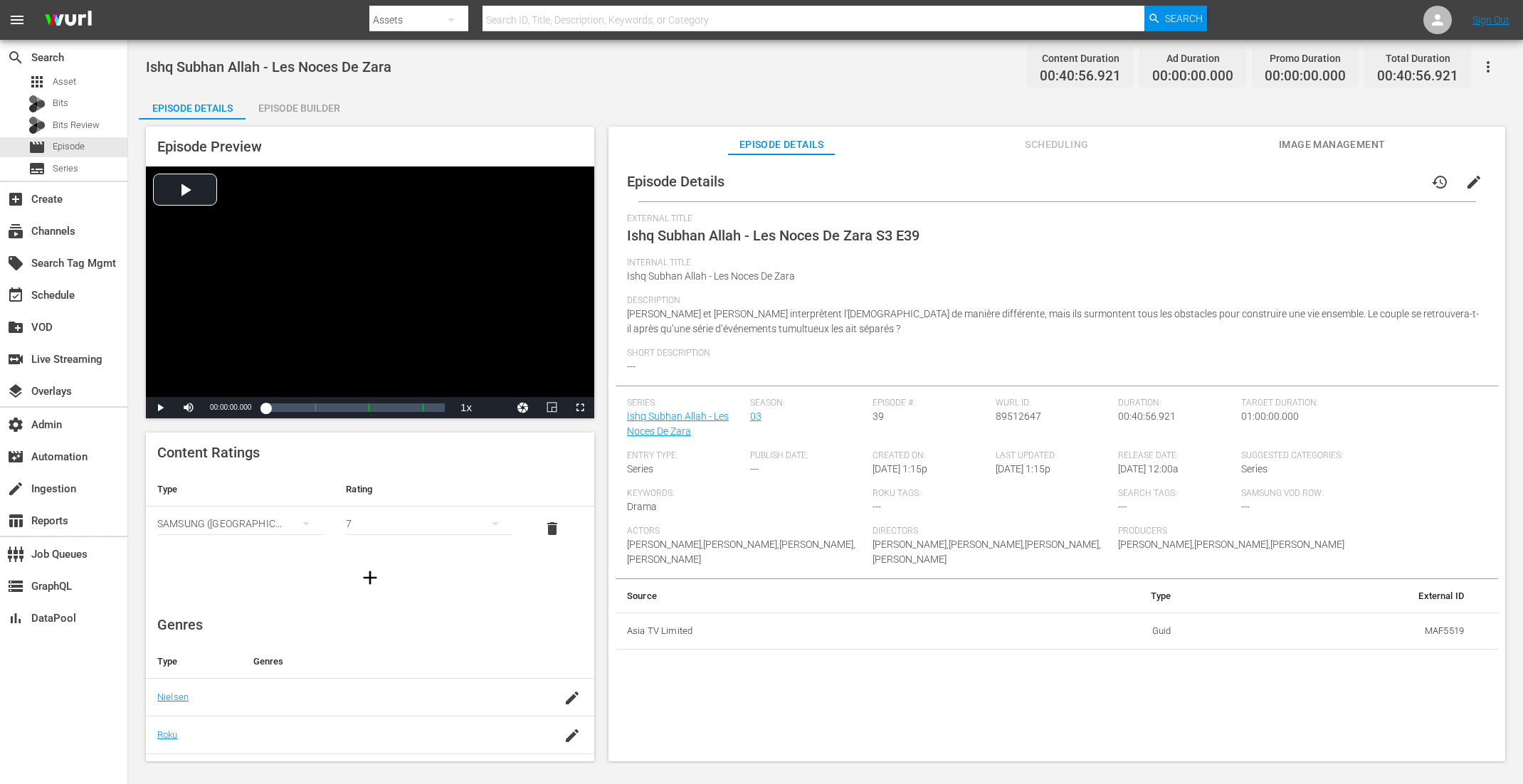
click at [298, 107] on div "Episode Builder" at bounding box center [299, 108] width 107 height 34
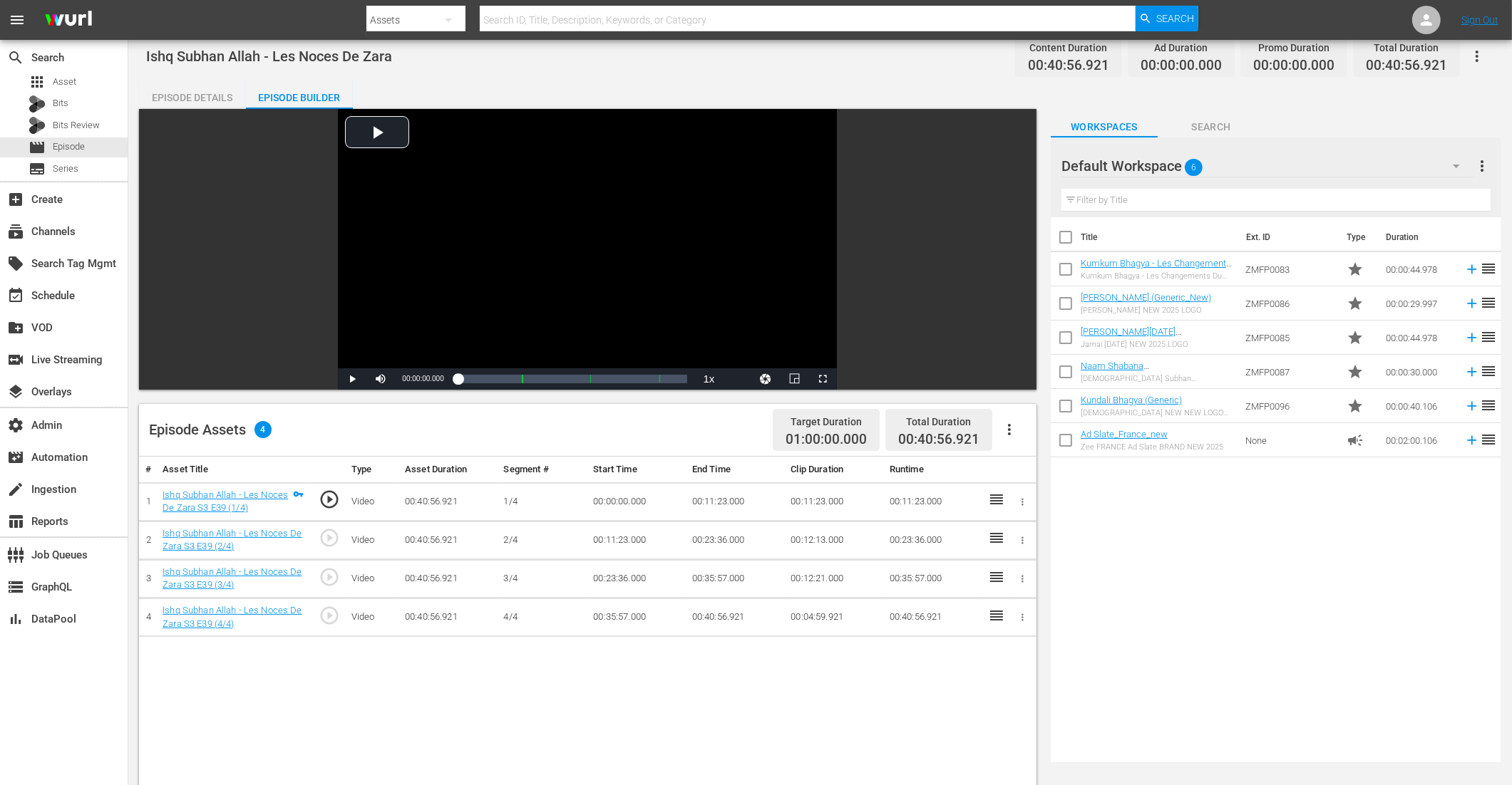
scroll to position [239, 0]
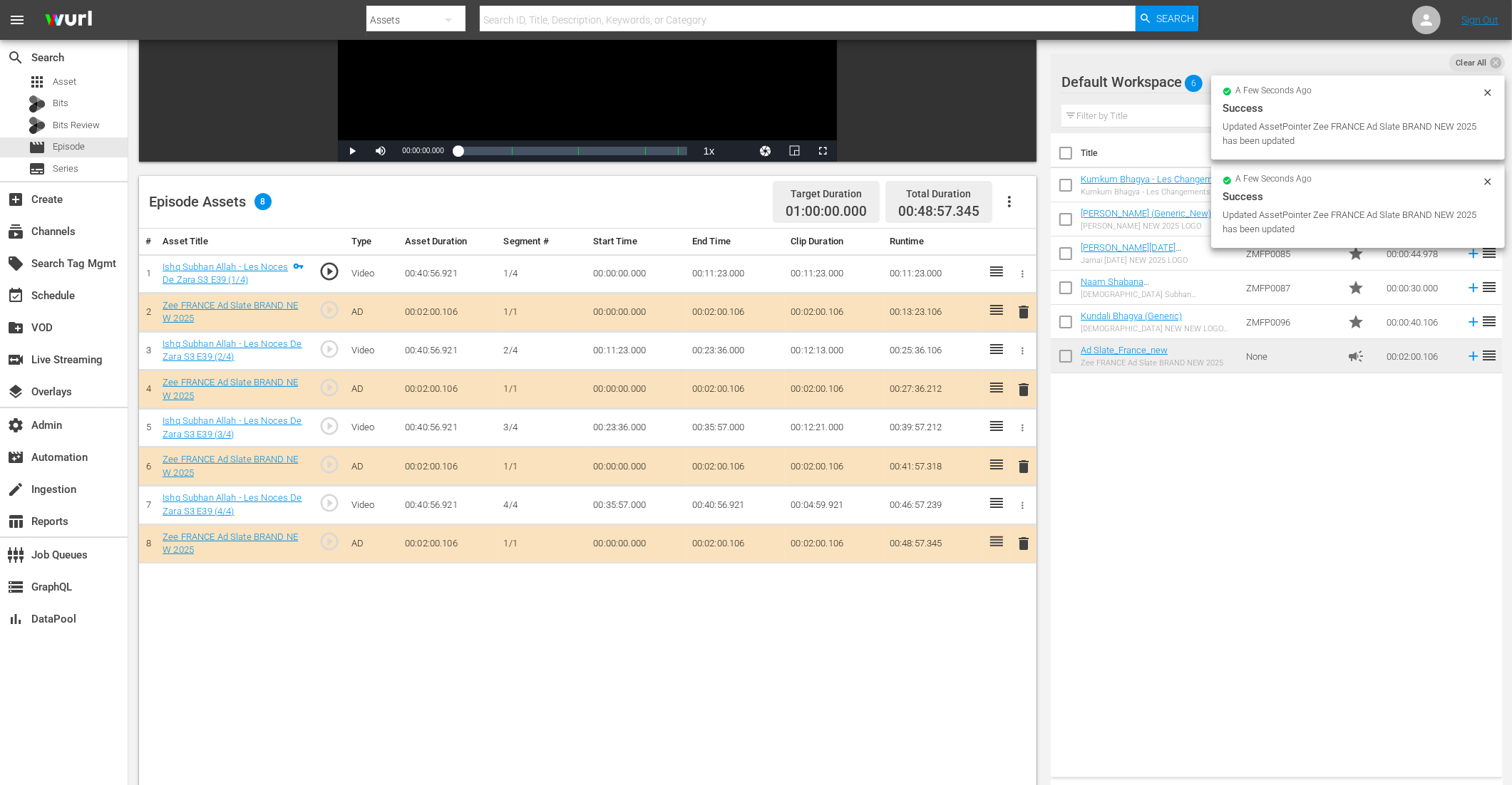
drag, startPoint x: 1100, startPoint y: 358, endPoint x: 796, endPoint y: 1, distance: 468.9
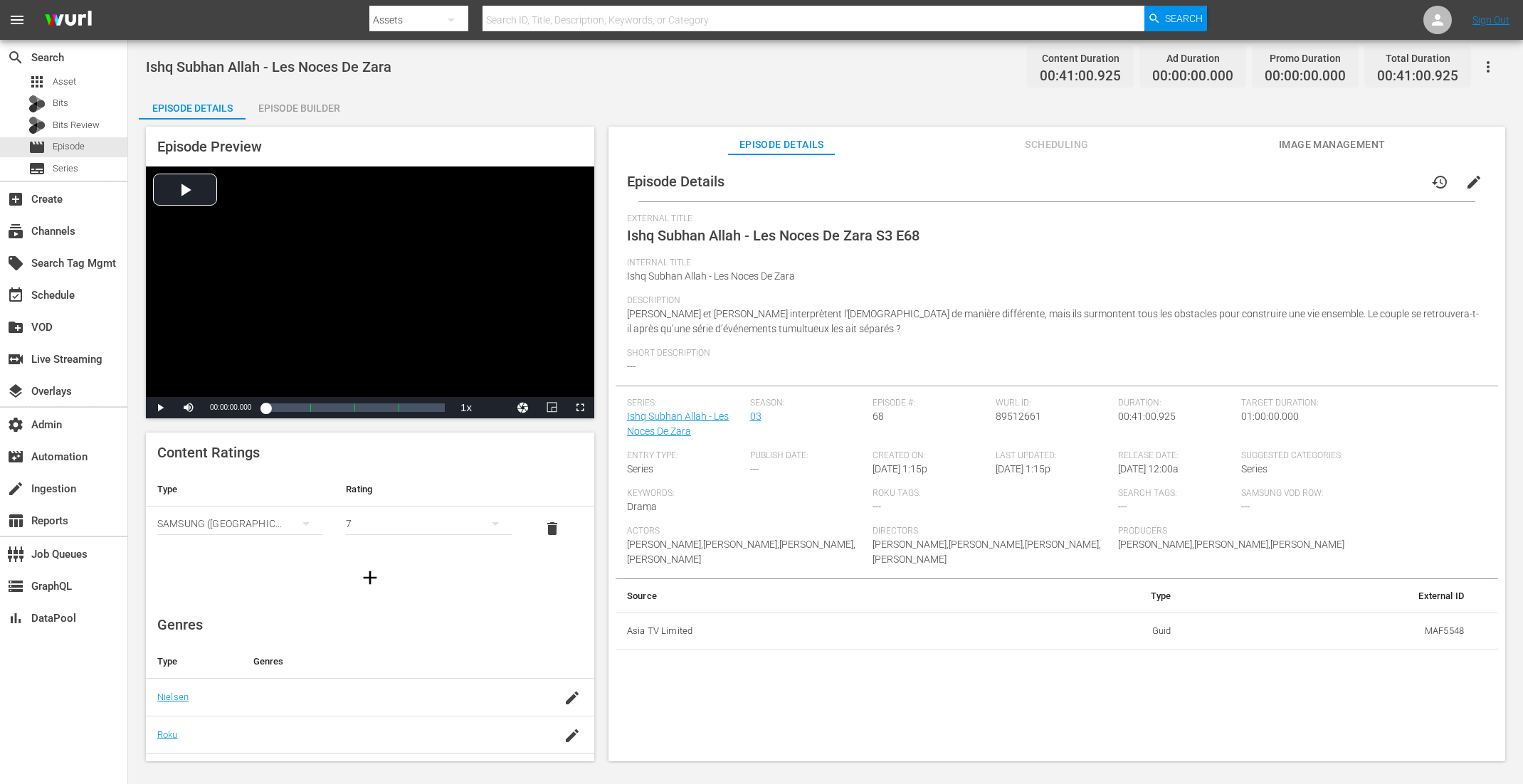
click at [296, 104] on div "Episode Builder" at bounding box center [299, 108] width 107 height 34
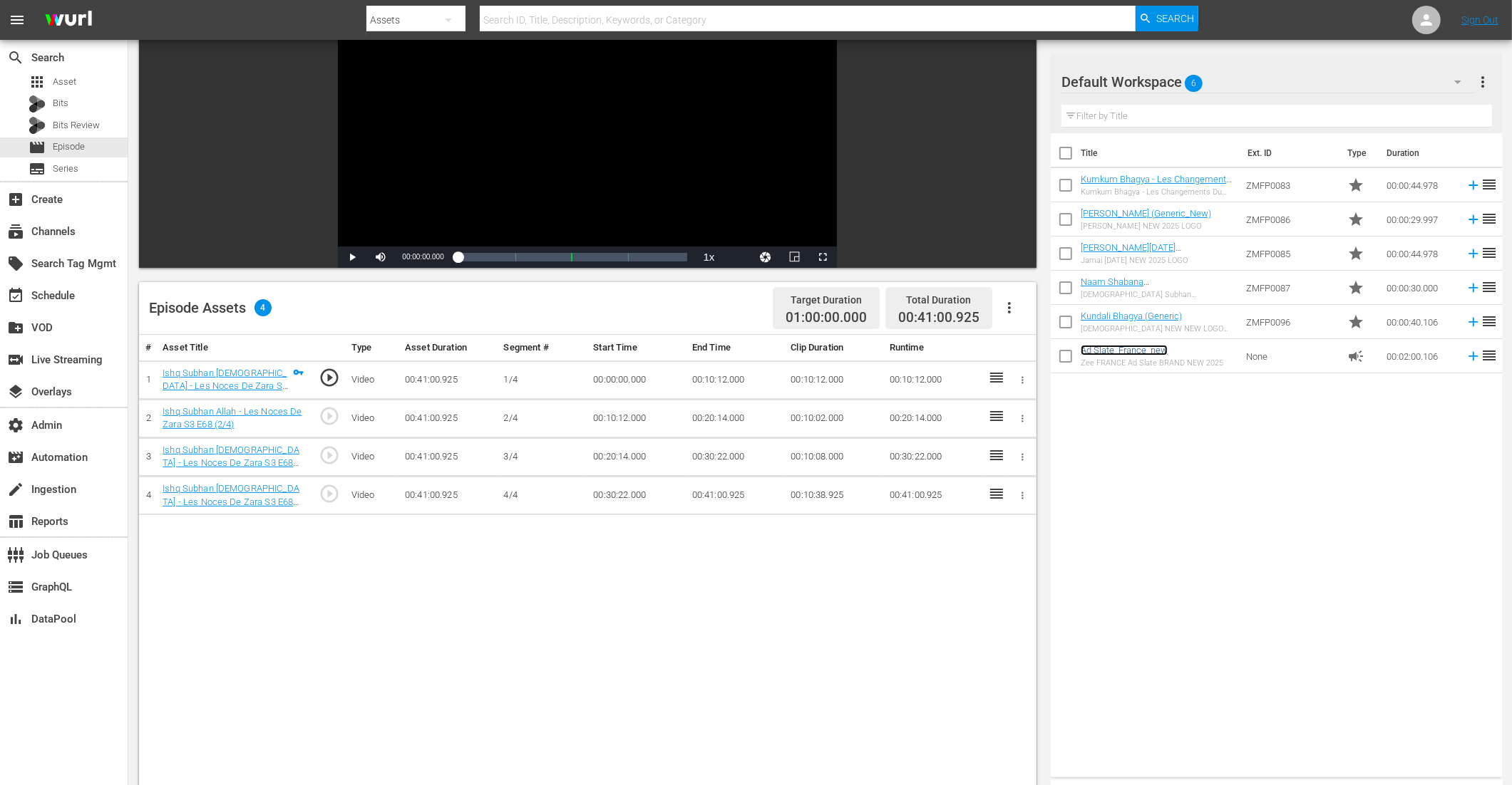
scroll to position [144, 0]
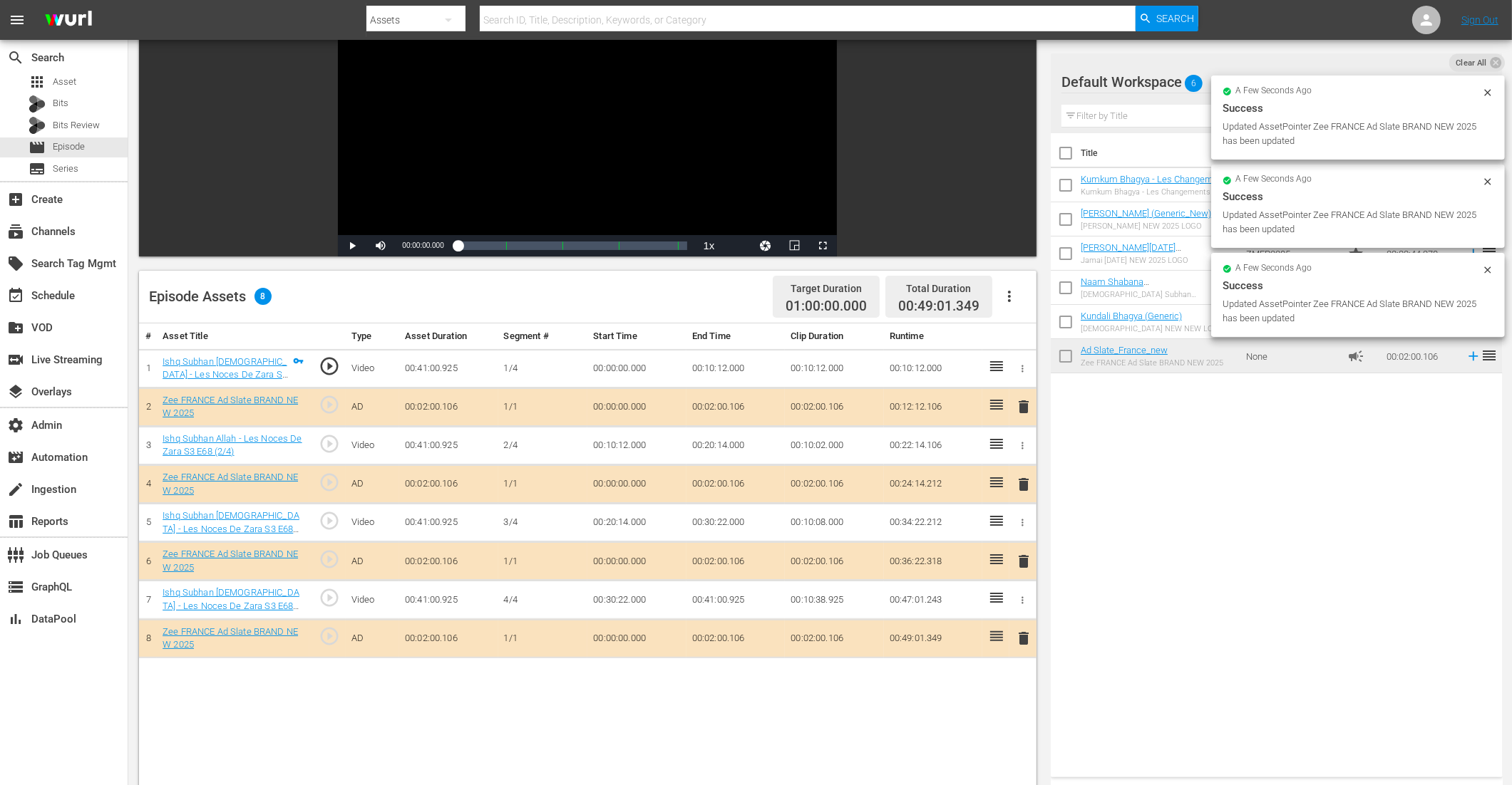
drag, startPoint x: 1098, startPoint y: 352, endPoint x: 385, endPoint y: 21, distance: 786.1
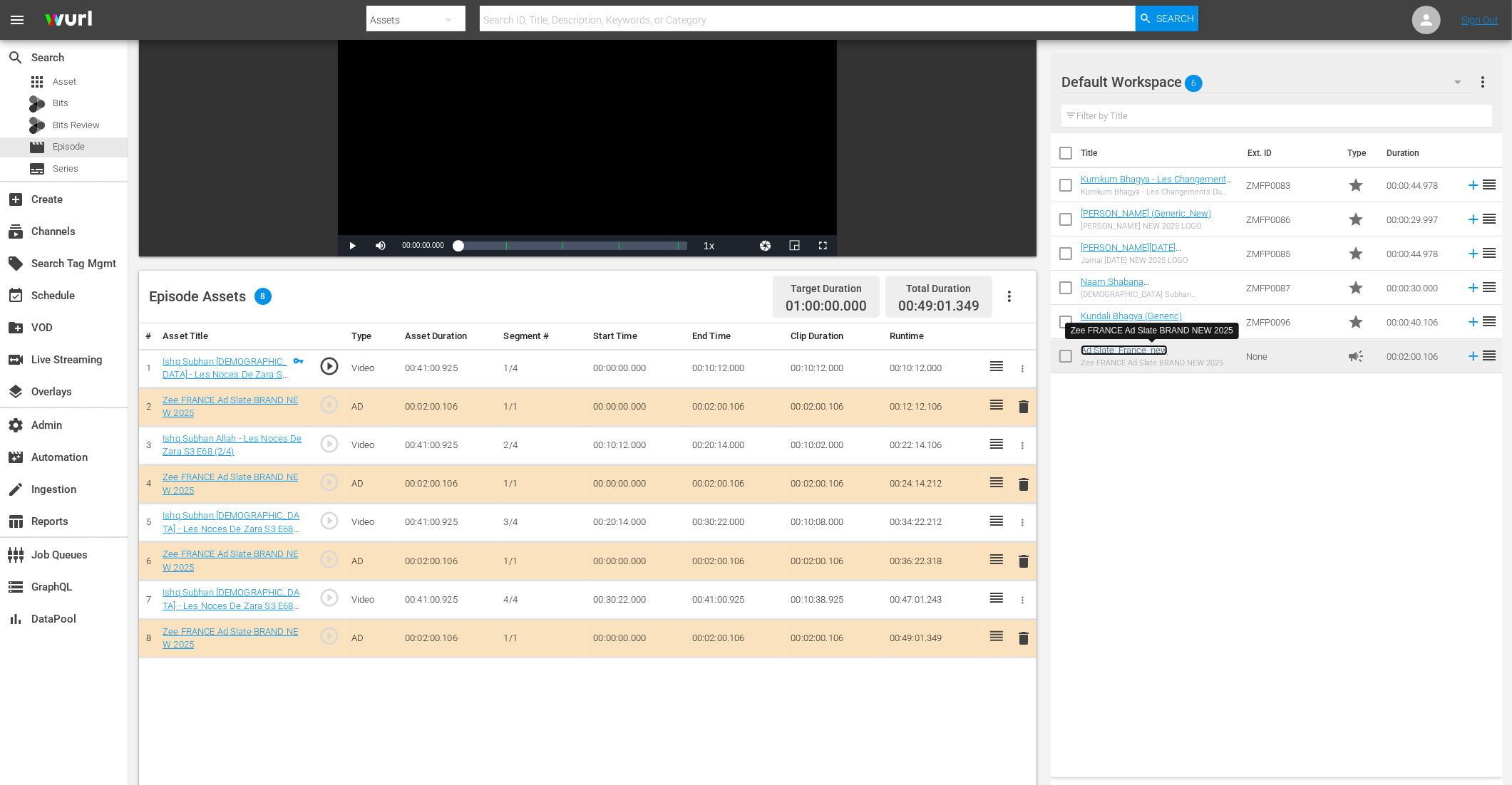
scroll to position [278, 0]
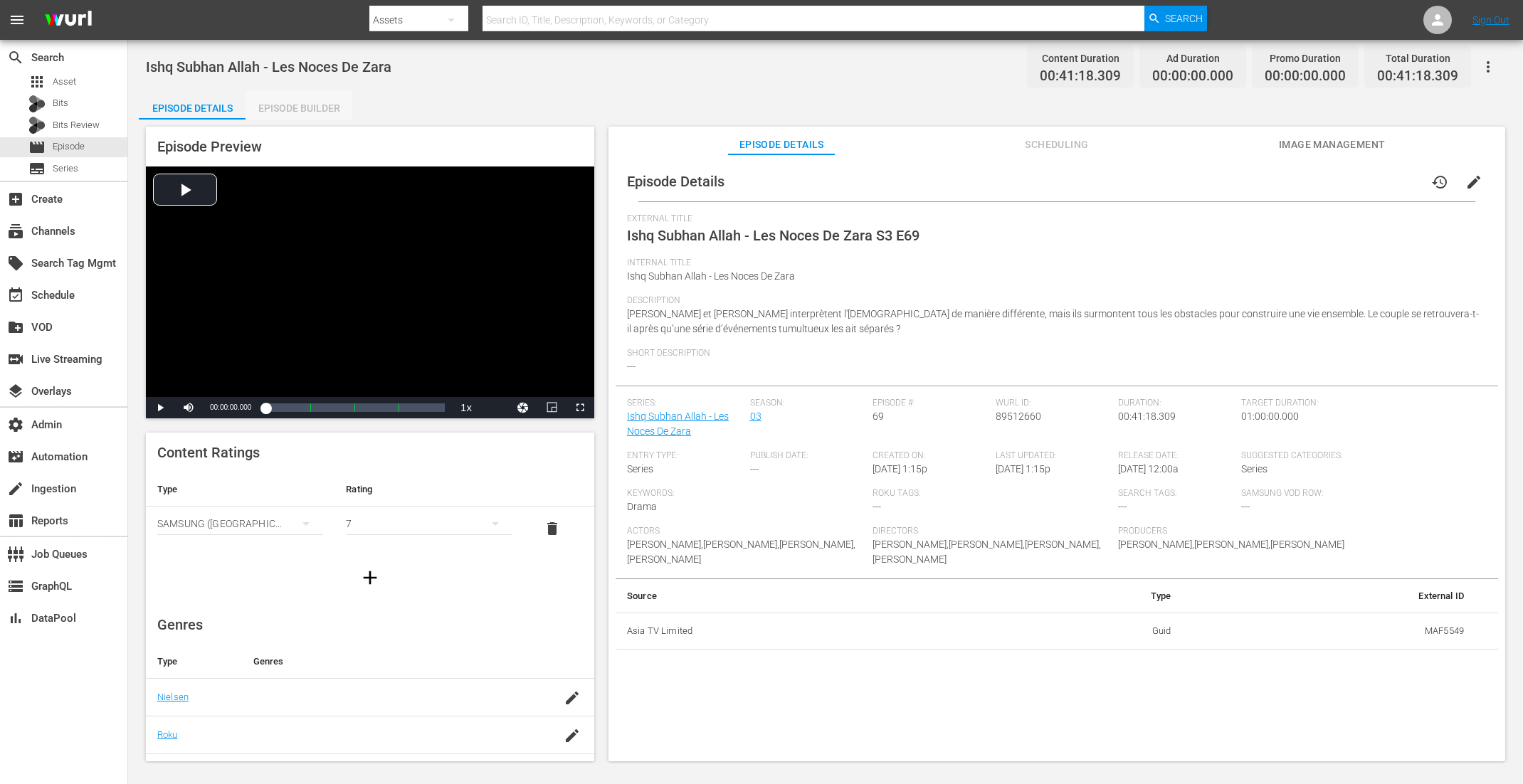
click at [337, 105] on div "Episode Builder" at bounding box center [299, 108] width 107 height 34
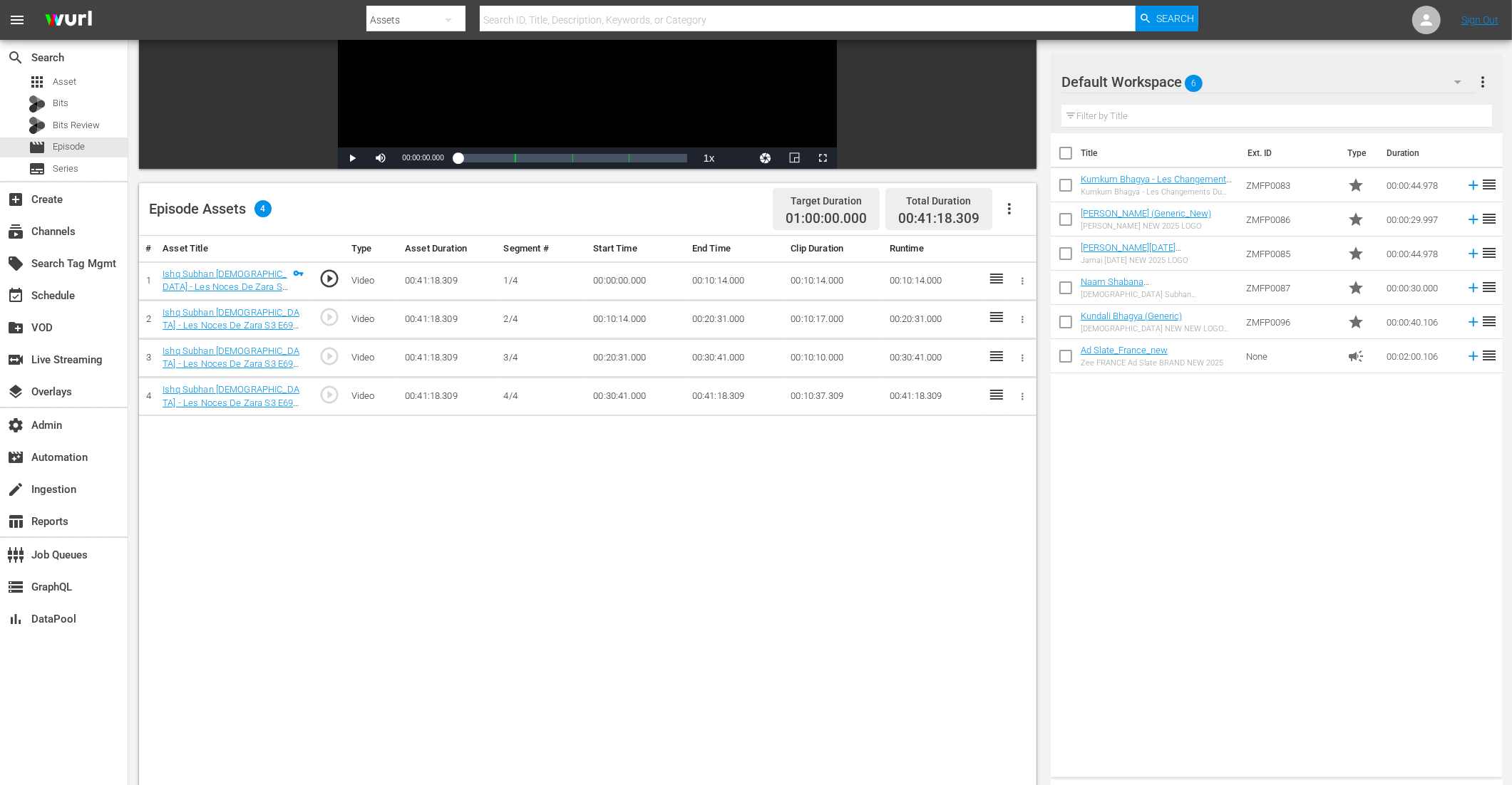
scroll to position [370, 0]
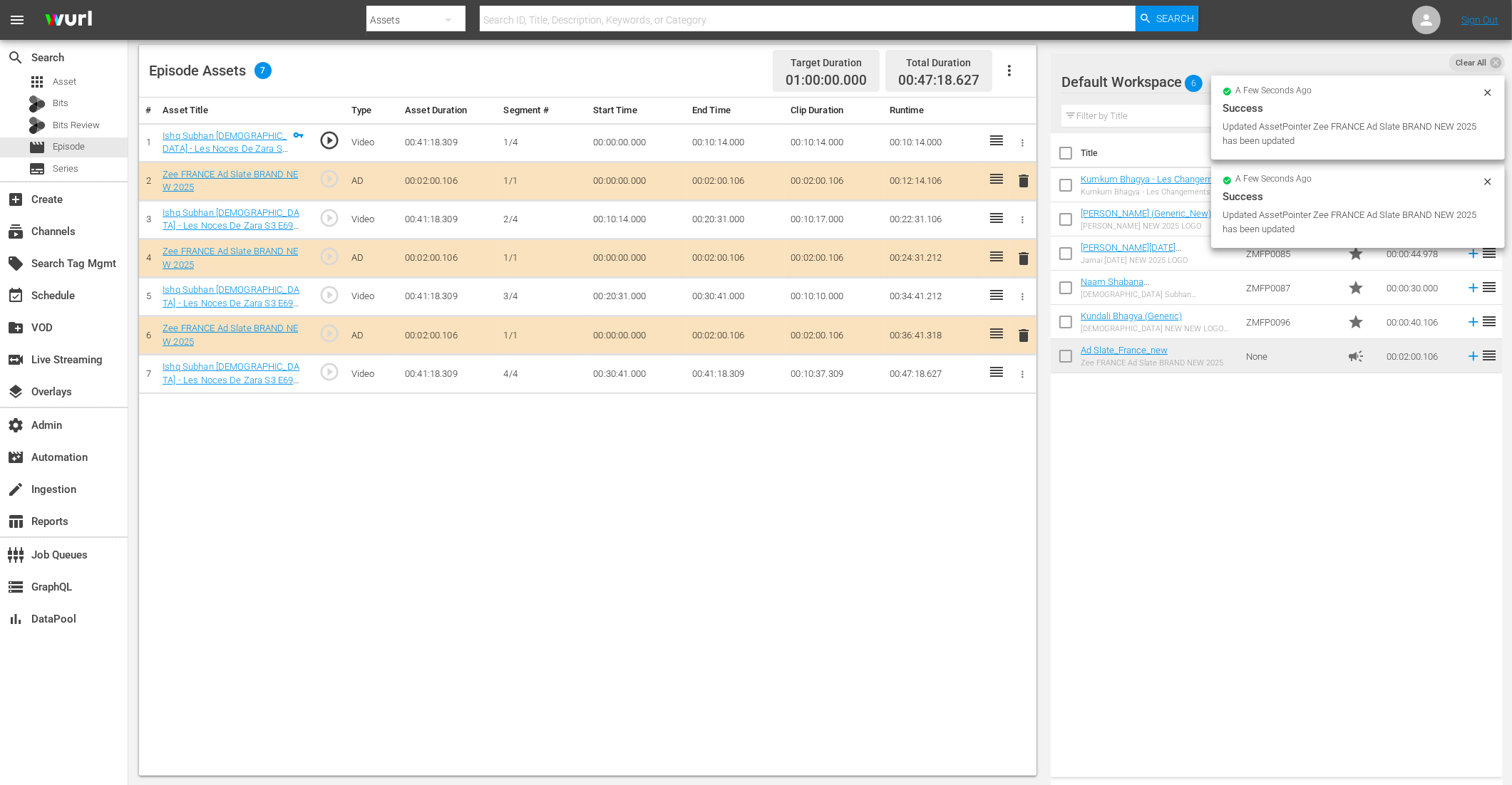
drag, startPoint x: 1095, startPoint y: 362, endPoint x: 1095, endPoint y: 390, distance: 28.0
click at [996, 393] on div "# Asset Title Type Asset Duration Segment # Start Time End Time Clip Duration R…" at bounding box center [588, 437] width 898 height 679
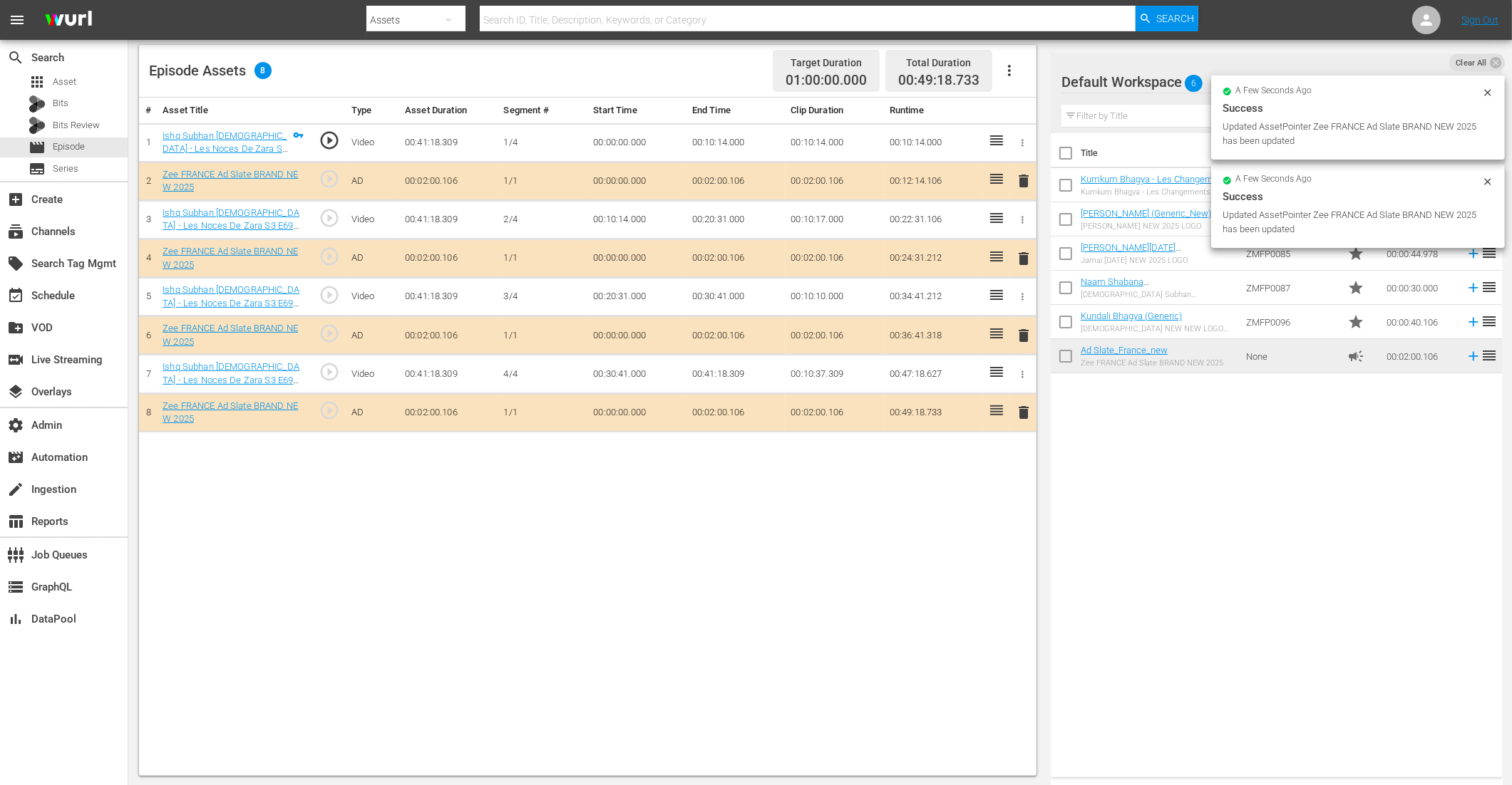
drag, startPoint x: 1126, startPoint y: 359, endPoint x: 918, endPoint y: 8, distance: 408.0
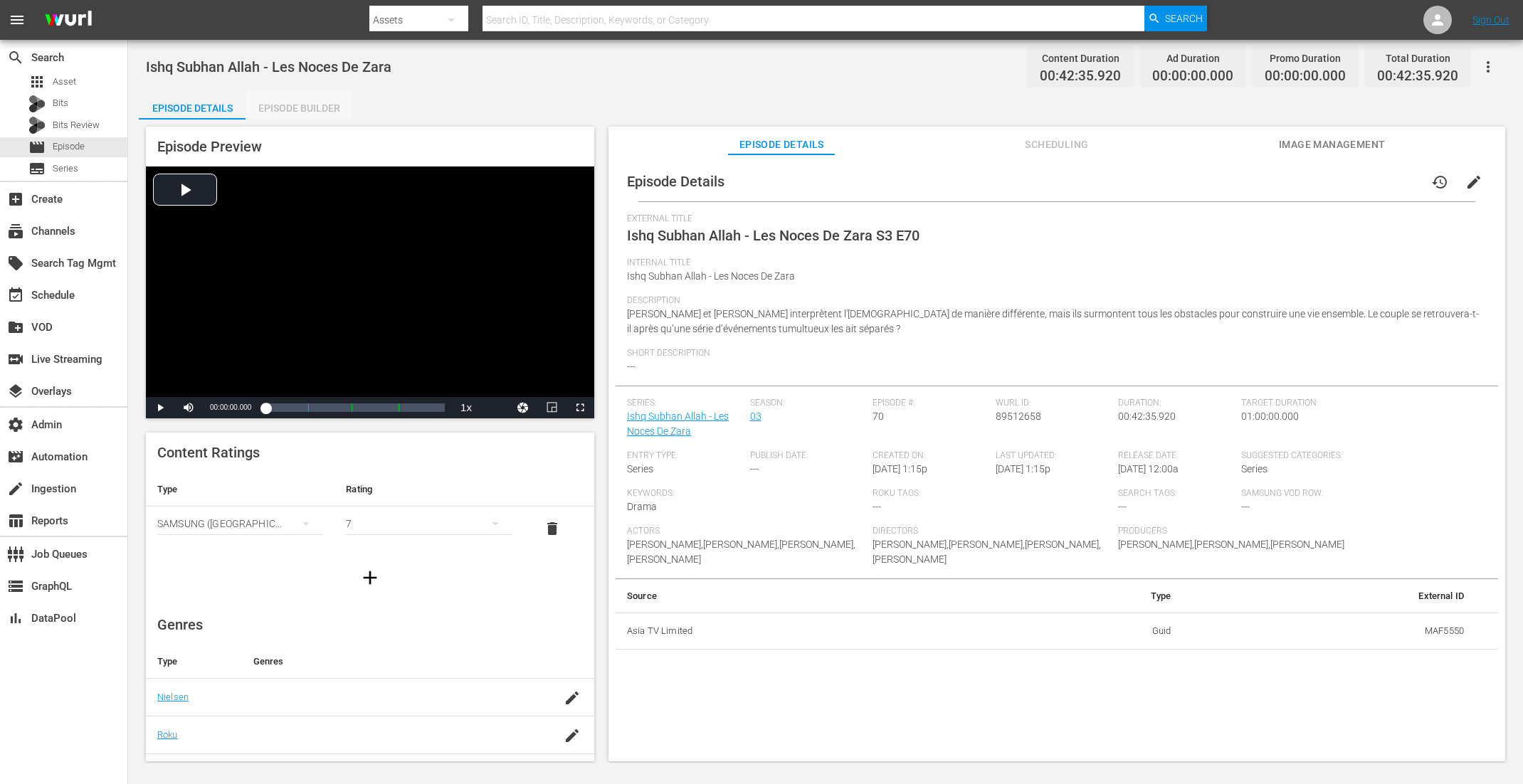
click at [328, 106] on div "Episode Builder" at bounding box center [299, 108] width 107 height 34
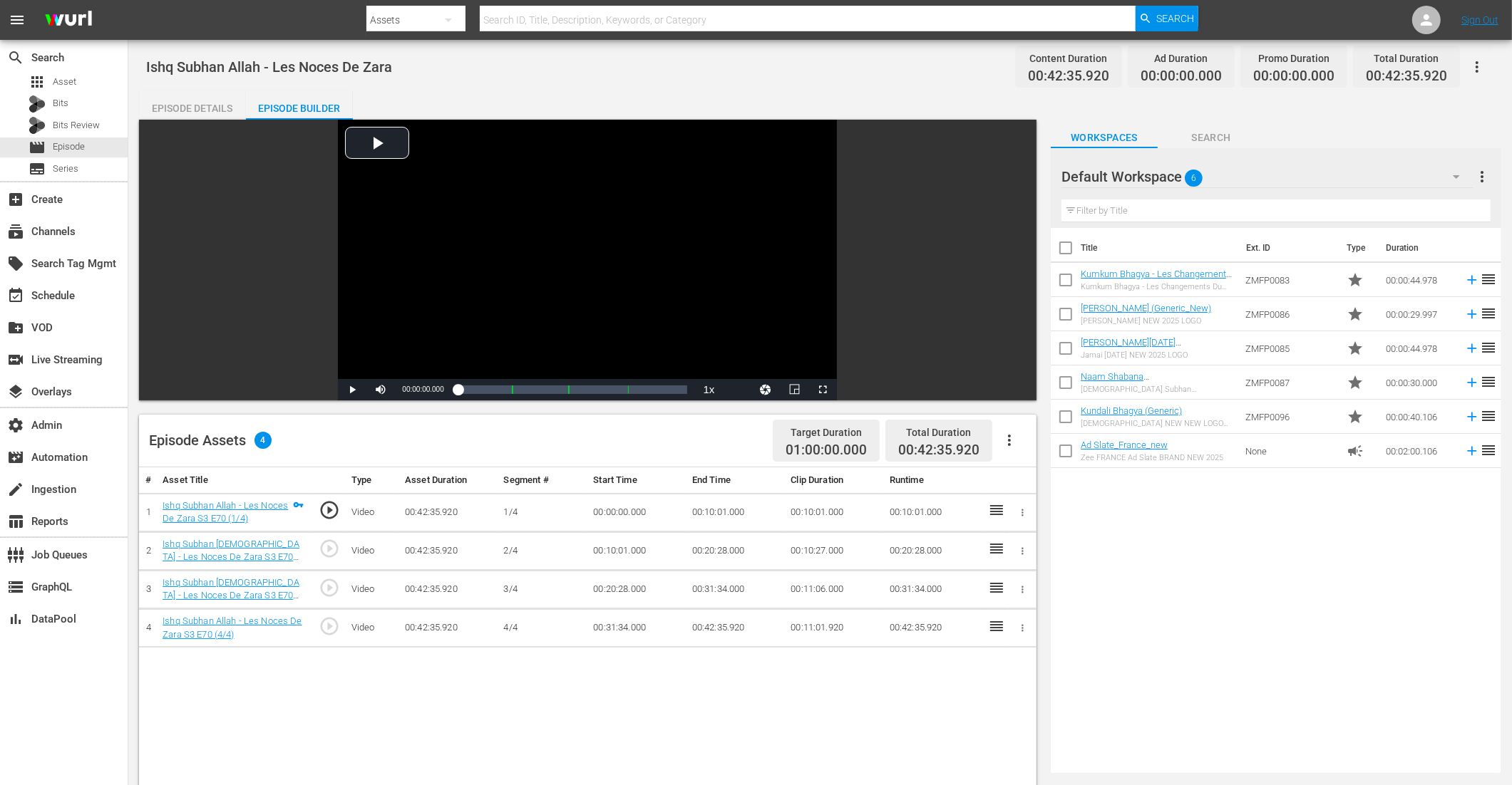
scroll to position [231, 0]
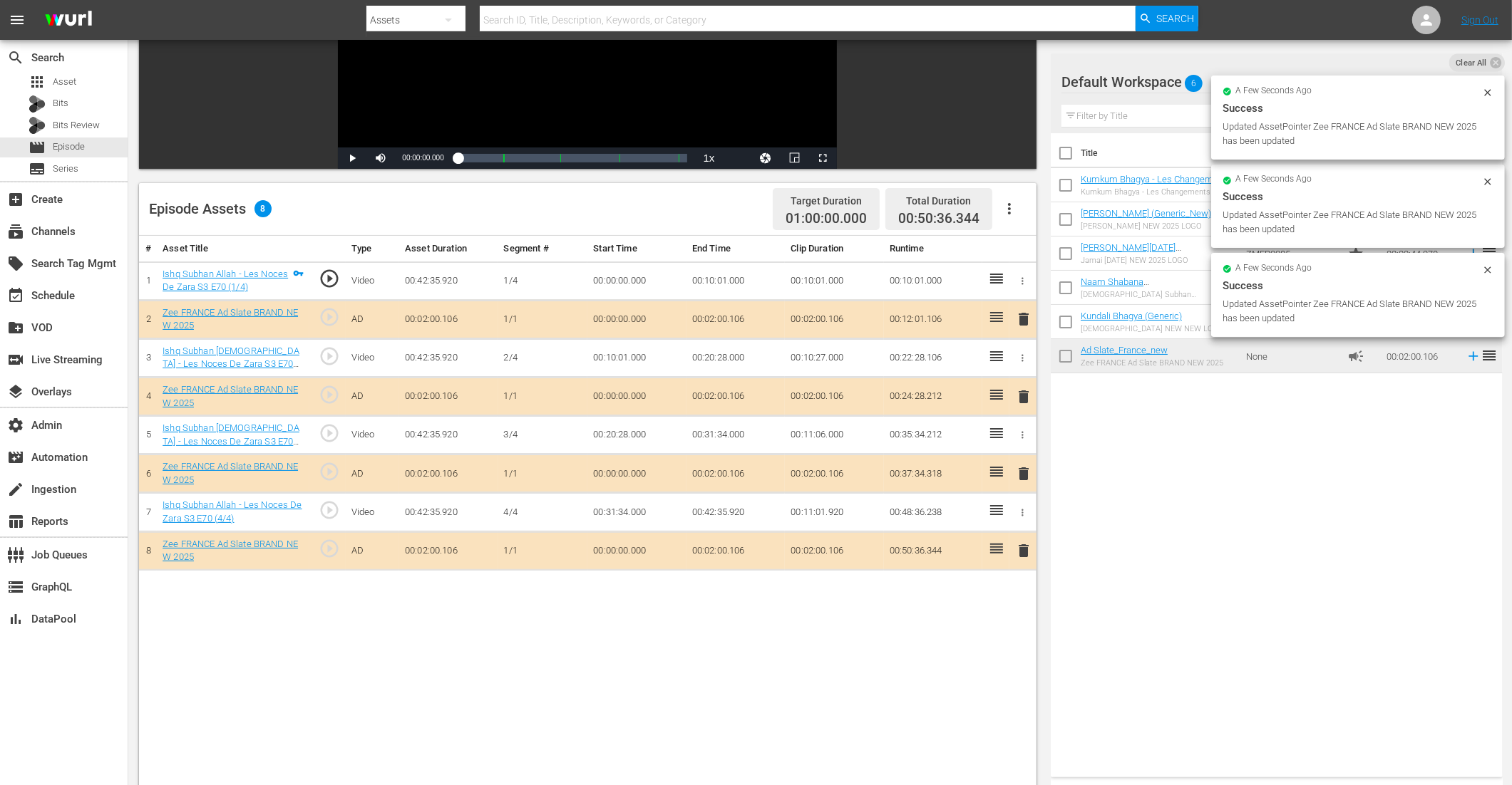
drag, startPoint x: 1101, startPoint y: 350, endPoint x: 739, endPoint y: 18, distance: 491.2
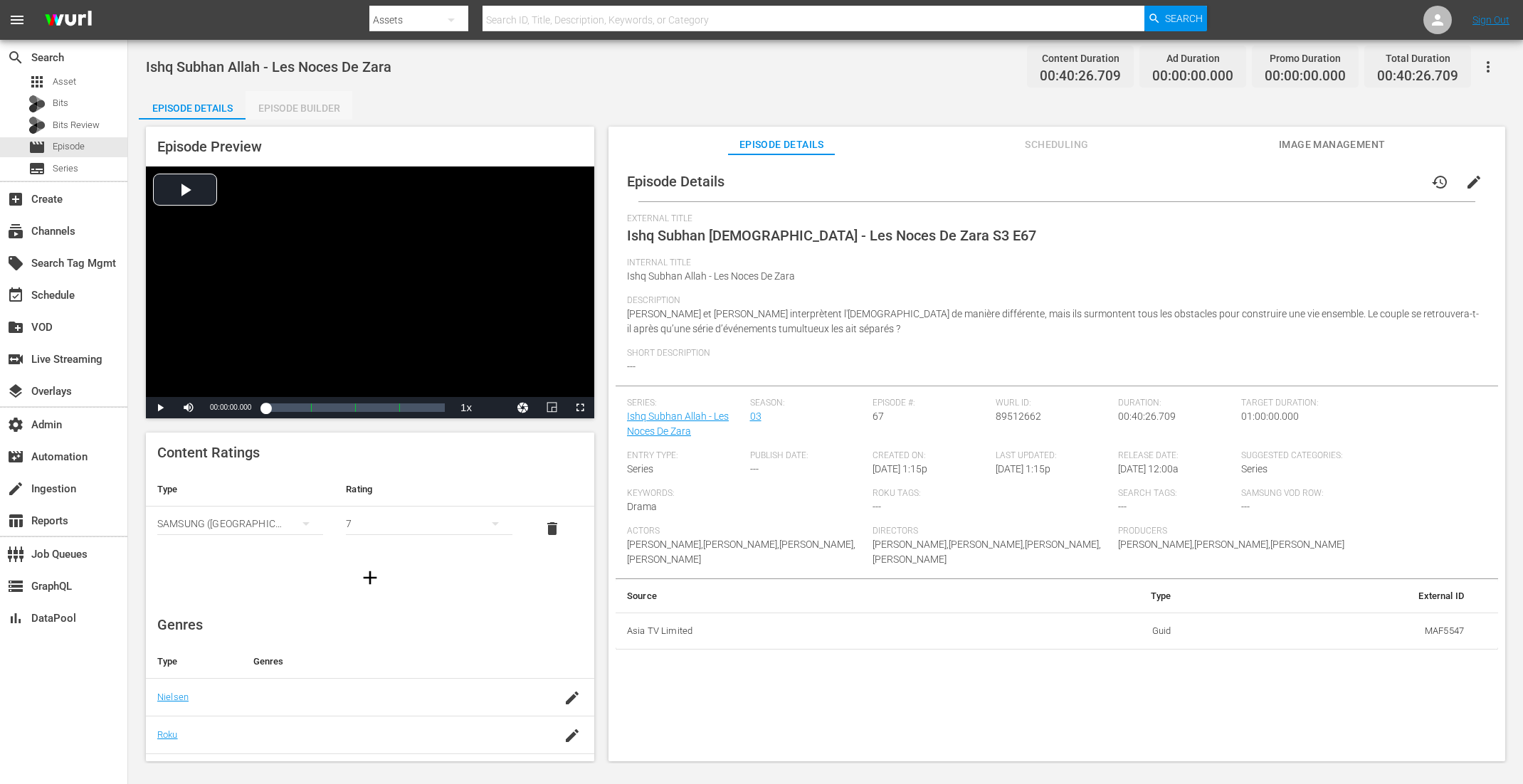
click at [289, 96] on div "Episode Builder" at bounding box center [299, 108] width 107 height 34
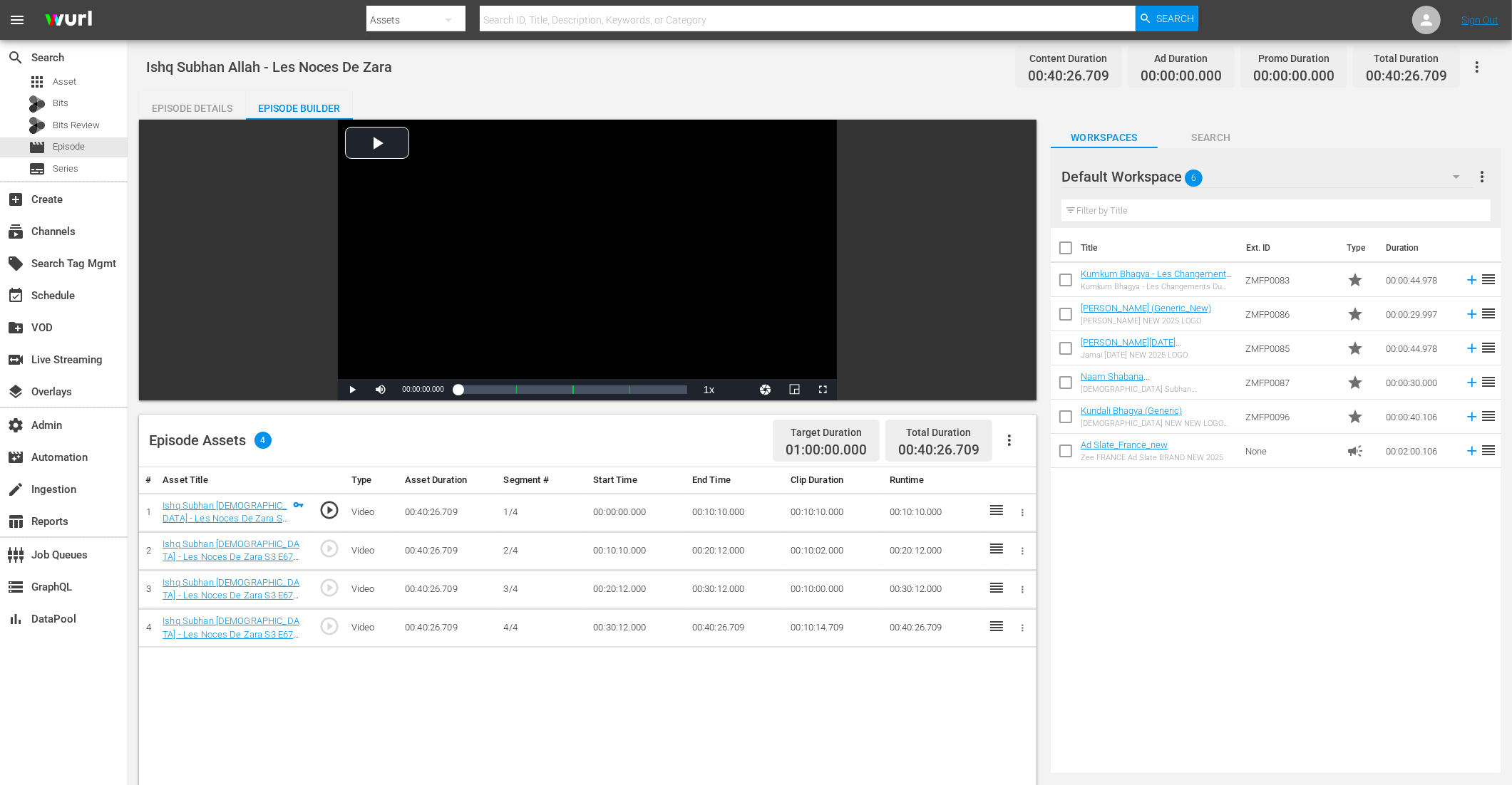
scroll to position [169, 0]
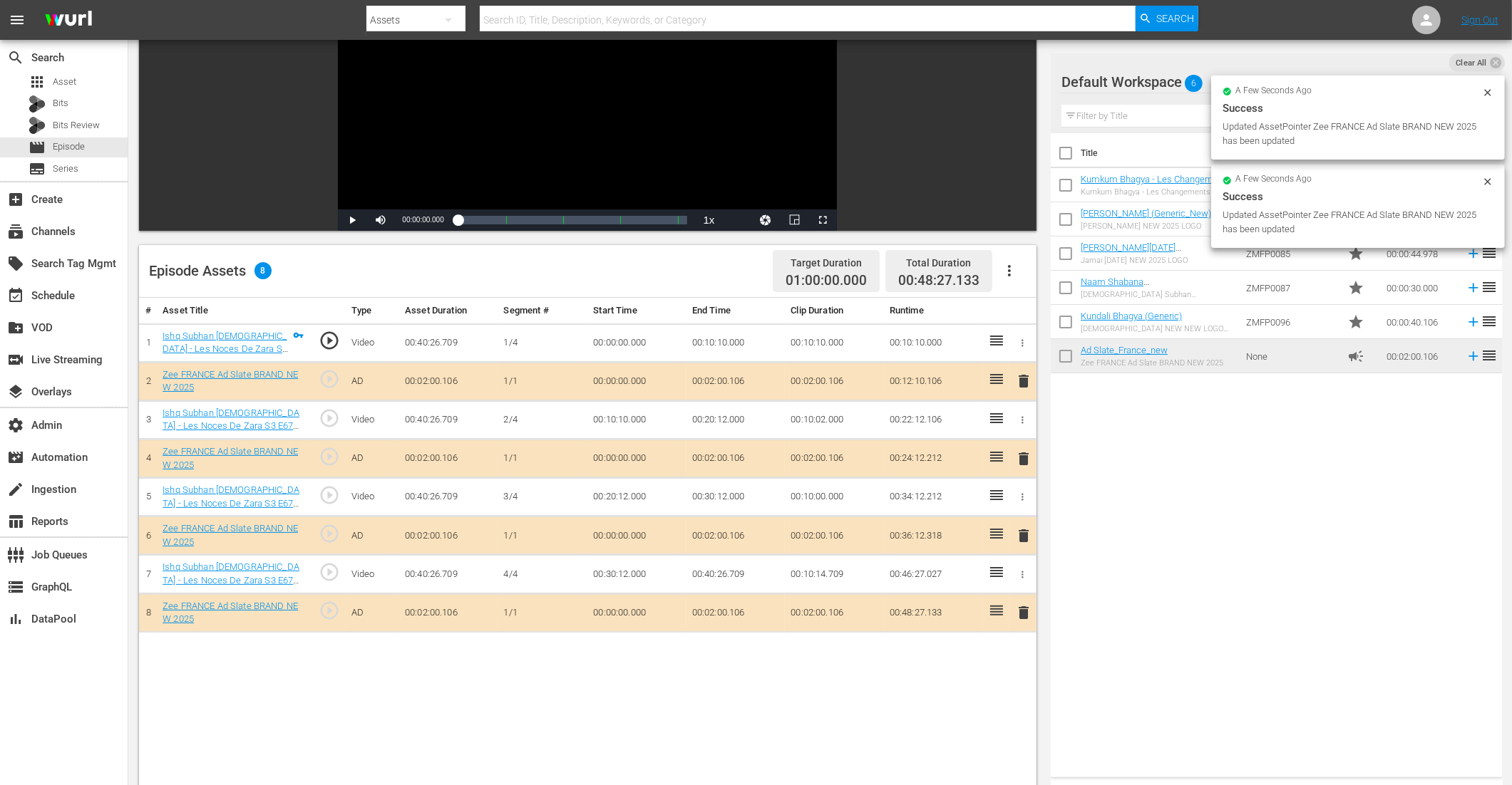
drag, startPoint x: 1111, startPoint y: 358, endPoint x: 595, endPoint y: 34, distance: 609.3
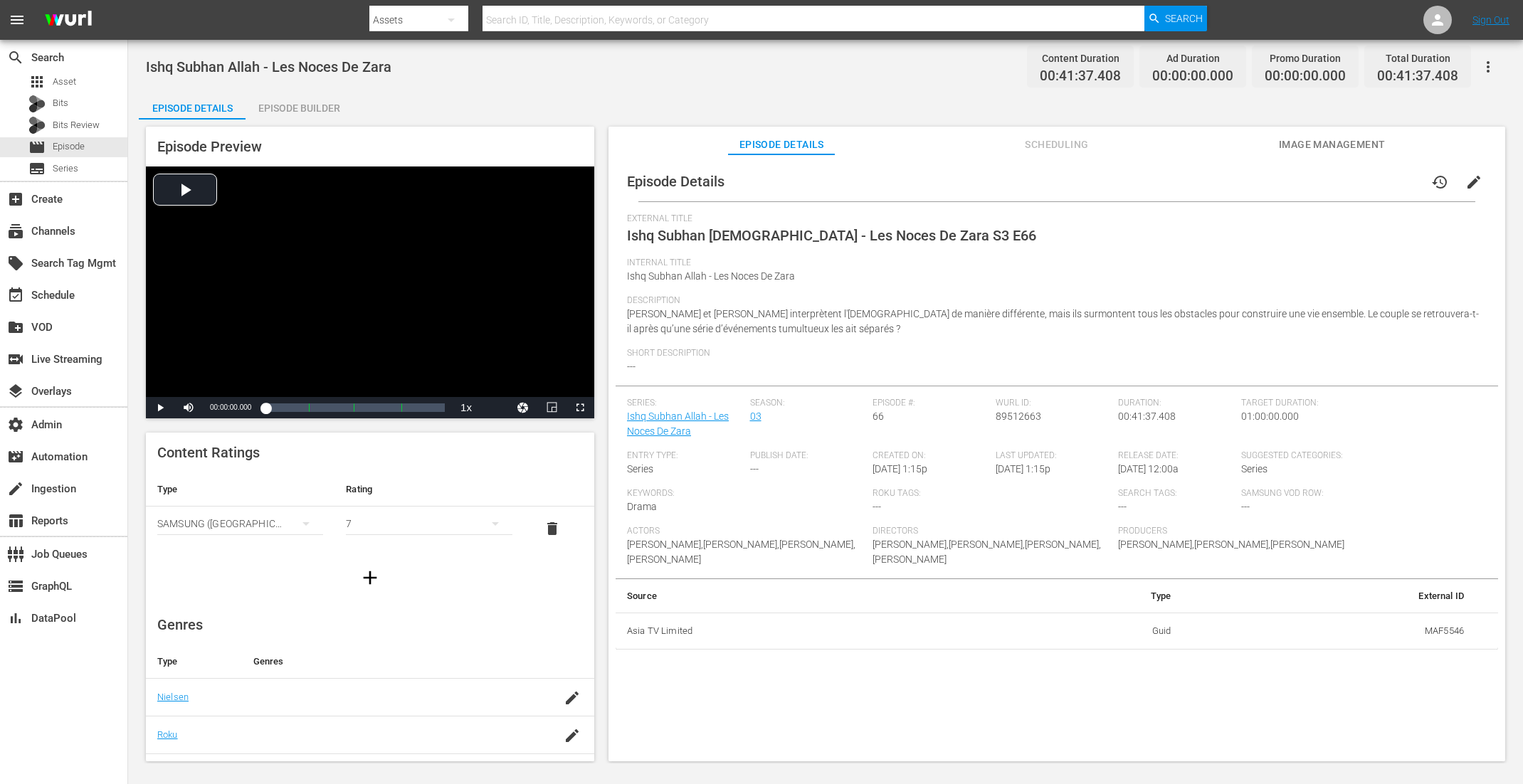
click at [292, 112] on div "Episode Builder" at bounding box center [299, 108] width 107 height 34
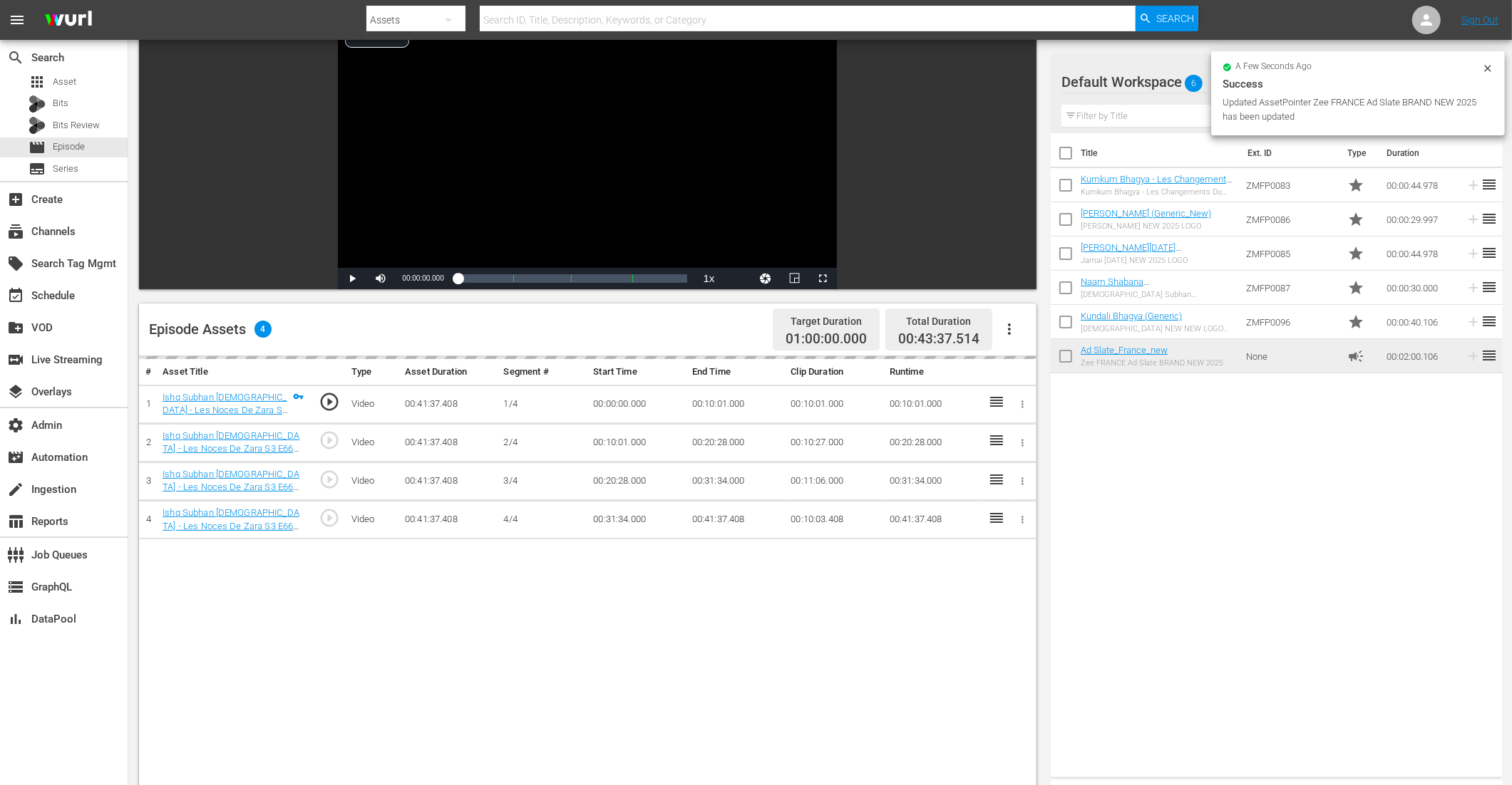
scroll to position [134, 0]
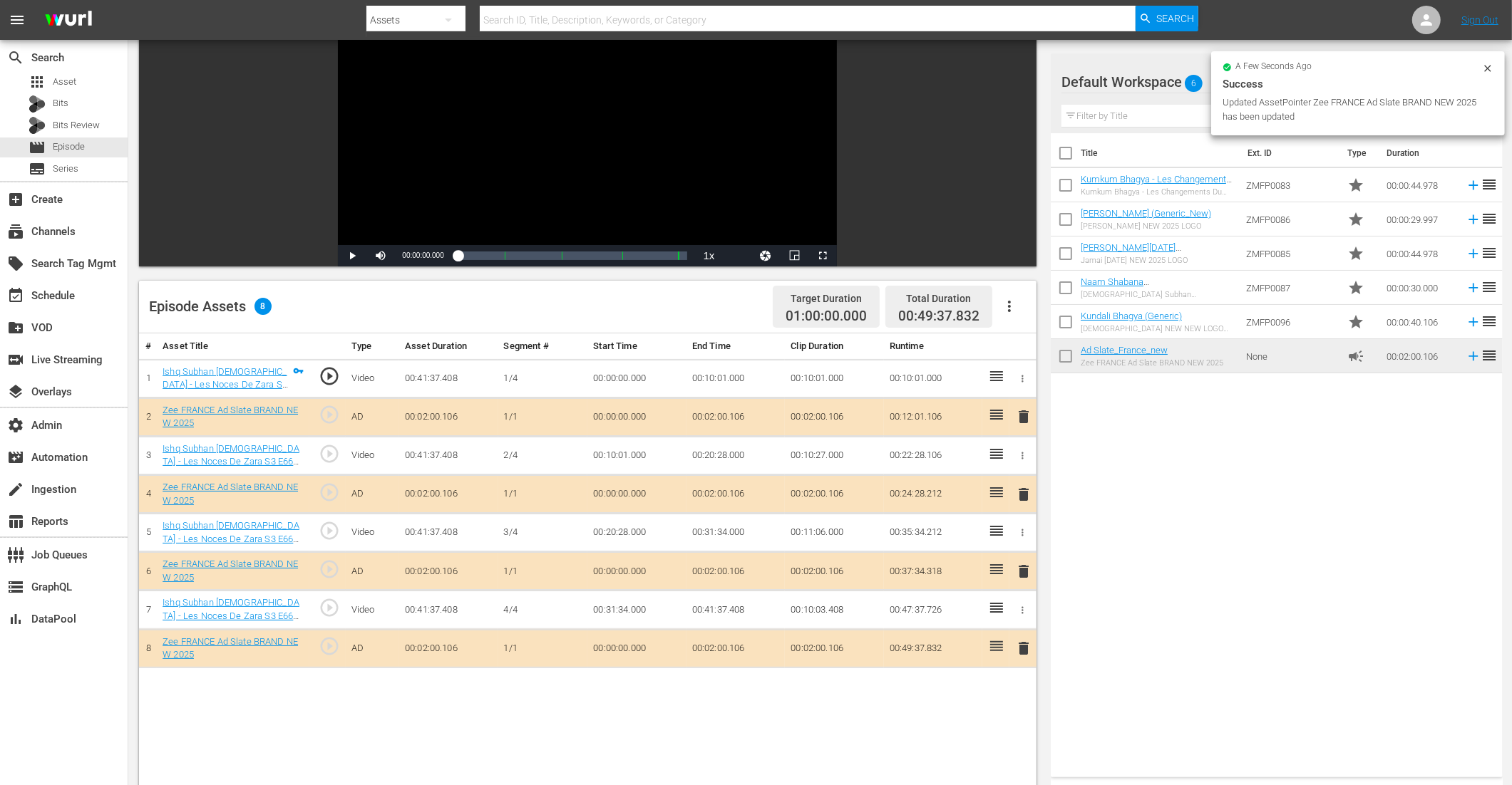
drag, startPoint x: 1112, startPoint y: 359, endPoint x: 362, endPoint y: 3, distance: 830.2
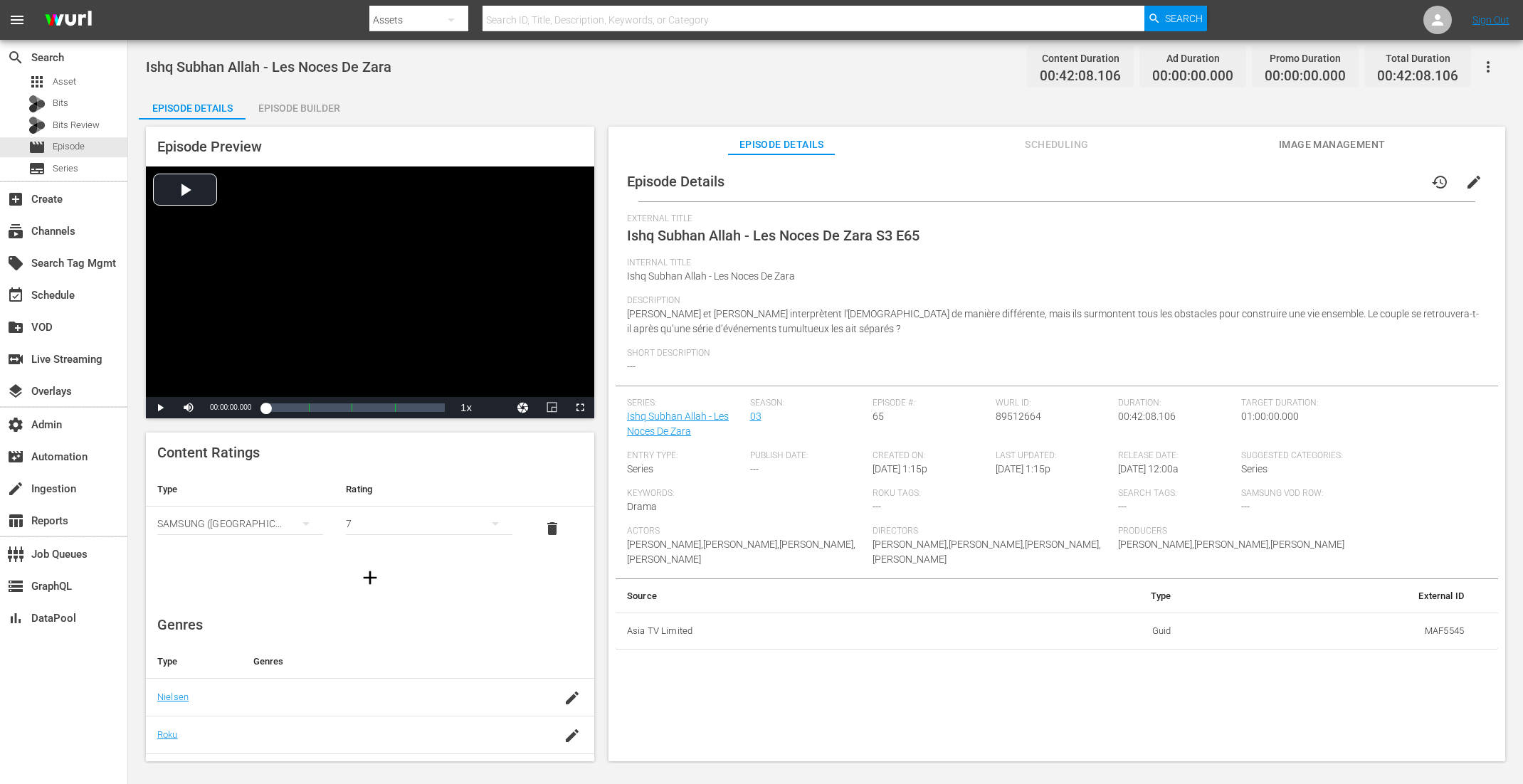
click at [326, 100] on div "Episode Builder" at bounding box center [299, 108] width 107 height 34
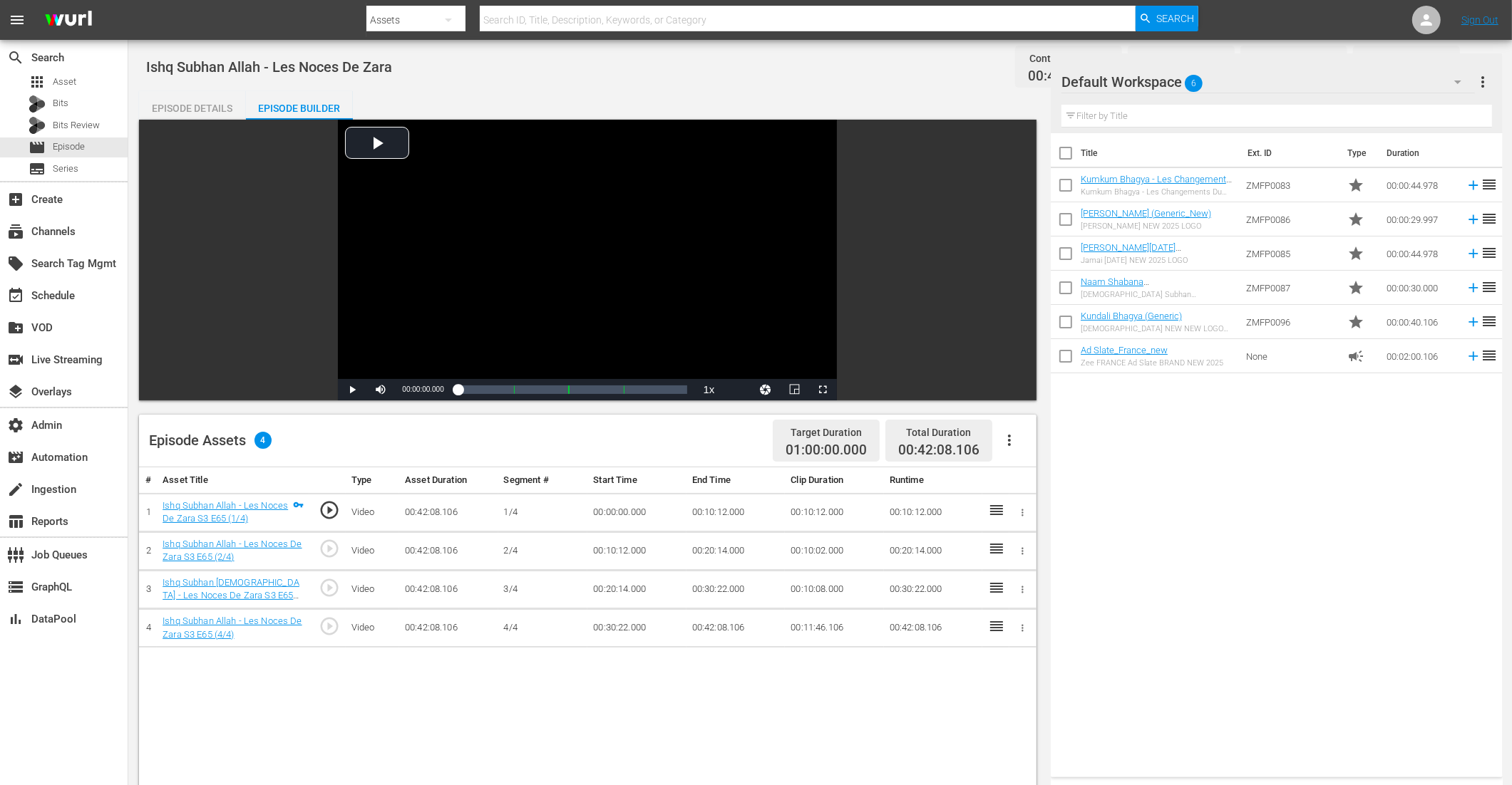
scroll to position [330, 0]
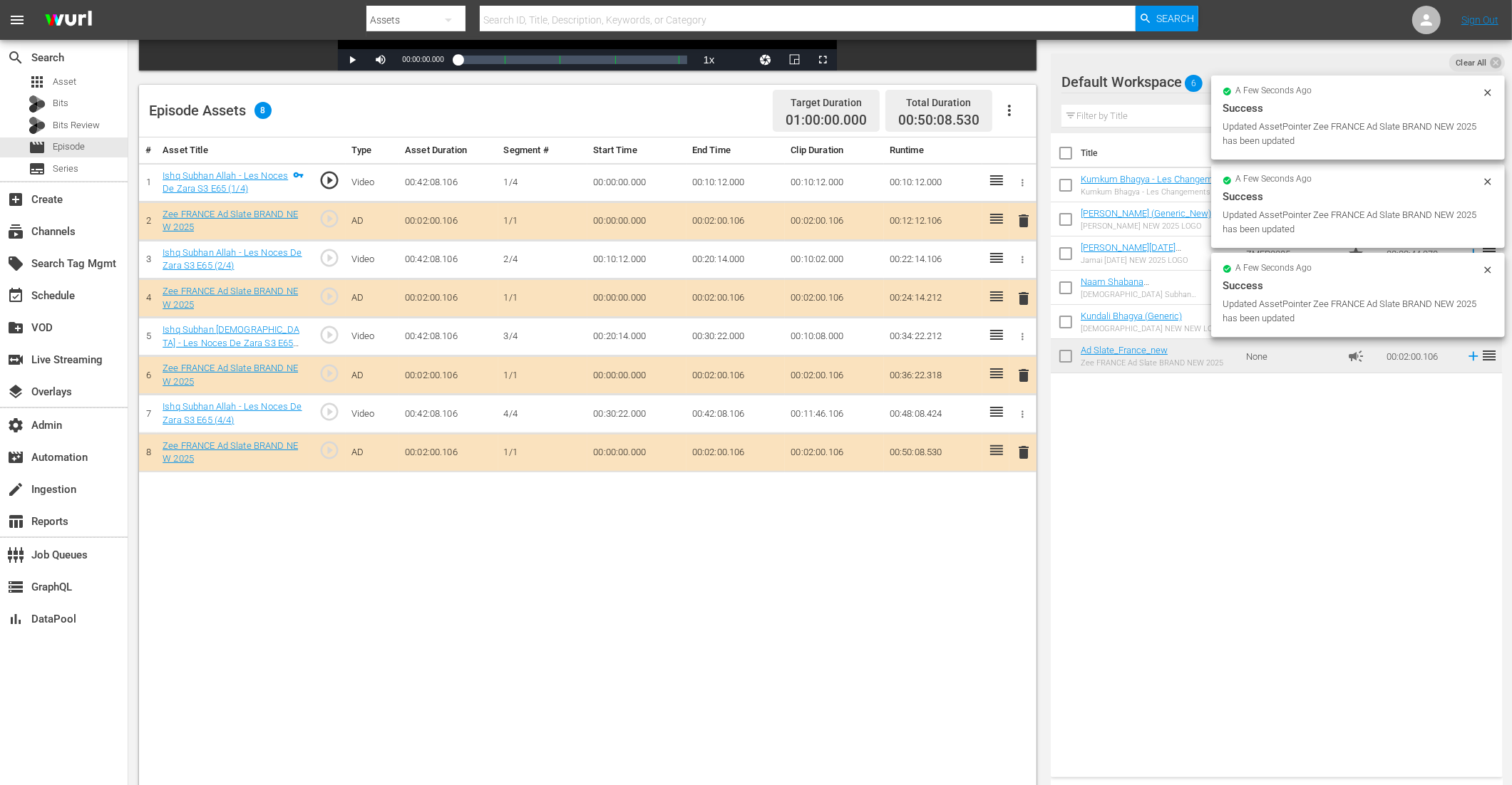
drag, startPoint x: 1103, startPoint y: 353, endPoint x: 699, endPoint y: 12, distance: 528.7
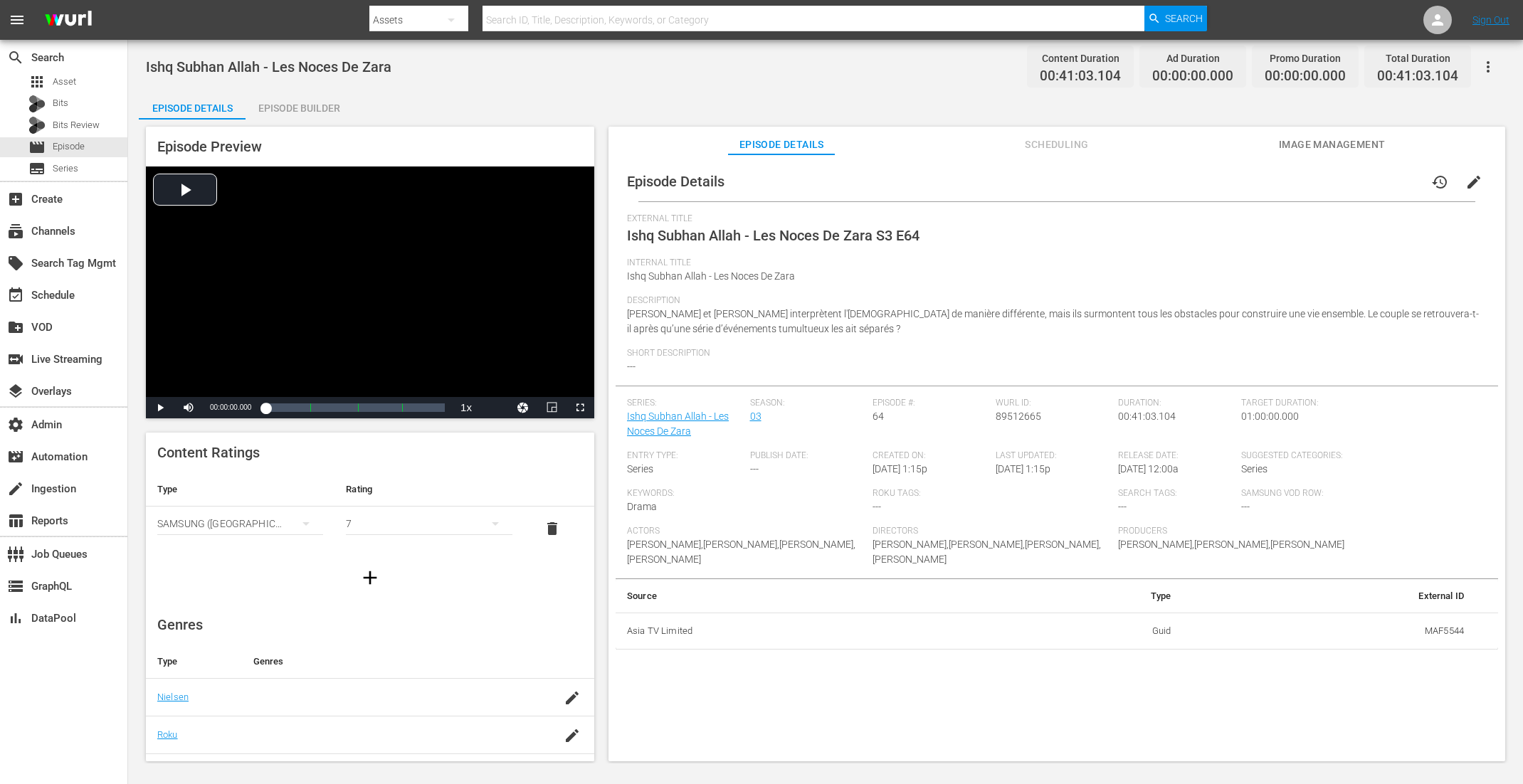
click at [303, 111] on div "Episode Builder" at bounding box center [299, 108] width 107 height 34
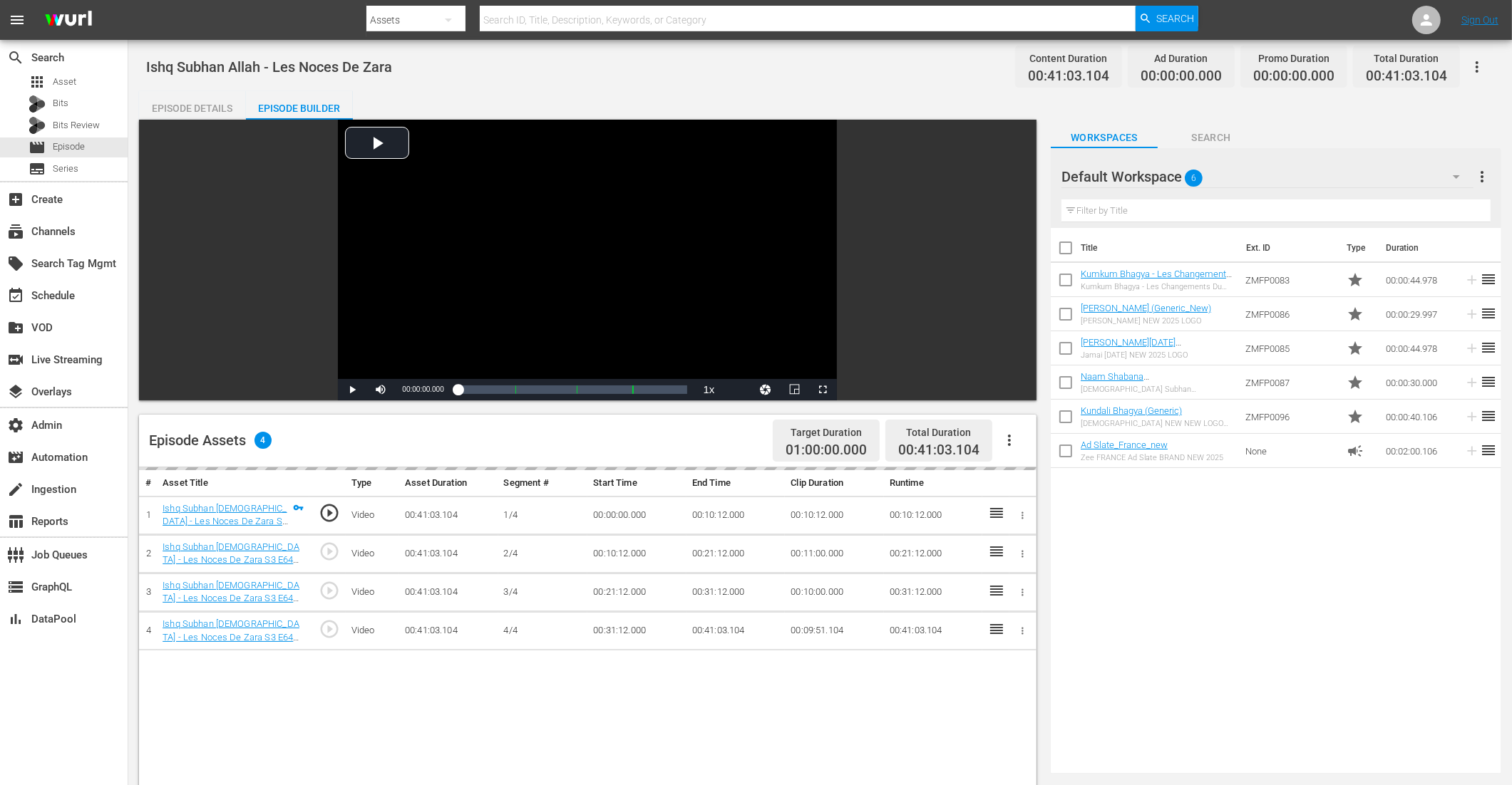
scroll to position [231, 0]
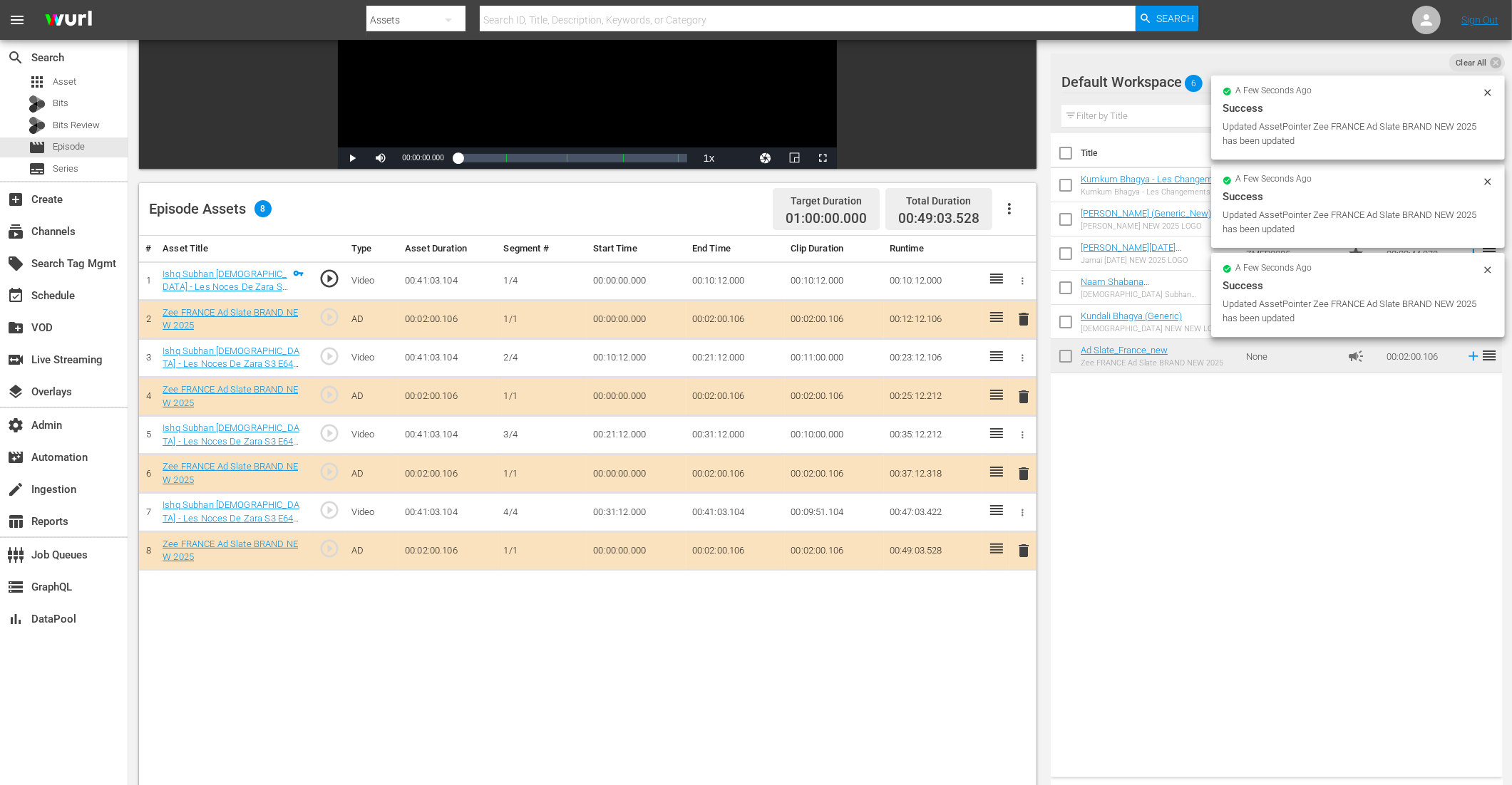
drag, startPoint x: 1124, startPoint y: 360, endPoint x: 766, endPoint y: 26, distance: 489.6
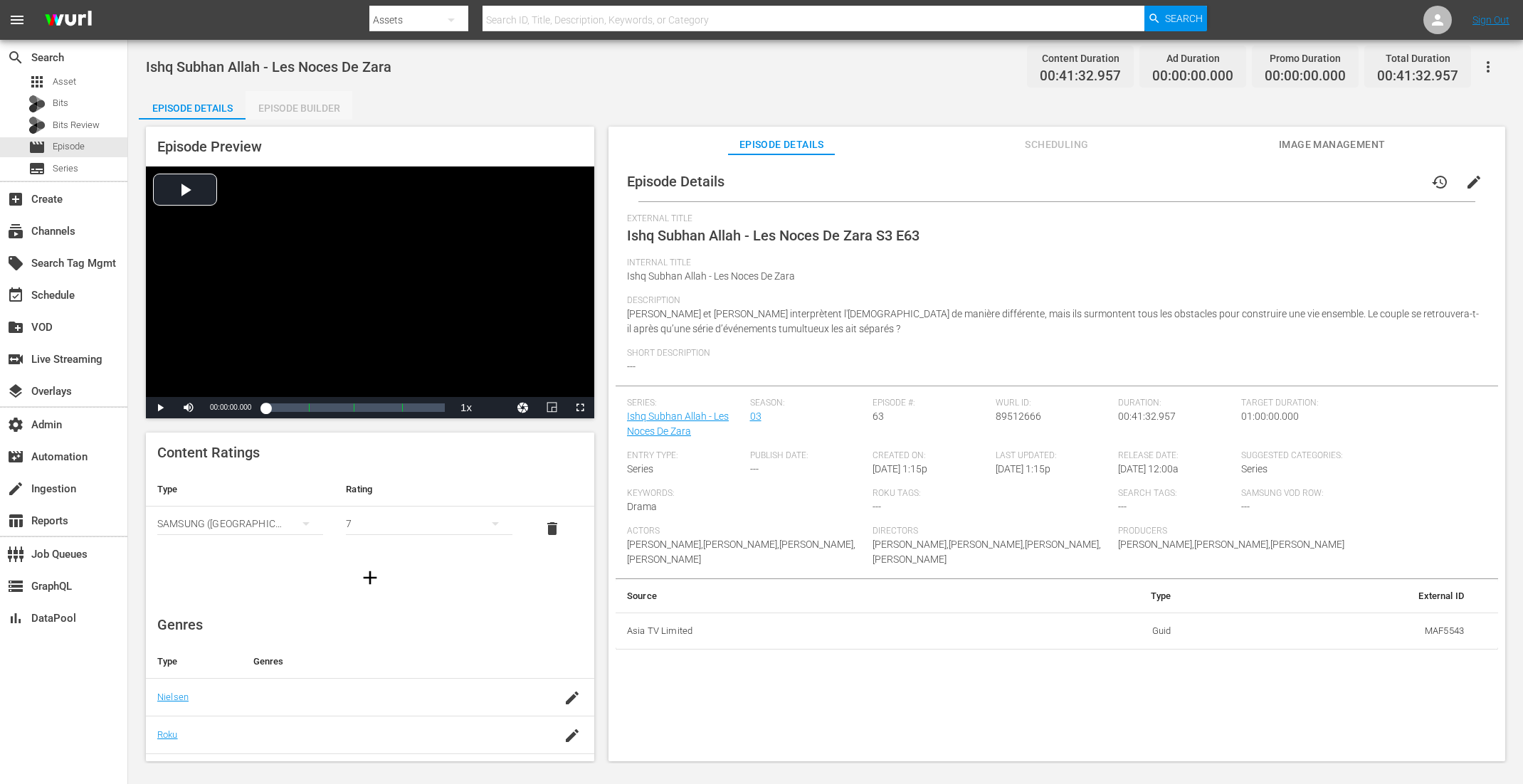
click at [300, 99] on div "Episode Builder" at bounding box center [299, 108] width 107 height 34
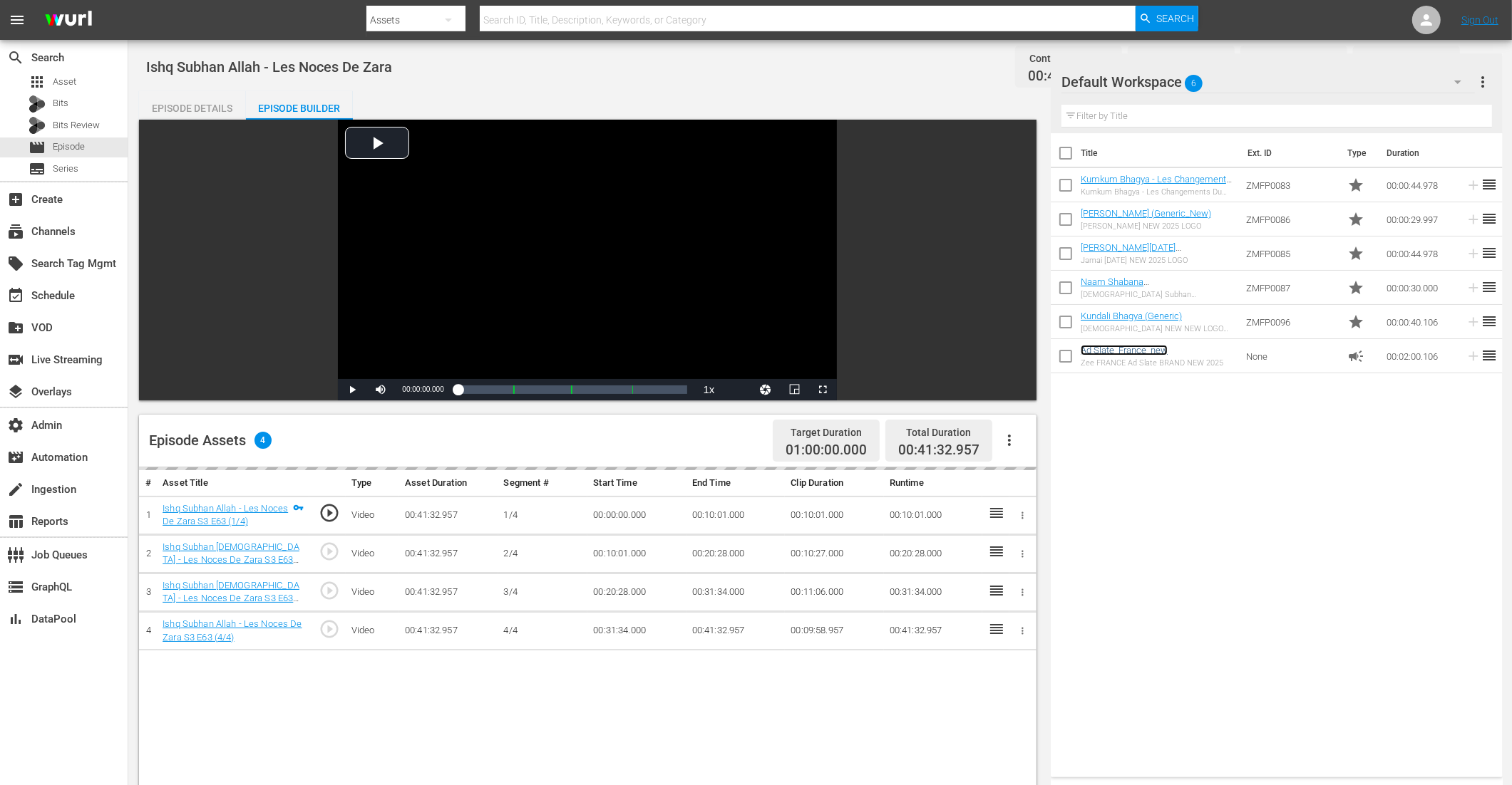
scroll to position [196, 0]
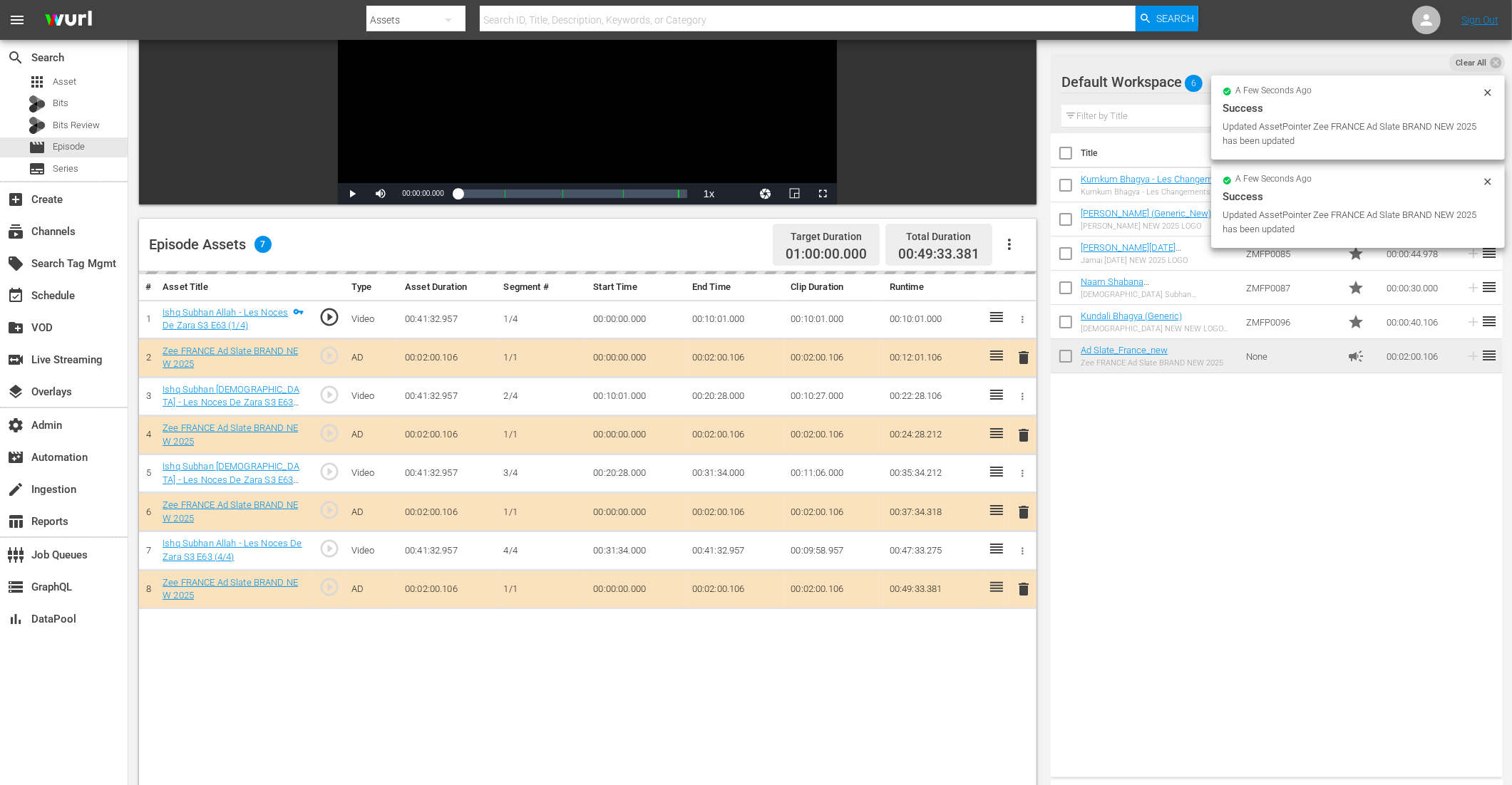
drag, startPoint x: 1111, startPoint y: 353, endPoint x: 733, endPoint y: 38, distance: 492.0
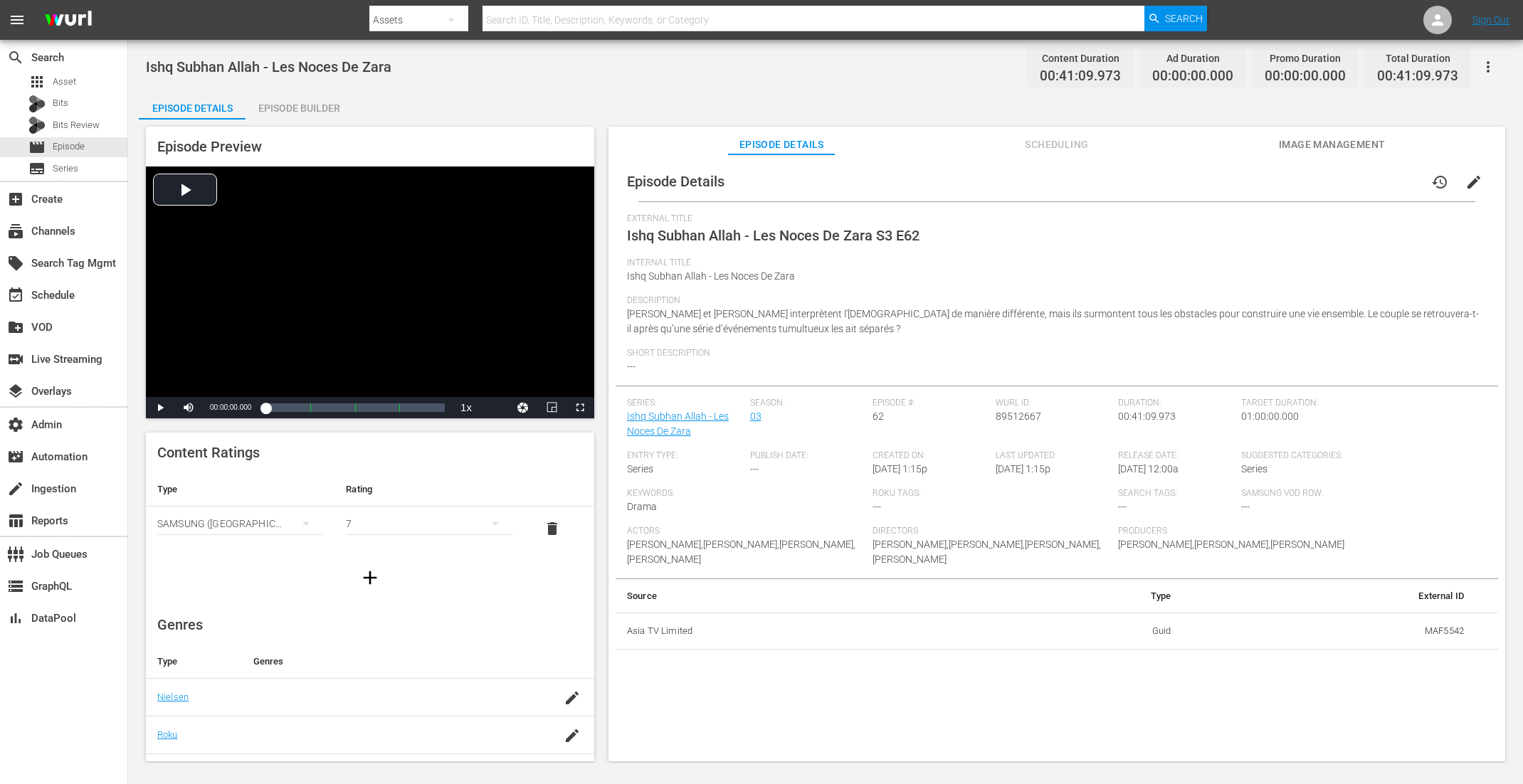
click at [279, 120] on div "Episode Preview Video Player is loading. Play Video Play Mute Current Time 00:0…" at bounding box center [826, 446] width 1374 height 653
click at [297, 110] on div "Episode Builder" at bounding box center [299, 108] width 107 height 34
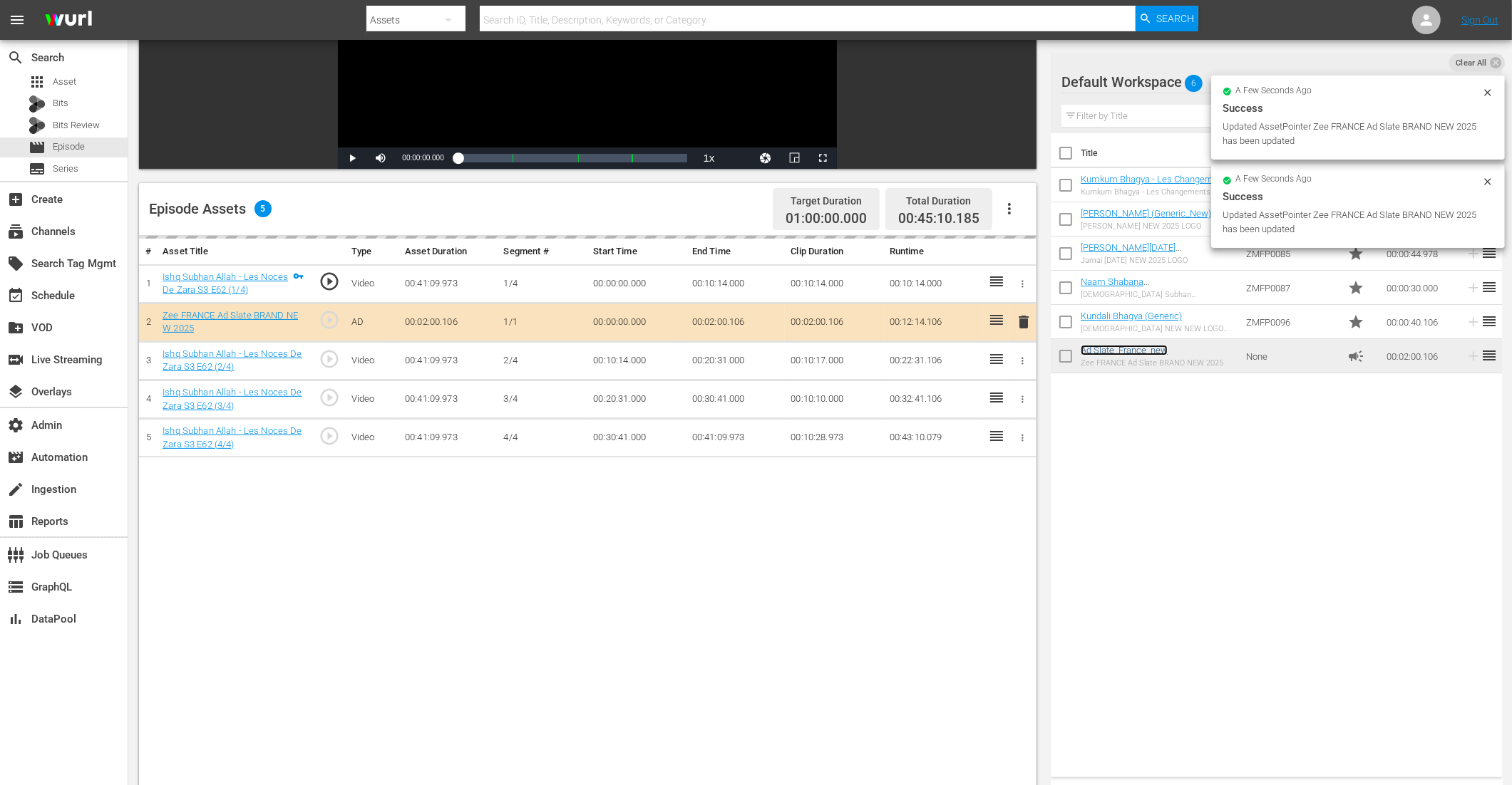
scroll to position [255, 0]
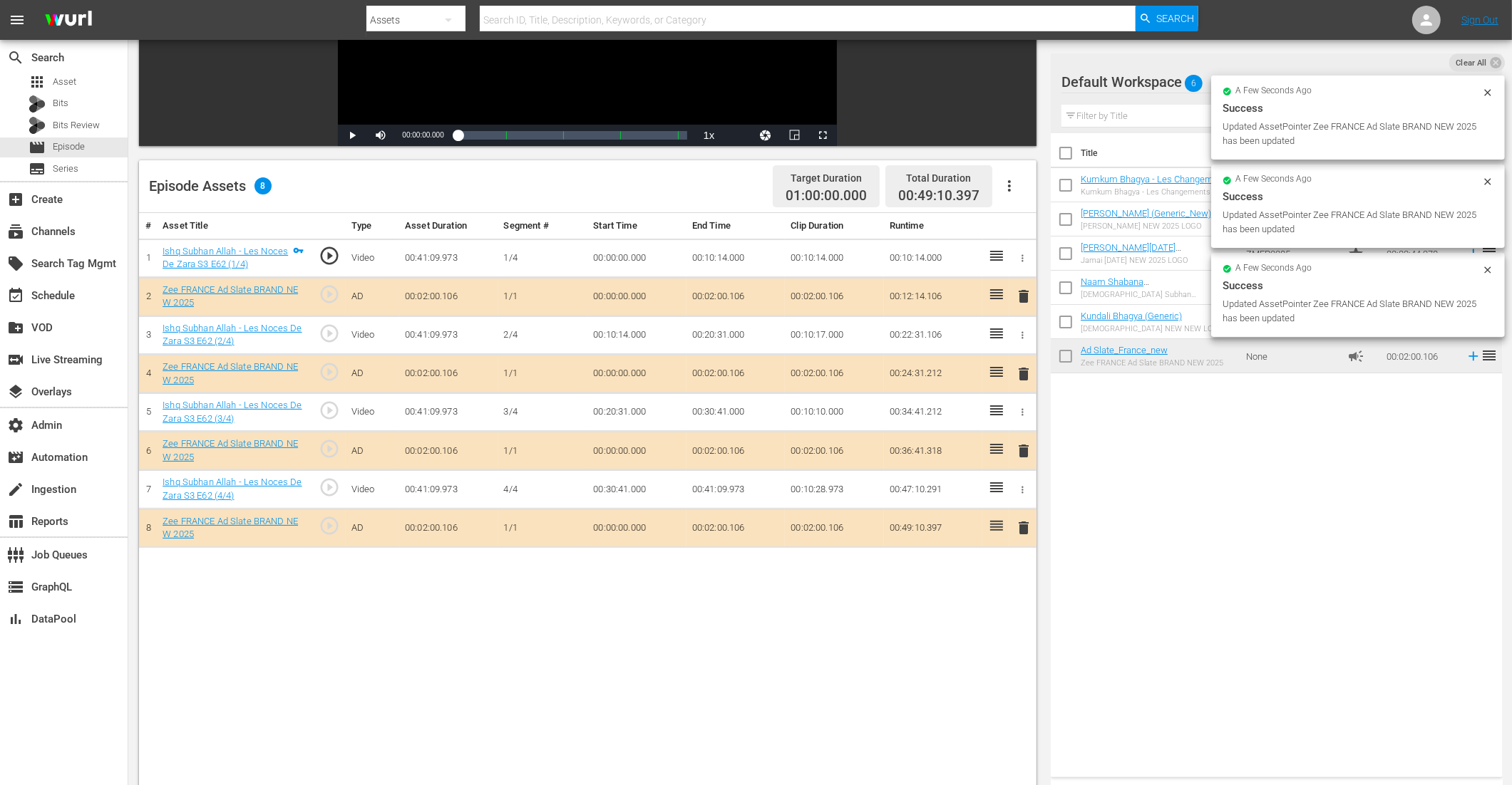
drag, startPoint x: 1102, startPoint y: 347, endPoint x: 712, endPoint y: 13, distance: 513.5
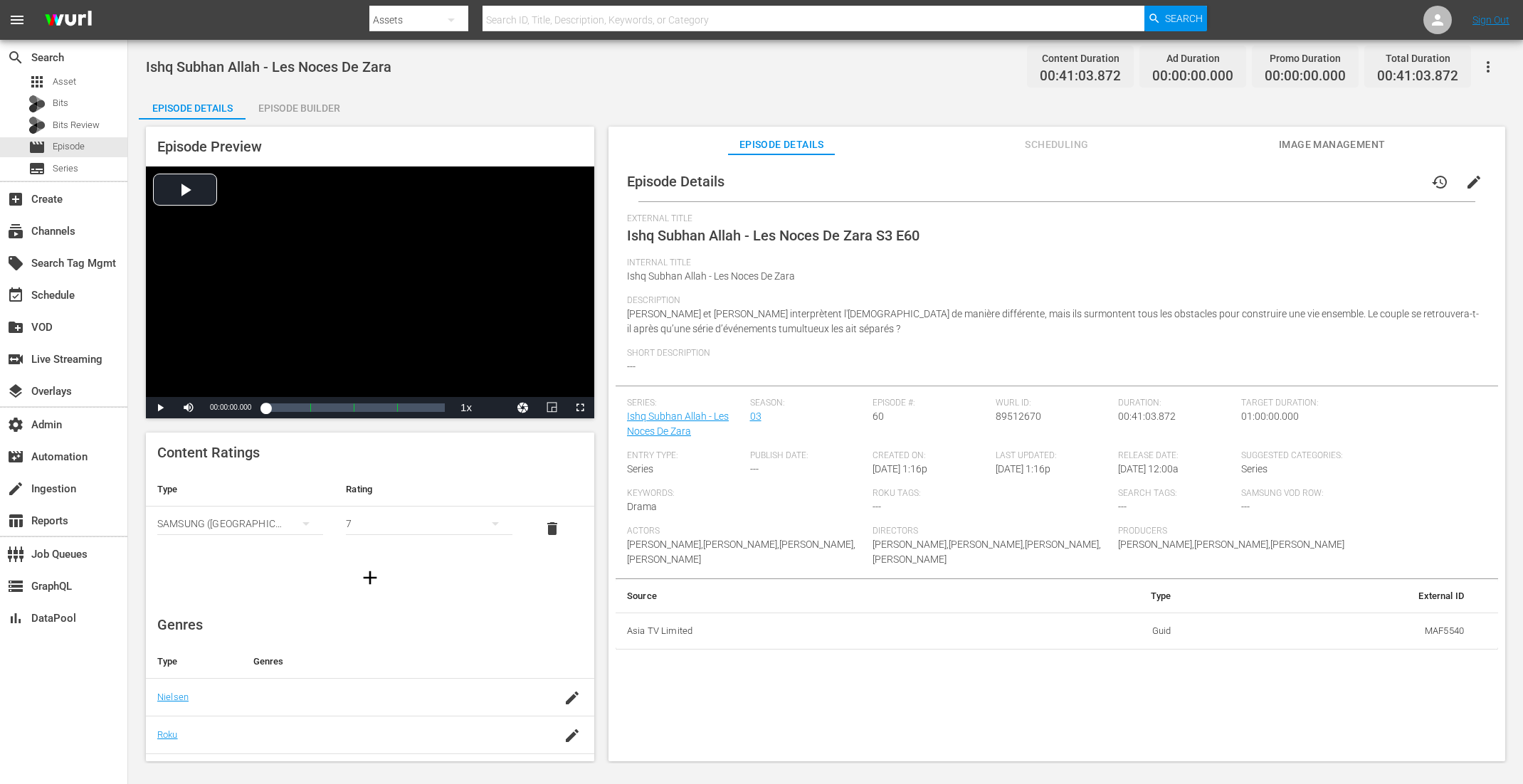
click at [297, 100] on div "Episode Builder" at bounding box center [299, 108] width 107 height 34
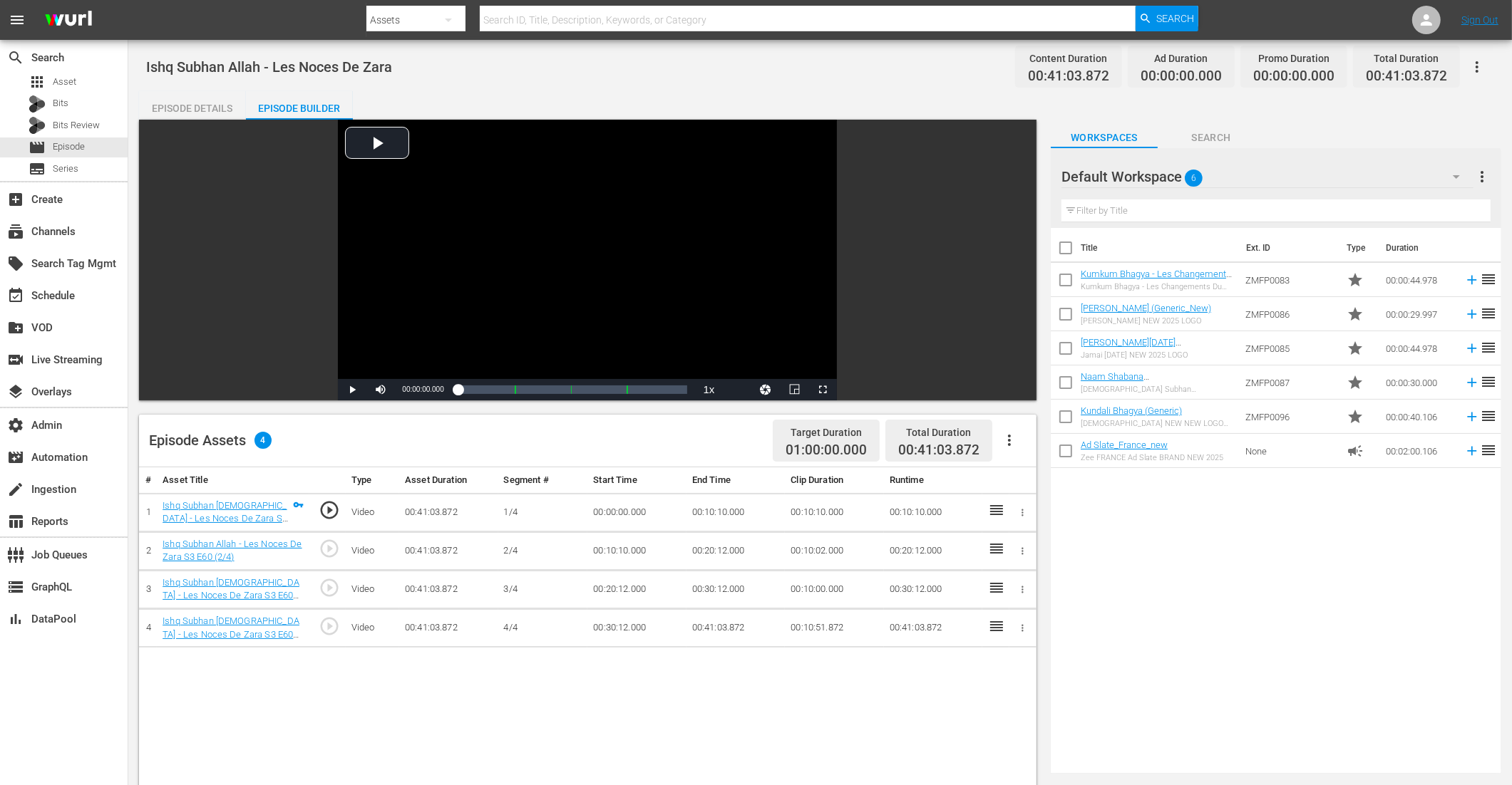
scroll to position [267, 0]
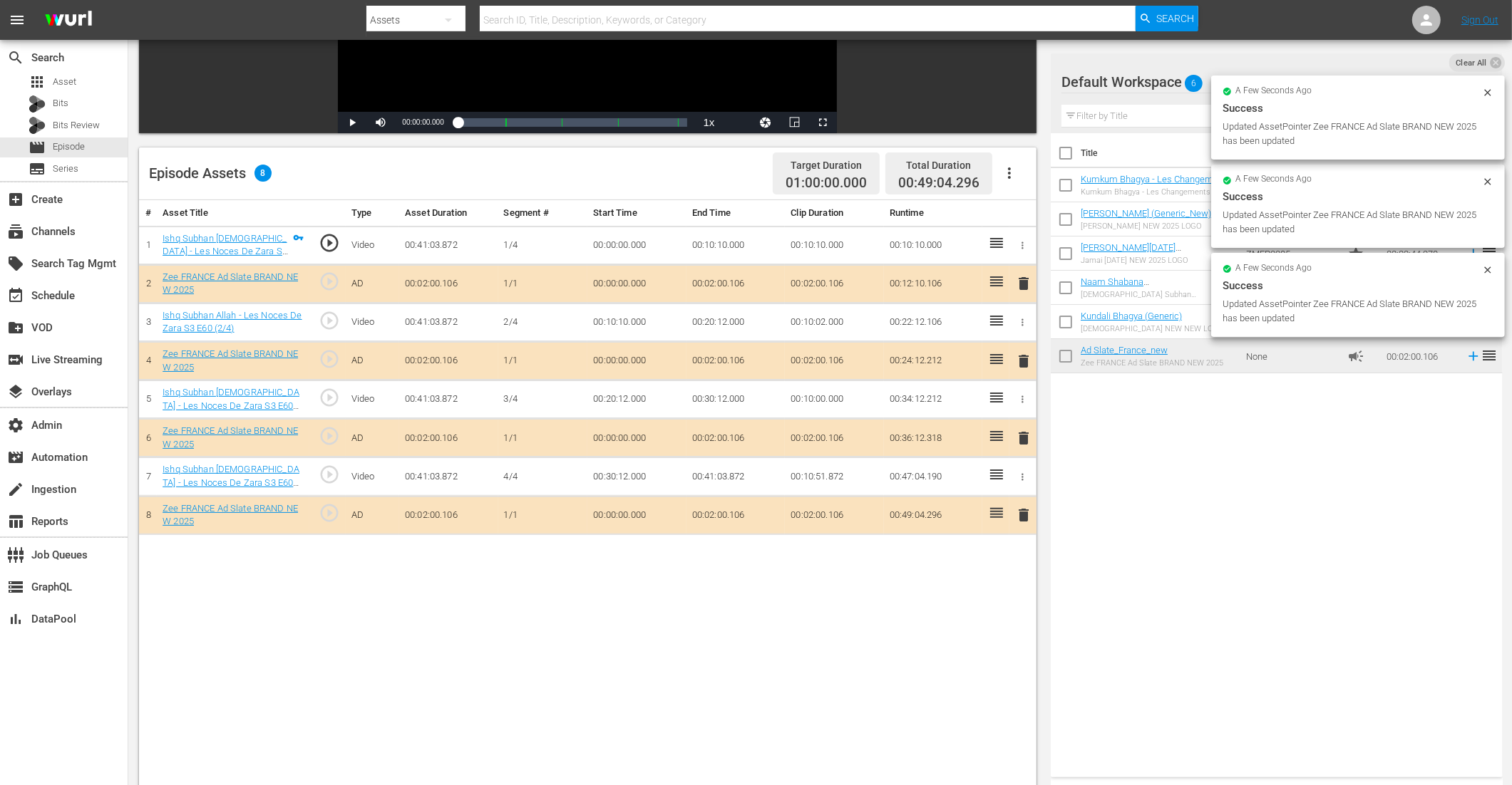
drag, startPoint x: 1104, startPoint y: 358, endPoint x: 899, endPoint y: 0, distance: 412.5
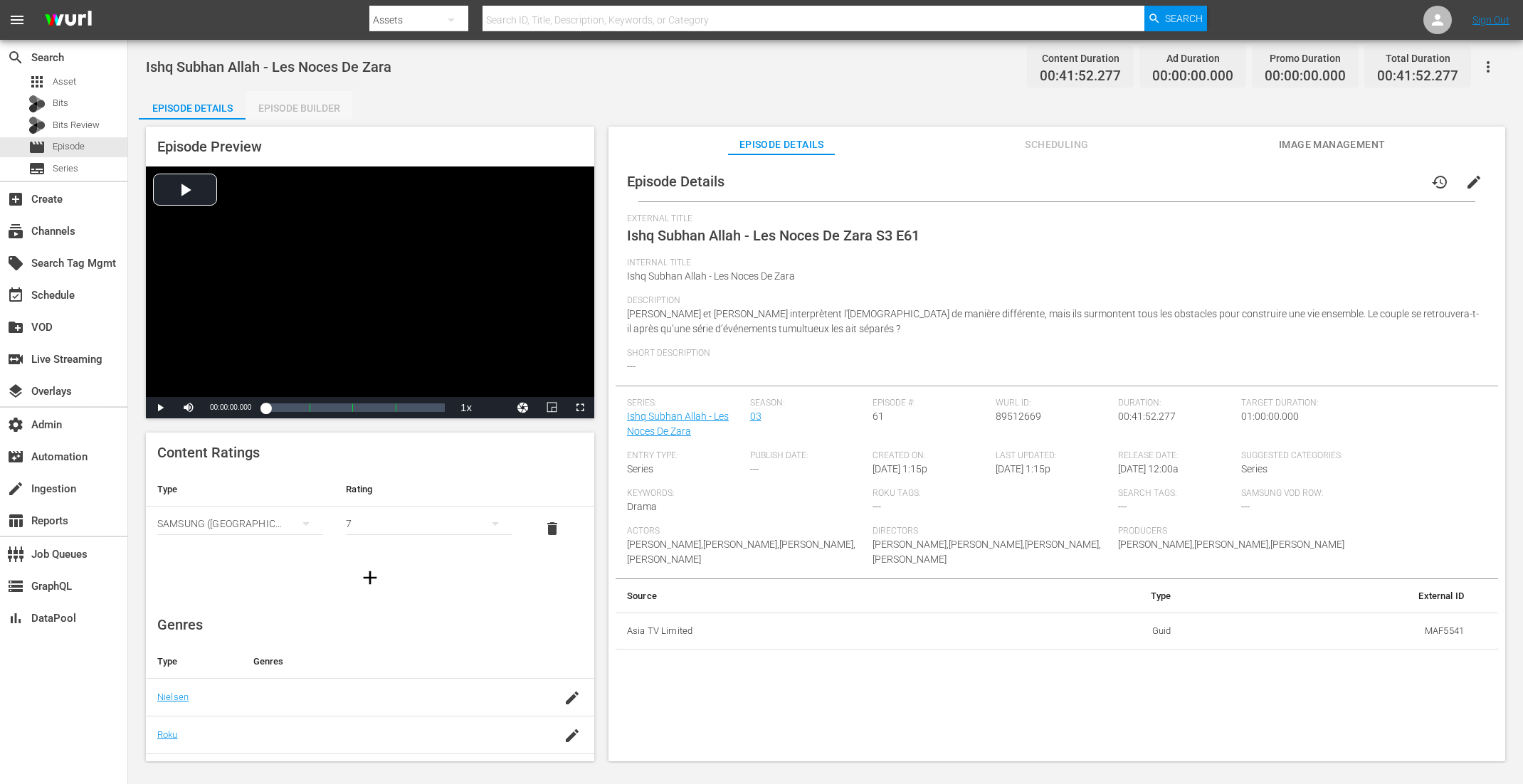
click at [310, 97] on div "Episode Builder" at bounding box center [299, 108] width 107 height 34
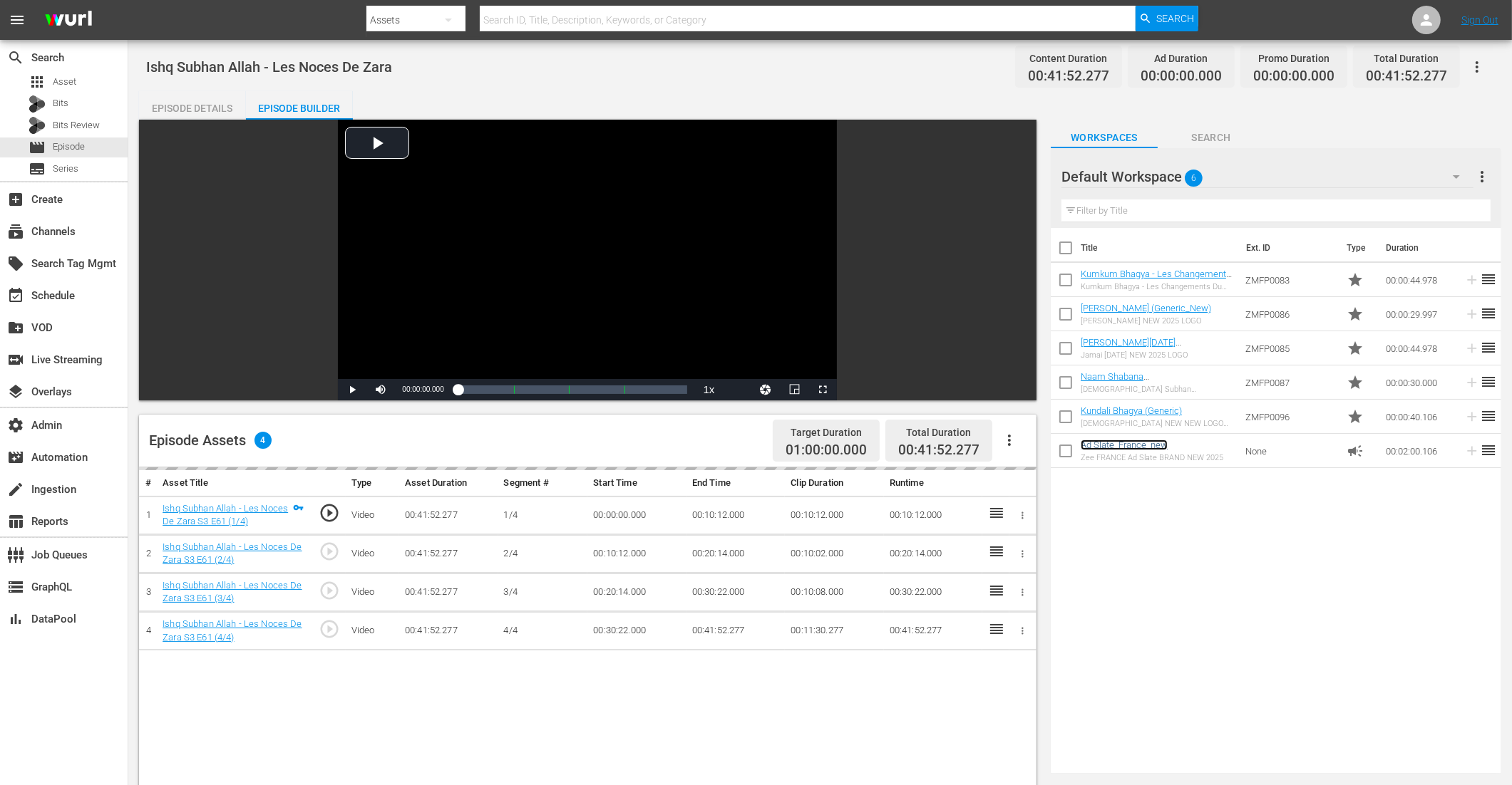
scroll to position [234, 0]
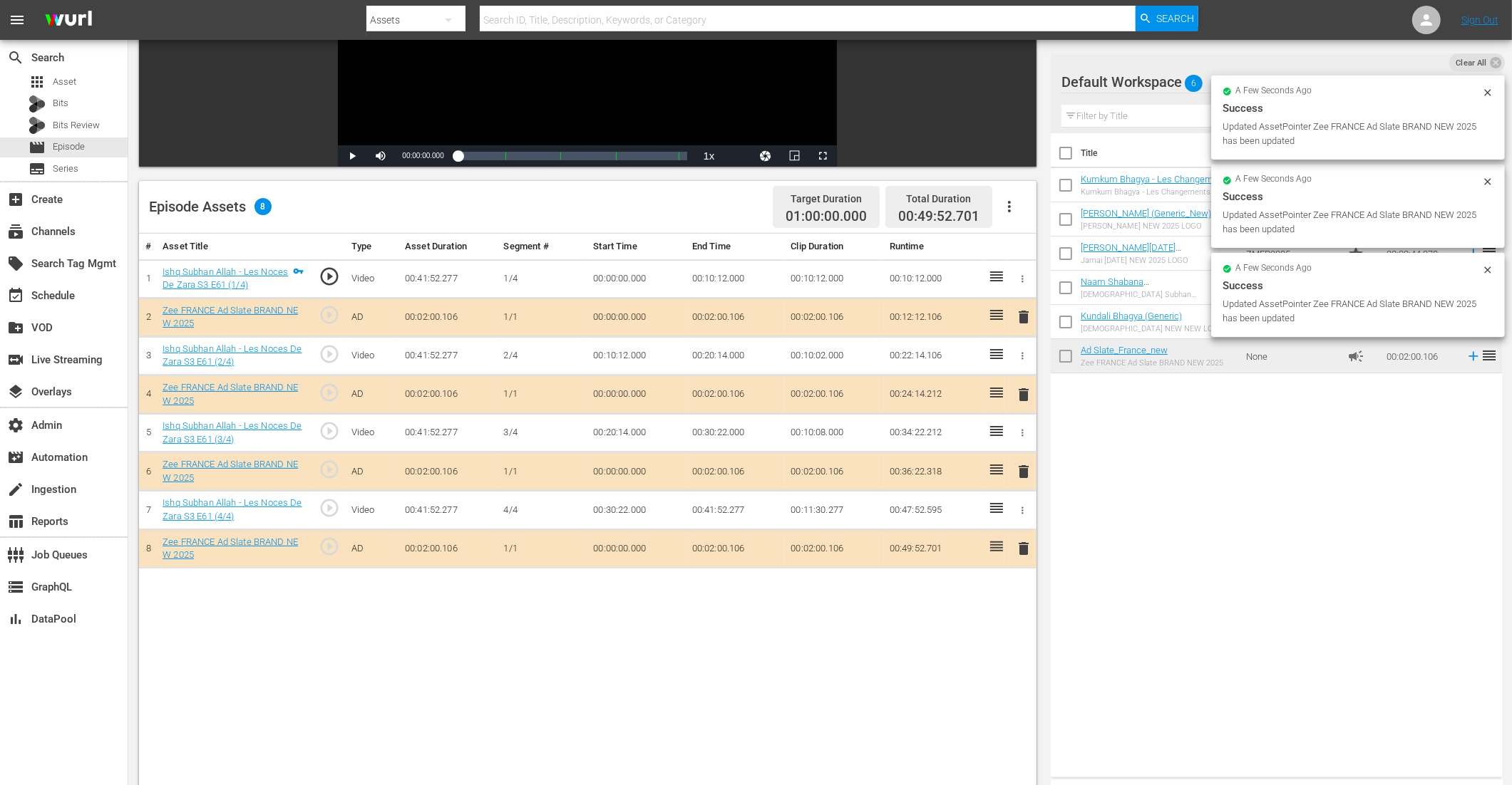
drag, startPoint x: 1115, startPoint y: 348, endPoint x: 743, endPoint y: 8, distance: 504.0
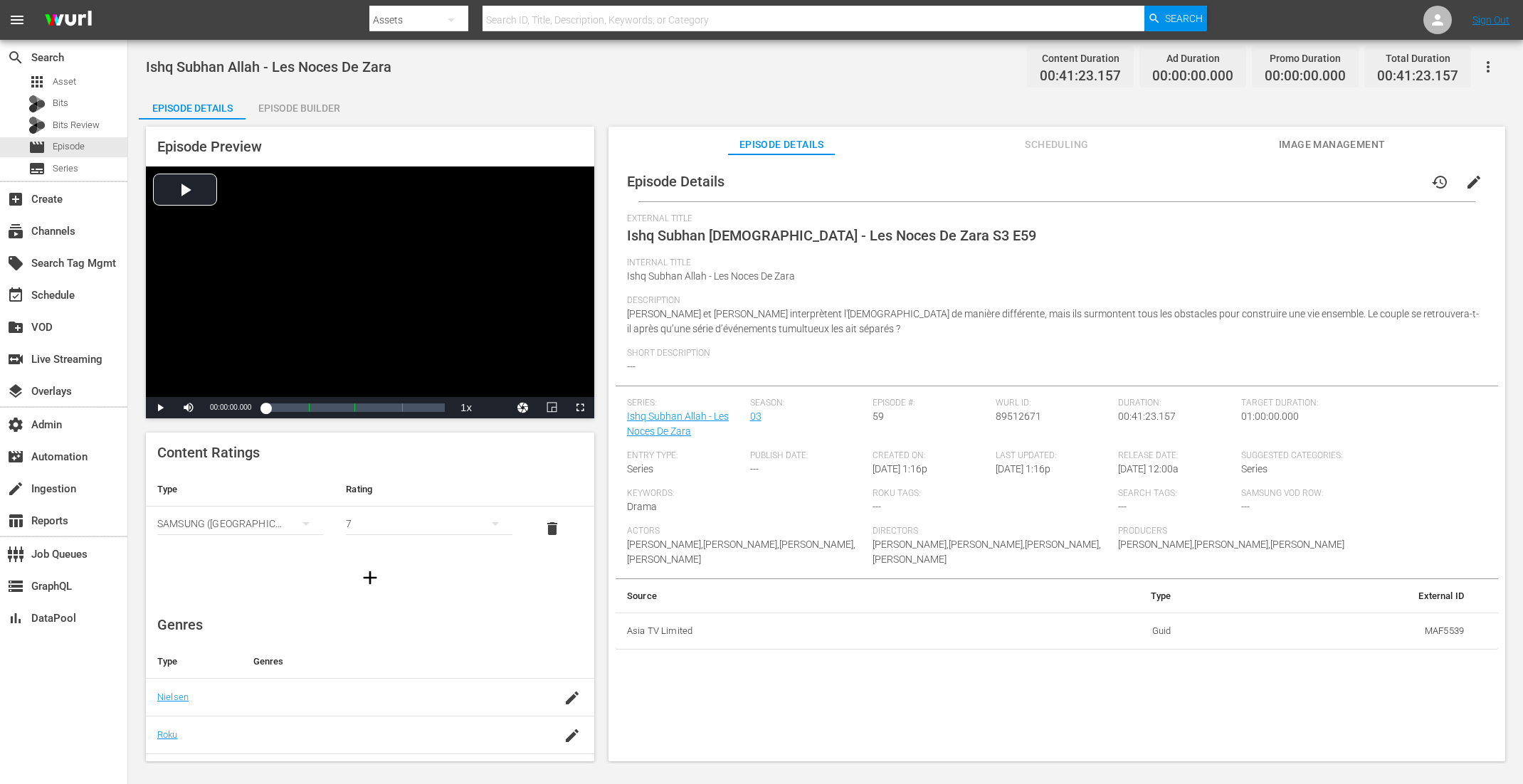
click at [316, 98] on div "Episode Builder" at bounding box center [299, 108] width 107 height 34
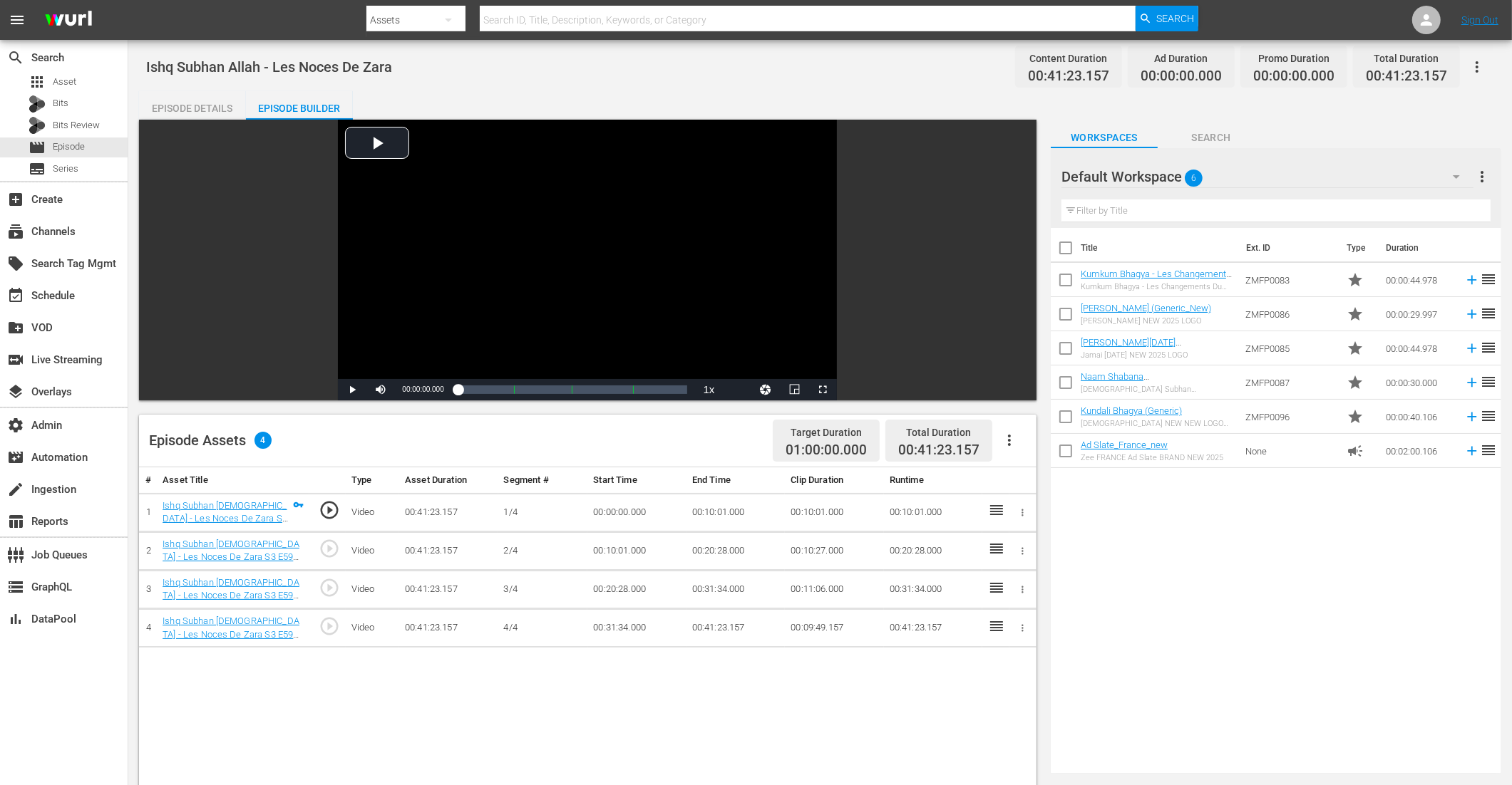
scroll to position [308, 0]
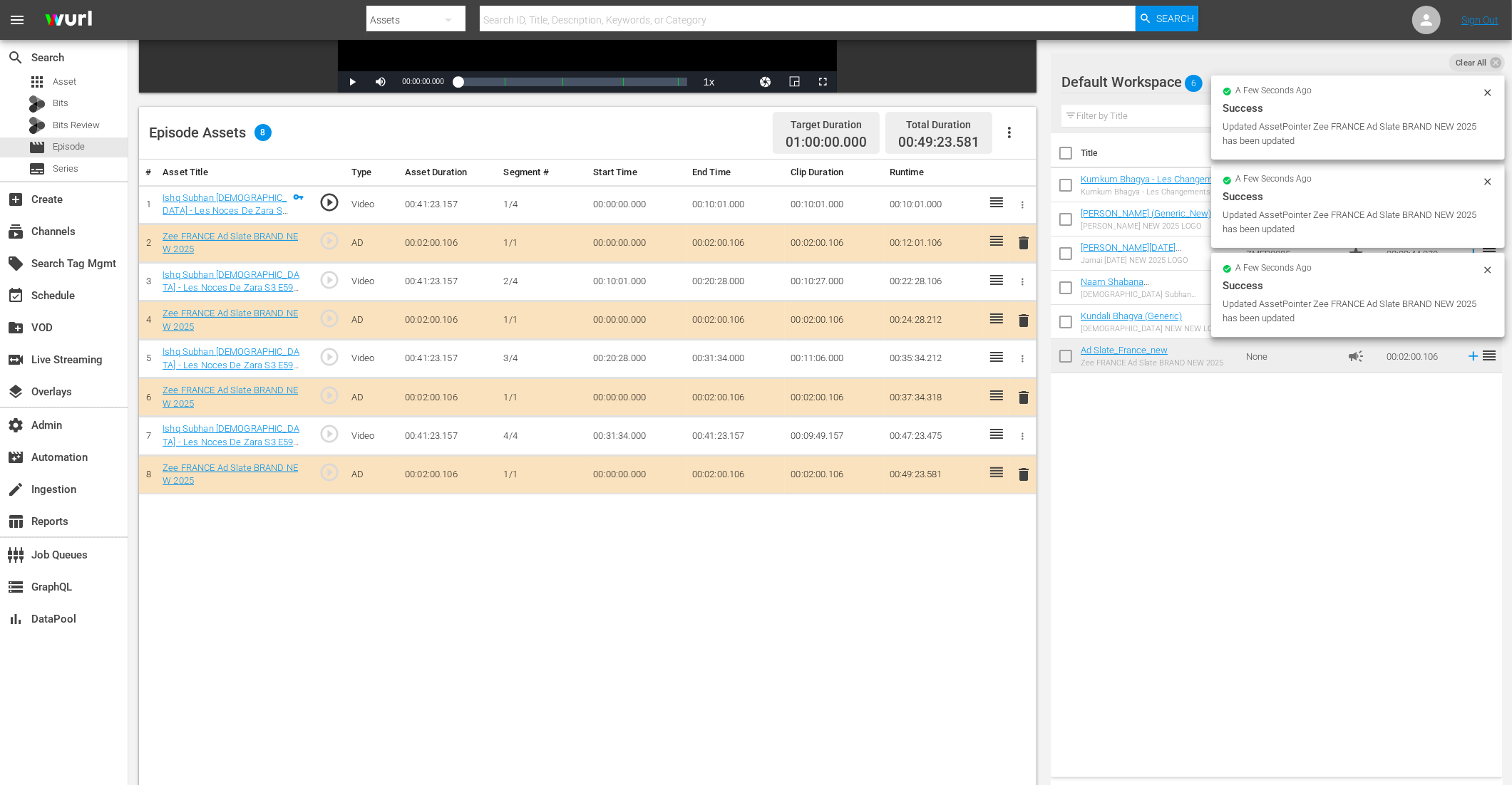
drag, startPoint x: 1104, startPoint y: 364, endPoint x: 954, endPoint y: 3, distance: 390.9
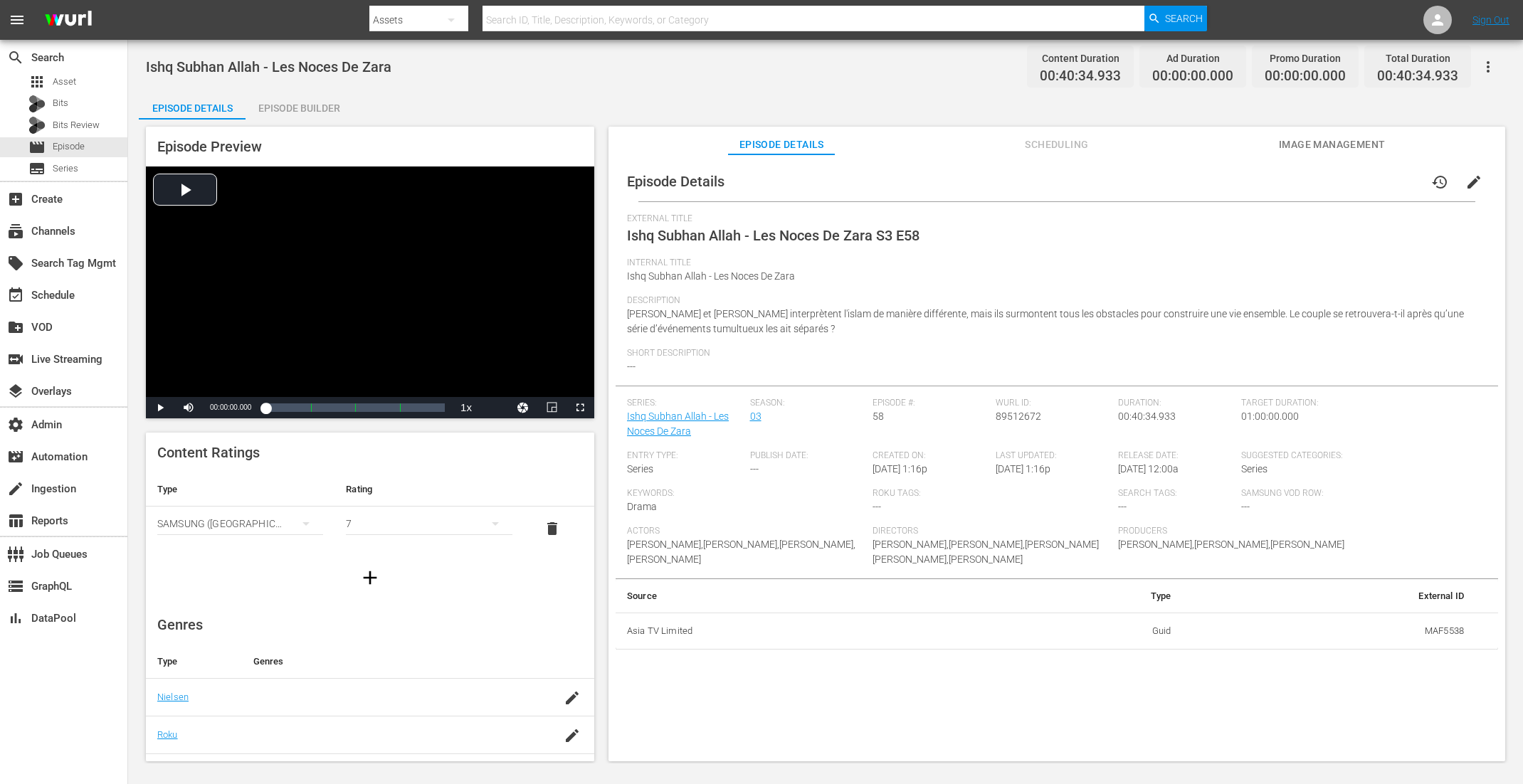
click at [297, 95] on div "Episode Builder" at bounding box center [299, 108] width 107 height 34
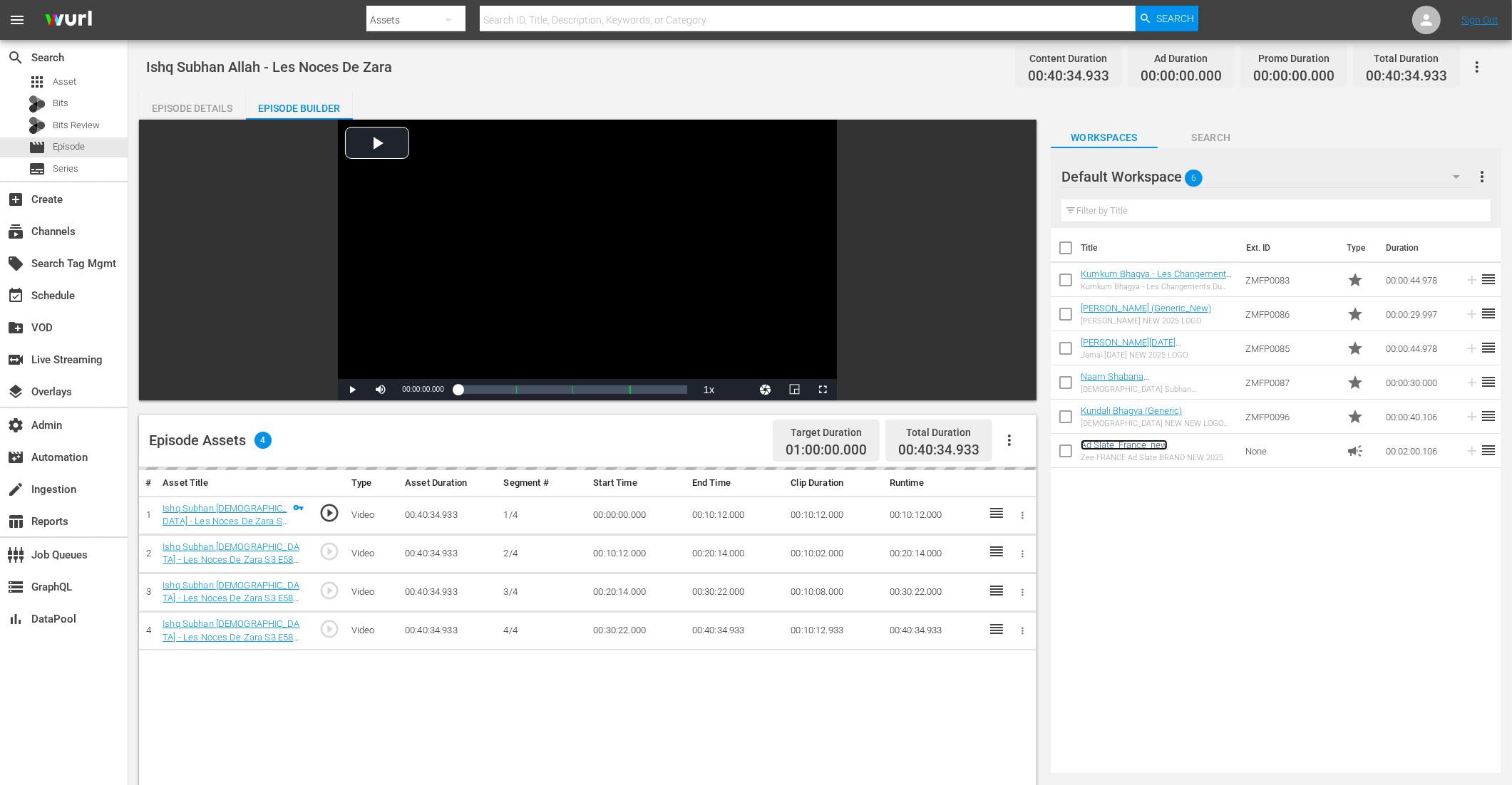
scroll to position [234, 0]
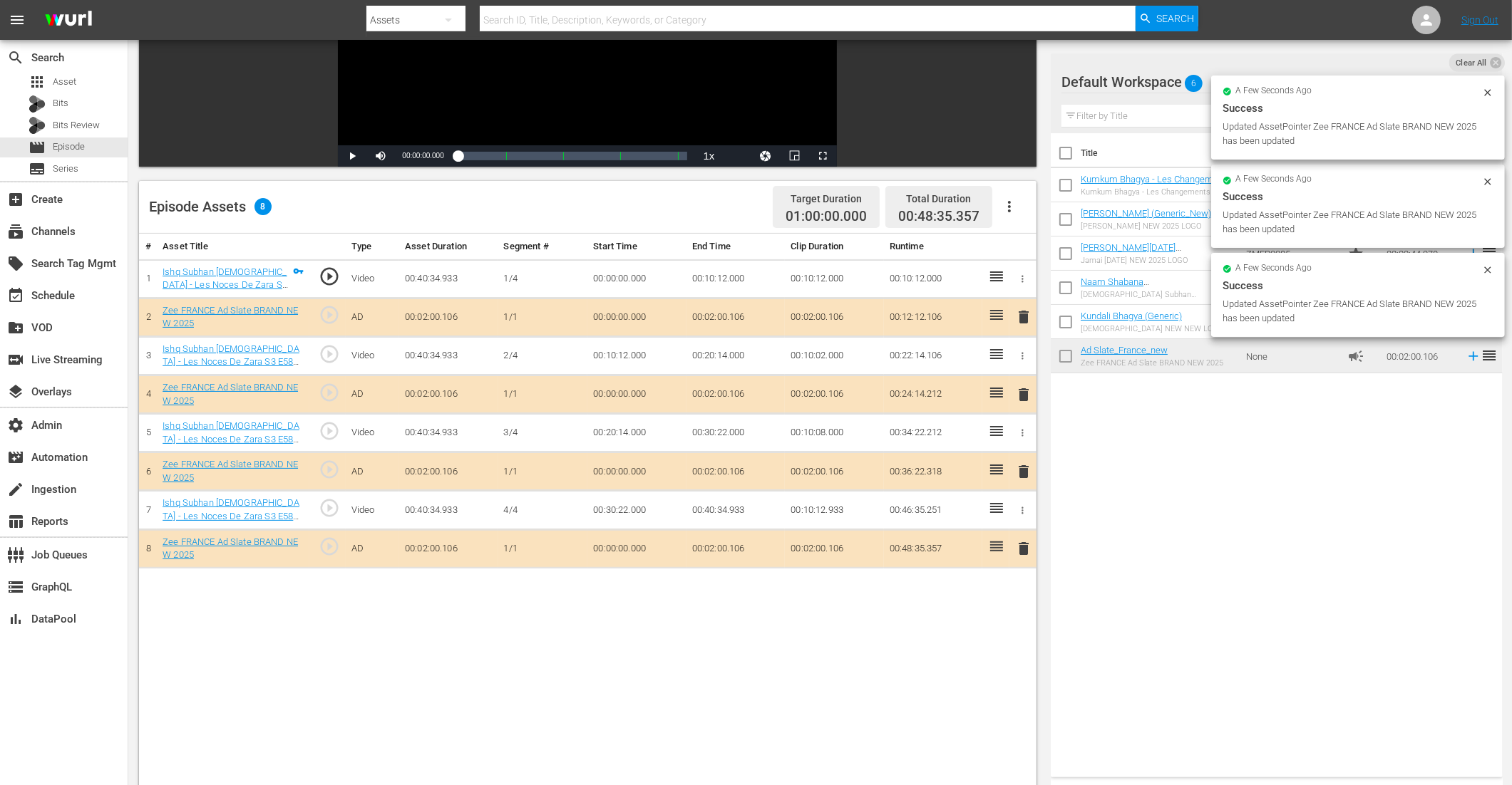
drag, startPoint x: 1094, startPoint y: 354, endPoint x: 1055, endPoint y: 12, distance: 344.2
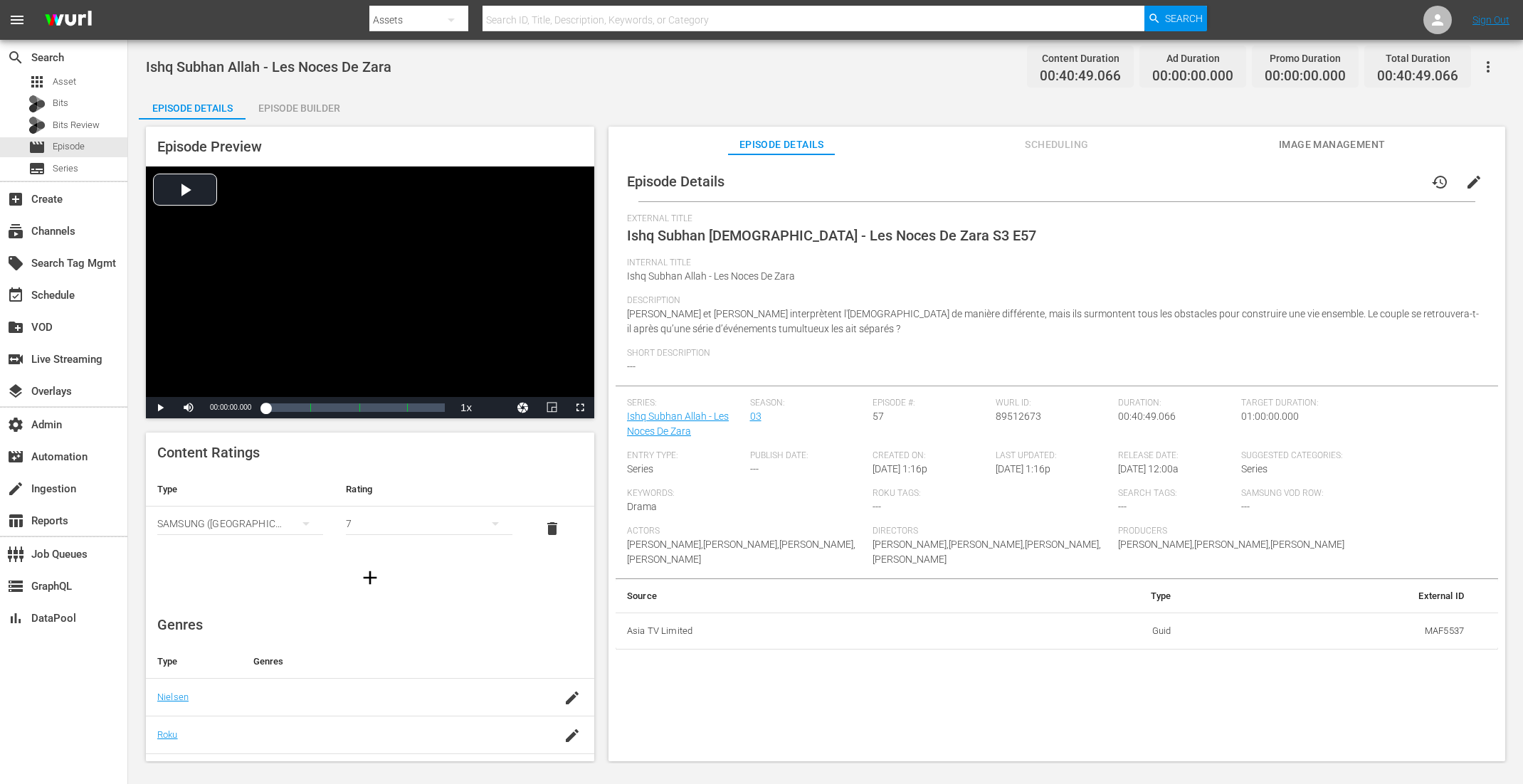
click at [317, 102] on div "Episode Builder" at bounding box center [299, 108] width 107 height 34
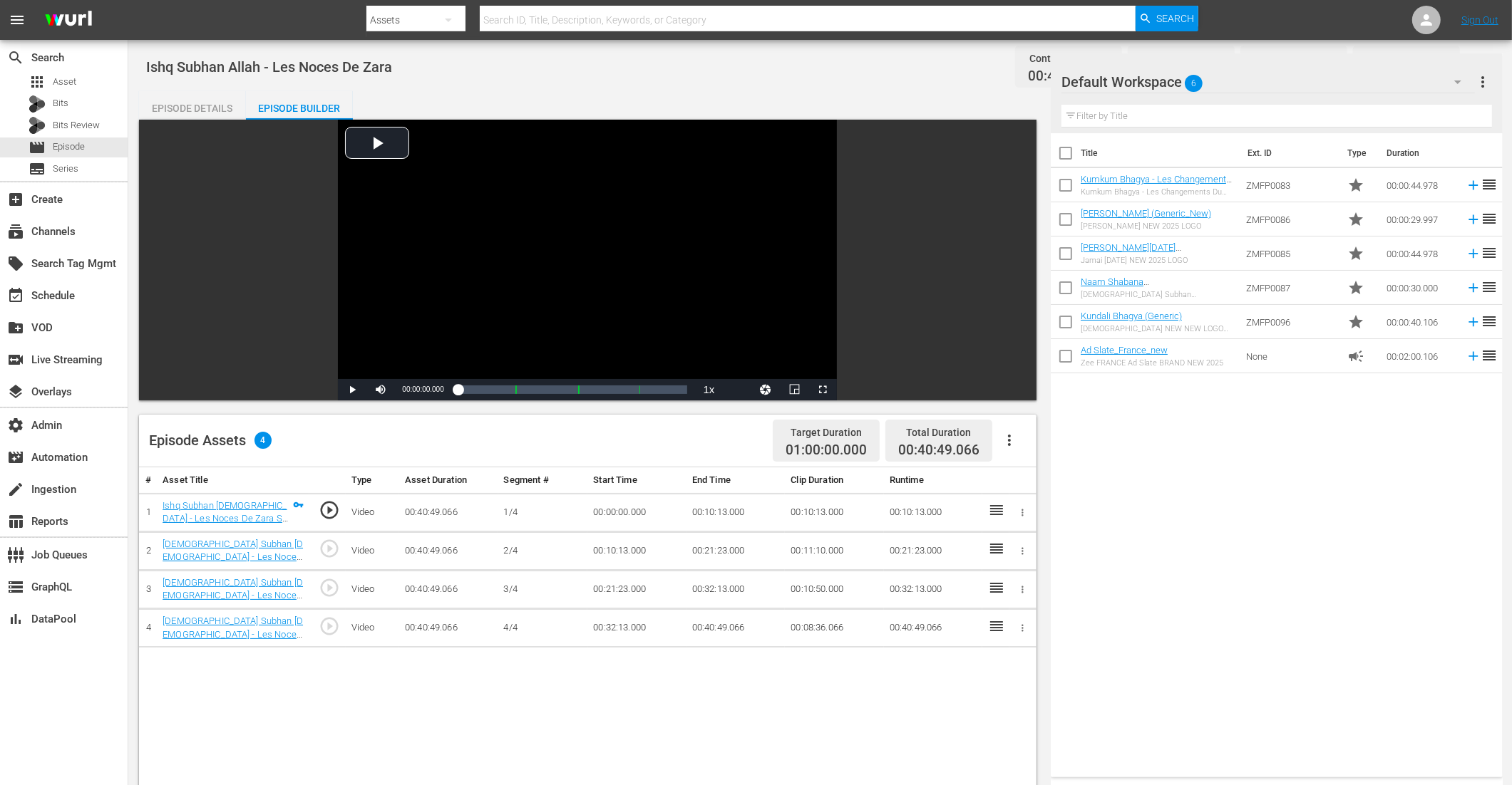
scroll to position [230, 0]
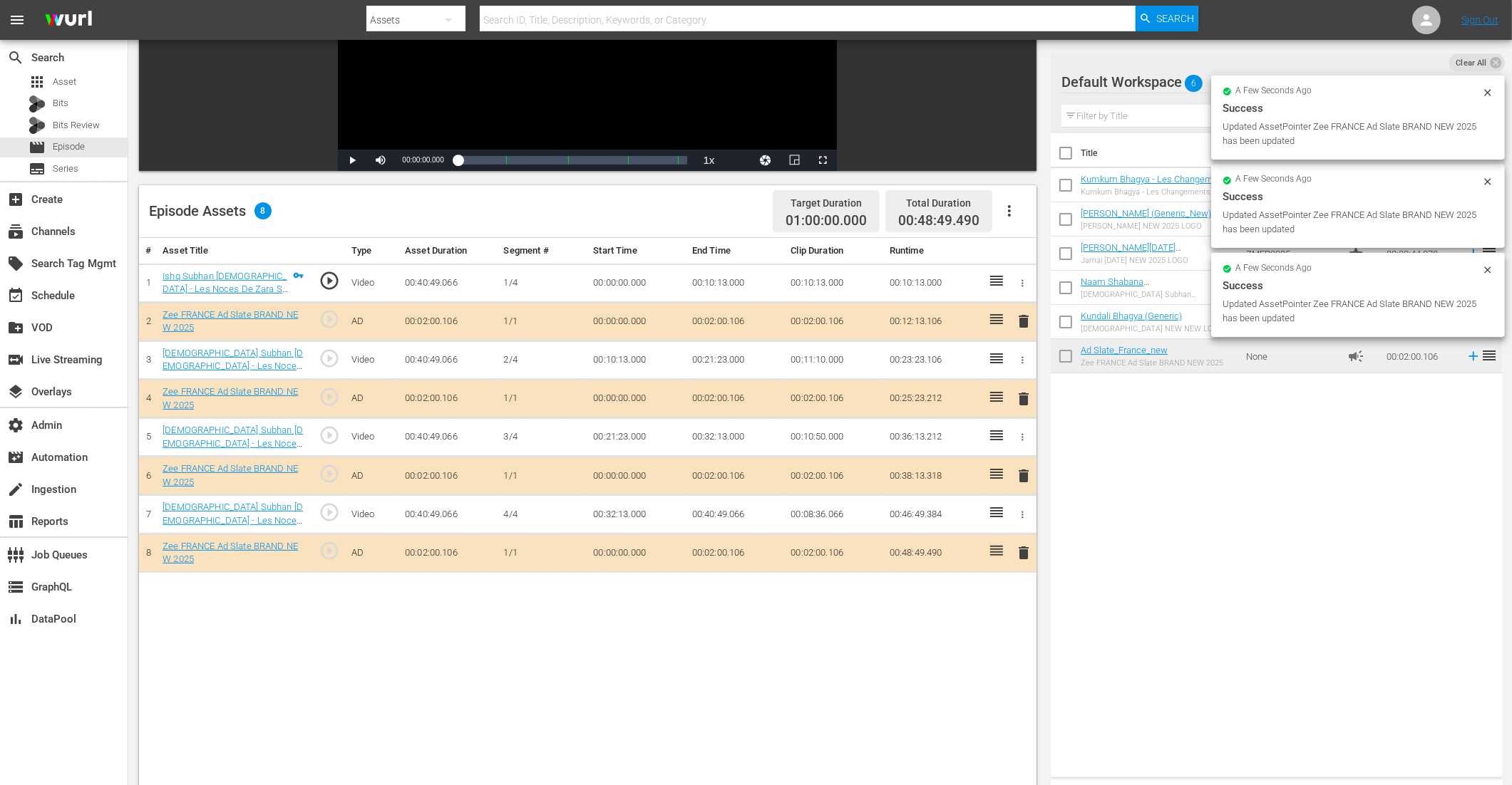
drag, startPoint x: 1128, startPoint y: 355, endPoint x: 1120, endPoint y: 7, distance: 348.1
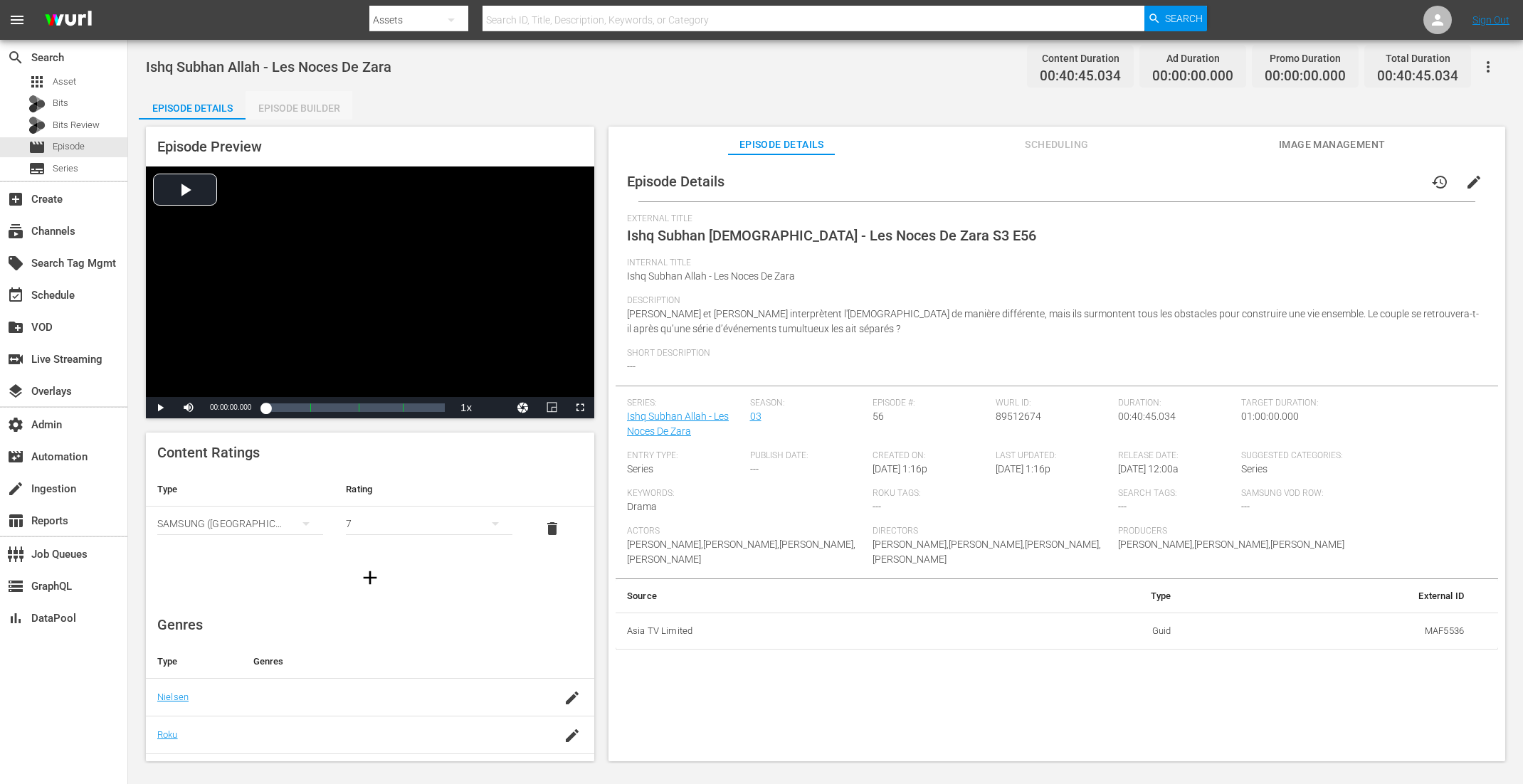
drag, startPoint x: 322, startPoint y: 115, endPoint x: 794, endPoint y: 5, distance: 484.6
click at [322, 115] on div "Episode Builder" at bounding box center [299, 108] width 107 height 34
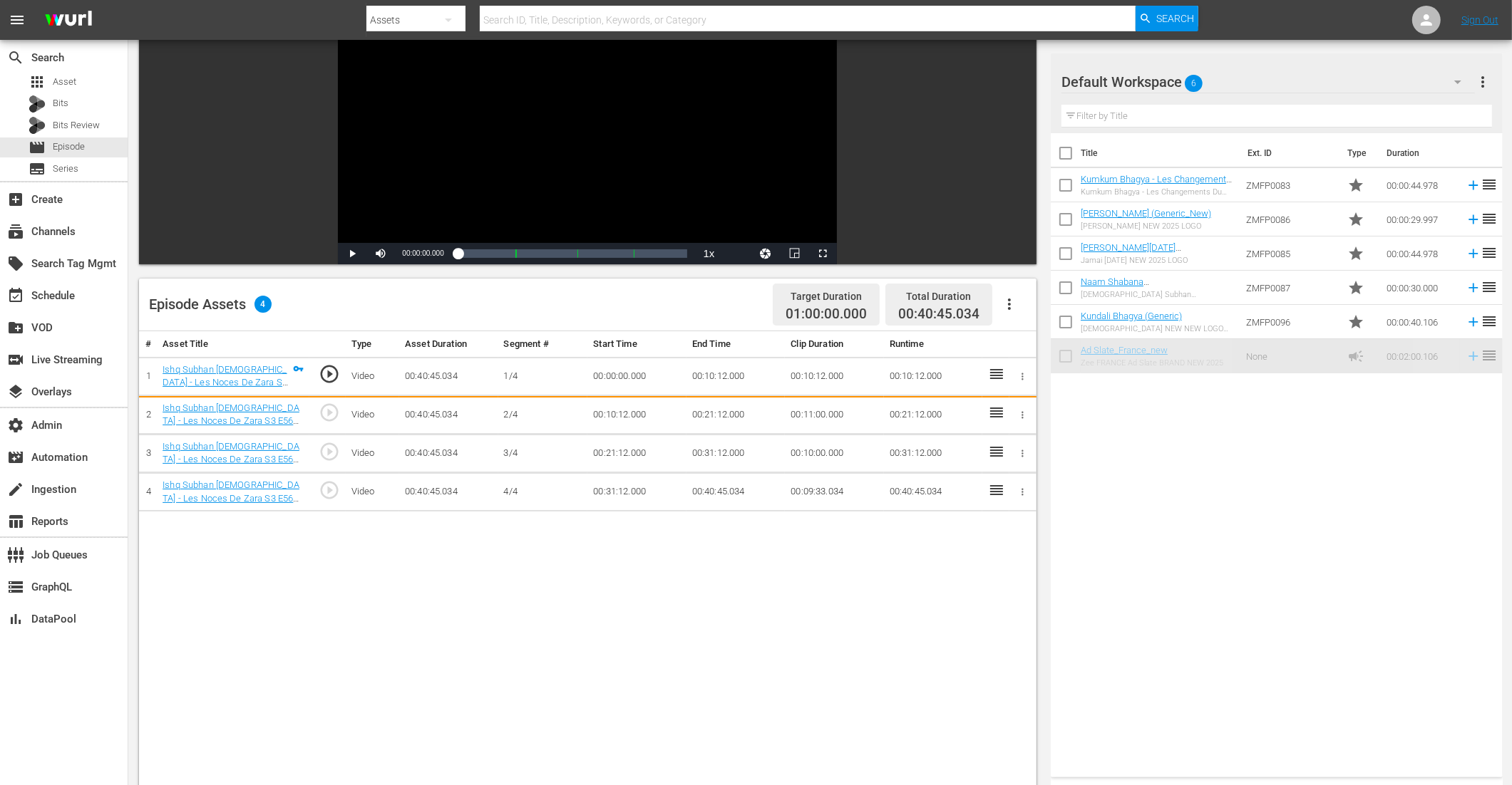
scroll to position [147, 0]
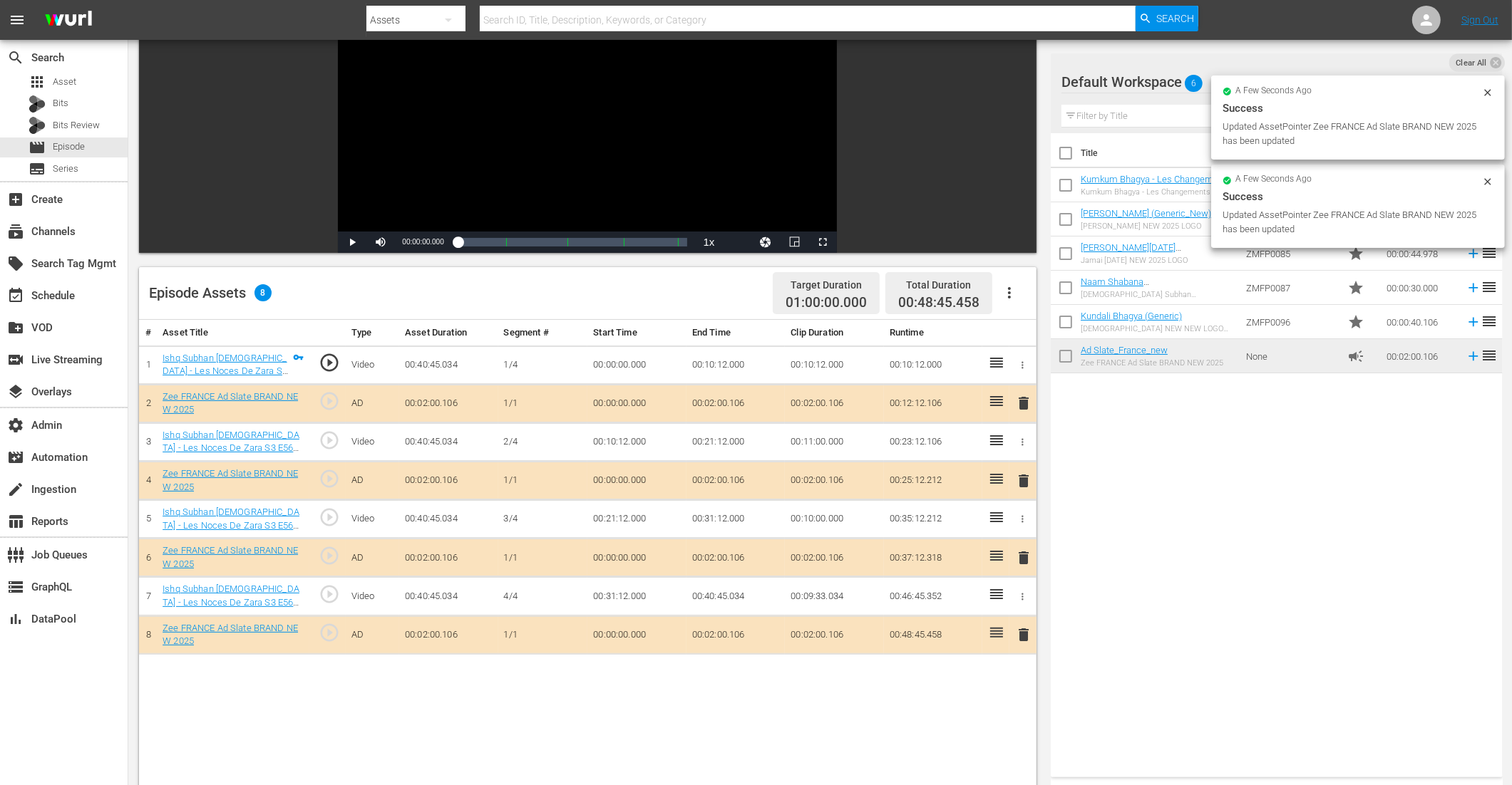
drag, startPoint x: 1110, startPoint y: 354, endPoint x: 1229, endPoint y: 4, distance: 369.7
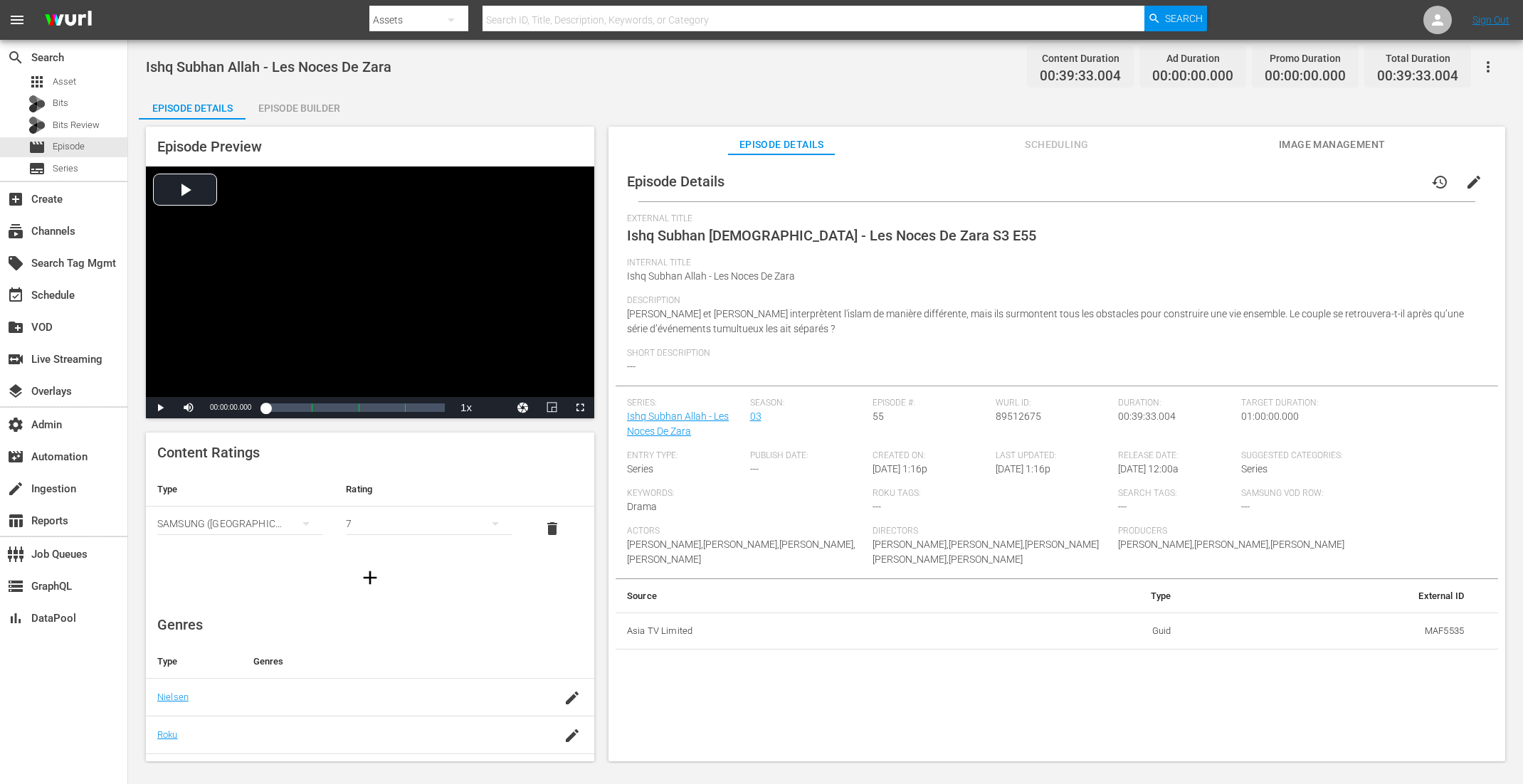
click at [285, 104] on div "Episode Builder" at bounding box center [299, 108] width 107 height 34
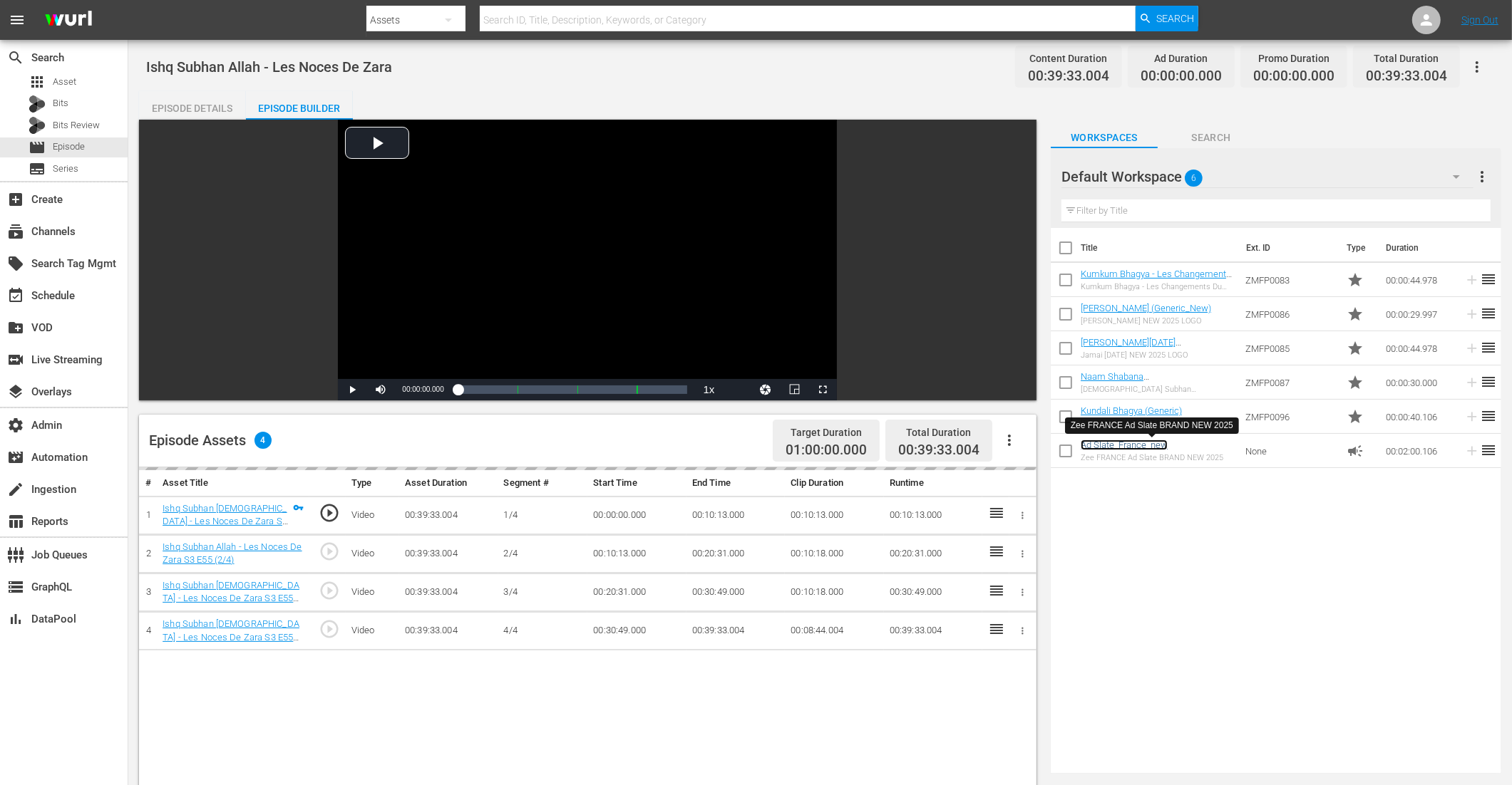
scroll to position [202, 0]
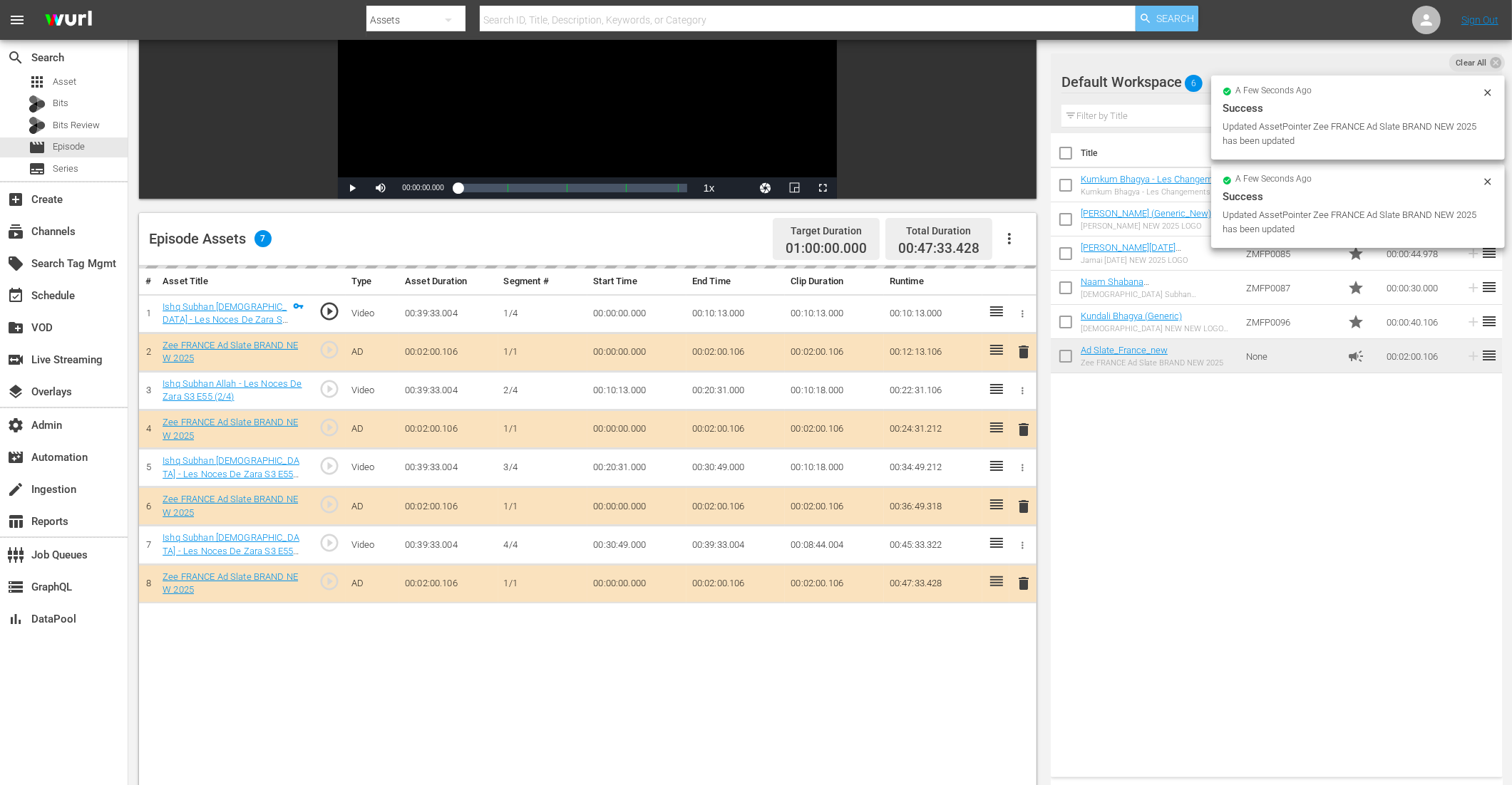
drag, startPoint x: 1096, startPoint y: 360, endPoint x: 1150, endPoint y: 23, distance: 341.3
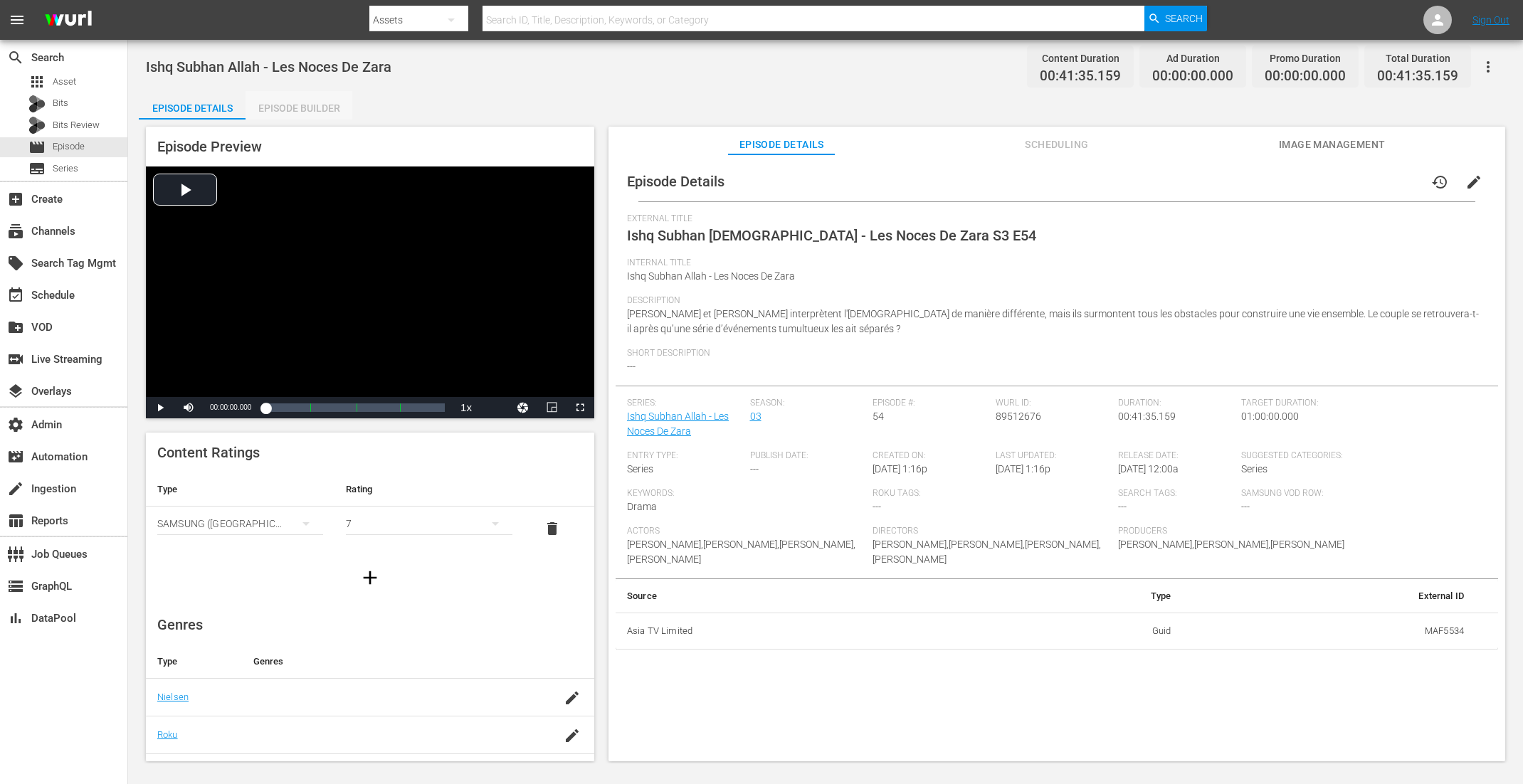
click at [338, 112] on div "Episode Builder" at bounding box center [299, 108] width 107 height 34
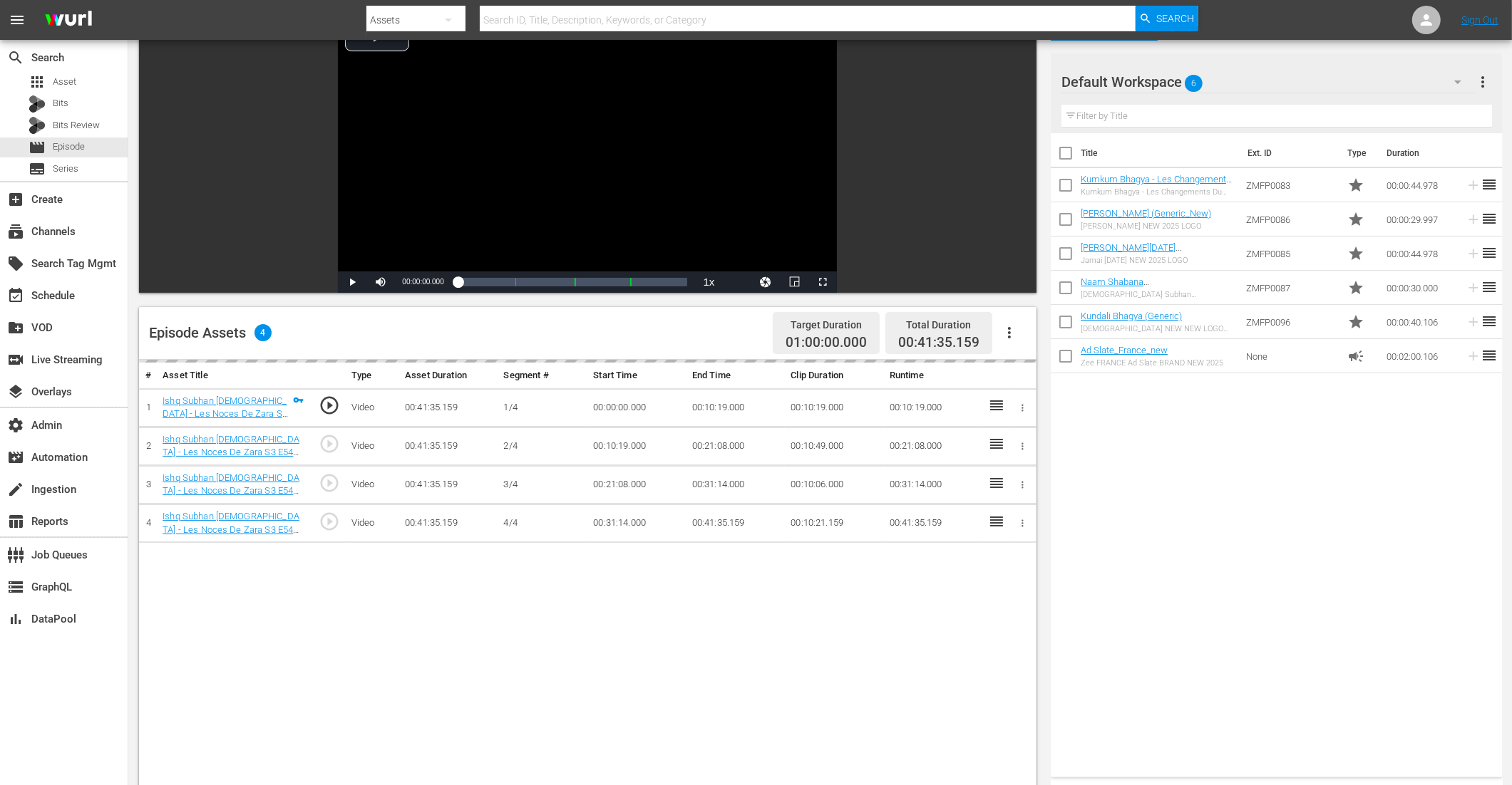
scroll to position [207, 0]
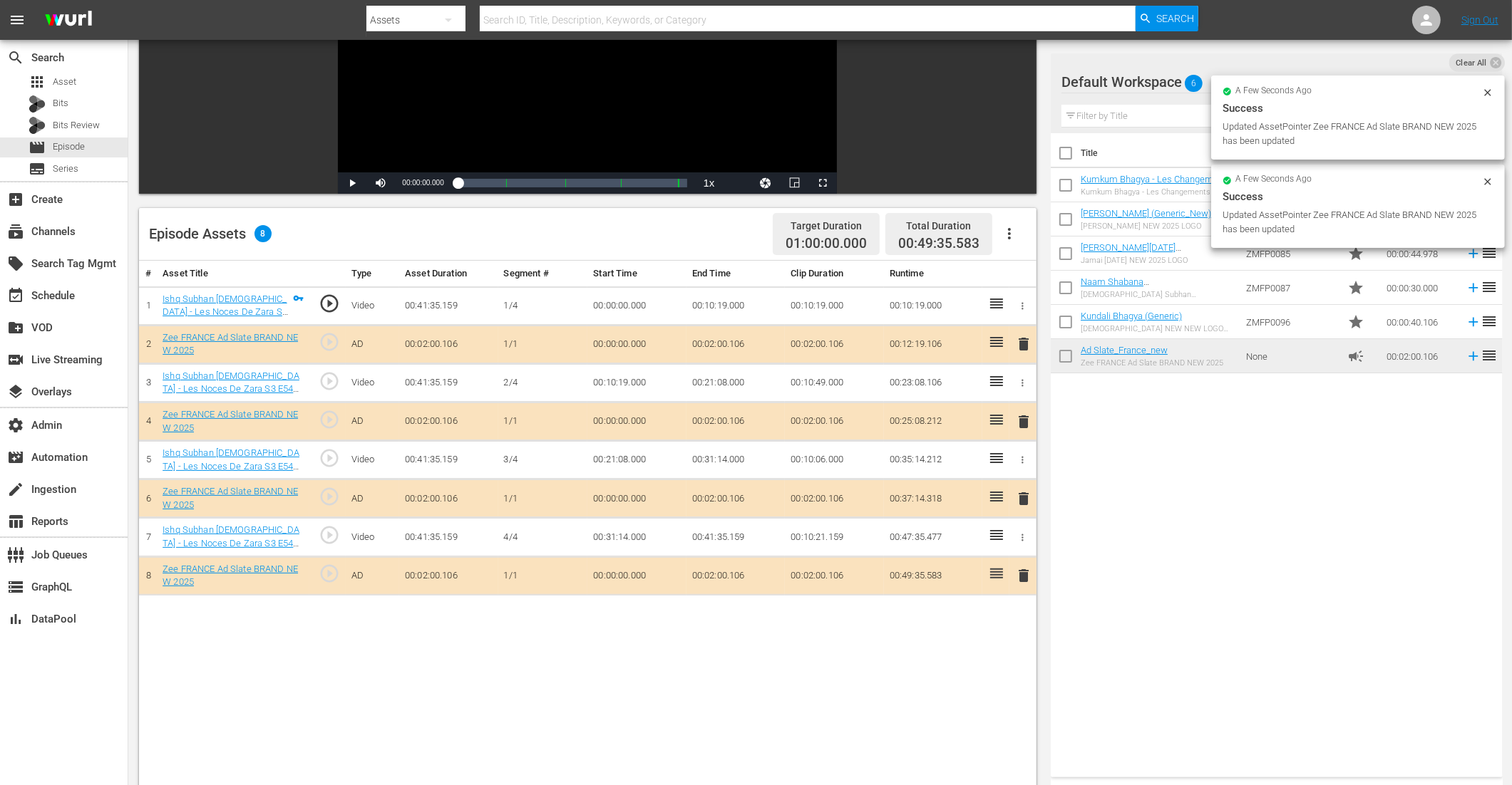
drag, startPoint x: 1117, startPoint y: 349, endPoint x: 341, endPoint y: 8, distance: 847.6
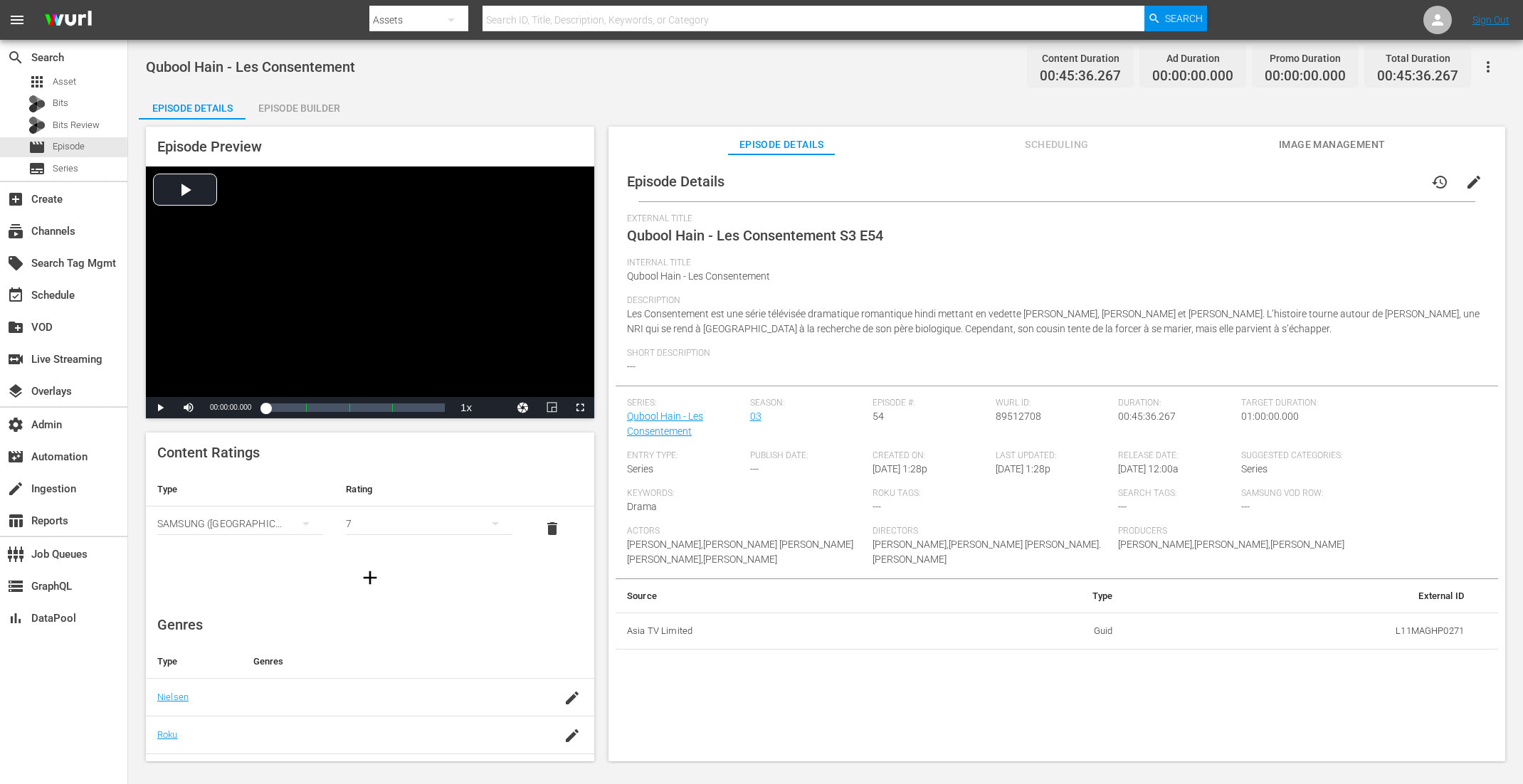
click at [280, 115] on div "Episode Builder" at bounding box center [299, 108] width 107 height 34
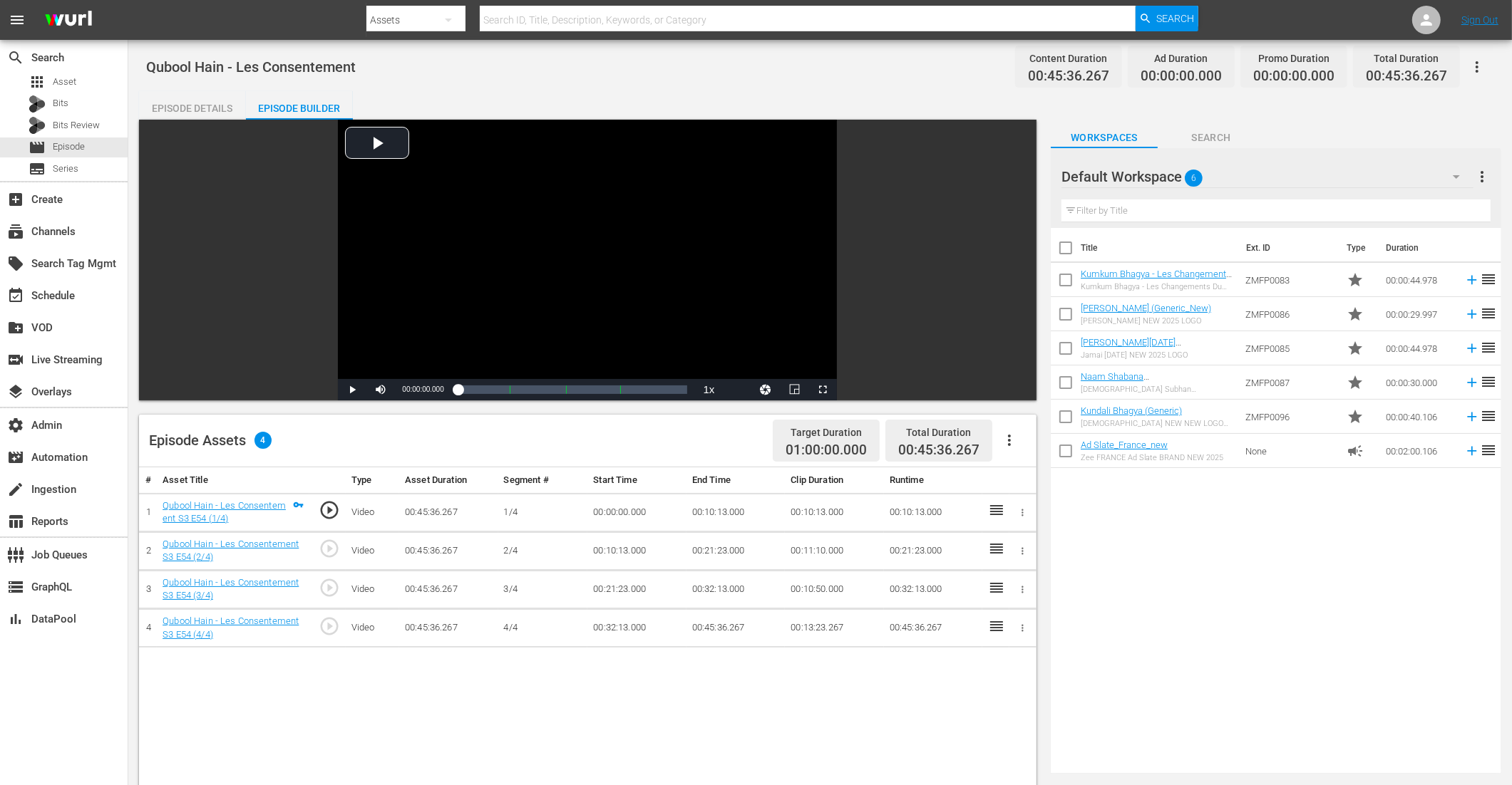
scroll to position [116, 0]
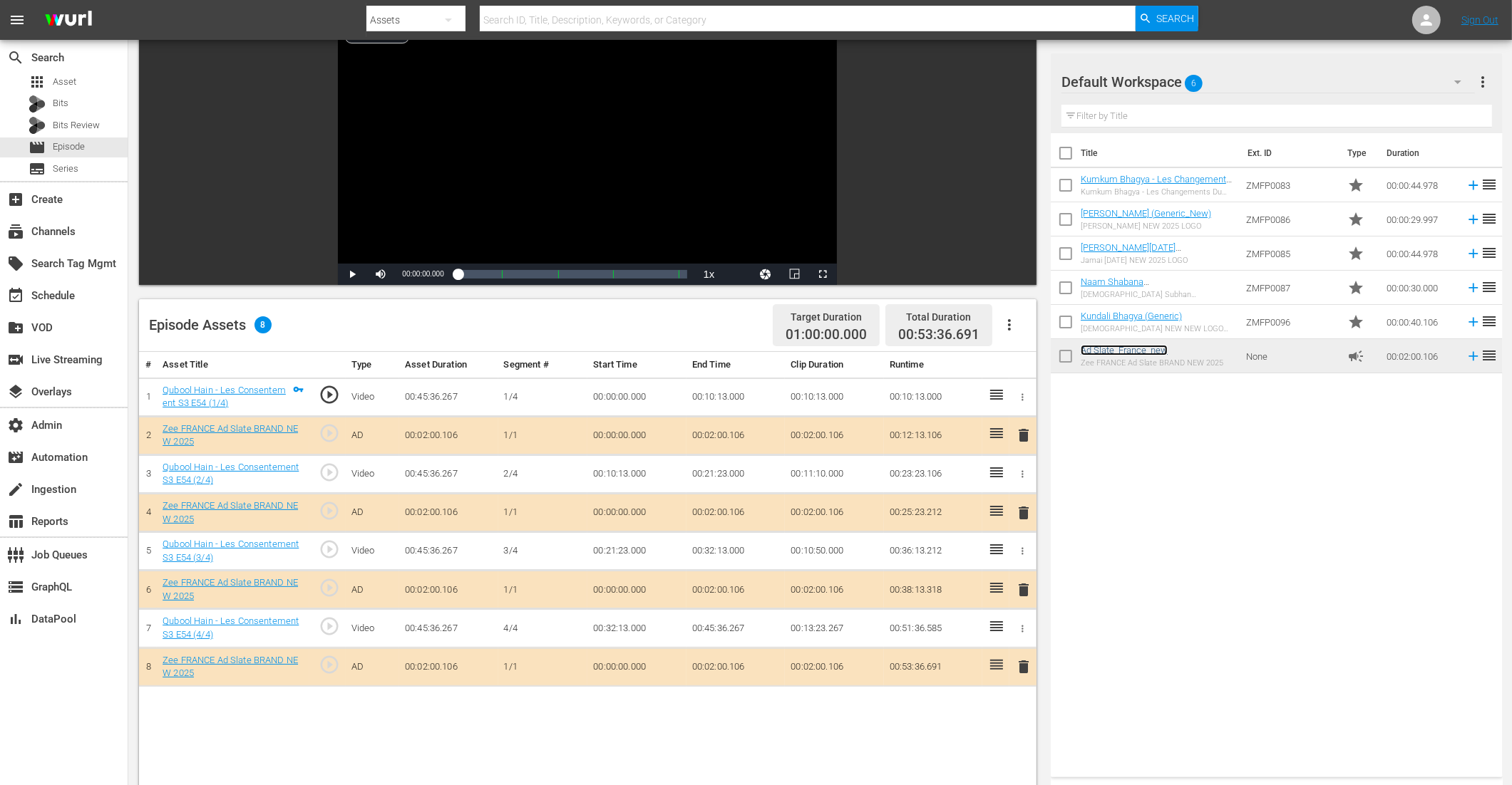
drag, startPoint x: 1112, startPoint y: 354, endPoint x: 349, endPoint y: 38, distance: 825.8
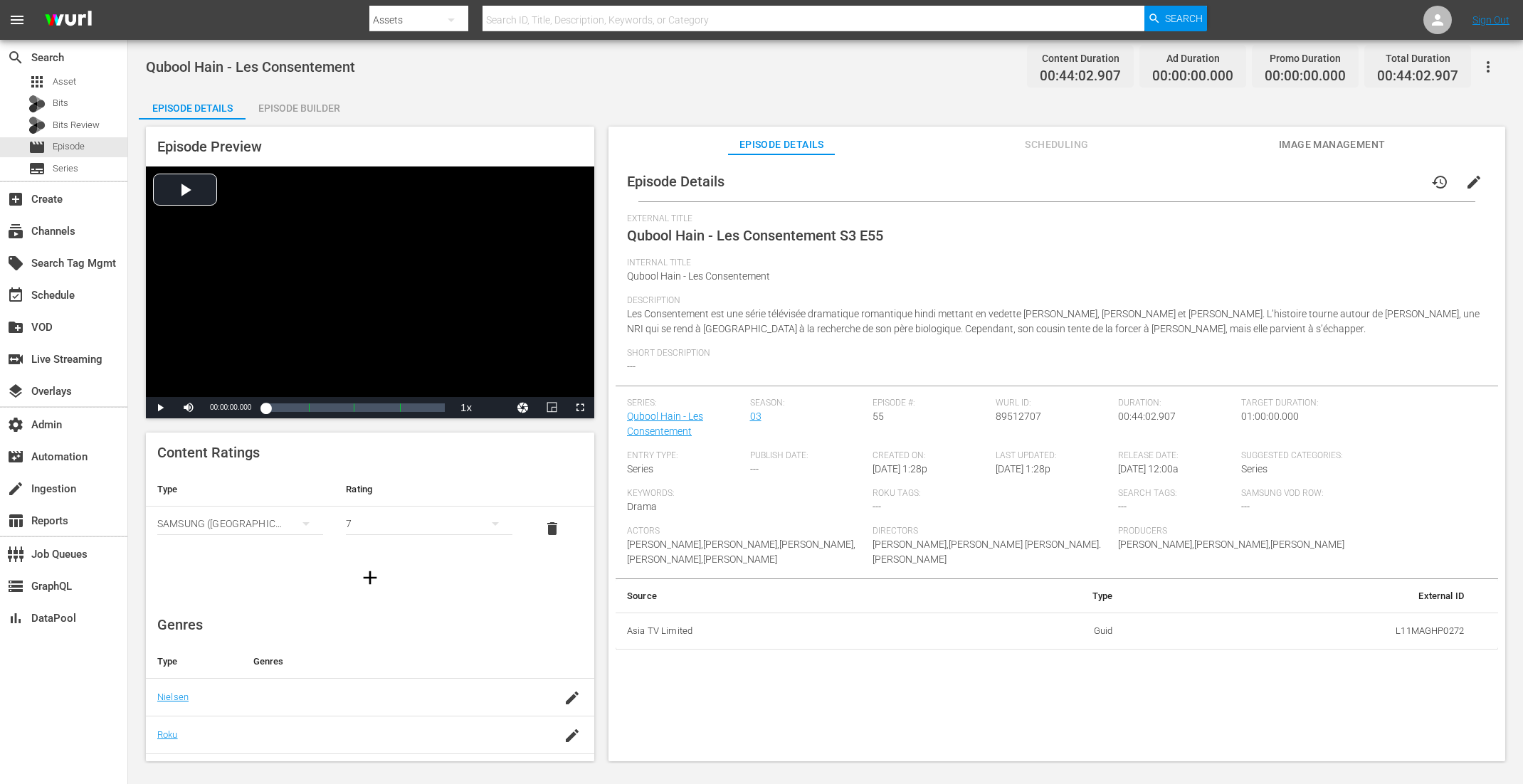
click at [284, 98] on div "Episode Builder" at bounding box center [299, 108] width 107 height 34
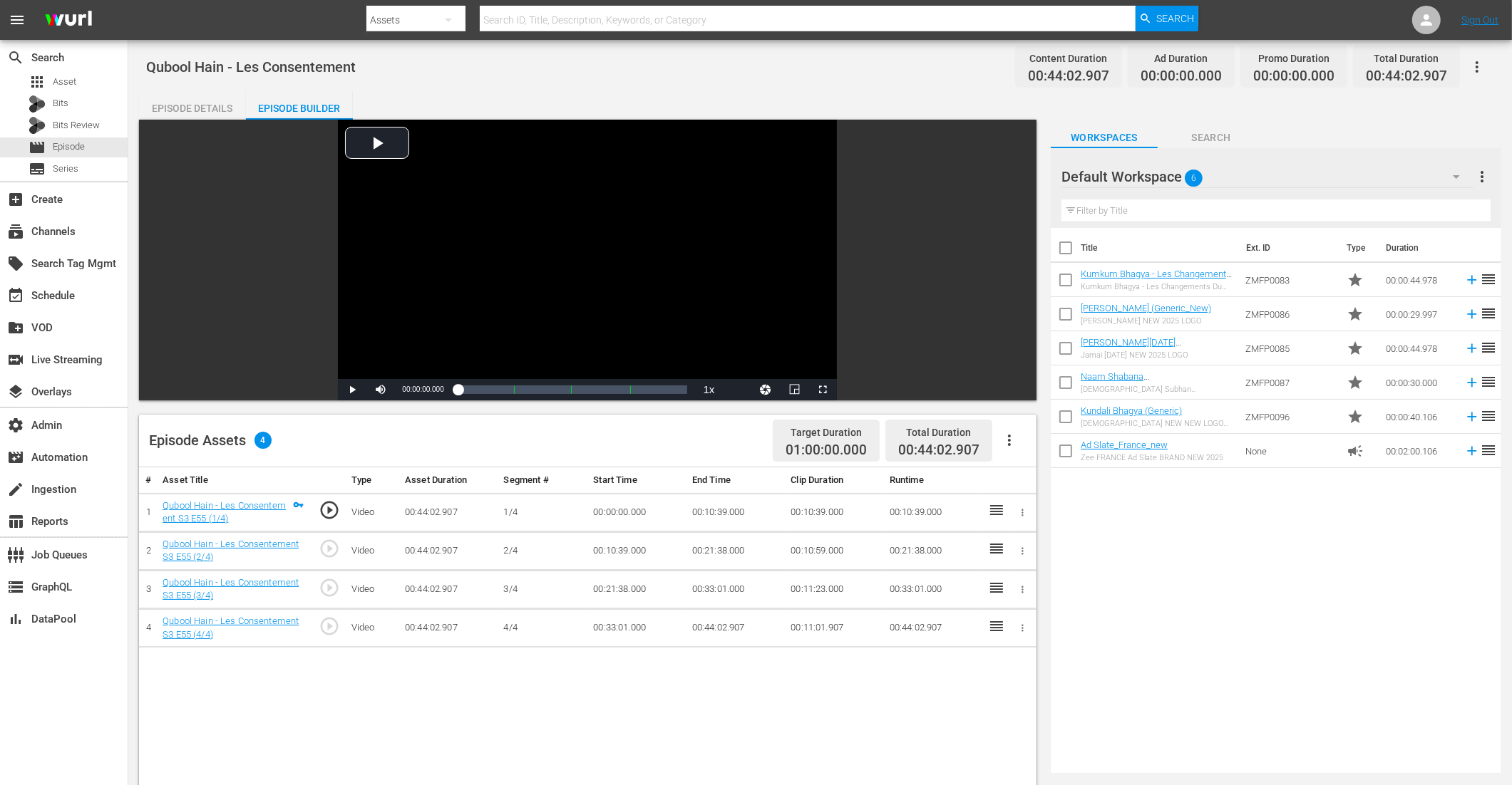
scroll to position [233, 0]
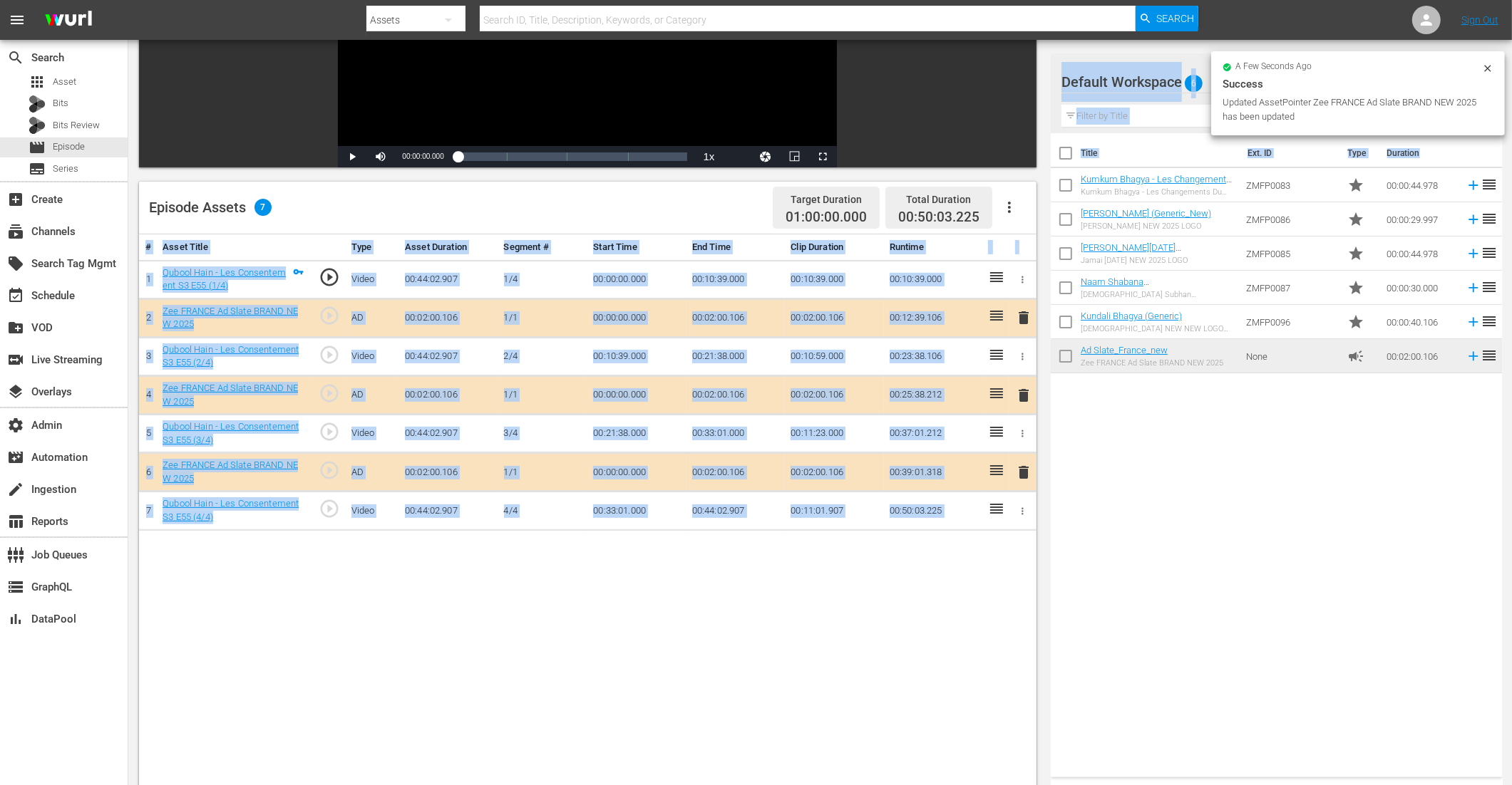
drag, startPoint x: 1104, startPoint y: 389, endPoint x: 869, endPoint y: 566, distance: 294.2
click at [869, 566] on div "Video Player is loading. Play Video Play Mute Current Time 00:00:00.000 / Durat…" at bounding box center [821, 400] width 1363 height 1026
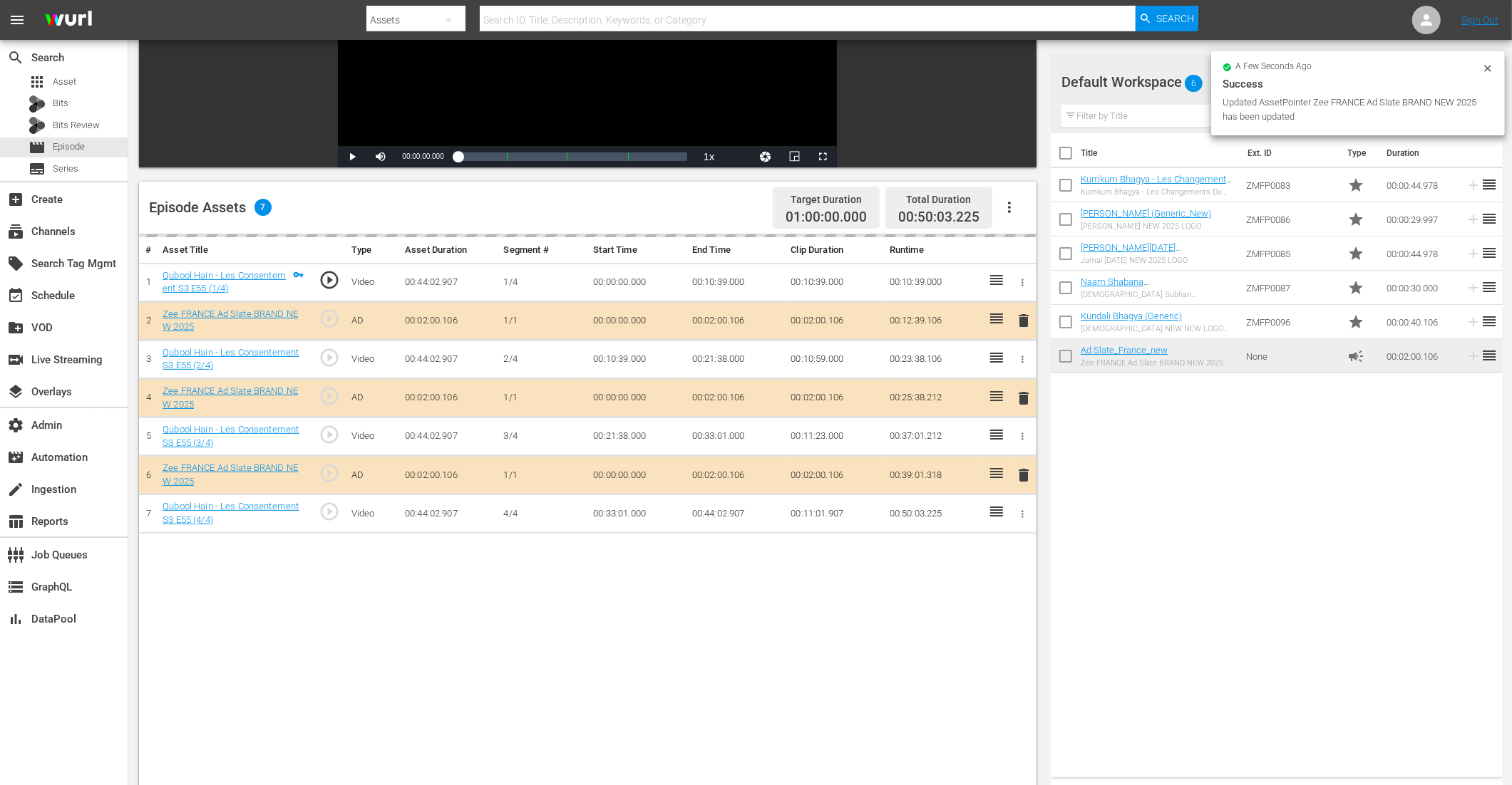
click at [771, 627] on div "# Asset Title Type Asset Duration Segment # Start Time End Time Clip Duration R…" at bounding box center [588, 574] width 898 height 679
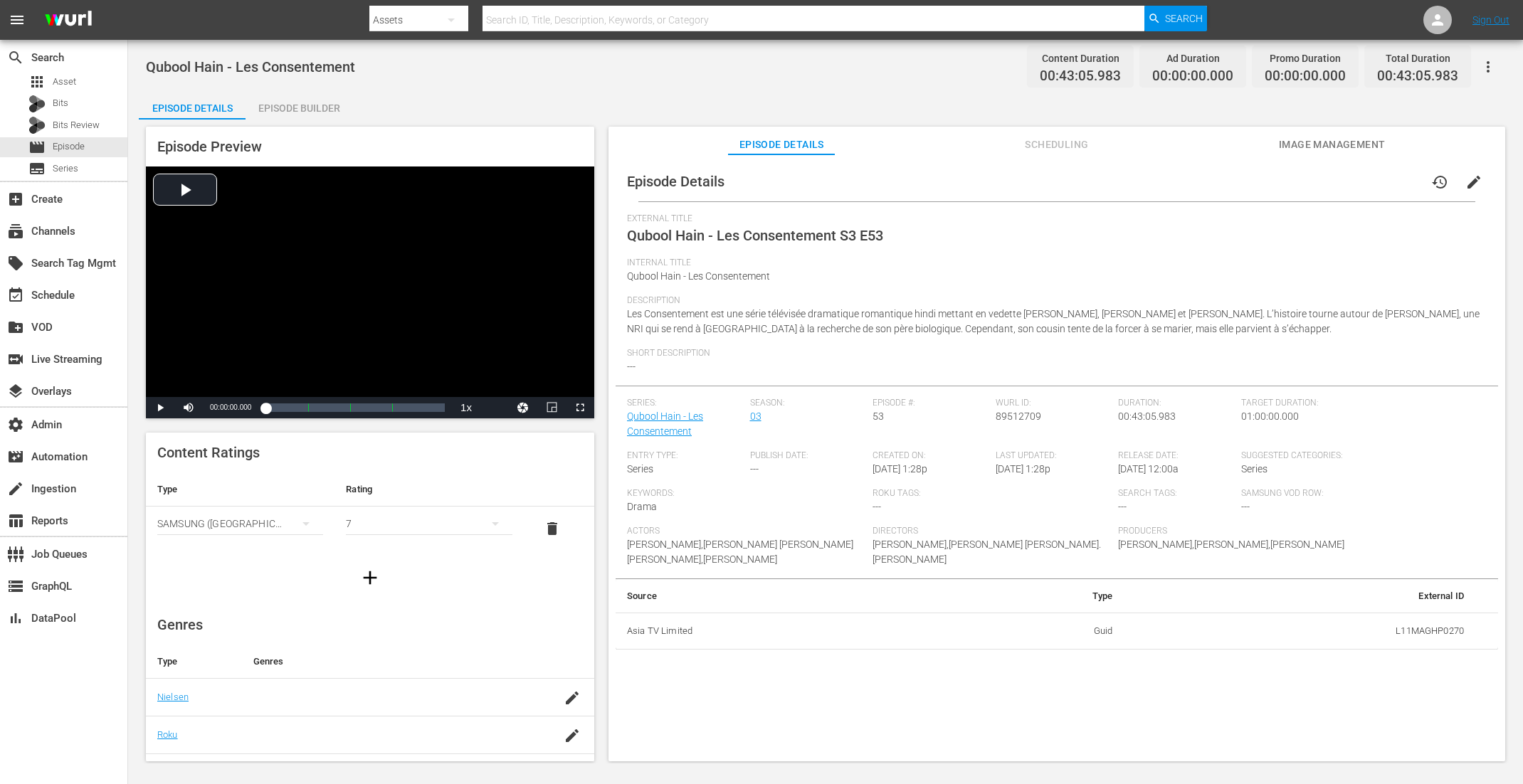
click at [283, 112] on div "Episode Builder" at bounding box center [299, 108] width 107 height 34
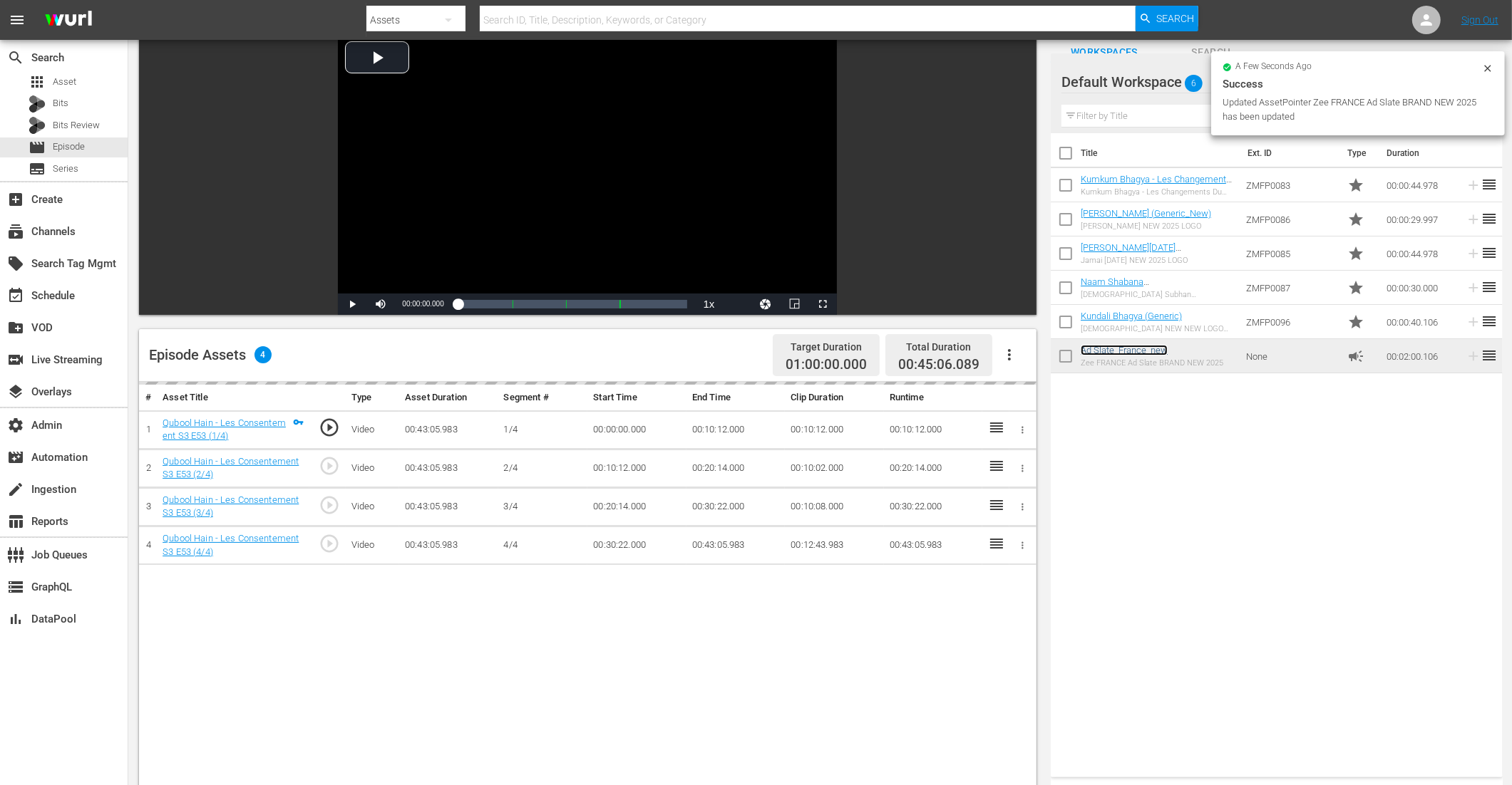
scroll to position [183, 0]
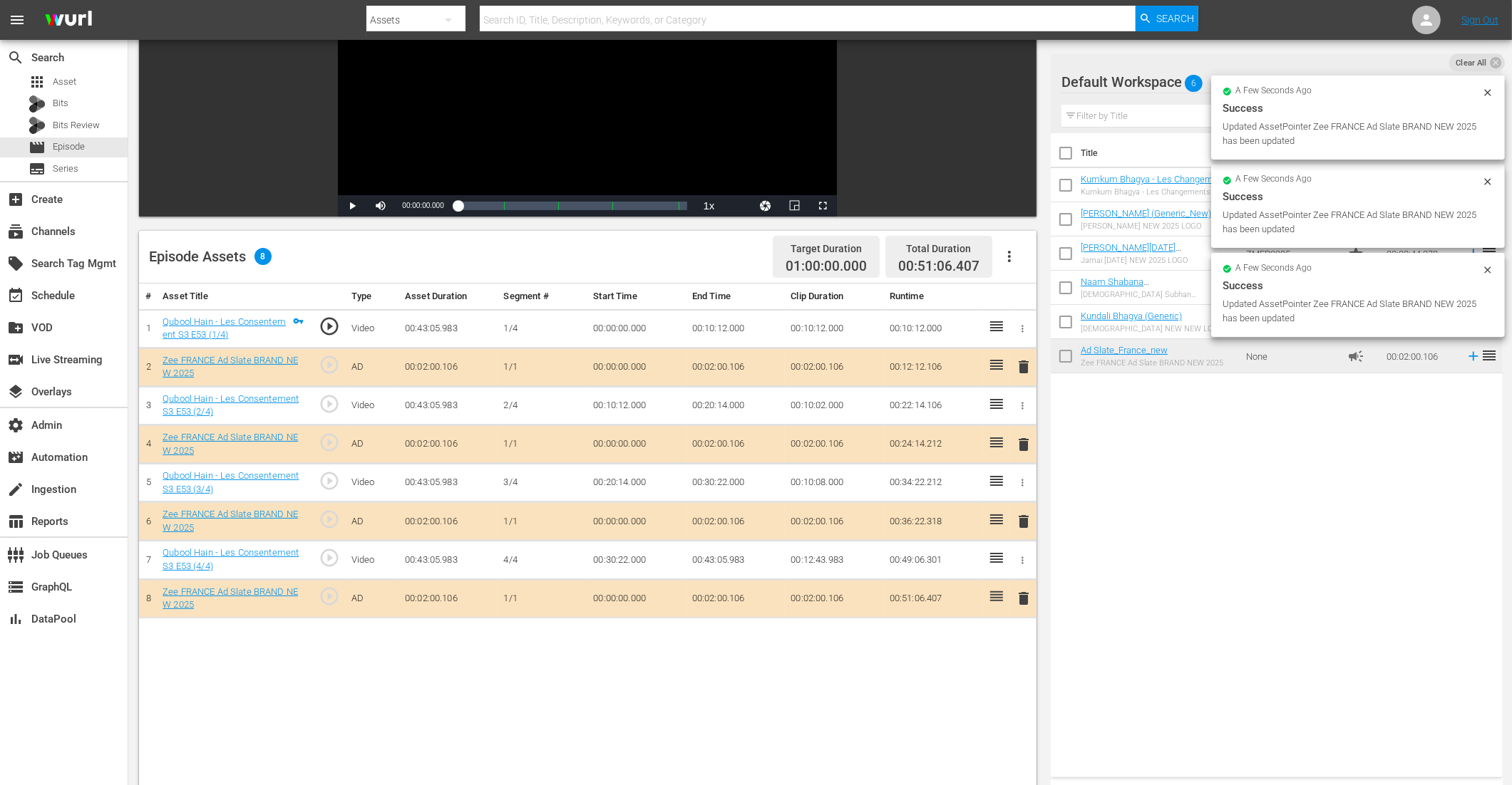
drag, startPoint x: 1121, startPoint y: 348, endPoint x: 504, endPoint y: 2, distance: 707.4
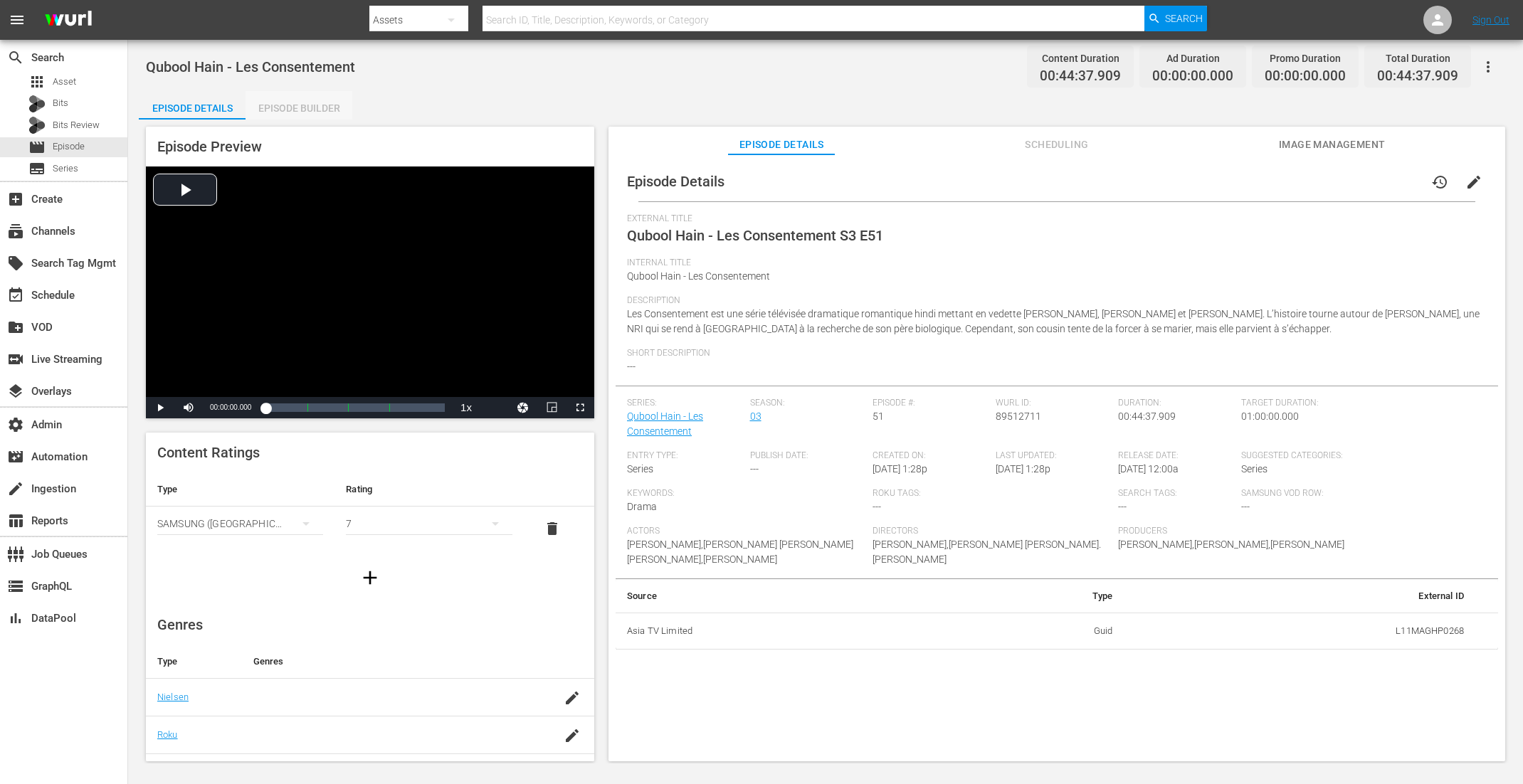
click at [314, 98] on div "Episode Builder" at bounding box center [299, 108] width 107 height 34
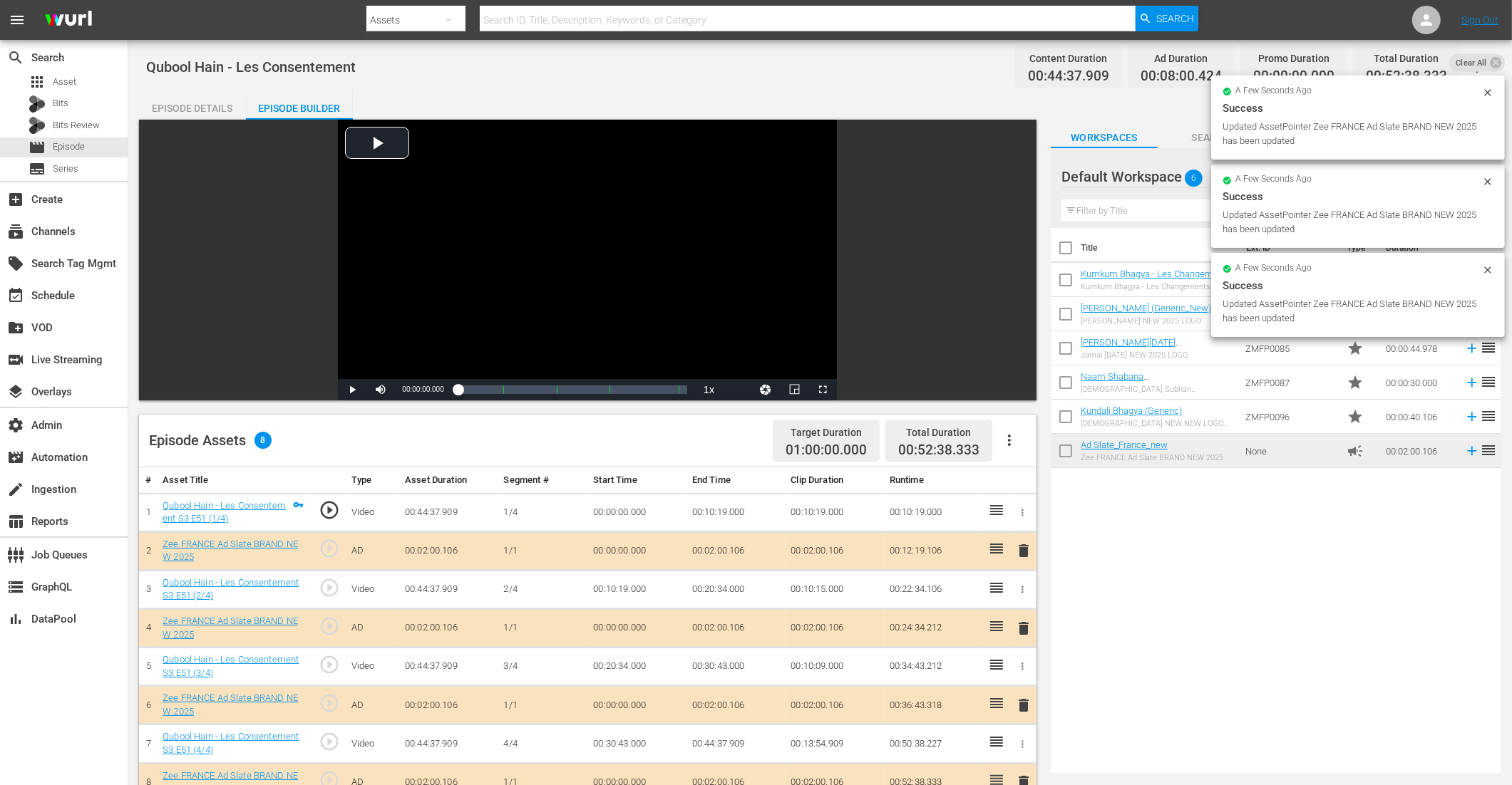
drag, startPoint x: 1113, startPoint y: 453, endPoint x: 465, endPoint y: 23, distance: 777.7
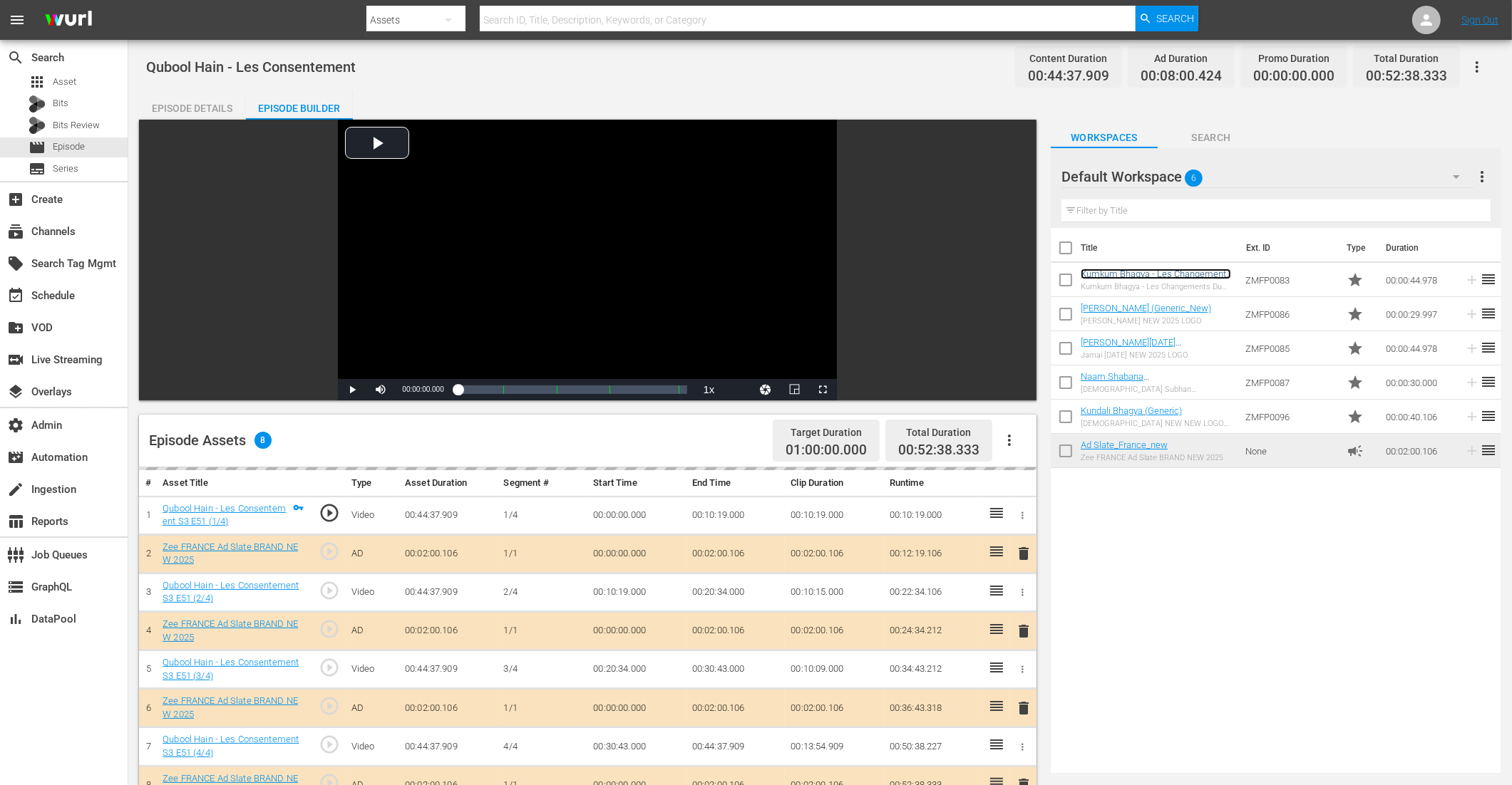
scroll to position [370, 0]
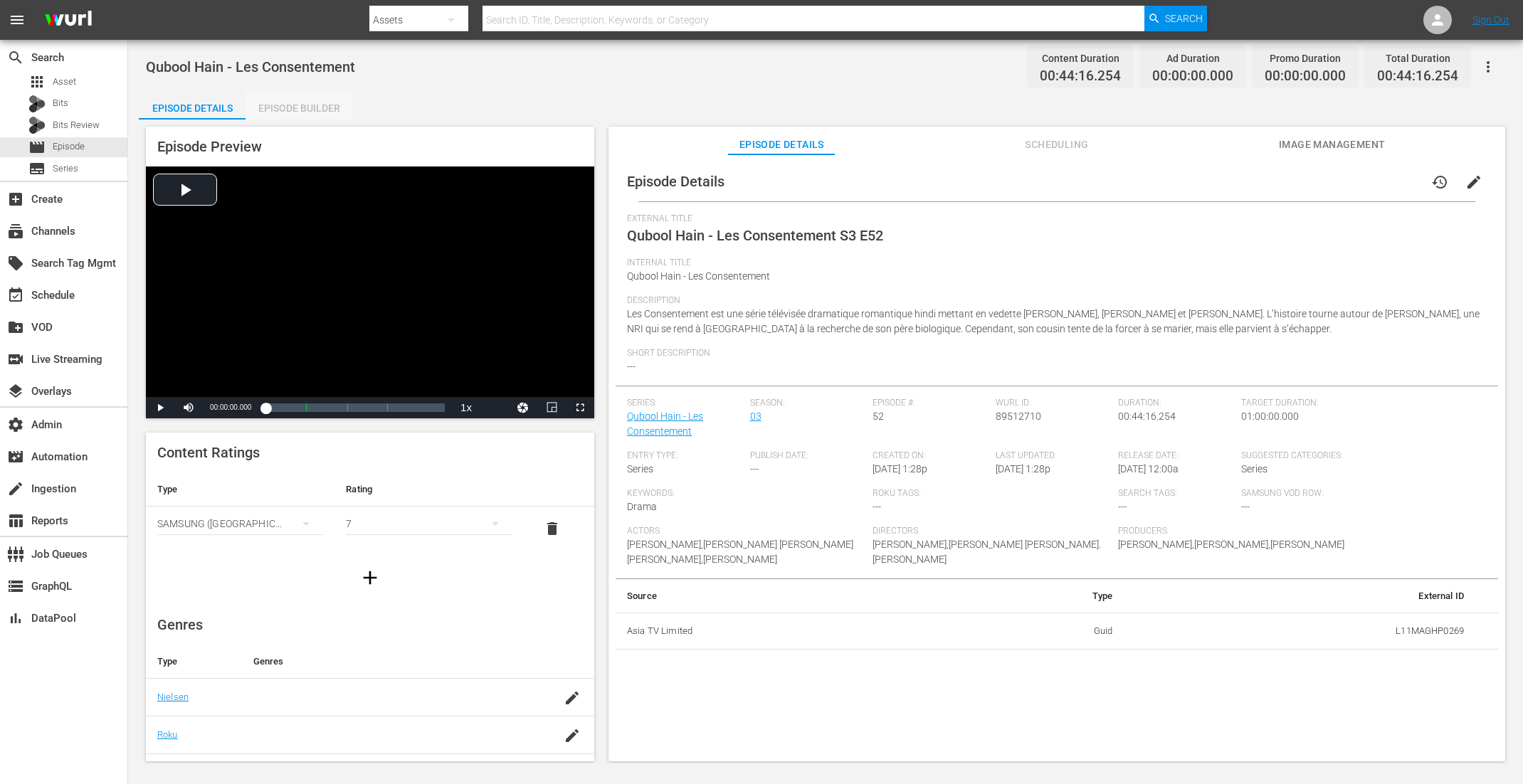
click at [315, 104] on div "Episode Builder" at bounding box center [299, 108] width 107 height 34
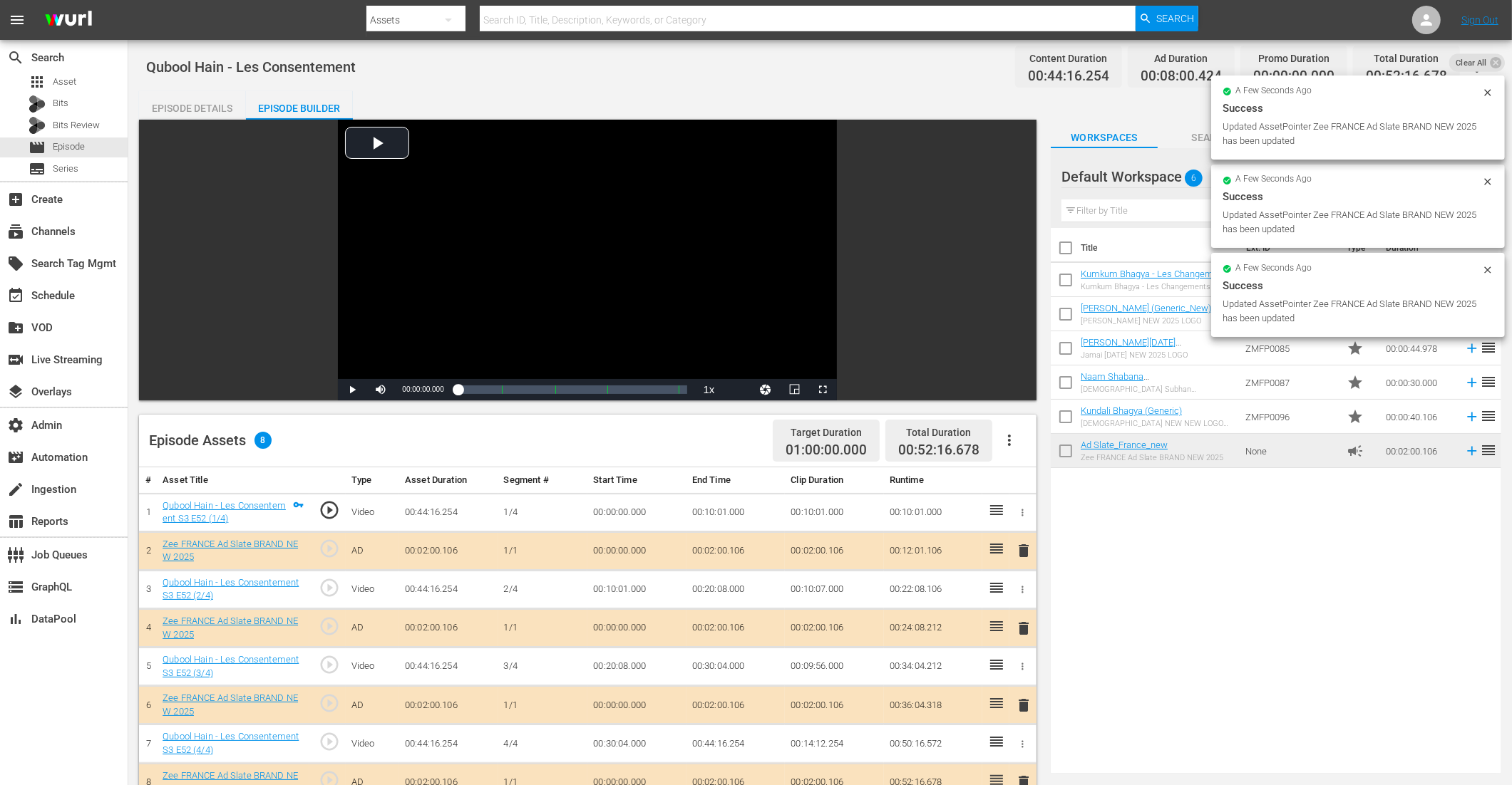
drag, startPoint x: 1095, startPoint y: 456, endPoint x: 532, endPoint y: 6, distance: 720.7
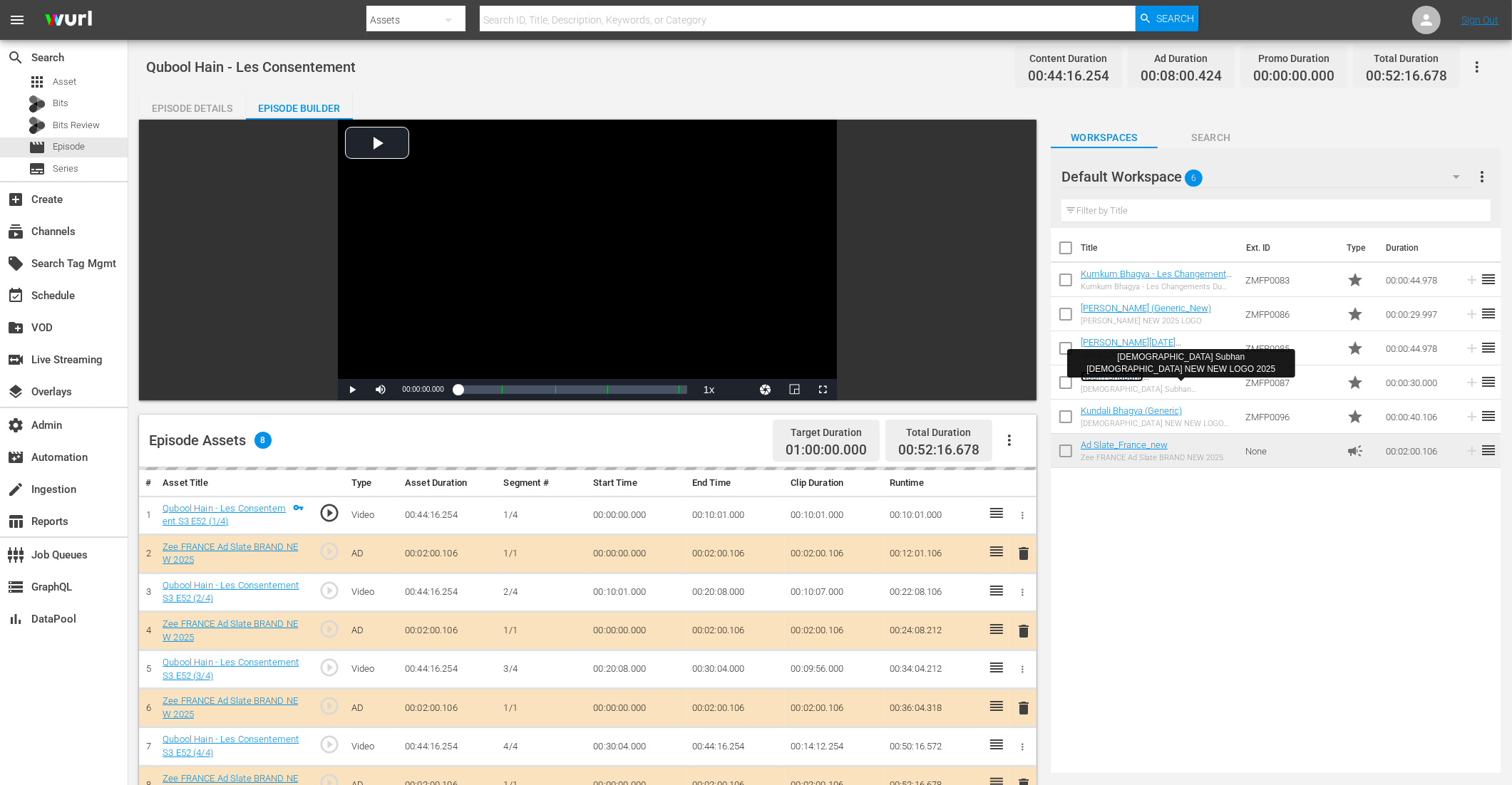
scroll to position [333, 0]
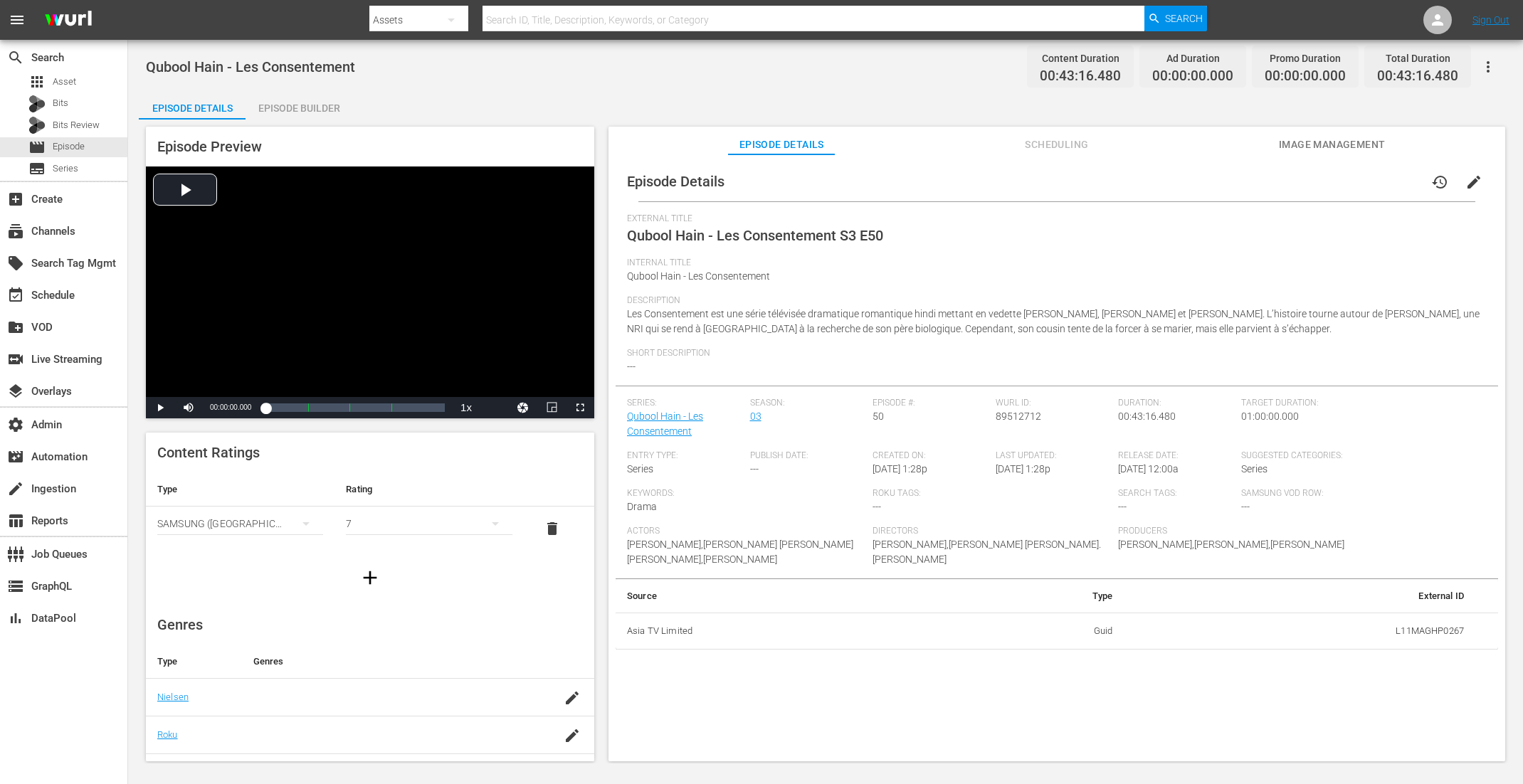
click at [300, 117] on div "Episode Builder" at bounding box center [299, 108] width 107 height 34
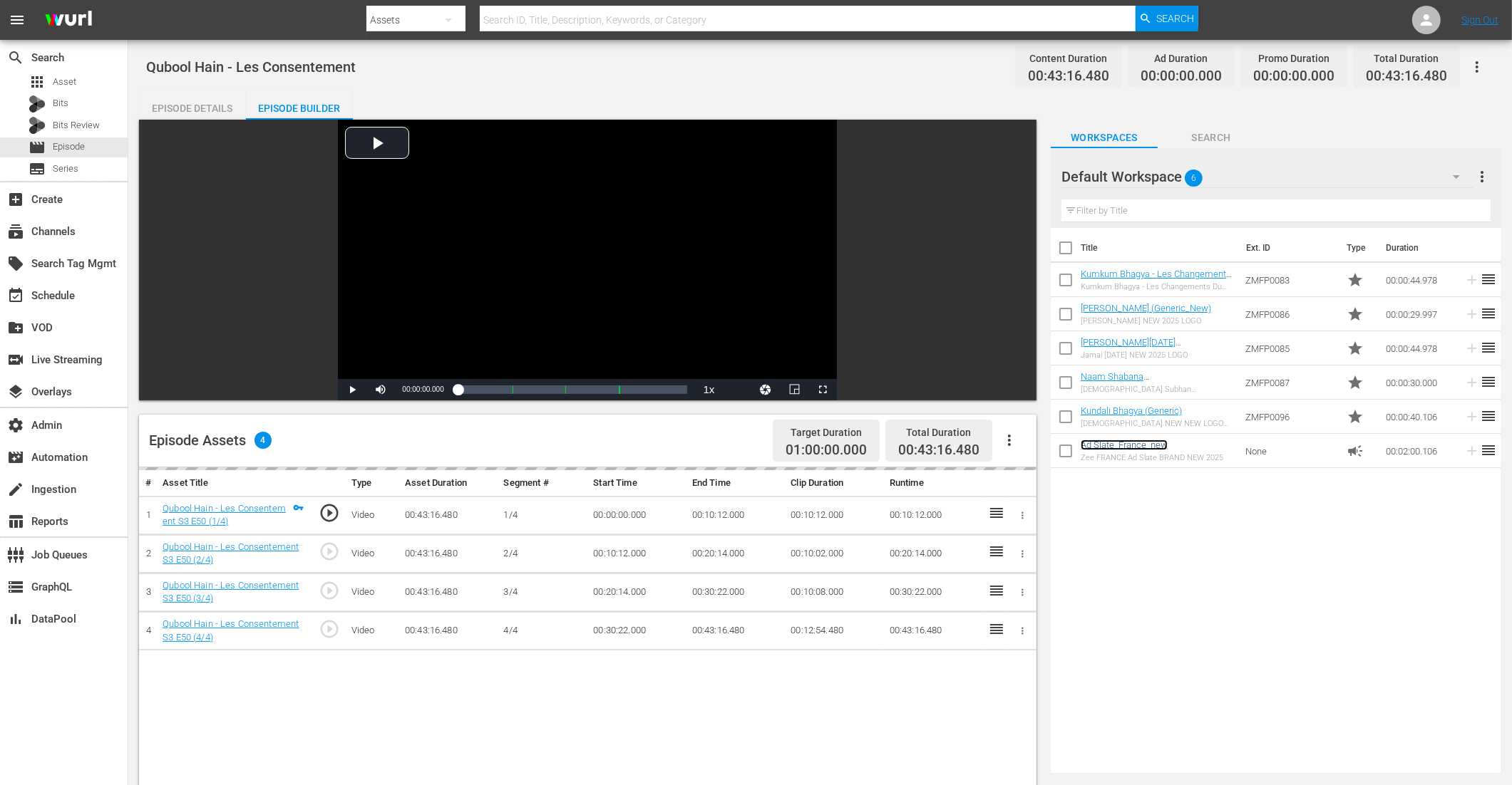
scroll to position [31, 0]
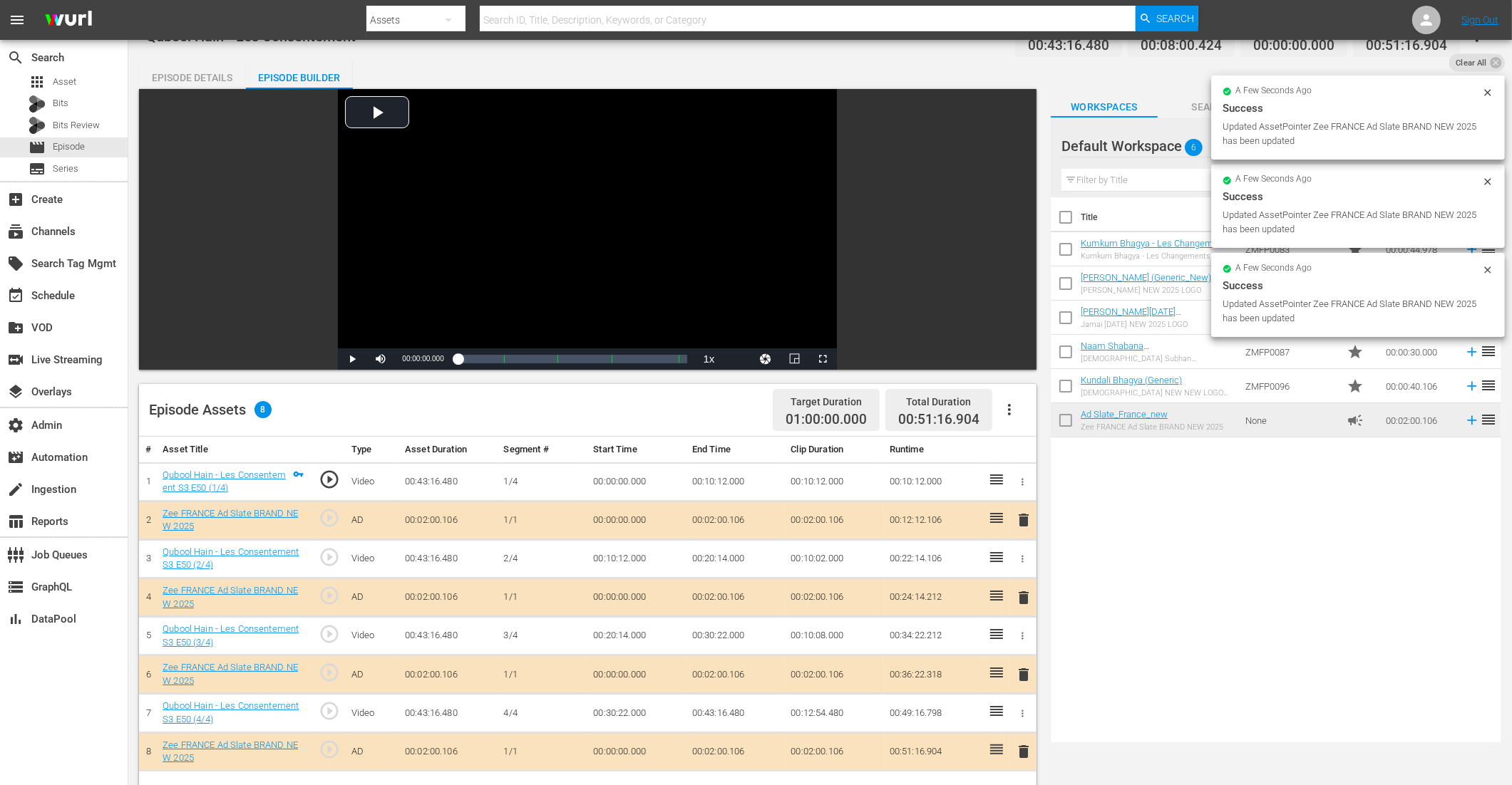
drag, startPoint x: 1120, startPoint y: 419, endPoint x: 519, endPoint y: 7, distance: 728.7
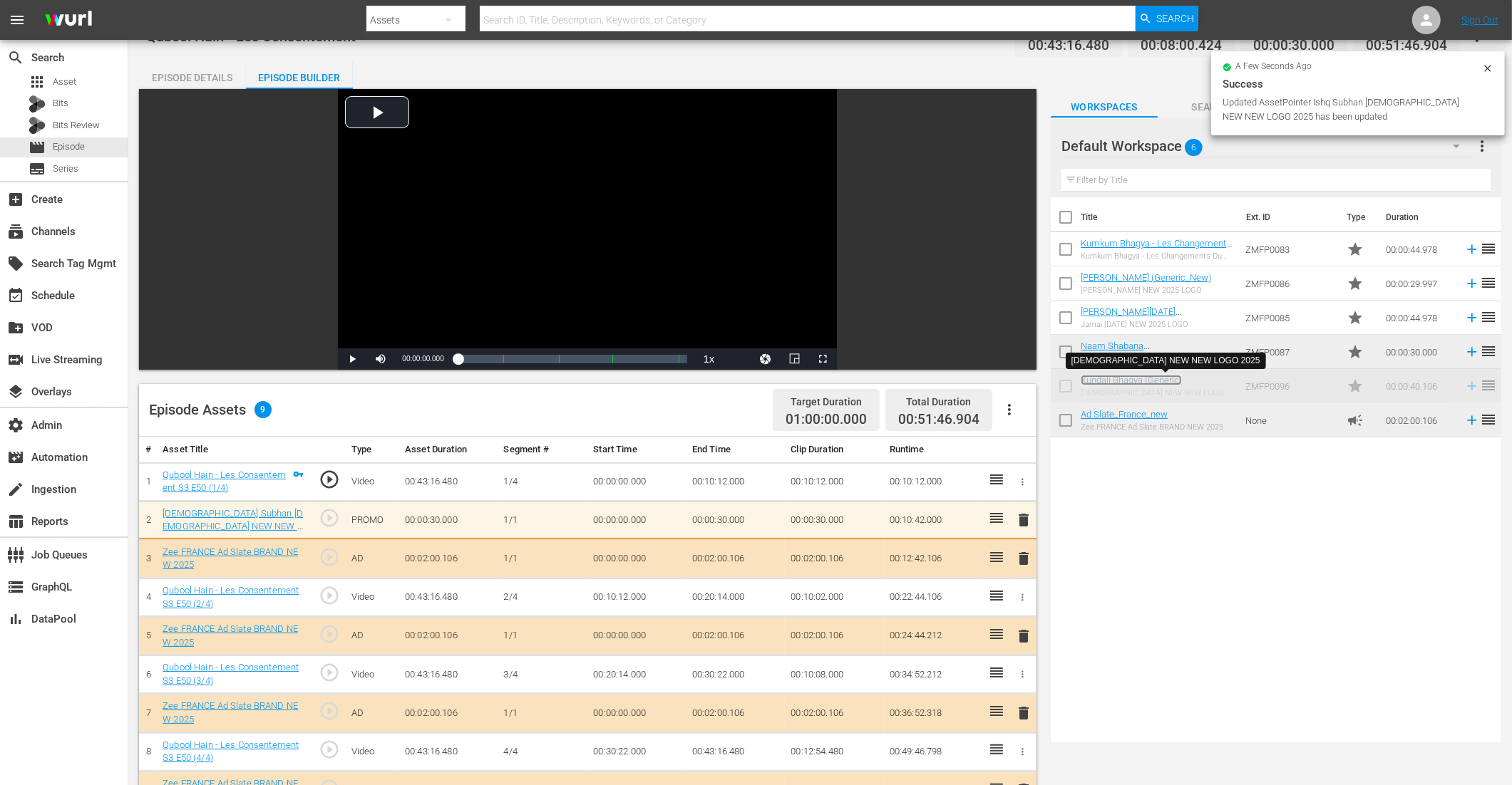
scroll to position [362, 0]
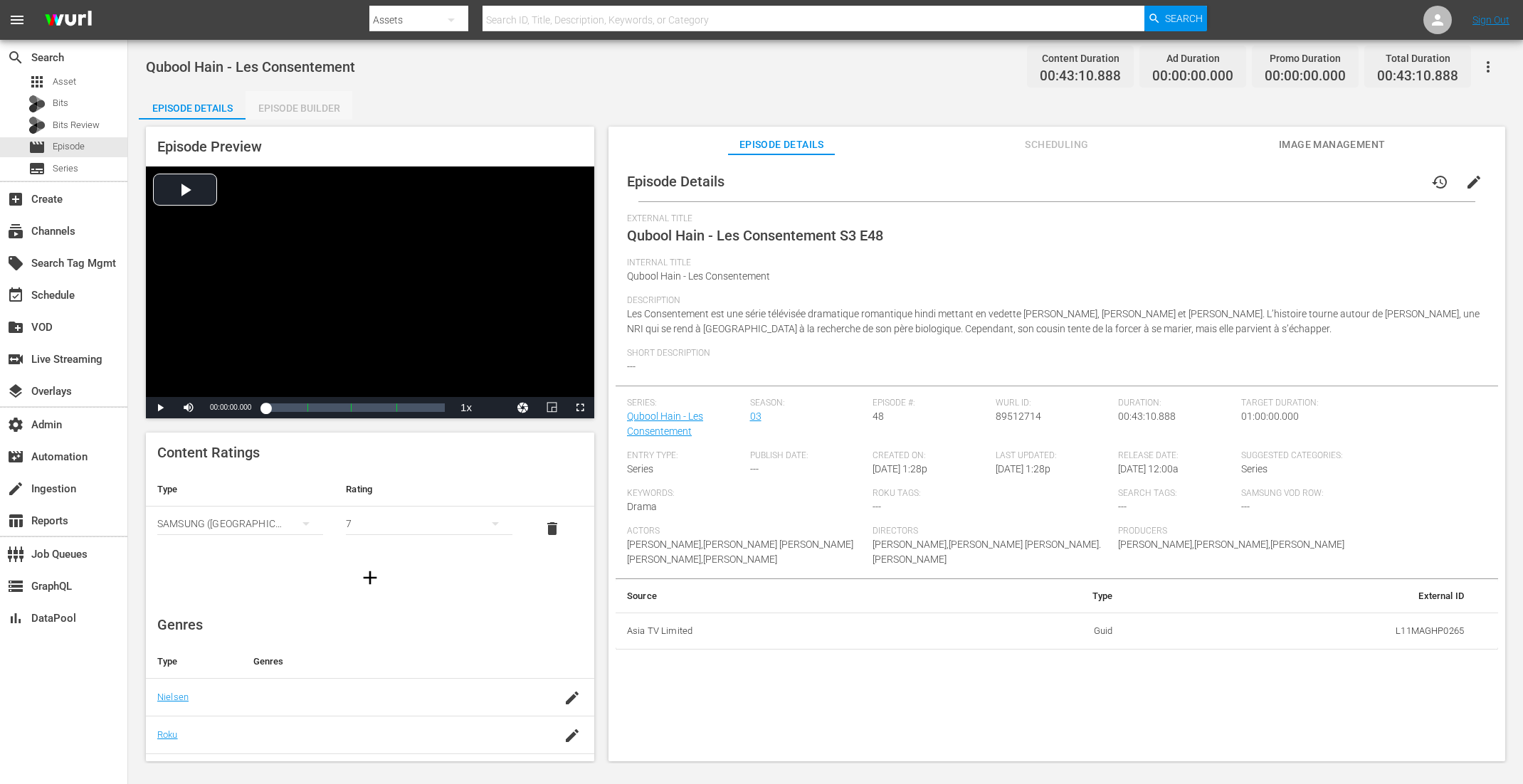
click at [317, 104] on div "Episode Builder" at bounding box center [299, 108] width 107 height 34
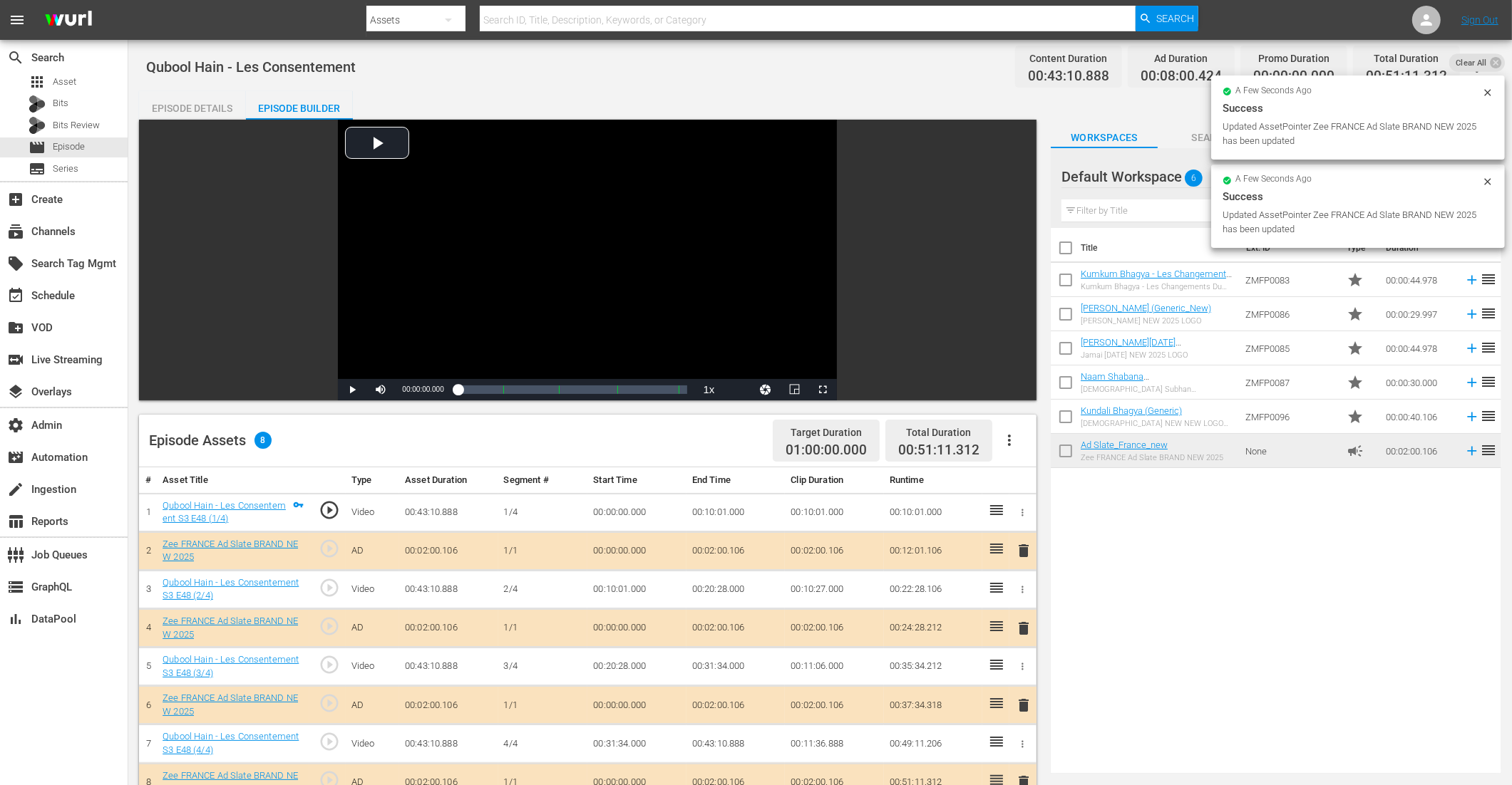
drag, startPoint x: 1118, startPoint y: 446, endPoint x: 571, endPoint y: 13, distance: 697.6
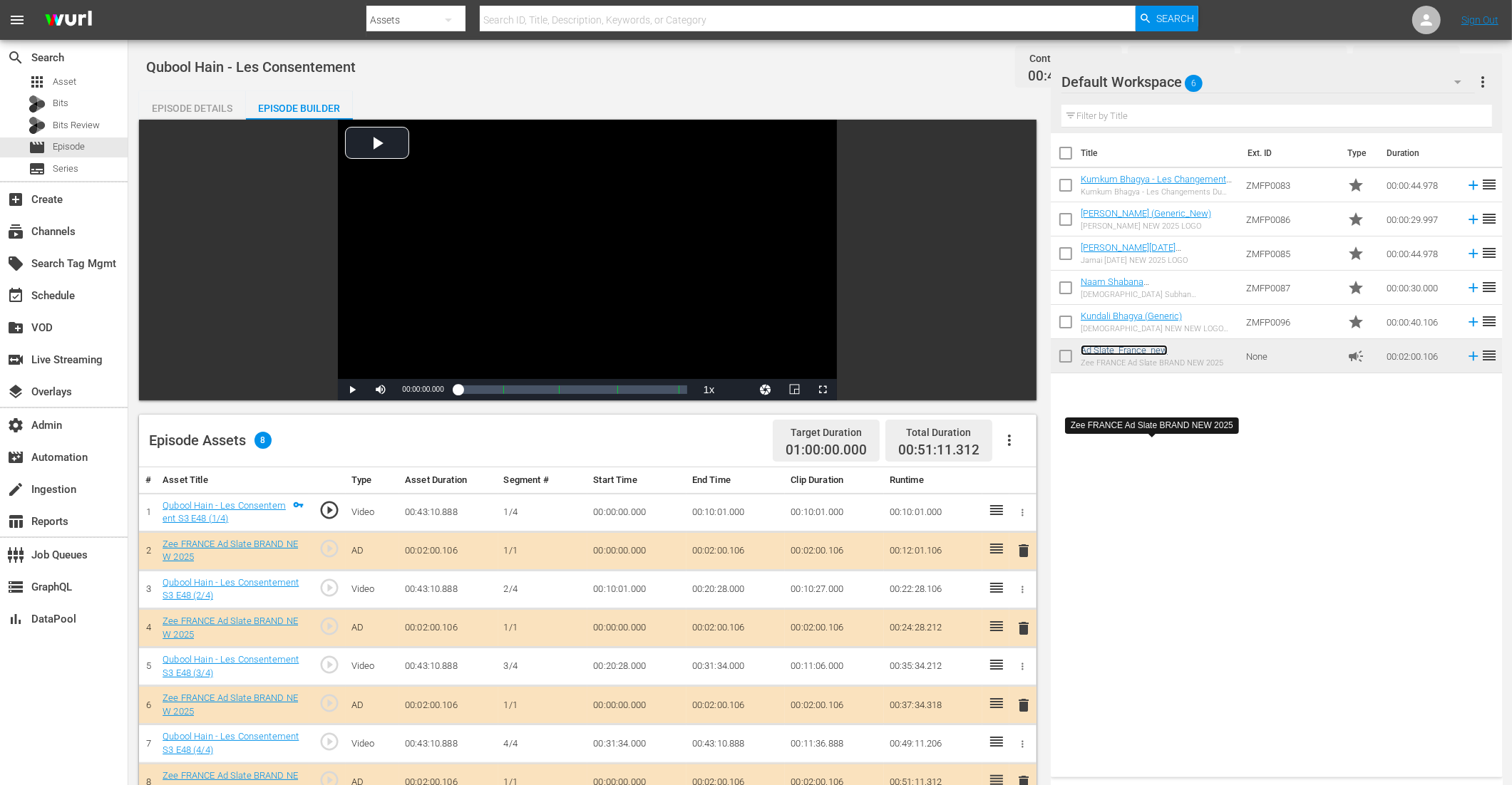
scroll to position [329, 0]
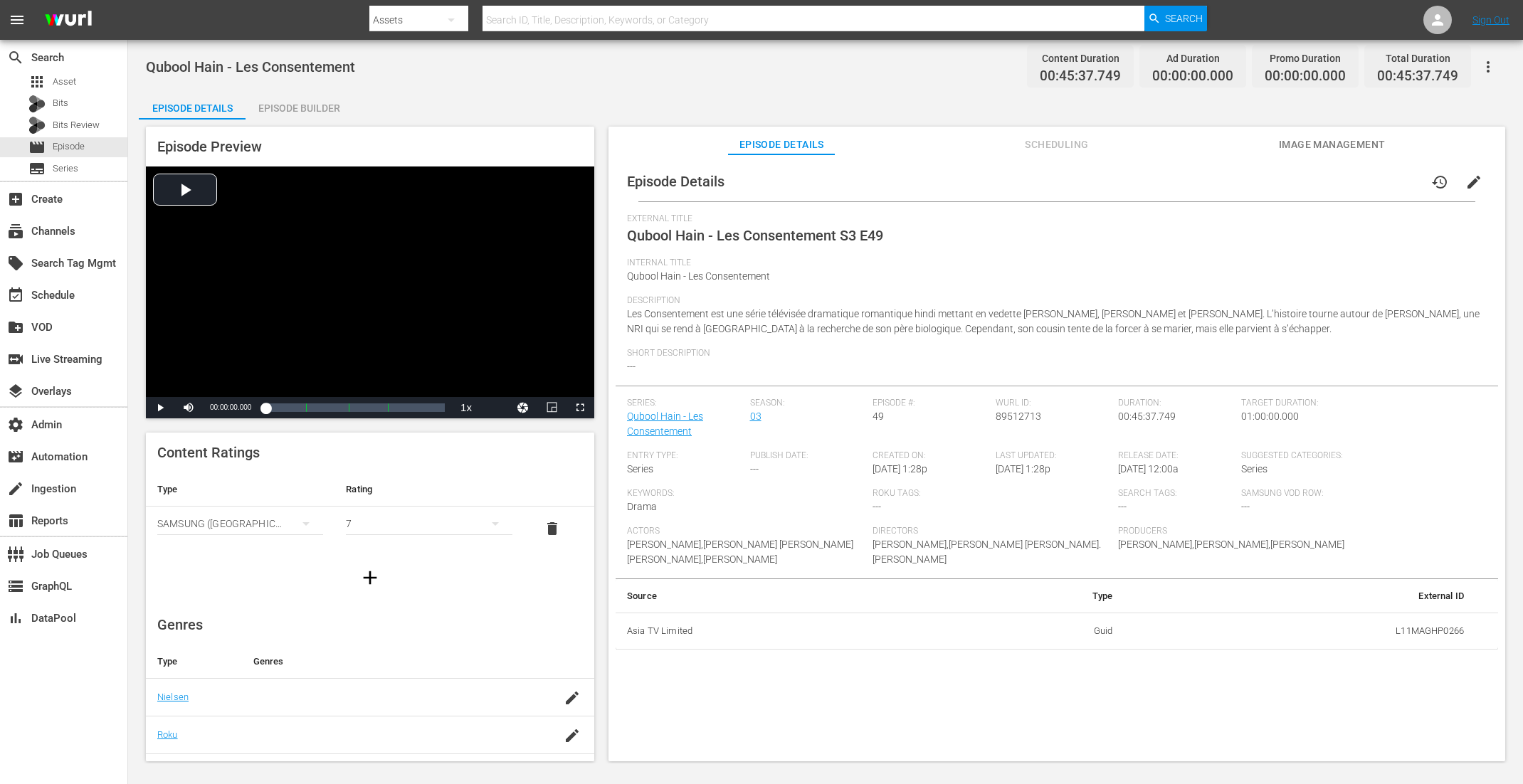
click at [327, 100] on div "Episode Builder" at bounding box center [299, 108] width 107 height 34
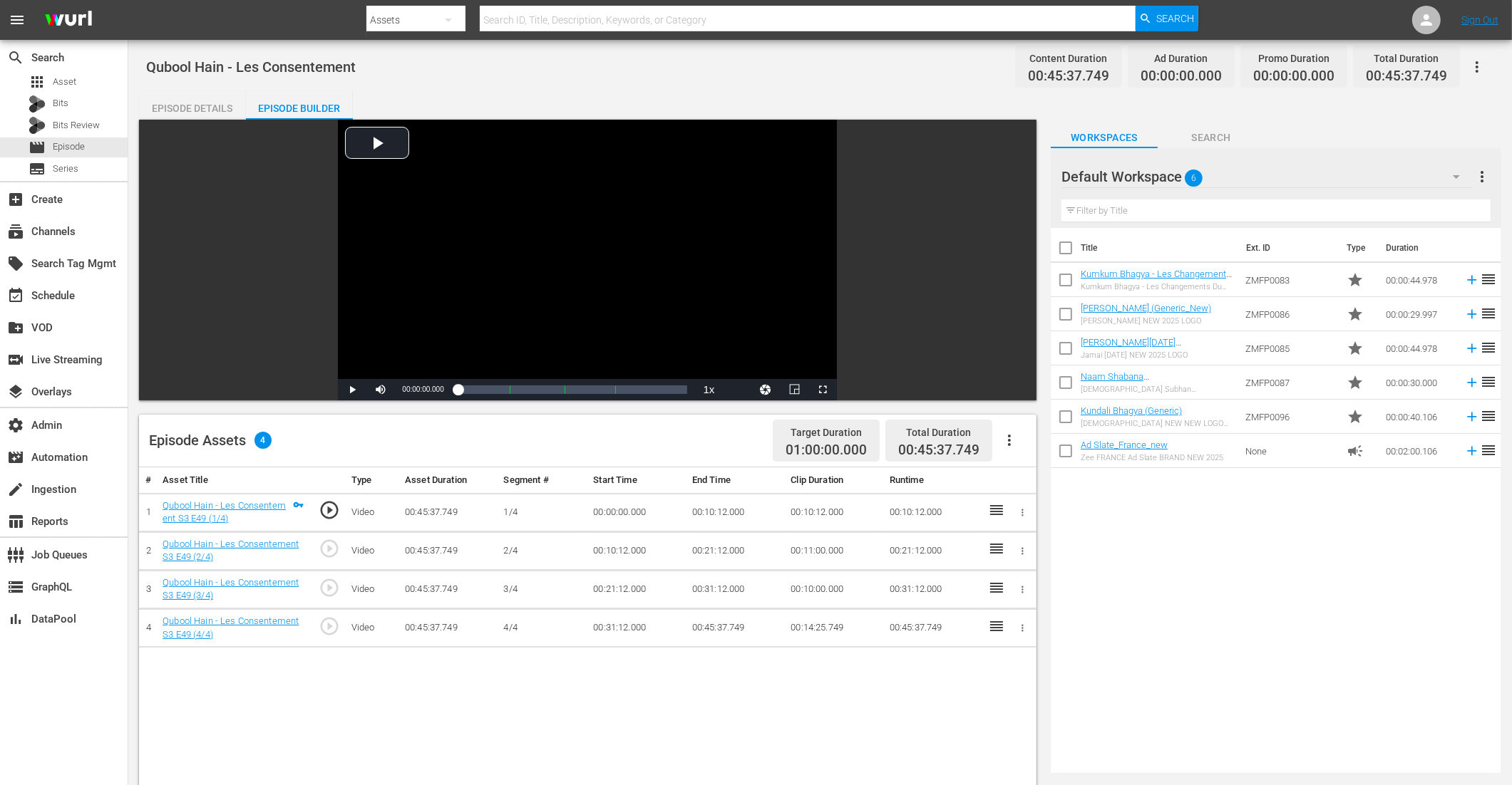
scroll to position [106, 0]
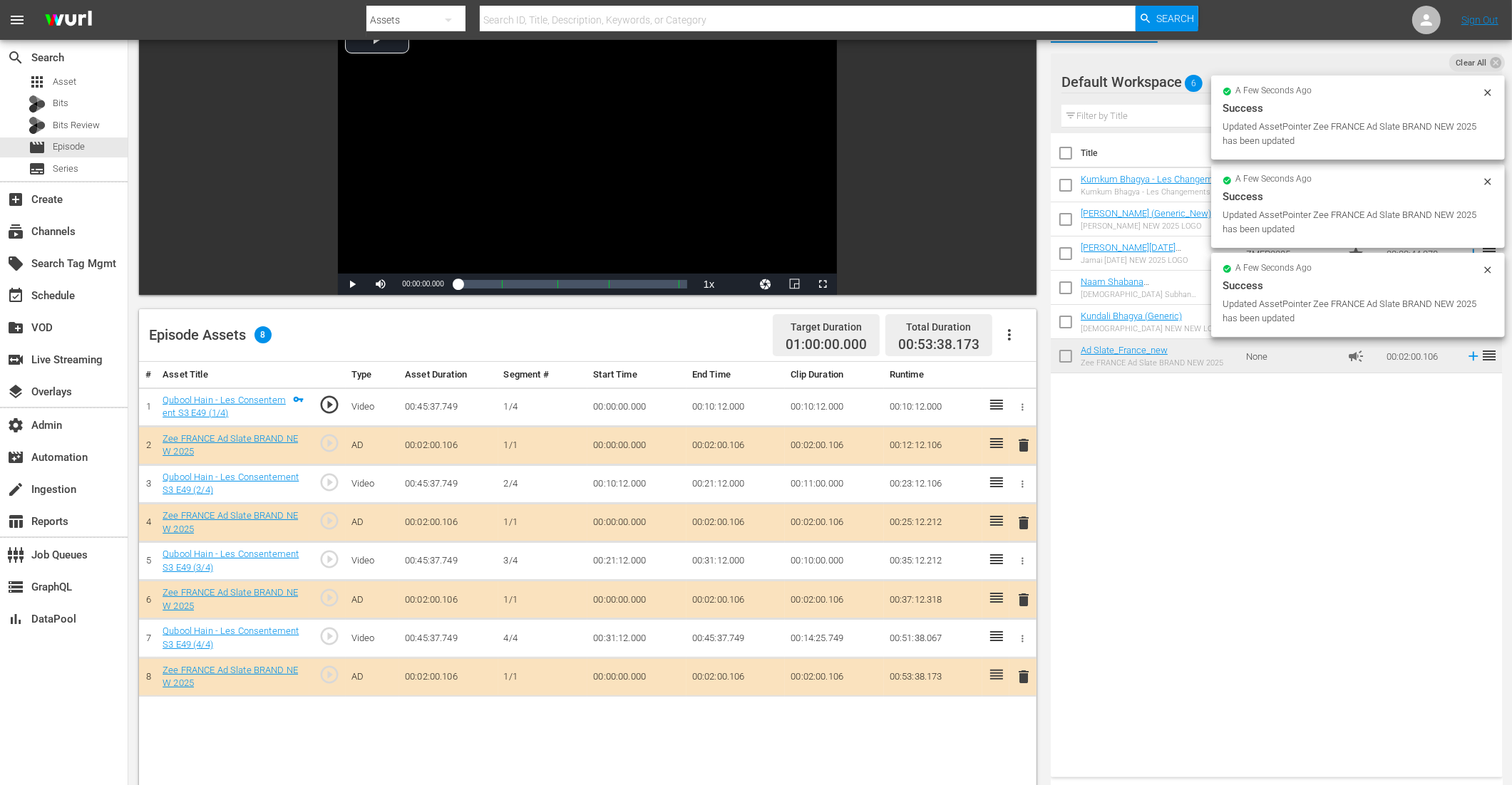
drag, startPoint x: 1144, startPoint y: 348, endPoint x: 506, endPoint y: 3, distance: 725.3
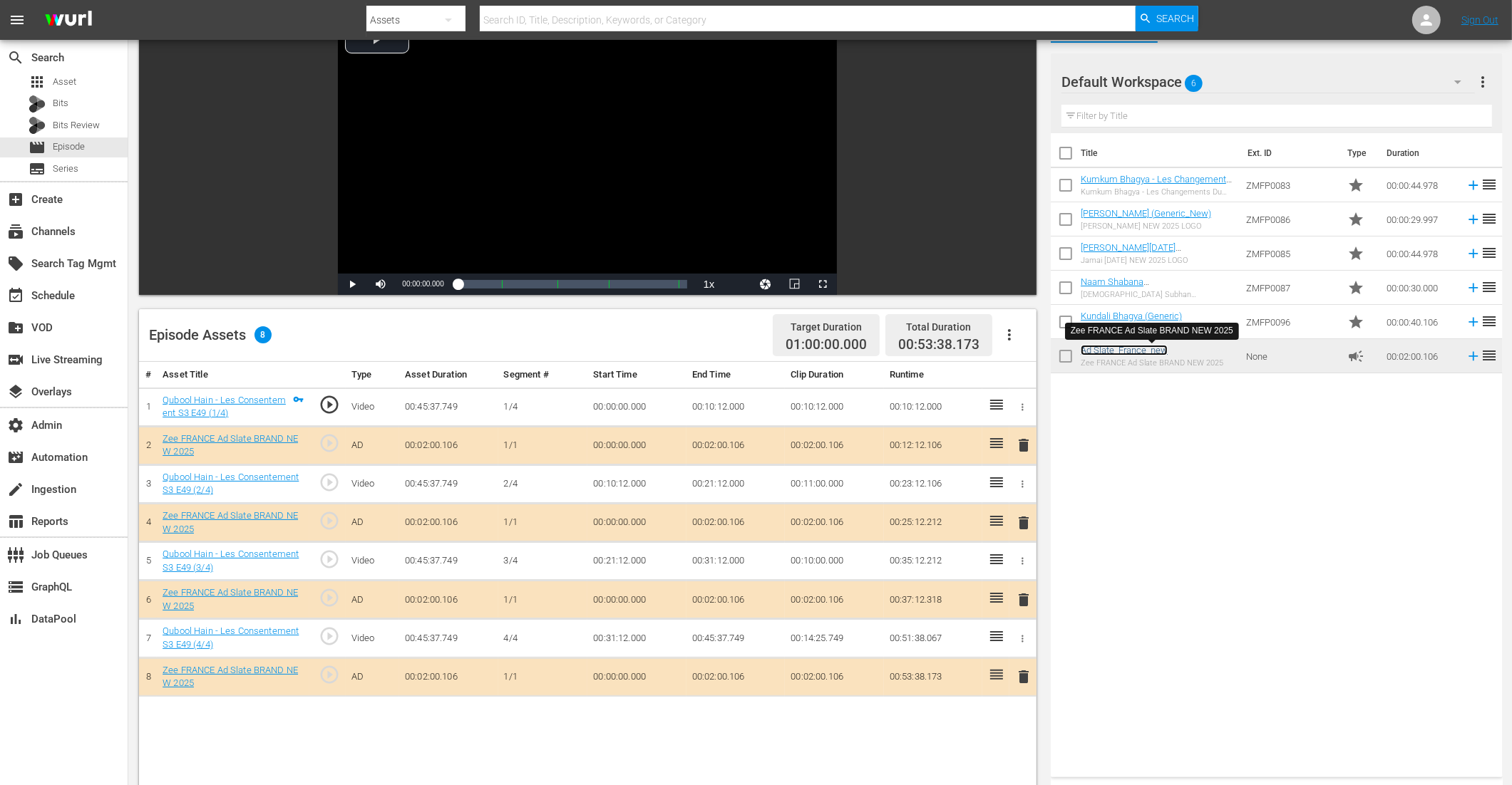
scroll to position [370, 0]
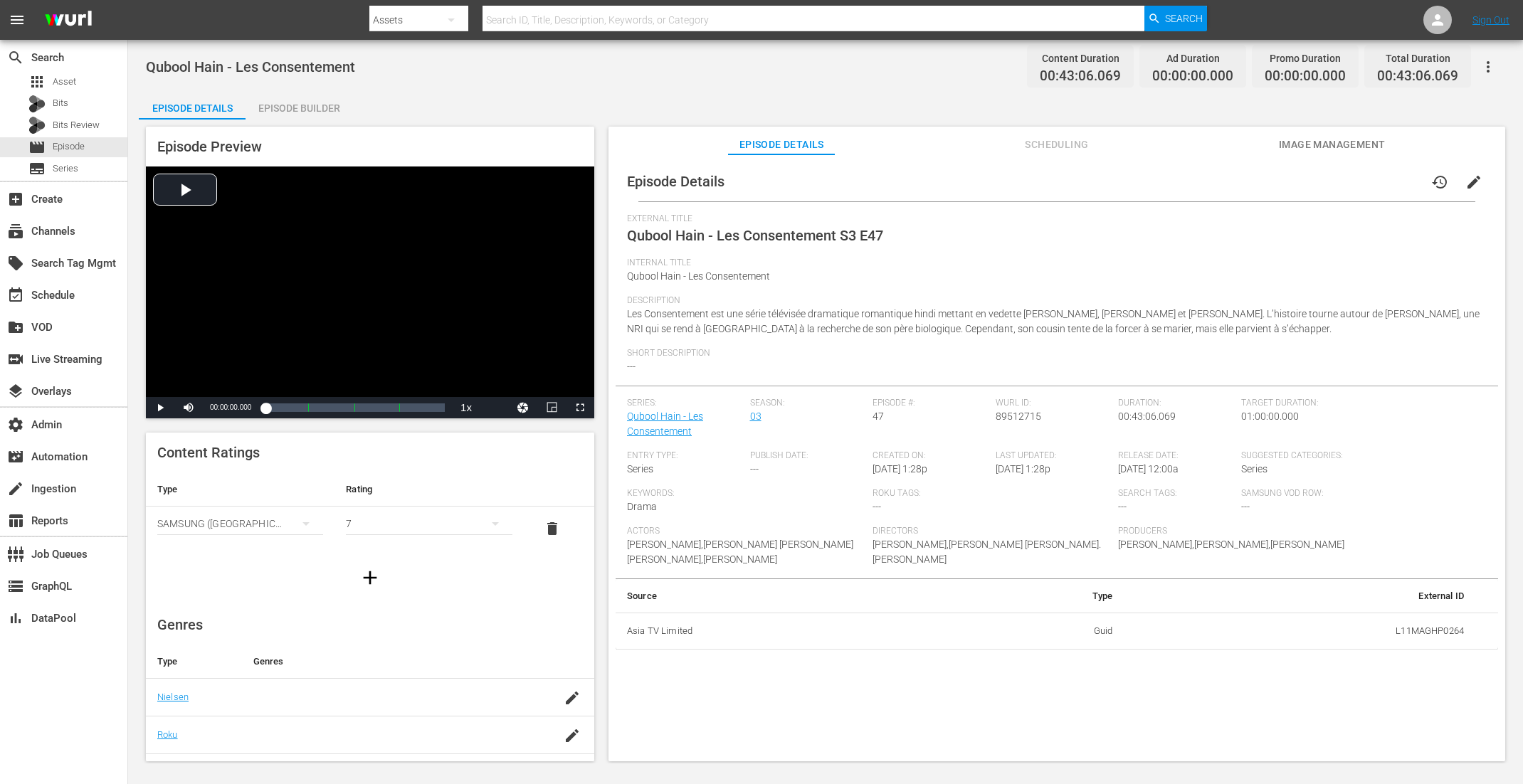
drag, startPoint x: 316, startPoint y: 108, endPoint x: 459, endPoint y: 7, distance: 175.1
click at [316, 108] on div "Episode Builder" at bounding box center [299, 108] width 107 height 34
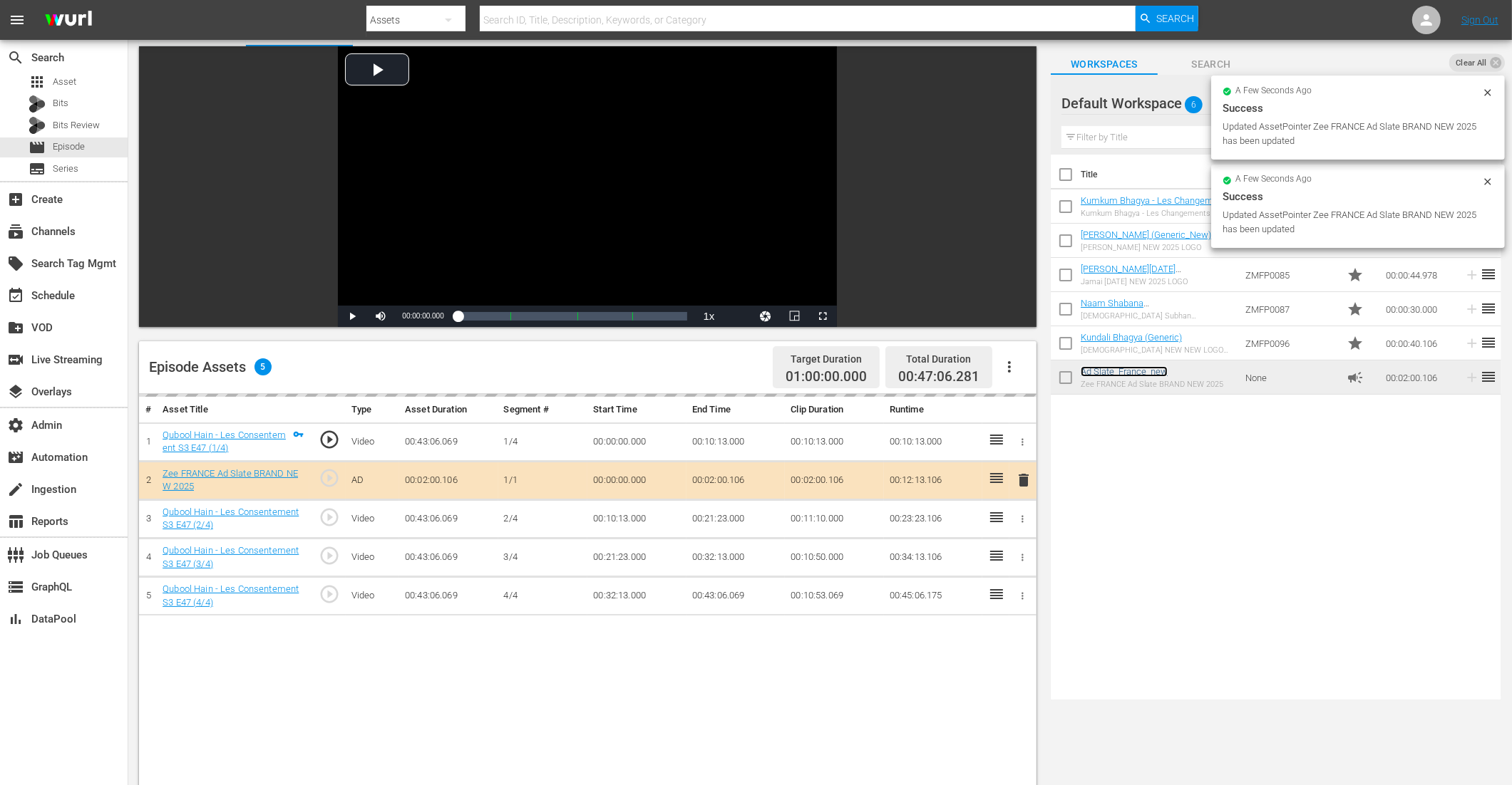
scroll to position [97, 0]
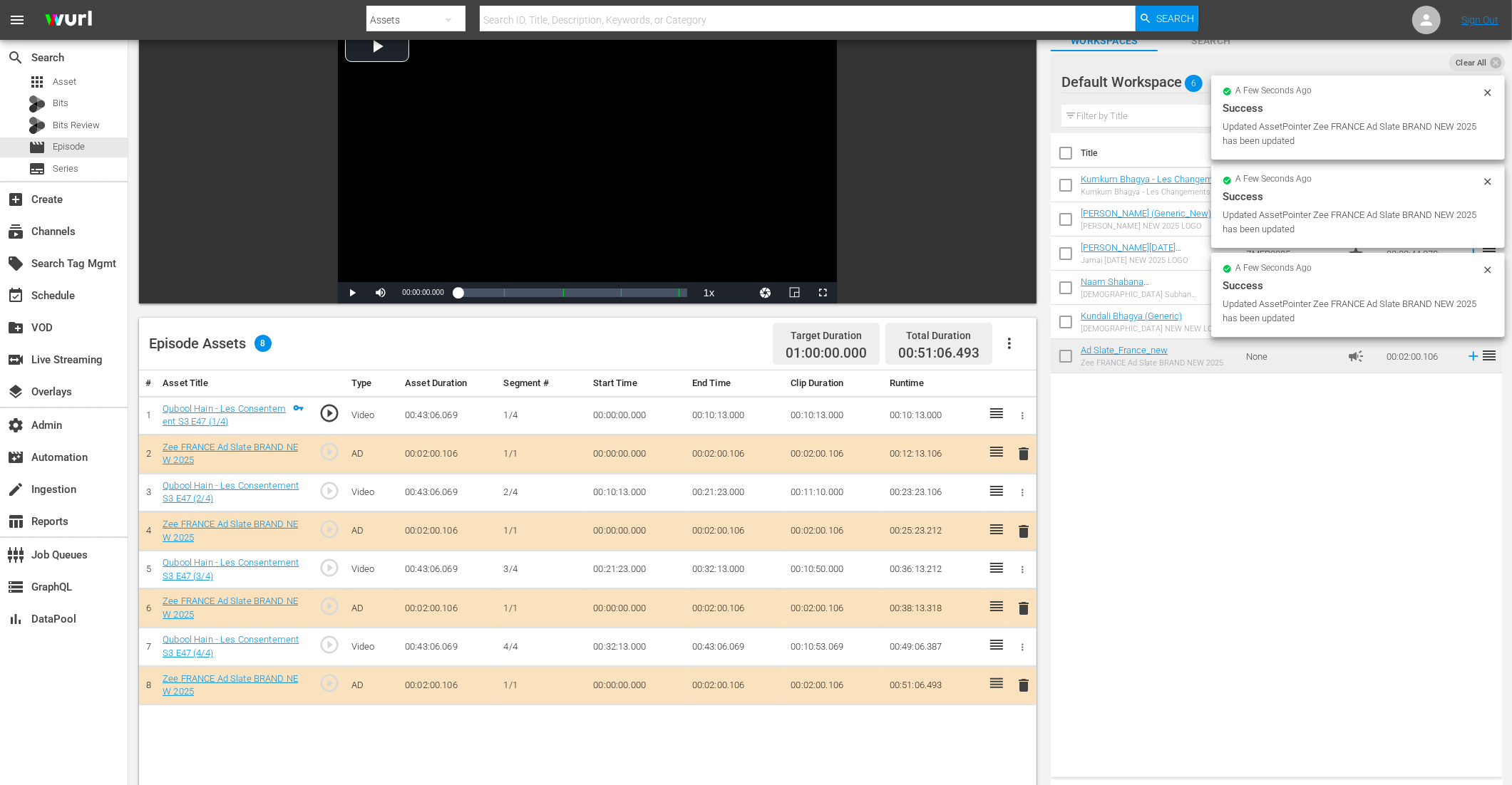
drag, startPoint x: 1113, startPoint y: 360, endPoint x: 375, endPoint y: 29, distance: 808.8
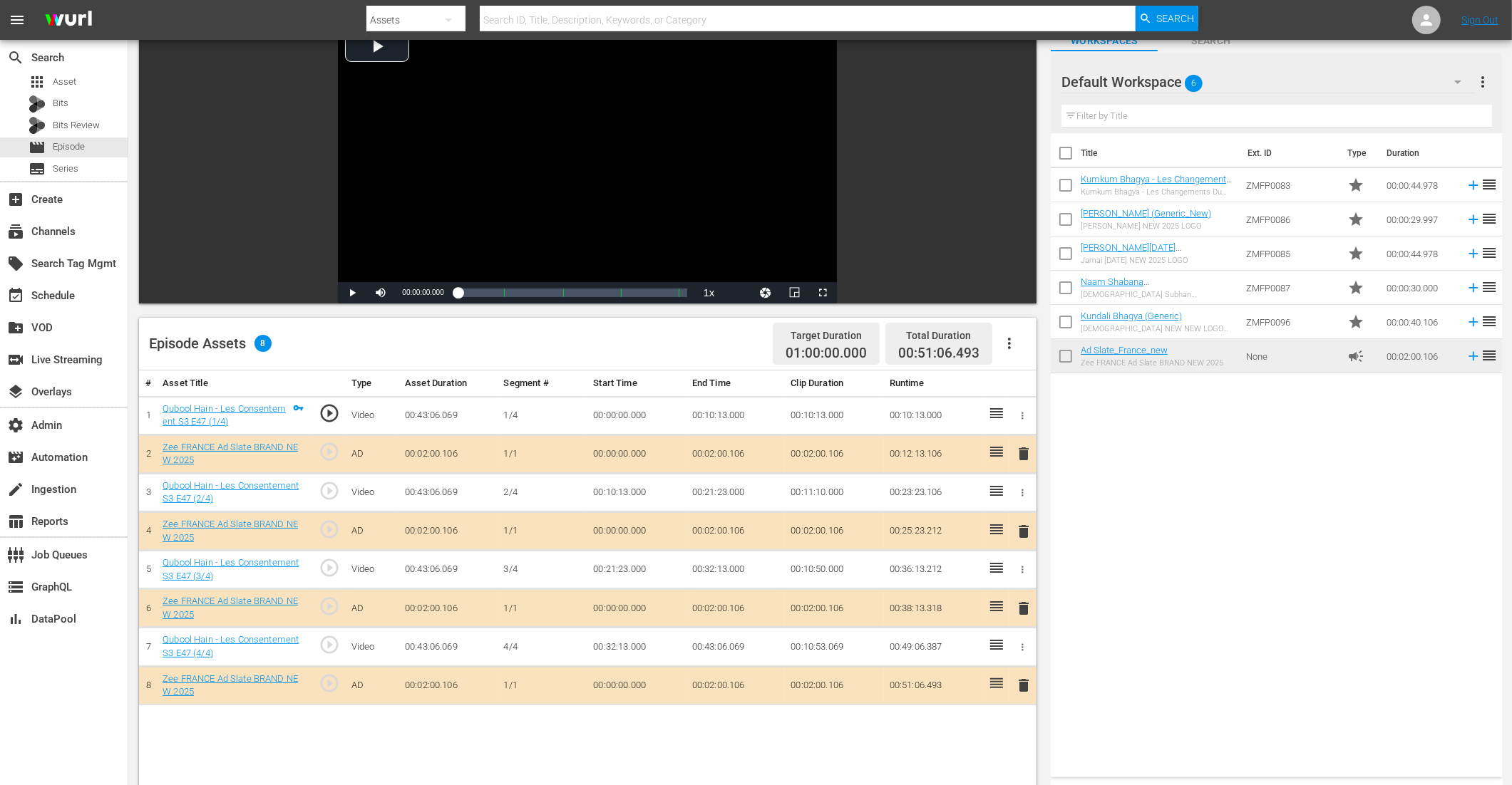
scroll to position [329, 0]
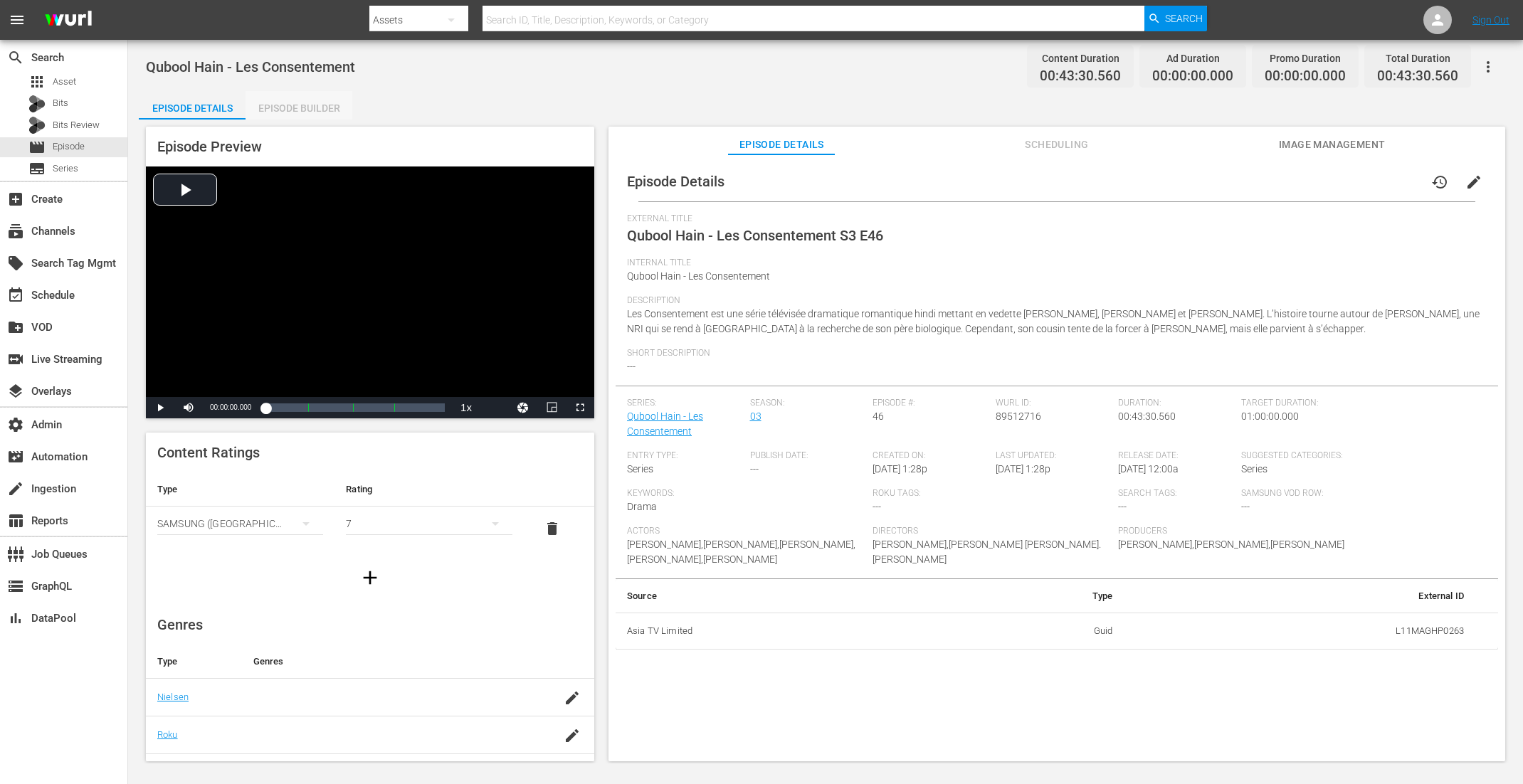
click at [309, 103] on div "Episode Builder" at bounding box center [299, 108] width 107 height 34
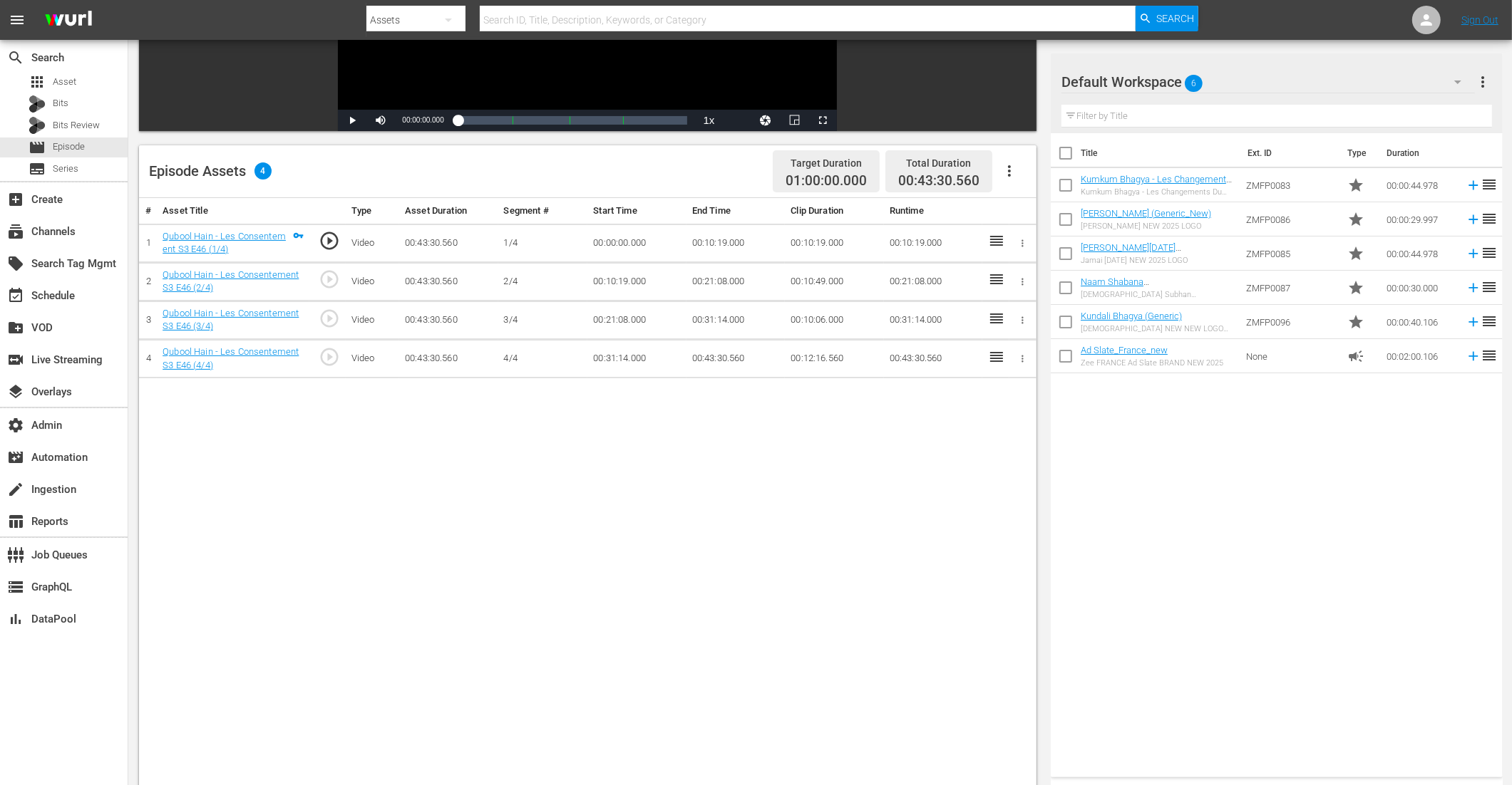
scroll to position [247, 0]
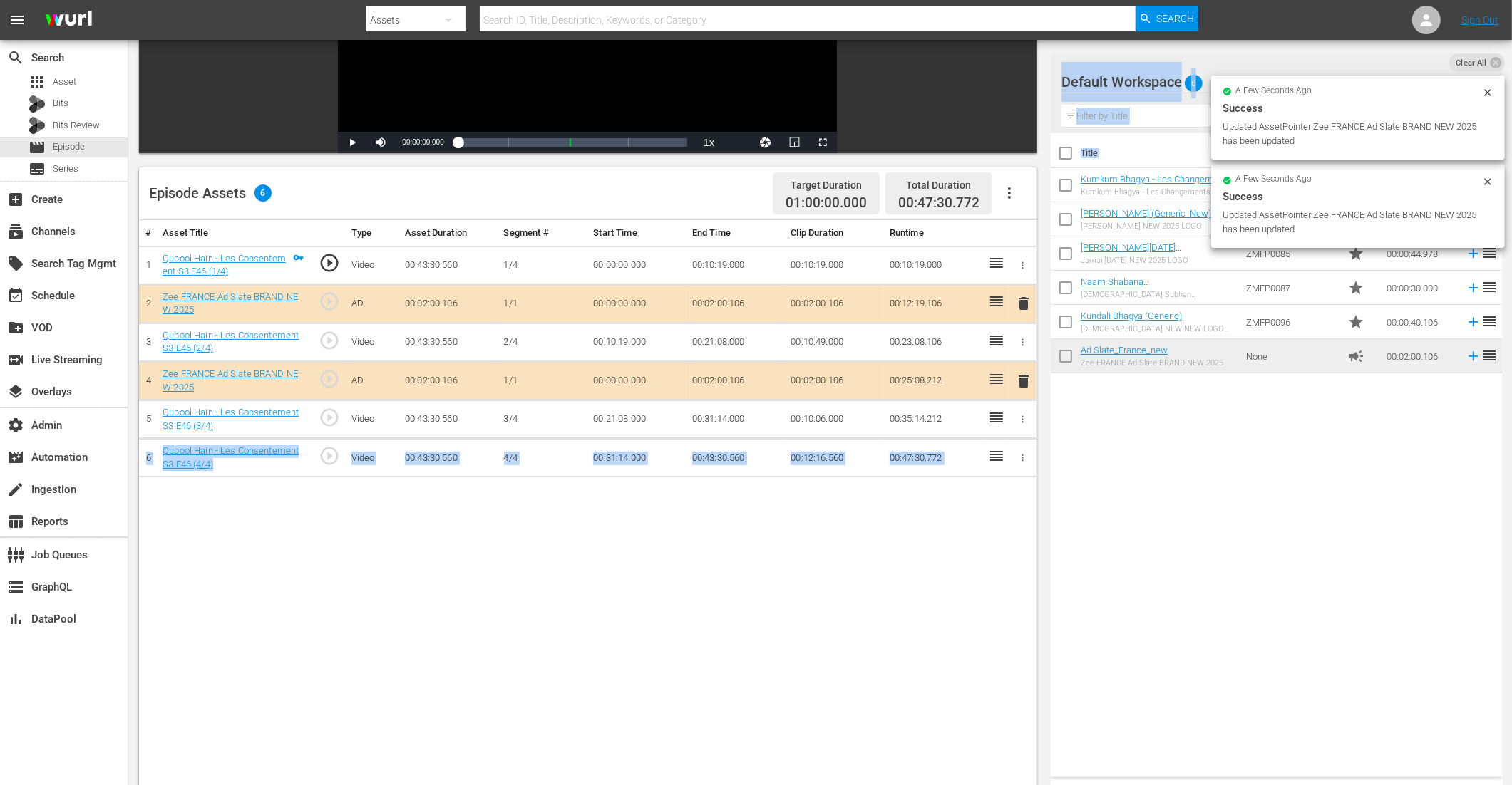
drag, startPoint x: 1174, startPoint y: 403, endPoint x: 914, endPoint y: 427, distance: 261.1
click at [914, 427] on div "Video Player is loading. Play Video Play Mute Current Time 00:00:00.000 / Durat…" at bounding box center [821, 385] width 1363 height 1026
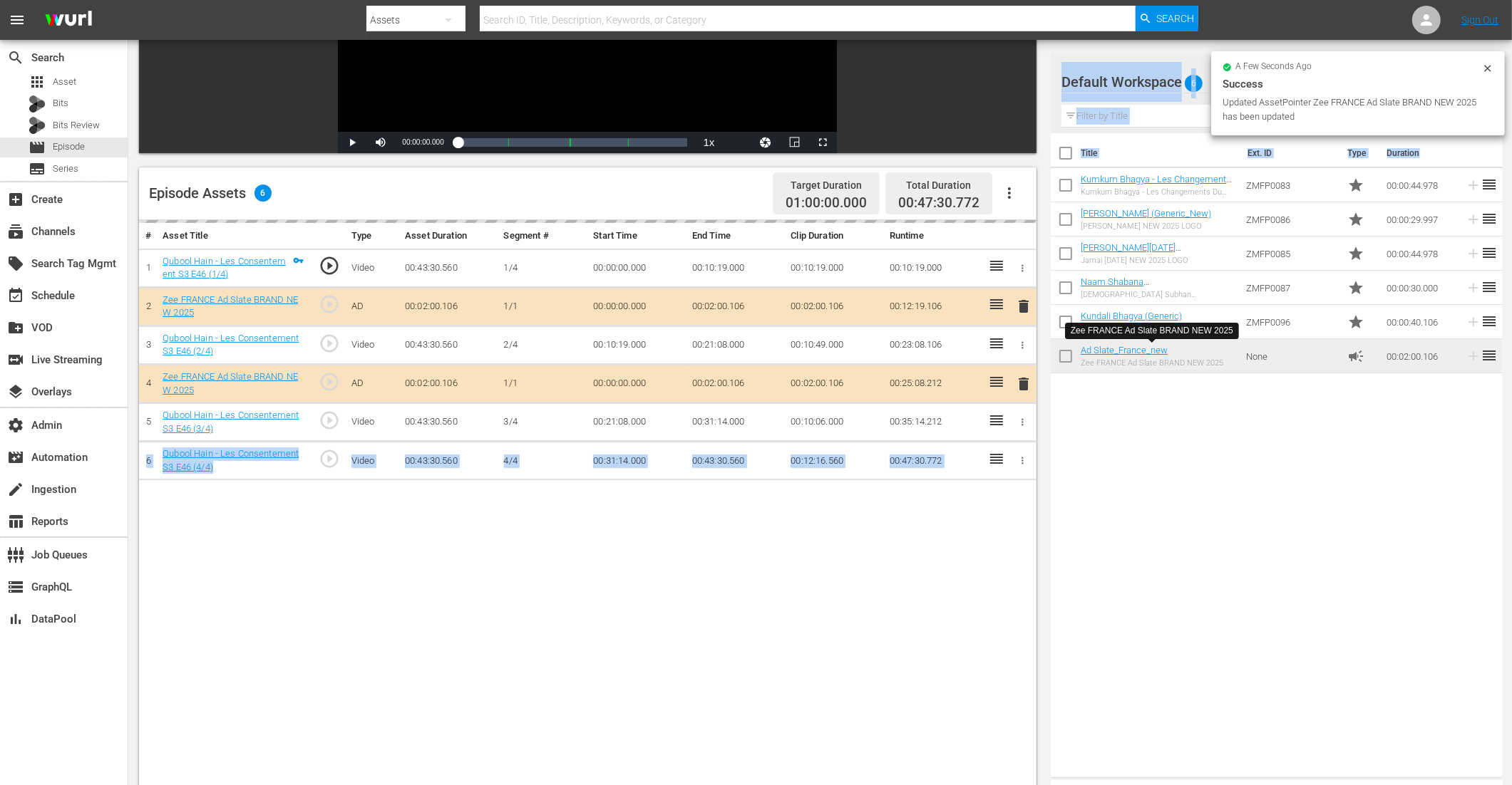
click at [904, 523] on div "# Asset Title Type Asset Duration Segment # Start Time End Time Clip Duration R…" at bounding box center [588, 560] width 898 height 679
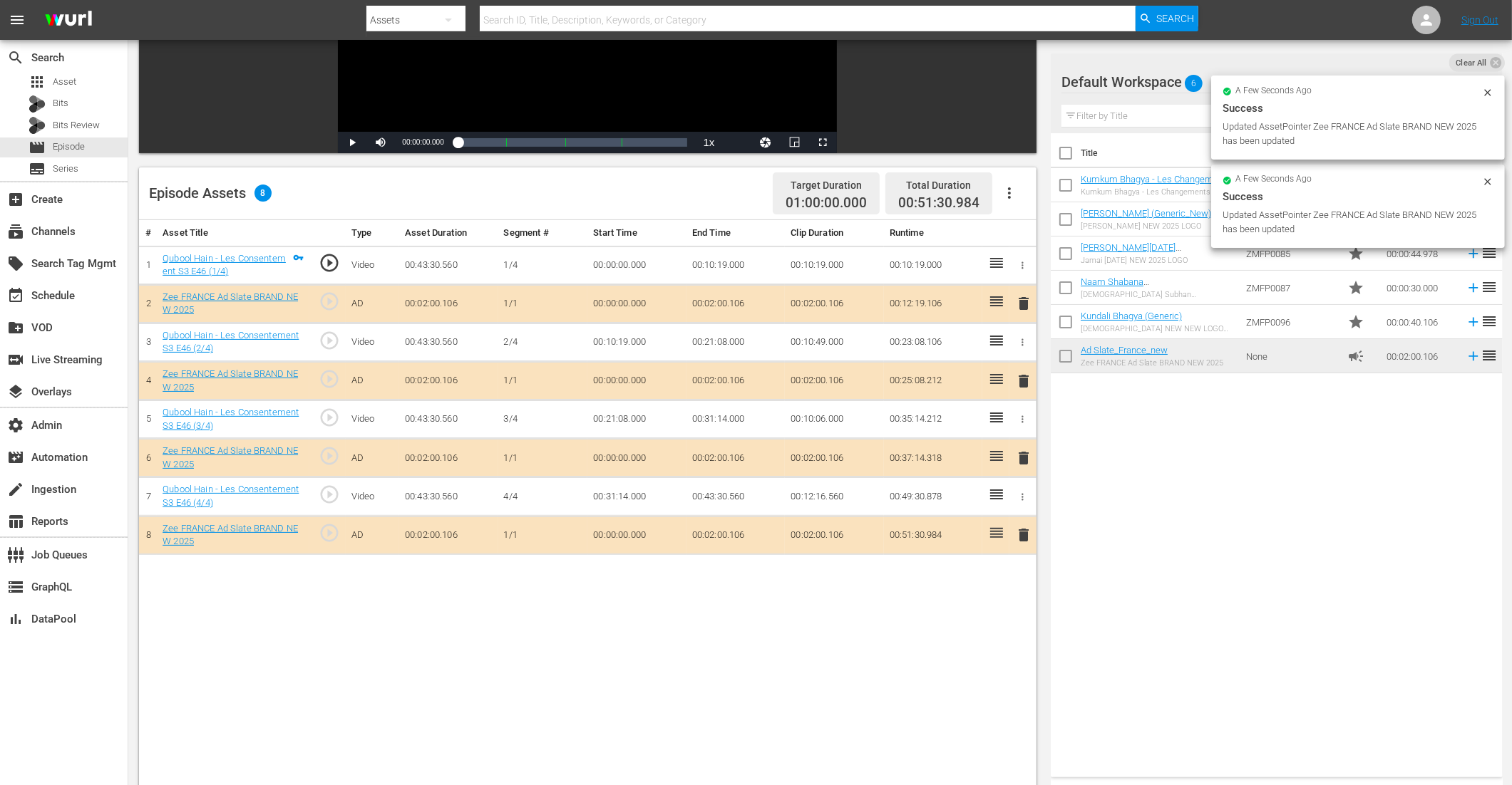
drag, startPoint x: 1118, startPoint y: 354, endPoint x: 562, endPoint y: 8, distance: 654.9
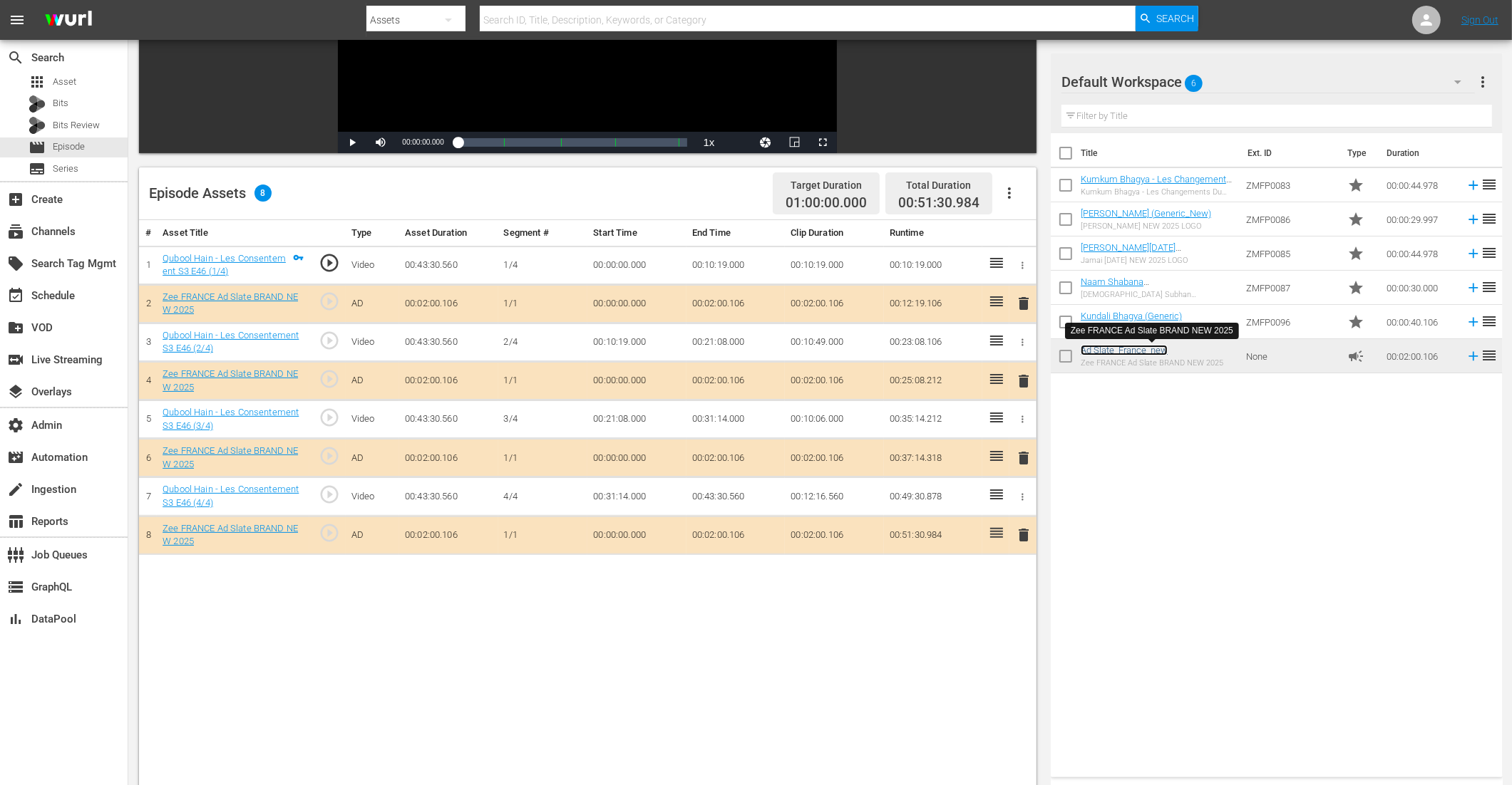
scroll to position [370, 0]
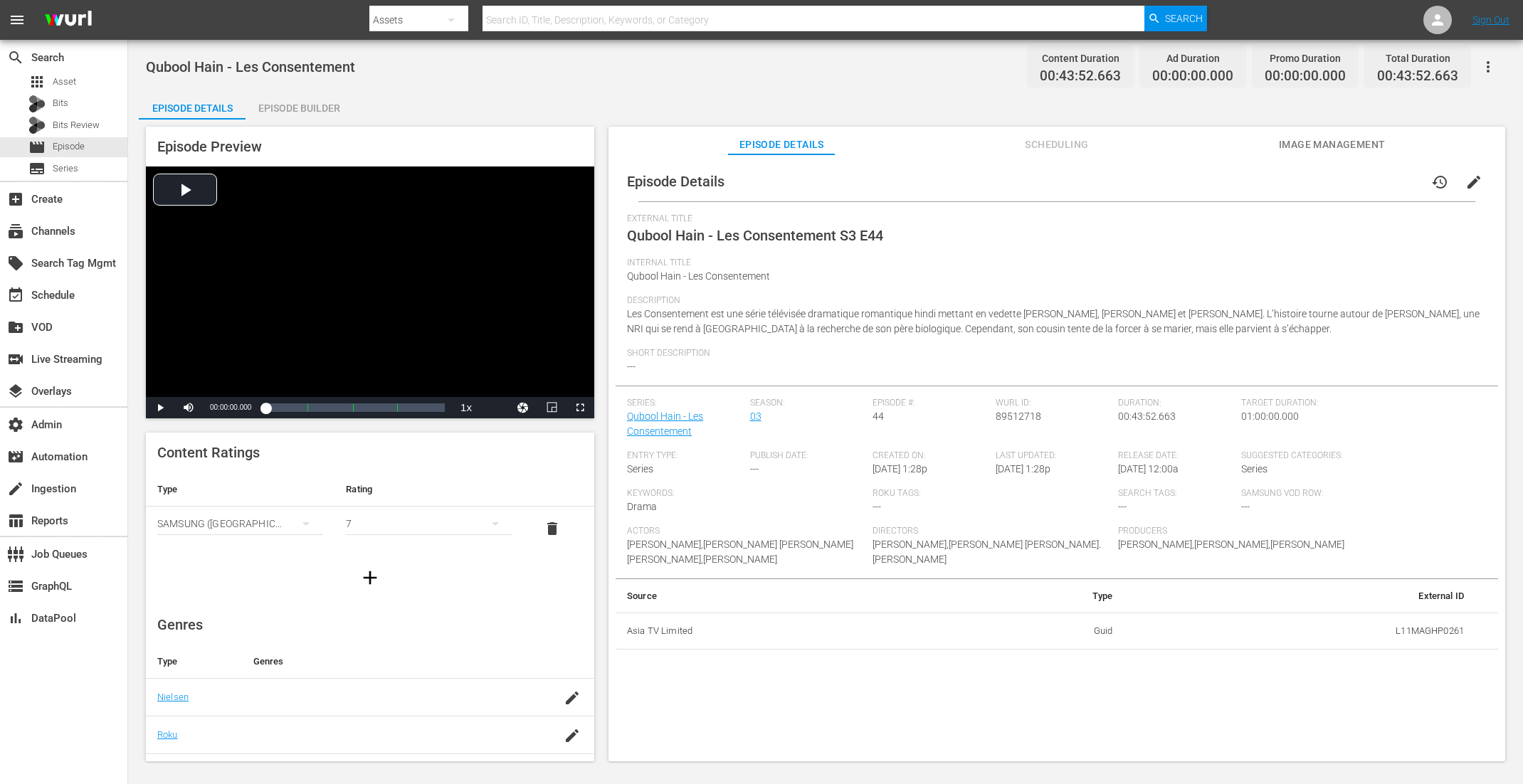
click at [331, 107] on div "Episode Builder" at bounding box center [299, 108] width 107 height 34
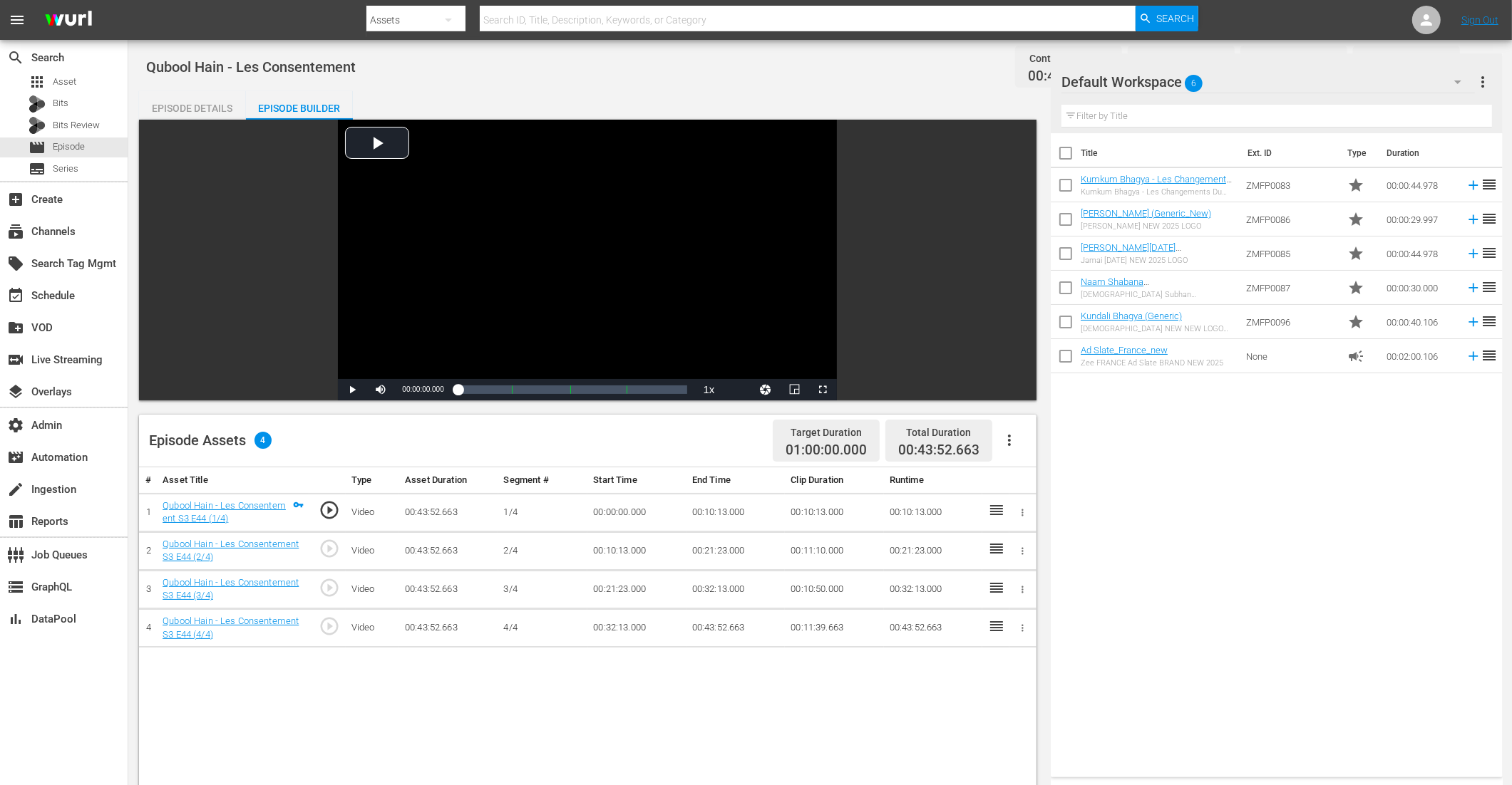
scroll to position [230, 0]
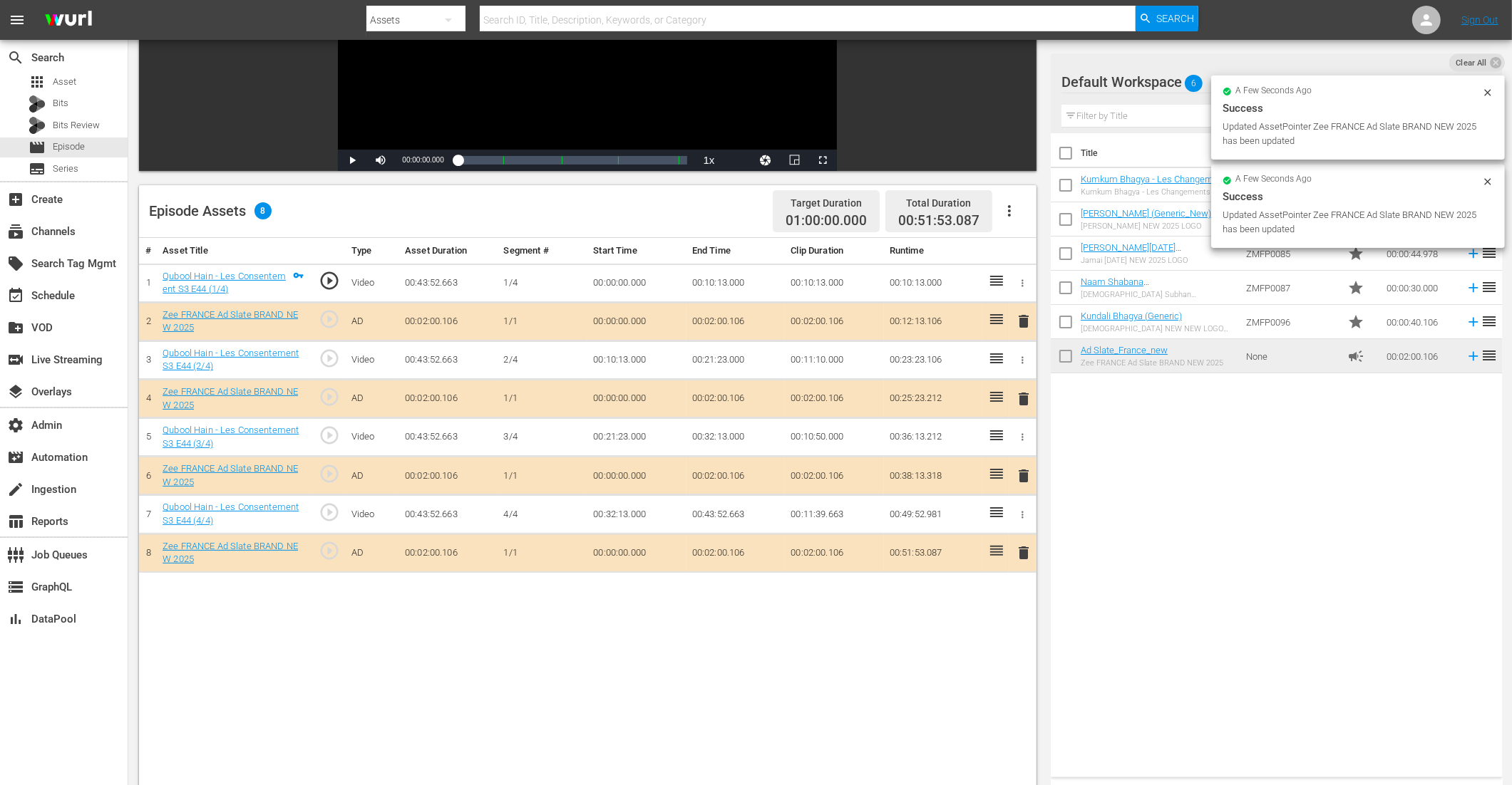
drag, startPoint x: 1103, startPoint y: 366, endPoint x: 542, endPoint y: 8, distance: 665.5
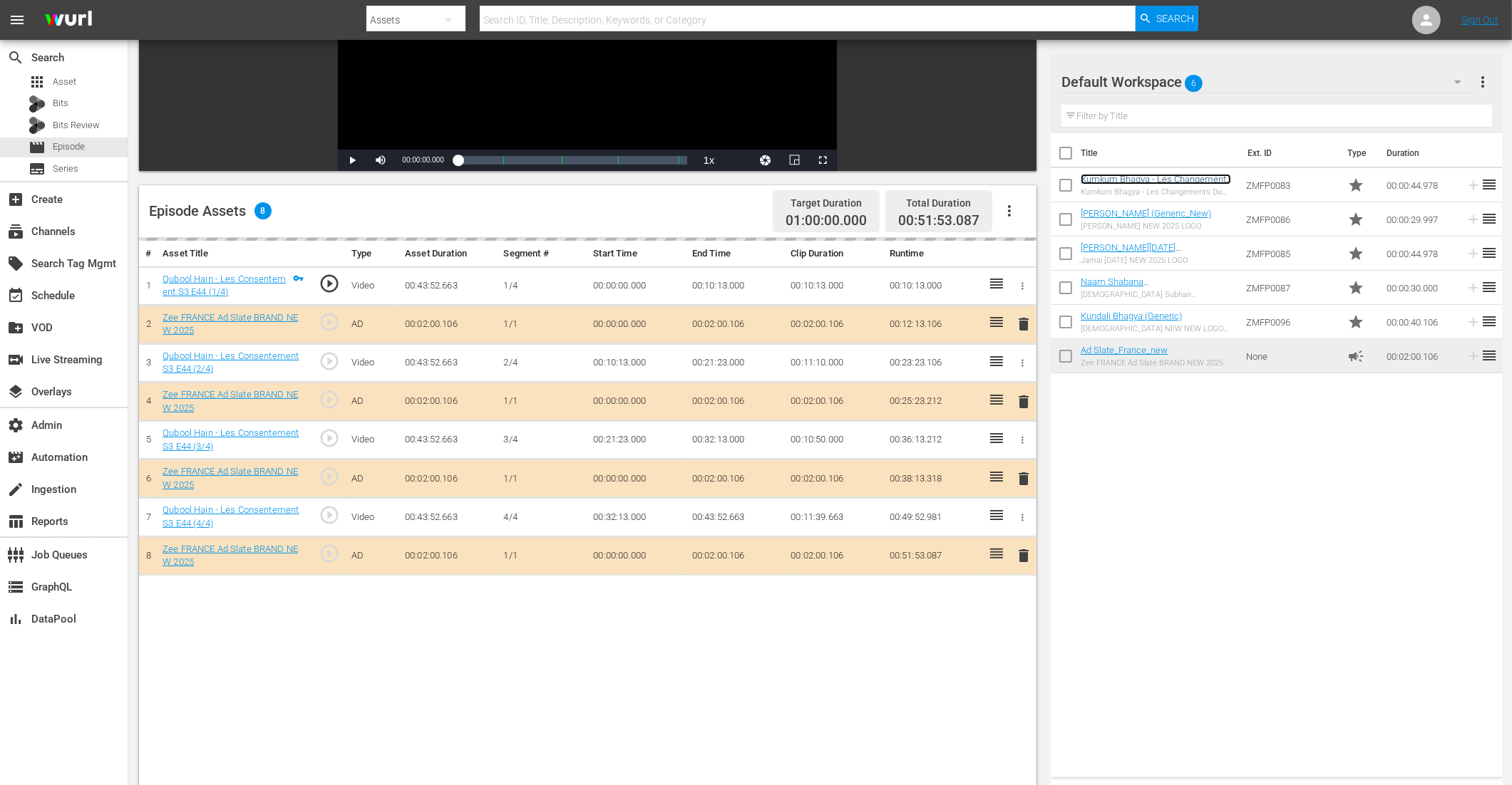
scroll to position [370, 0]
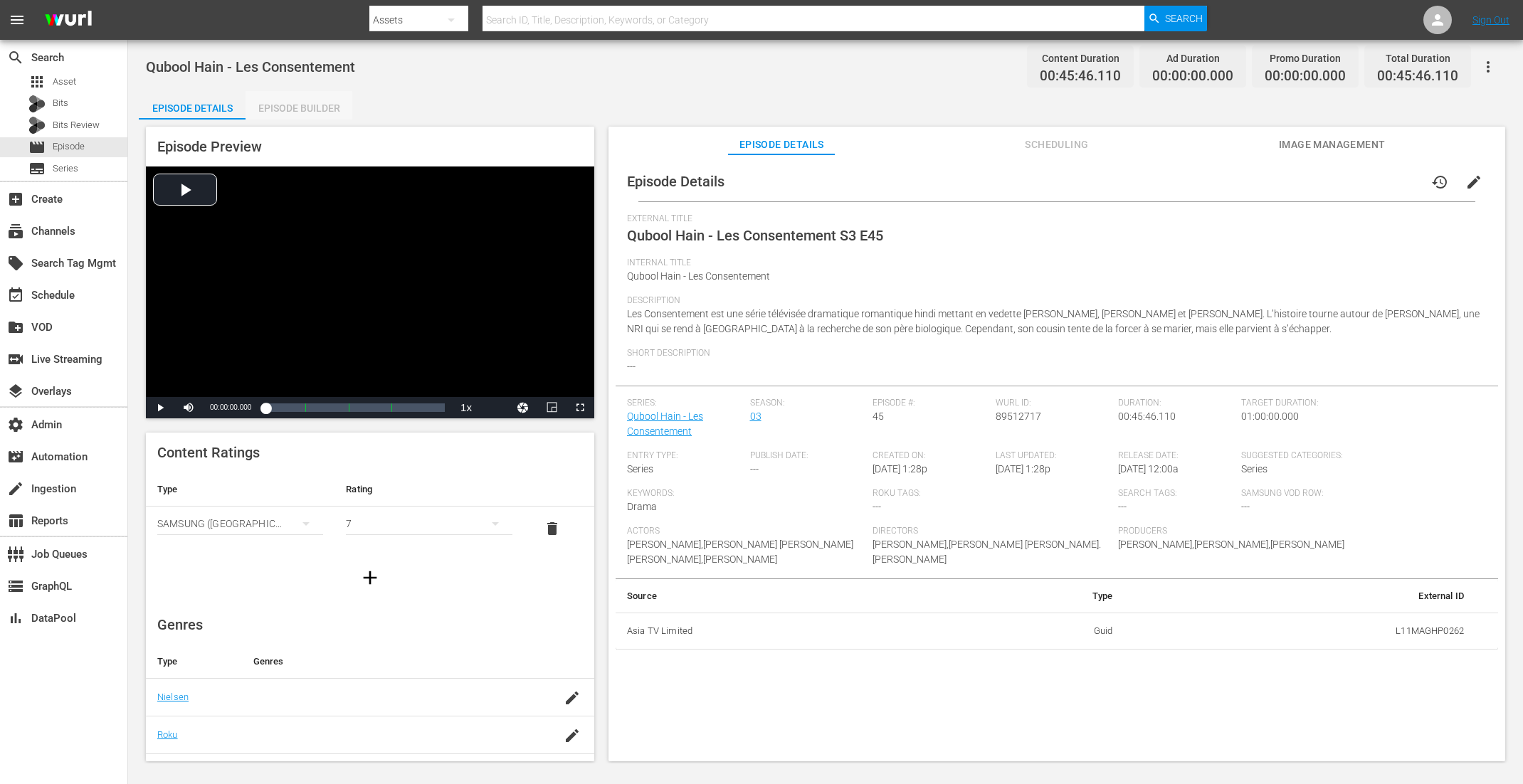
click at [280, 112] on div "Episode Builder" at bounding box center [299, 108] width 107 height 34
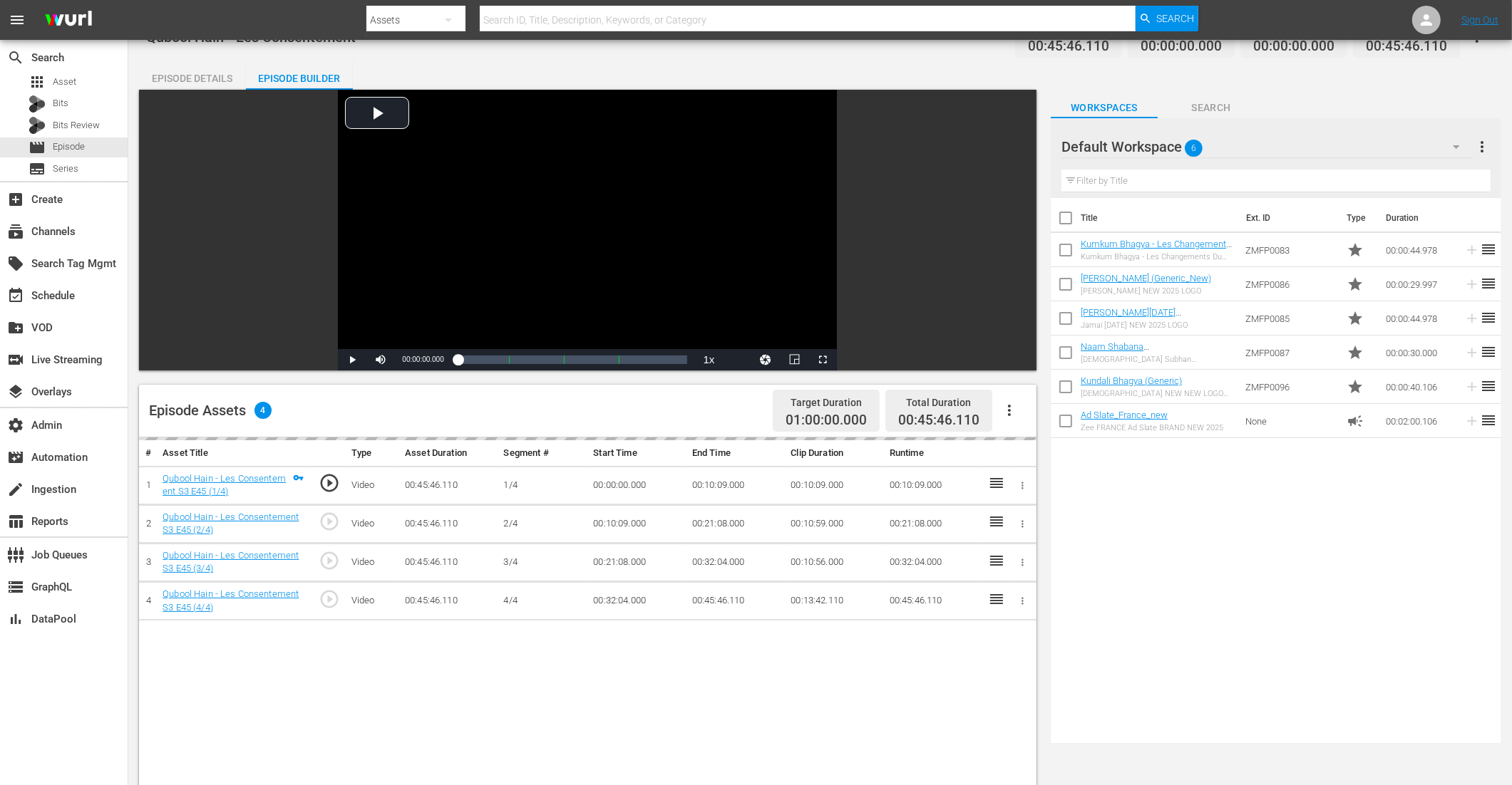
scroll to position [228, 0]
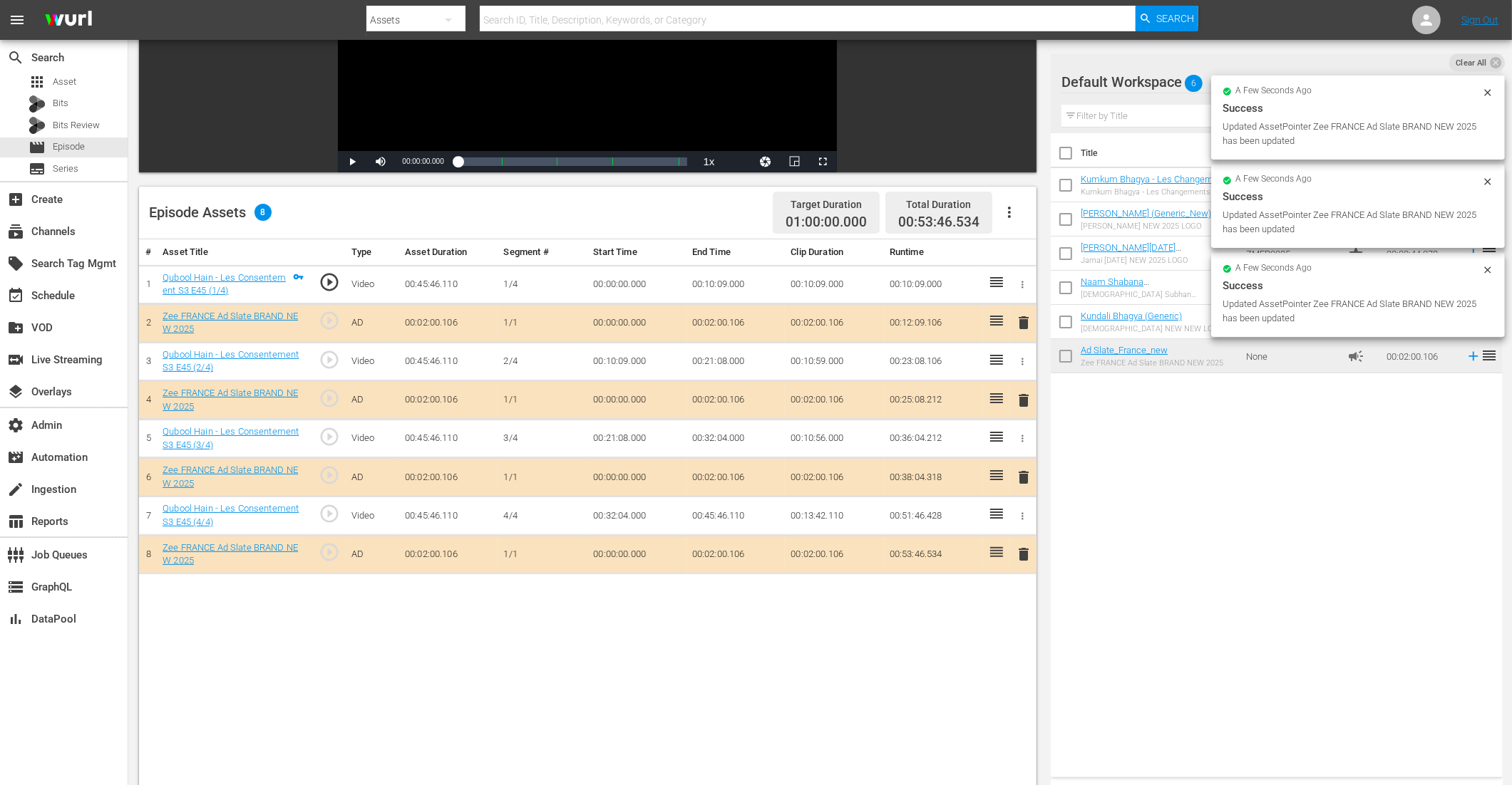
drag, startPoint x: 1129, startPoint y: 354, endPoint x: 413, endPoint y: 4, distance: 797.0
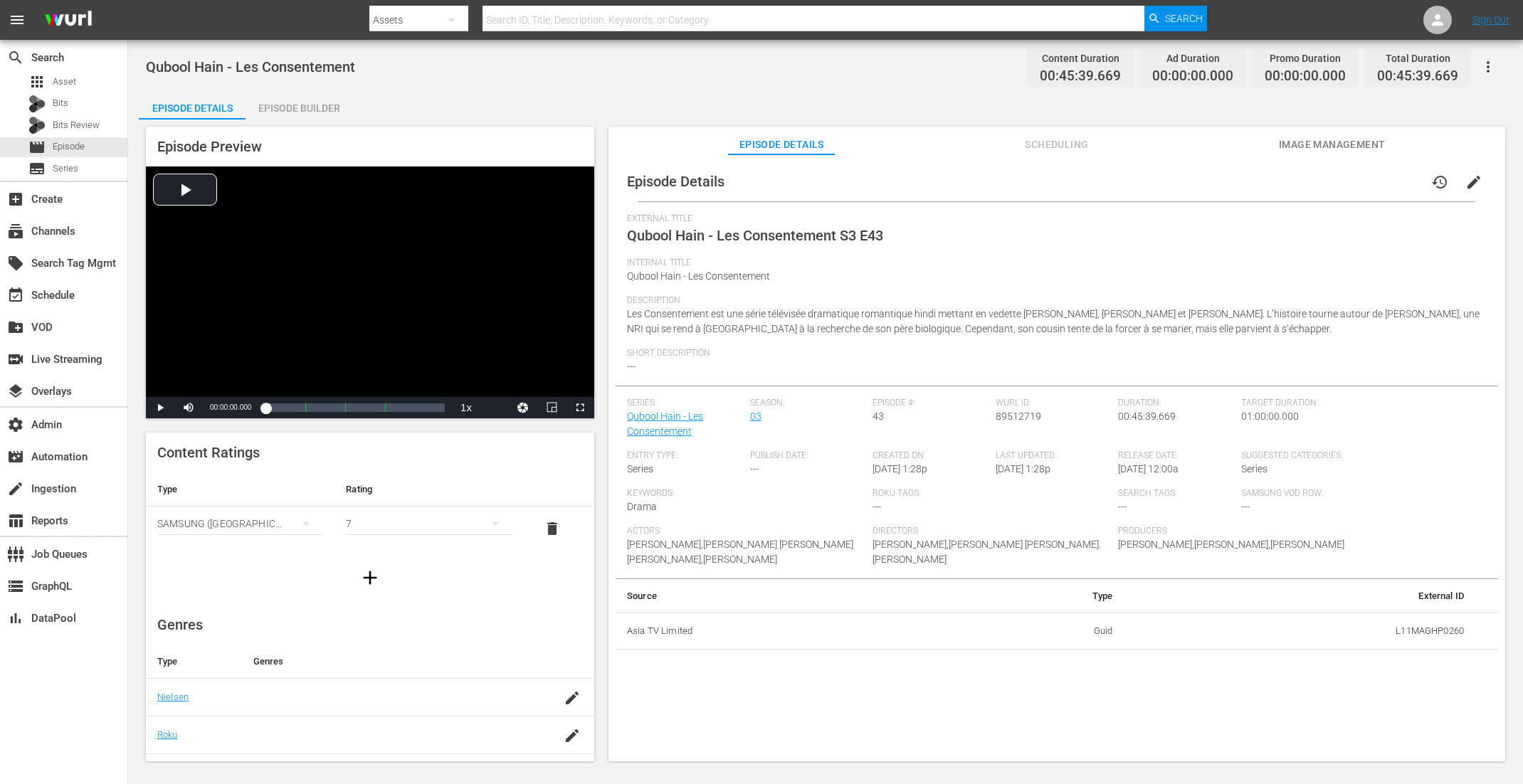
click at [298, 103] on div "Episode Builder" at bounding box center [299, 108] width 107 height 34
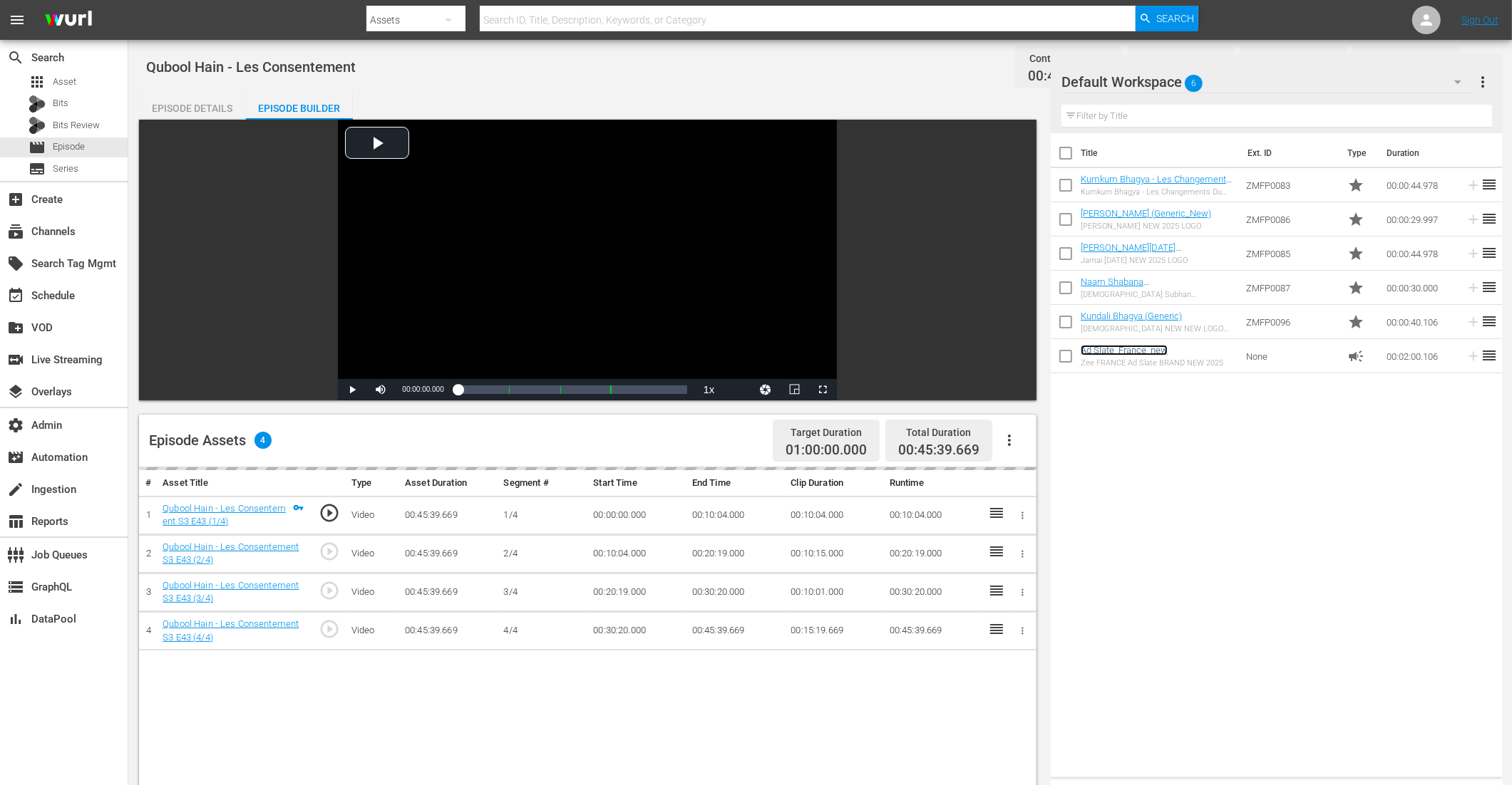
scroll to position [297, 0]
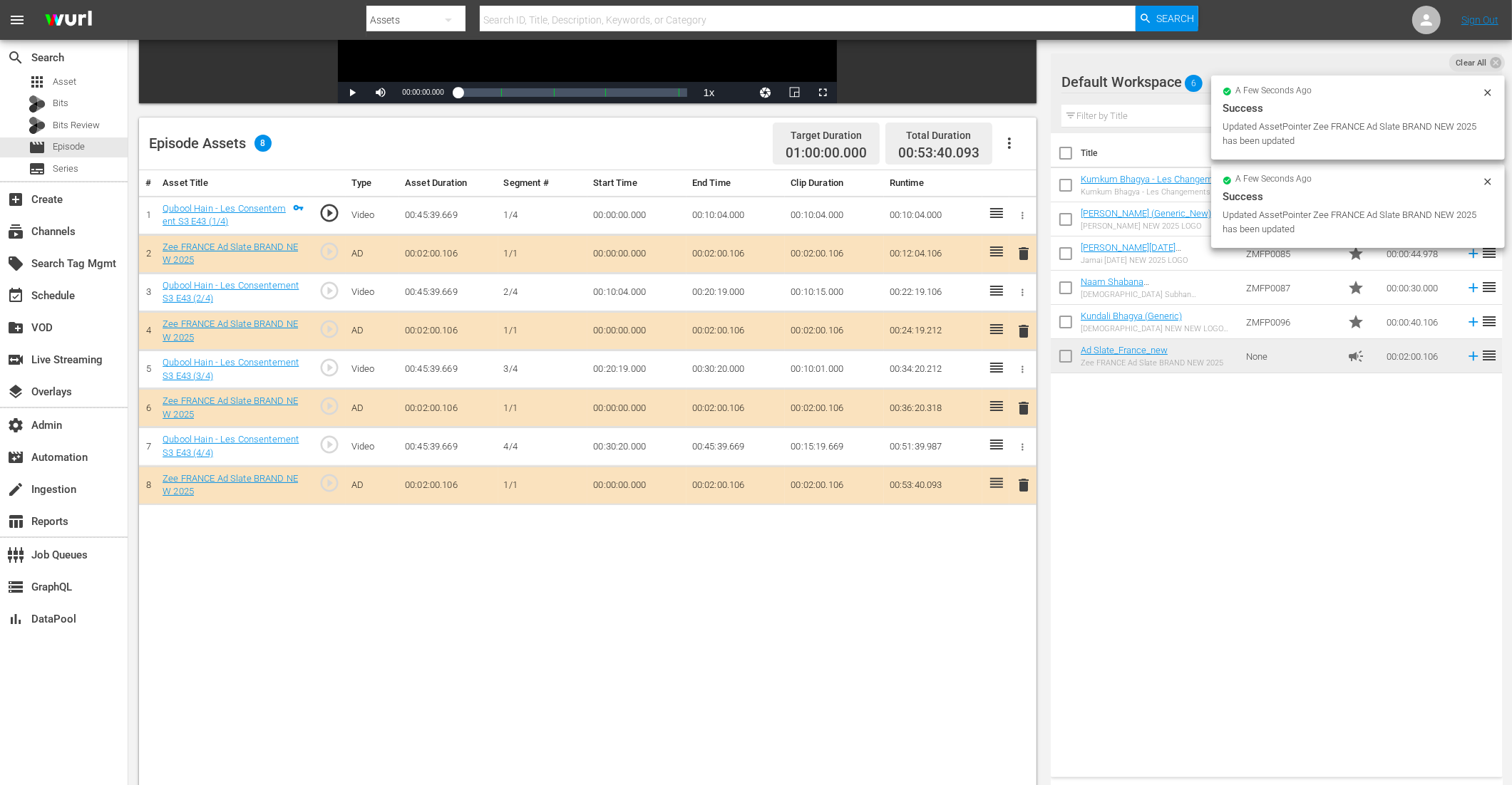
drag, startPoint x: 1136, startPoint y: 351, endPoint x: 704, endPoint y: 34, distance: 535.8
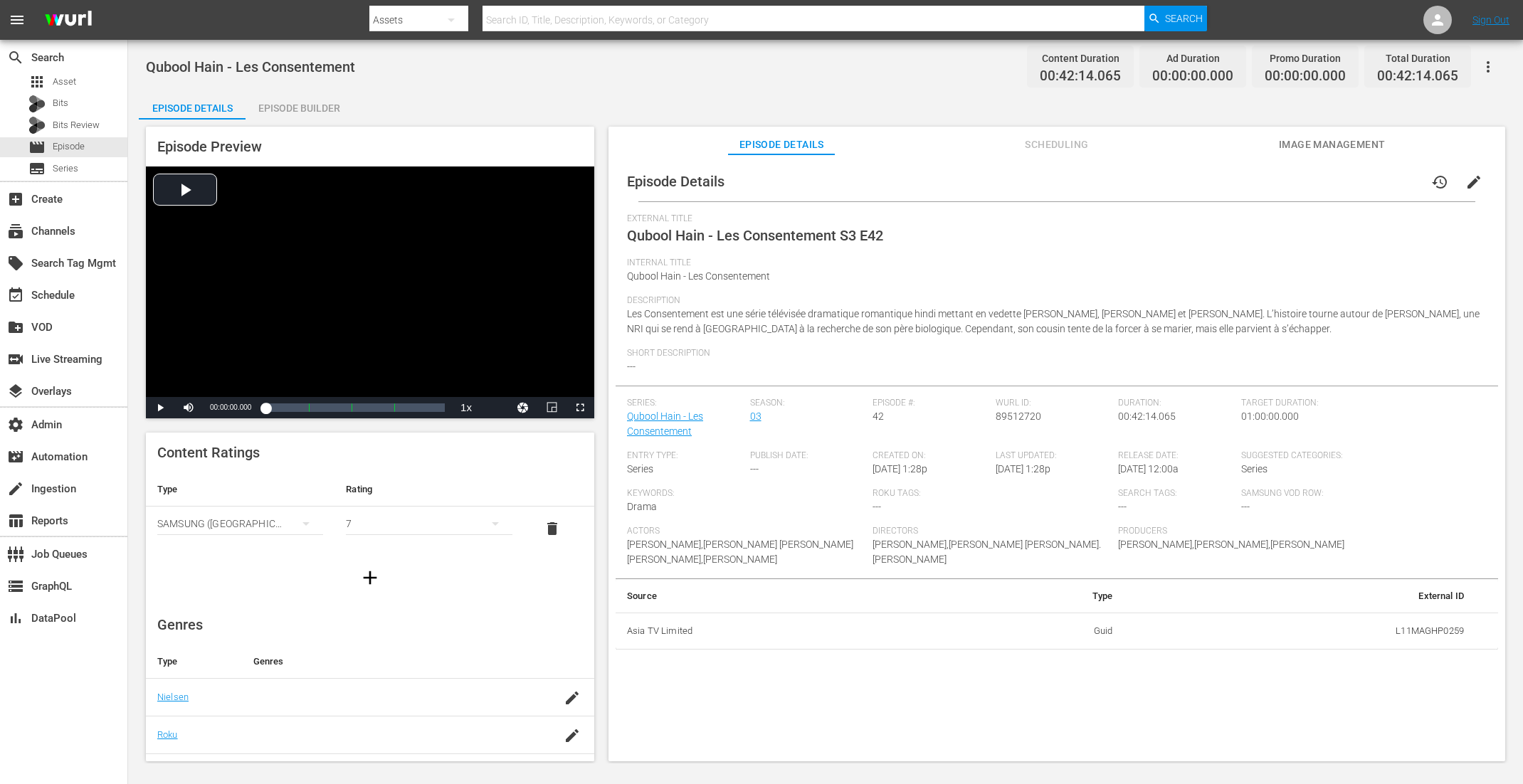
click at [285, 111] on div "Episode Builder" at bounding box center [299, 108] width 107 height 34
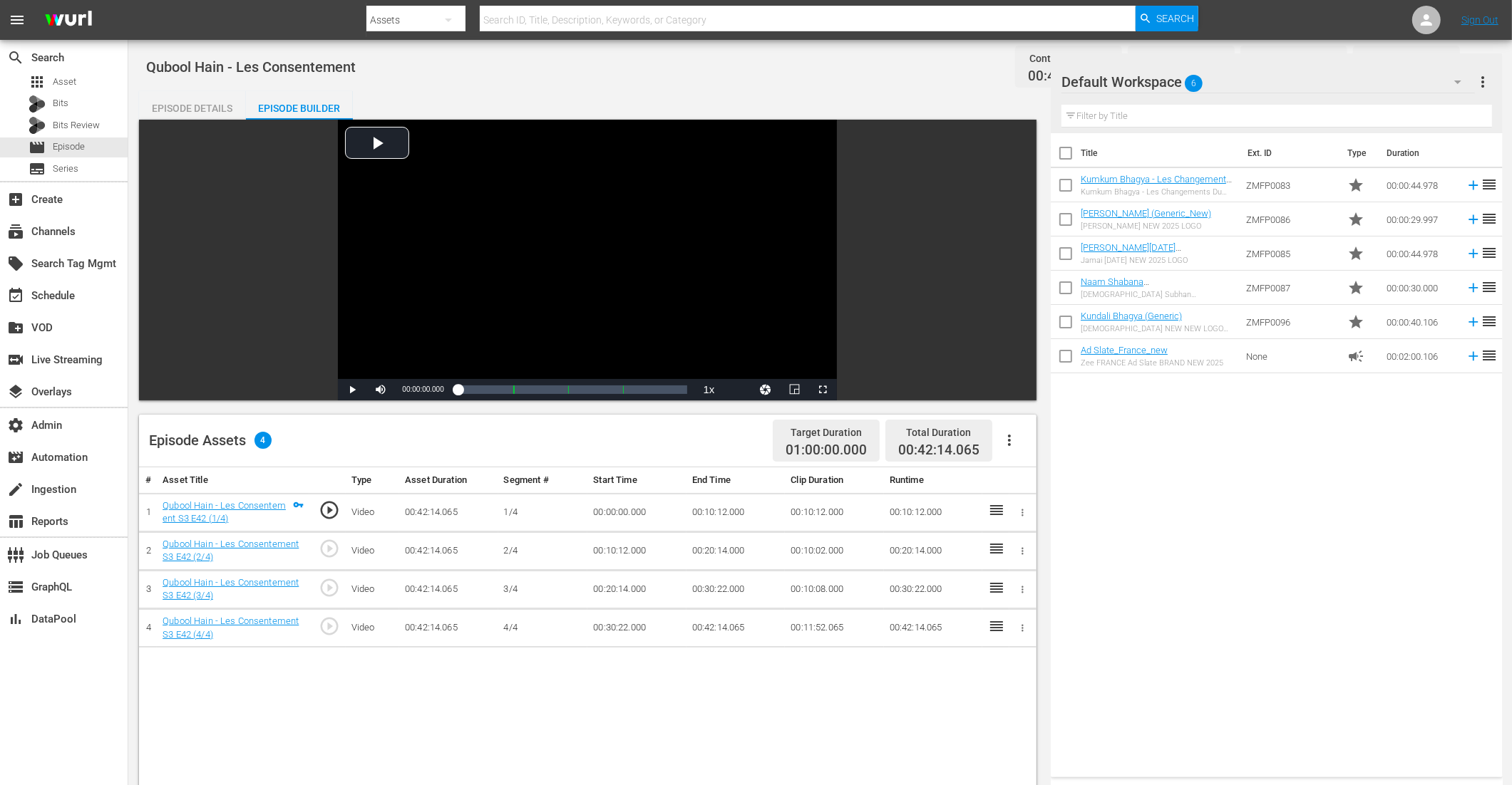
scroll to position [335, 0]
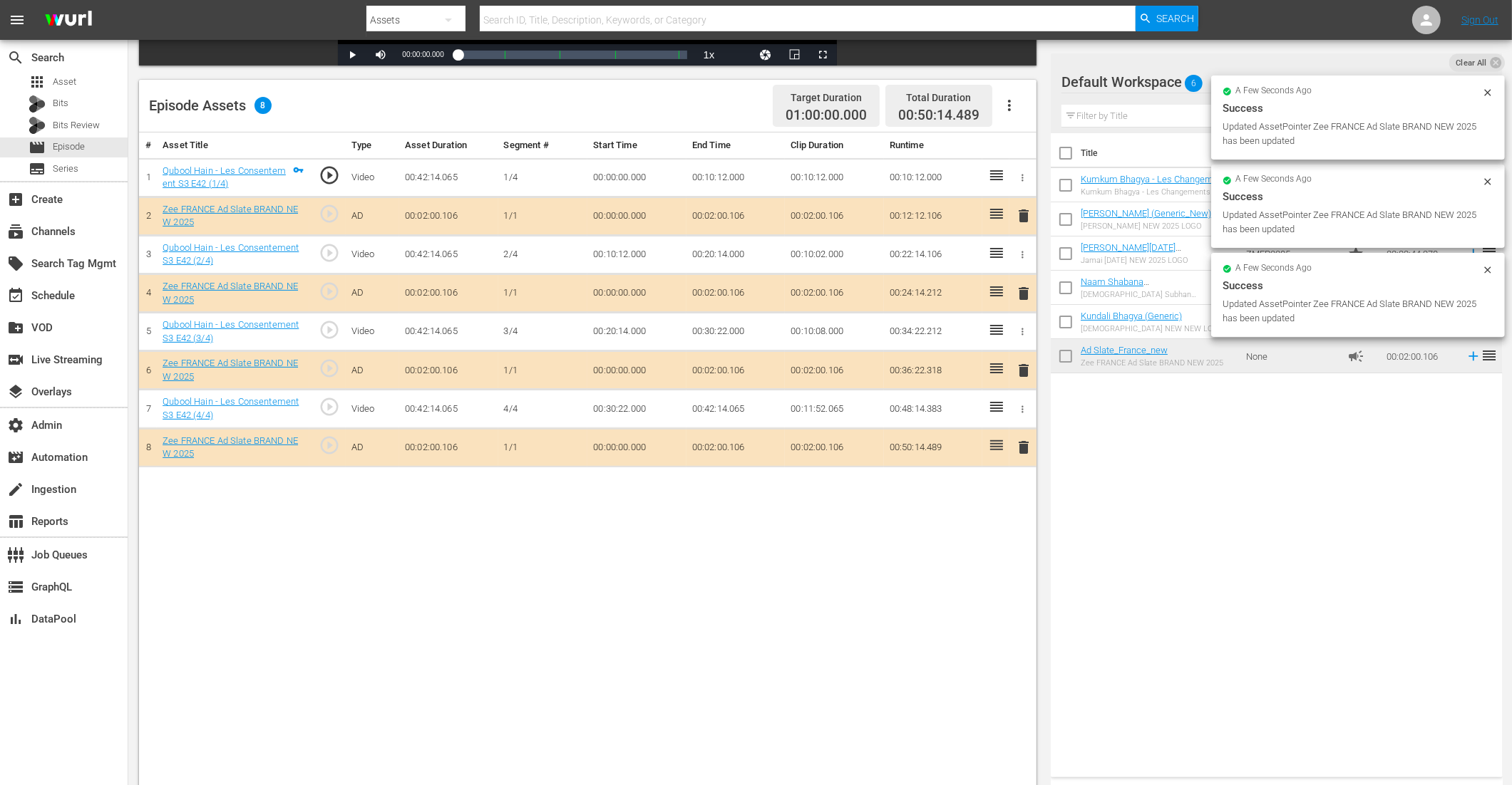
drag, startPoint x: 1144, startPoint y: 358, endPoint x: 702, endPoint y: 21, distance: 555.8
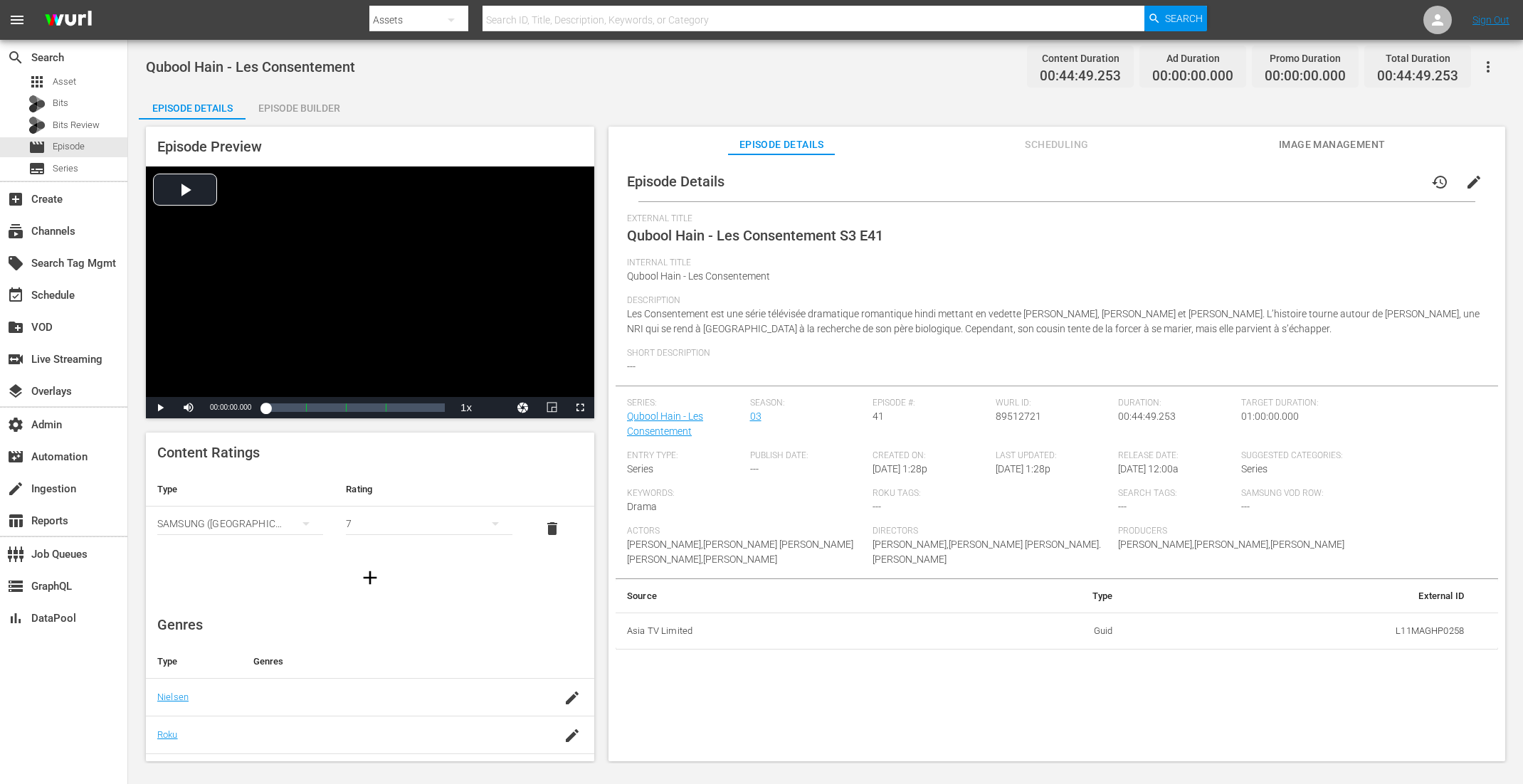
click at [318, 105] on div "Episode Builder" at bounding box center [299, 108] width 107 height 34
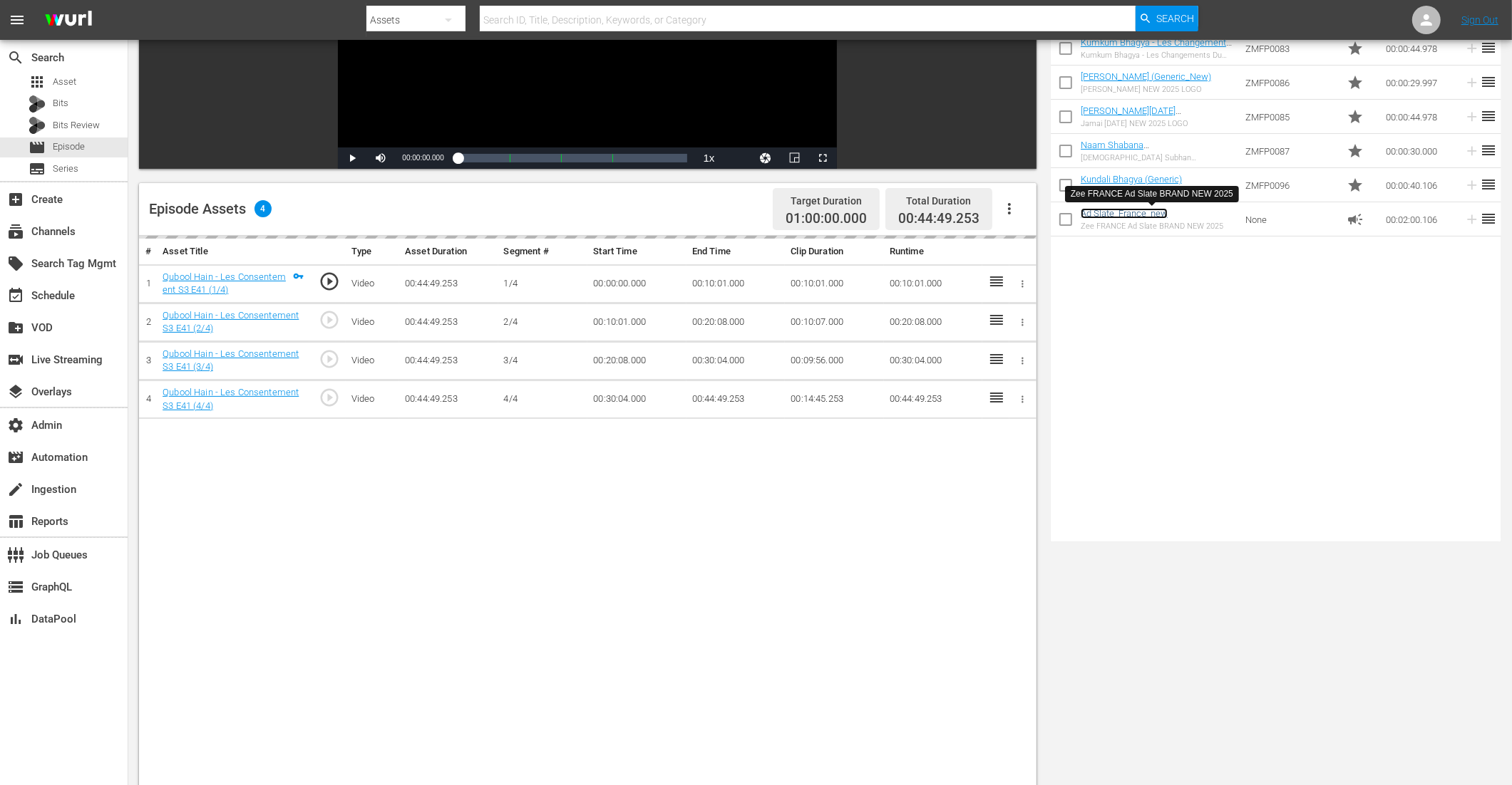
scroll to position [330, 0]
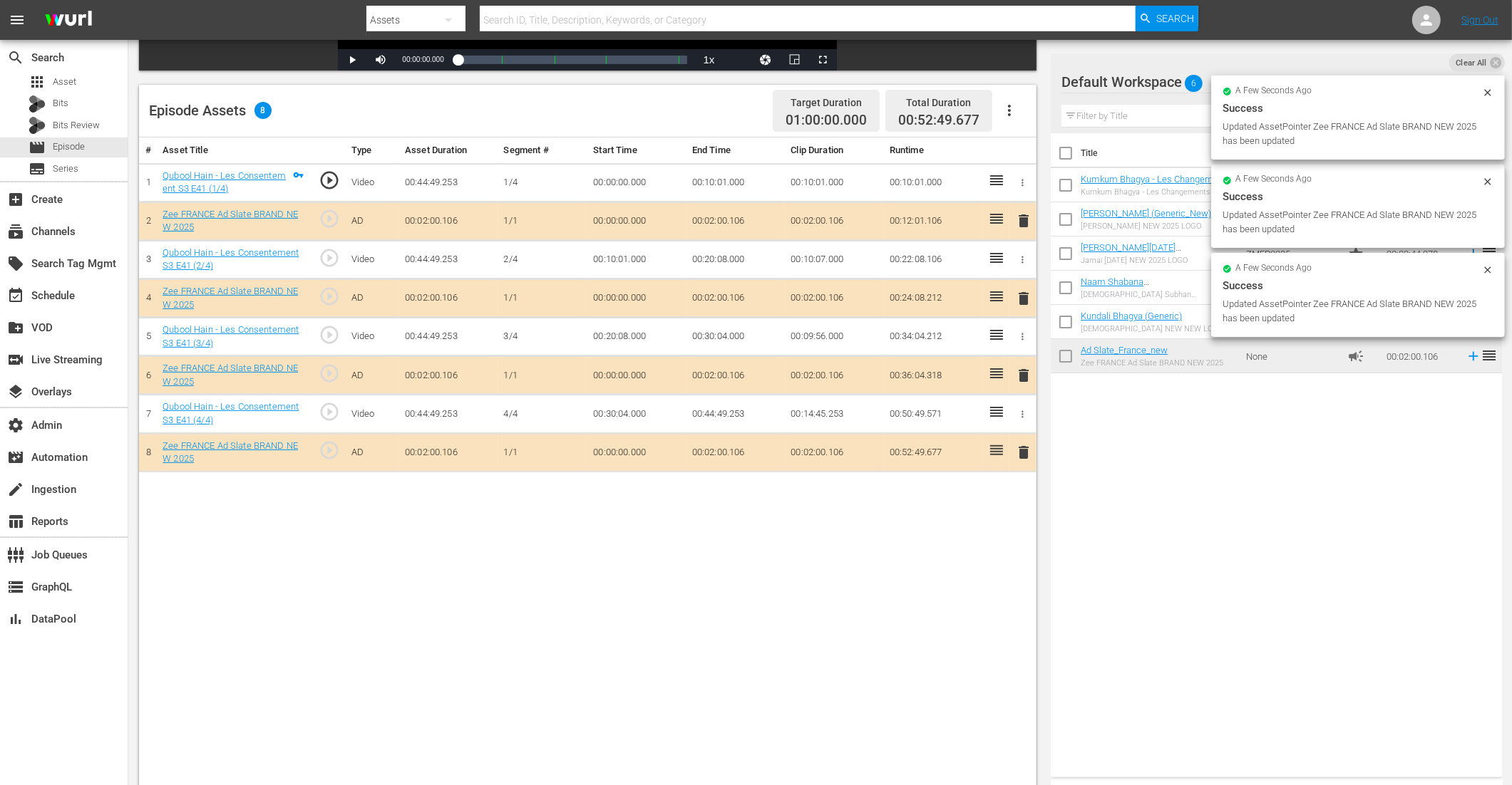
drag, startPoint x: 1121, startPoint y: 353, endPoint x: 748, endPoint y: 14, distance: 504.0
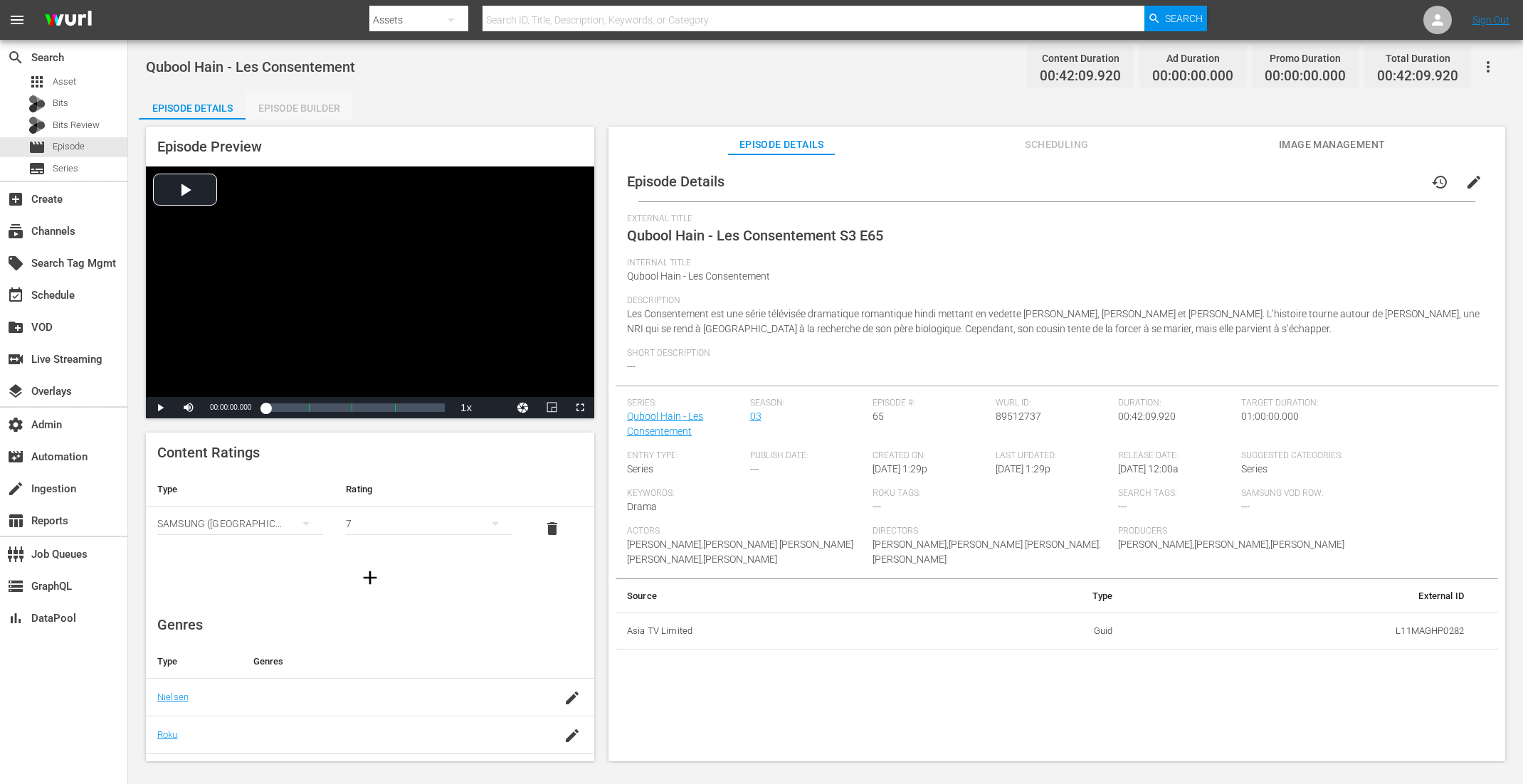
click at [320, 103] on div "Episode Builder" at bounding box center [299, 108] width 107 height 34
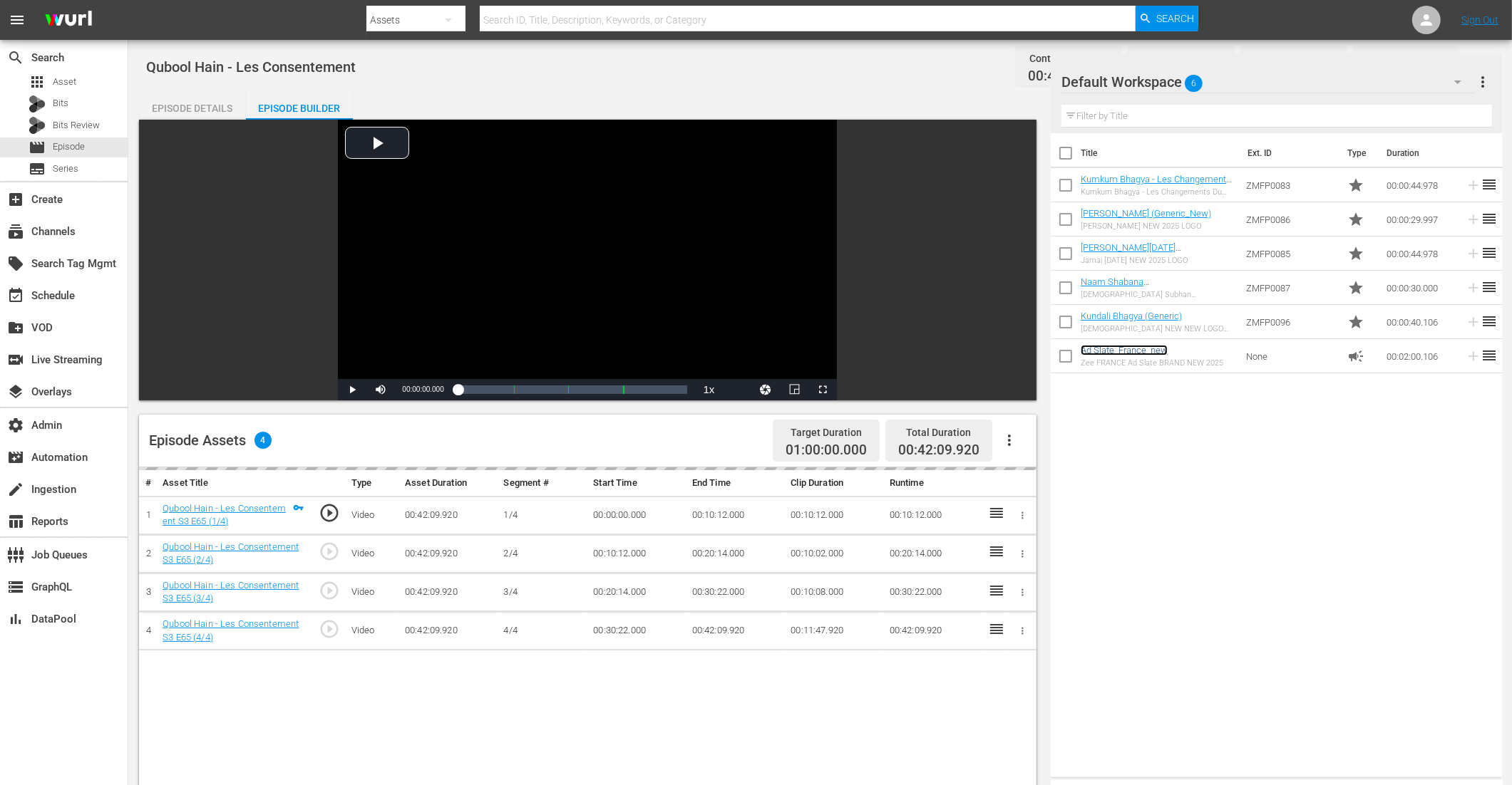
scroll to position [319, 0]
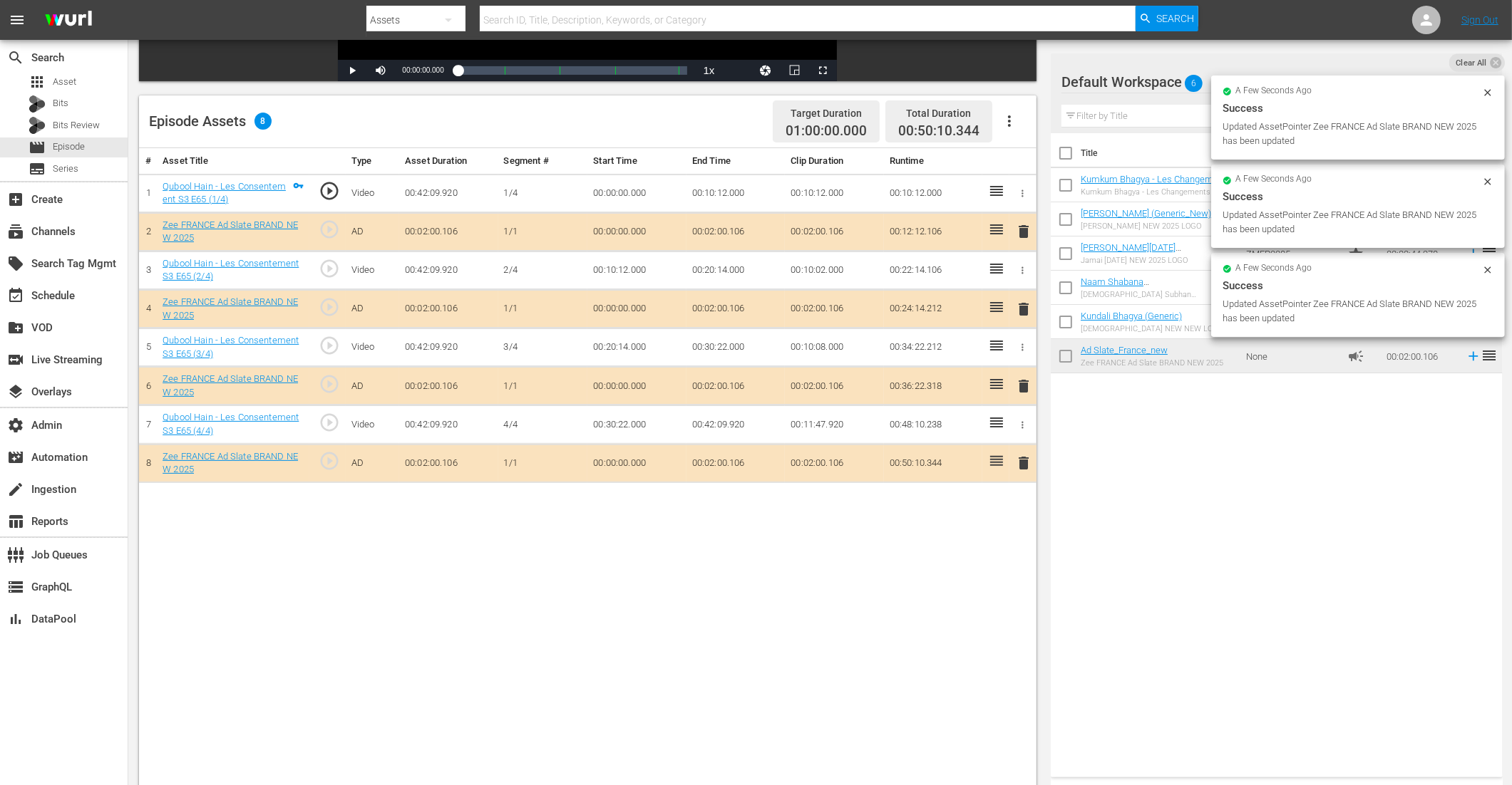
drag, startPoint x: 1134, startPoint y: 355, endPoint x: 808, endPoint y: 12, distance: 473.2
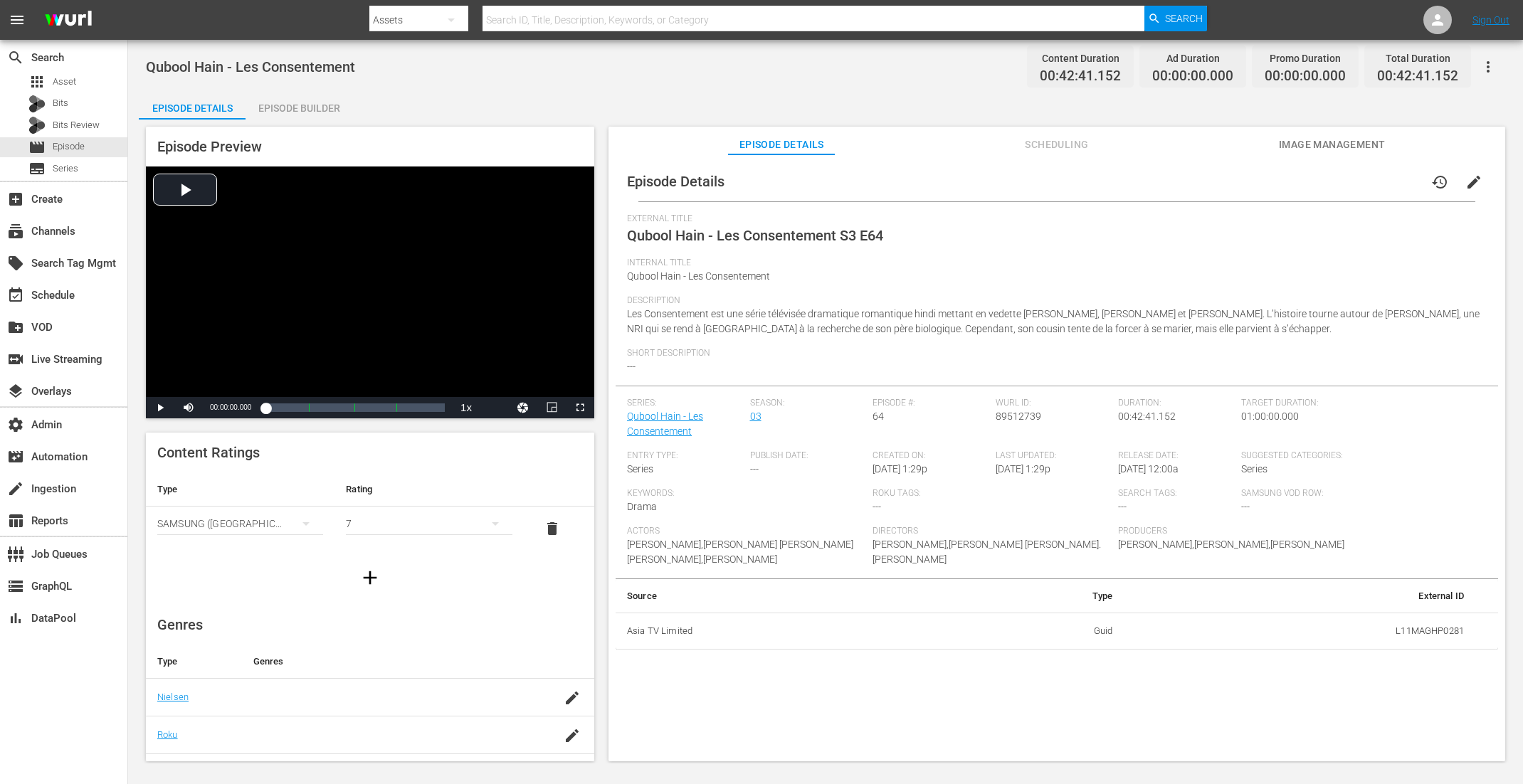
drag, startPoint x: 303, startPoint y: 108, endPoint x: 584, endPoint y: 24, distance: 293.3
click at [303, 107] on div "Episode Builder" at bounding box center [299, 108] width 107 height 34
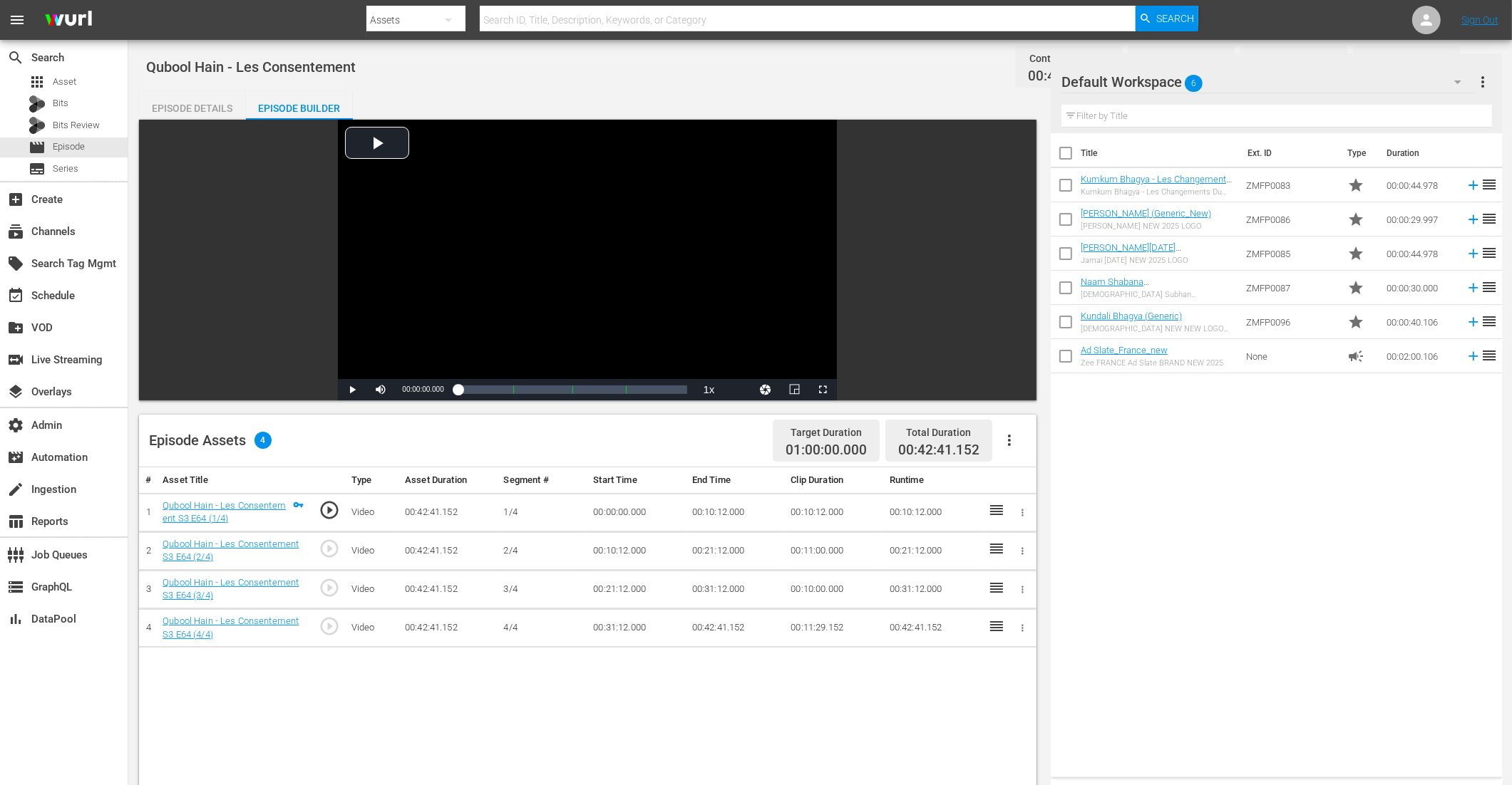
scroll to position [367, 0]
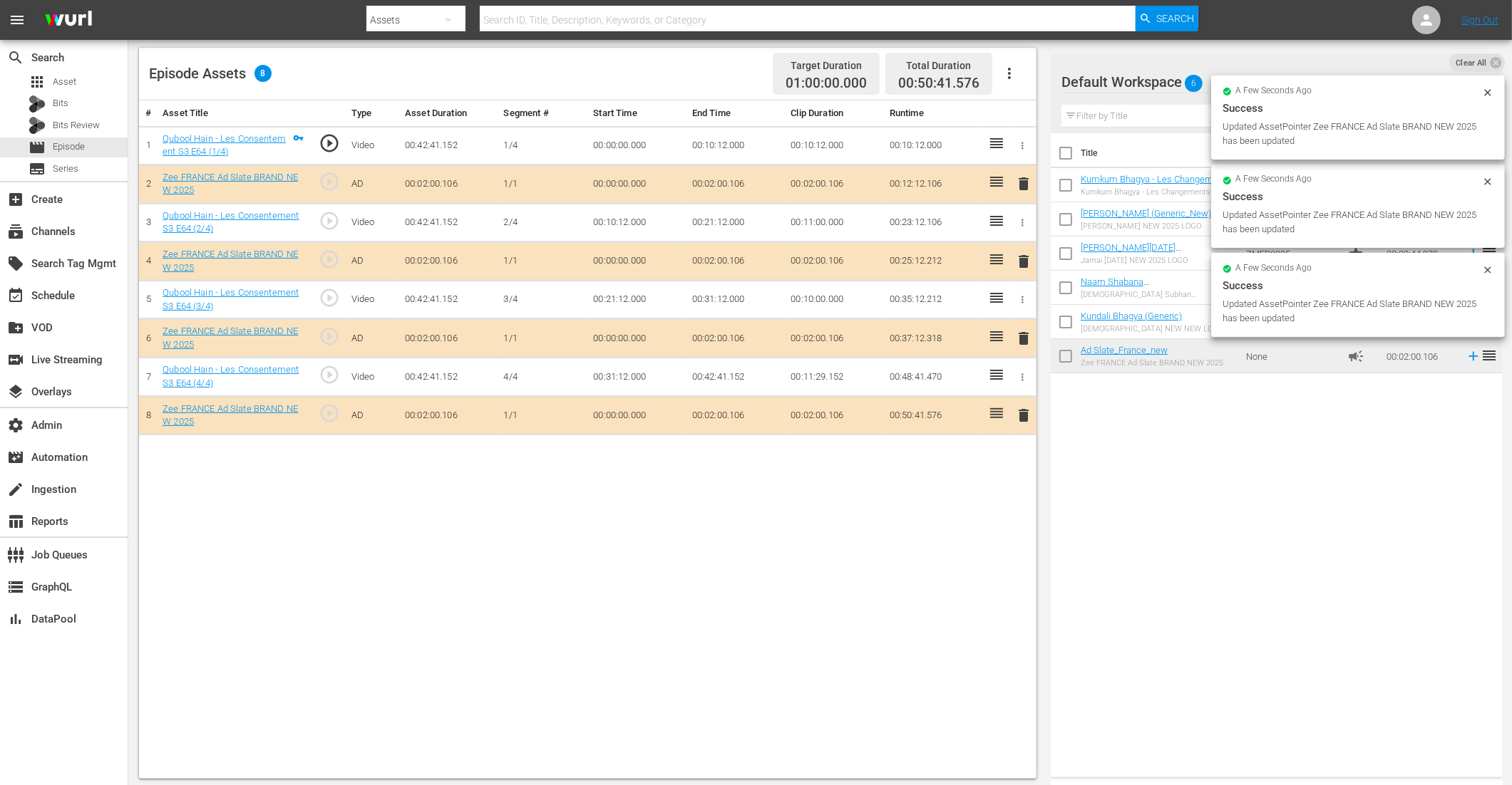
drag, startPoint x: 1111, startPoint y: 358, endPoint x: 810, endPoint y: 31, distance: 444.4
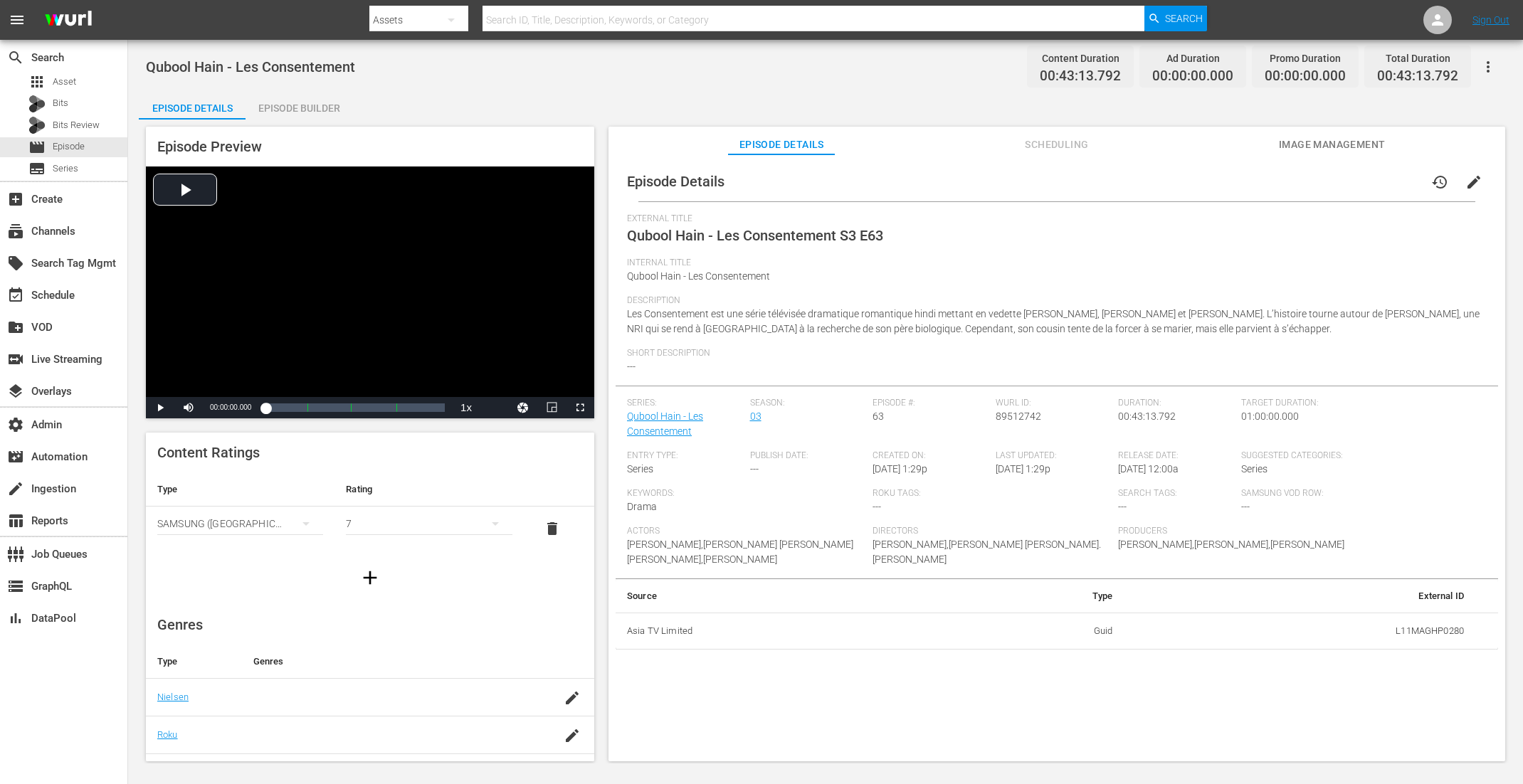
click at [305, 110] on div "Episode Builder" at bounding box center [299, 108] width 107 height 34
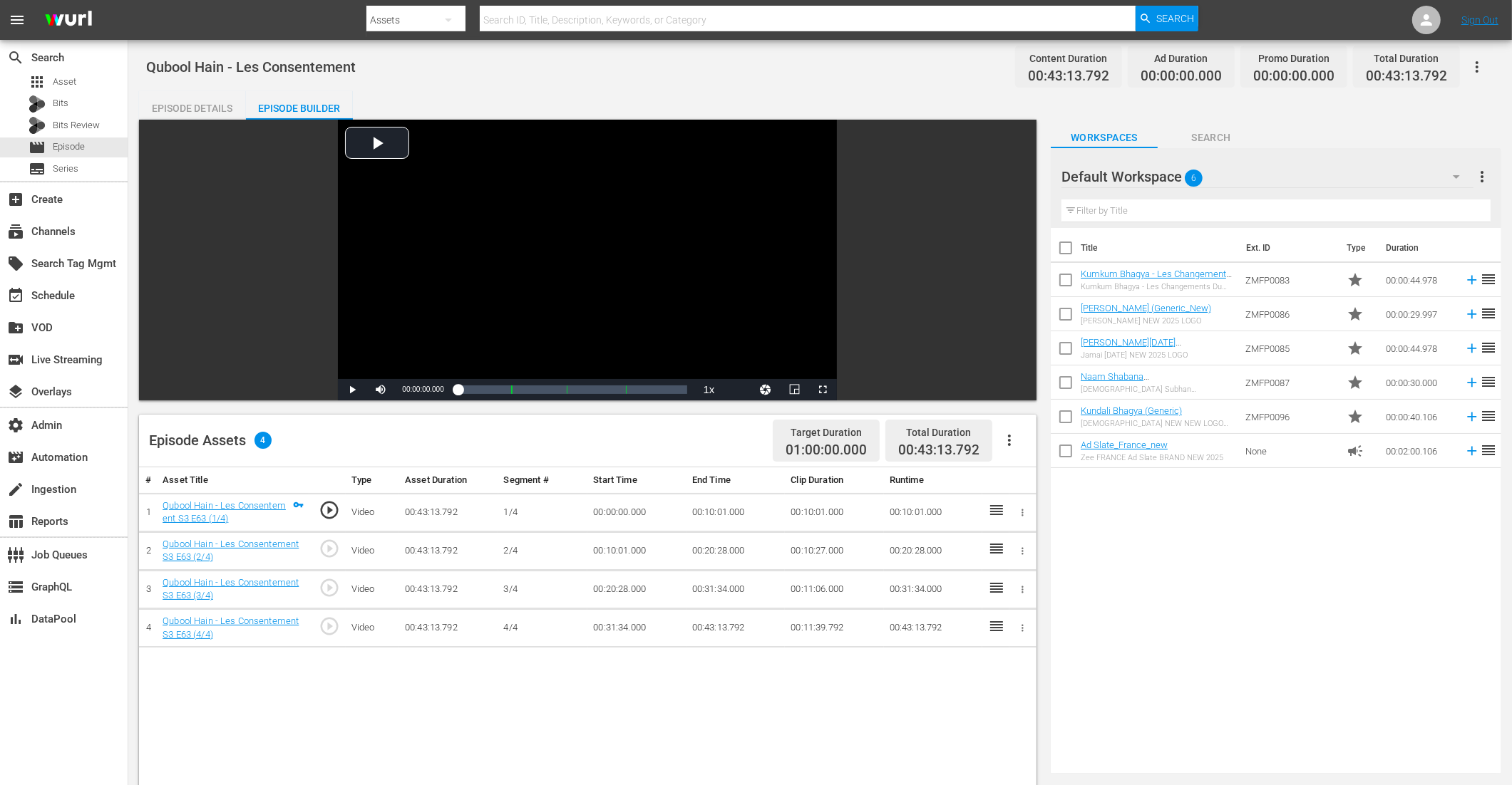
scroll to position [329, 0]
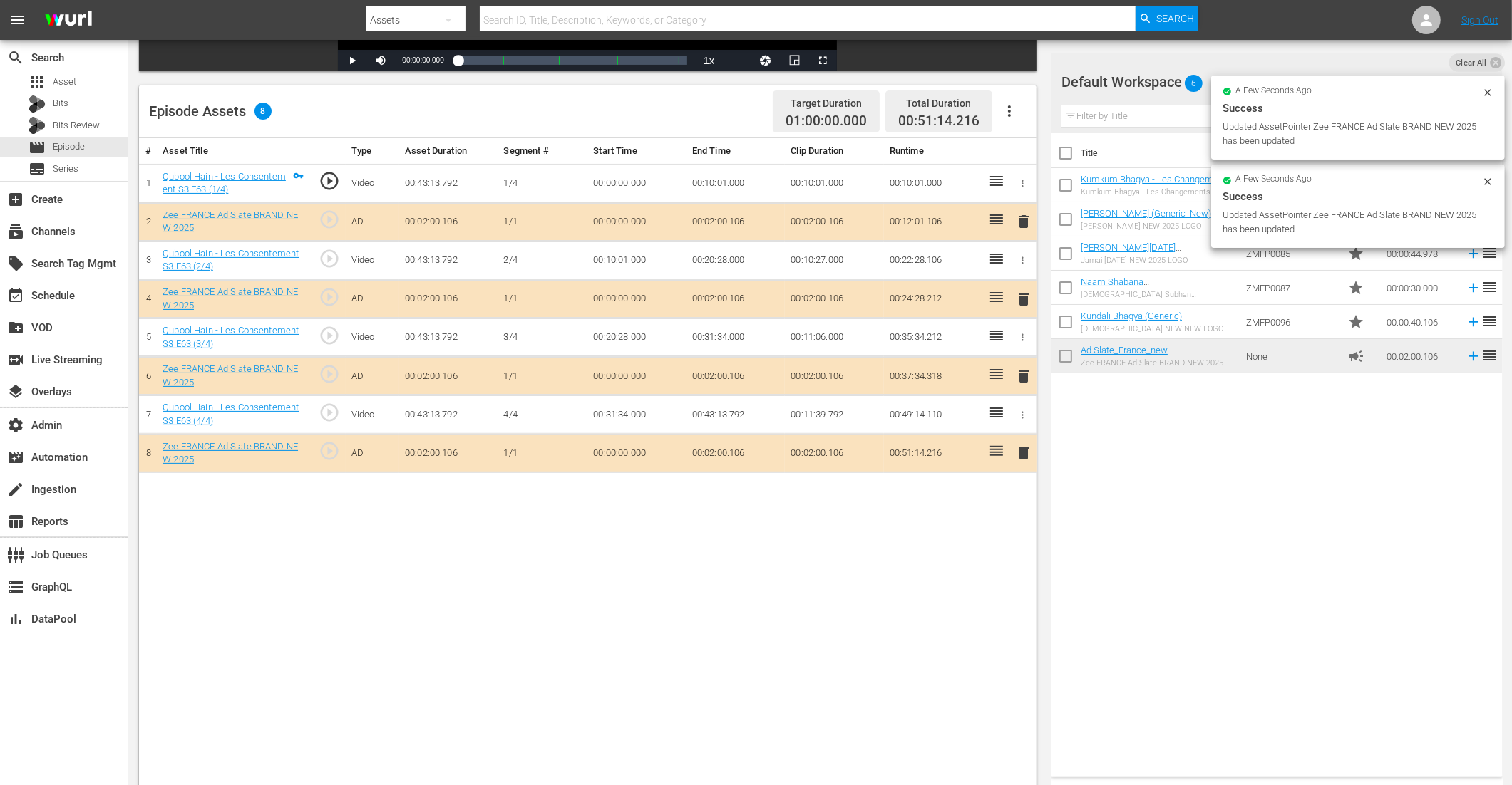
drag, startPoint x: 1142, startPoint y: 364, endPoint x: 470, endPoint y: 14, distance: 757.7
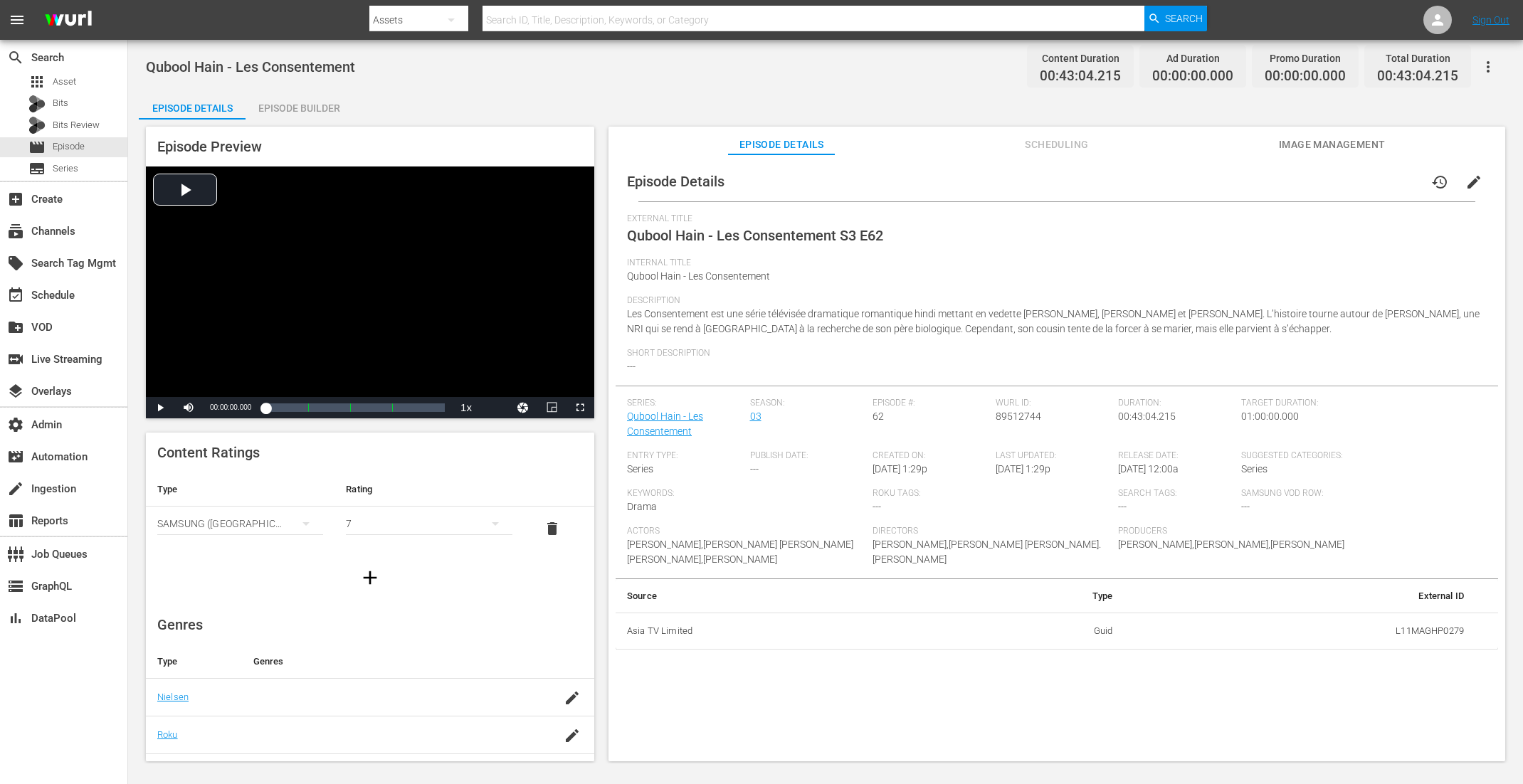
click at [307, 104] on div "Episode Builder" at bounding box center [299, 108] width 107 height 34
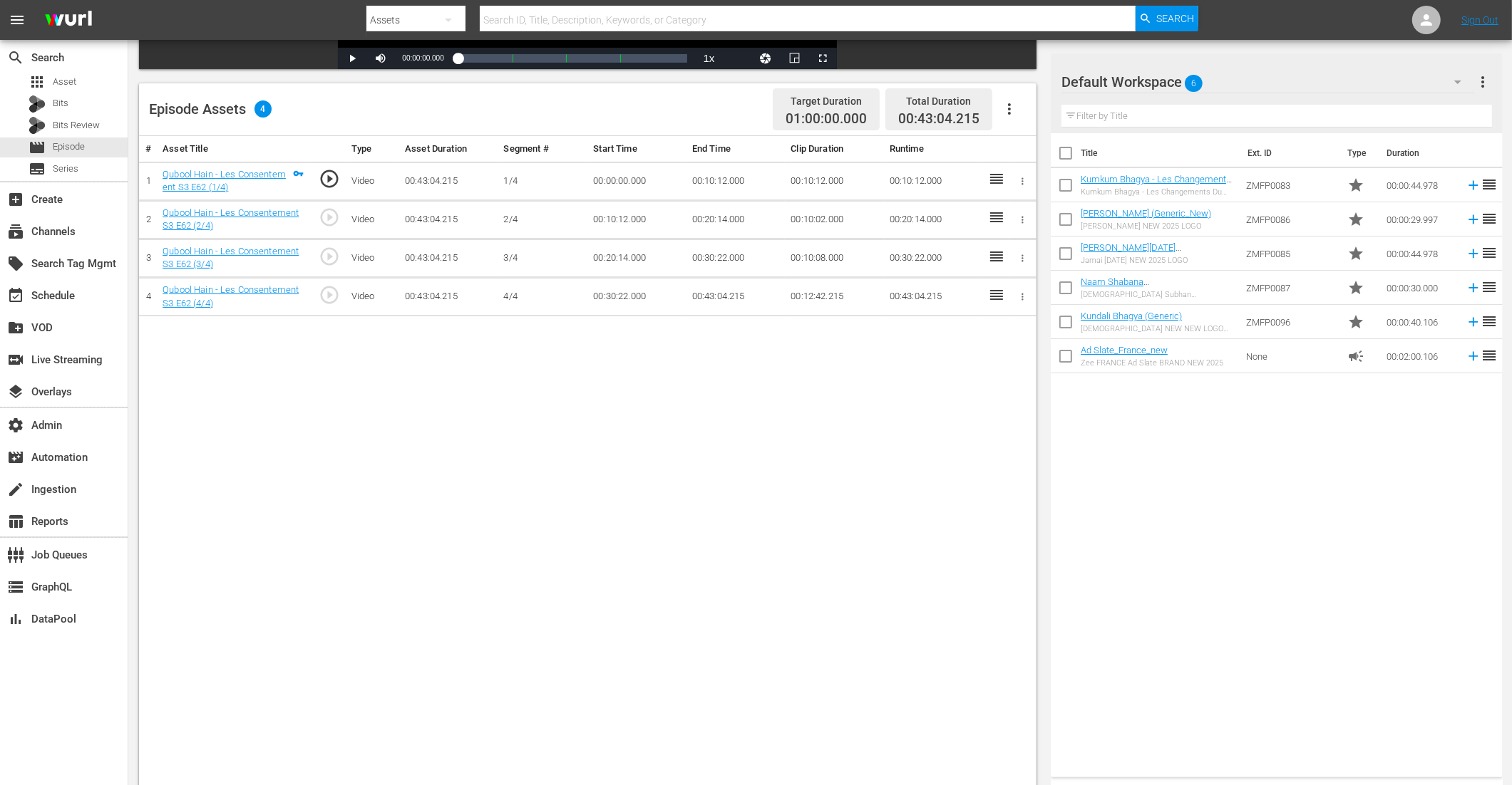
scroll to position [321, 0]
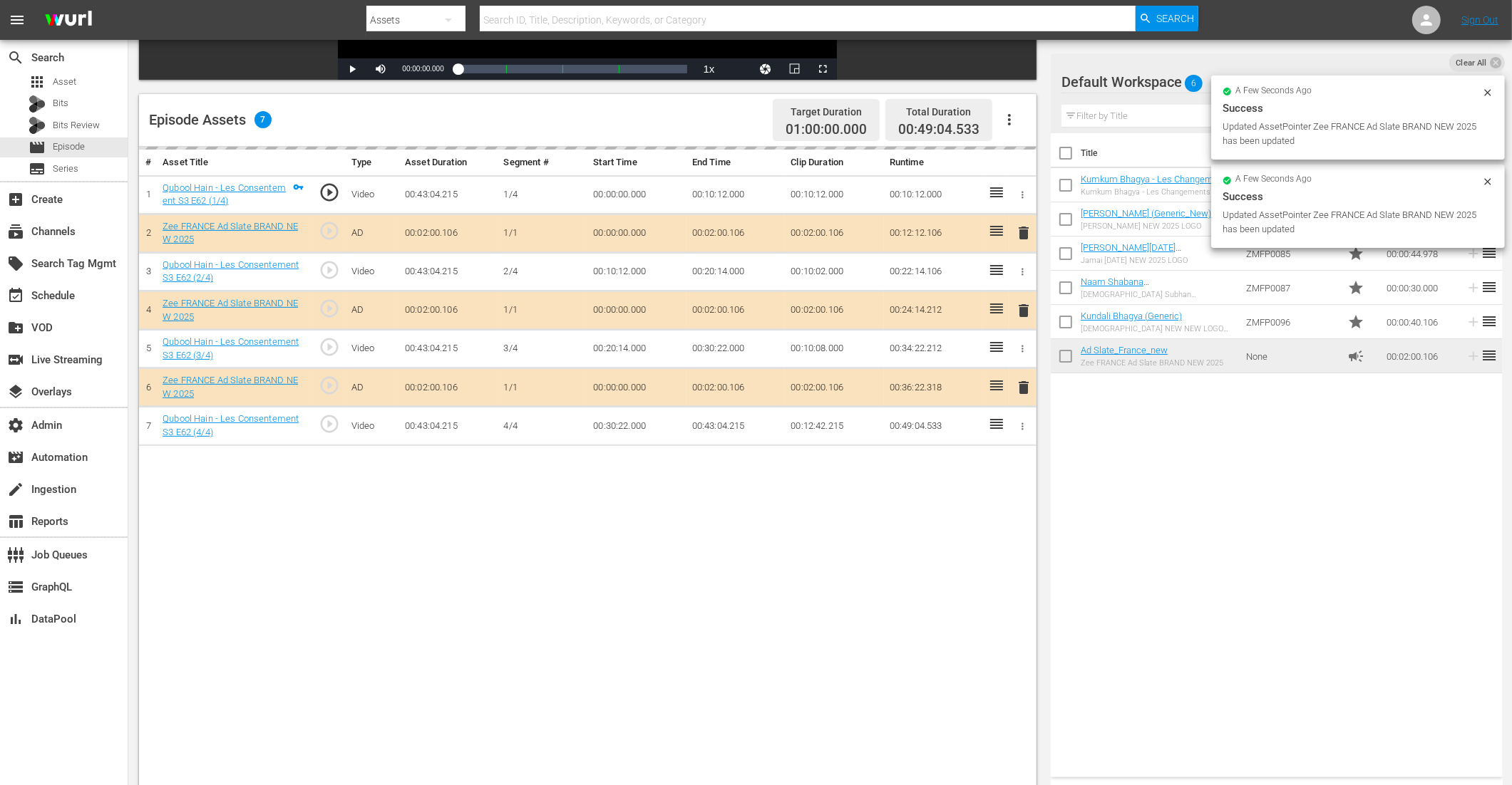
drag, startPoint x: 1143, startPoint y: 354, endPoint x: 681, endPoint y: 24, distance: 567.8
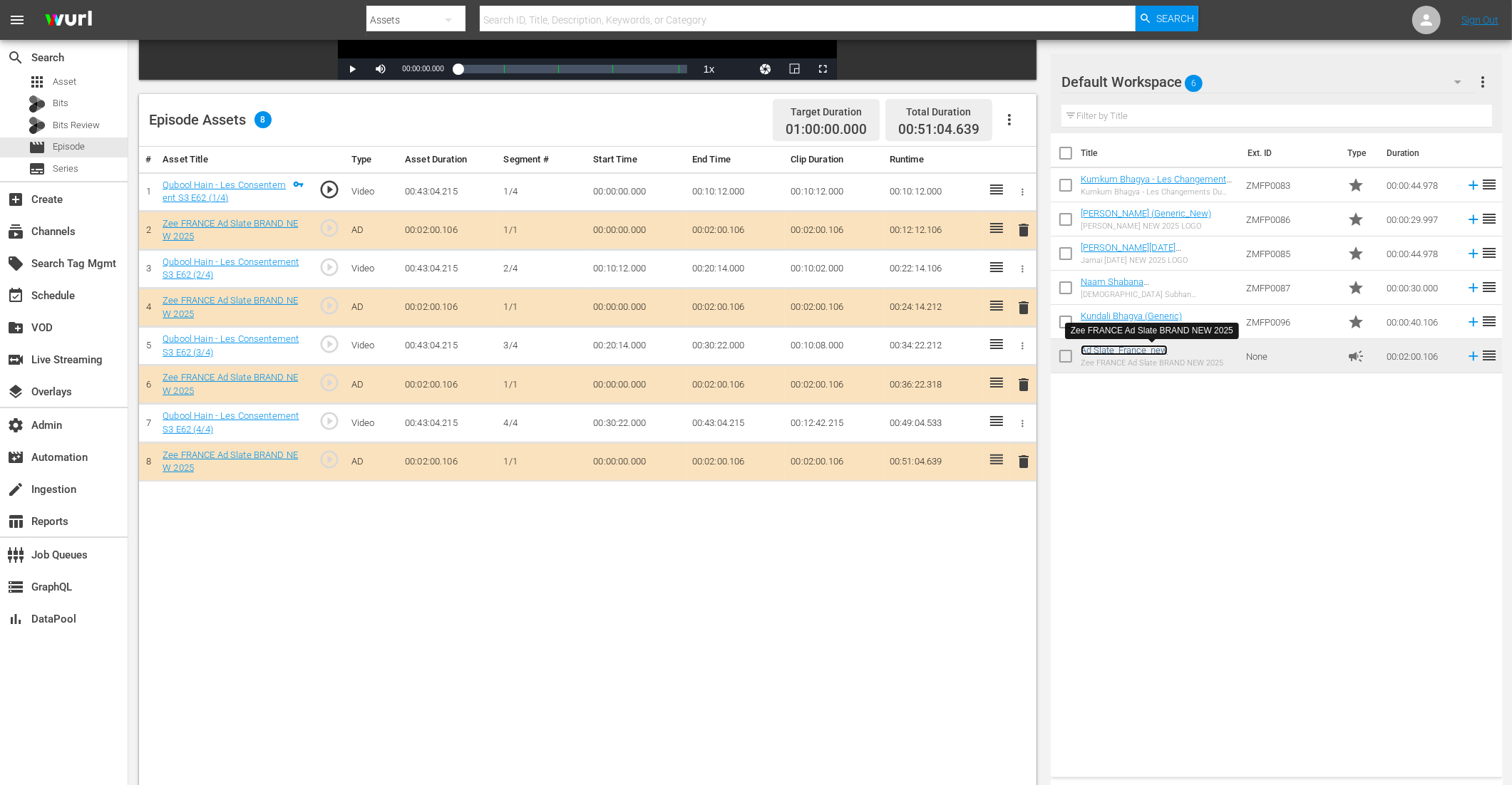
scroll to position [370, 0]
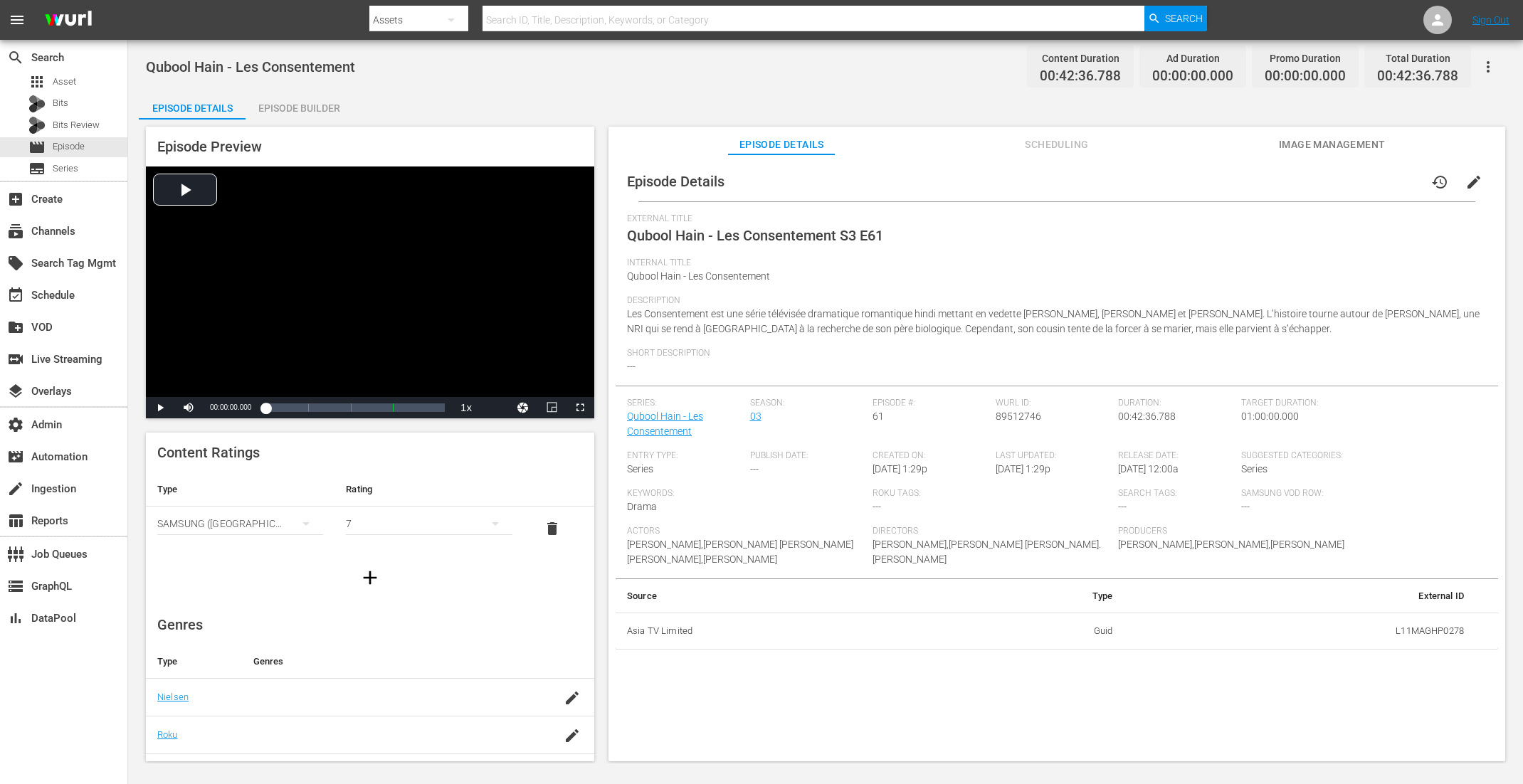
click at [288, 105] on div "Episode Builder" at bounding box center [299, 108] width 107 height 34
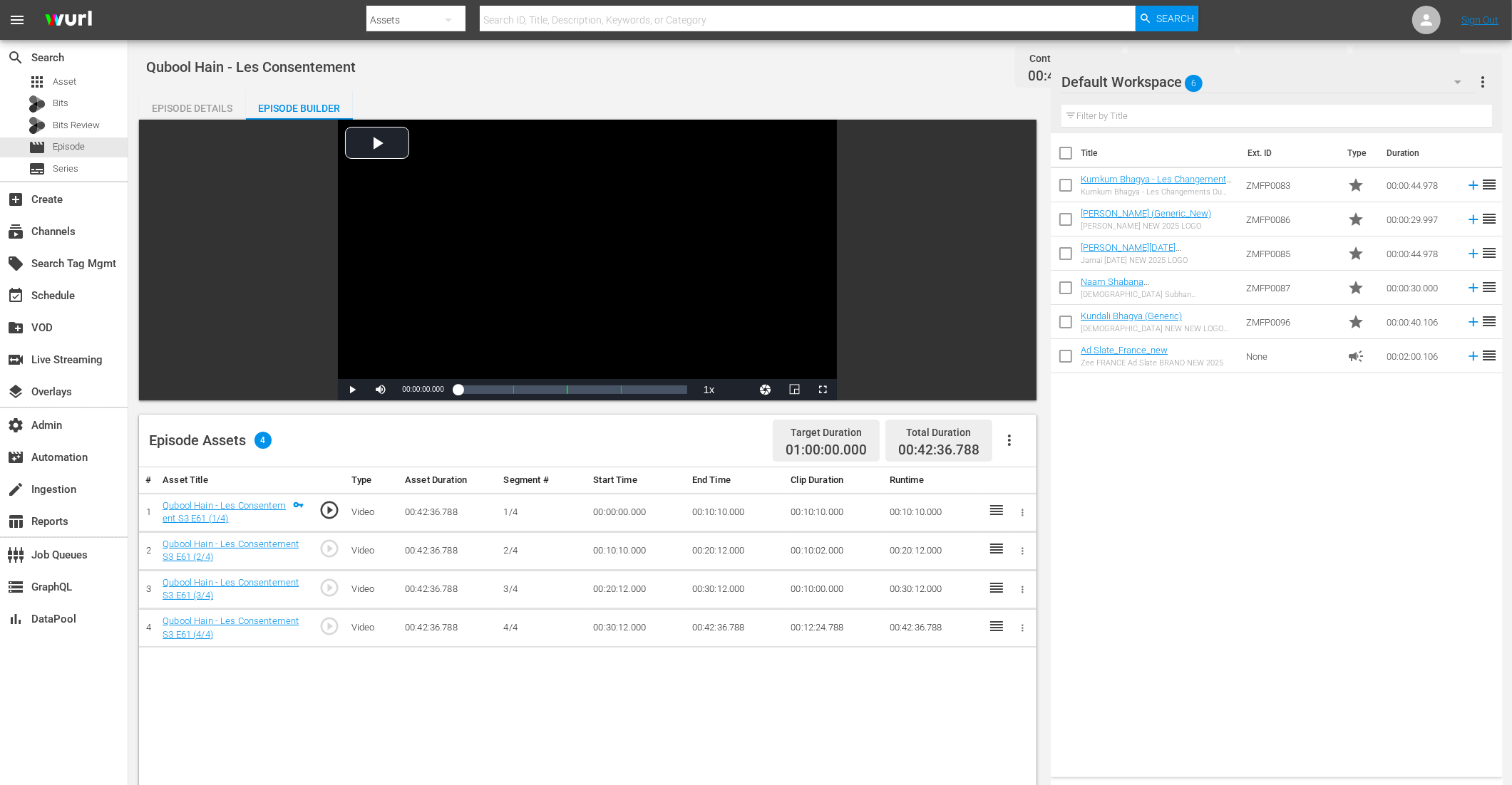
scroll to position [200, 0]
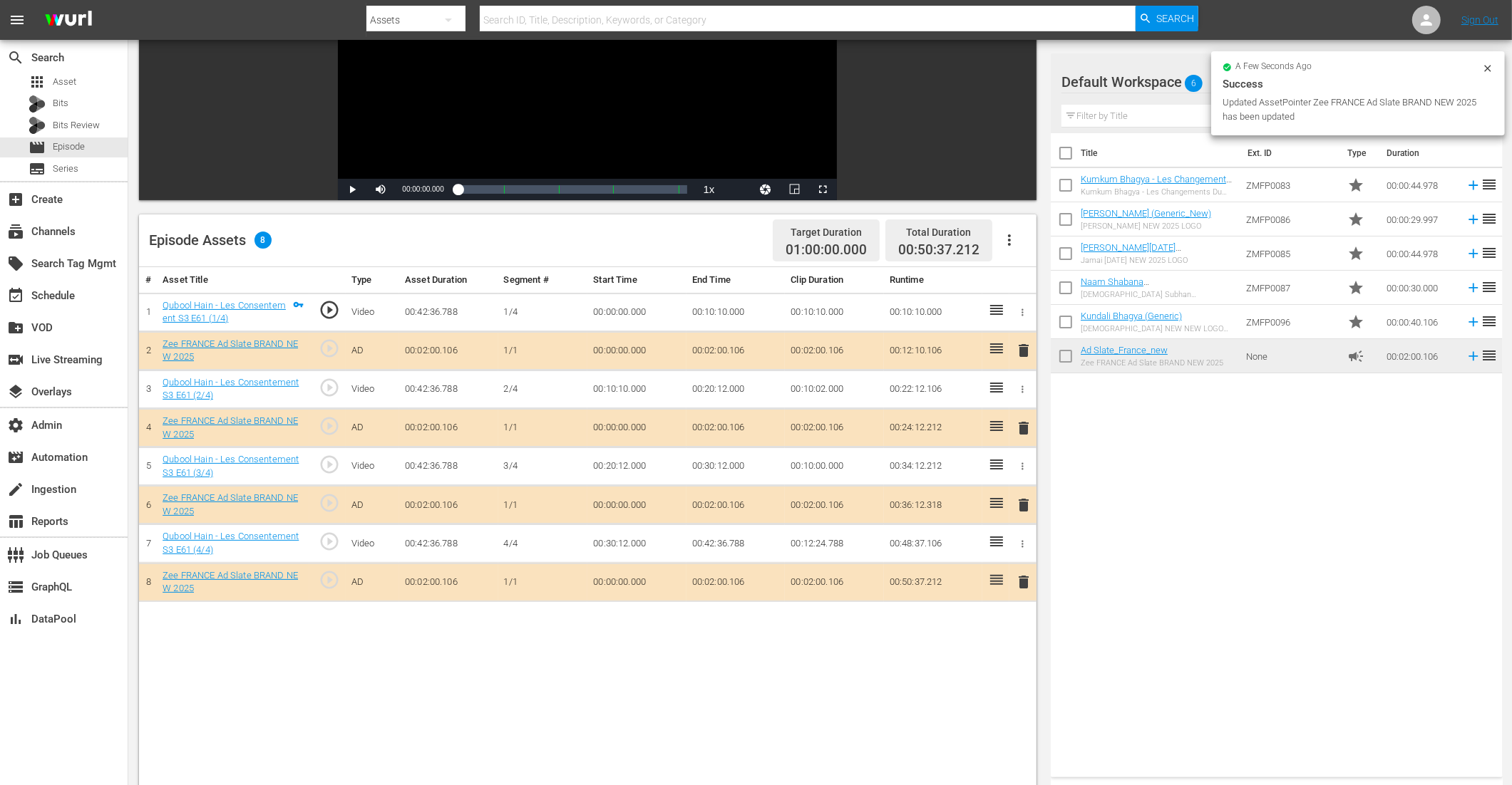
drag, startPoint x: 1102, startPoint y: 358, endPoint x: 759, endPoint y: 3, distance: 493.6
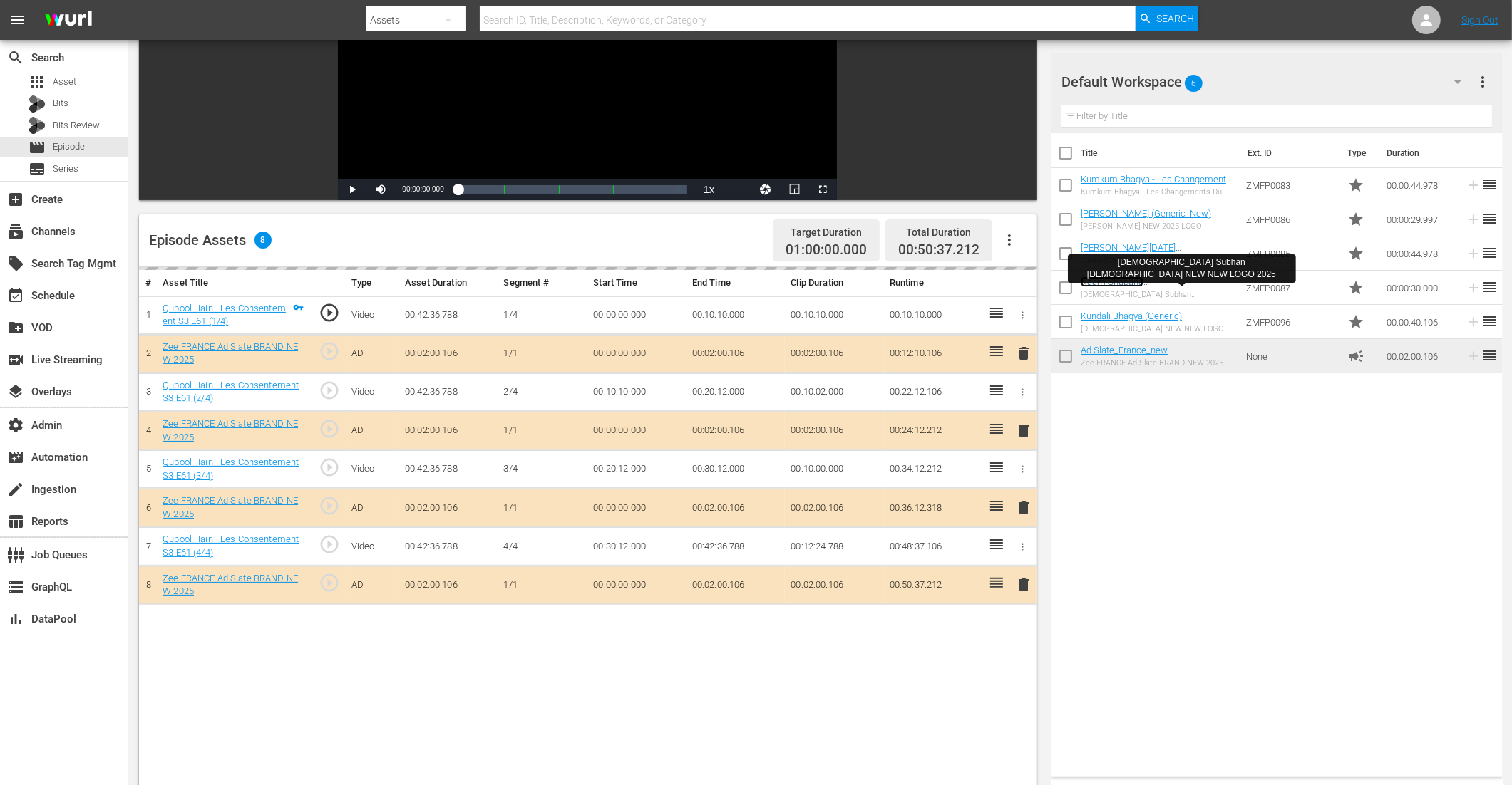
scroll to position [370, 0]
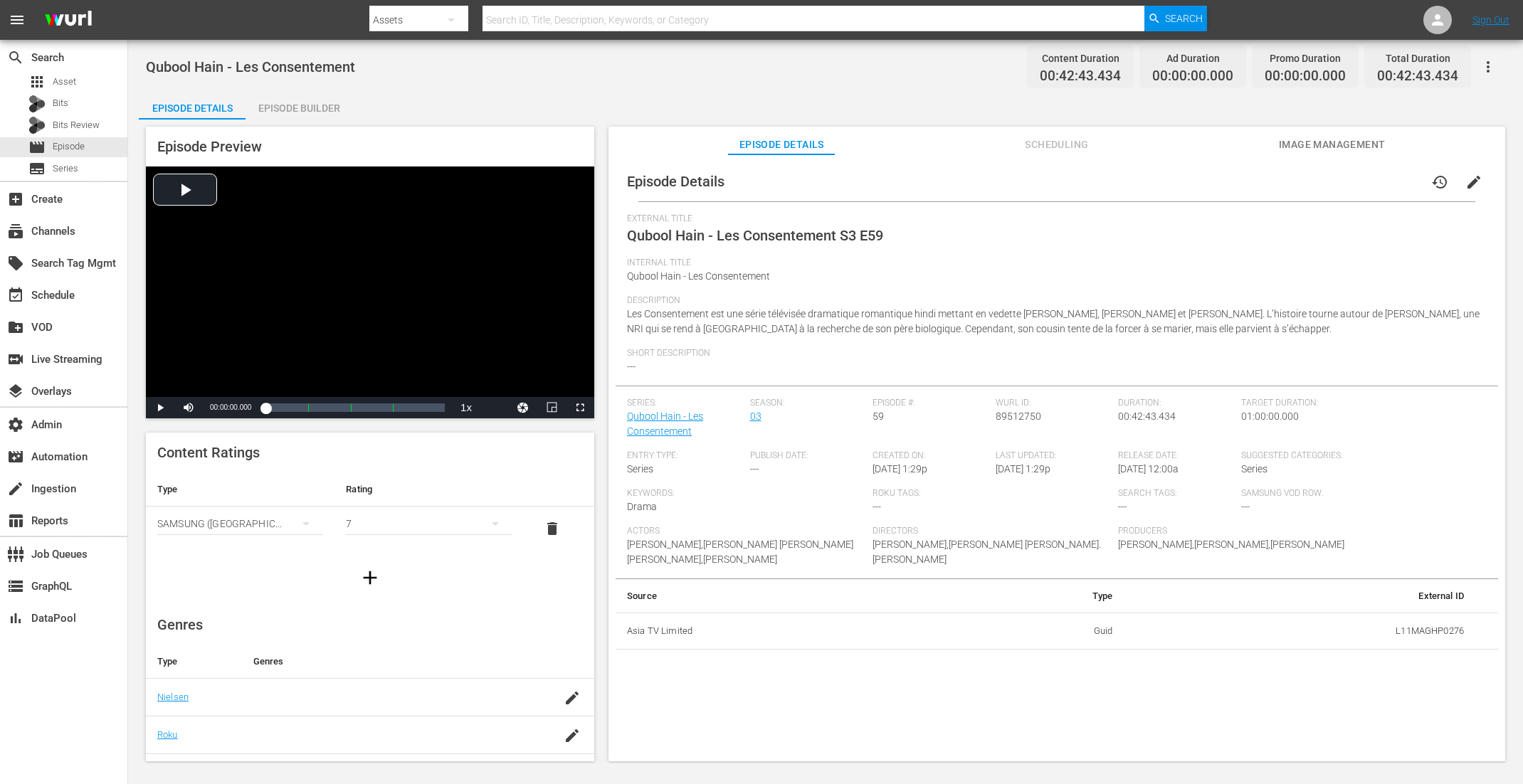
click at [312, 103] on div "Episode Builder" at bounding box center [299, 108] width 107 height 34
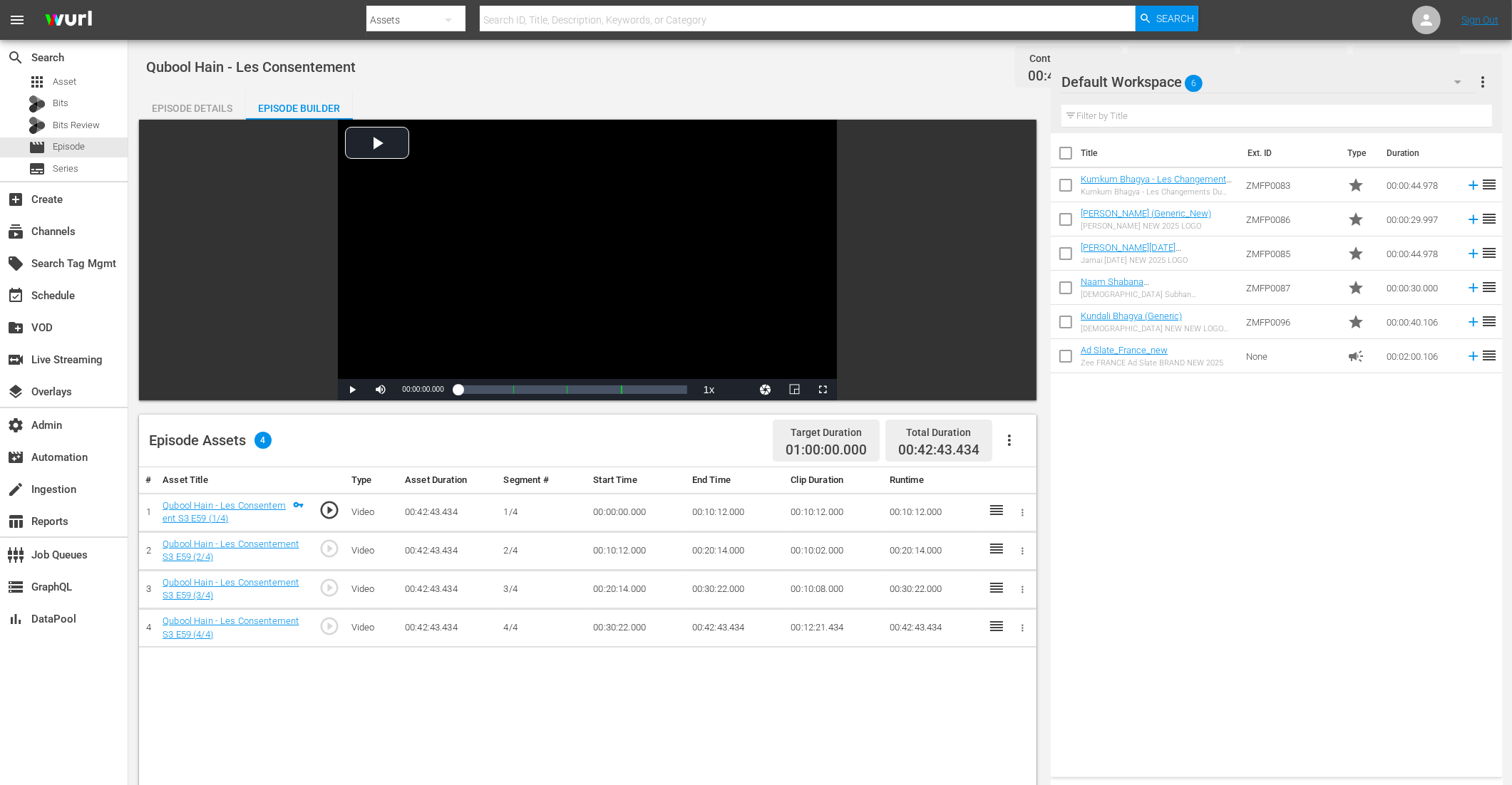
scroll to position [332, 0]
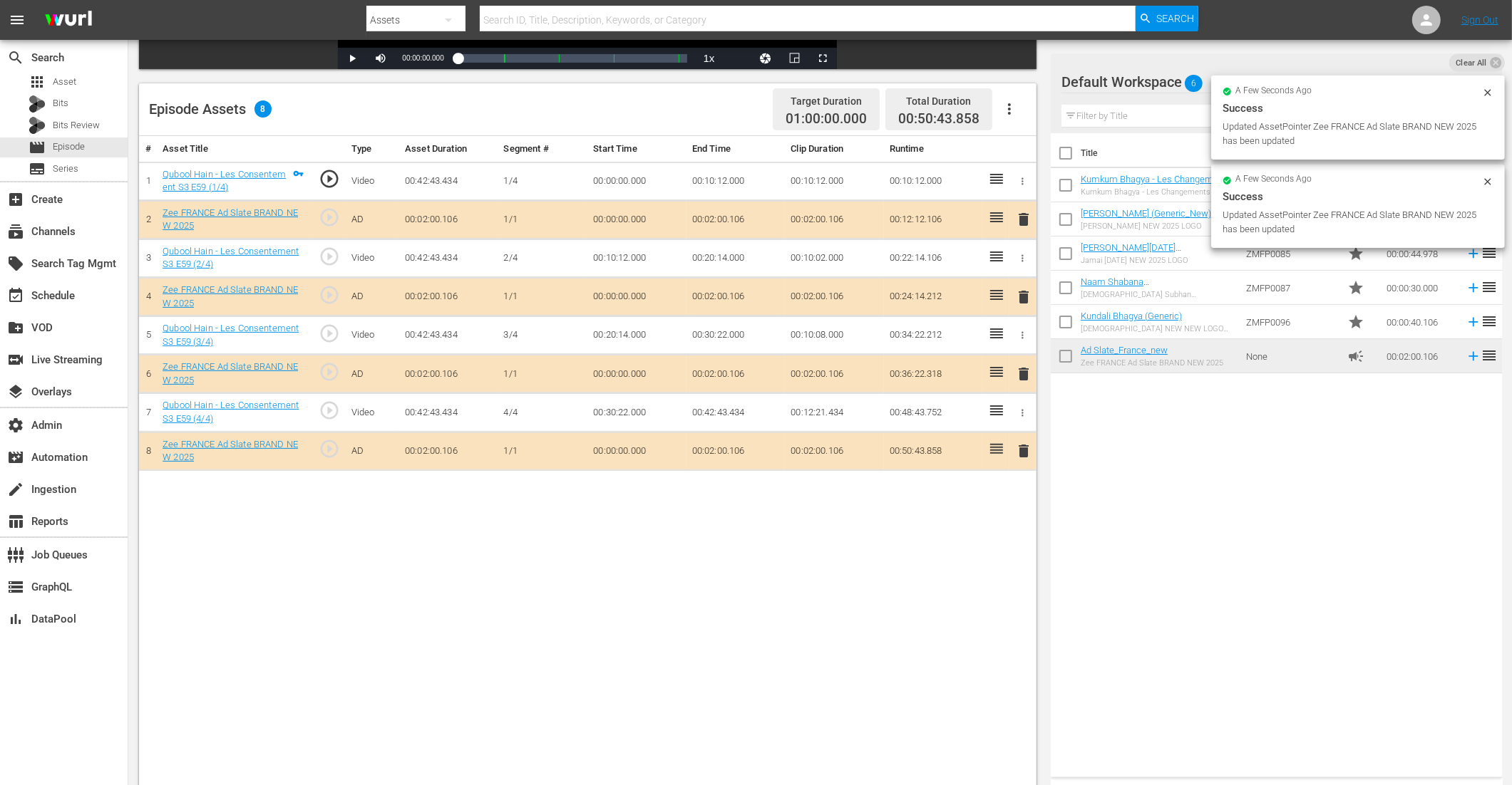
drag, startPoint x: 1123, startPoint y: 350, endPoint x: 892, endPoint y: 4, distance: 416.0
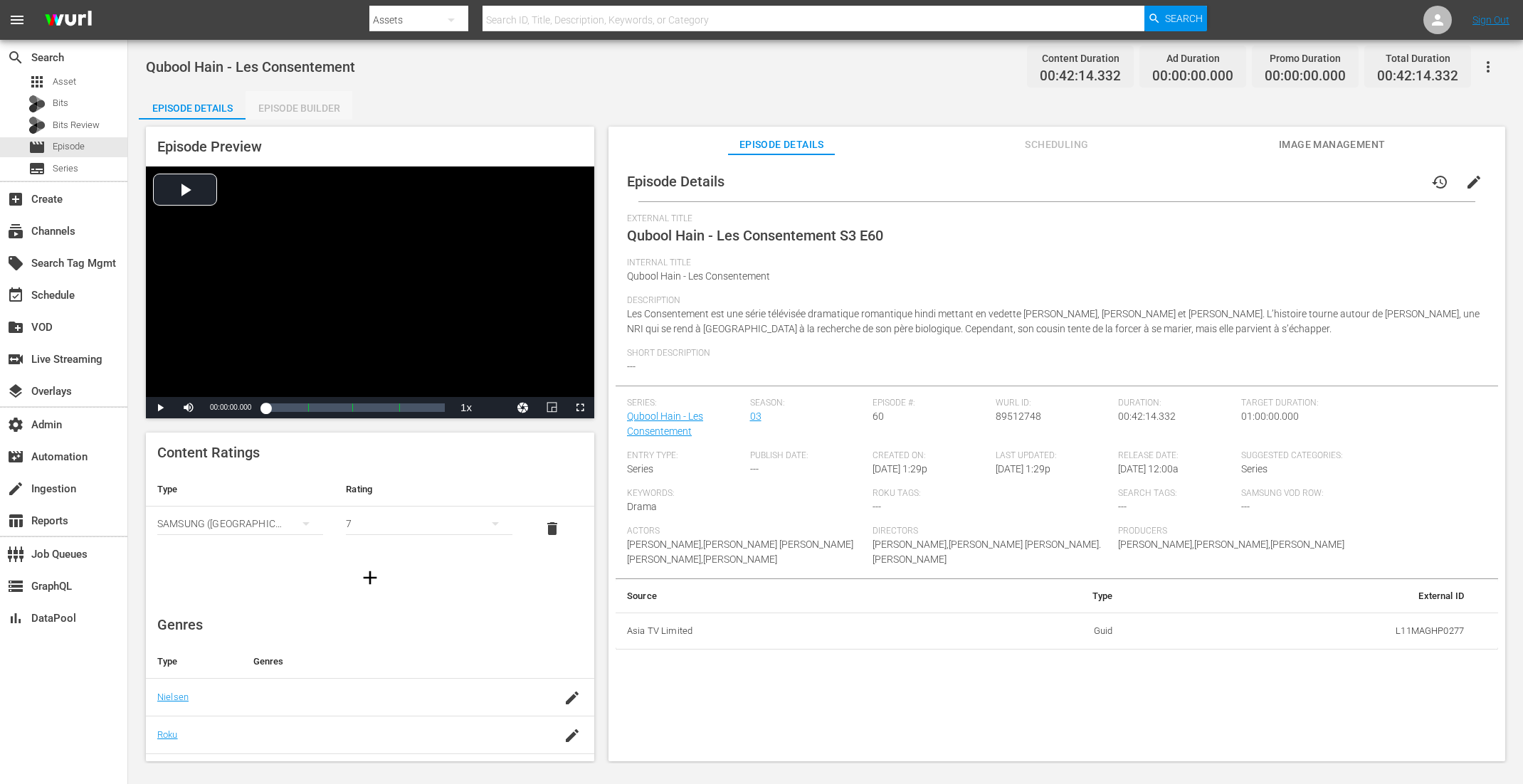
click at [305, 112] on div "Episode Builder" at bounding box center [299, 108] width 107 height 34
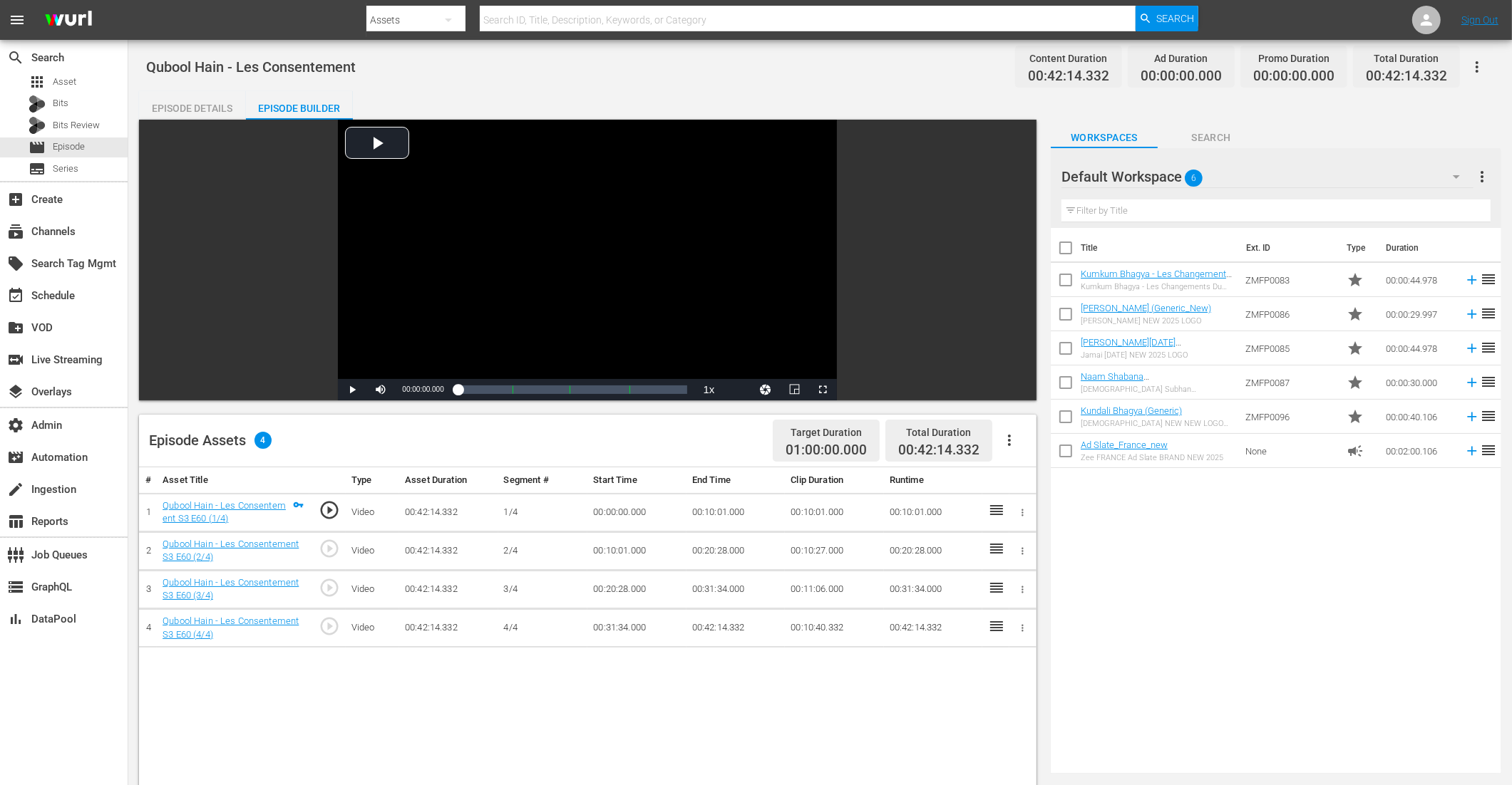
scroll to position [215, 0]
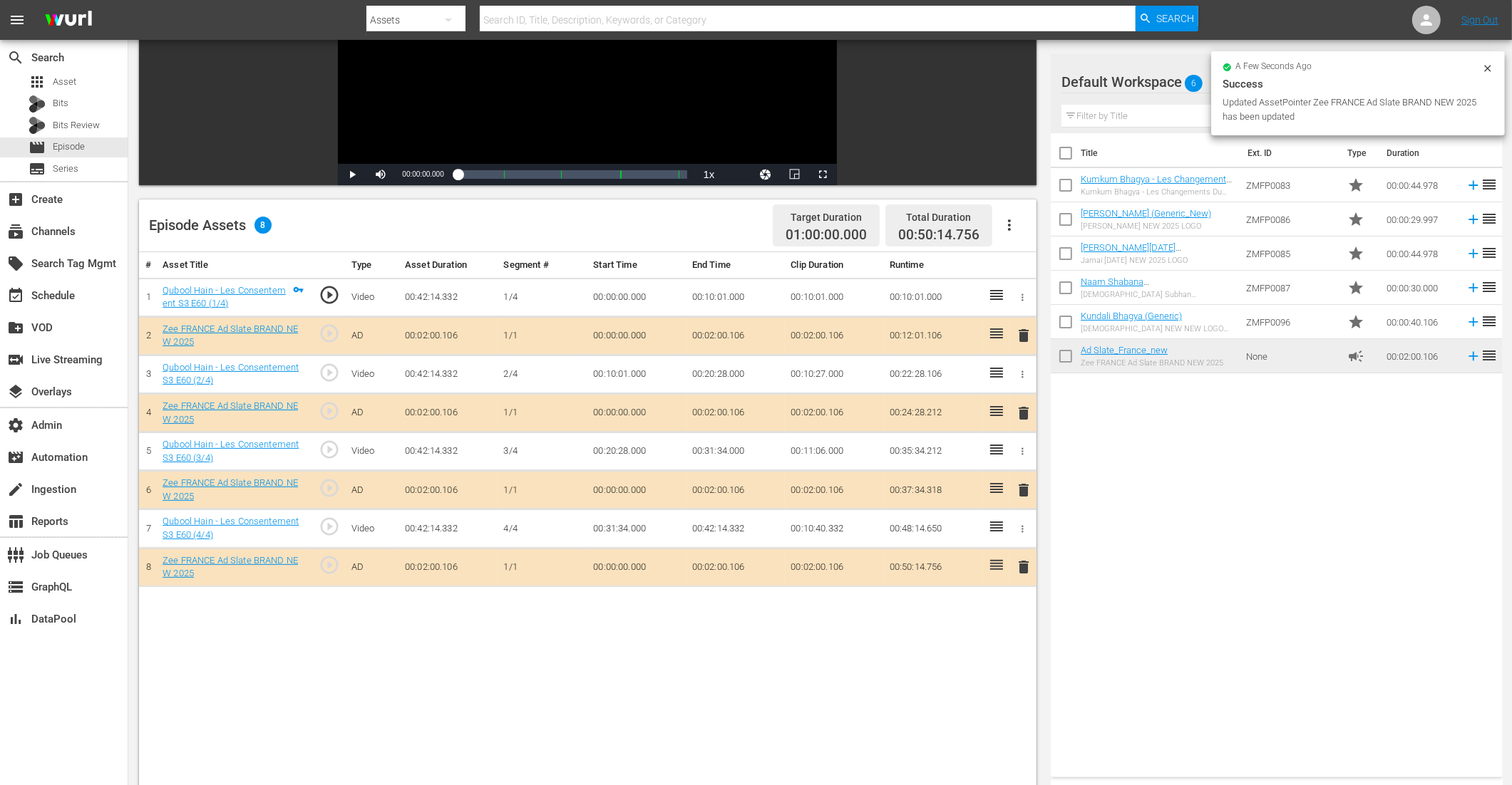
drag, startPoint x: 1114, startPoint y: 352, endPoint x: 800, endPoint y: 28, distance: 451.2
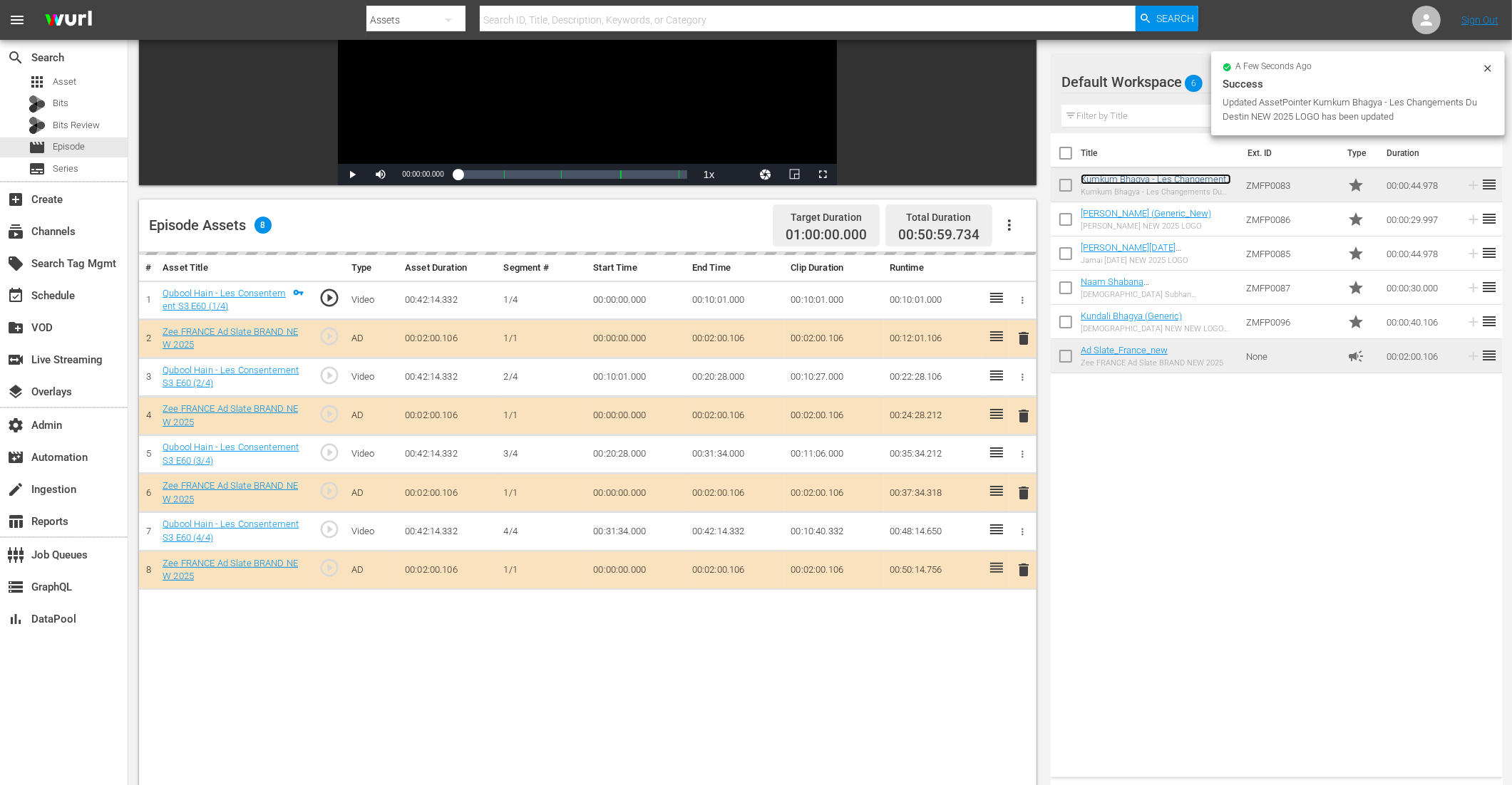
scroll to position [370, 0]
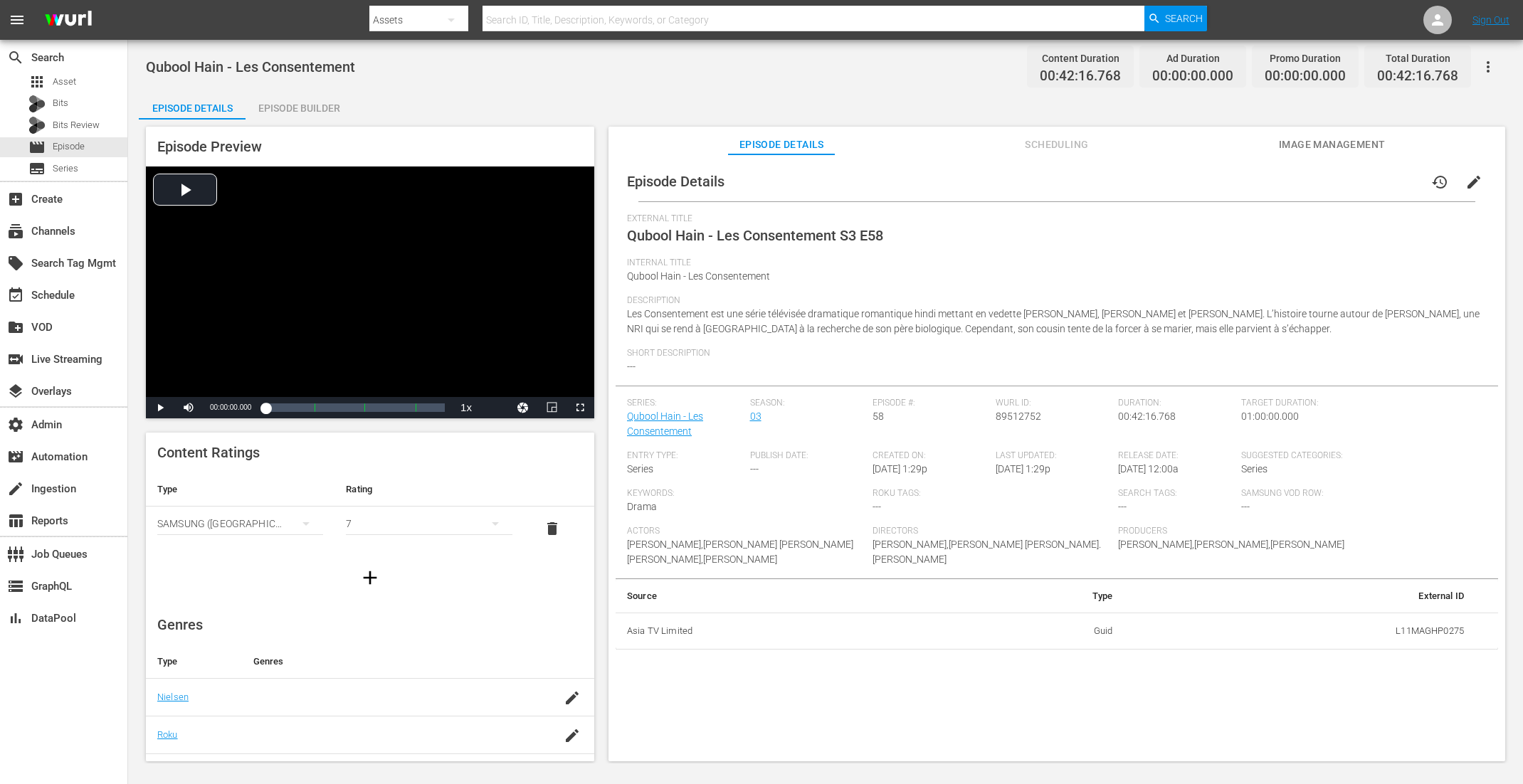
click at [315, 100] on div "Episode Builder" at bounding box center [299, 108] width 107 height 34
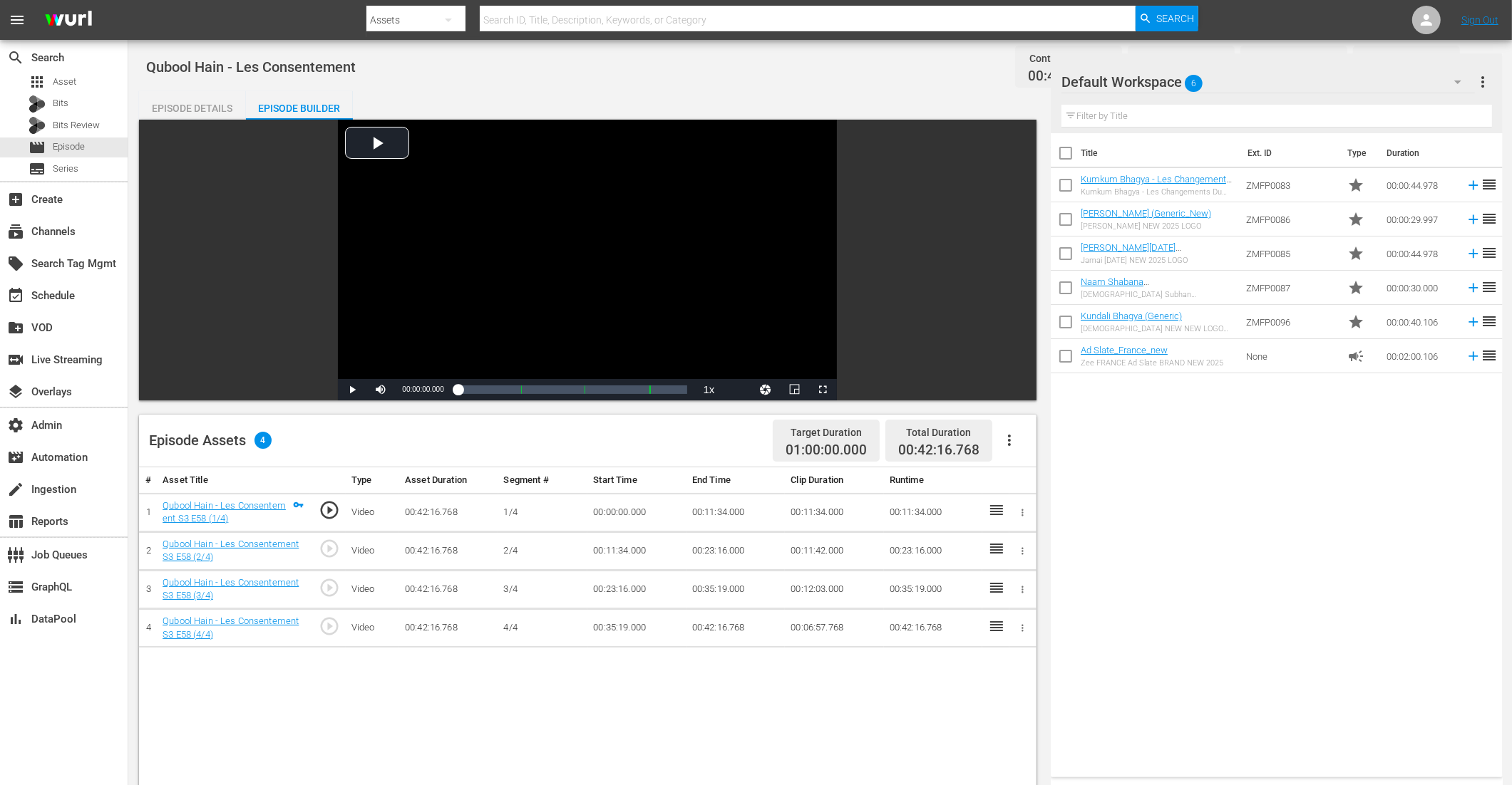
scroll to position [370, 0]
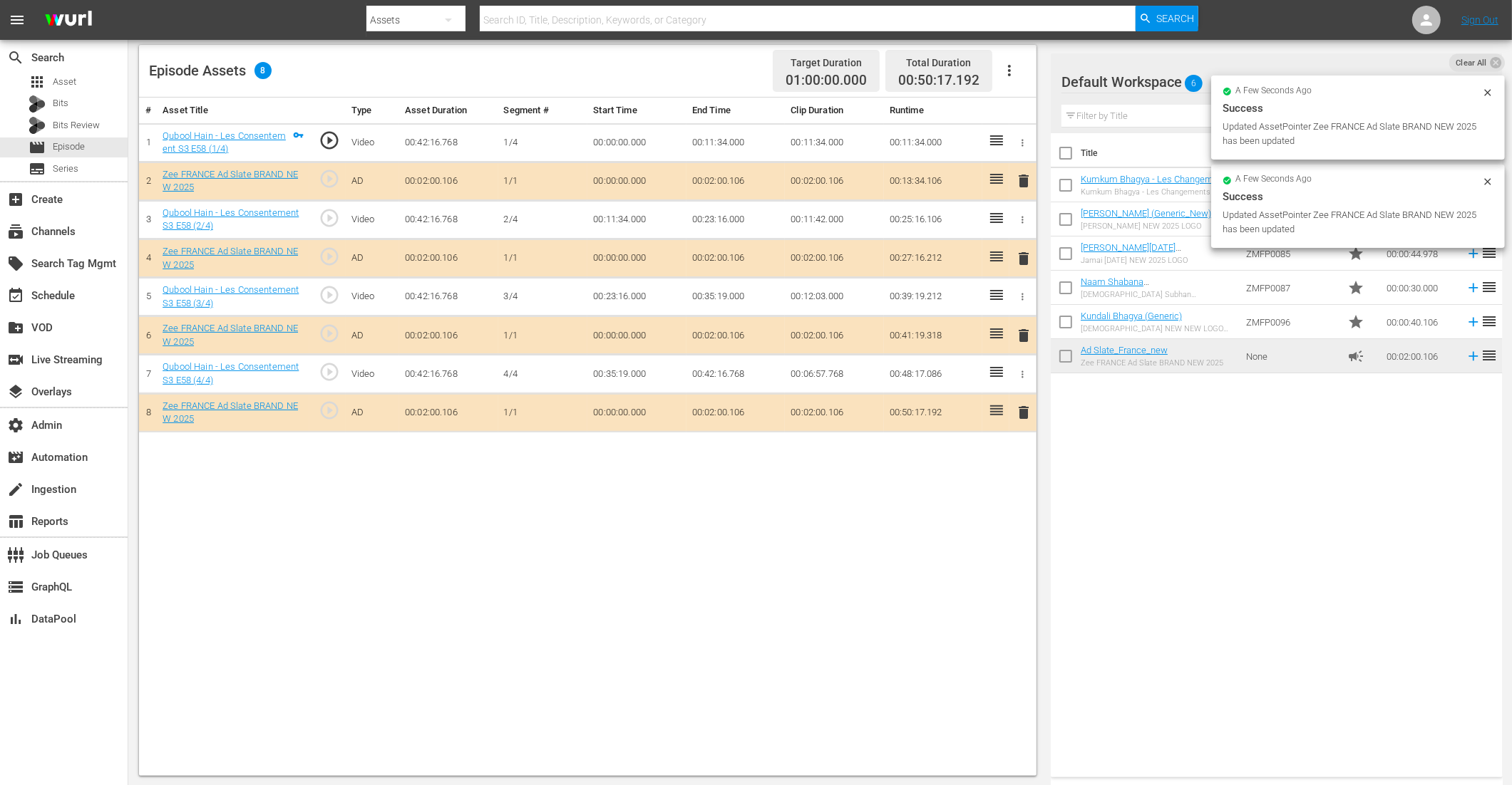
drag, startPoint x: 1120, startPoint y: 358, endPoint x: 1029, endPoint y: 23, distance: 347.1
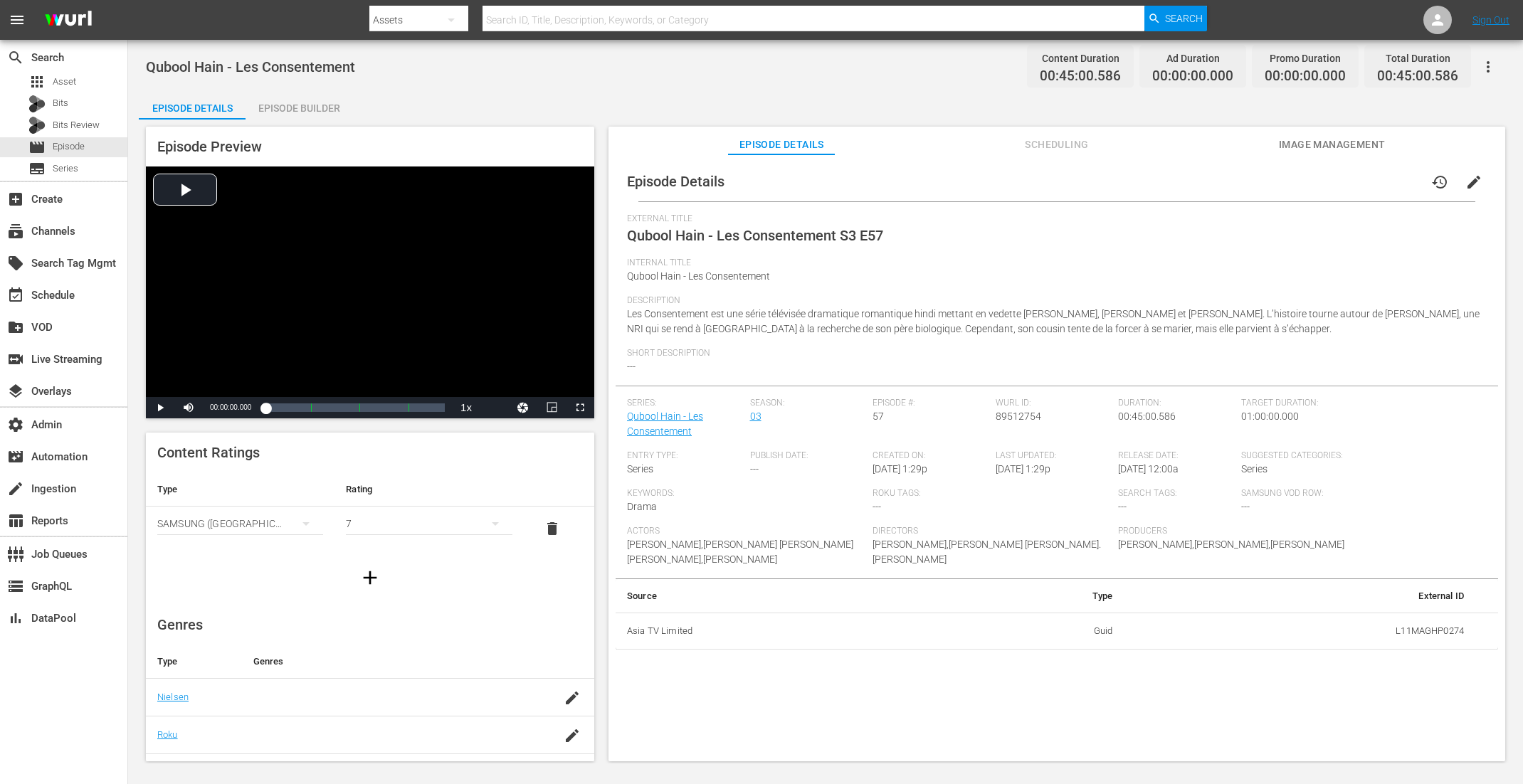
click at [315, 101] on div "Episode Builder" at bounding box center [299, 108] width 107 height 34
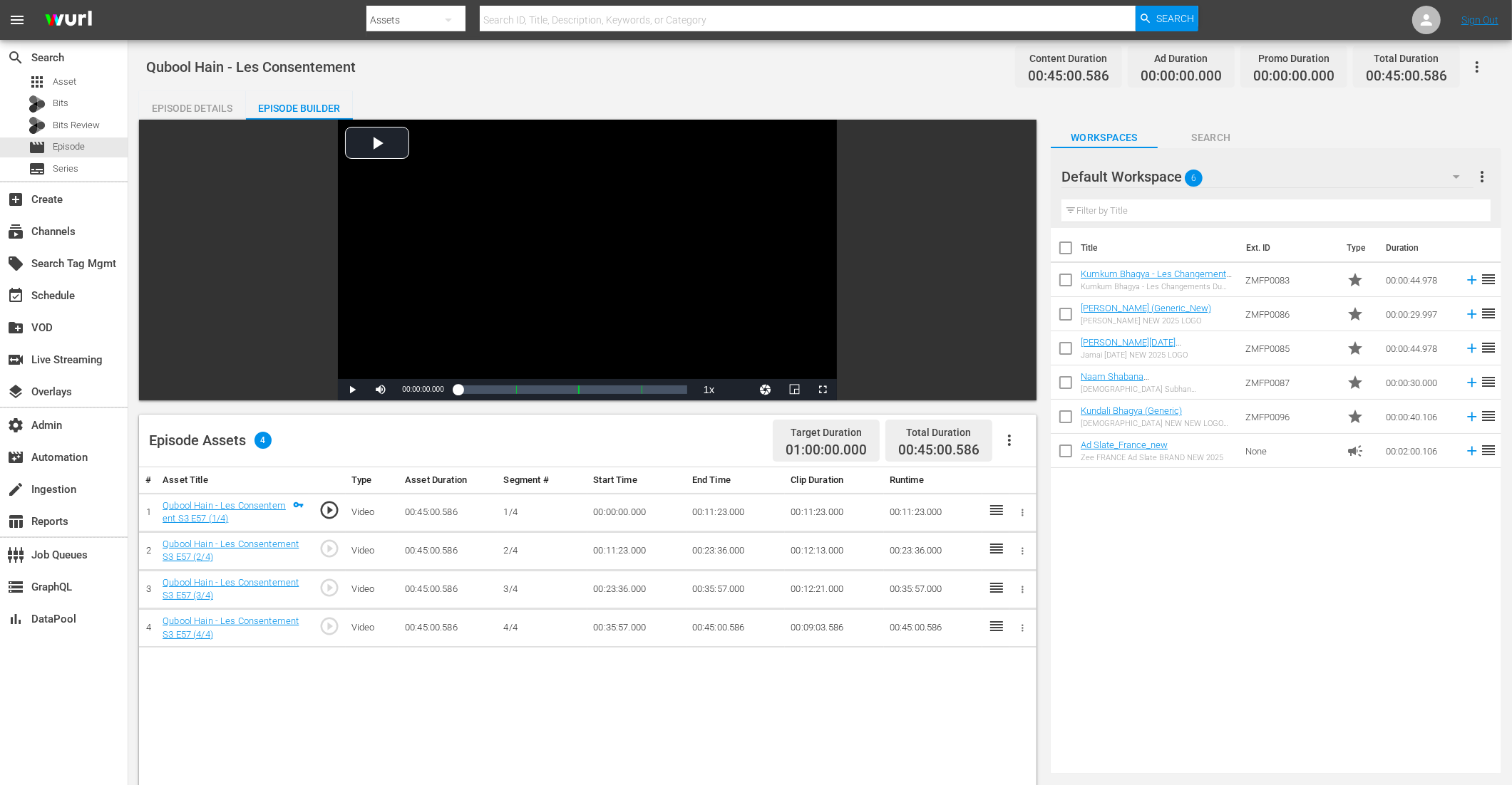
scroll to position [324, 0]
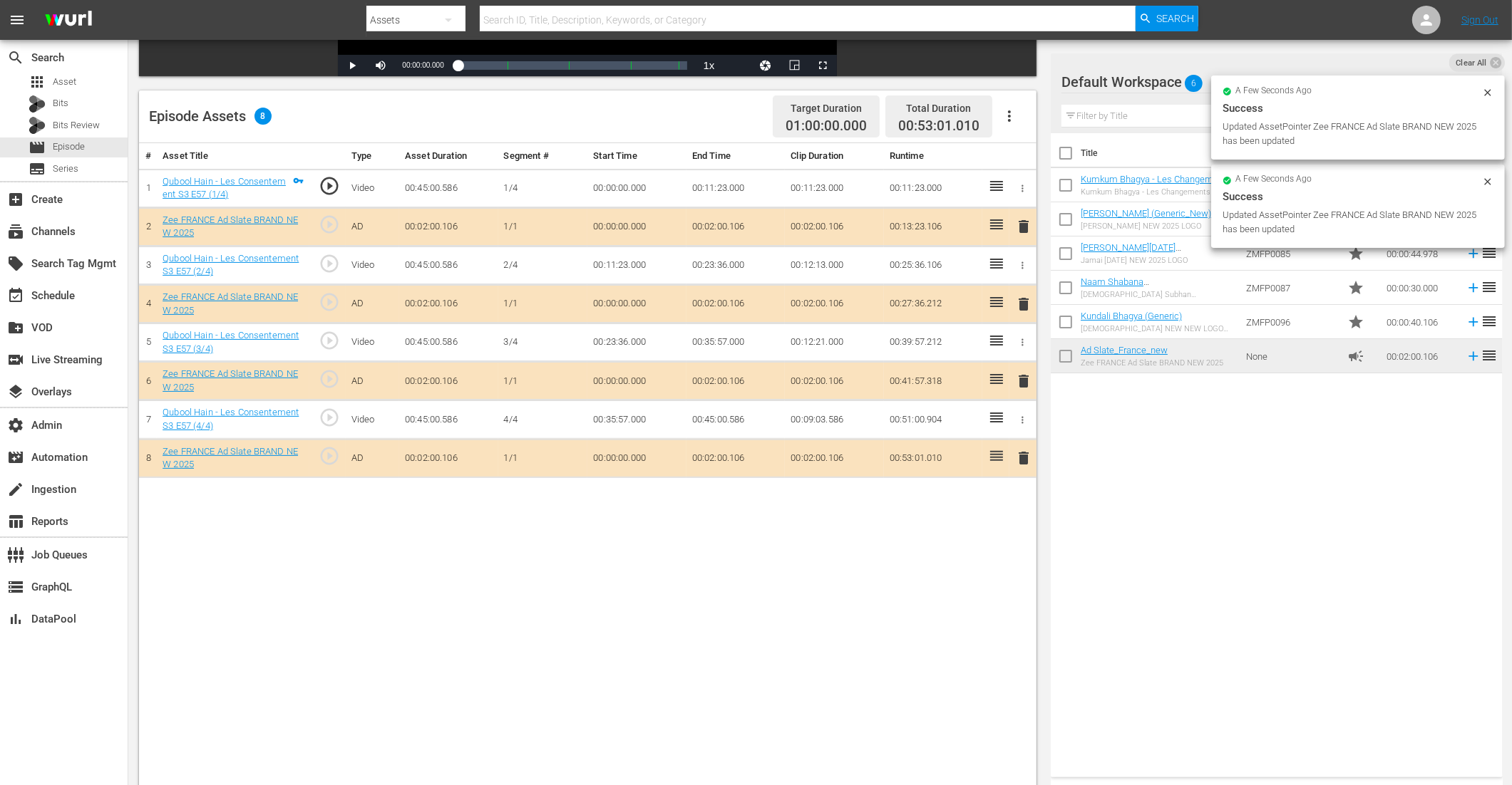
drag, startPoint x: 1145, startPoint y: 359, endPoint x: 1134, endPoint y: 3, distance: 356.2
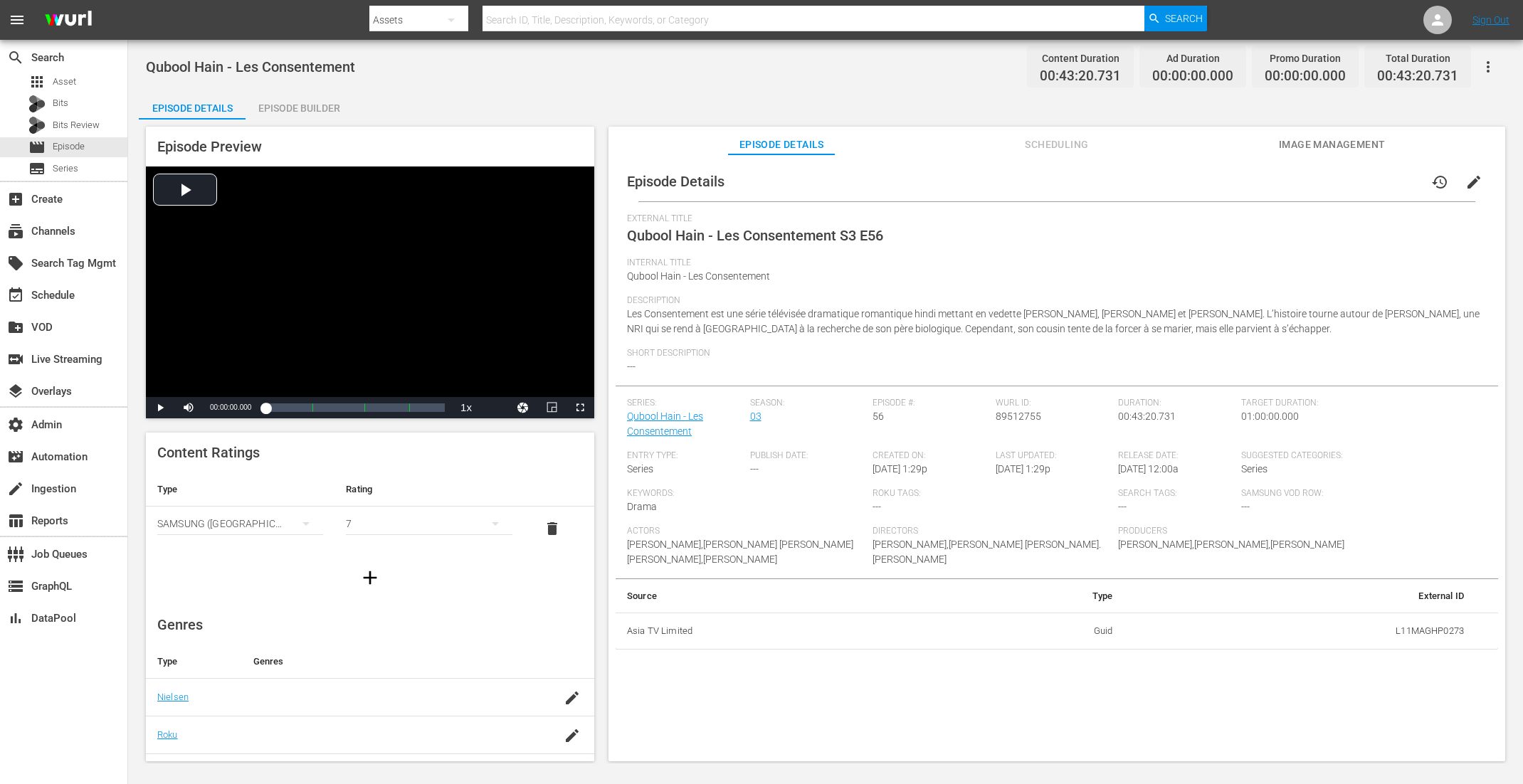
click at [298, 107] on div "Episode Builder" at bounding box center [299, 108] width 107 height 34
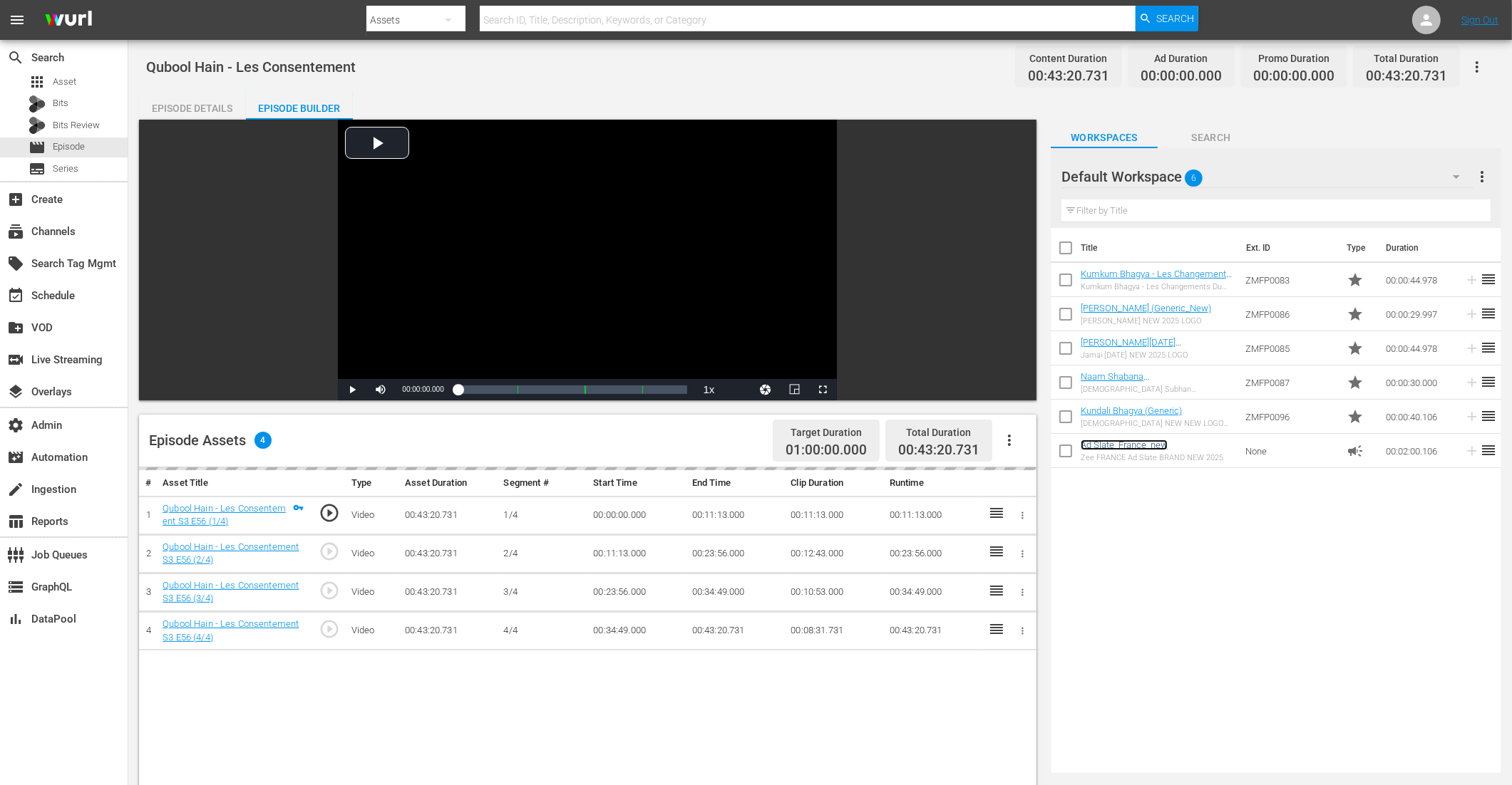
scroll to position [235, 0]
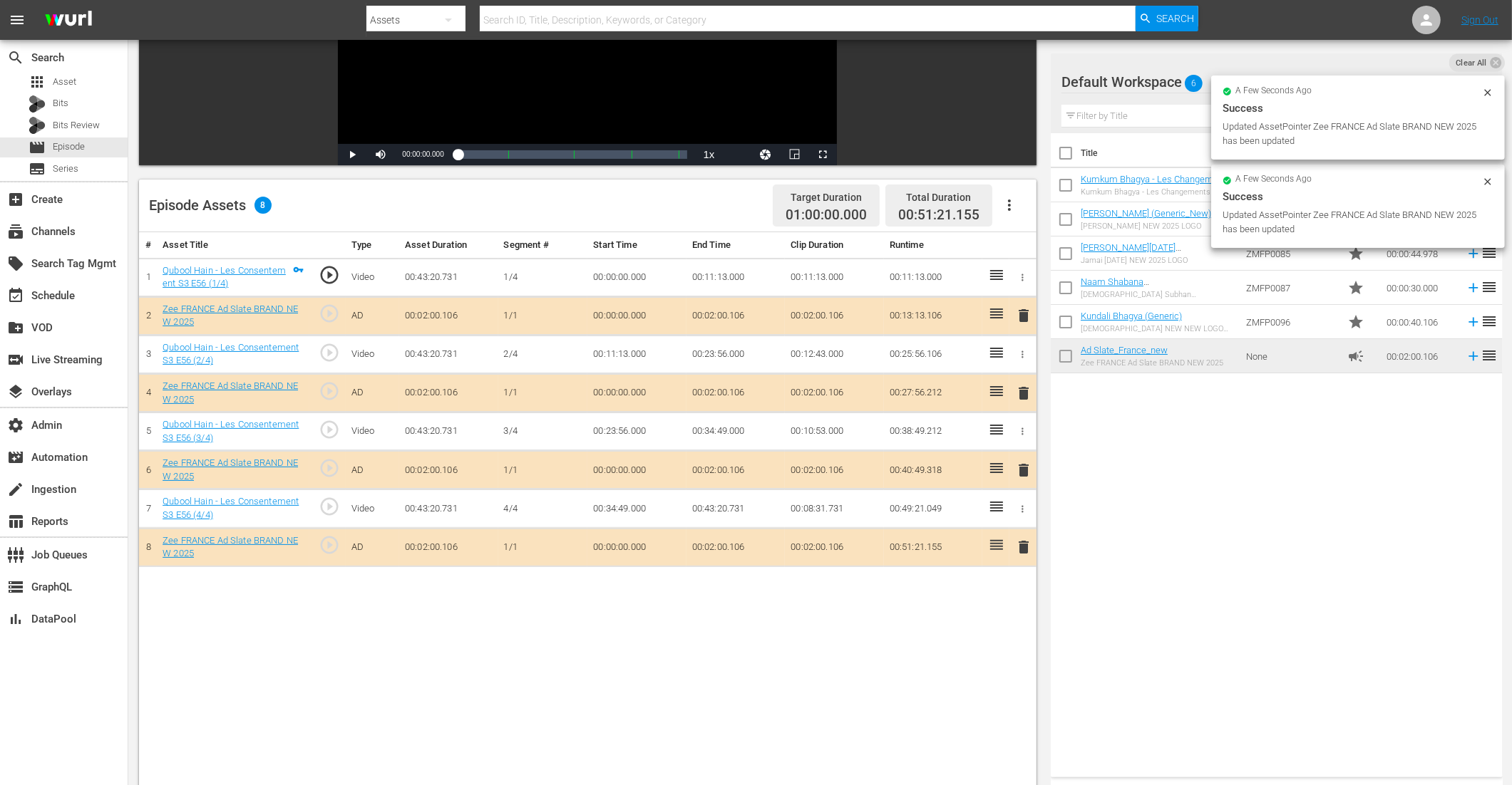
drag, startPoint x: 1135, startPoint y: 355, endPoint x: 613, endPoint y: 3, distance: 629.6
